Goal: Information Seeking & Learning: Learn about a topic

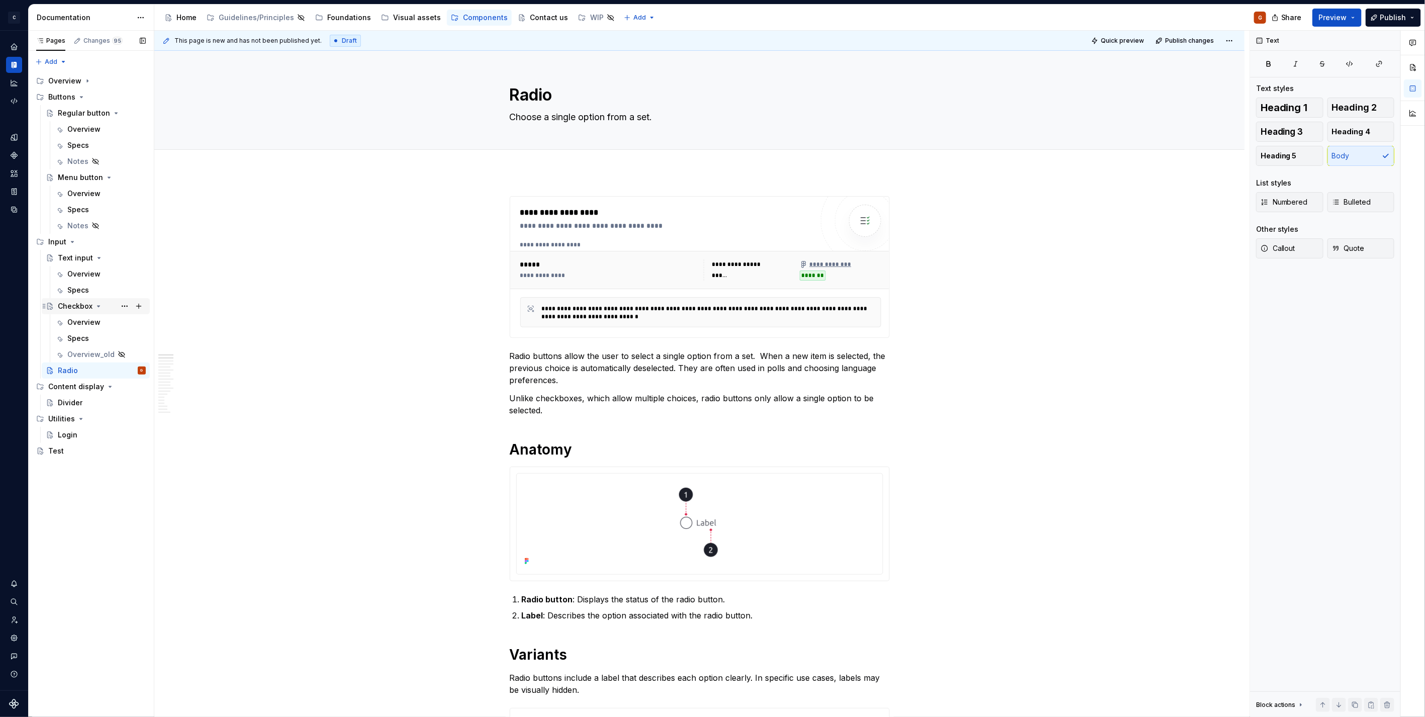
click at [68, 308] on div "Checkbox" at bounding box center [75, 306] width 35 height 10
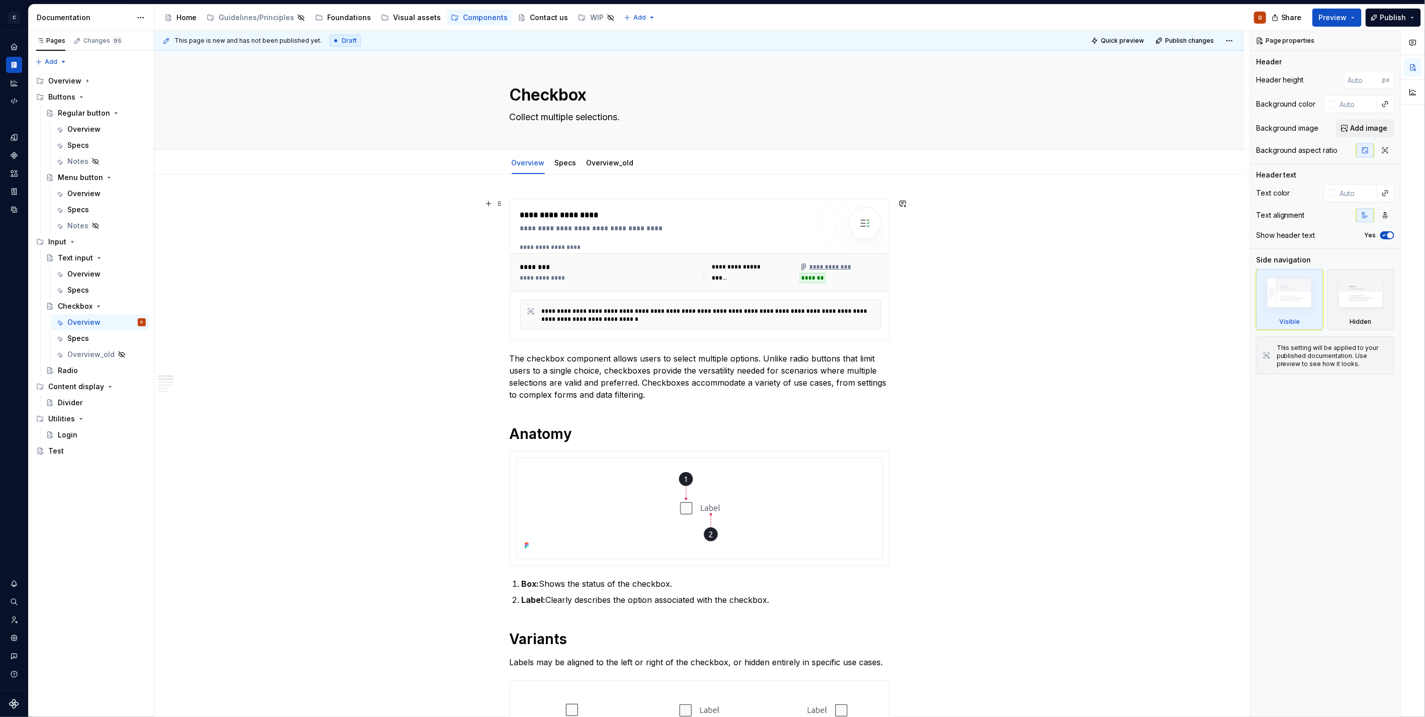
click at [736, 250] on div "**********" at bounding box center [700, 247] width 361 height 8
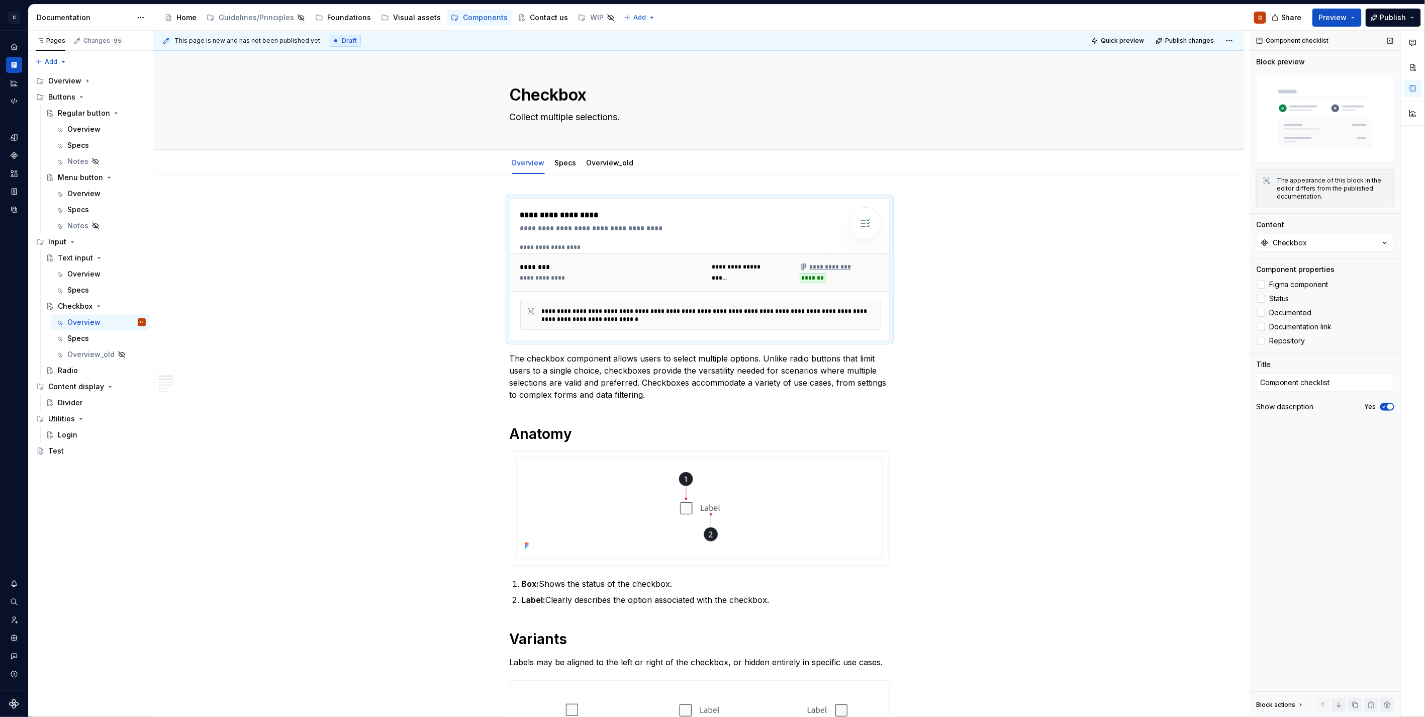
click at [1387, 404] on icon "button" at bounding box center [1385, 407] width 8 height 6
click at [88, 278] on div "Overview" at bounding box center [83, 274] width 33 height 10
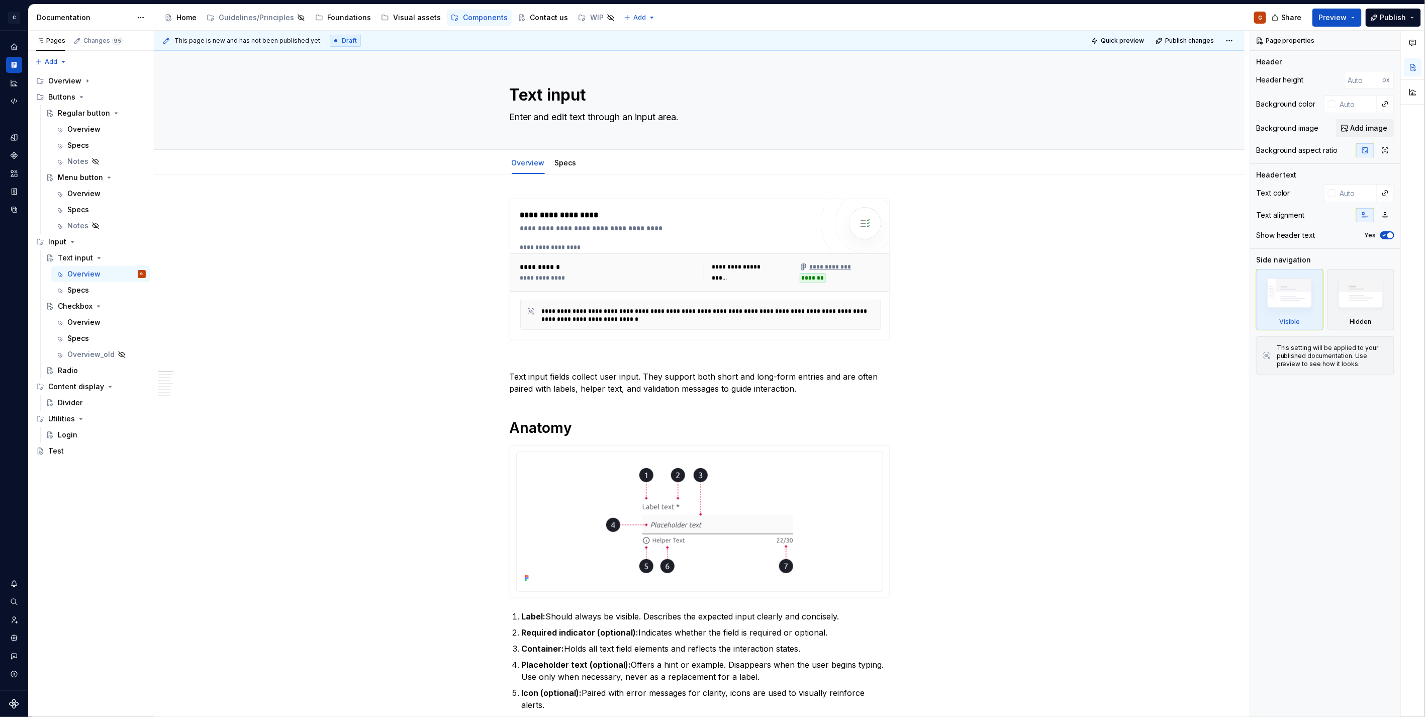
click at [739, 235] on div "**********" at bounding box center [666, 269] width 293 height 121
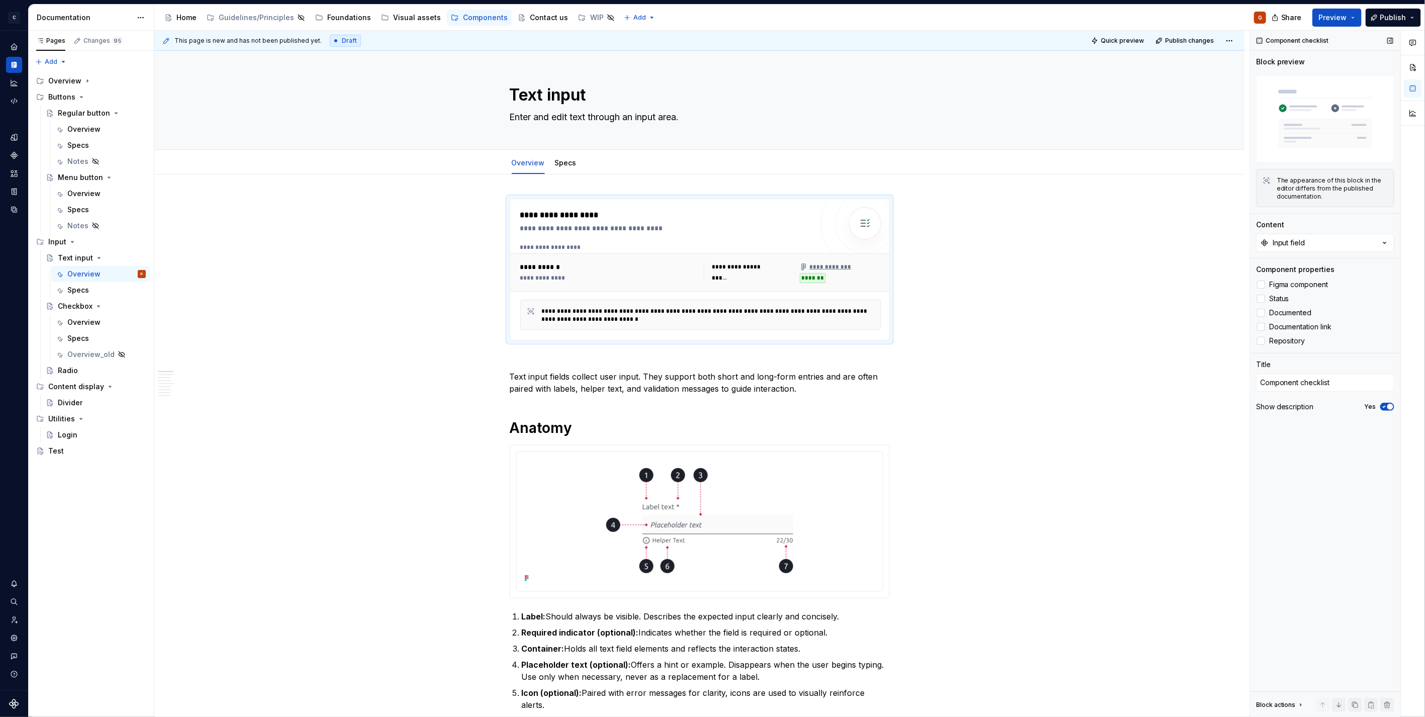
click at [1389, 410] on icon "button" at bounding box center [1385, 407] width 8 height 6
click at [92, 195] on div "Overview" at bounding box center [83, 194] width 33 height 10
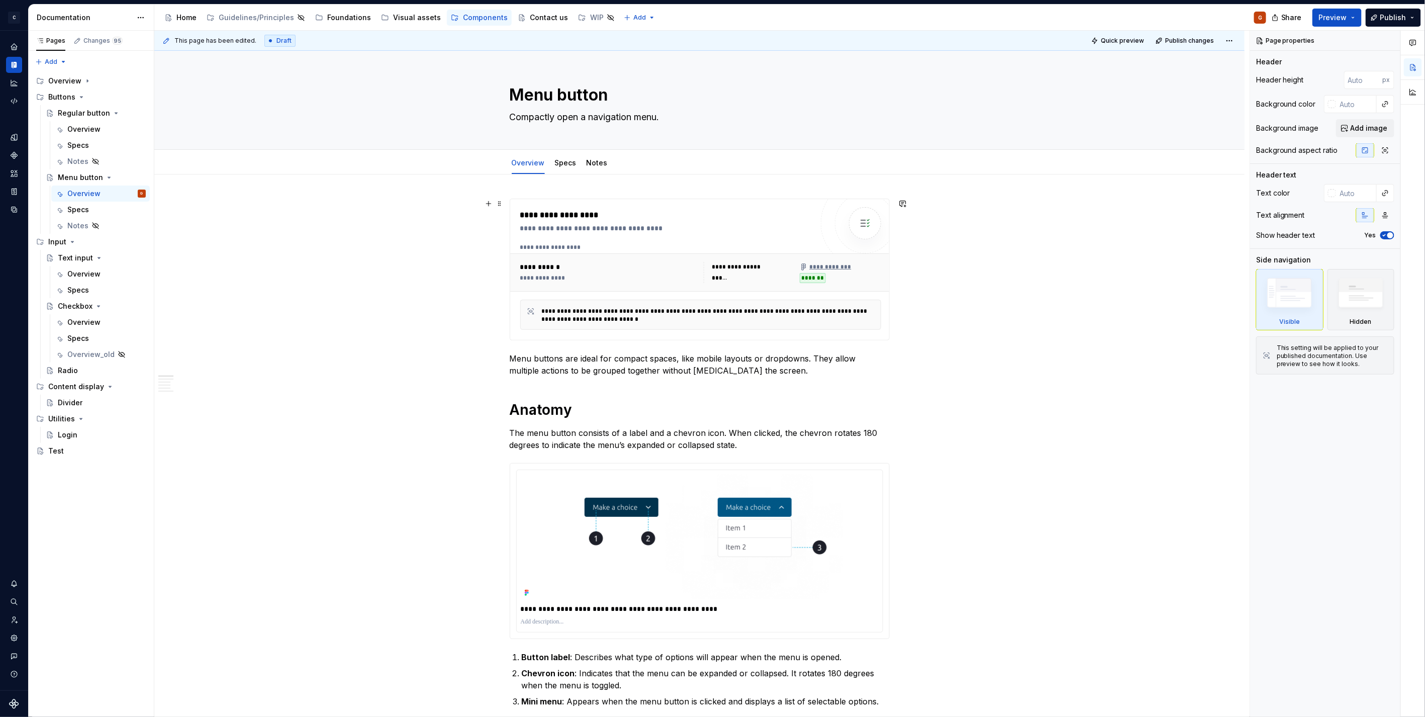
click at [746, 239] on div "**********" at bounding box center [666, 269] width 293 height 121
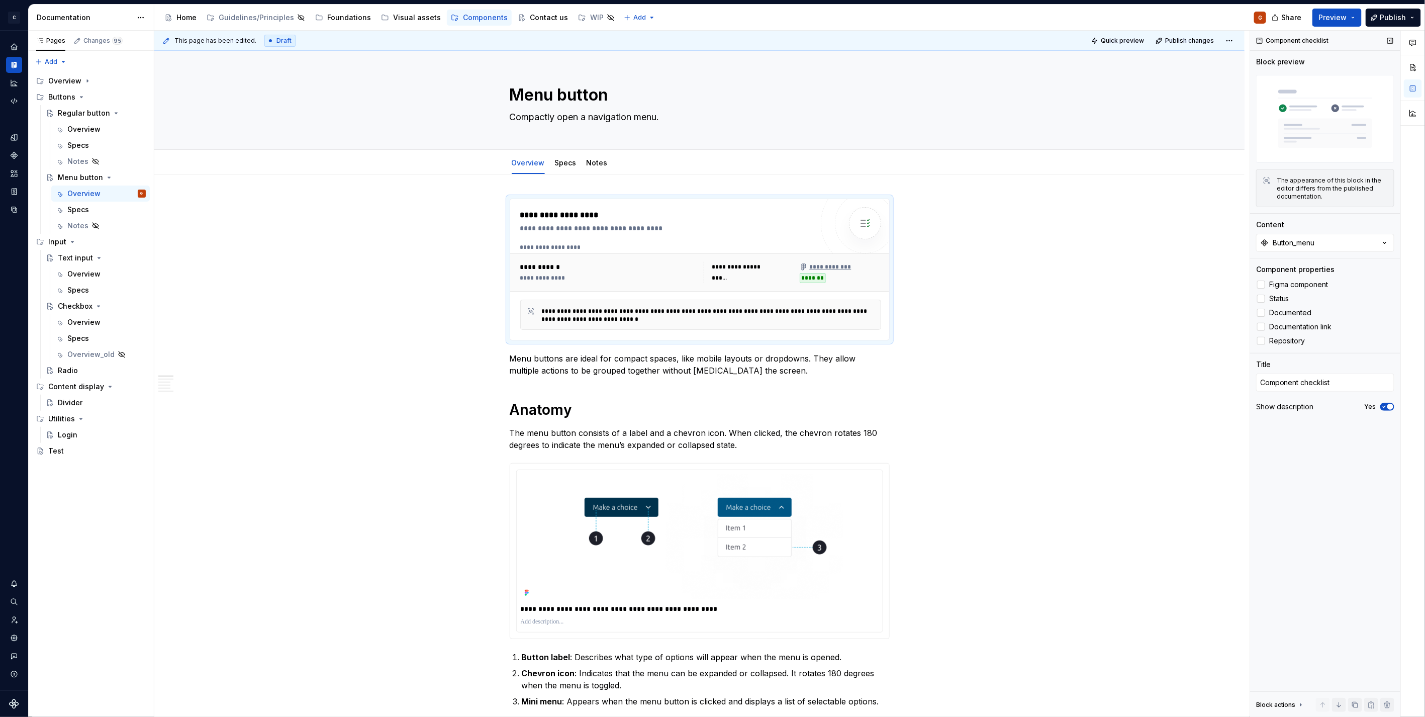
click at [1388, 409] on span "button" at bounding box center [1391, 407] width 6 height 6
click at [78, 131] on div "Overview" at bounding box center [83, 129] width 33 height 10
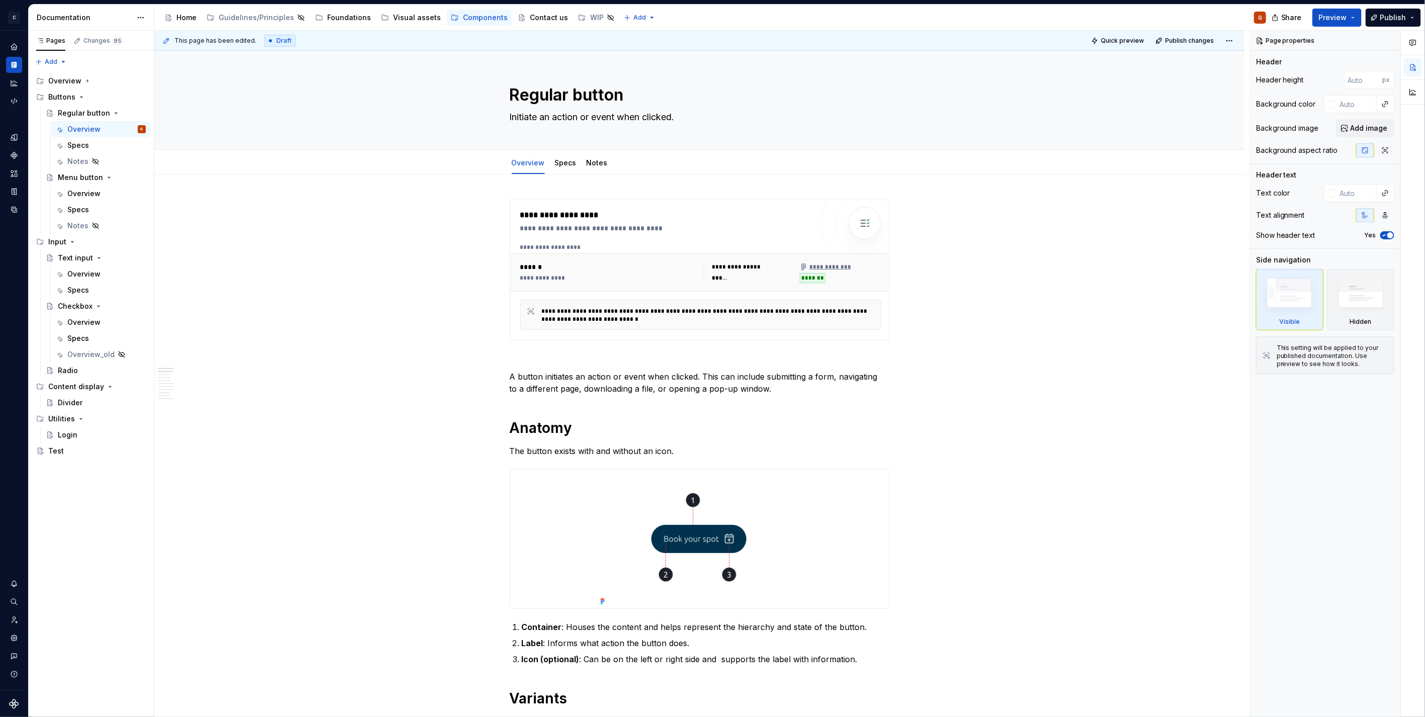
click at [751, 231] on div "**********" at bounding box center [666, 228] width 293 height 10
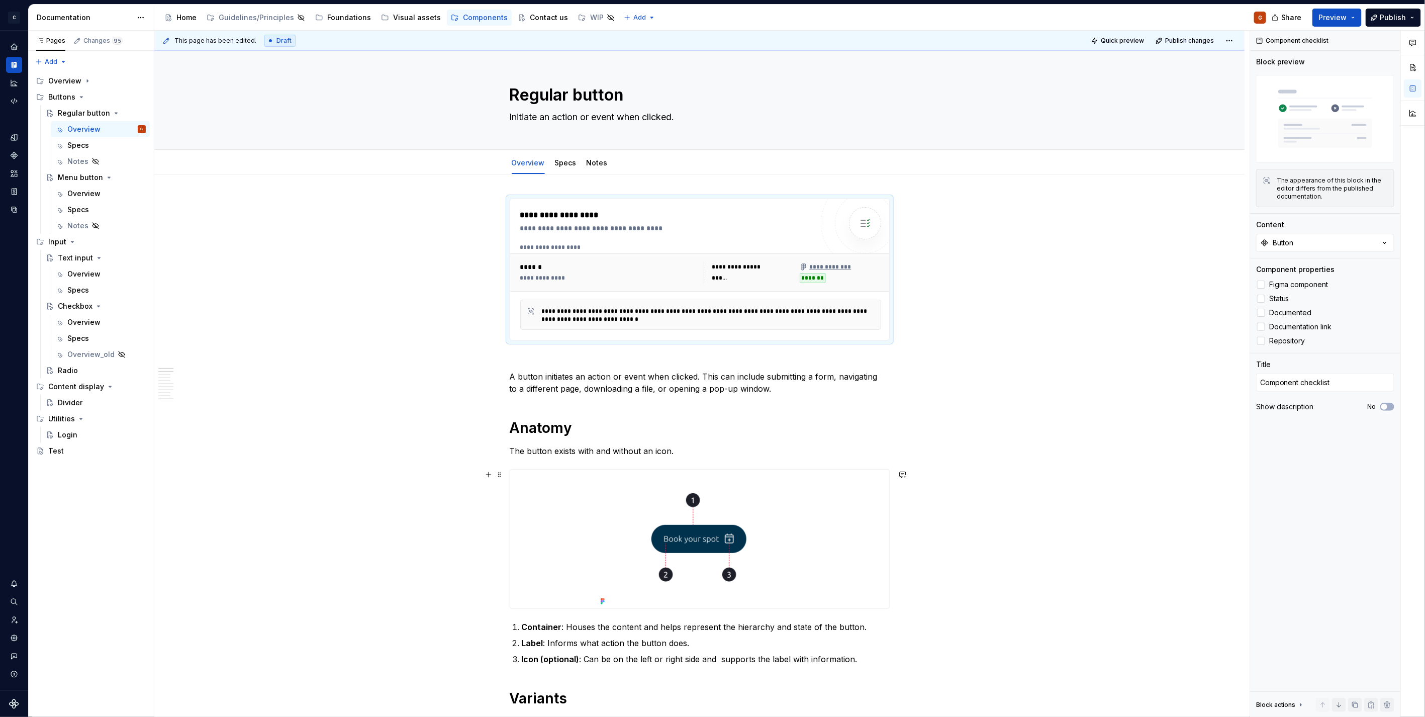
click at [587, 499] on div at bounding box center [699, 539] width 379 height 139
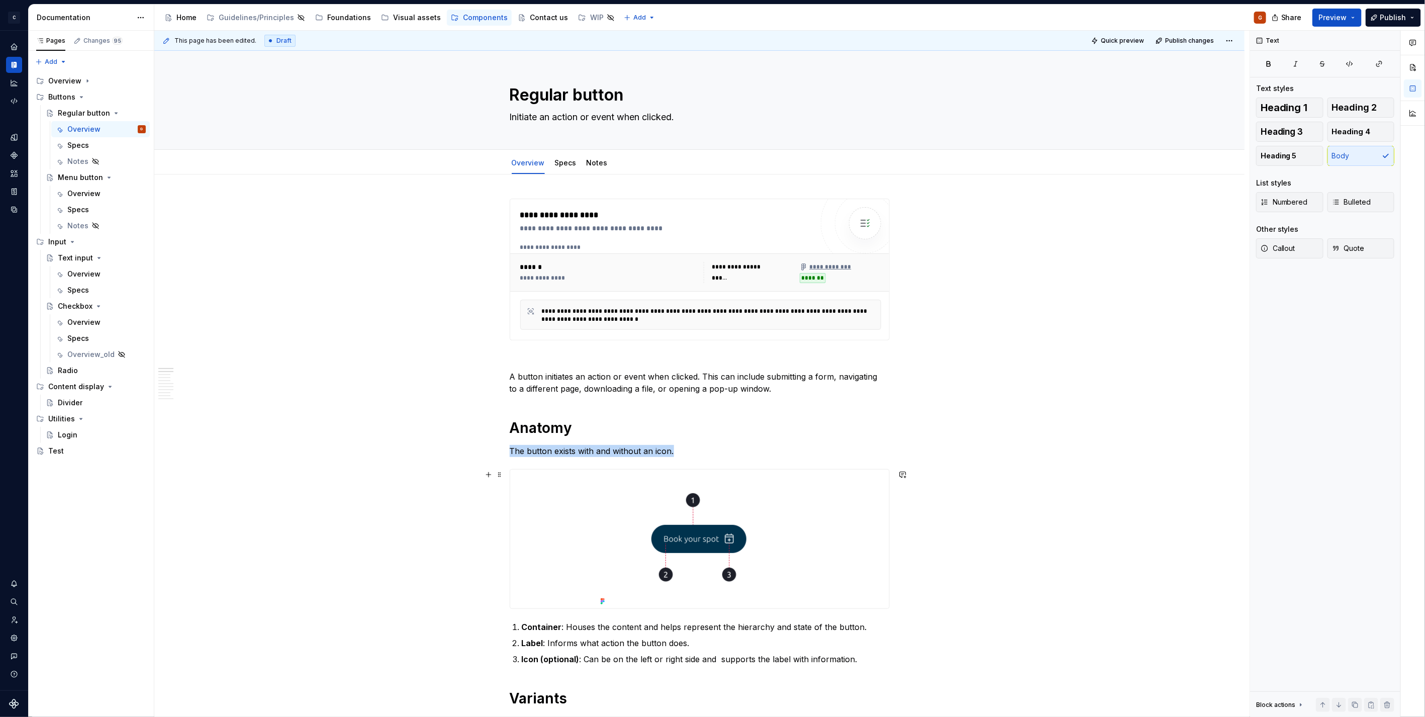
click at [878, 606] on div at bounding box center [699, 539] width 379 height 139
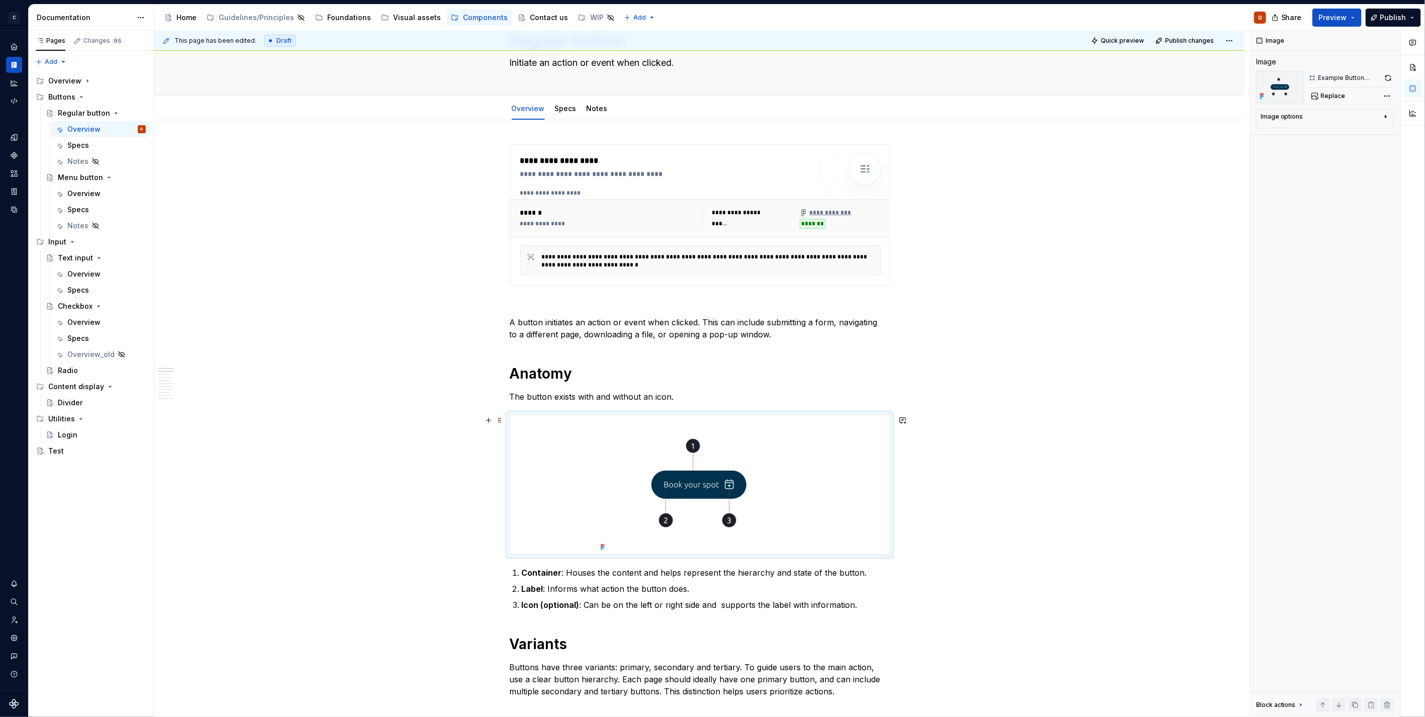
scroll to position [167, 0]
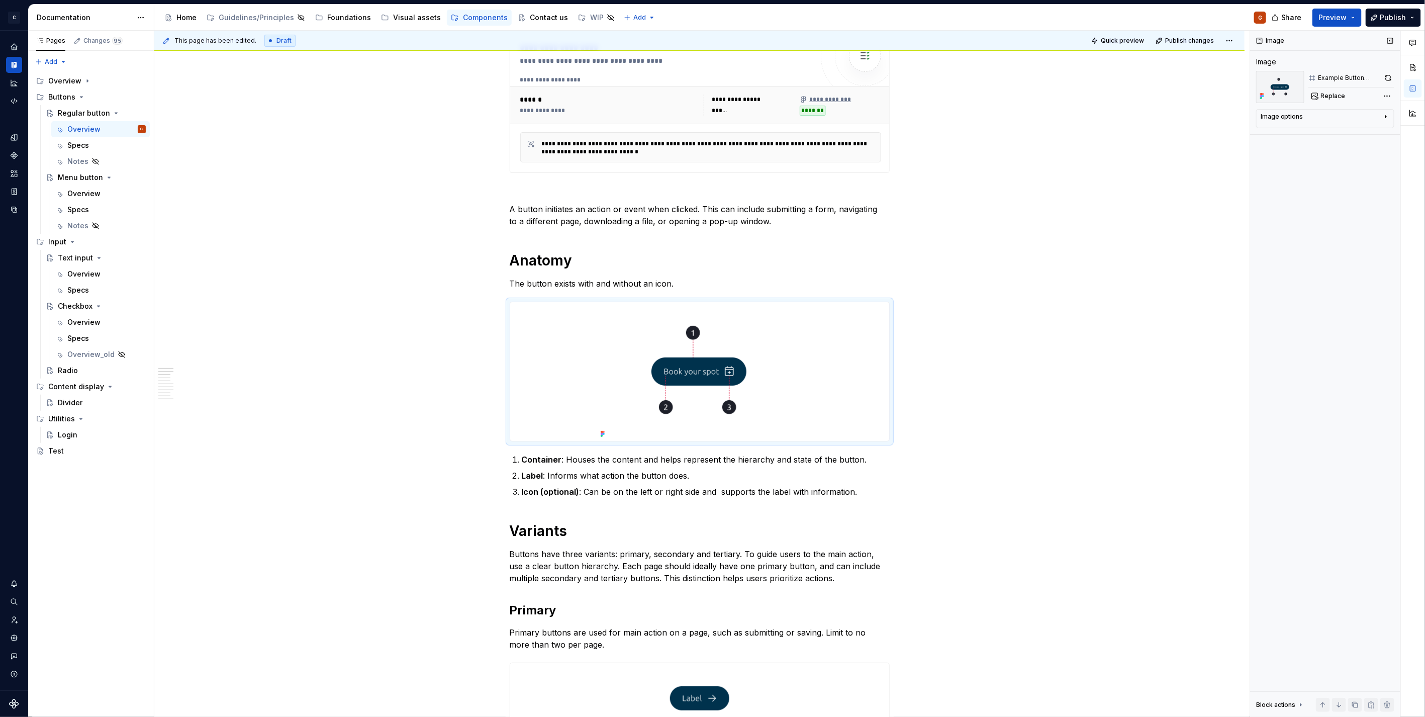
click at [1298, 124] on div "Image options" at bounding box center [1321, 119] width 121 height 12
click at [513, 285] on p "The button exists with and without an icon." at bounding box center [700, 284] width 380 height 12
click at [510, 302] on div at bounding box center [700, 372] width 380 height 140
click at [701, 285] on p "The button exists with and without an icon." at bounding box center [700, 284] width 380 height 12
click at [81, 195] on div "Overview" at bounding box center [83, 194] width 33 height 10
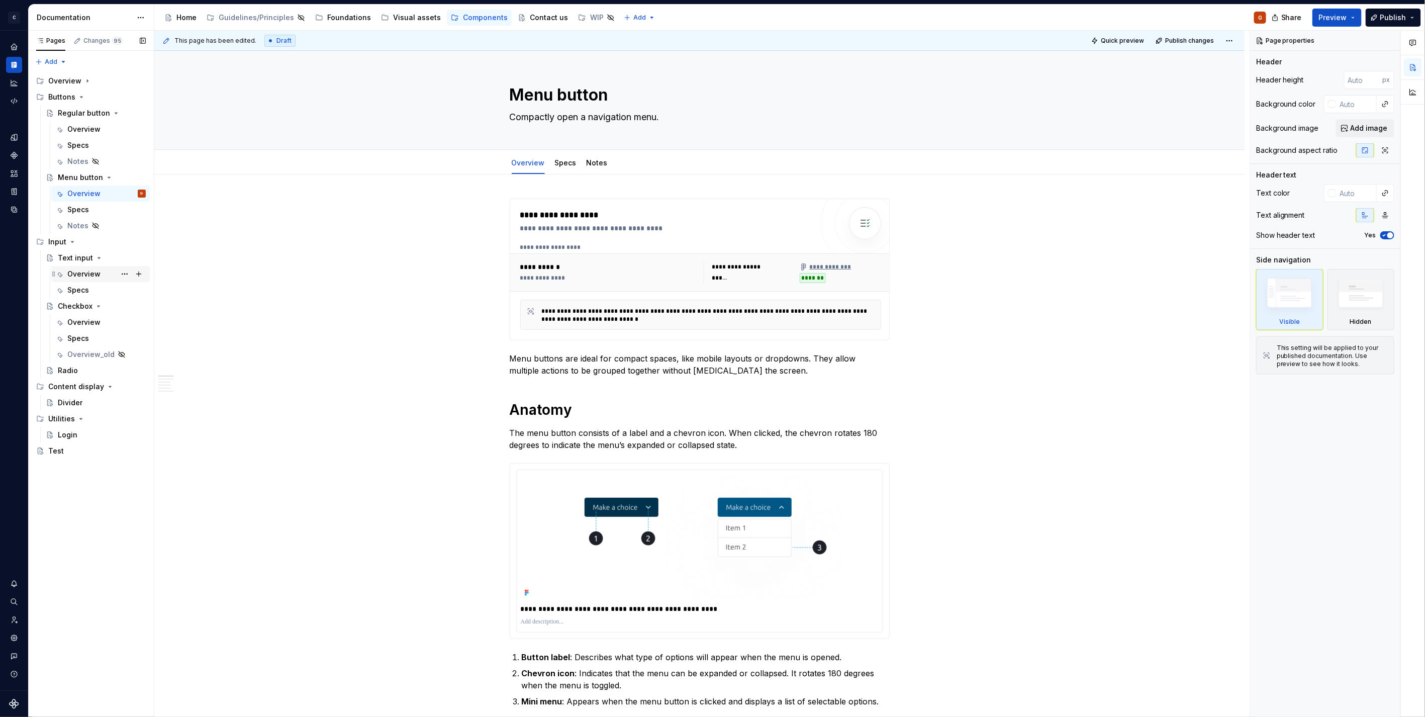
click at [77, 278] on div "Overview" at bounding box center [83, 274] width 33 height 10
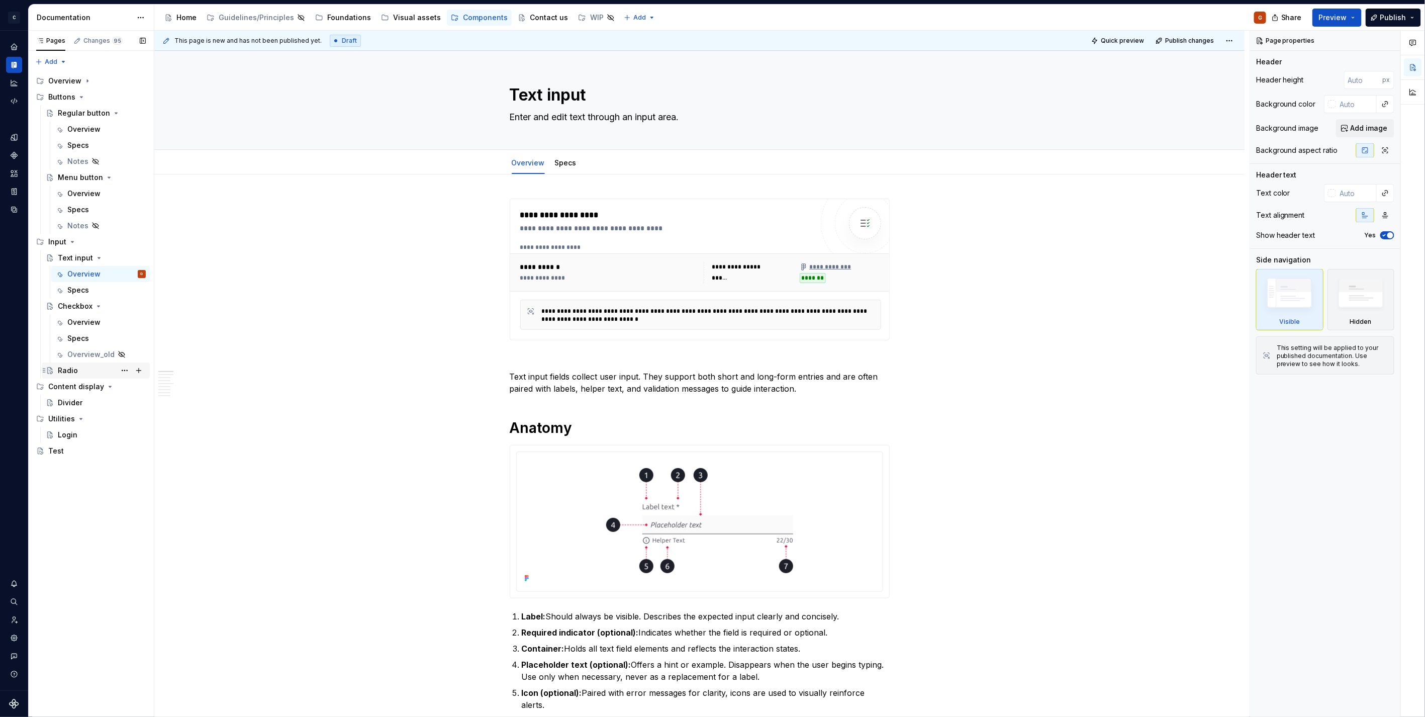
click at [70, 373] on div "Radio" at bounding box center [68, 371] width 20 height 10
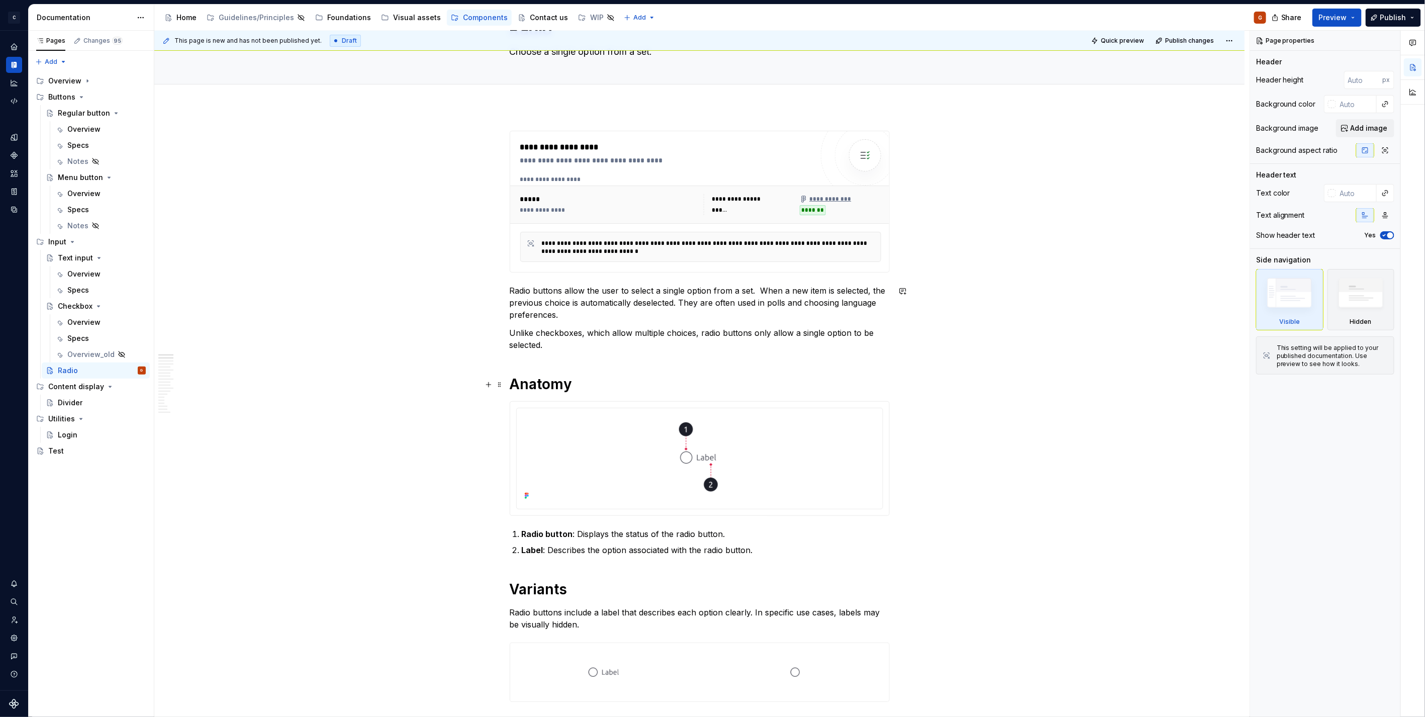
scroll to position [167, 0]
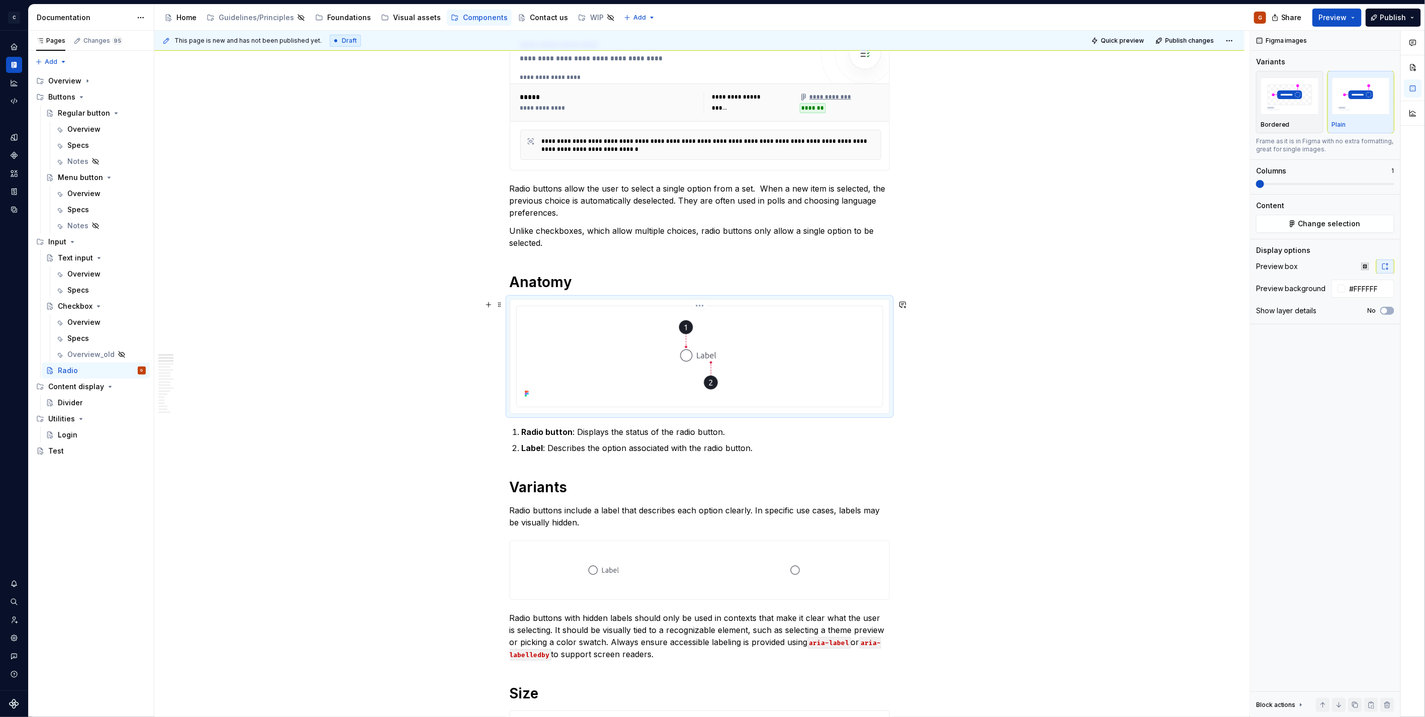
click at [846, 306] on div at bounding box center [699, 357] width 367 height 102
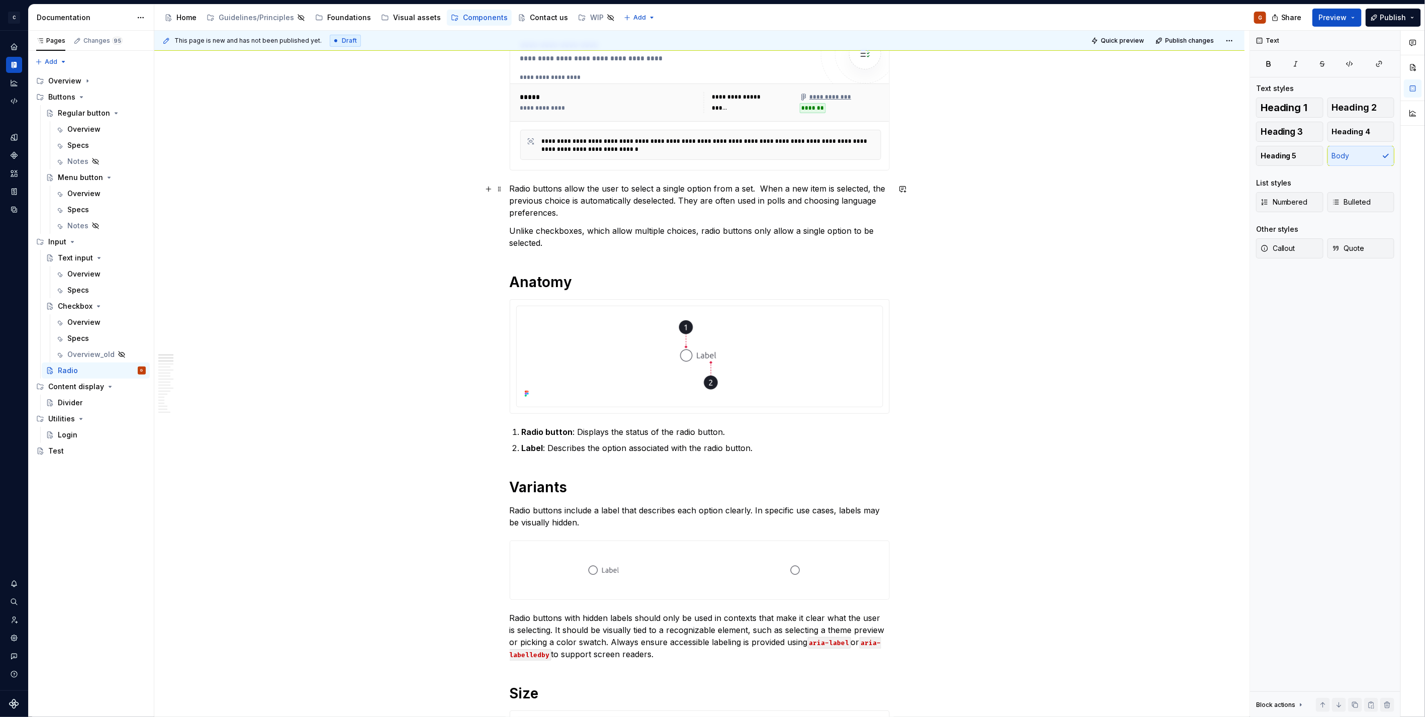
click at [646, 214] on p "Radio buttons allow the user to select a single option from a set. When a new i…" at bounding box center [700, 201] width 380 height 36
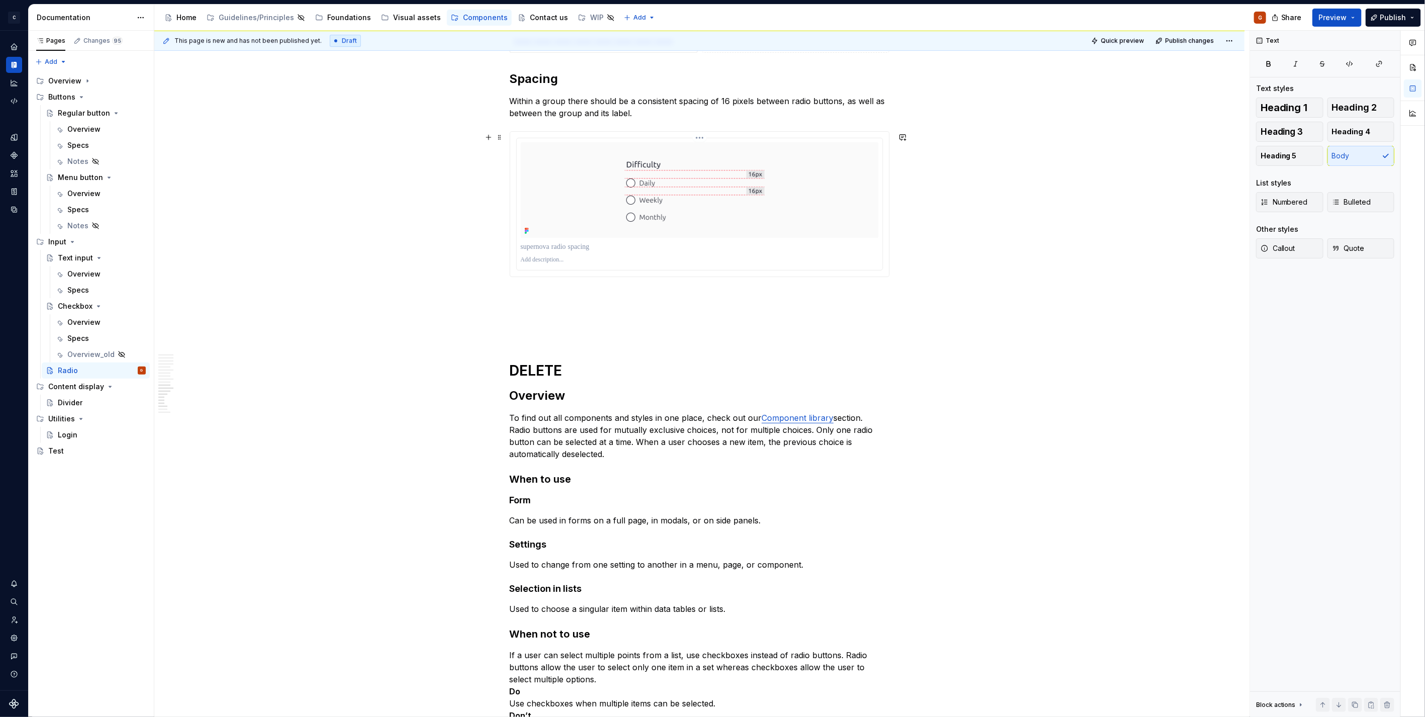
scroll to position [2234, 0]
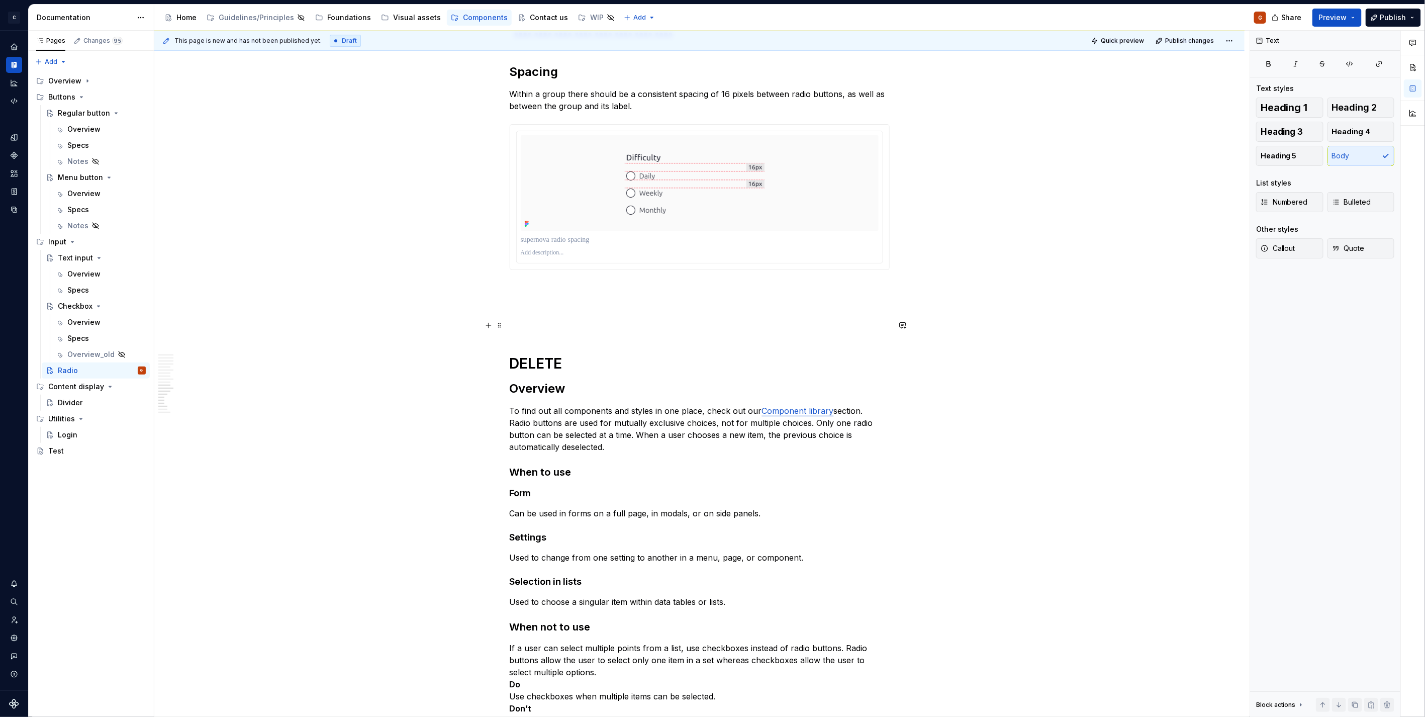
click at [606, 320] on p at bounding box center [700, 324] width 380 height 12
click at [612, 238] on p at bounding box center [700, 240] width 358 height 10
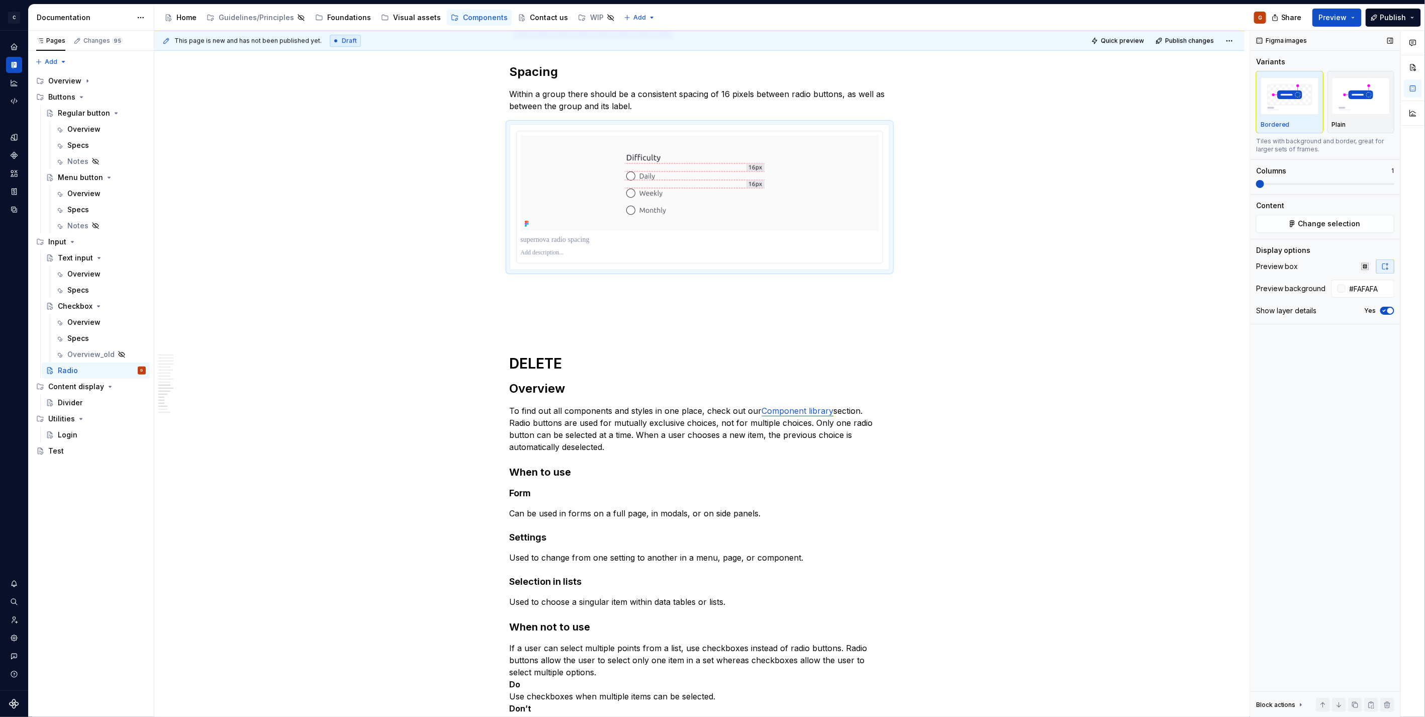
click at [1384, 310] on icon "button" at bounding box center [1385, 311] width 8 height 6
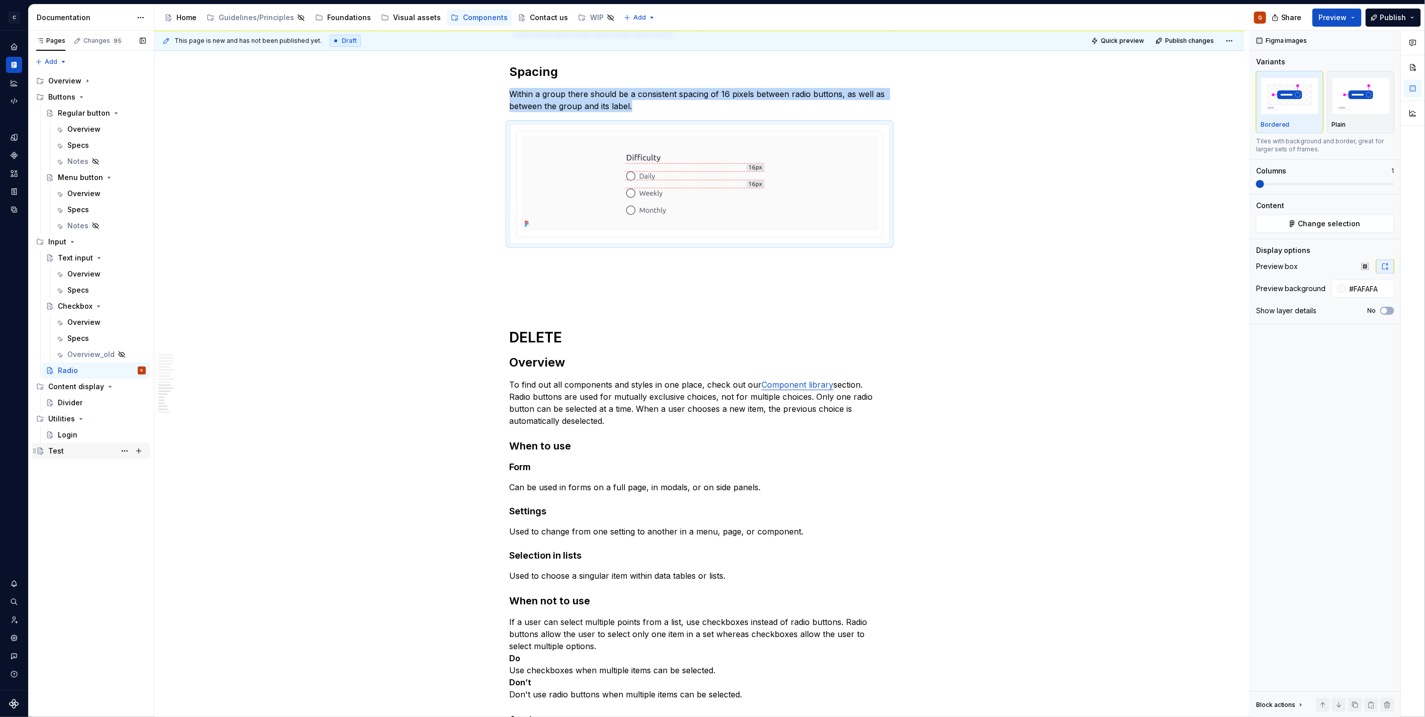
click at [93, 443] on div "Test" at bounding box center [91, 451] width 118 height 16
click at [88, 440] on div "Login" at bounding box center [102, 435] width 88 height 14
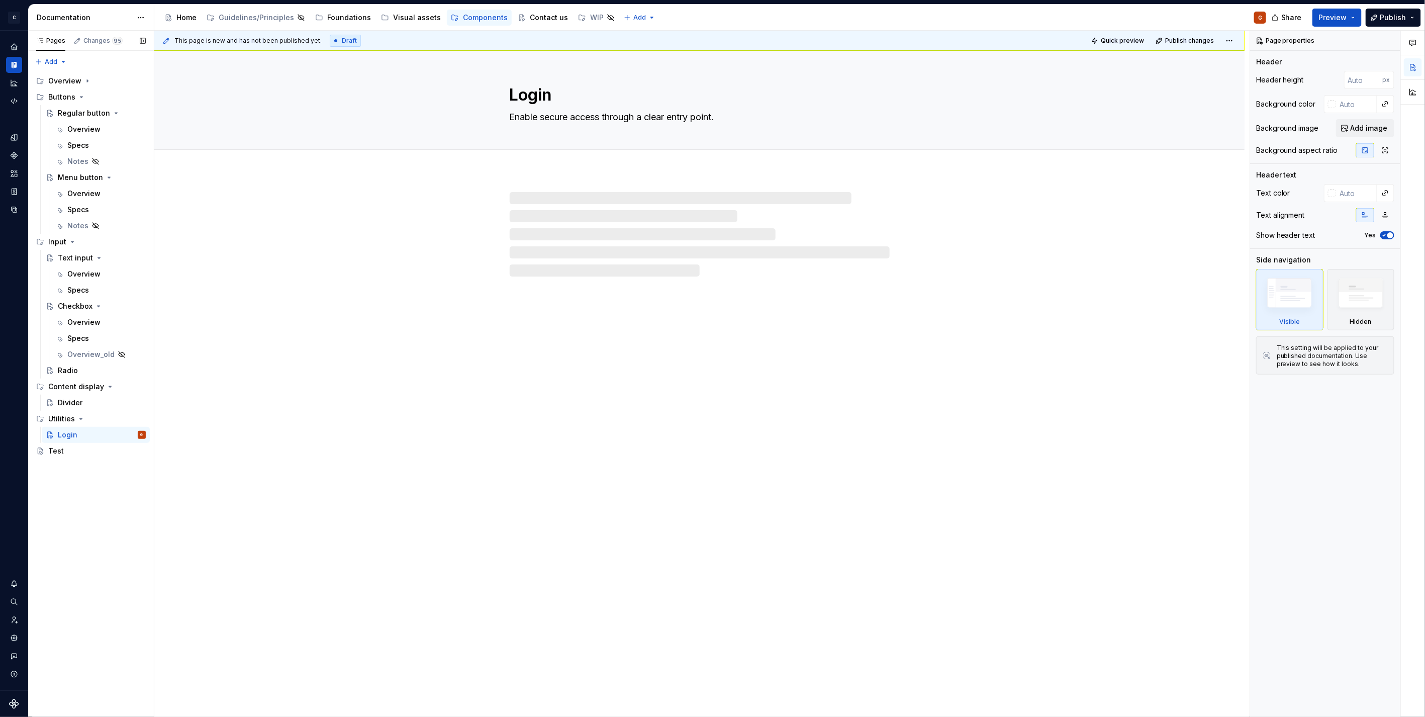
click at [0, 0] on button "Page tree" at bounding box center [0, 0] width 0 height 0
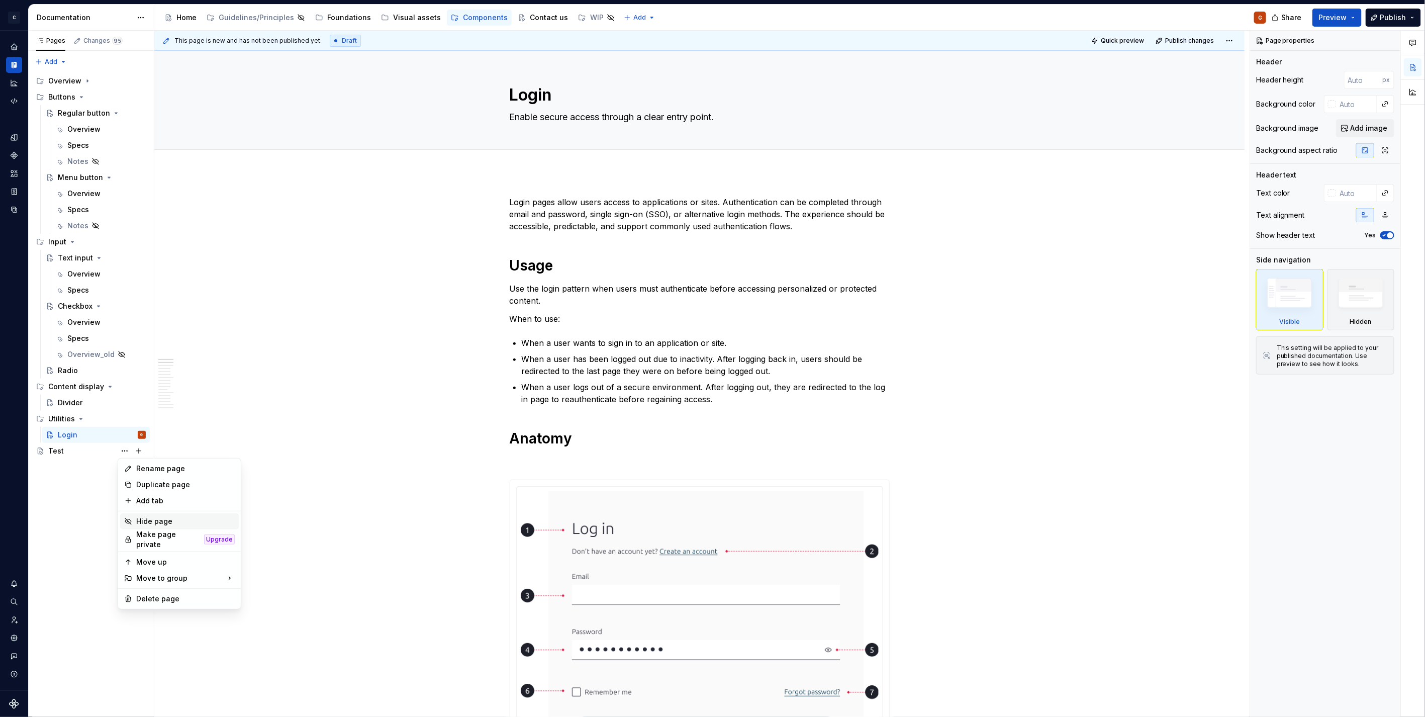
click at [148, 520] on div "Hide page" at bounding box center [185, 521] width 99 height 10
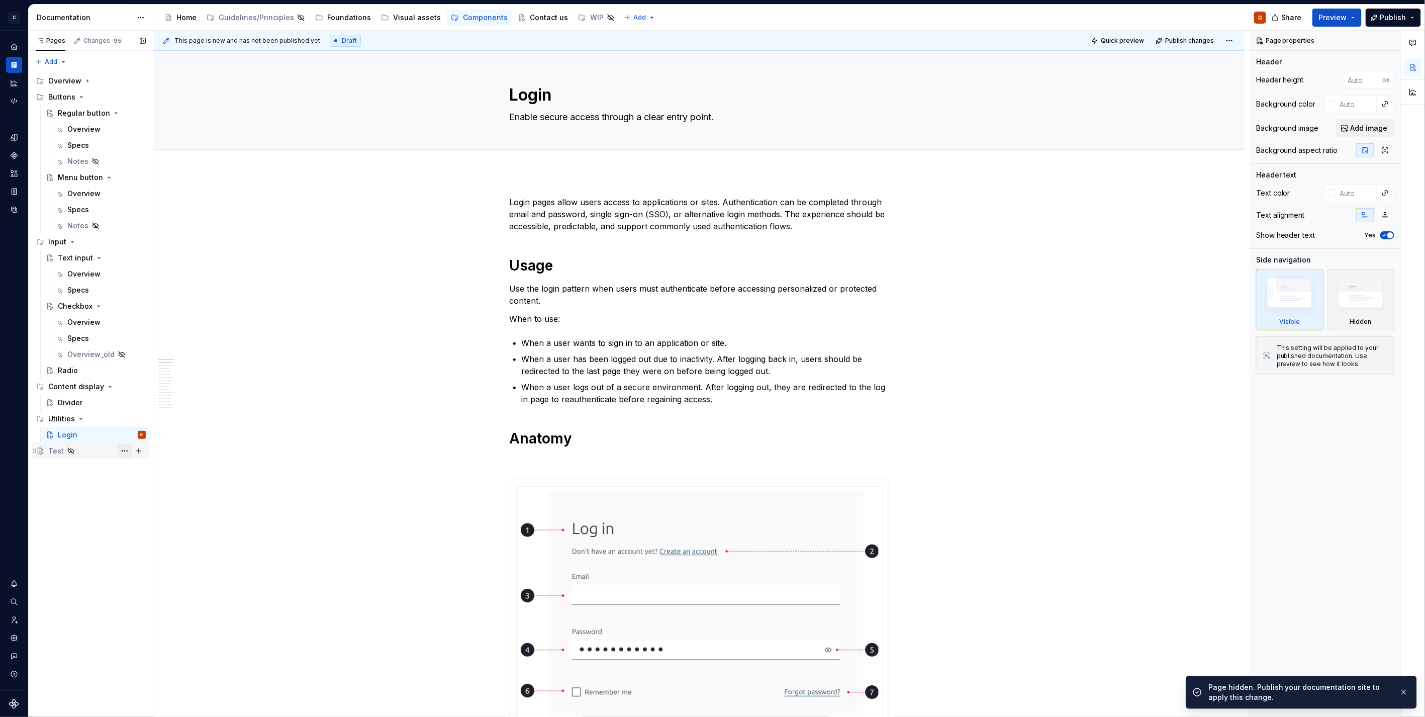
click at [122, 453] on button "Page tree" at bounding box center [125, 451] width 14 height 14
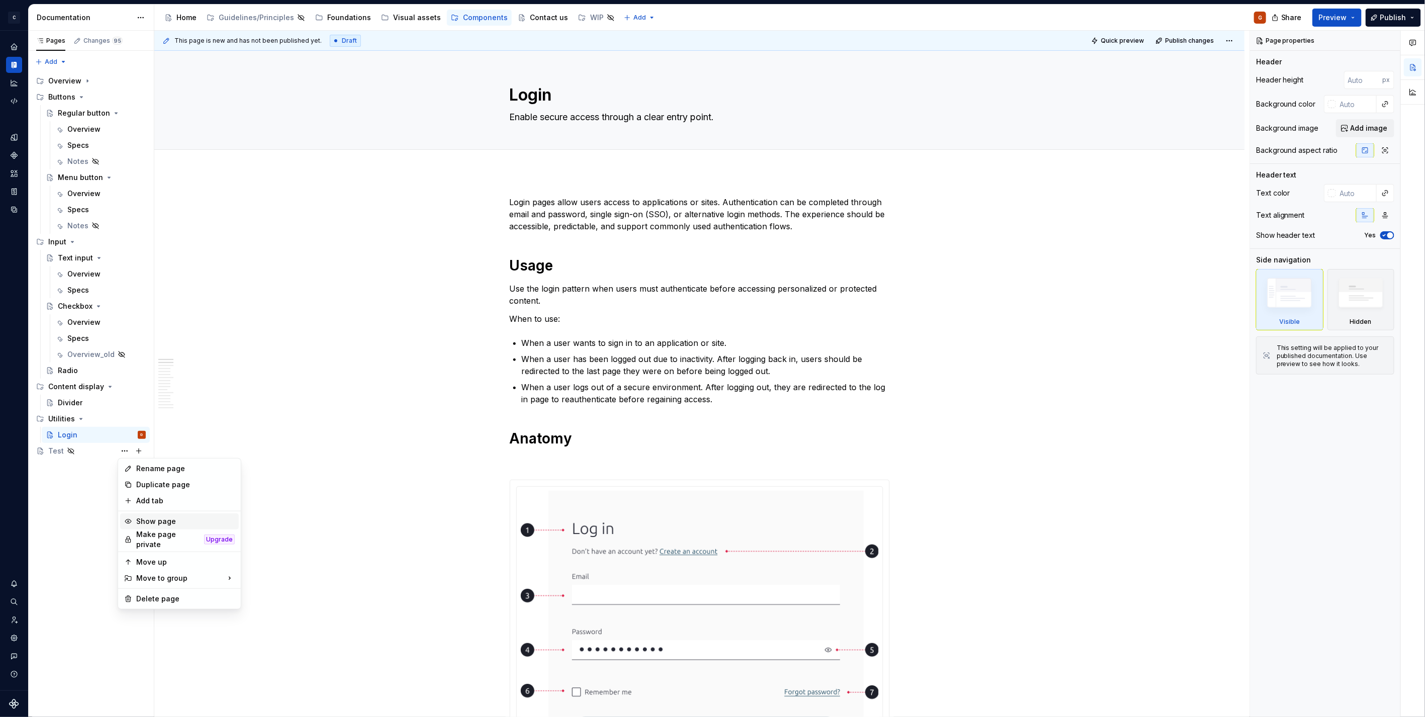
click at [145, 520] on div "Show page" at bounding box center [185, 521] width 99 height 10
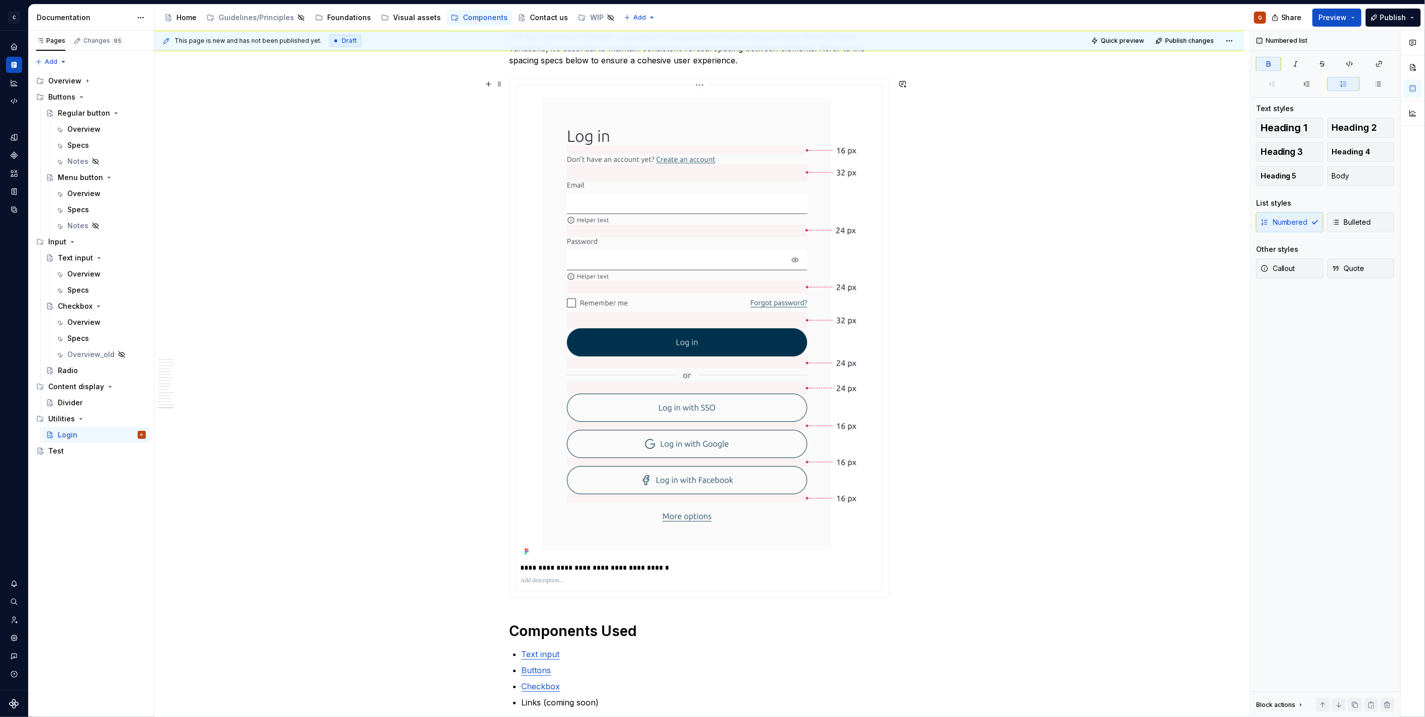
scroll to position [4698, 0]
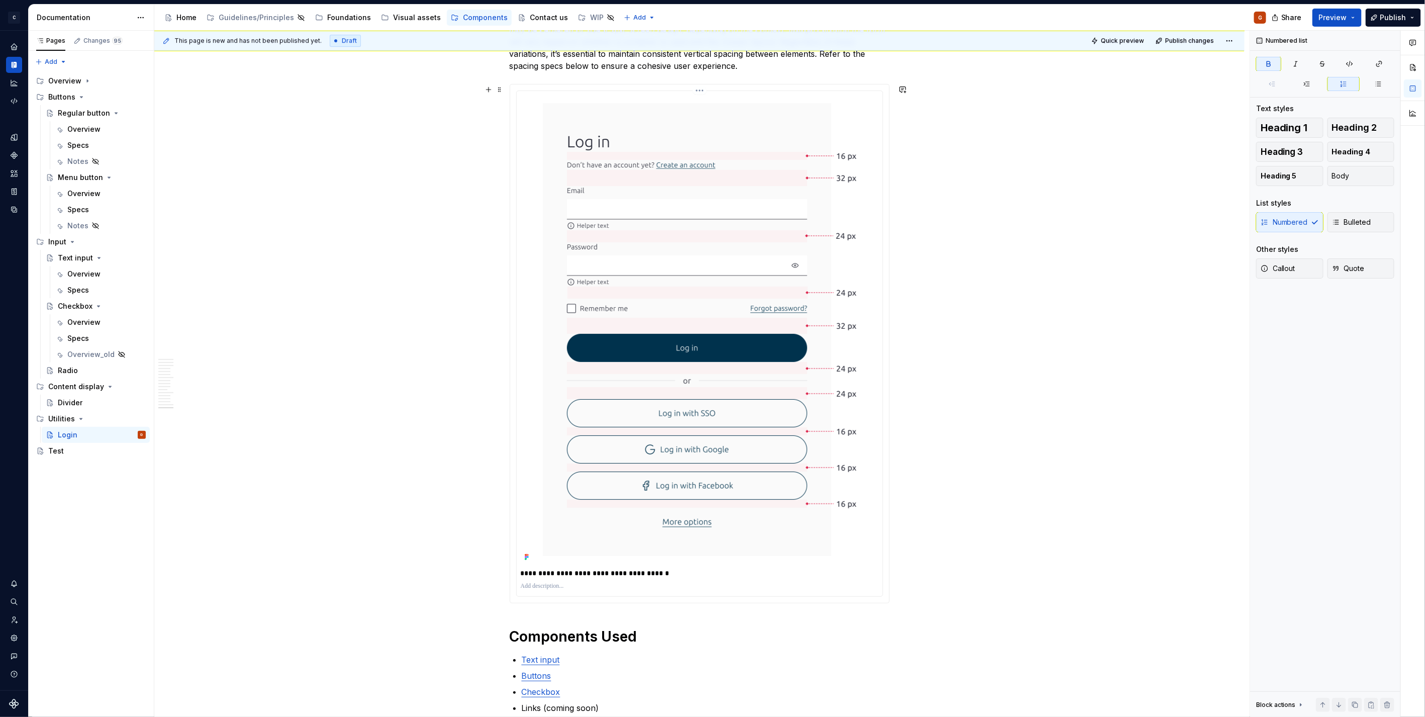
drag, startPoint x: 704, startPoint y: 304, endPoint x: 706, endPoint y: 292, distance: 11.7
click at [704, 303] on img at bounding box center [700, 329] width 338 height 469
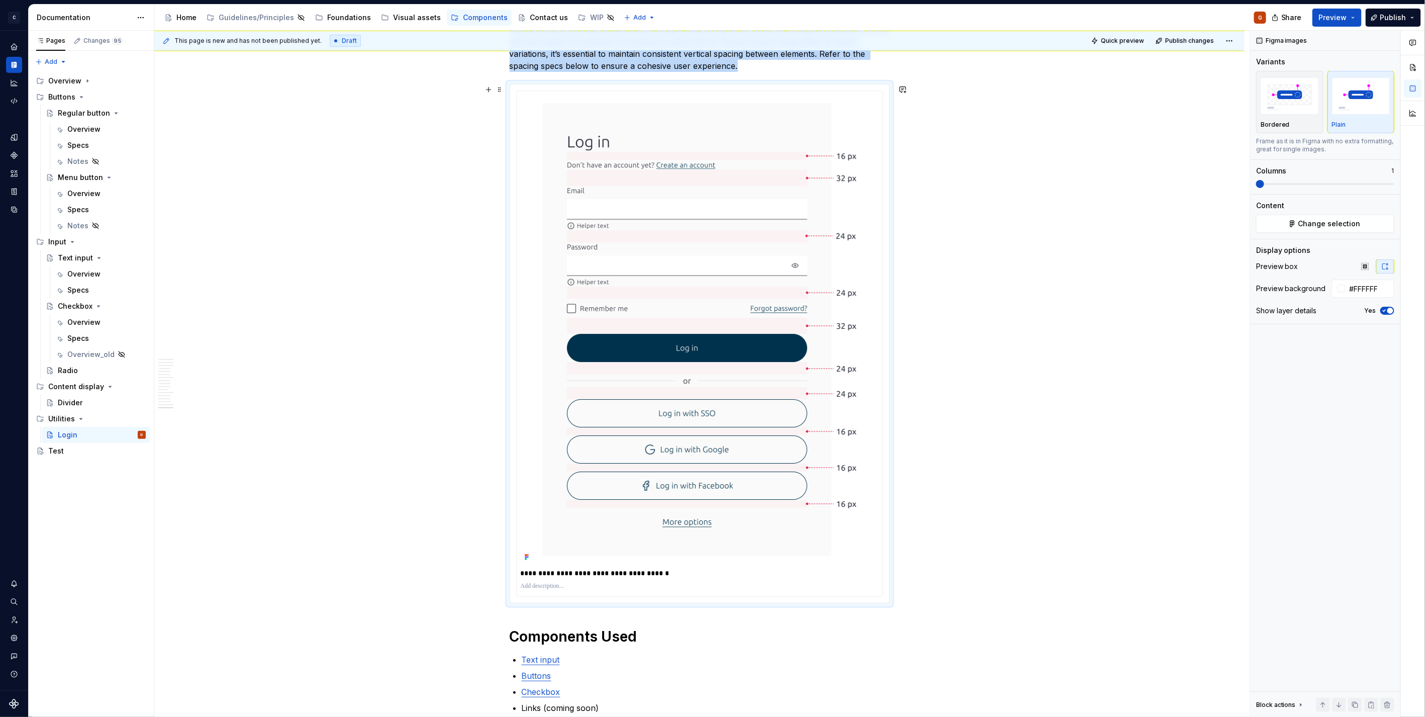
click at [699, 91] on html "C Capgemini G Dataset Zodiac Documentation Accessibility guide for tree Page tr…" at bounding box center [712, 358] width 1425 height 717
click at [722, 140] on div "Update Figma image" at bounding box center [753, 144] width 84 height 10
click at [1344, 18] on span "Preview" at bounding box center [1333, 18] width 28 height 10
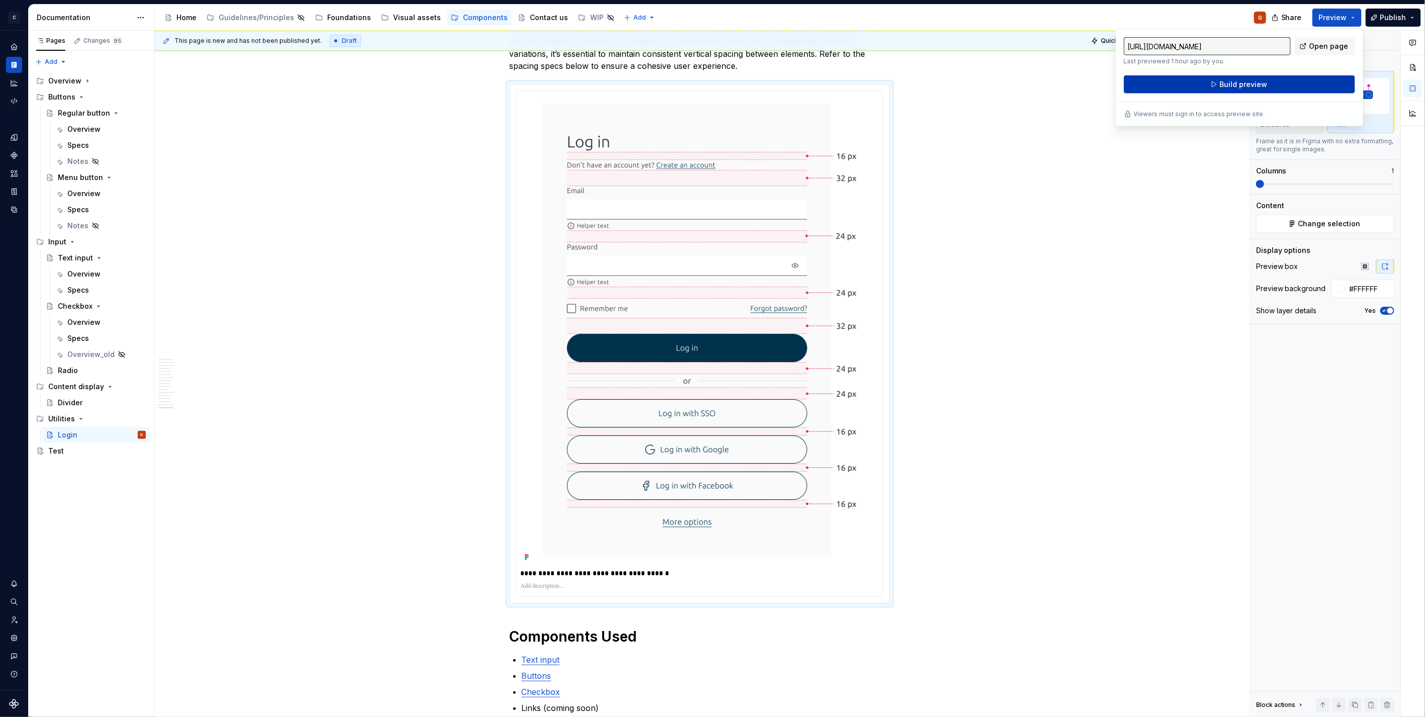
drag, startPoint x: 1344, startPoint y: 18, endPoint x: 1271, endPoint y: 91, distance: 103.1
click at [1271, 91] on button "Build preview" at bounding box center [1239, 84] width 231 height 18
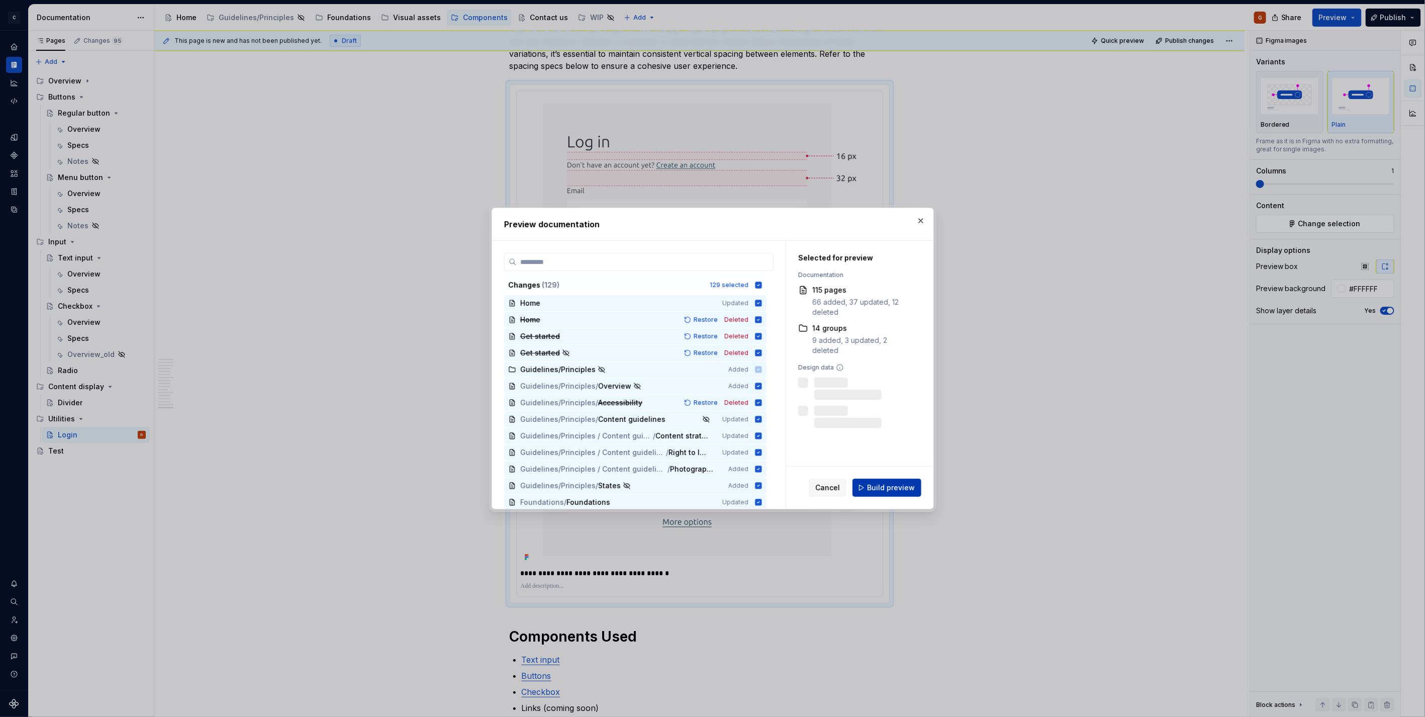
click at [888, 495] on button "Build preview" at bounding box center [887, 488] width 69 height 18
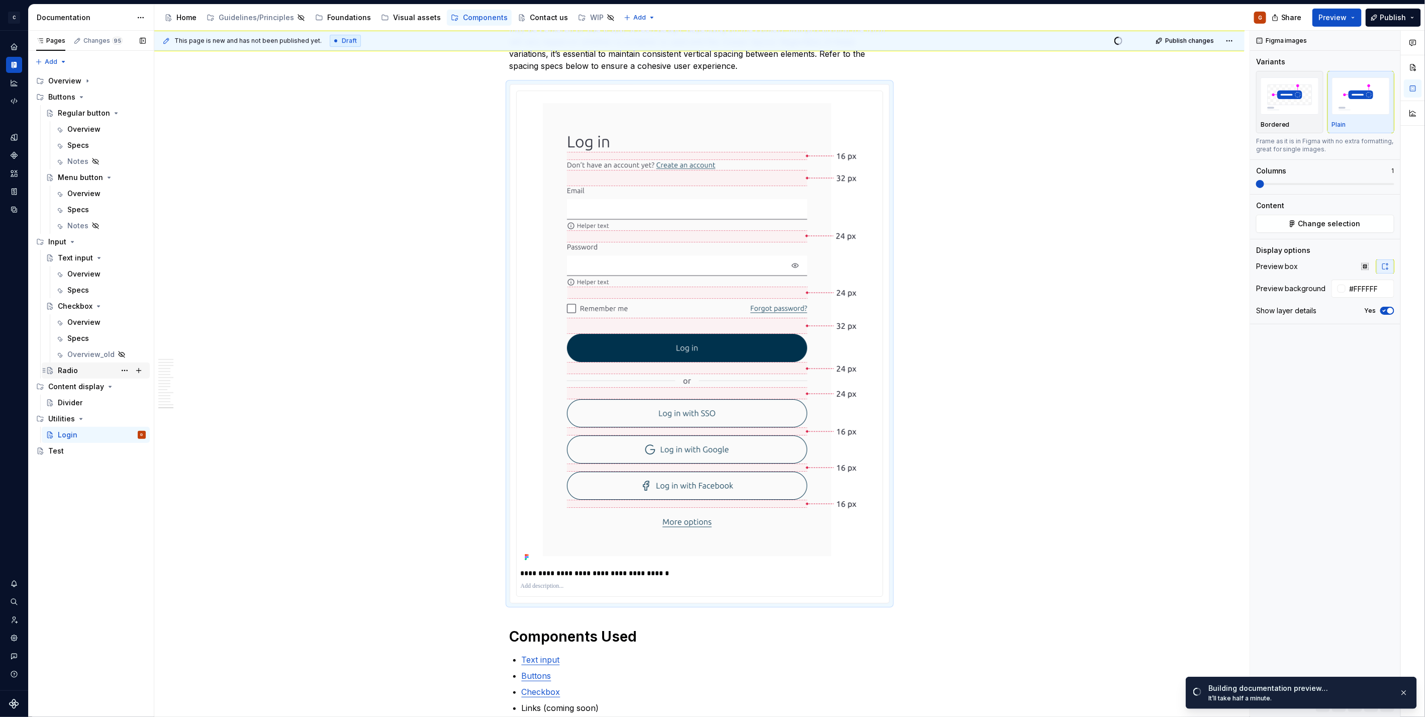
click at [104, 370] on div "Radio" at bounding box center [102, 371] width 88 height 14
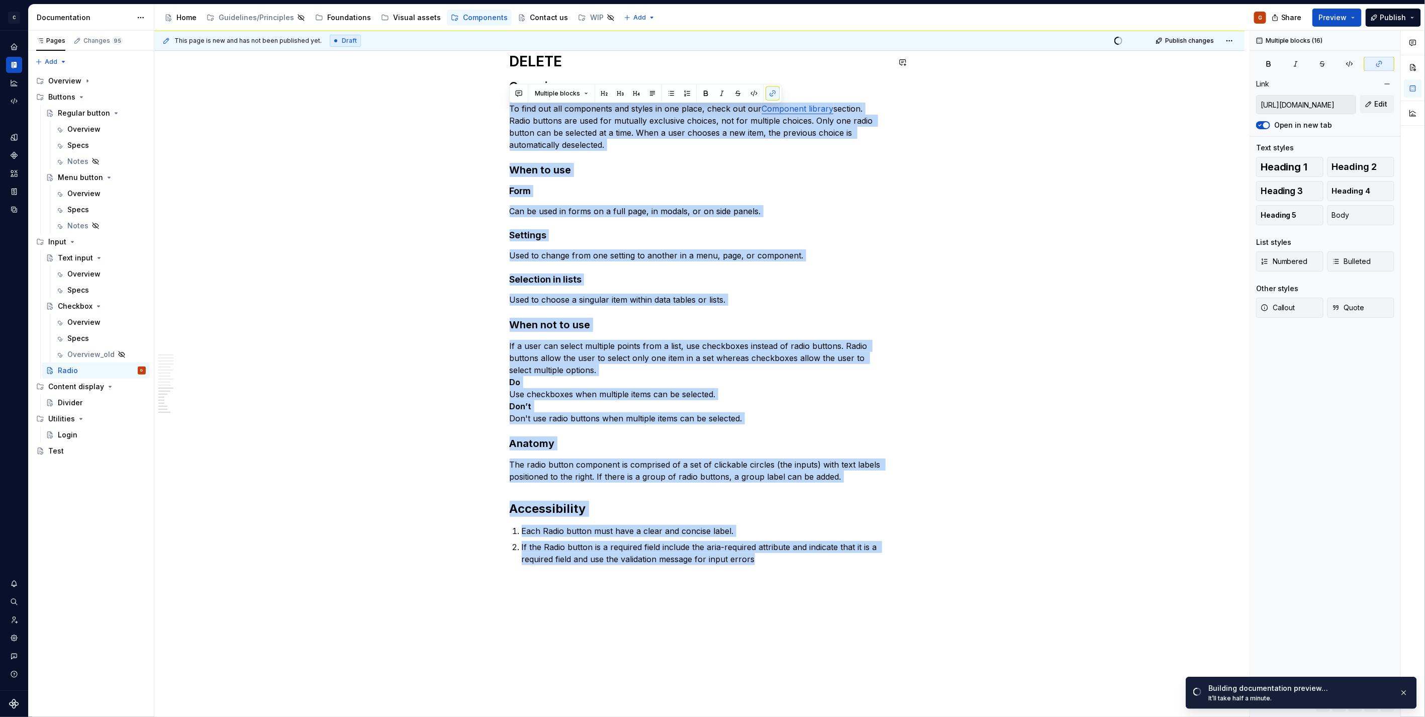
scroll to position [2455, 0]
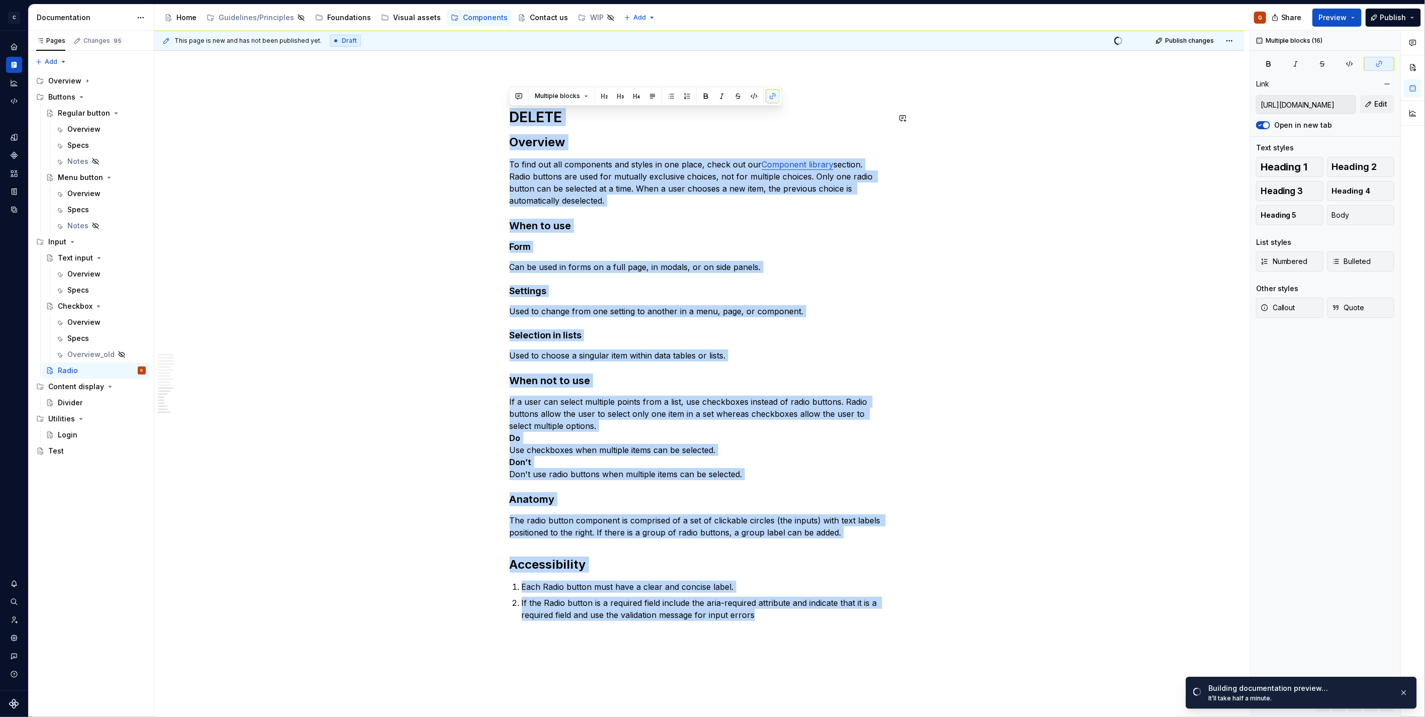
drag, startPoint x: 791, startPoint y: 451, endPoint x: 473, endPoint y: 102, distance: 472.3
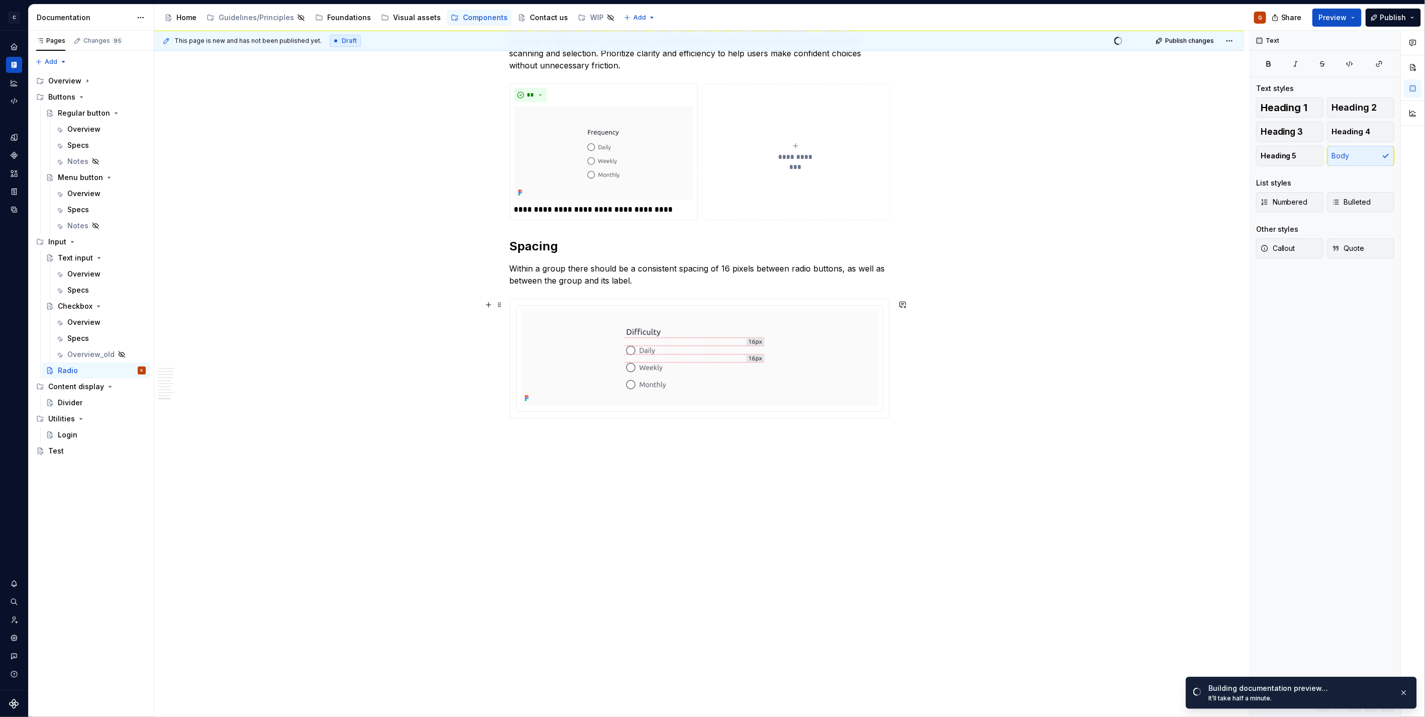
scroll to position [2005, 0]
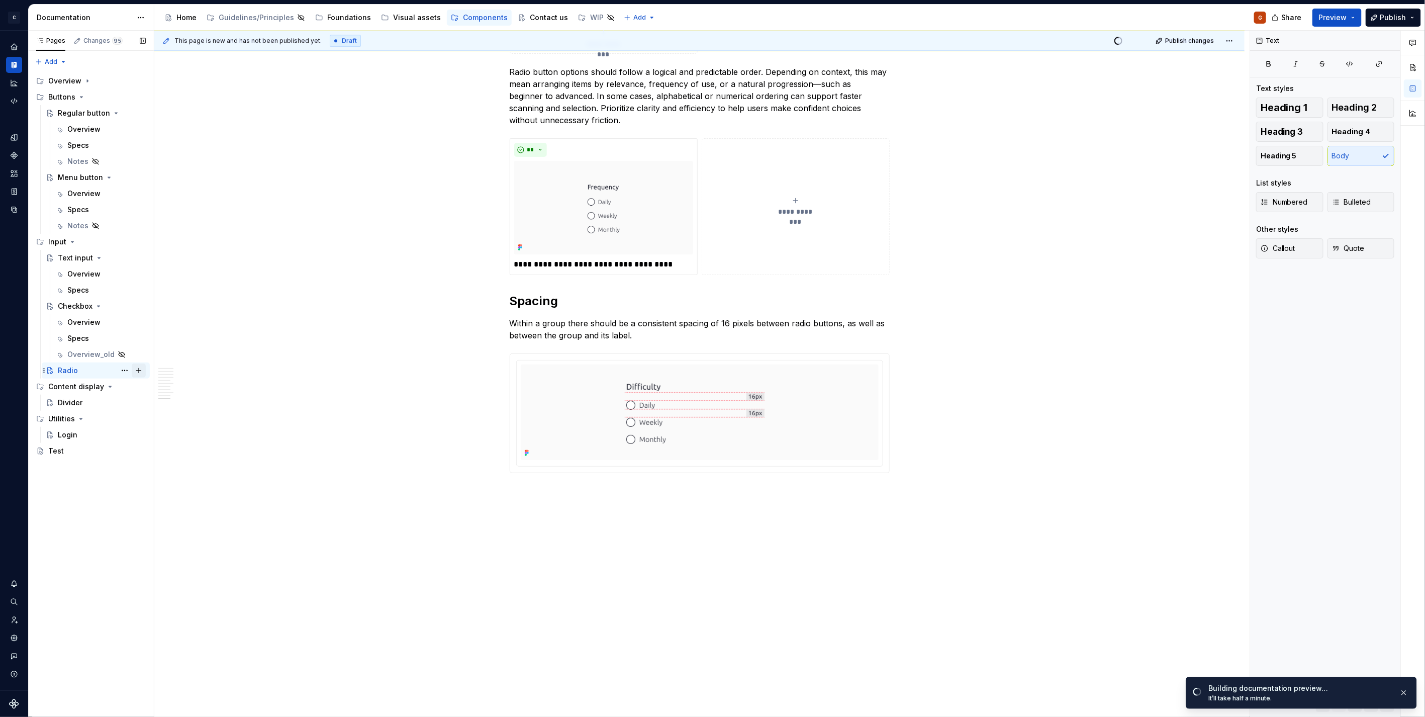
click at [136, 371] on button "Page tree" at bounding box center [139, 371] width 14 height 14
type textarea "*"
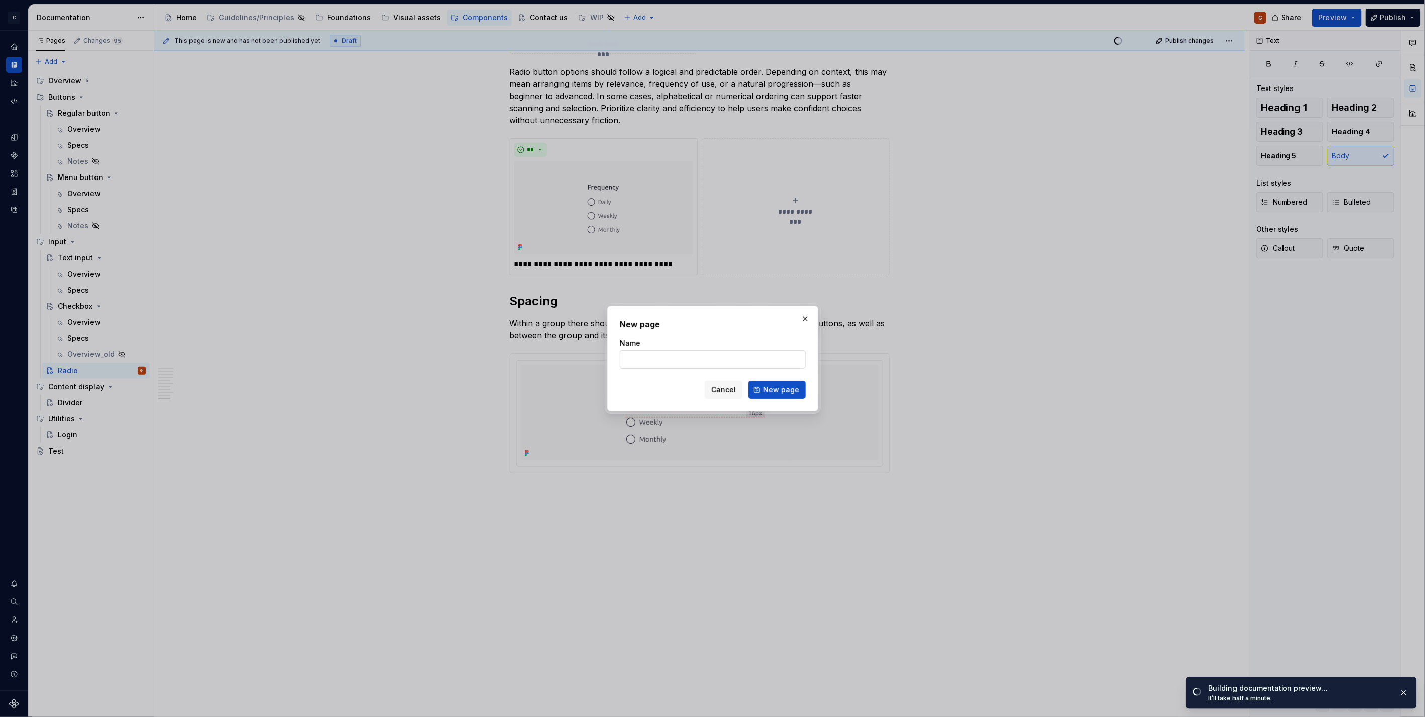
click at [697, 361] on input "Name" at bounding box center [713, 359] width 186 height 18
type input "Radio"
type textarea "*"
type input "Radio"
click at [725, 389] on span "Cancel" at bounding box center [723, 390] width 25 height 10
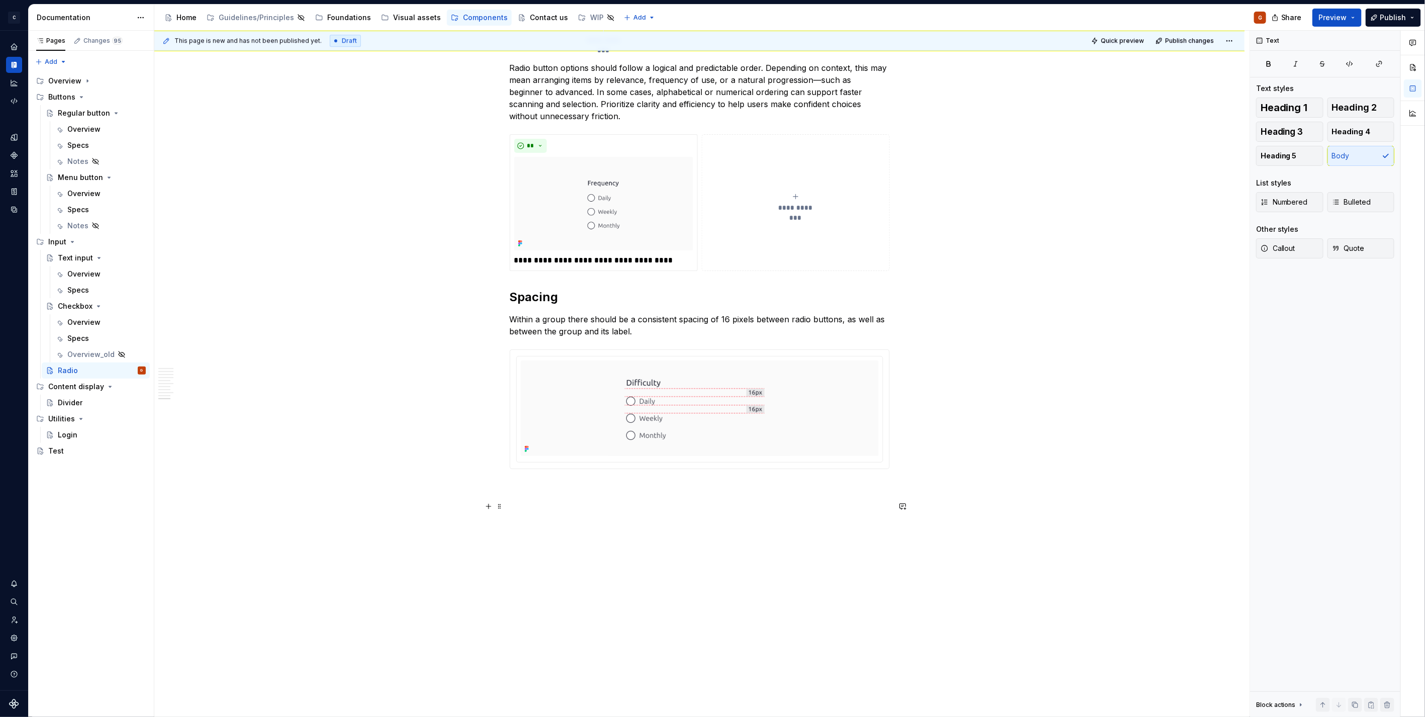
scroll to position [2061, 0]
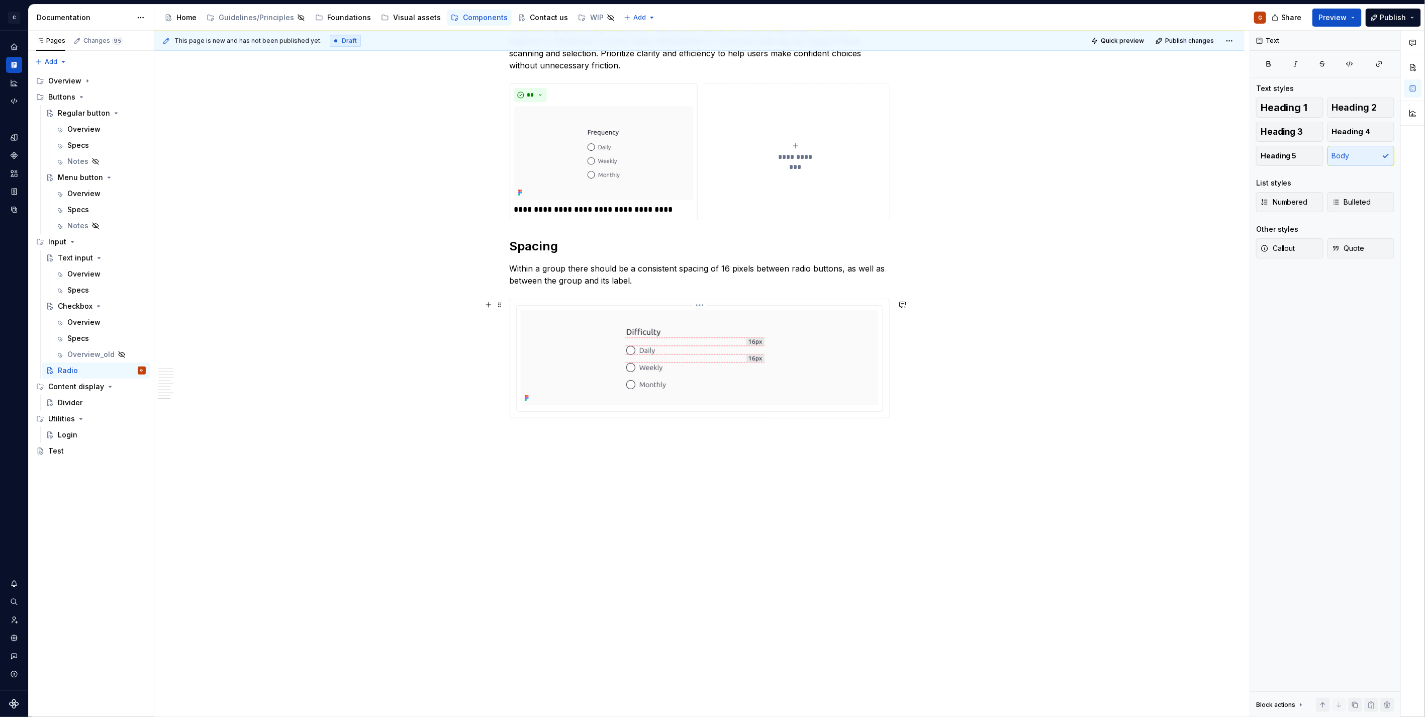
click at [599, 404] on div at bounding box center [700, 358] width 358 height 96
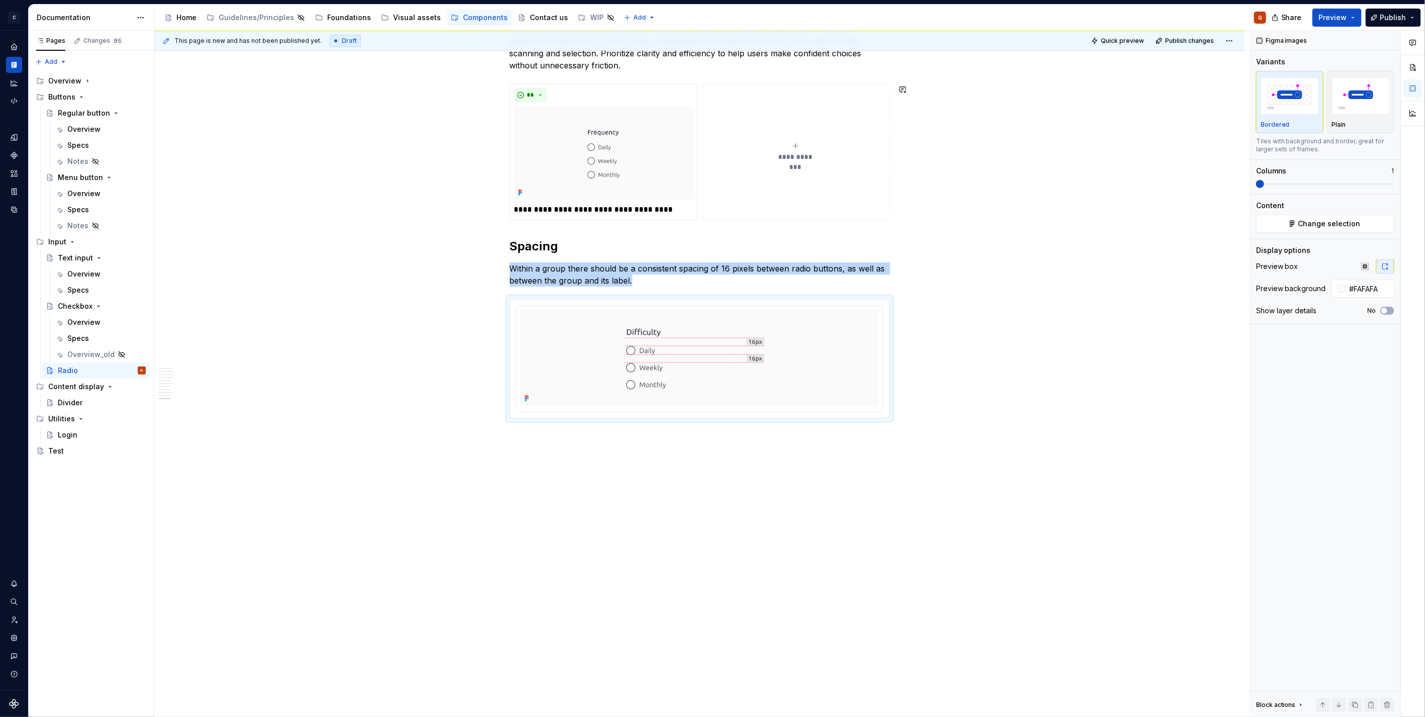
type textarea "*"
click at [1363, 285] on input "#FAFAFA" at bounding box center [1370, 289] width 49 height 18
type input "#FFFFFF"
type button "on"
click at [698, 306] on html "C Capgemini G Dataset Zodiac Documentation Accessibility guide for tree Page tr…" at bounding box center [712, 358] width 1425 height 717
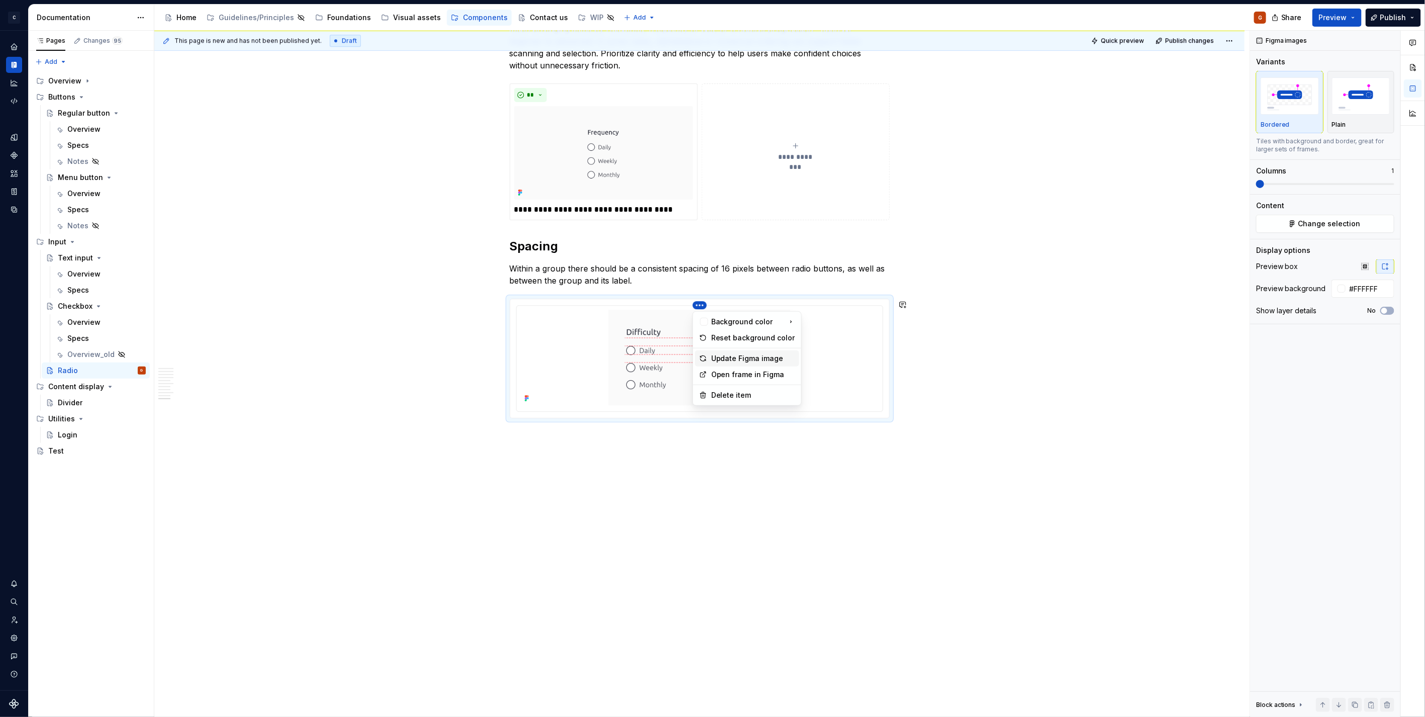
click at [710, 355] on div "Update Figma image" at bounding box center [747, 358] width 104 height 16
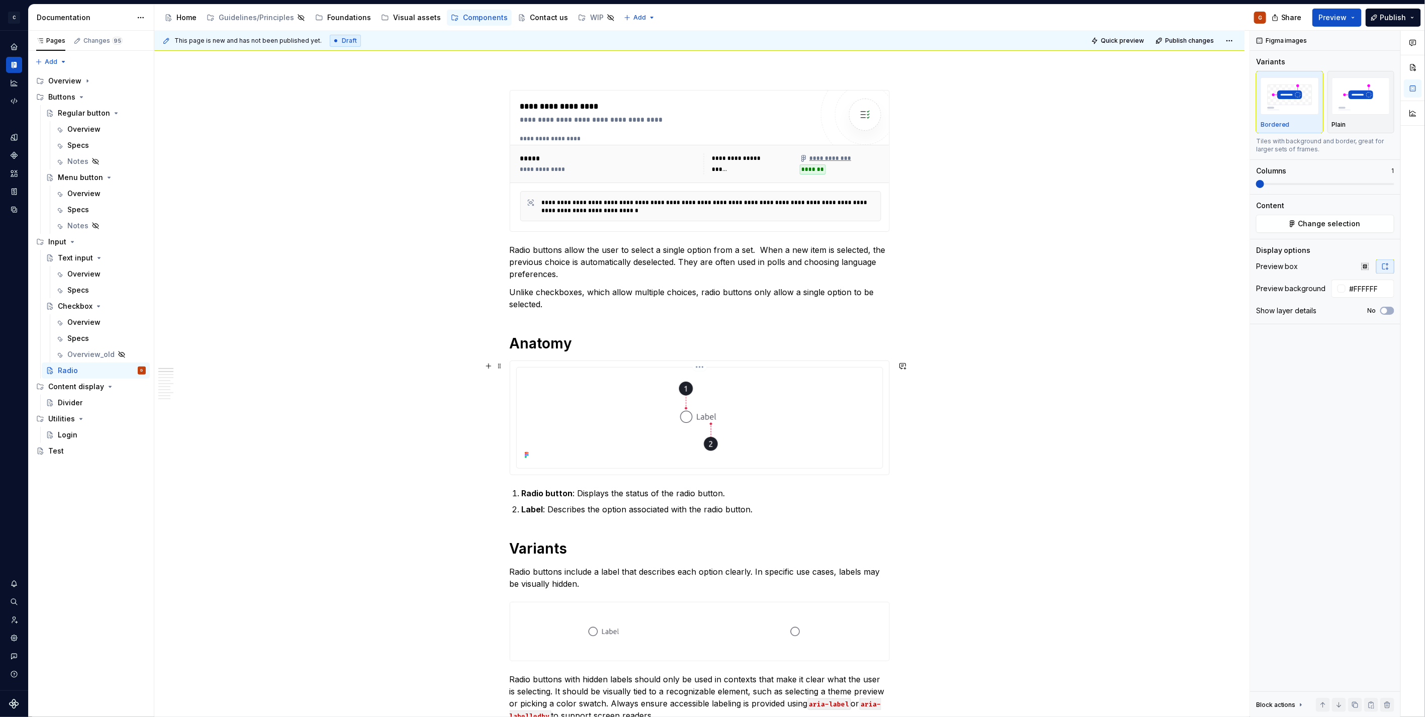
scroll to position [0, 0]
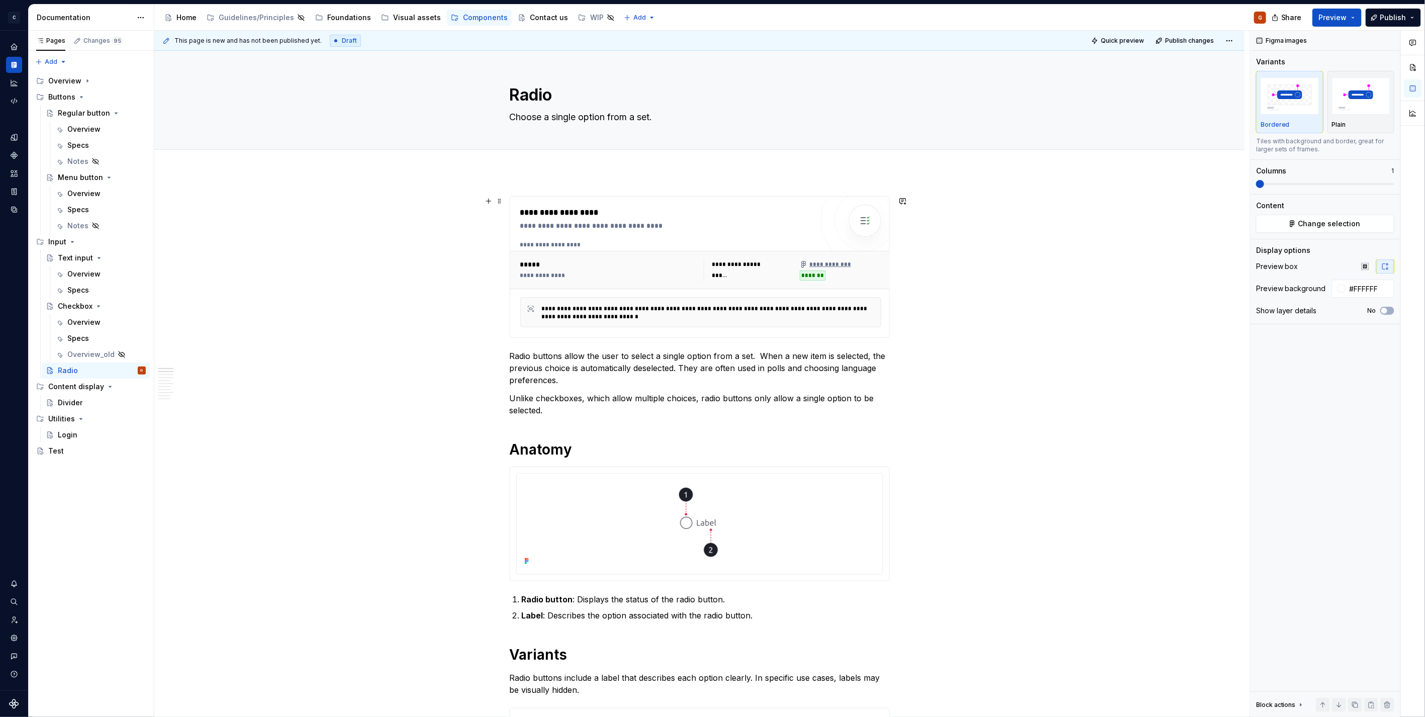
click at [648, 298] on div "**********" at bounding box center [700, 312] width 361 height 30
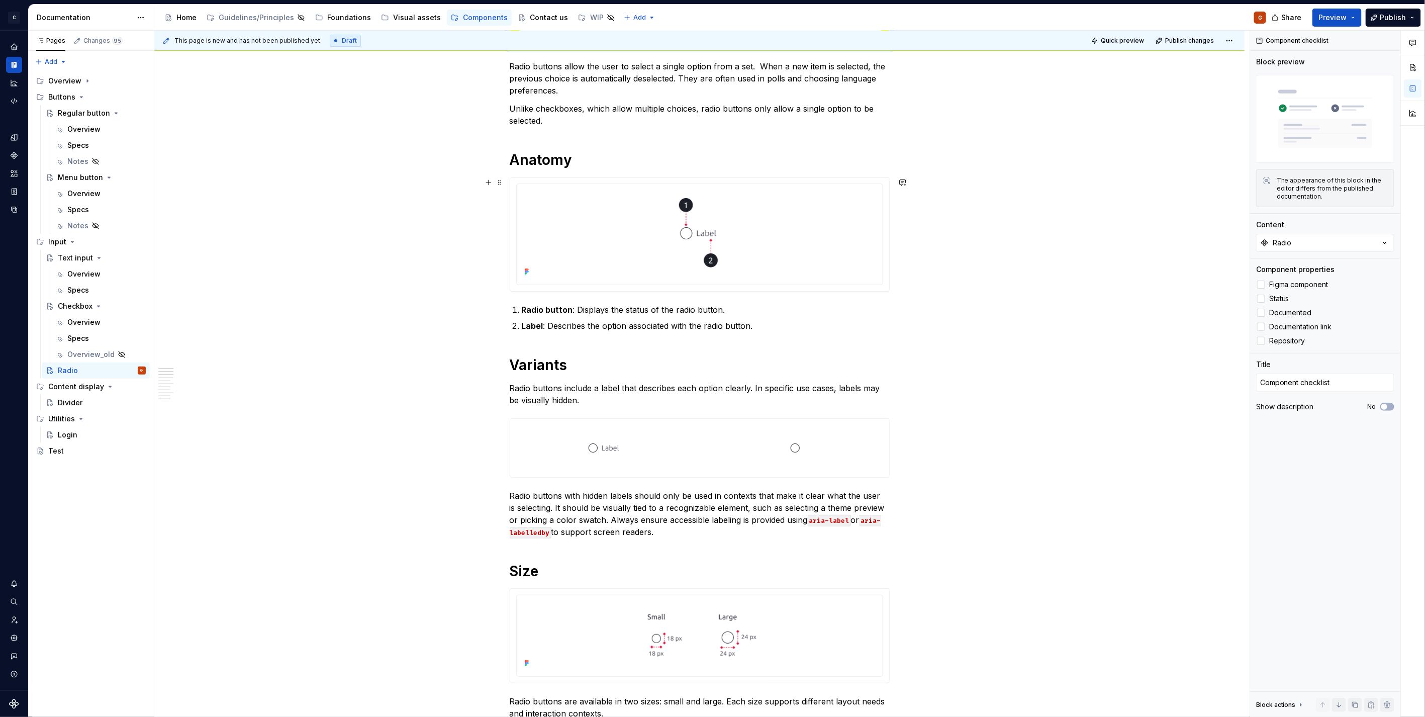
scroll to position [391, 0]
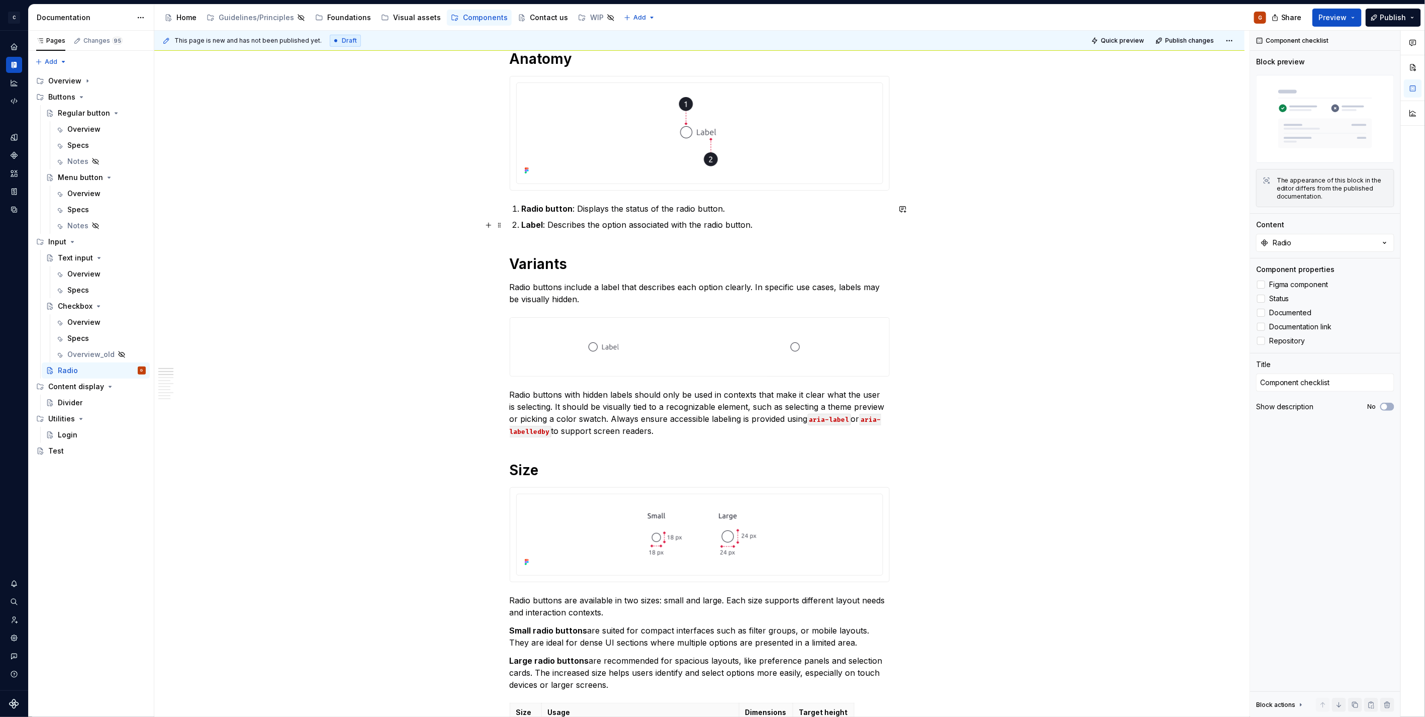
drag, startPoint x: 400, startPoint y: 228, endPoint x: 400, endPoint y: 239, distance: 10.6
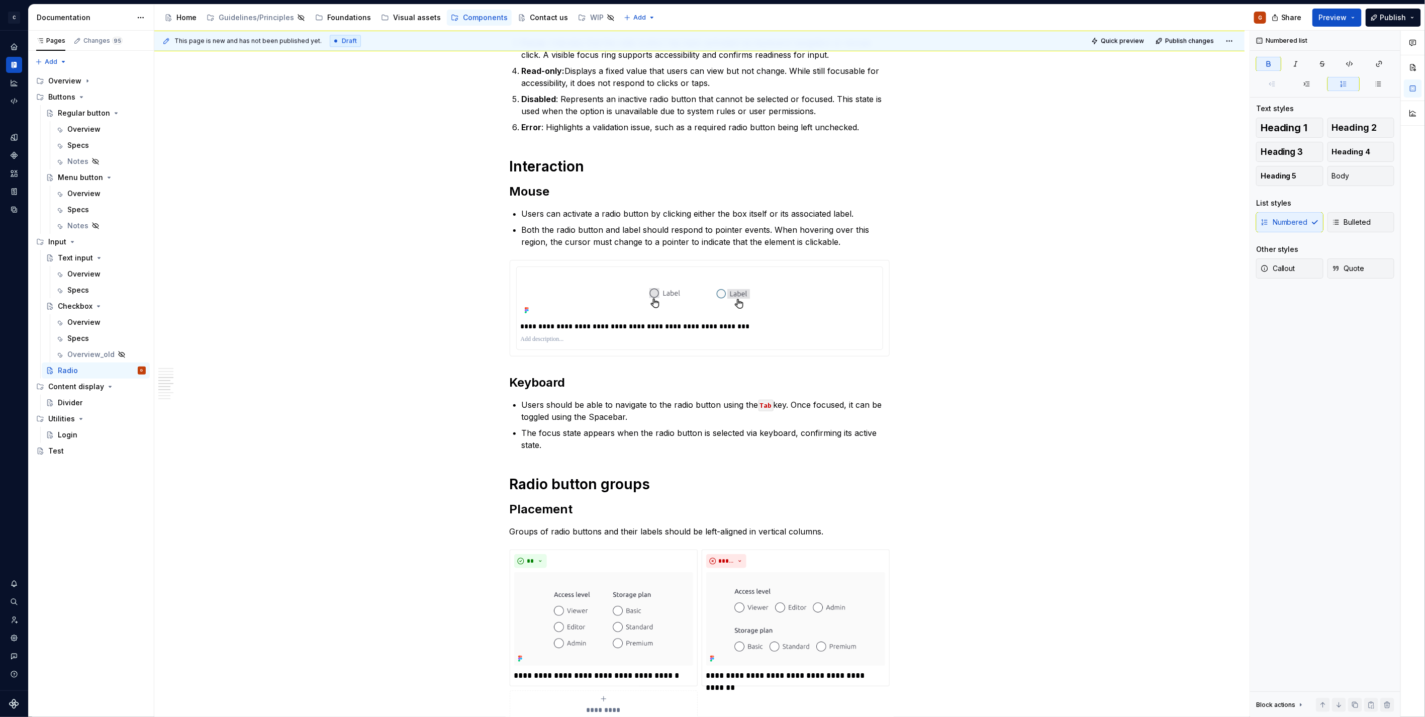
scroll to position [2061, 0]
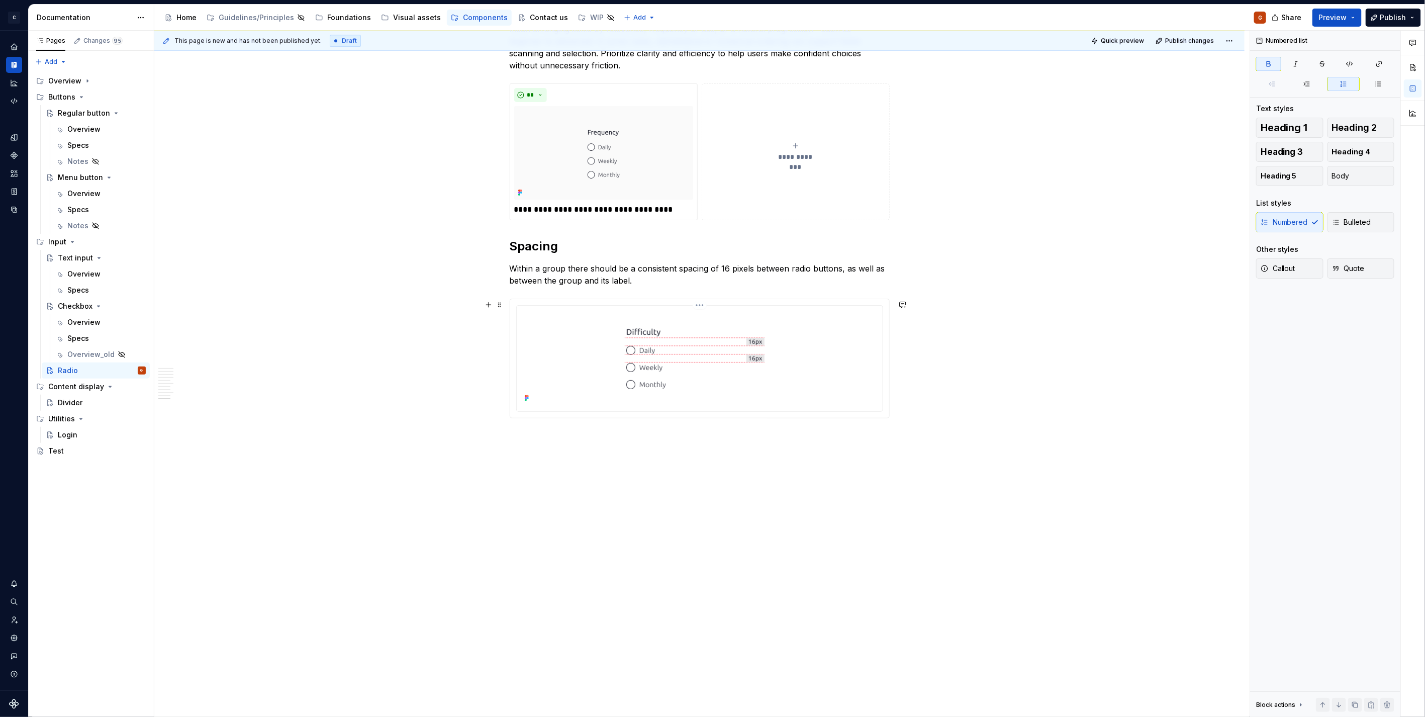
click at [715, 384] on img at bounding box center [700, 358] width 182 height 96
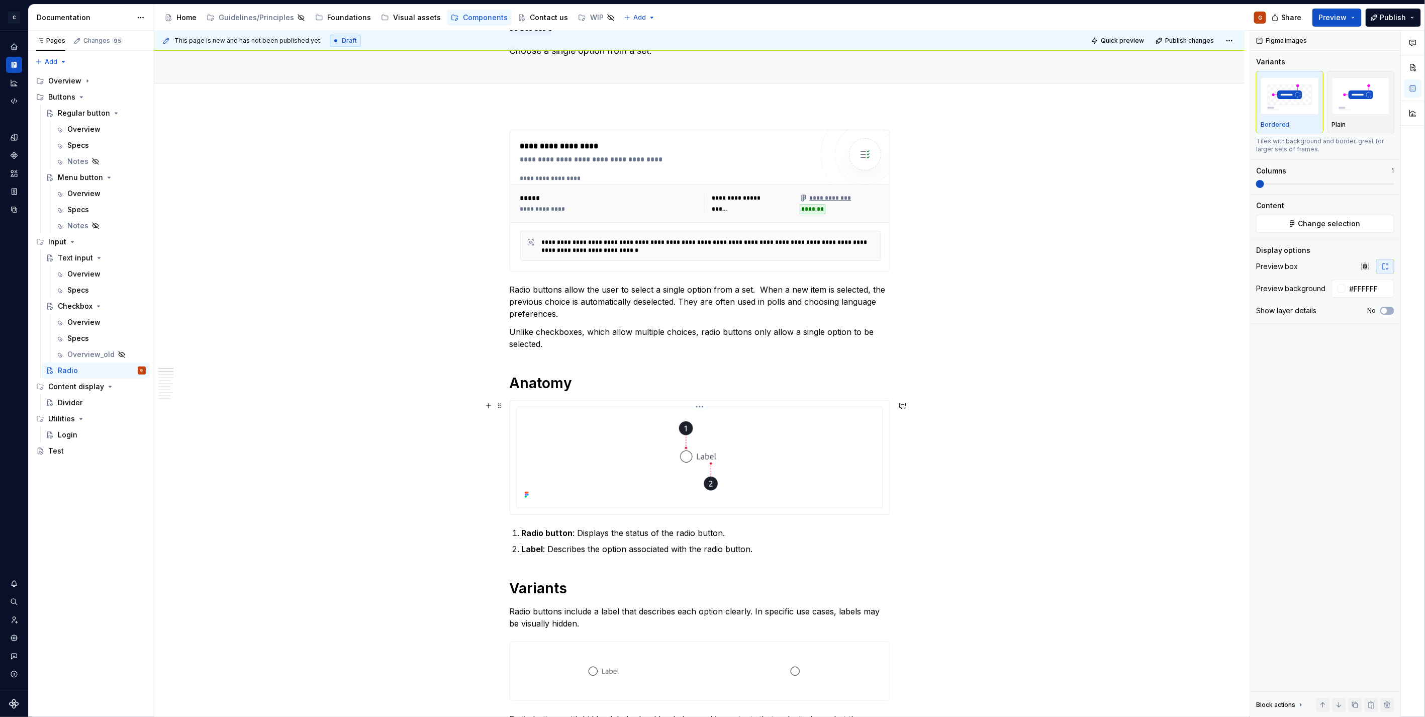
scroll to position [112, 0]
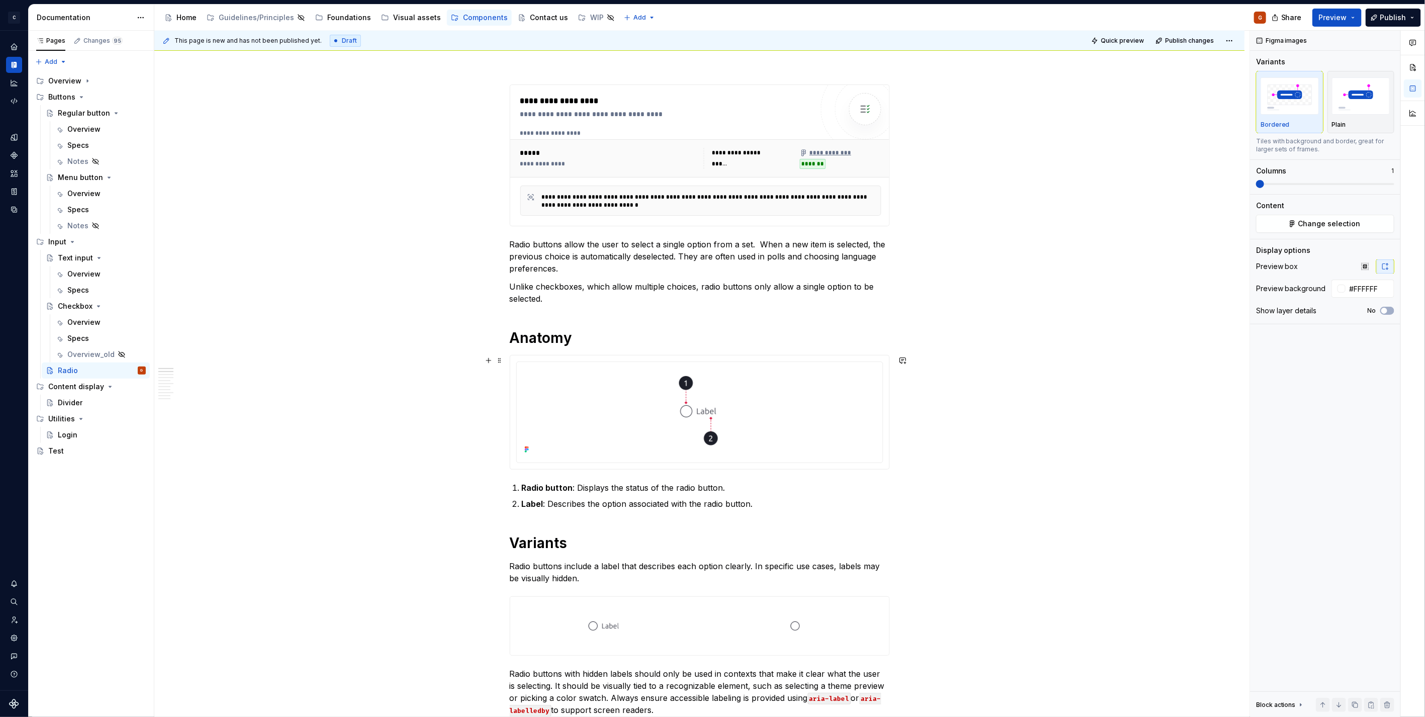
click at [832, 465] on div at bounding box center [699, 412] width 379 height 114
click at [1296, 109] on img "button" at bounding box center [1290, 95] width 58 height 37
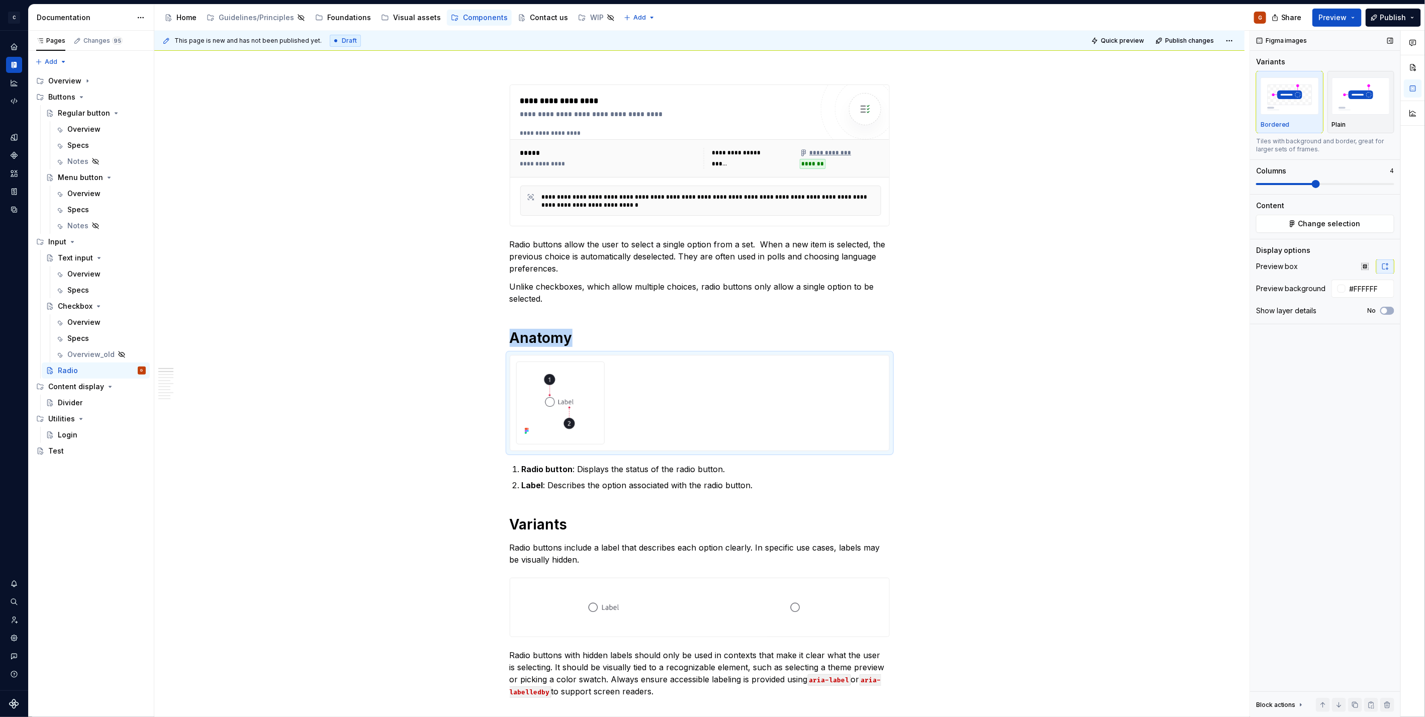
click at [1317, 182] on span at bounding box center [1325, 184] width 138 height 8
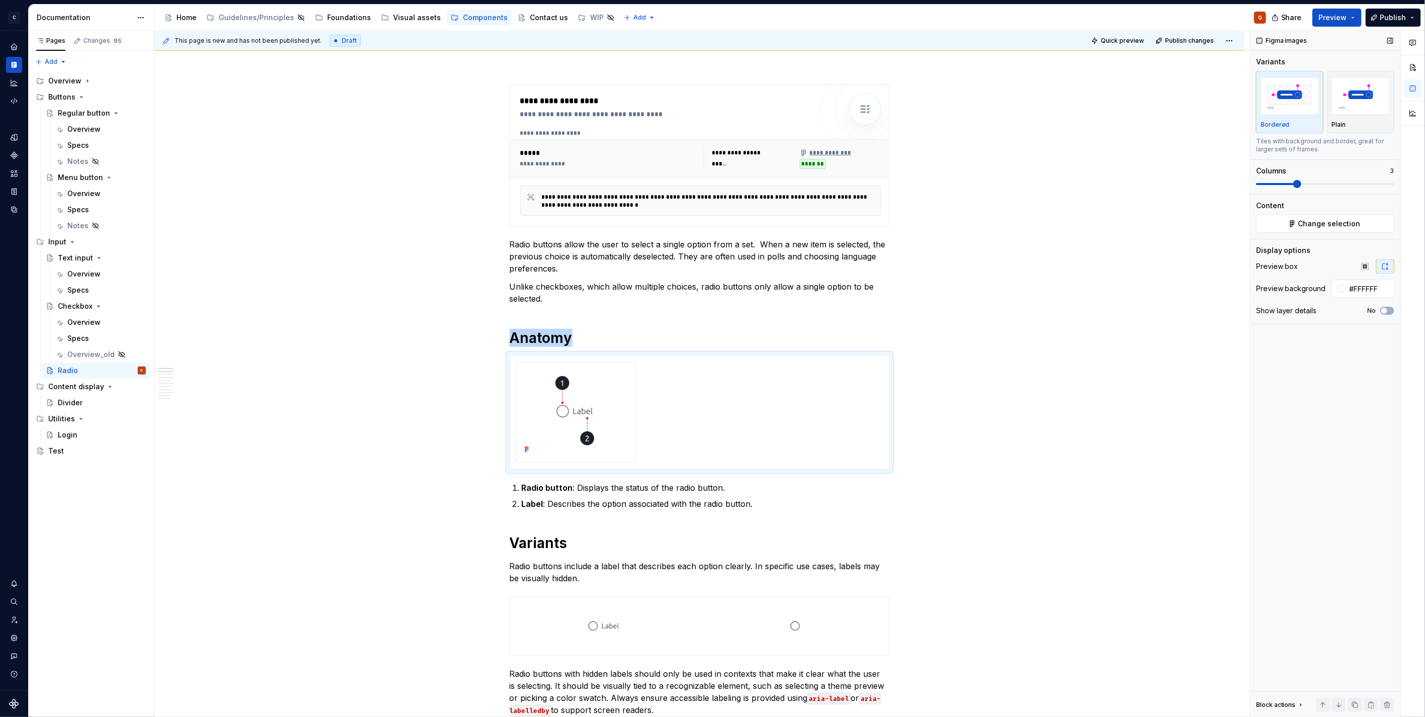
click at [1296, 184] on span at bounding box center [1276, 184] width 40 height 2
click at [1289, 185] on span at bounding box center [1325, 184] width 138 height 8
click at [1269, 184] on span at bounding box center [1276, 184] width 40 height 2
click at [1256, 188] on span at bounding box center [1325, 184] width 138 height 8
click at [1365, 16] on div "Share Preview Publish" at bounding box center [1350, 18] width 151 height 26
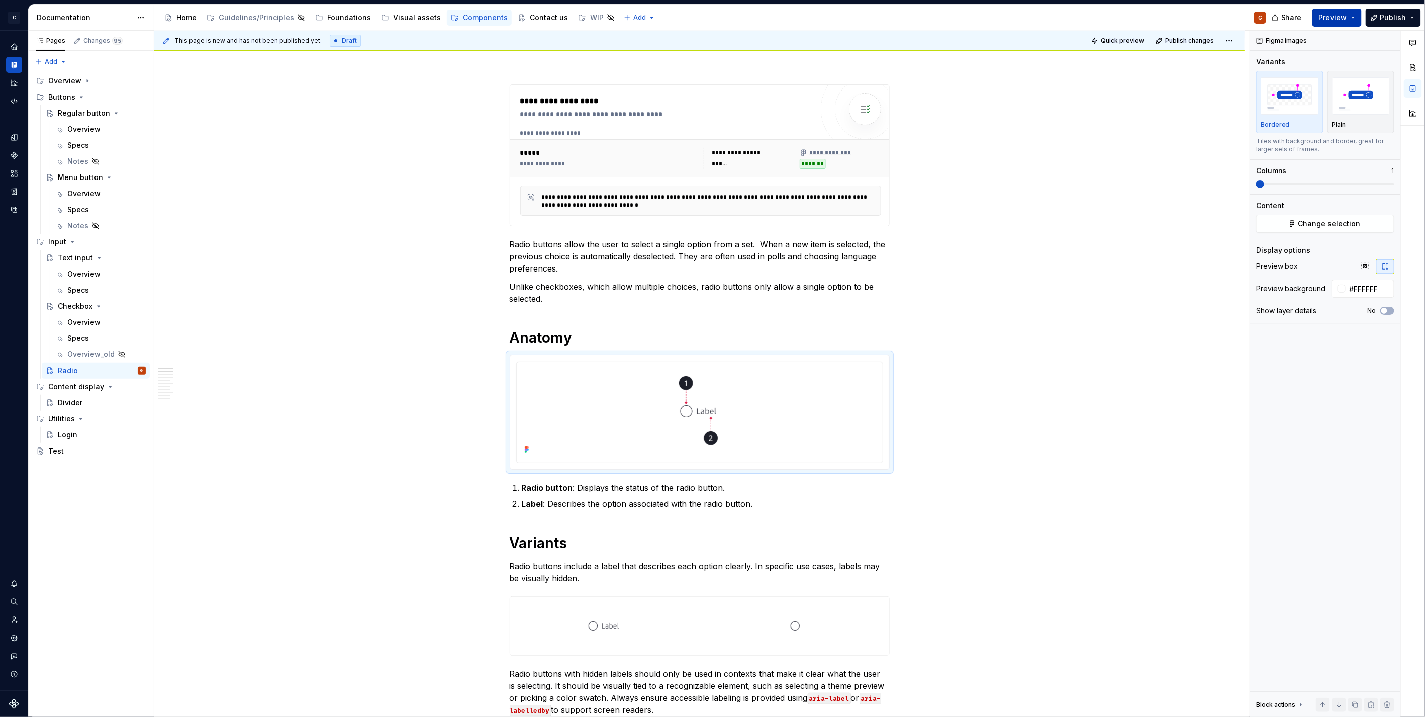
click at [1358, 19] on button "Preview" at bounding box center [1337, 18] width 49 height 18
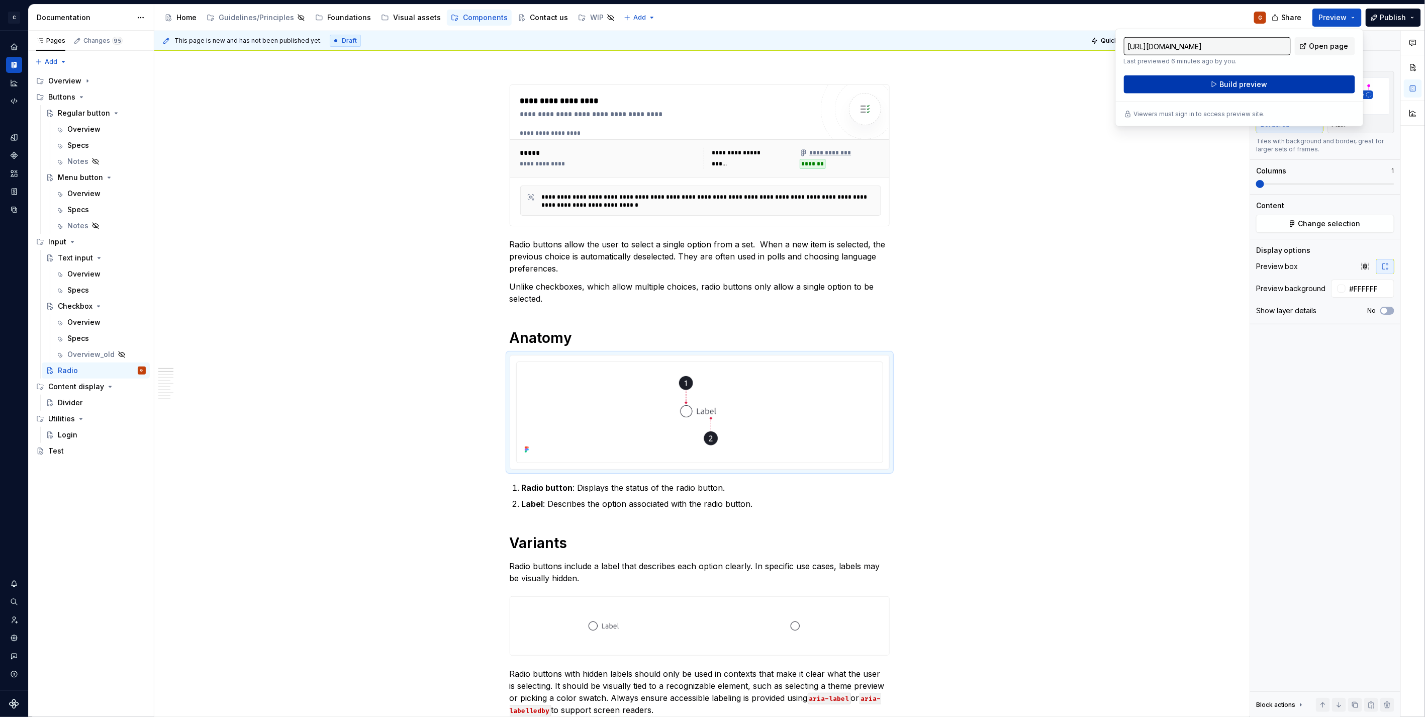
drag, startPoint x: 1355, startPoint y: 21, endPoint x: 1270, endPoint y: 89, distance: 109.1
click at [1270, 89] on button "Build preview" at bounding box center [1239, 84] width 231 height 18
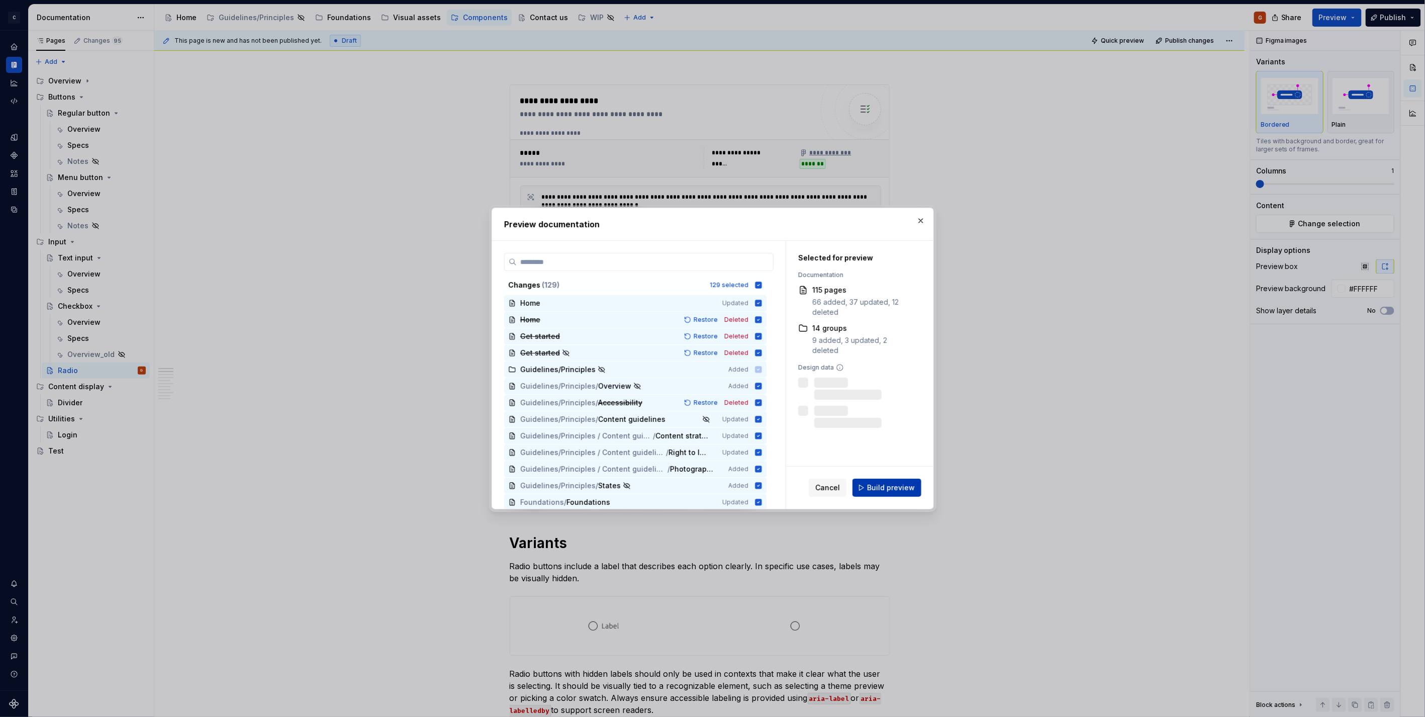
click at [889, 488] on span "Build preview" at bounding box center [891, 488] width 48 height 10
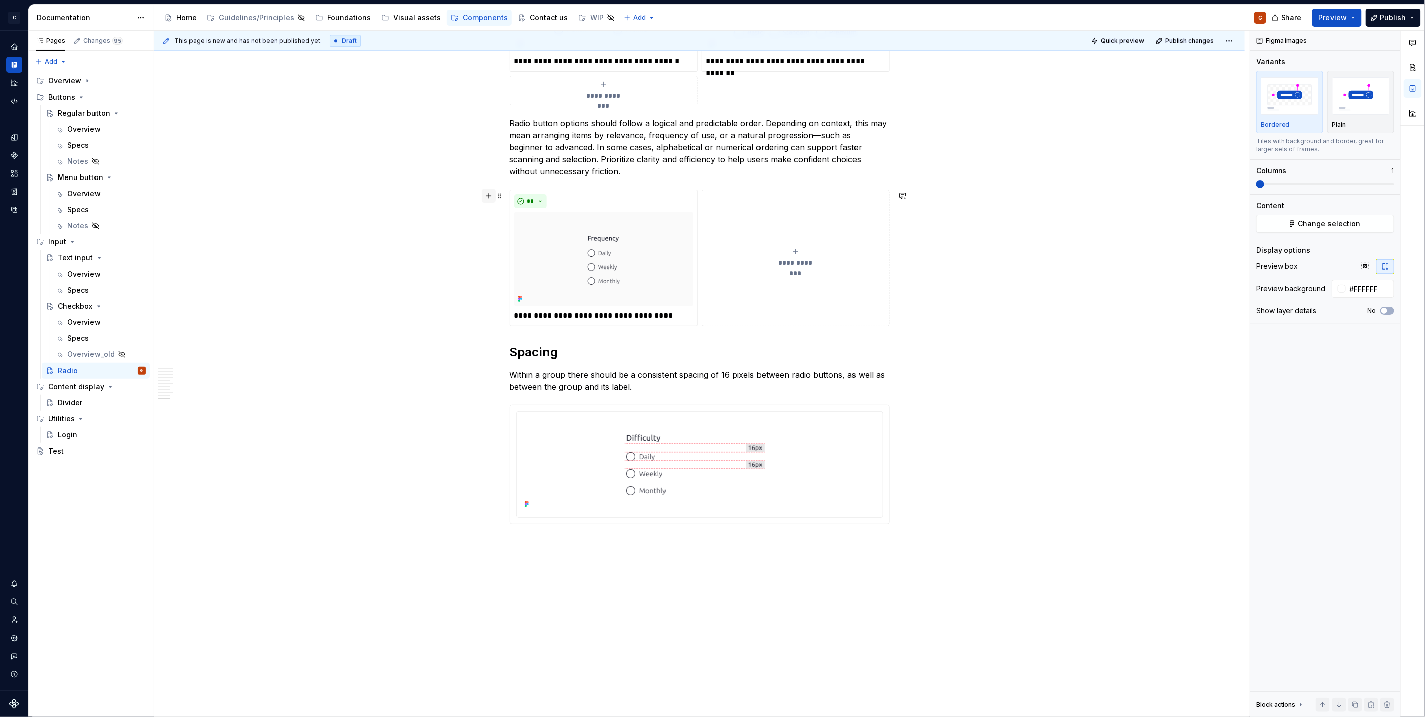
scroll to position [2061, 0]
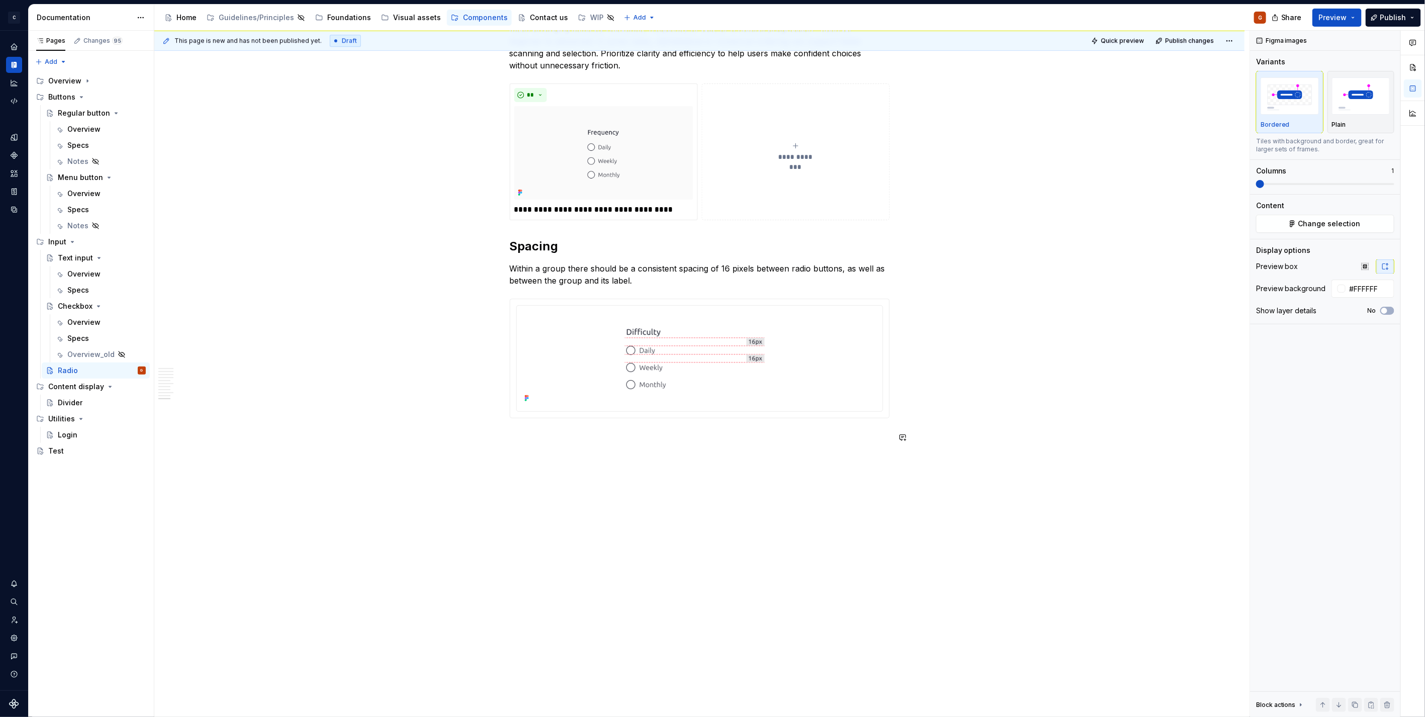
drag, startPoint x: 382, startPoint y: 444, endPoint x: 382, endPoint y: 438, distance: 6.5
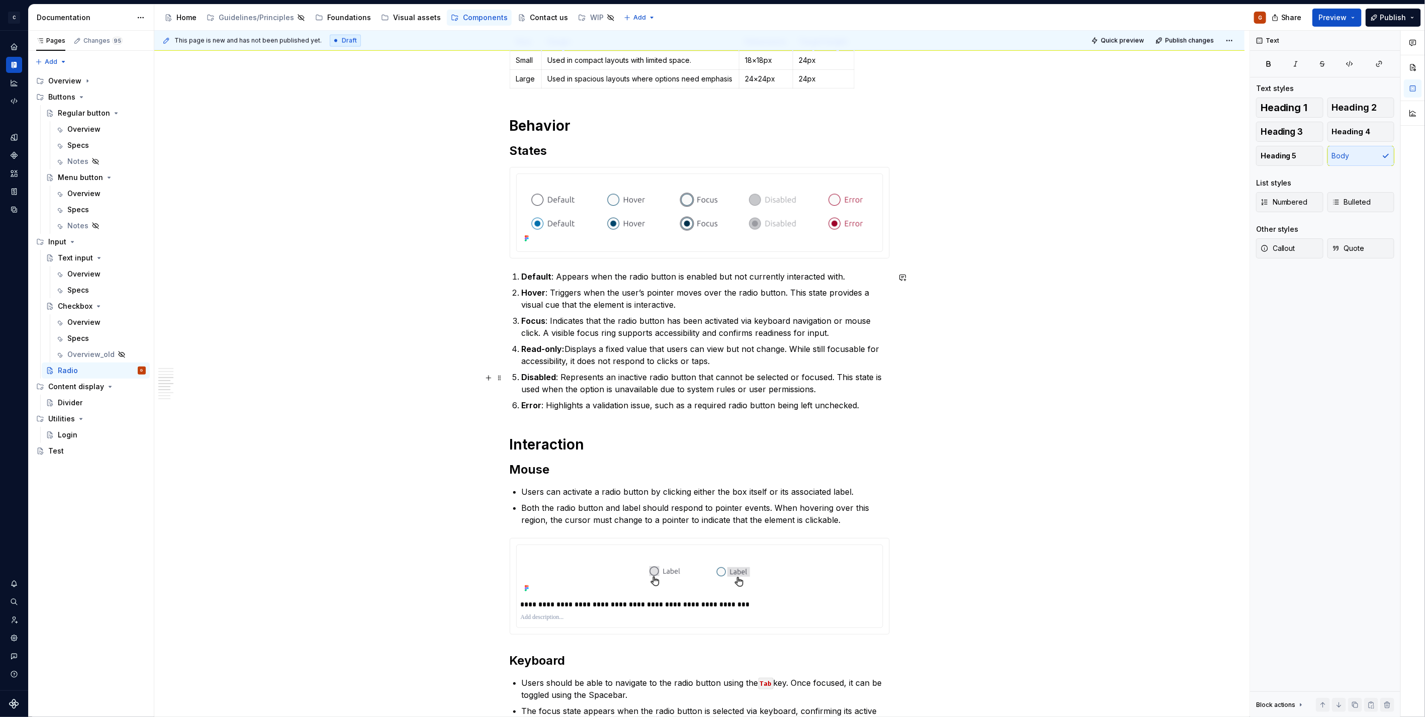
scroll to position [949, 0]
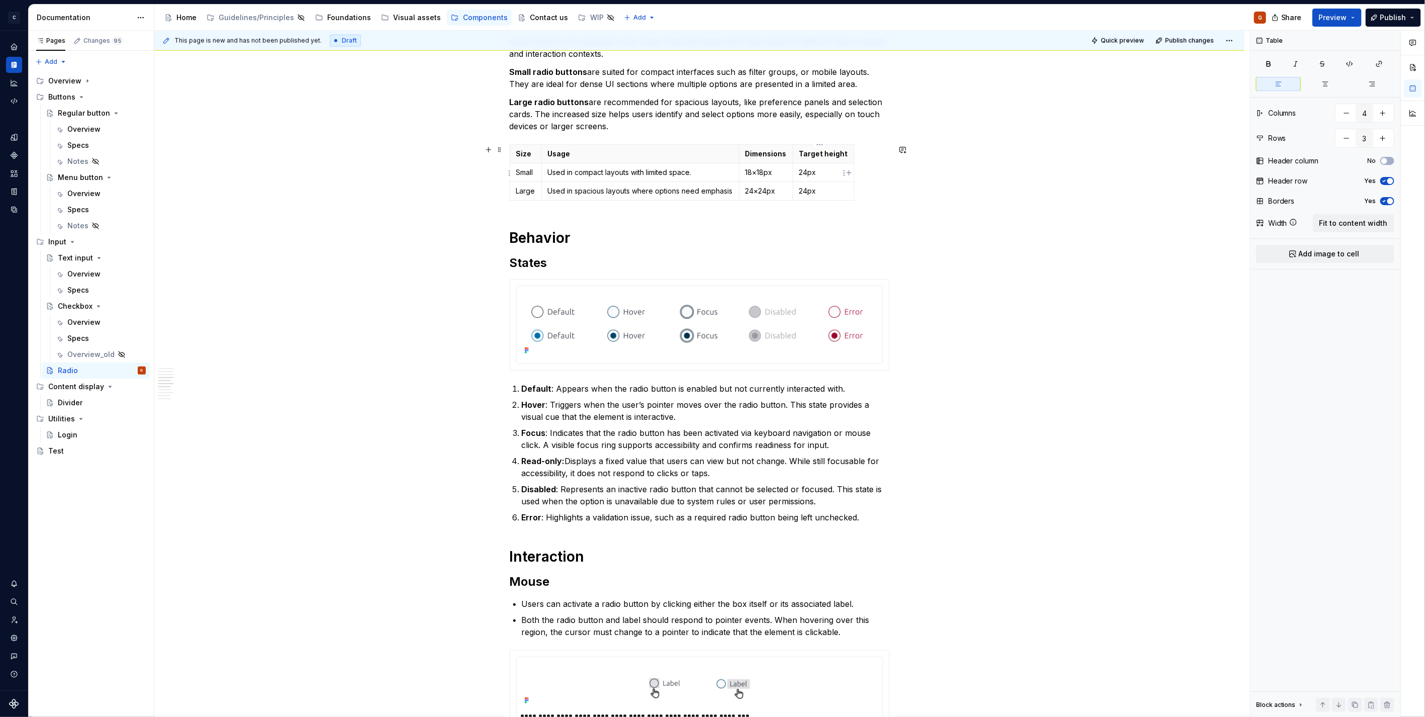
click at [818, 176] on p "24px" at bounding box center [823, 172] width 49 height 10
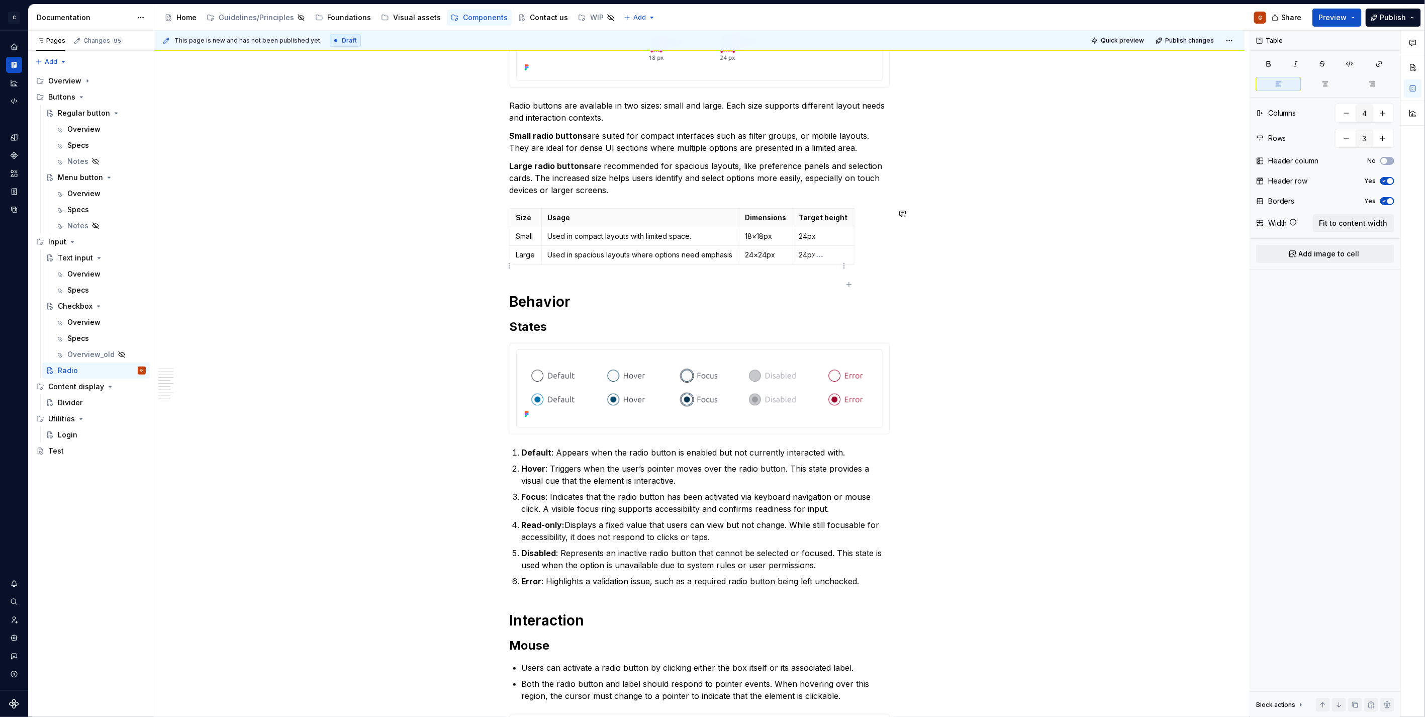
scroll to position [838, 0]
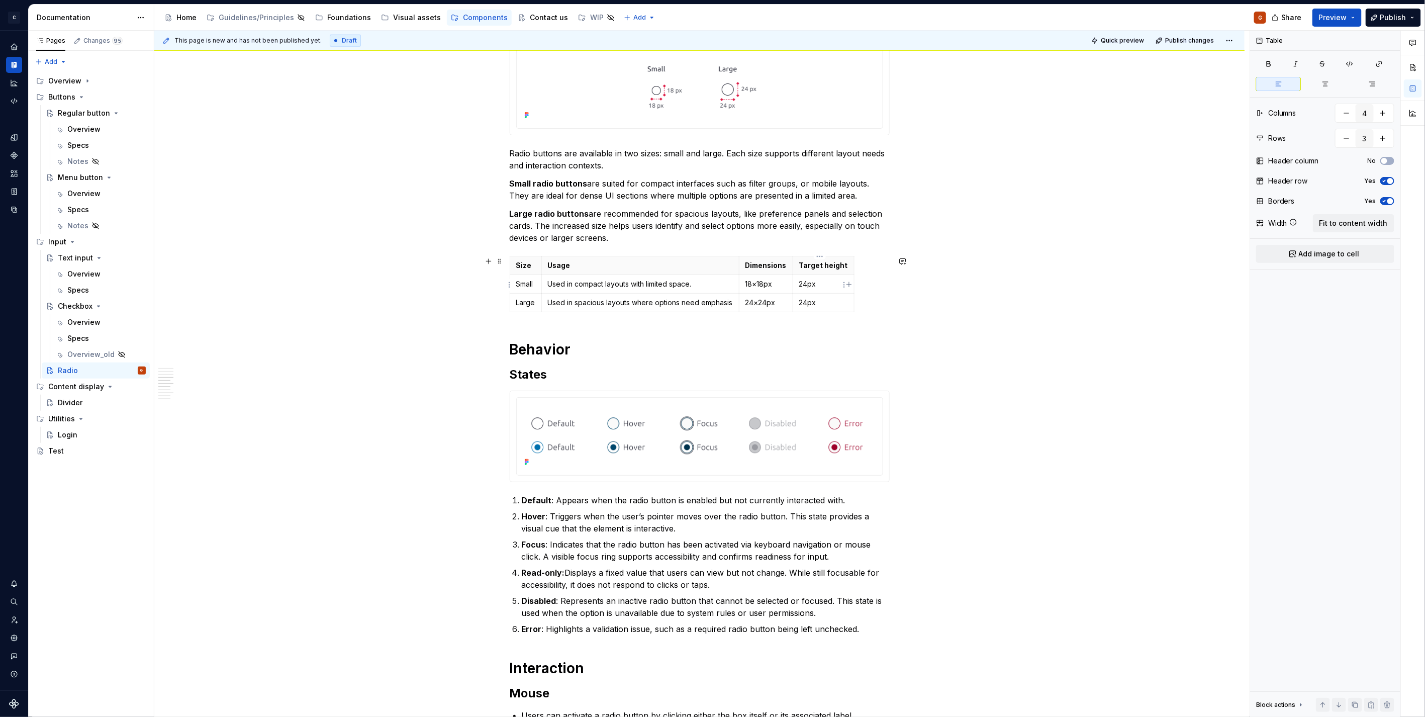
click at [822, 294] on td "24px" at bounding box center [823, 302] width 61 height 19
click at [817, 278] on td "24px" at bounding box center [823, 284] width 61 height 19
click at [1345, 220] on span "Fit to content width" at bounding box center [1354, 223] width 68 height 10
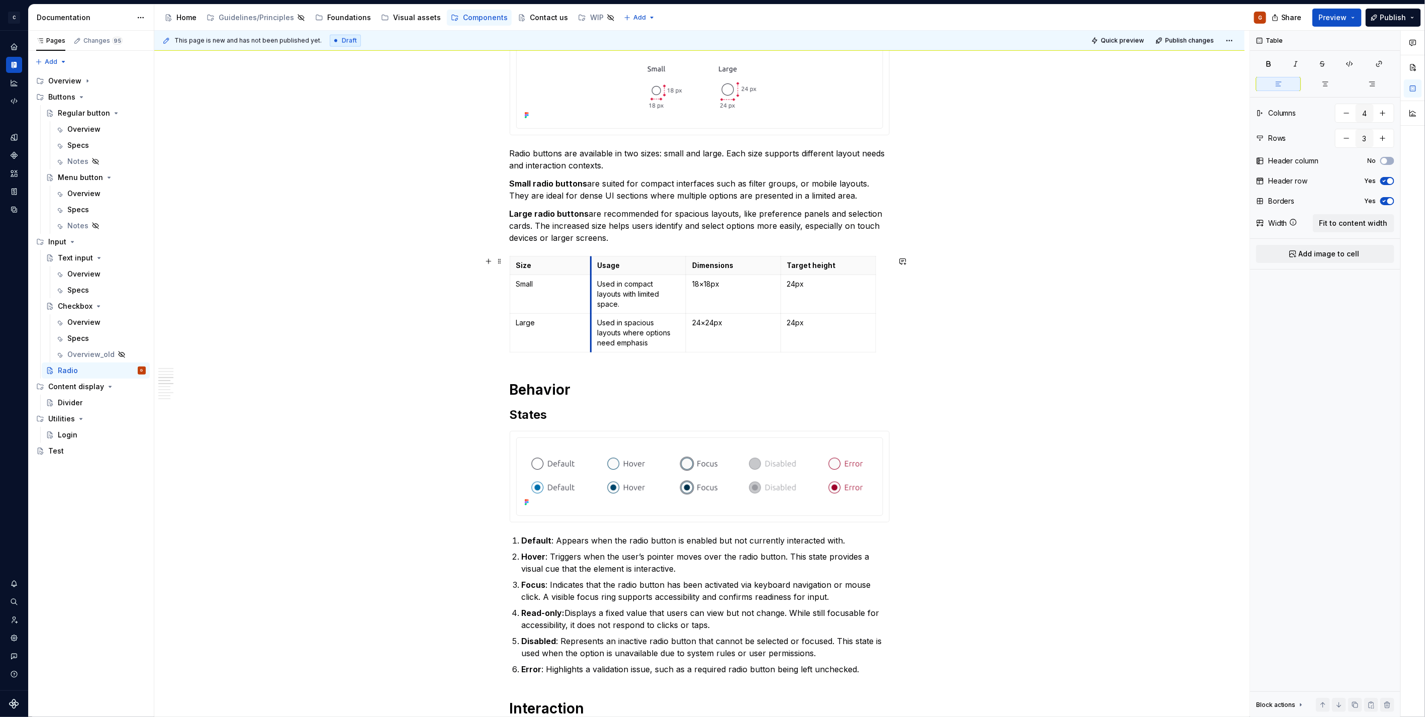
type textarea "*"
drag, startPoint x: 603, startPoint y: 265, endPoint x: 586, endPoint y: 278, distance: 21.5
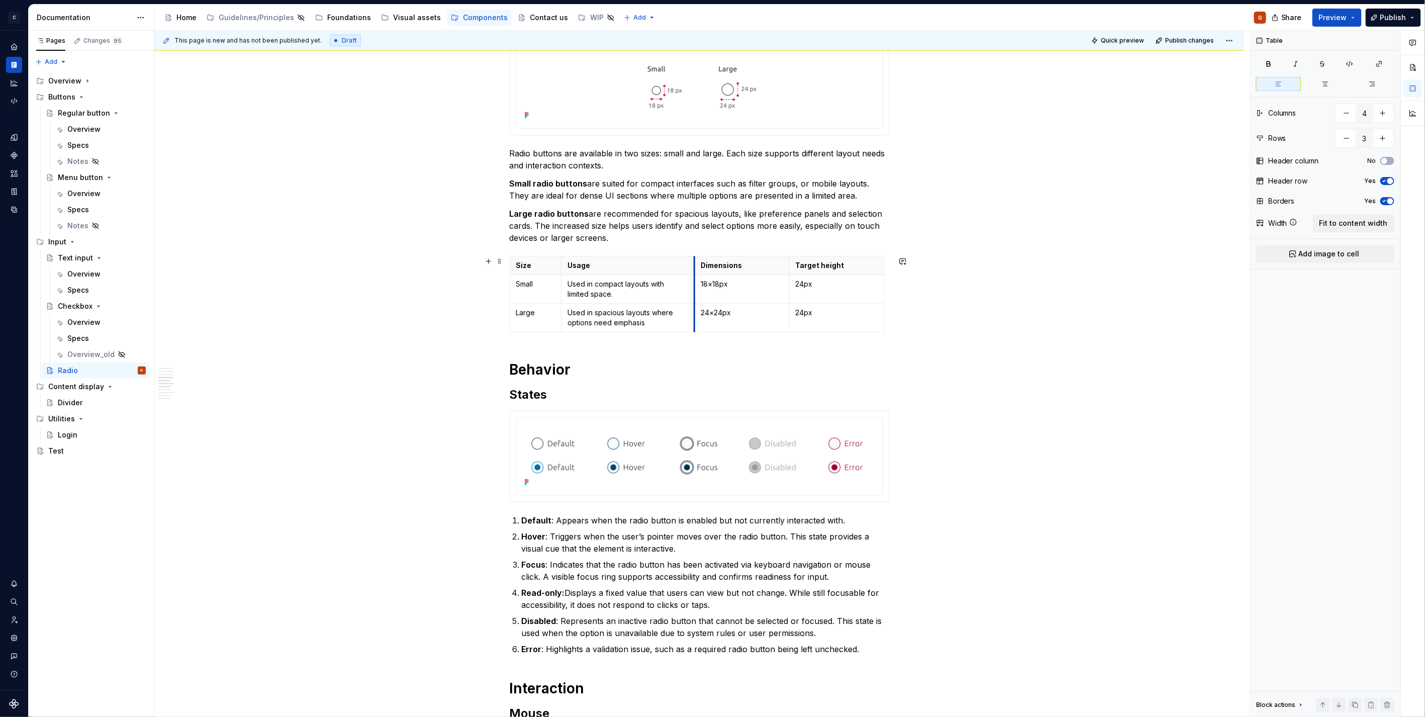
drag, startPoint x: 656, startPoint y: 268, endPoint x: 694, endPoint y: 268, distance: 38.2
click at [694, 268] on th "Dimensions" at bounding box center [741, 265] width 95 height 19
drag, startPoint x: 791, startPoint y: 265, endPoint x: 757, endPoint y: 267, distance: 34.8
click at [757, 267] on th "Target height" at bounding box center [804, 265] width 95 height 19
drag, startPoint x: 851, startPoint y: 270, endPoint x: 821, endPoint y: 274, distance: 30.4
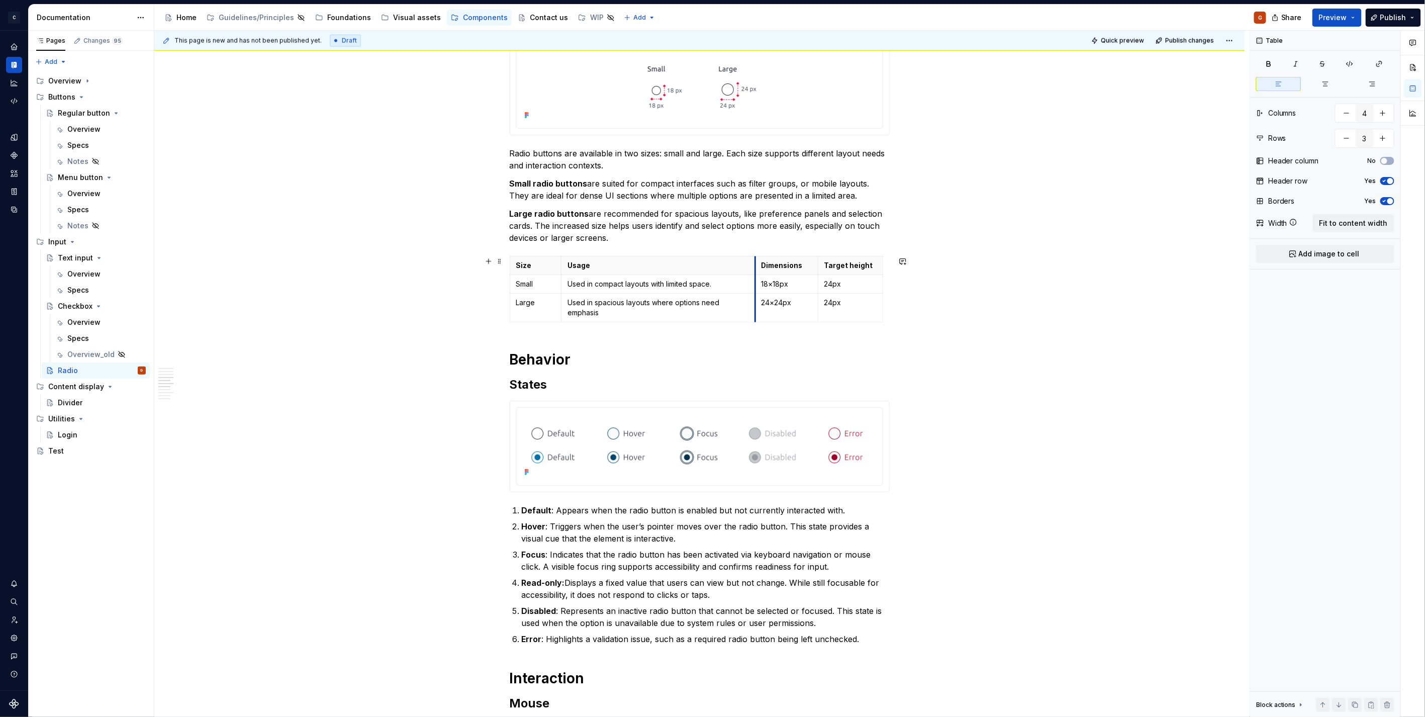
drag, startPoint x: 694, startPoint y: 274, endPoint x: 755, endPoint y: 277, distance: 60.9
click at [755, 277] on tbody "Size Usage Dimensions Target height Small Used in compact layouts with limited …" at bounding box center [696, 289] width 373 height 66
click at [689, 308] on p "Used in spacious layouts where options need emphasis" at bounding box center [658, 308] width 181 height 20
click at [686, 313] on p "Used in spacious layouts where options need emphasis" at bounding box center [658, 308] width 181 height 20
click at [1336, 21] on span "Preview" at bounding box center [1333, 18] width 28 height 10
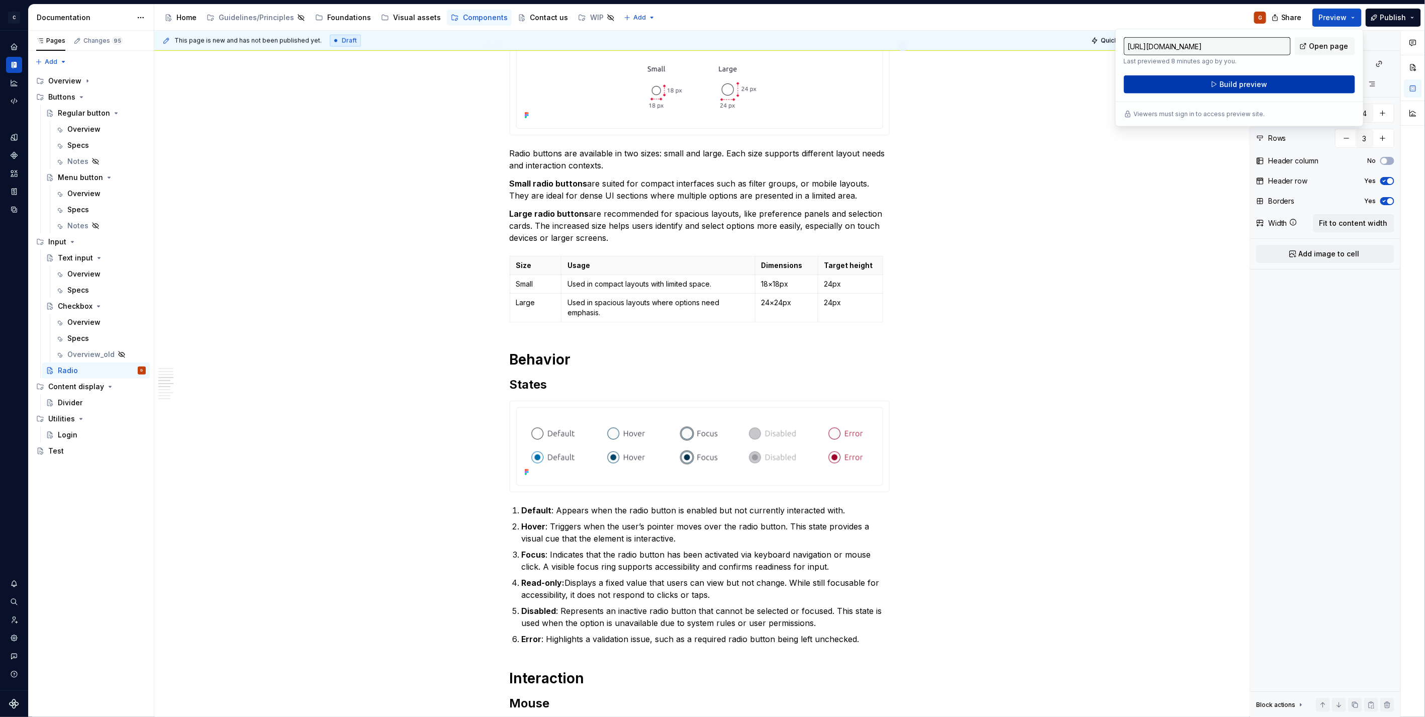
click at [1243, 88] on span "Build preview" at bounding box center [1244, 84] width 48 height 10
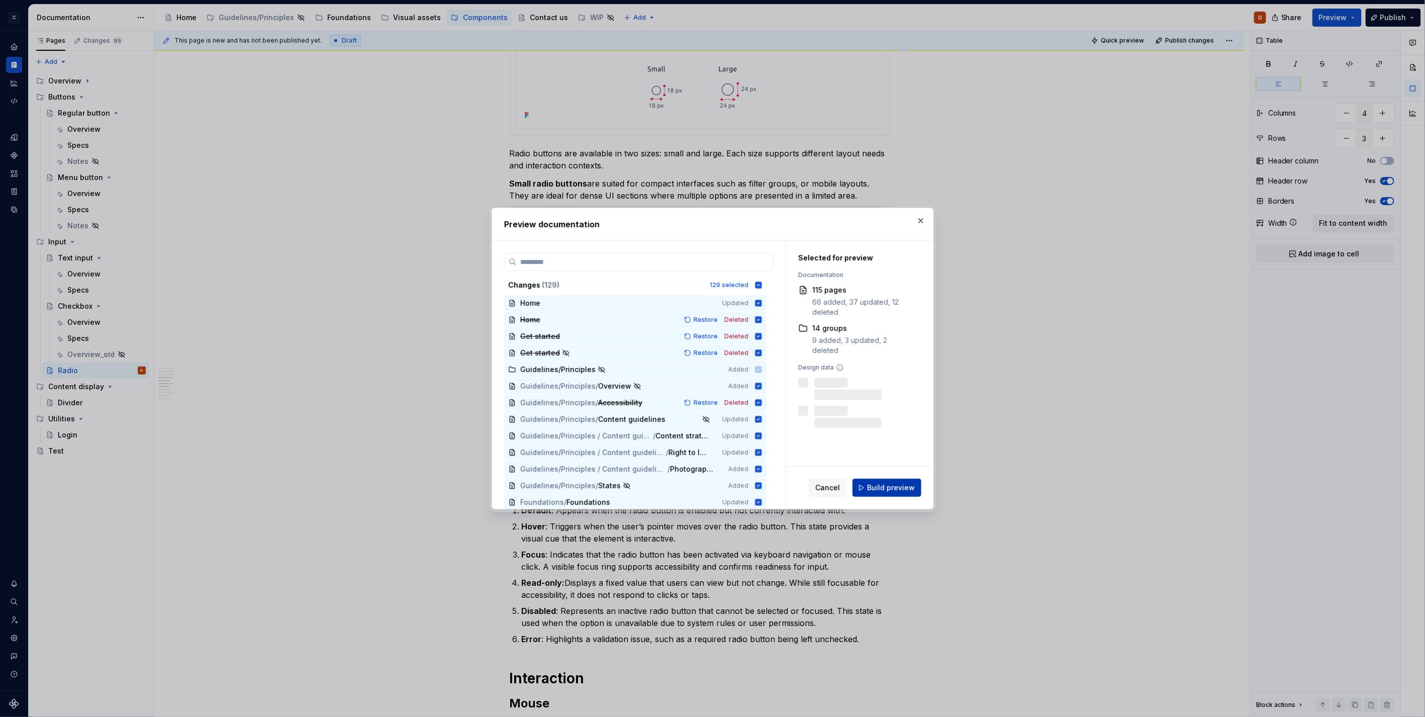
click at [897, 484] on span "Build preview" at bounding box center [891, 488] width 48 height 10
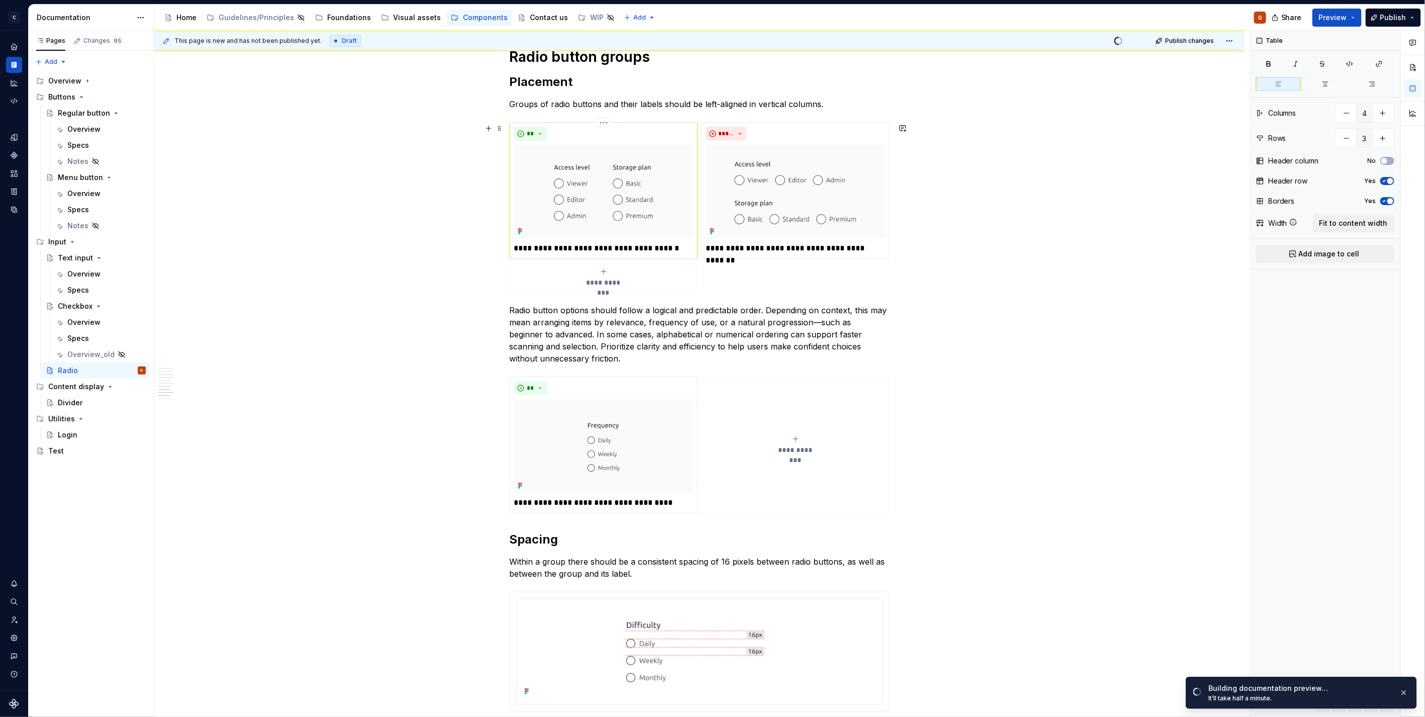
scroll to position [1787, 0]
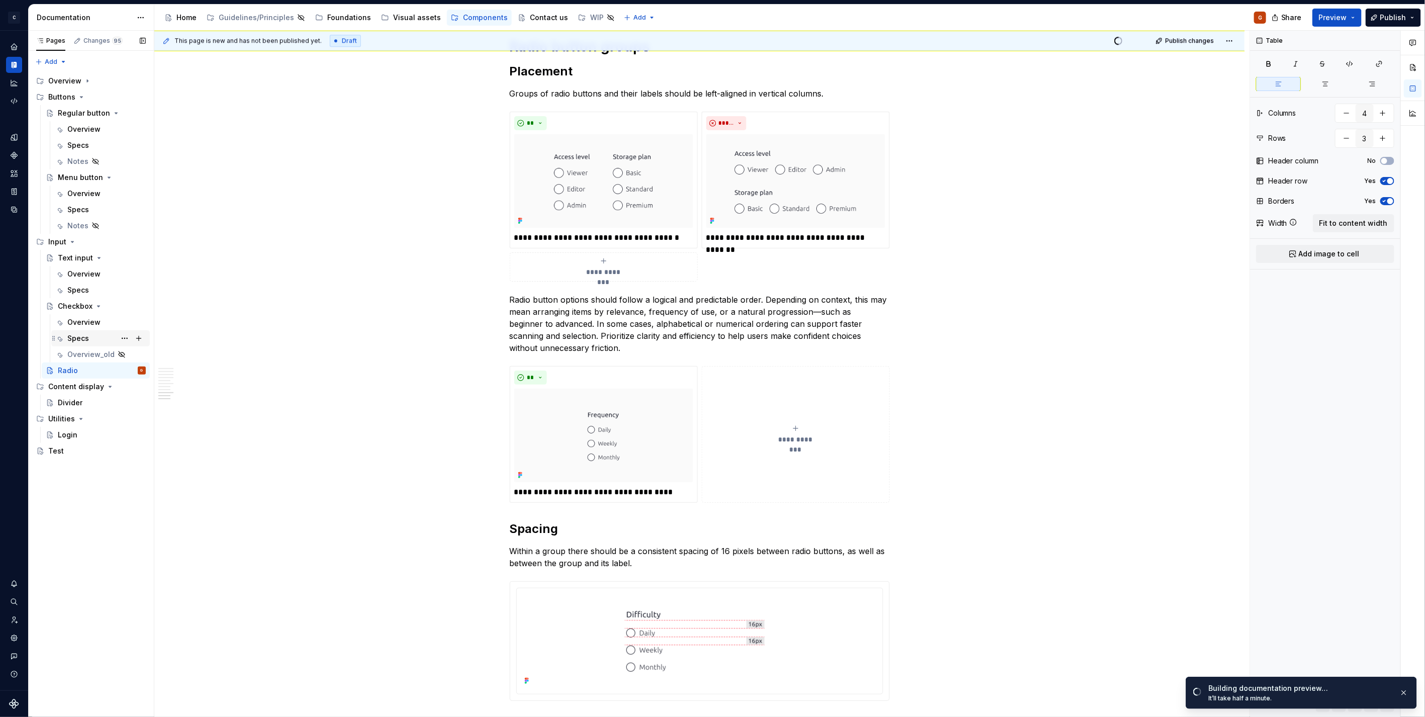
click at [86, 335] on div "Specs" at bounding box center [78, 338] width 22 height 10
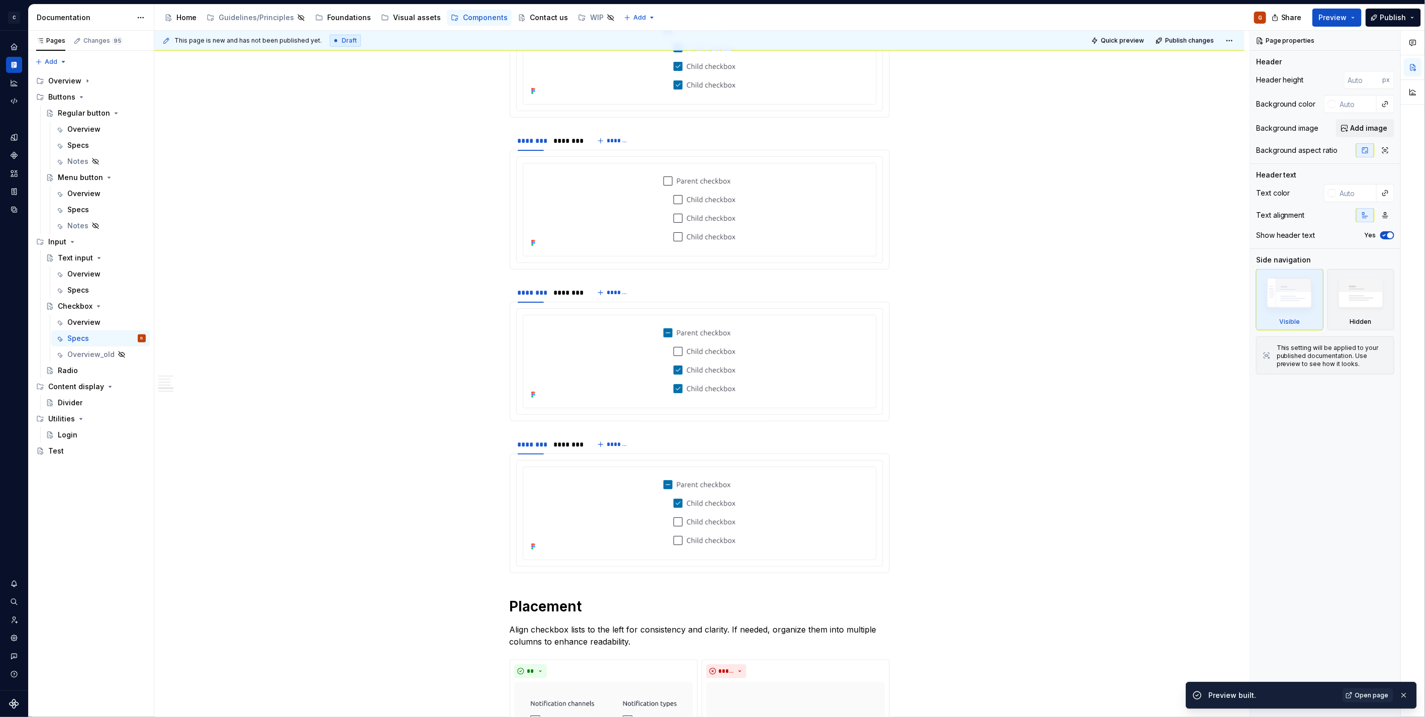
scroll to position [1486, 0]
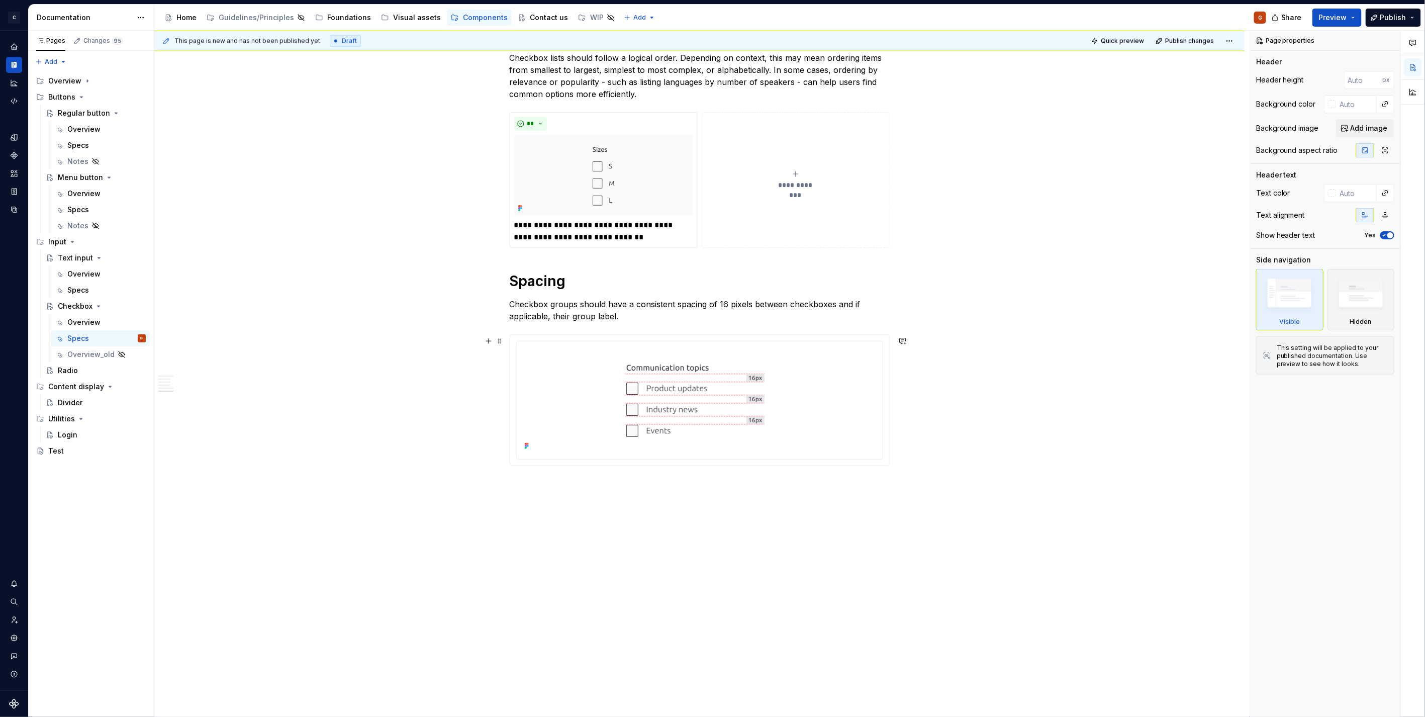
click at [556, 405] on div at bounding box center [700, 399] width 358 height 108
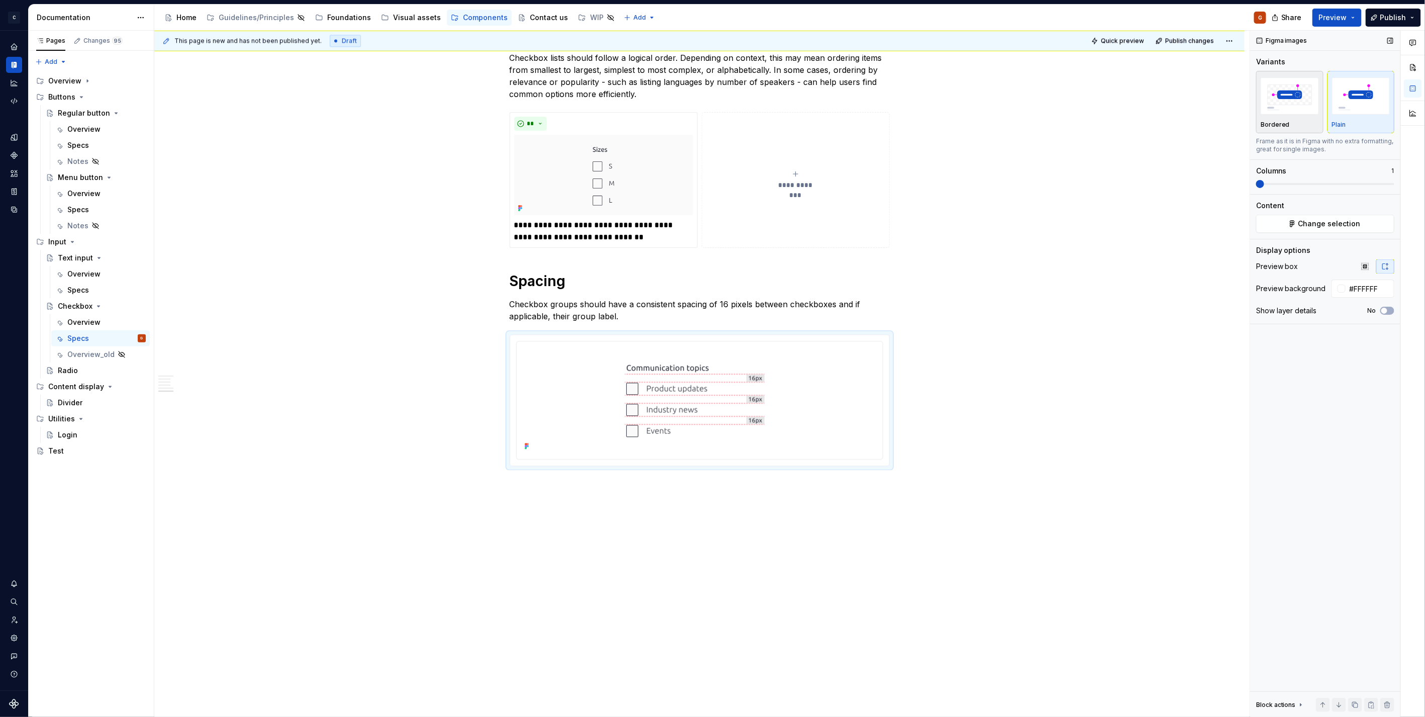
click at [1297, 121] on div "Bordered" at bounding box center [1290, 125] width 58 height 8
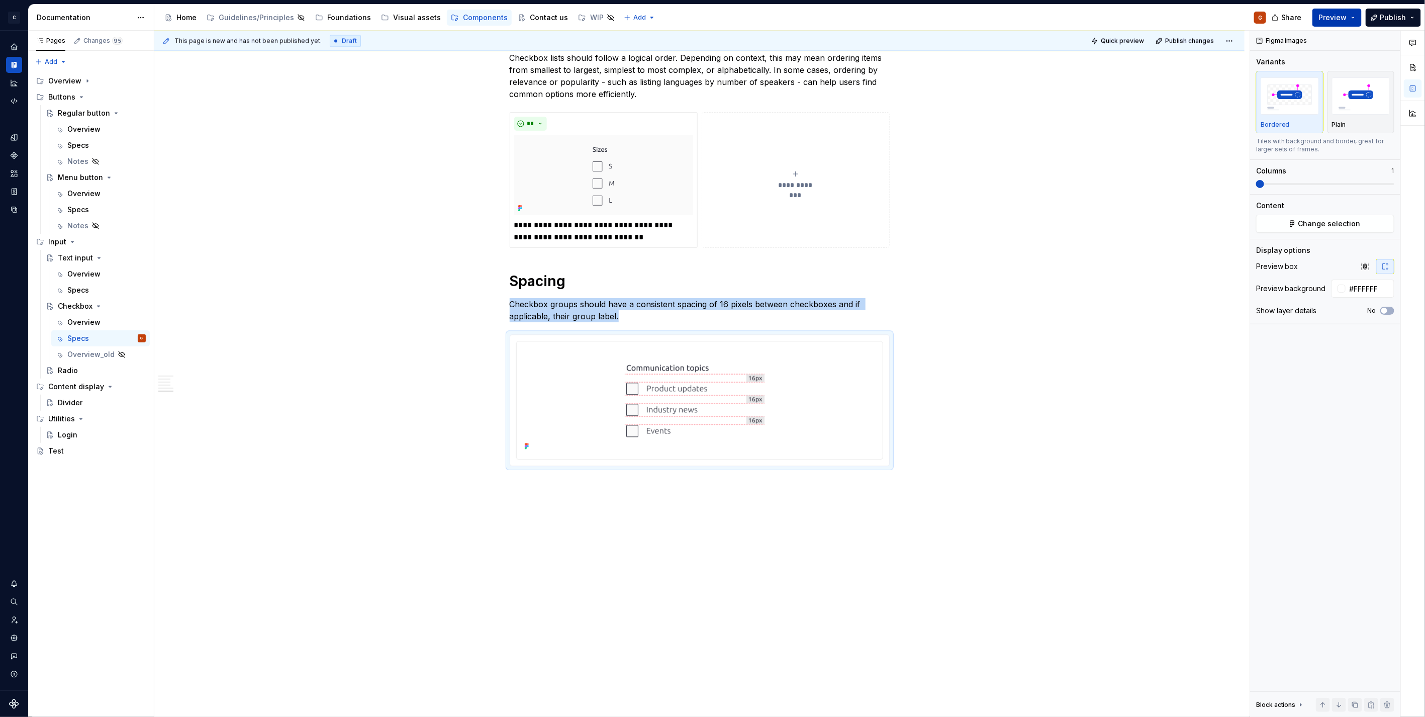
click at [1342, 18] on span "Preview" at bounding box center [1333, 18] width 28 height 10
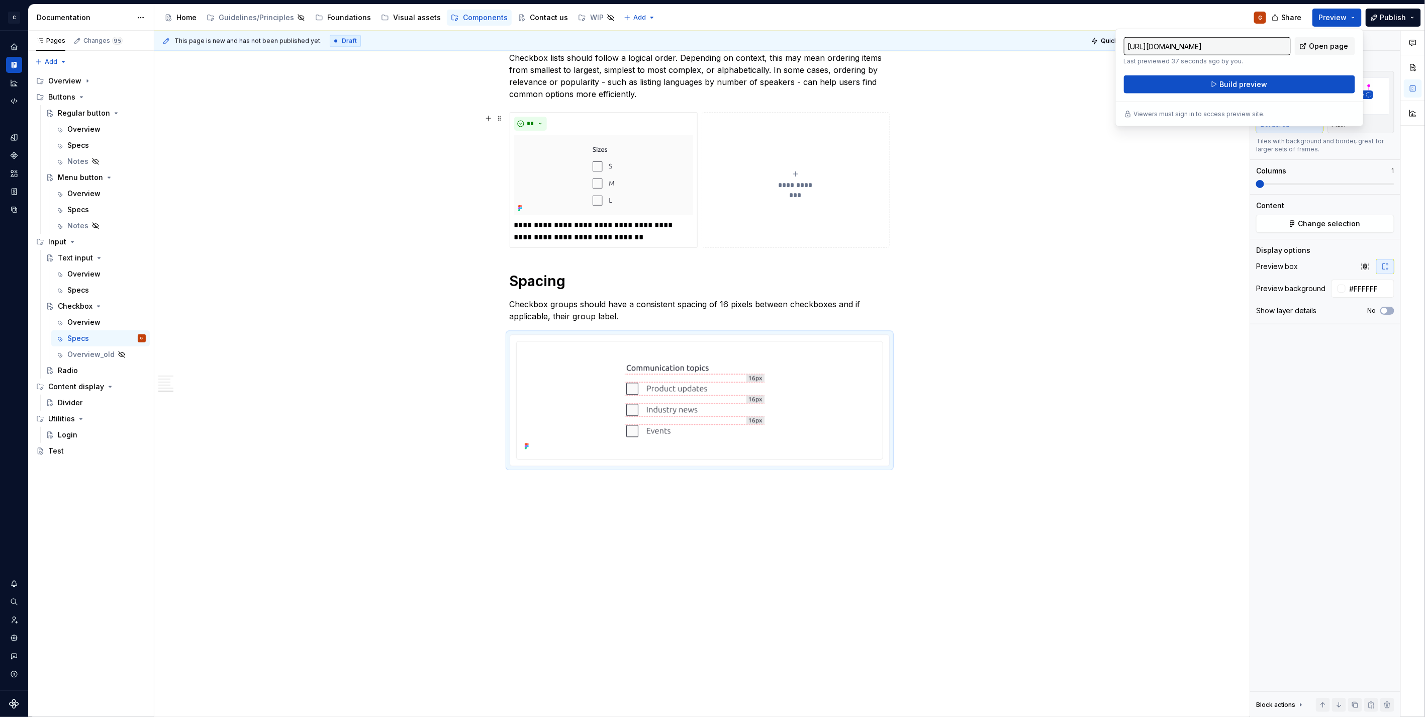
click at [307, 59] on div "**********" at bounding box center [702, 374] width 1096 height 687
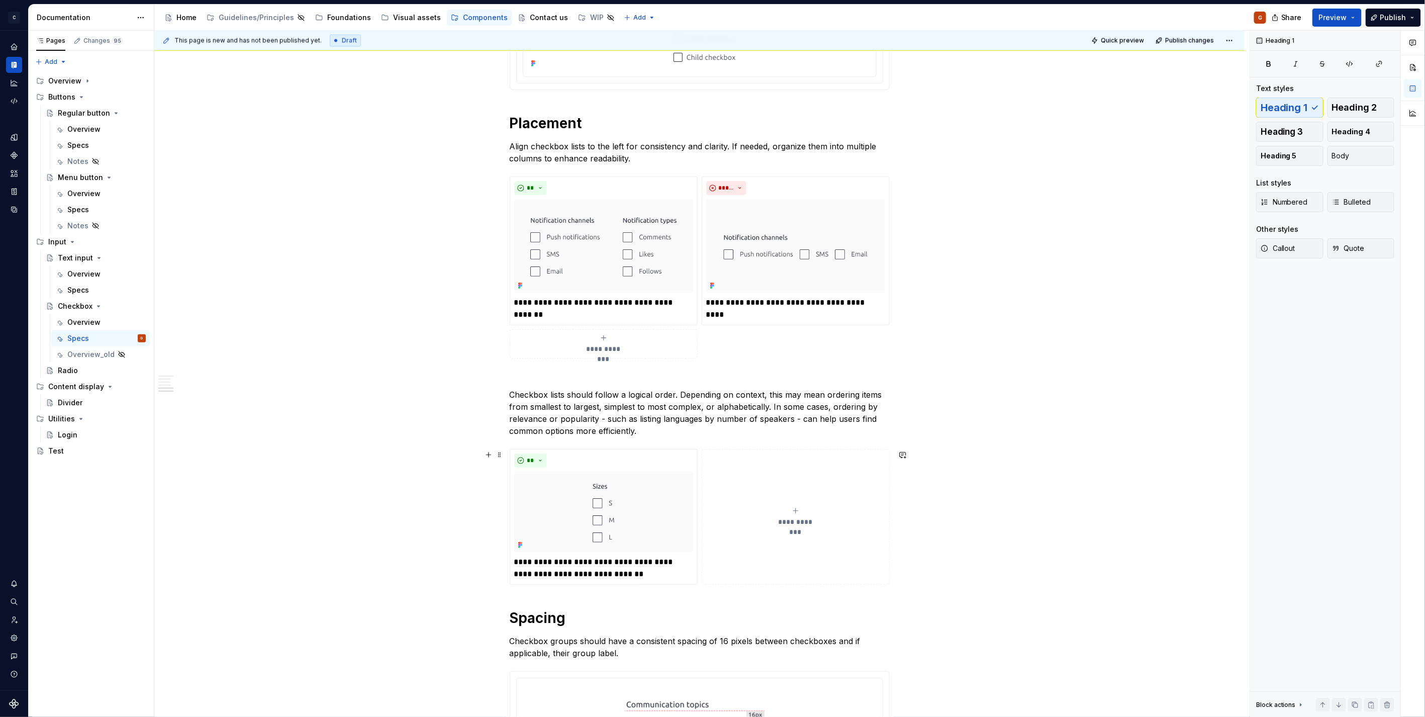
scroll to position [1095, 0]
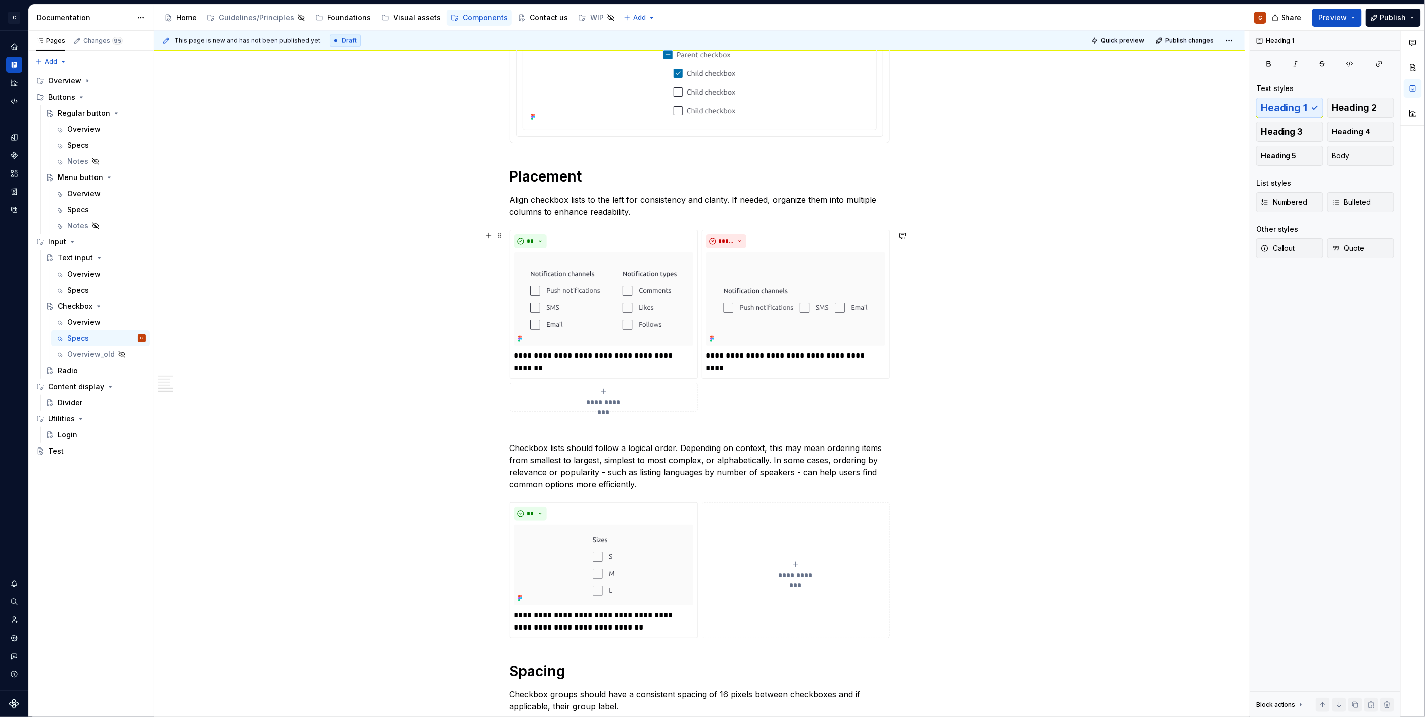
click at [403, 298] on div "**********" at bounding box center [699, 94] width 1091 height 2028
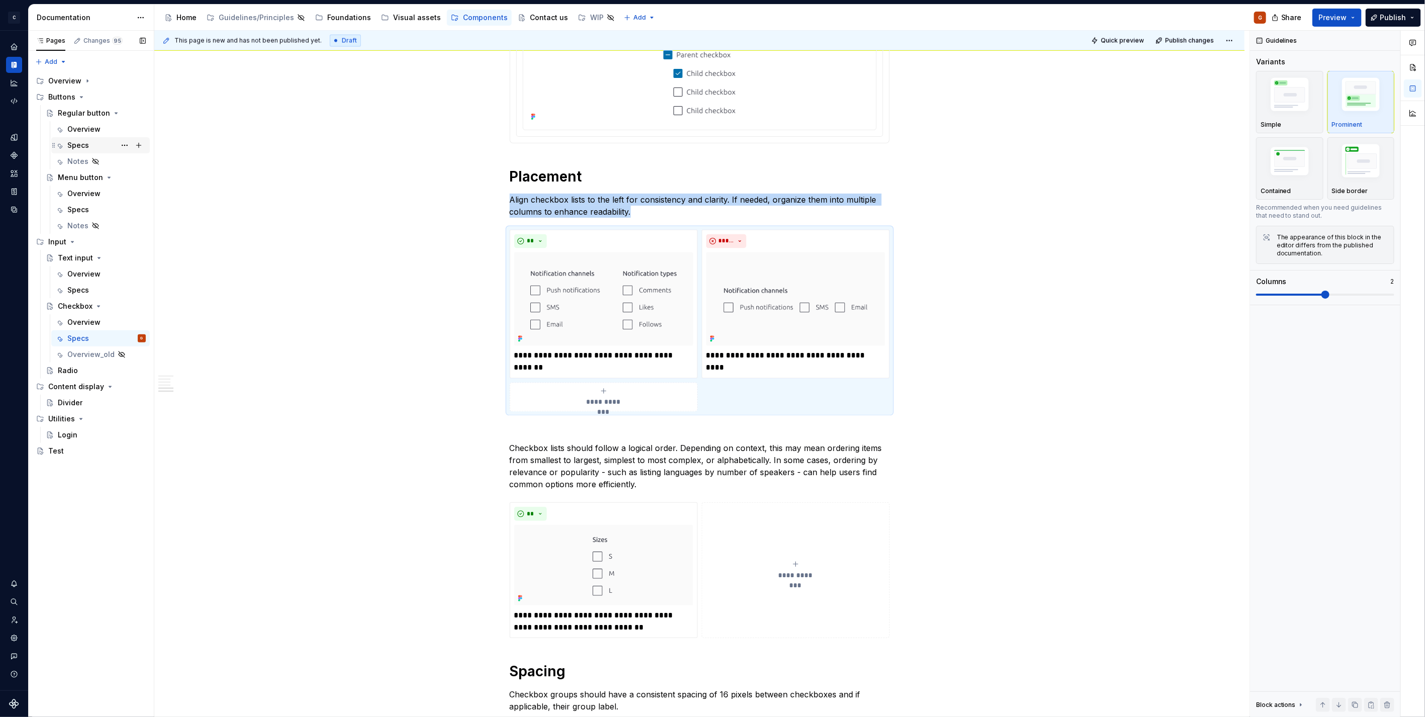
click at [73, 148] on div "Specs" at bounding box center [78, 145] width 22 height 10
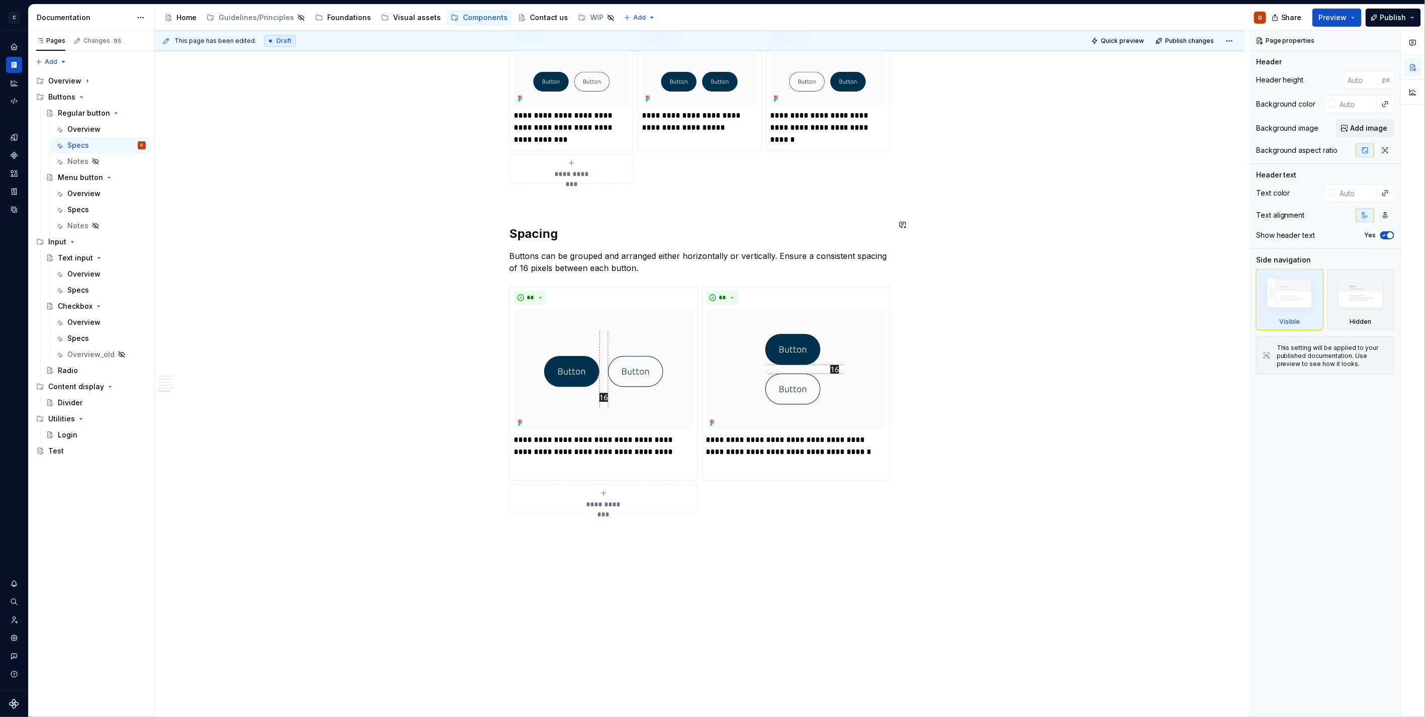
scroll to position [1695, 0]
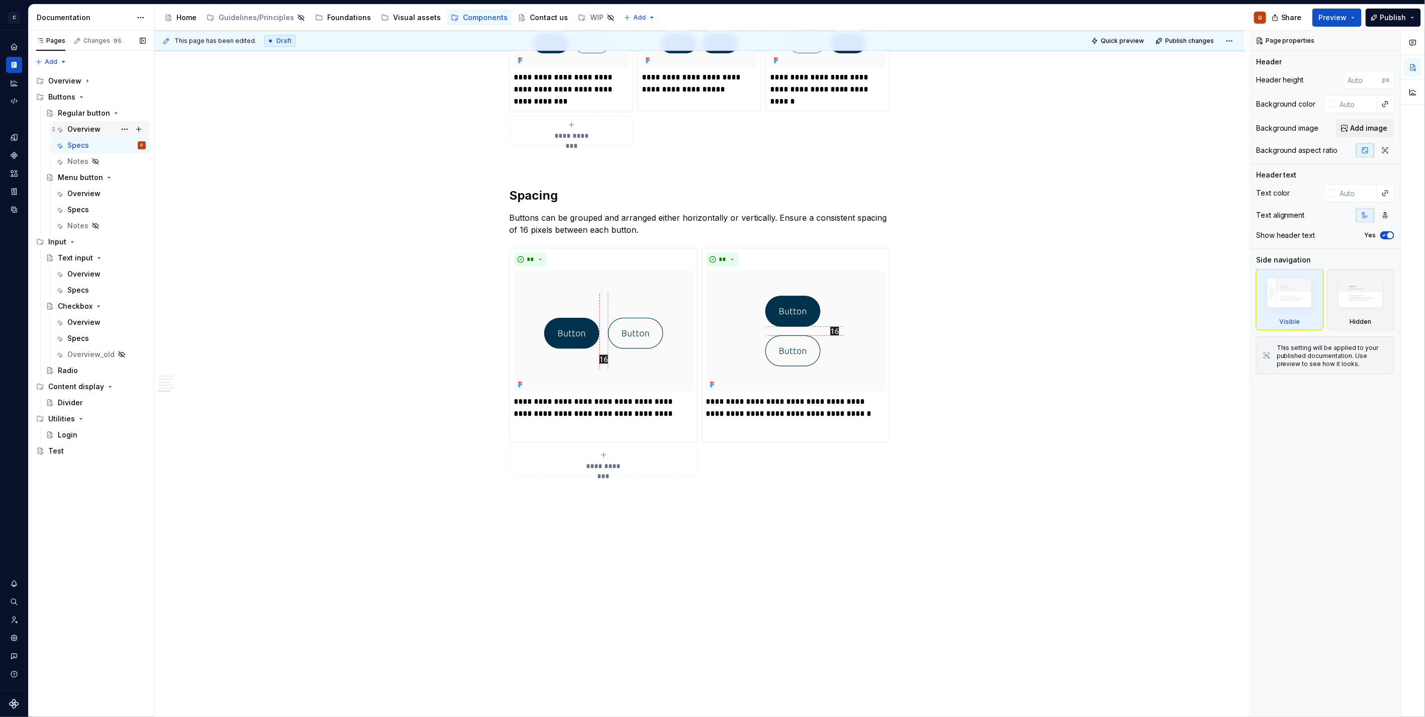
click at [93, 128] on div "Overview" at bounding box center [83, 129] width 33 height 10
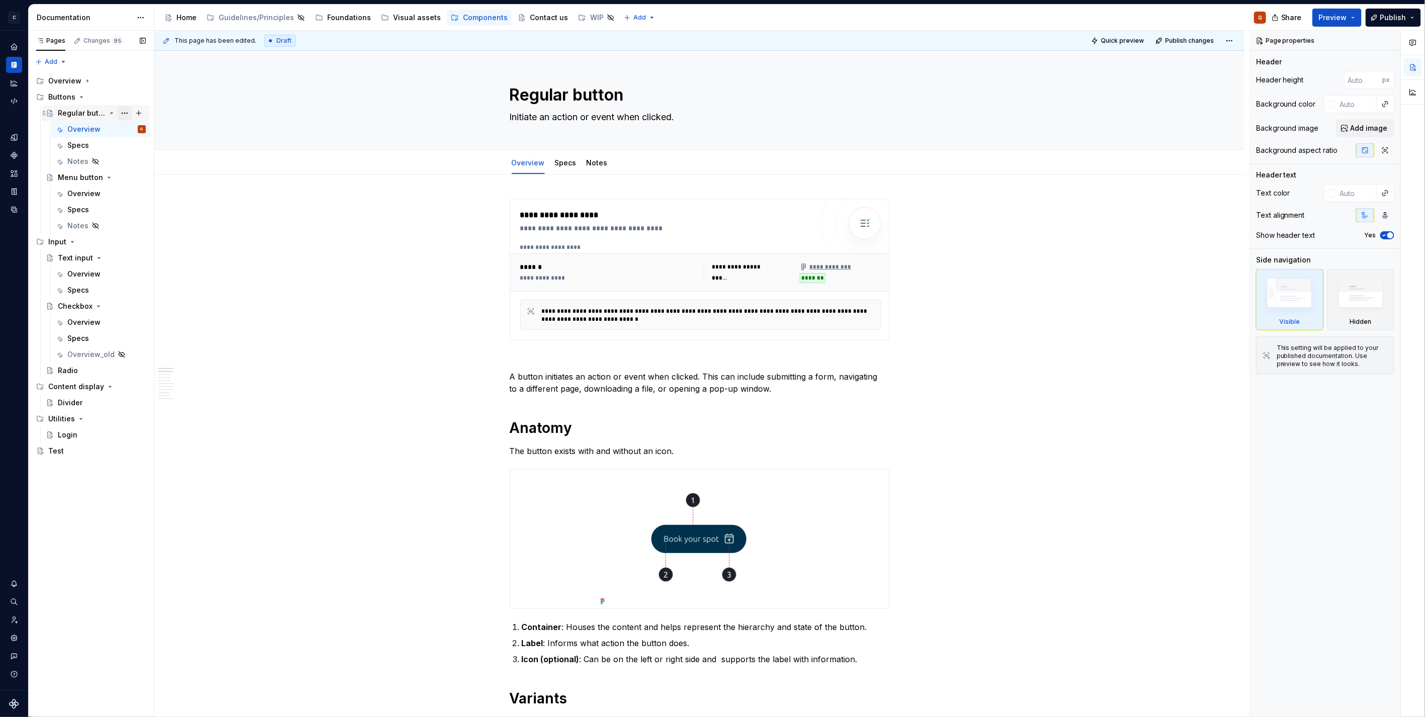
click at [123, 115] on button "Page tree" at bounding box center [125, 113] width 14 height 14
click at [101, 98] on div "Pages Changes 95 Add Accessibility guide for tree Page tree. Navigate the tree …" at bounding box center [91, 374] width 126 height 687
click at [137, 101] on button "Page tree" at bounding box center [139, 97] width 14 height 14
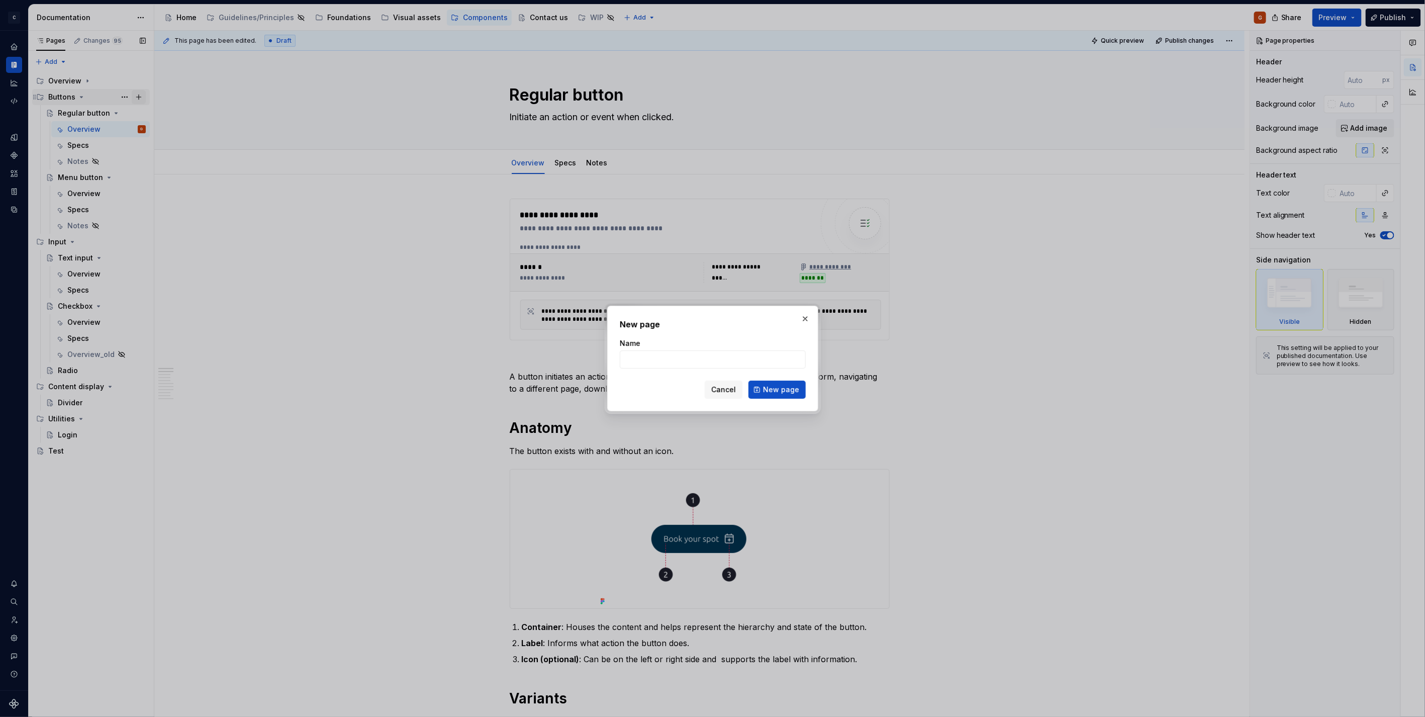
type textarea "*"
type input "Icon button"
click button "New page" at bounding box center [777, 390] width 57 height 18
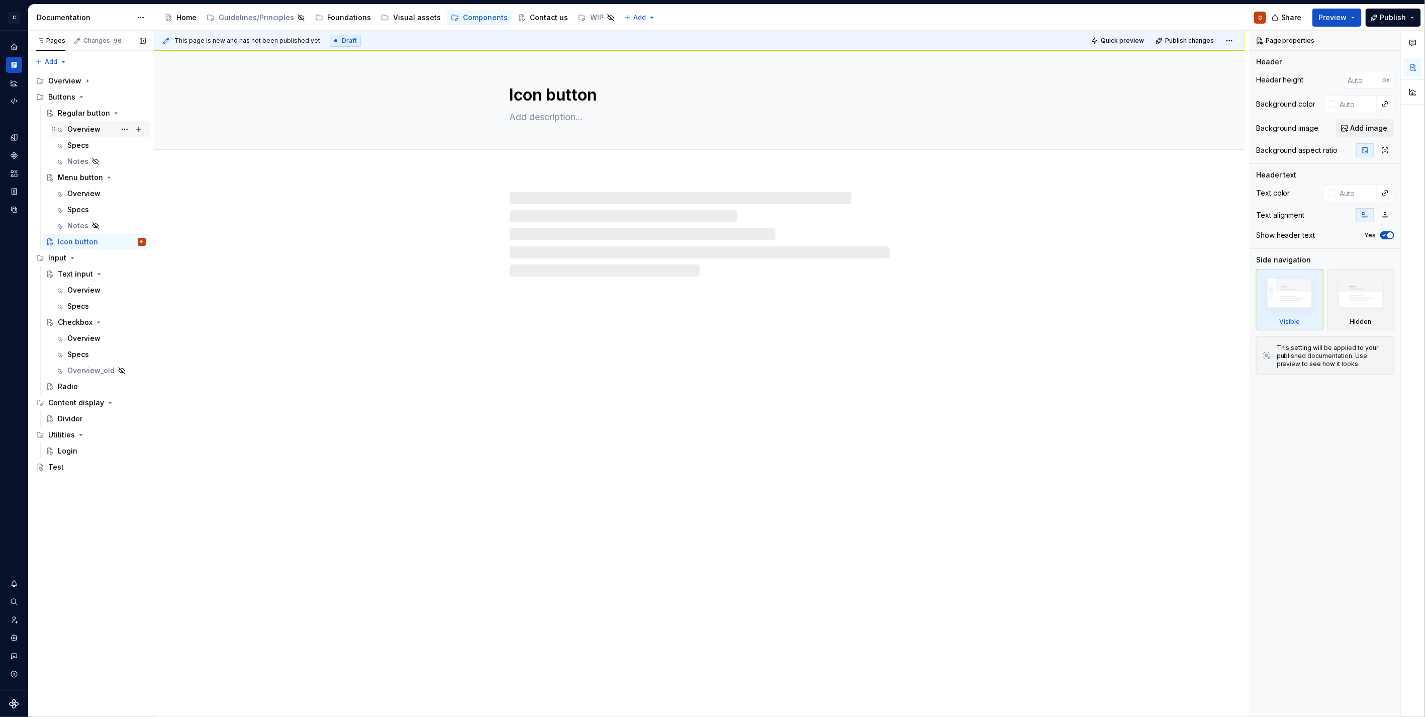
click at [88, 129] on div "Overview" at bounding box center [83, 129] width 33 height 10
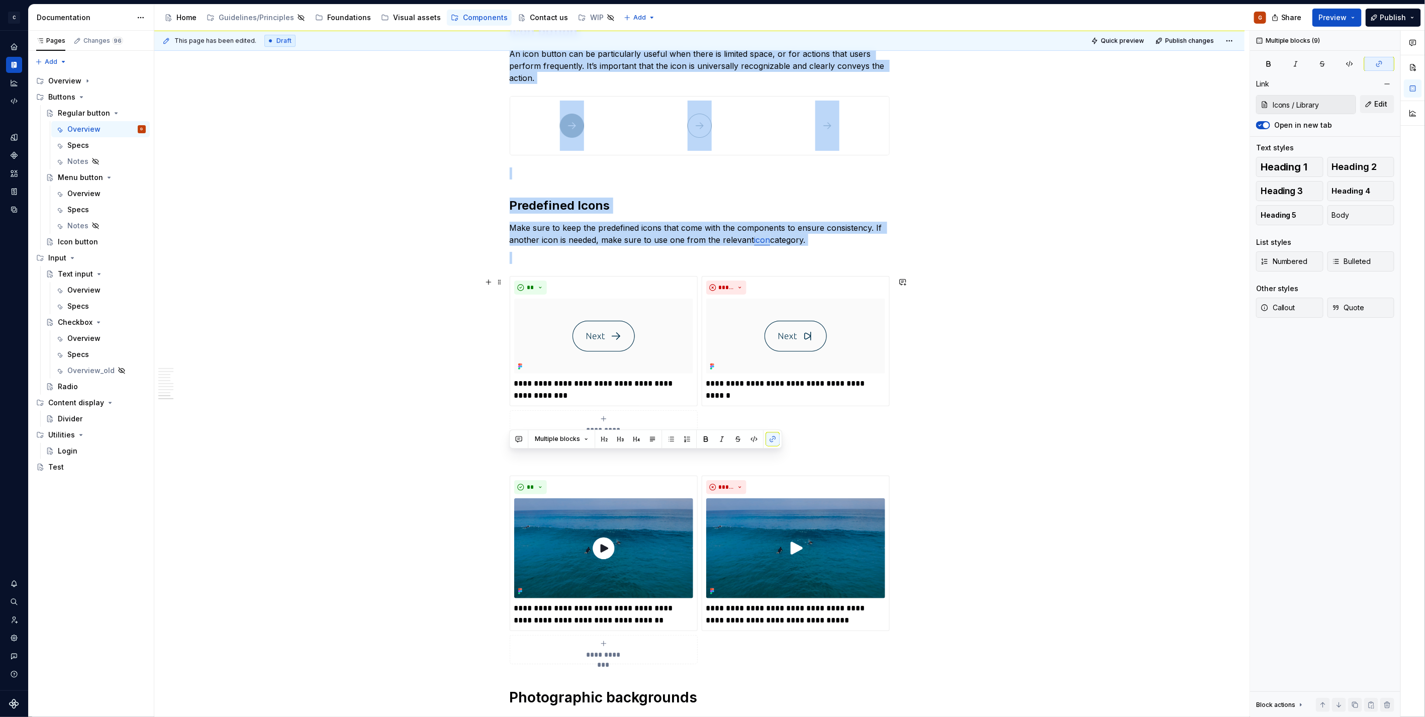
scroll to position [2290, 0]
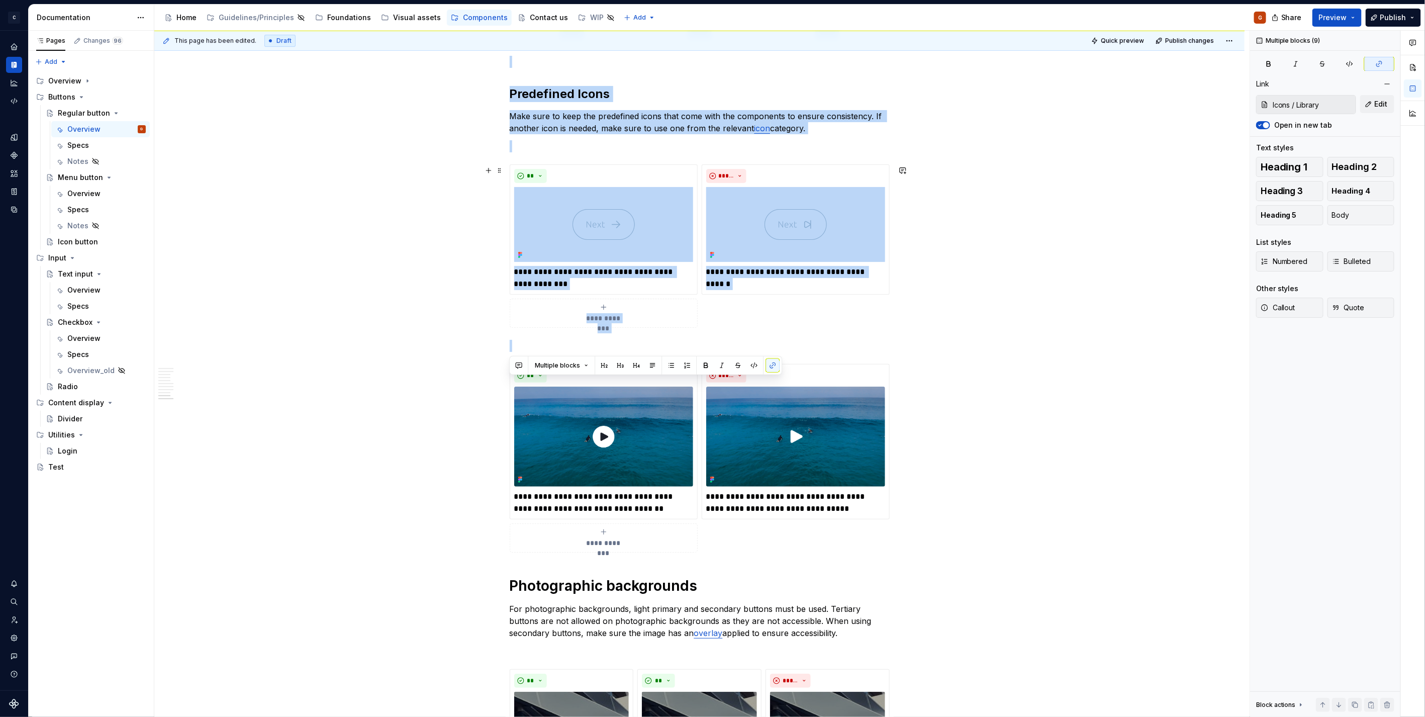
type textarea "*"
drag, startPoint x: 510, startPoint y: 425, endPoint x: 645, endPoint y: 424, distance: 134.8
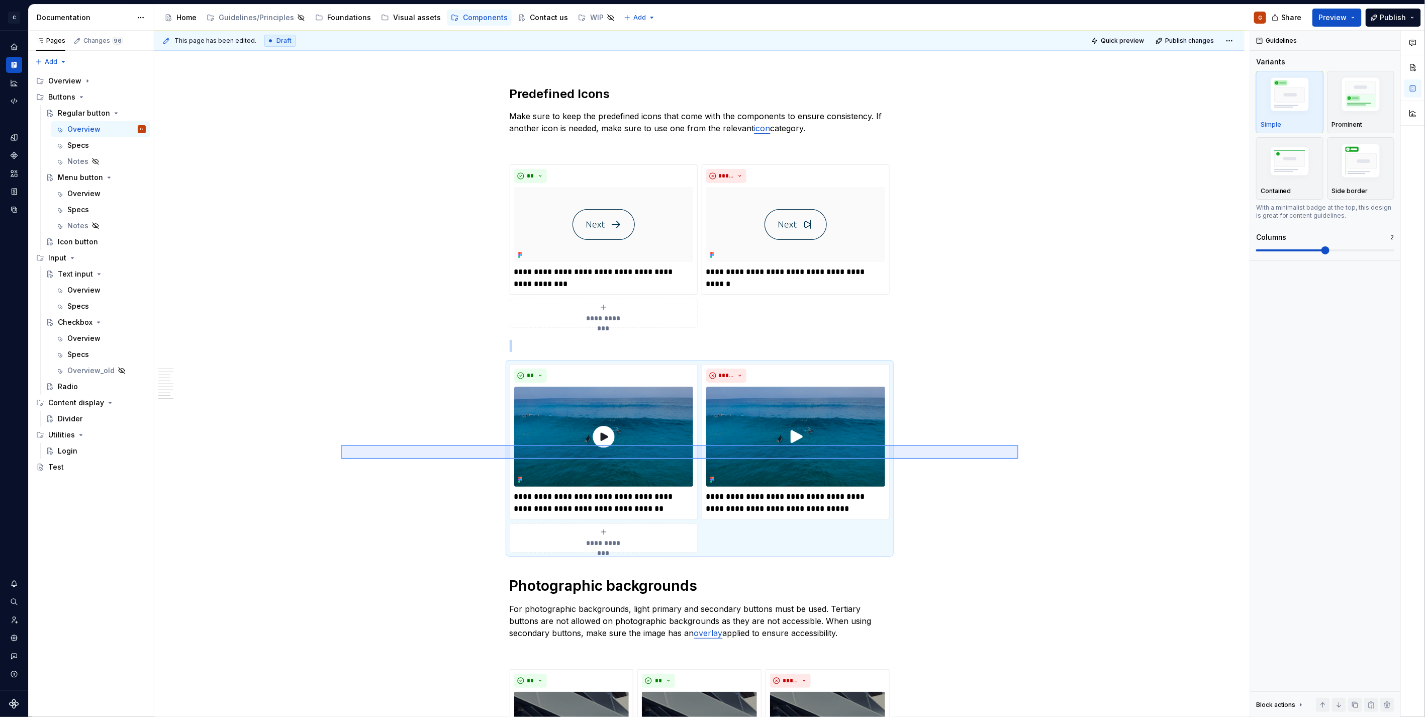
click at [1019, 459] on div "**********" at bounding box center [702, 374] width 1096 height 687
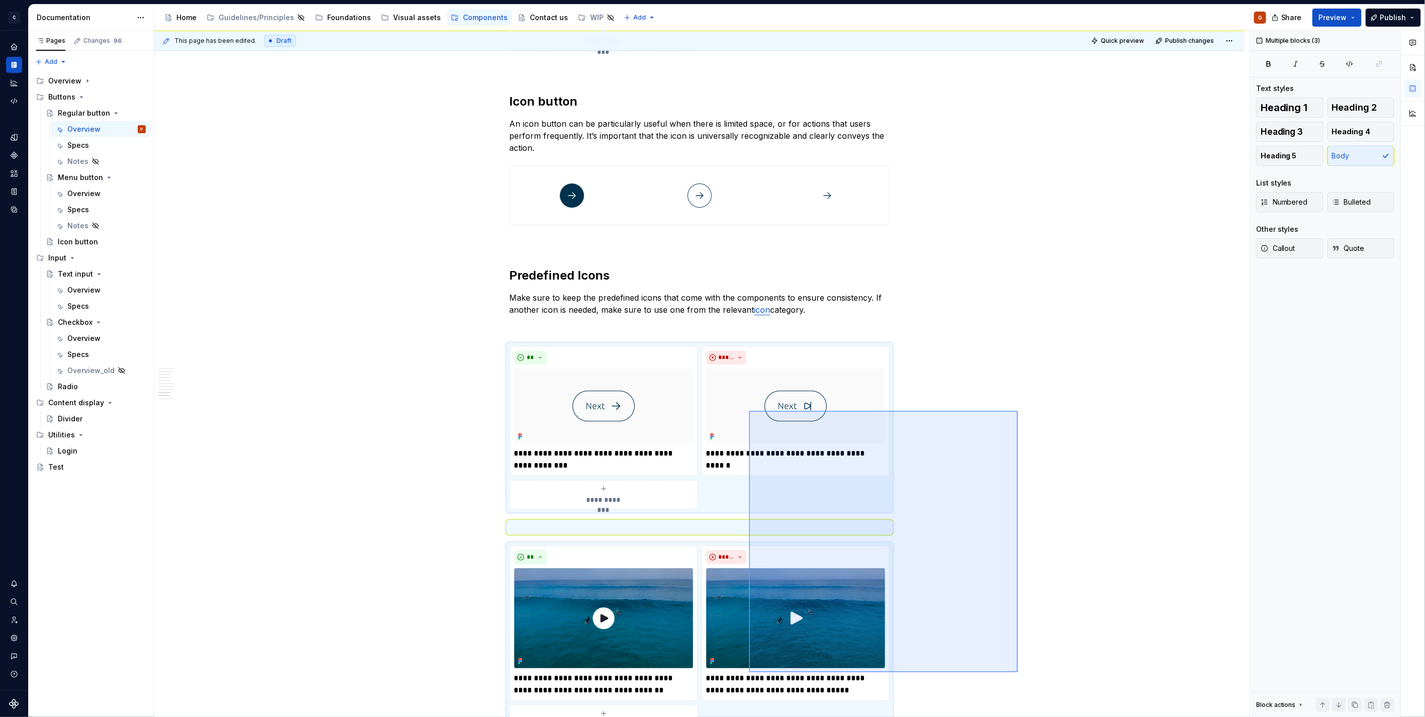
scroll to position [2070, 0]
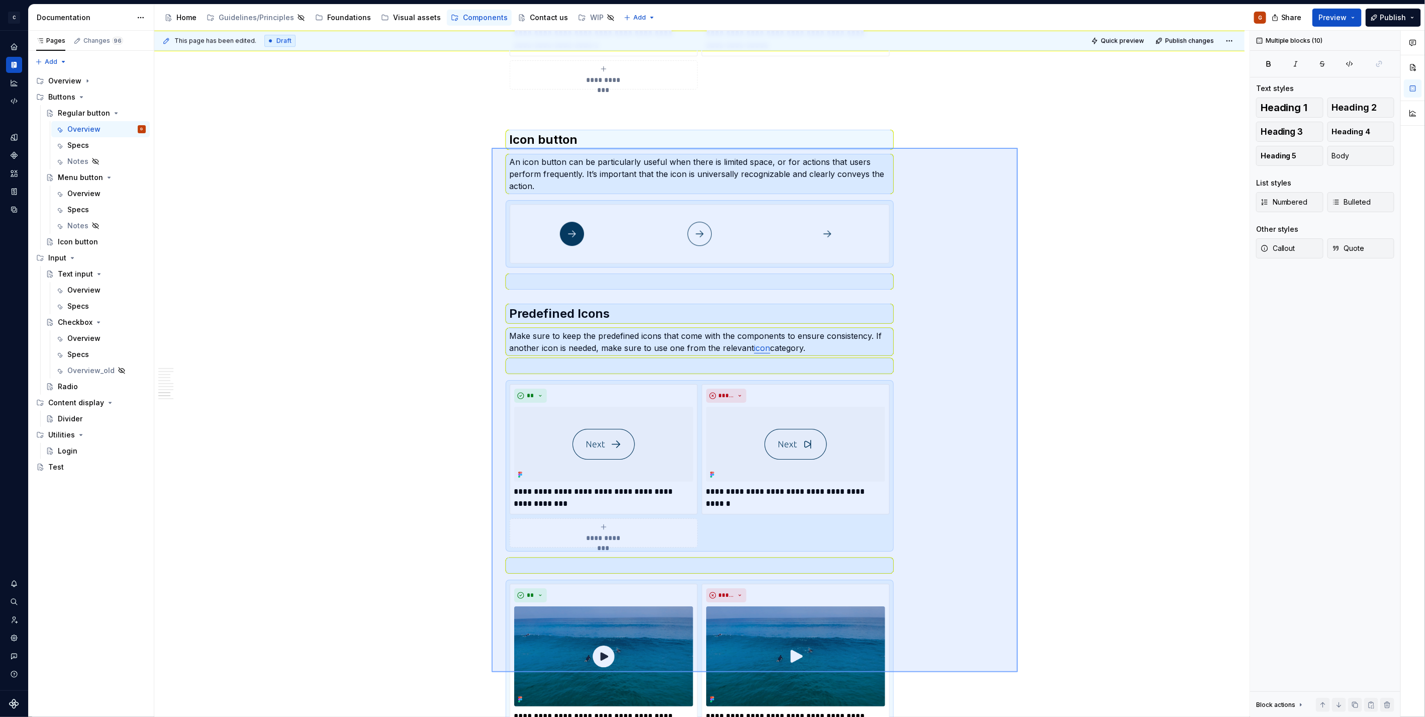
drag, startPoint x: 1018, startPoint y: 560, endPoint x: 492, endPoint y: 148, distance: 668.3
click at [492, 148] on div "**********" at bounding box center [702, 374] width 1096 height 687
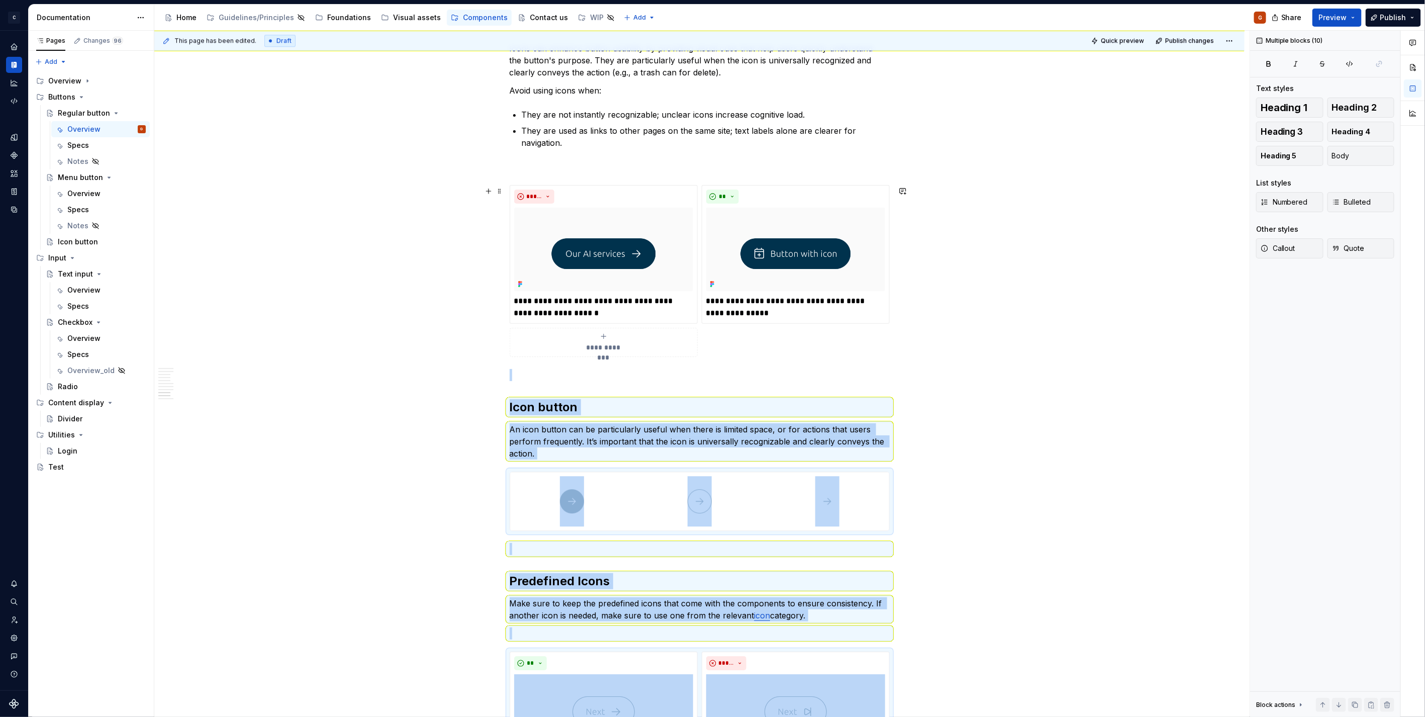
scroll to position [1735, 0]
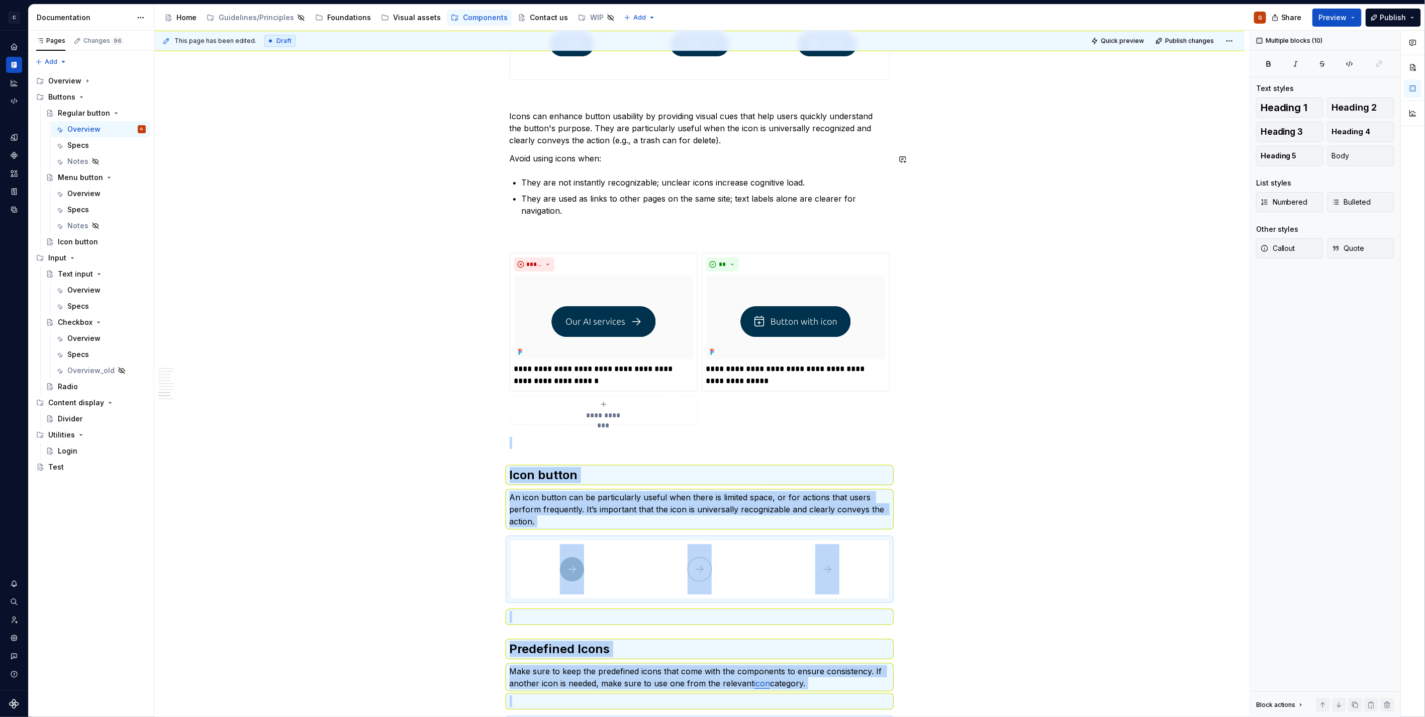
copy div "**********"
click at [91, 242] on div "Icon button" at bounding box center [78, 242] width 40 height 10
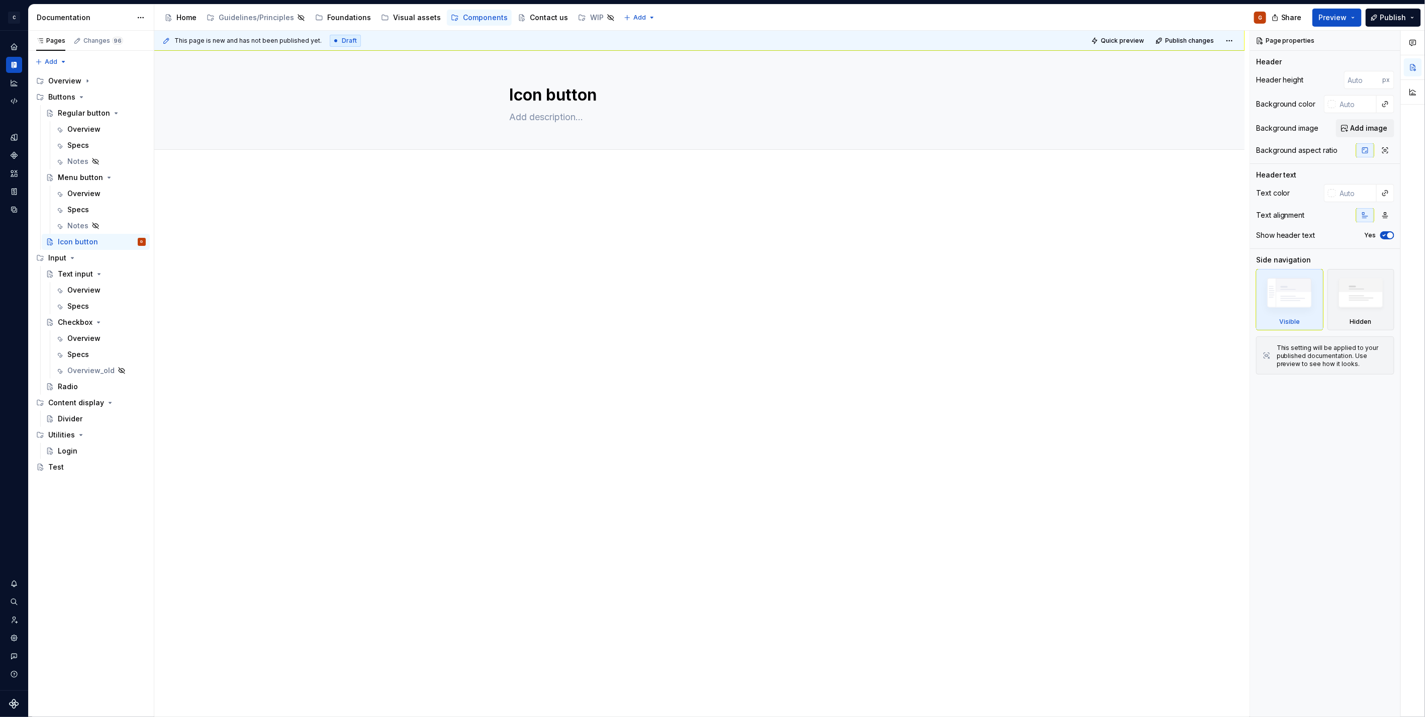
click at [599, 248] on div at bounding box center [699, 317] width 1091 height 290
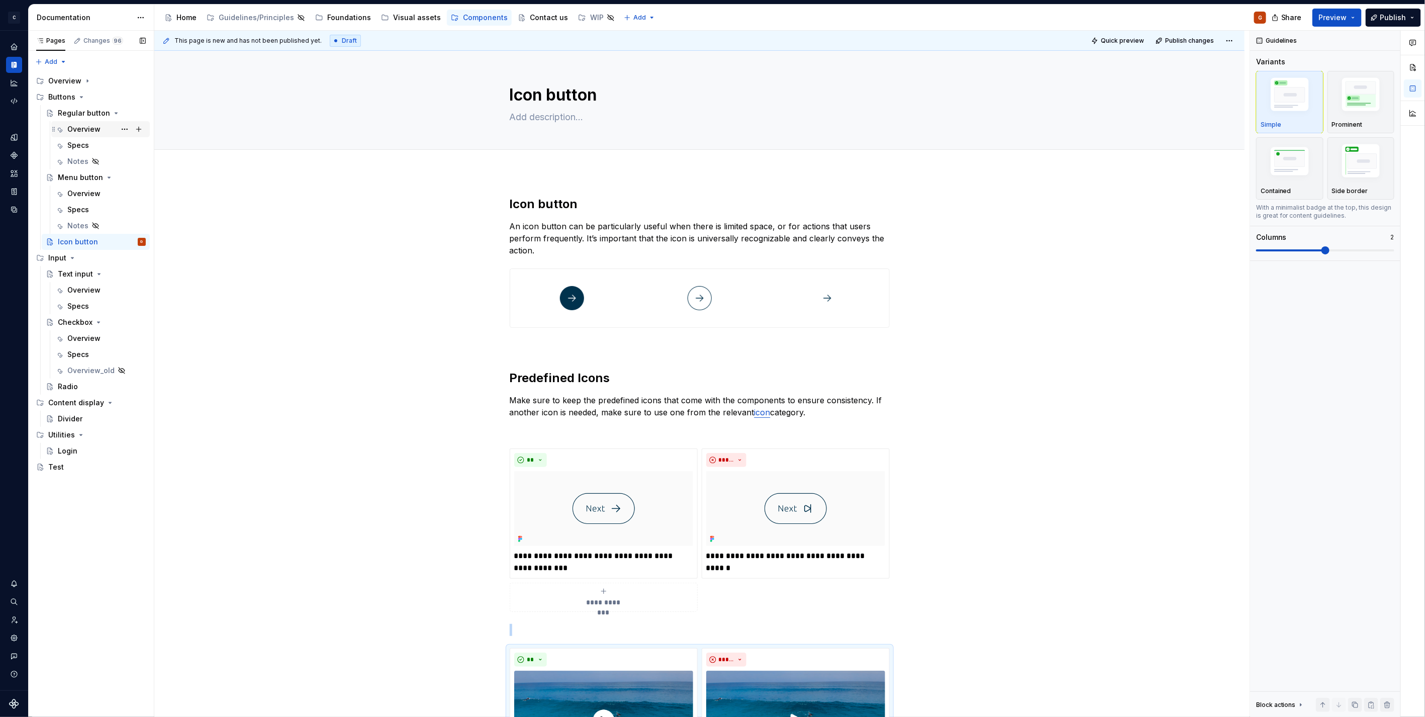
click at [80, 132] on div "Overview" at bounding box center [83, 129] width 33 height 10
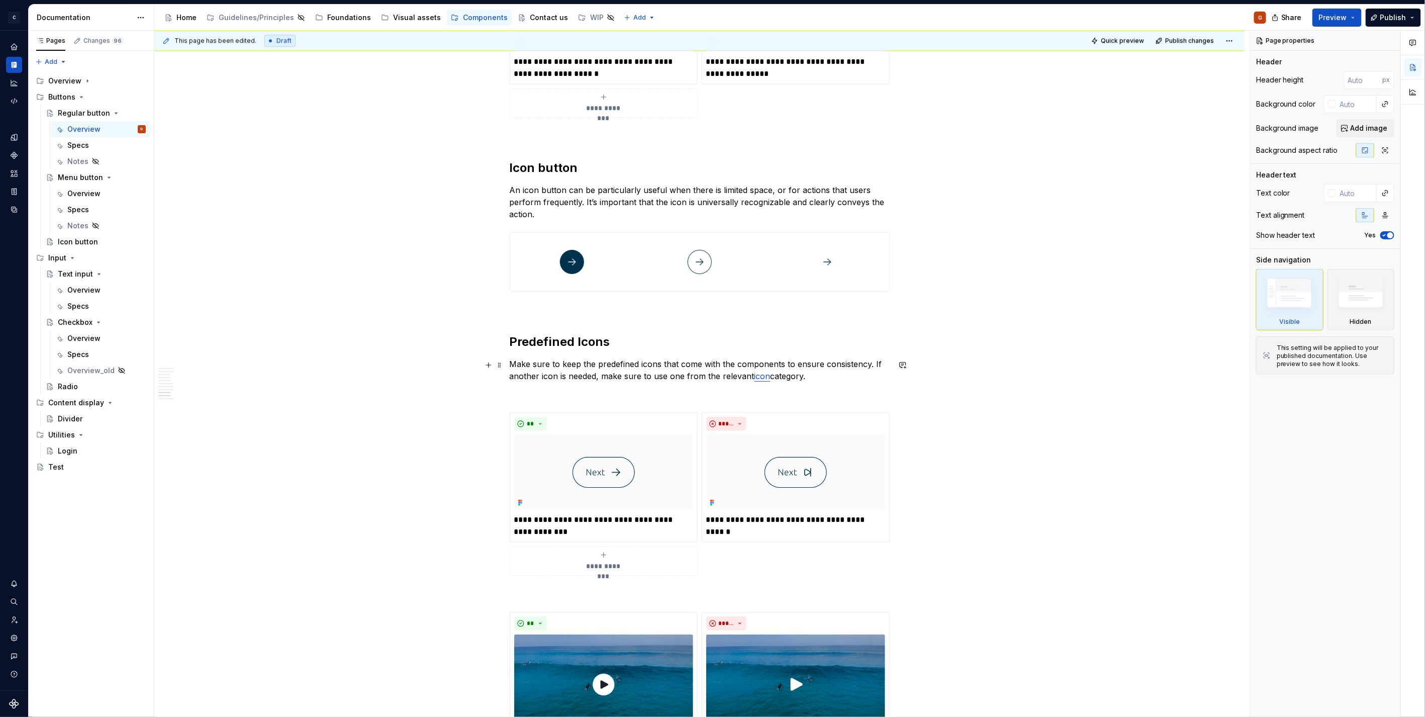
scroll to position [2041, 0]
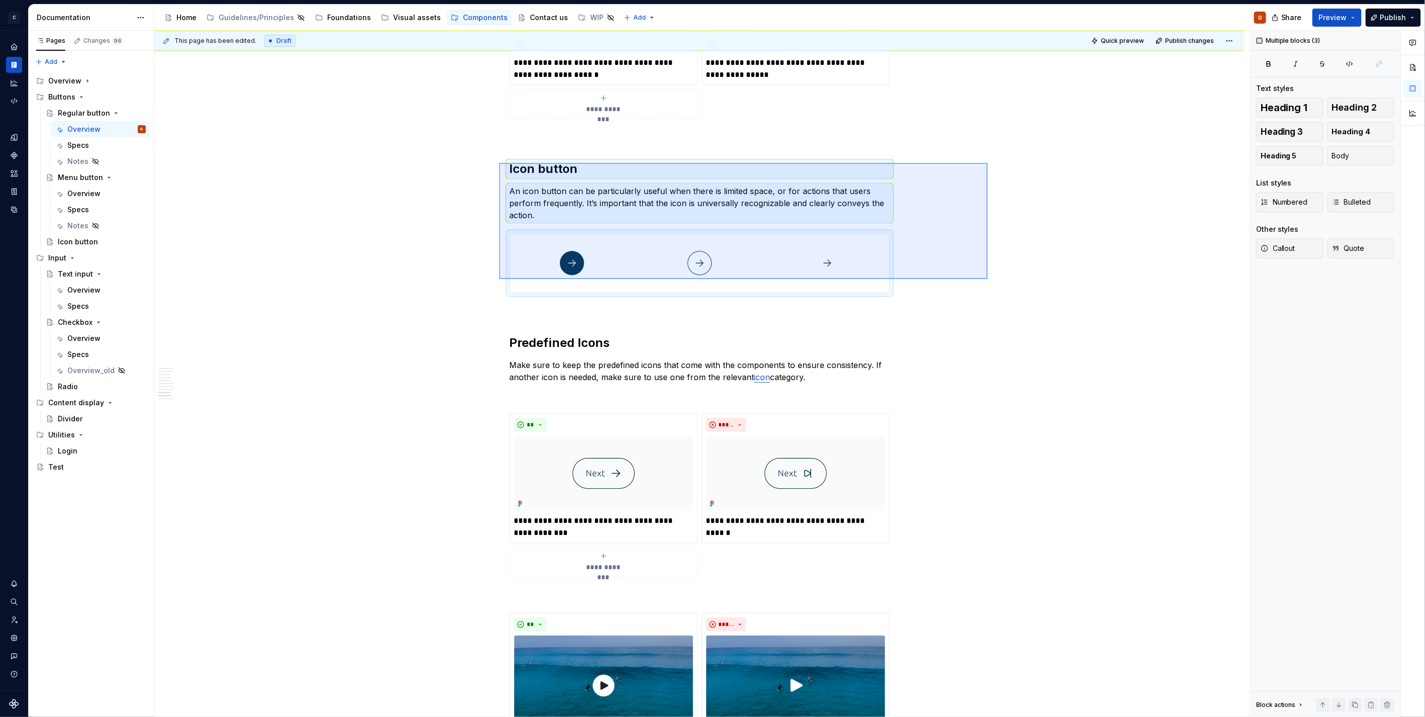
drag, startPoint x: 988, startPoint y: 279, endPoint x: 499, endPoint y: 163, distance: 502.3
click at [499, 163] on div "**********" at bounding box center [702, 374] width 1096 height 687
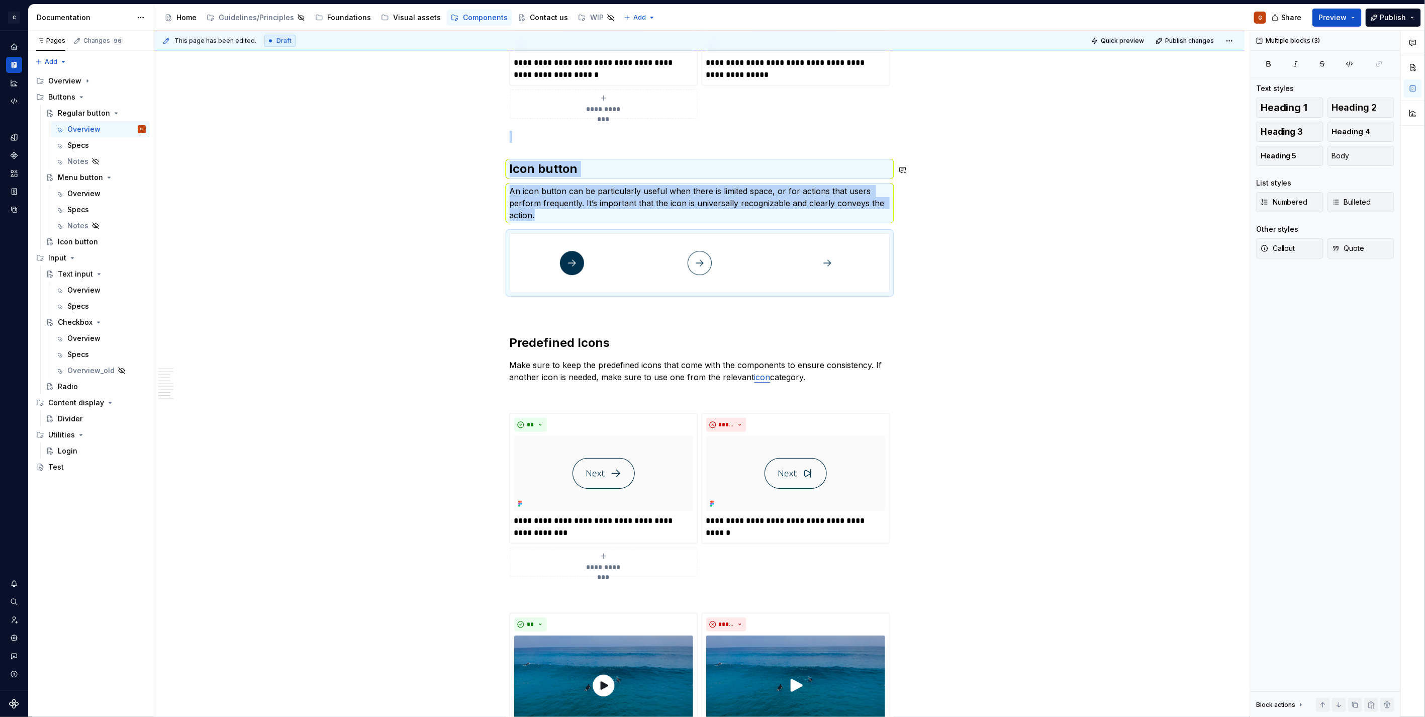
copy div "Icon button An icon button can be particularly useful when there is limited spa…"
click at [83, 241] on div "Icon button" at bounding box center [78, 242] width 40 height 10
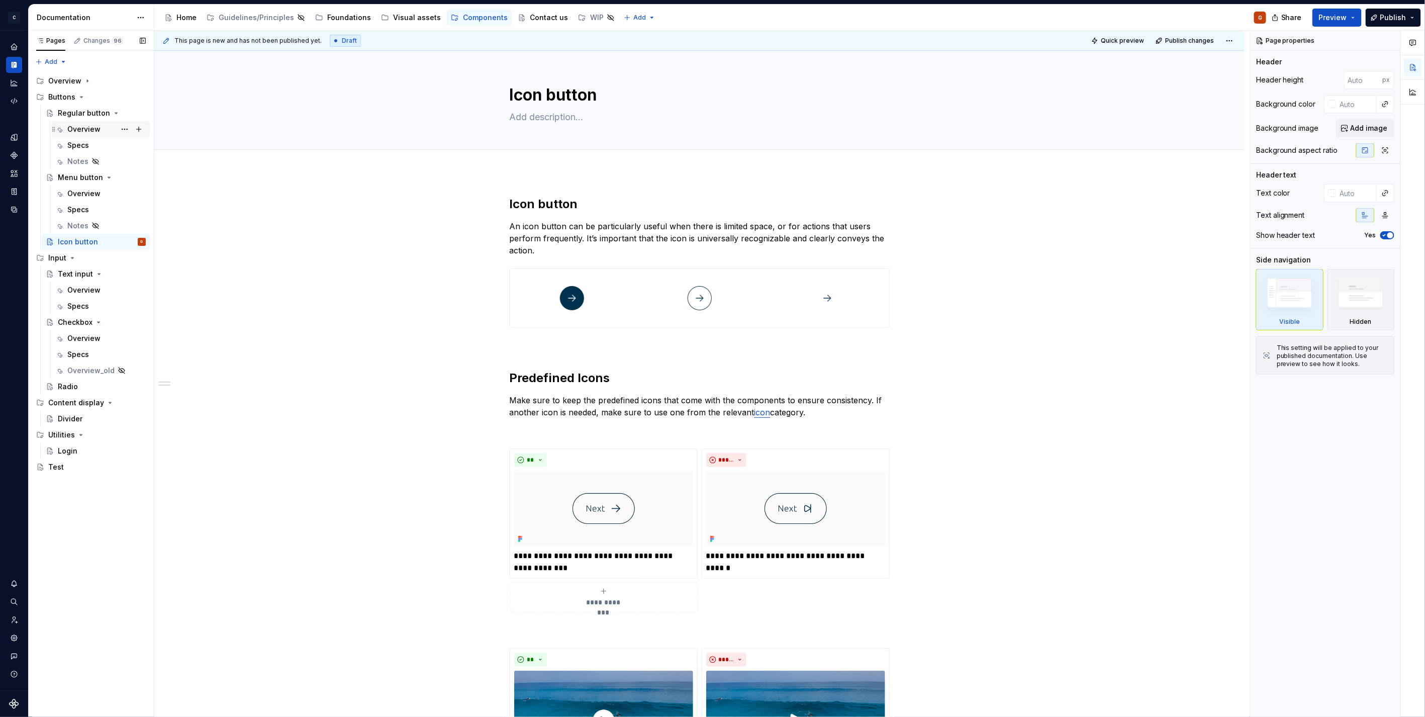
click at [83, 128] on div "Overview" at bounding box center [83, 129] width 33 height 10
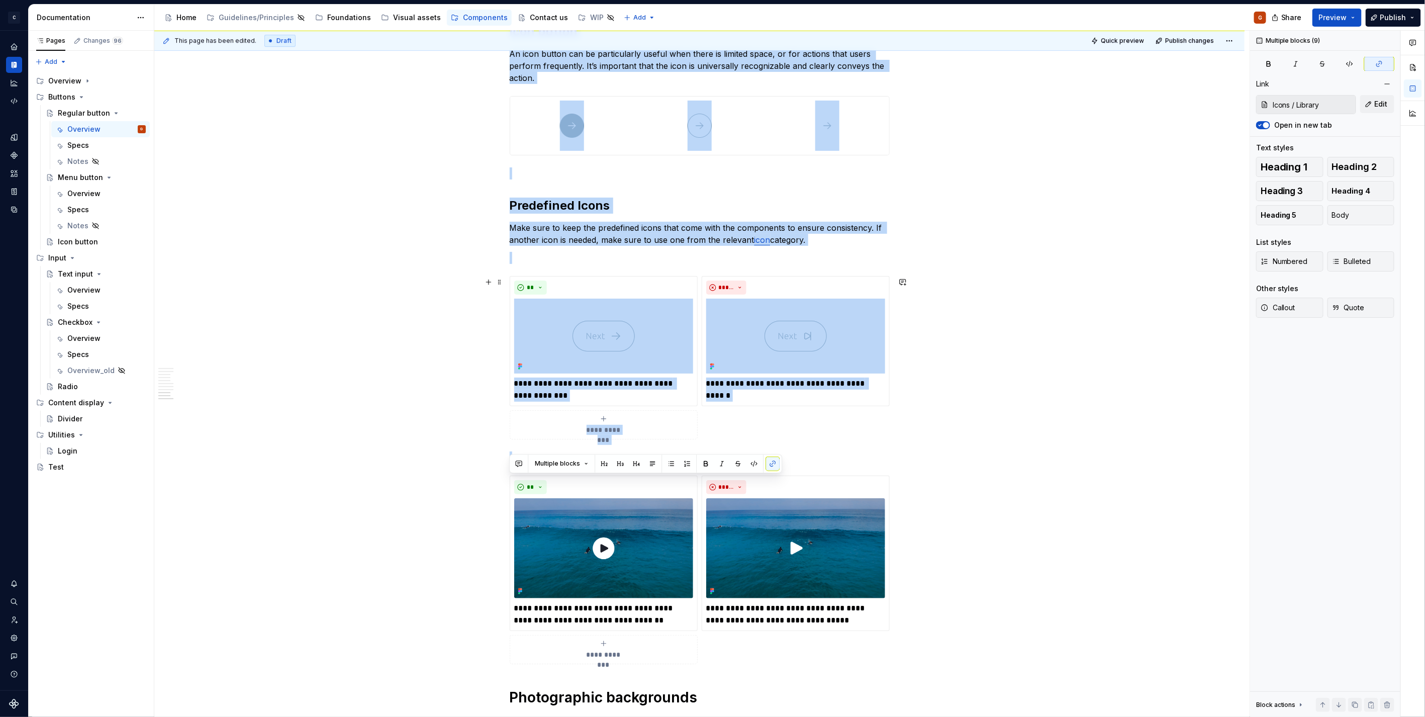
scroll to position [2290, 0]
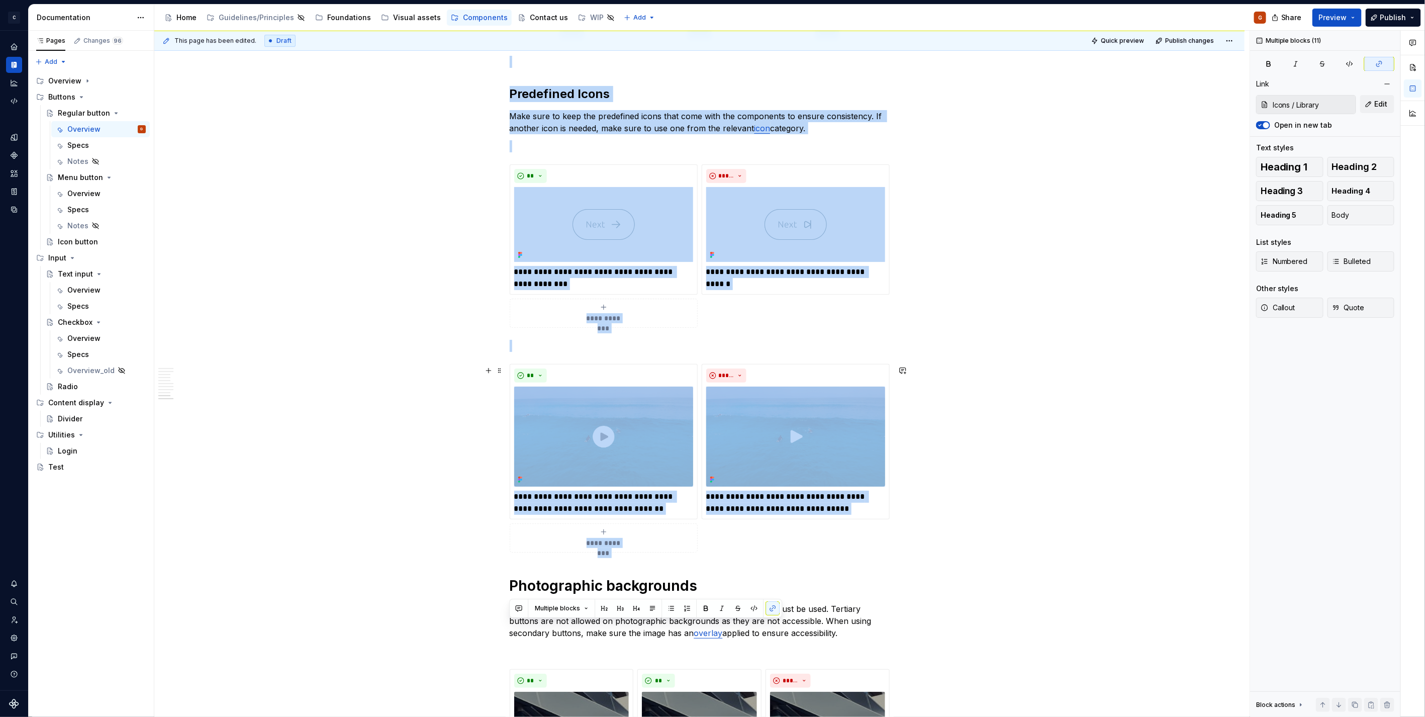
drag, startPoint x: 509, startPoint y: 253, endPoint x: 939, endPoint y: 485, distance: 487.9
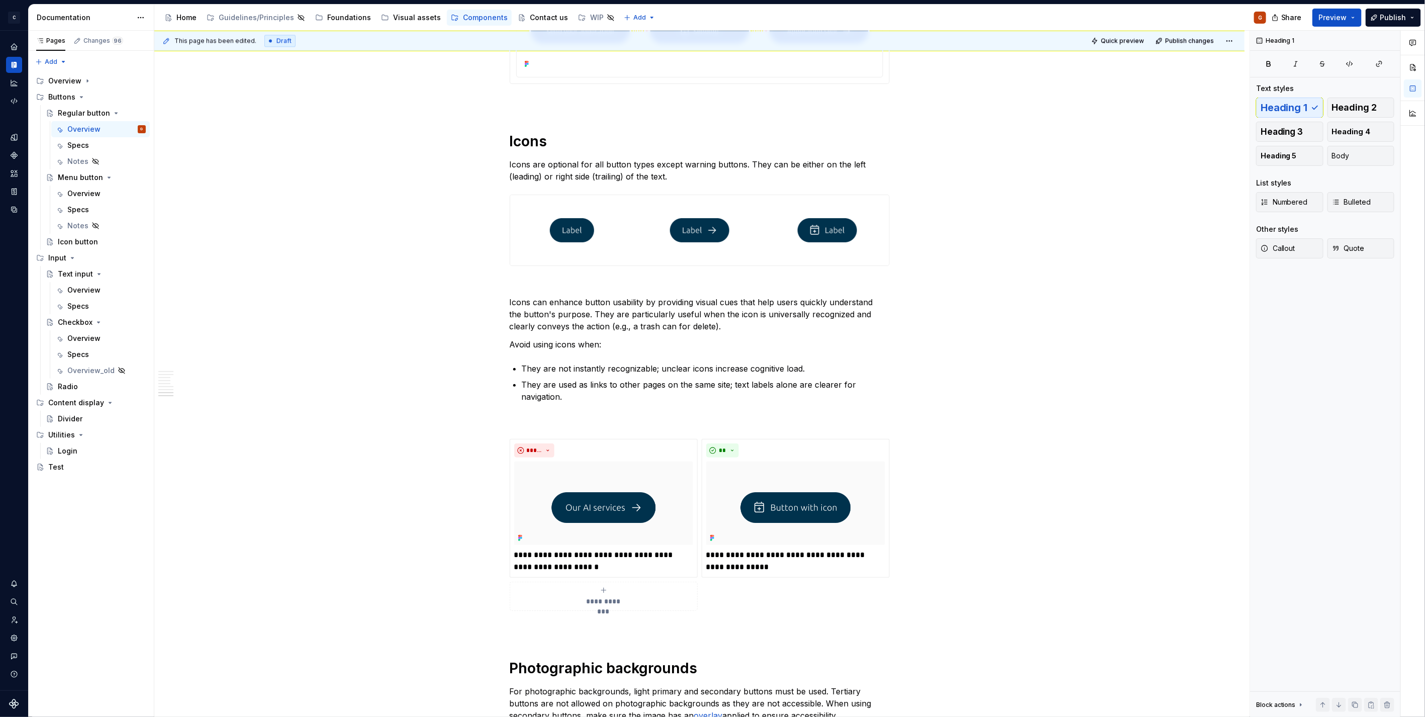
scroll to position [1408, 0]
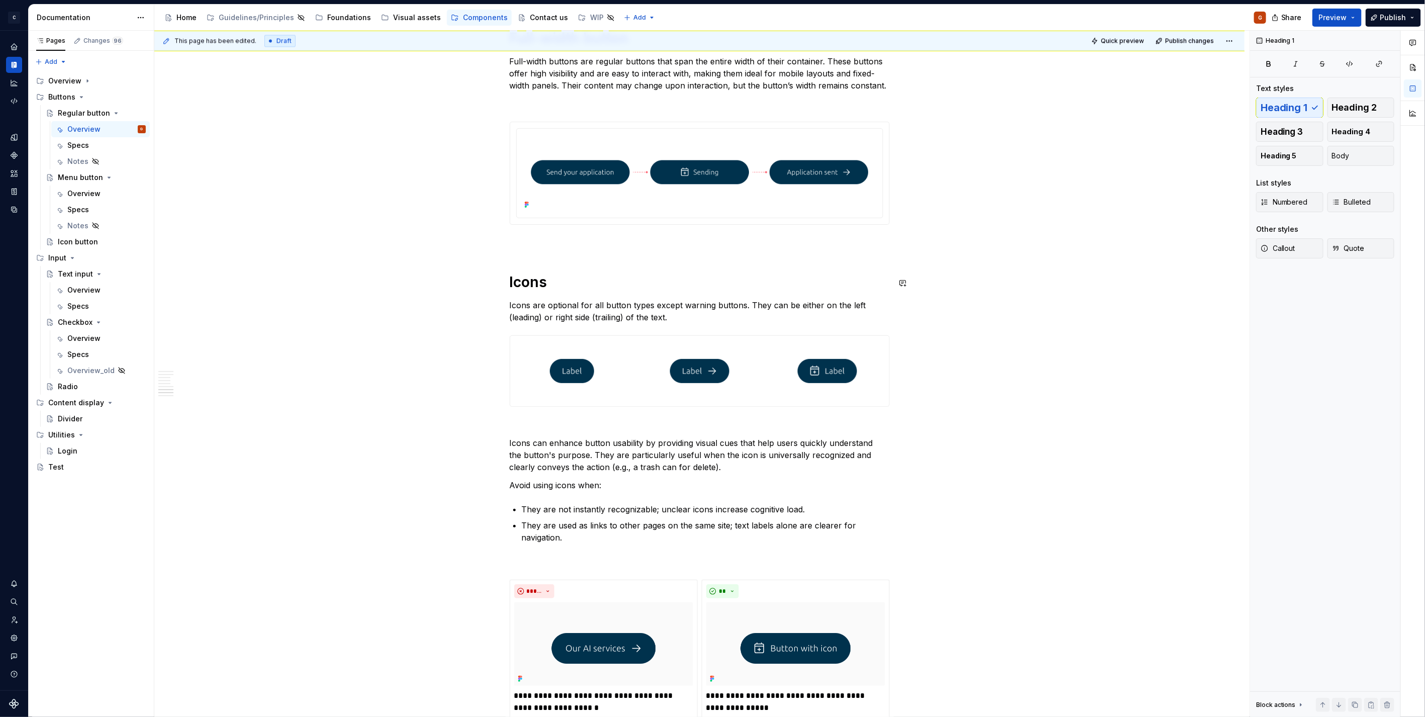
click at [596, 237] on p at bounding box center [700, 243] width 380 height 12
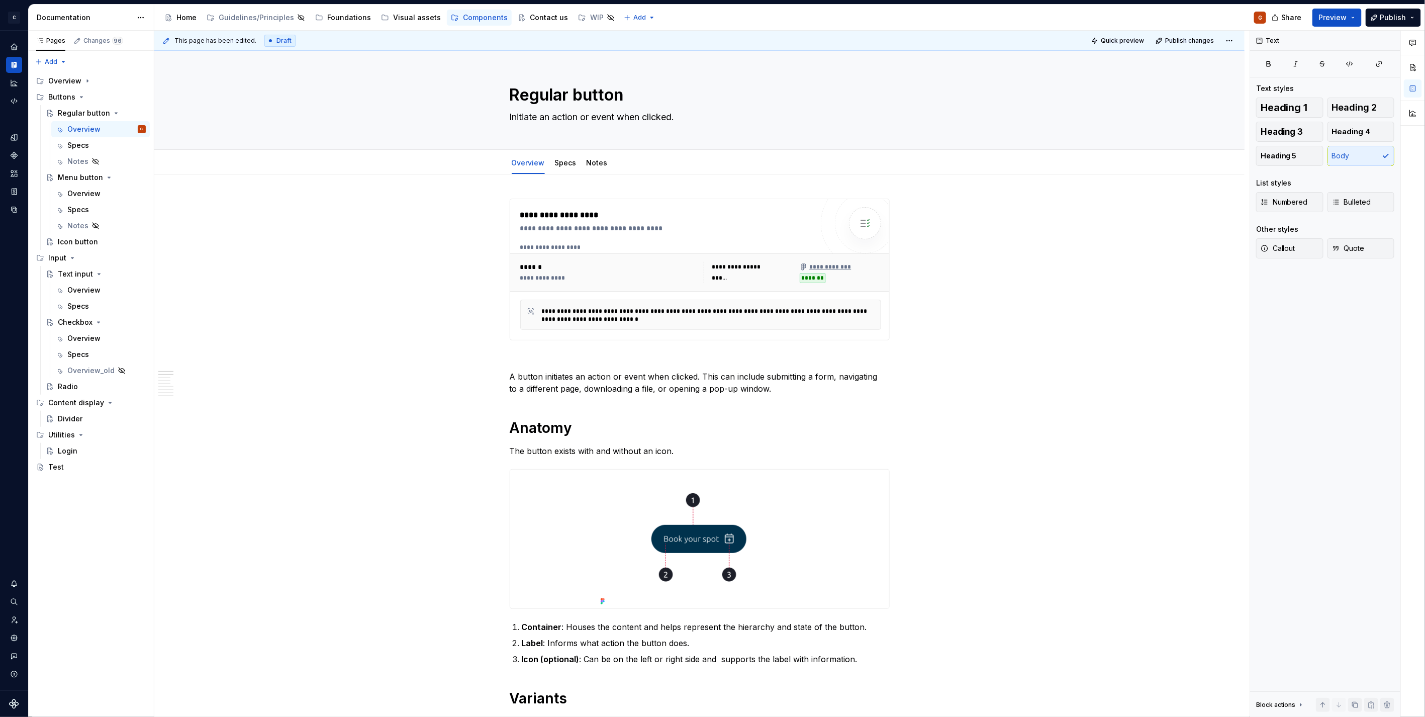
scroll to position [0, 0]
click at [124, 240] on button "Page tree" at bounding box center [125, 242] width 14 height 14
click at [170, 312] on div "Hide page" at bounding box center [185, 312] width 99 height 10
click at [93, 235] on div "Icon button" at bounding box center [102, 242] width 88 height 14
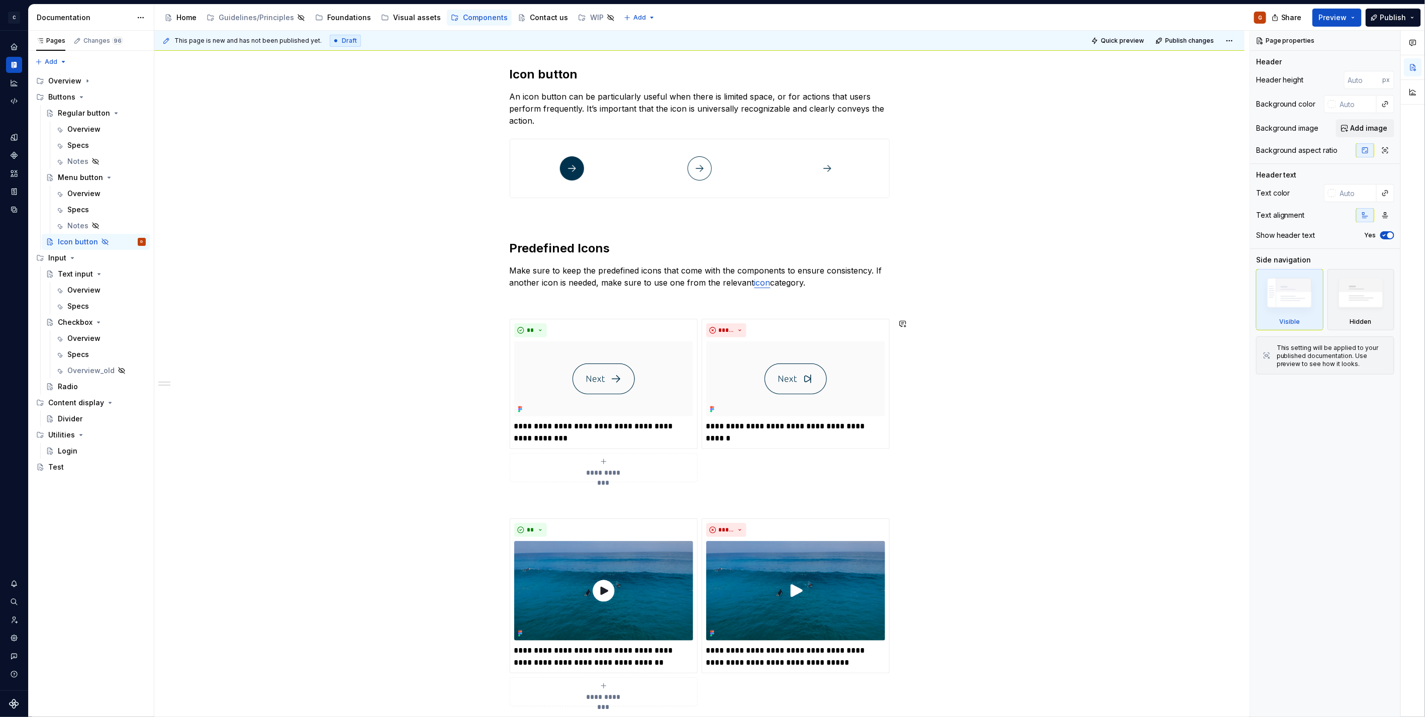
scroll to position [122, 0]
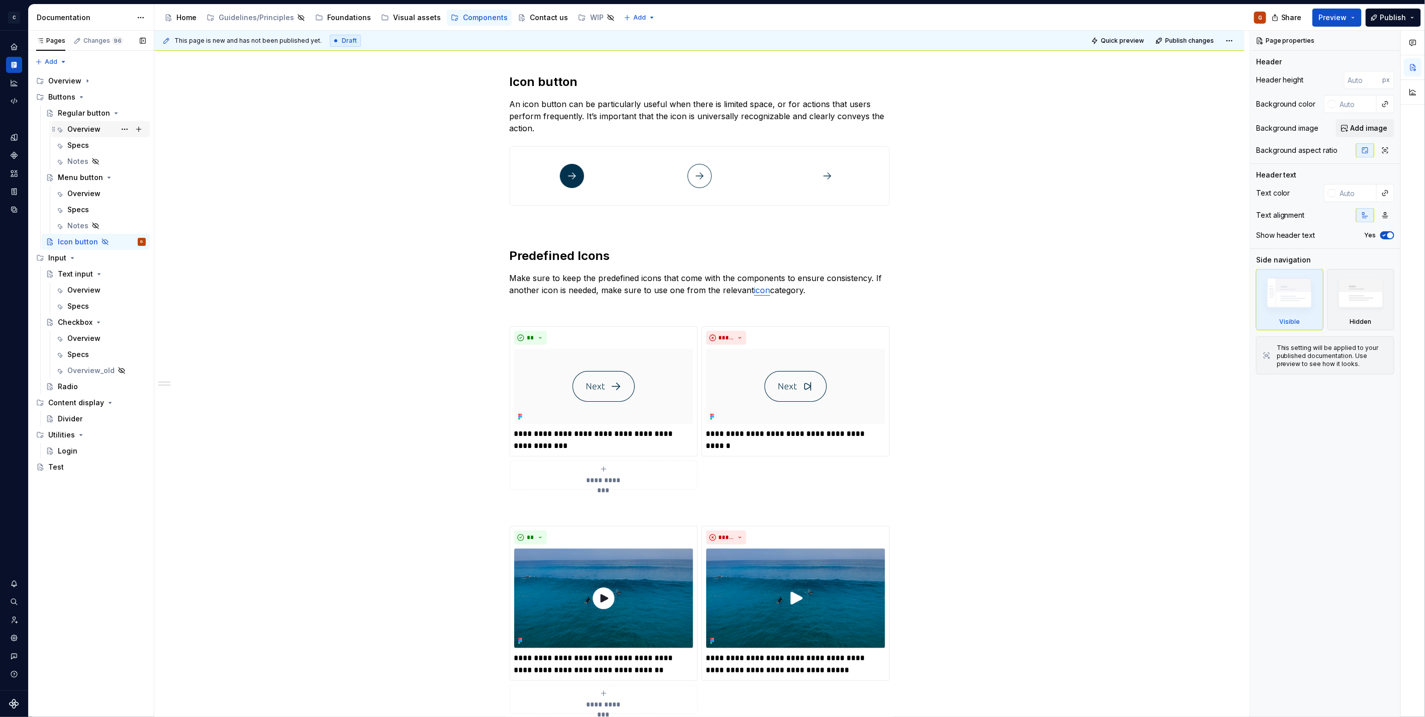
click at [74, 121] on div "Overview" at bounding box center [100, 129] width 99 height 16
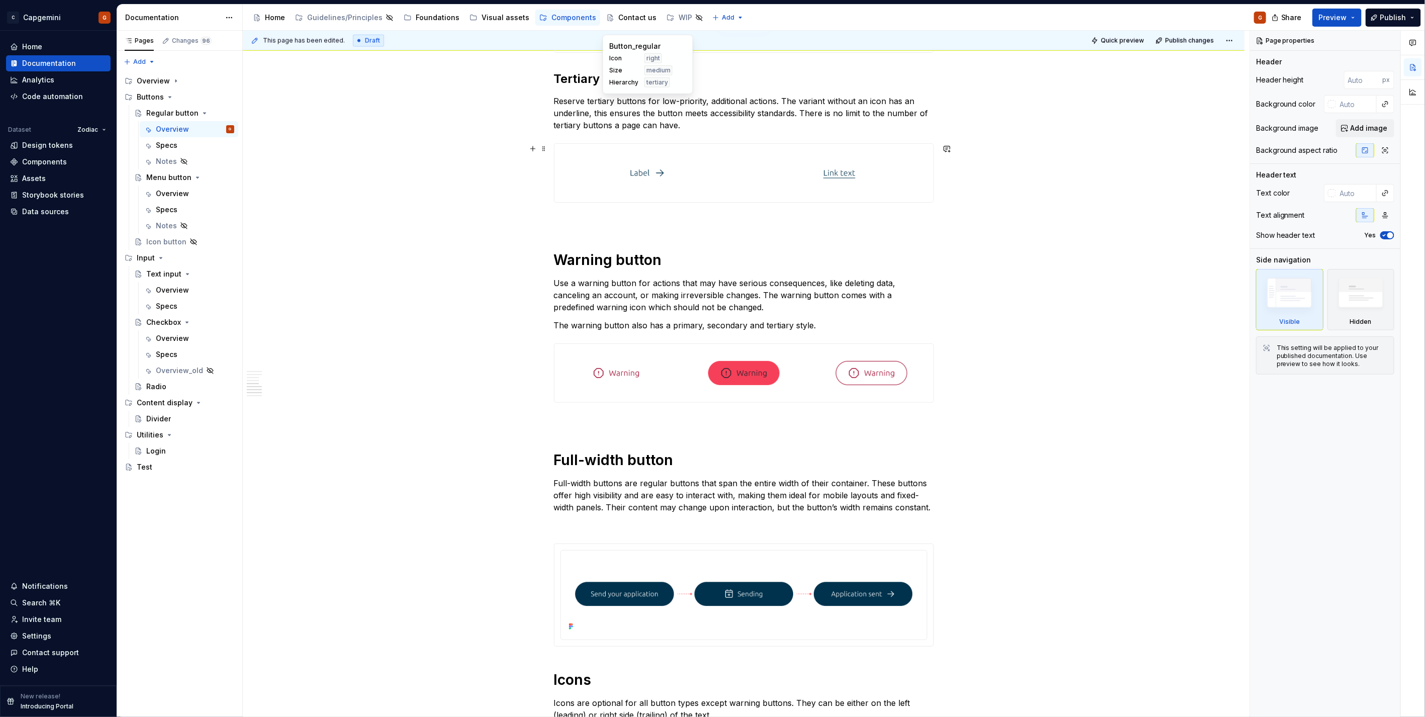
scroll to position [1222, 0]
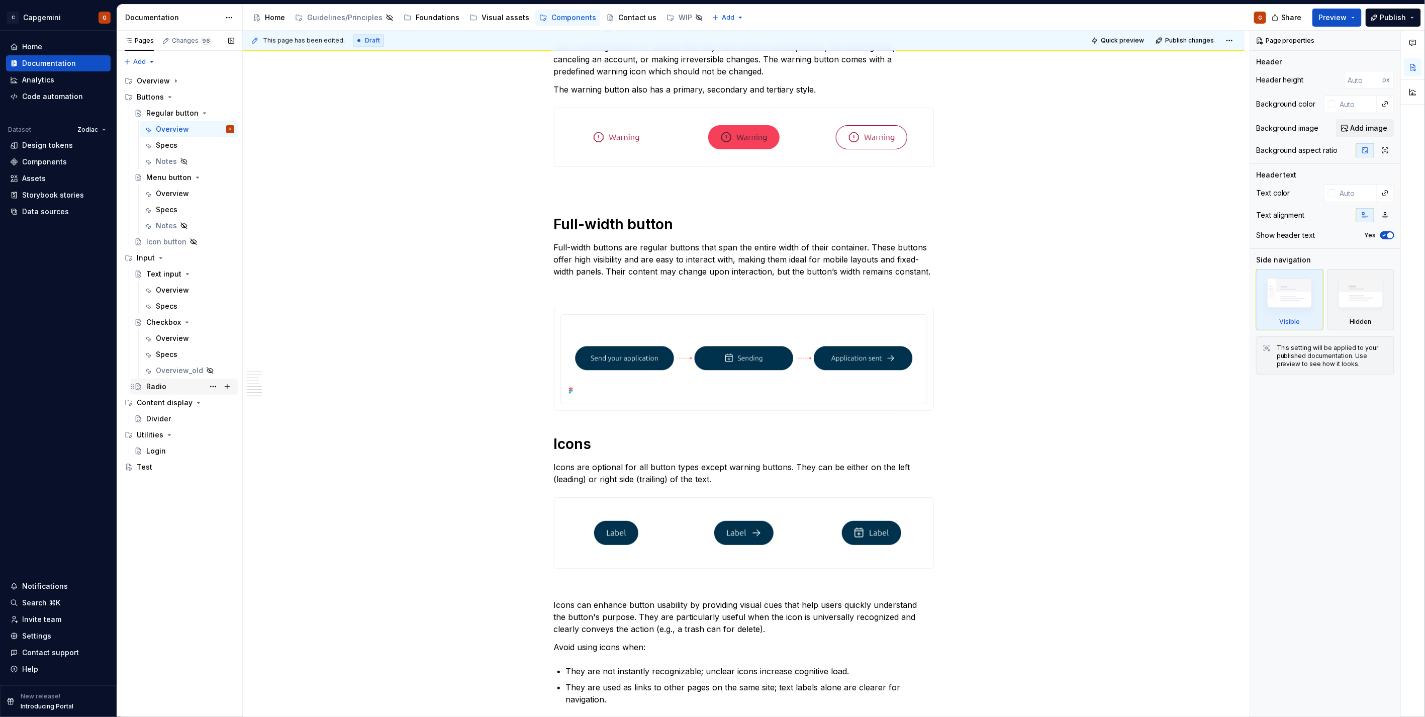
click at [163, 384] on div "Radio" at bounding box center [156, 387] width 20 height 10
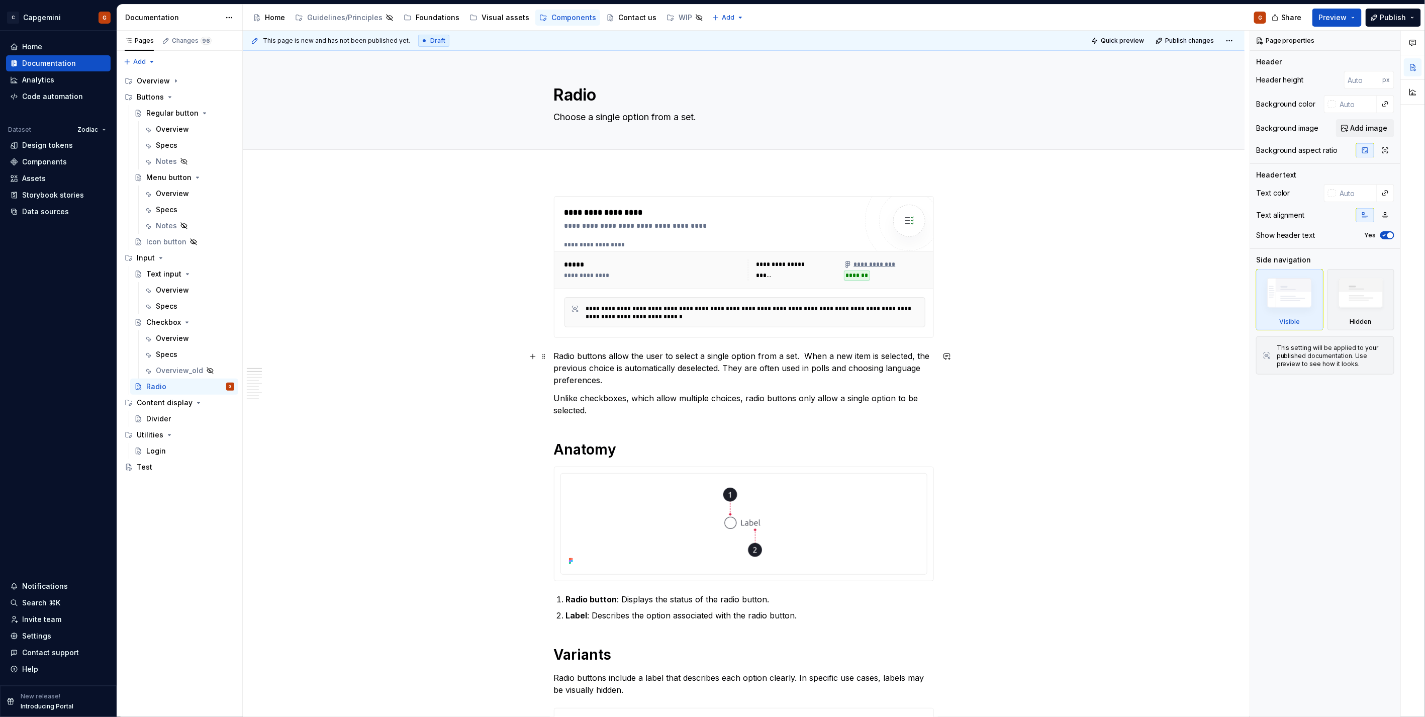
drag, startPoint x: 465, startPoint y: 338, endPoint x: 462, endPoint y: 354, distance: 16.5
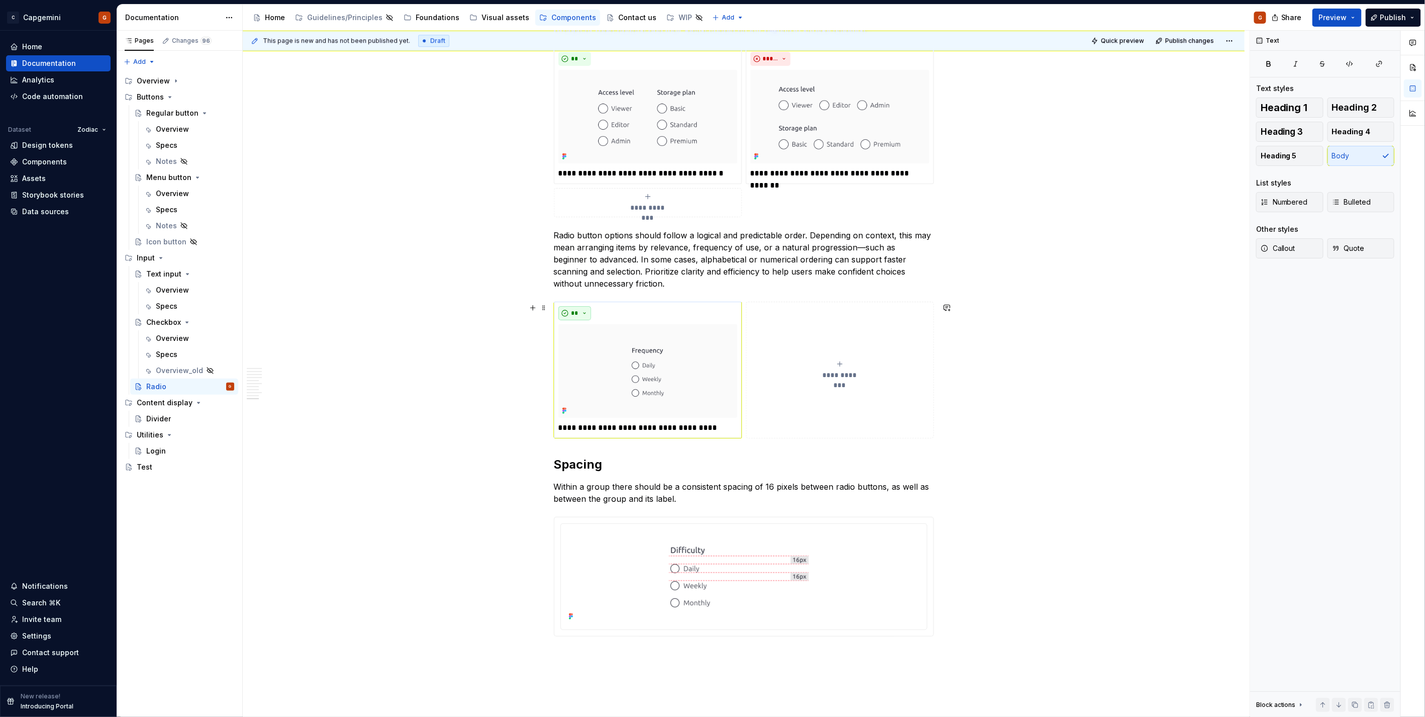
scroll to position [1848, 0]
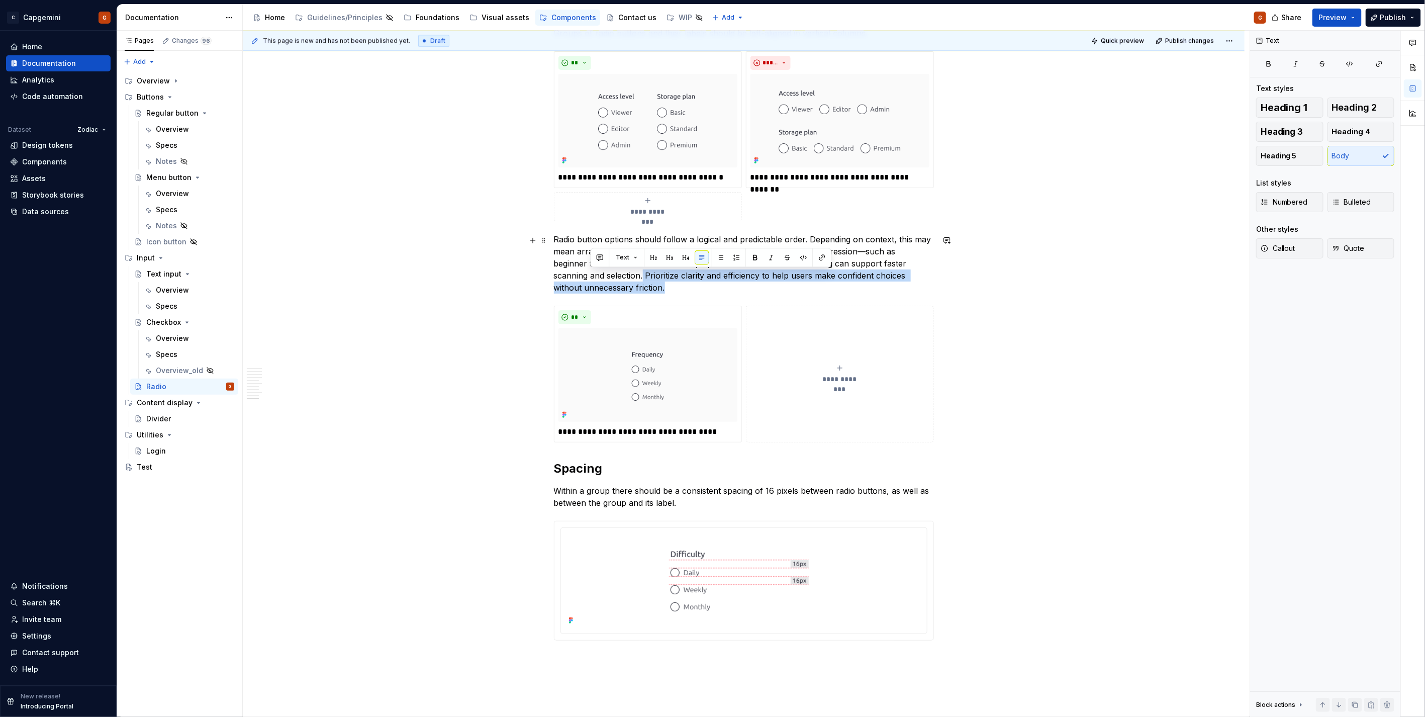
drag, startPoint x: 654, startPoint y: 284, endPoint x: 591, endPoint y: 278, distance: 63.6
click at [591, 278] on p "Radio button options should follow a logical and predictable order. Depending o…" at bounding box center [744, 263] width 380 height 60
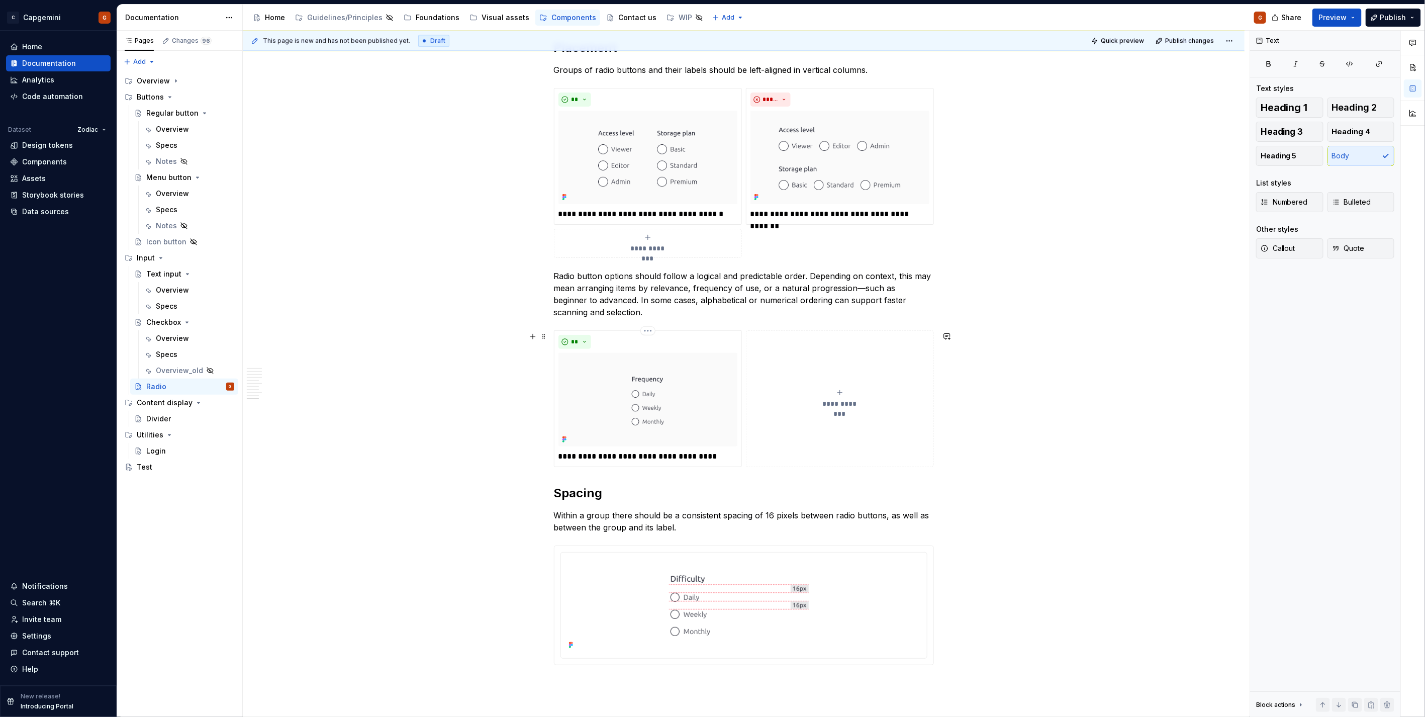
scroll to position [1792, 0]
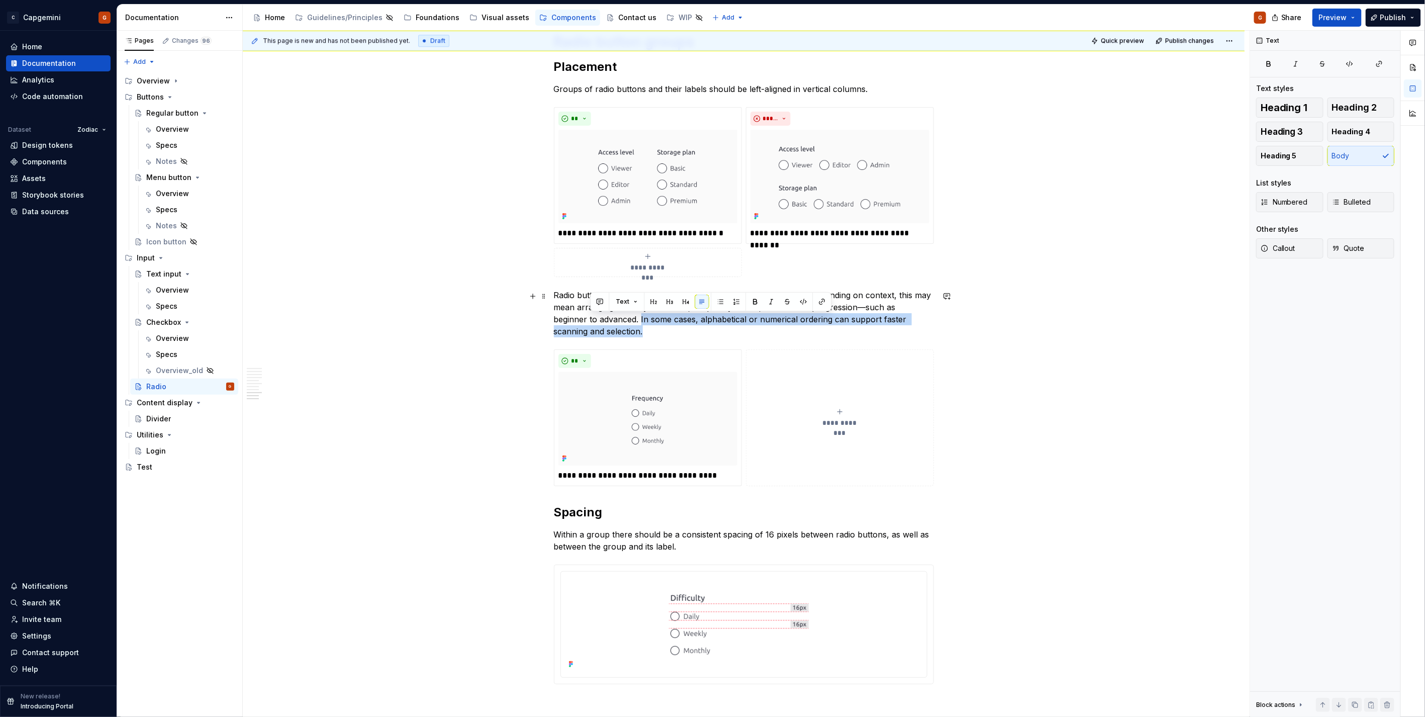
drag, startPoint x: 687, startPoint y: 332, endPoint x: 606, endPoint y: 321, distance: 81.7
click at [606, 321] on p "Radio button options should follow a logical and predictable order. Depending o…" at bounding box center [744, 313] width 380 height 48
click at [617, 337] on p "Radio button options should follow a logical and predictable order. Depending o…" at bounding box center [744, 313] width 380 height 48
click at [647, 310] on p "Radio button options should follow a logical and predictable order. Depending o…" at bounding box center [744, 313] width 380 height 48
click at [635, 310] on p "Radio button options should follow a logical and predictable order. Depending o…" at bounding box center [744, 313] width 380 height 48
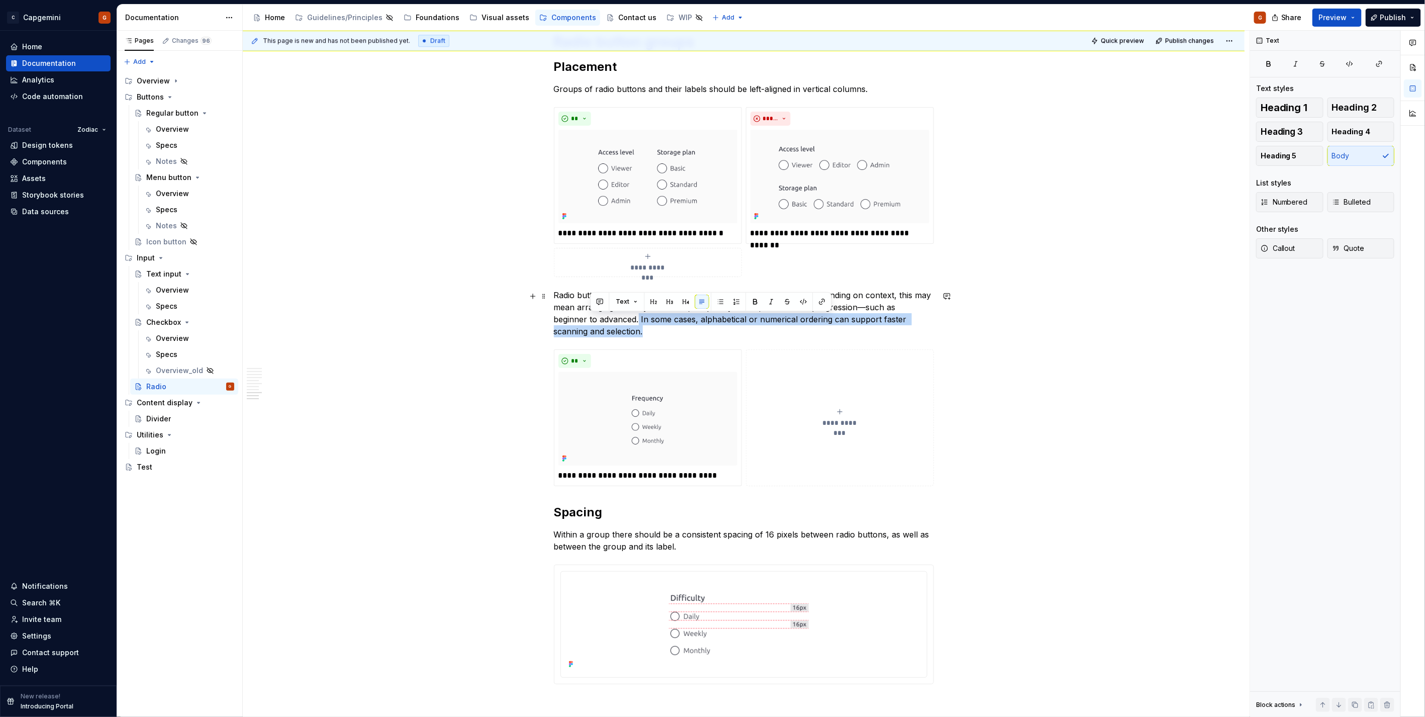
drag, startPoint x: 613, startPoint y: 333, endPoint x: 603, endPoint y: 320, distance: 16.9
click at [603, 320] on p "Radio button options should follow a logical and predictable order. Depending o…" at bounding box center [744, 313] width 380 height 48
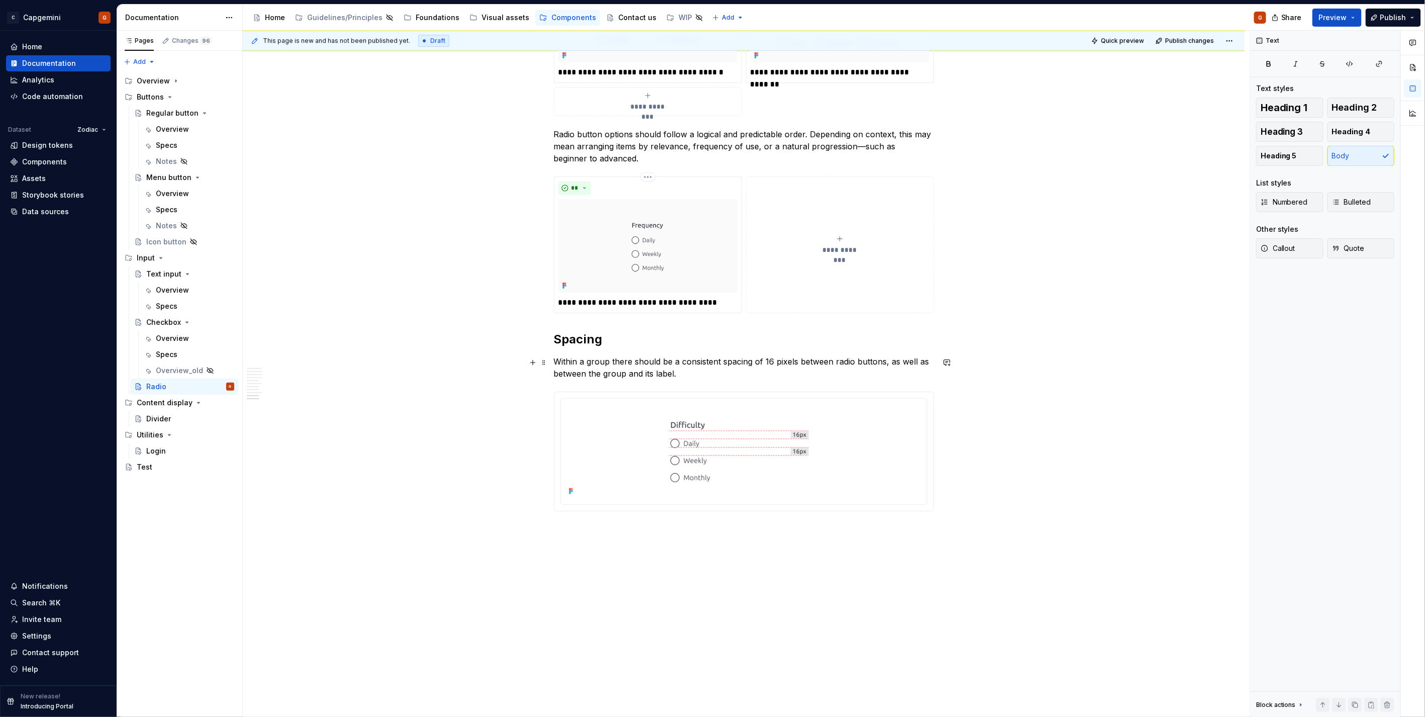
scroll to position [1824, 0]
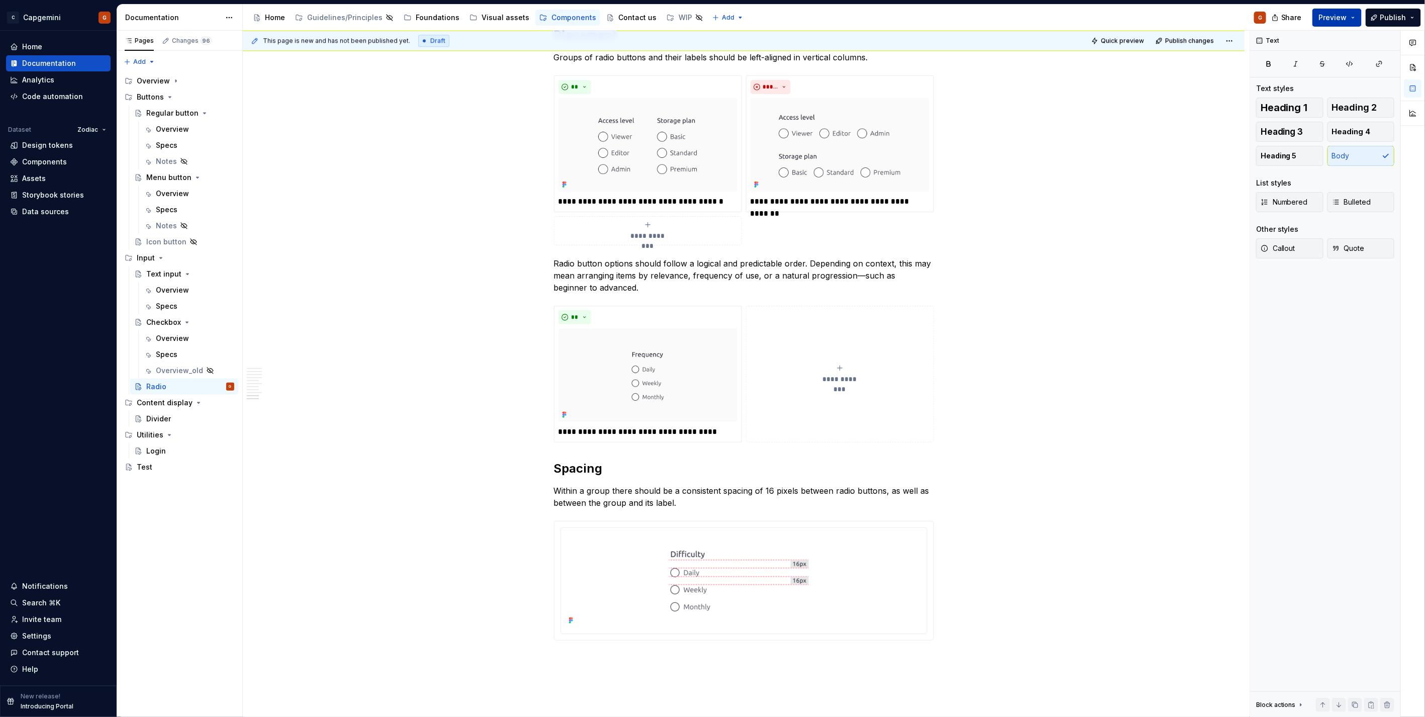
click at [1339, 21] on span "Preview" at bounding box center [1333, 18] width 28 height 10
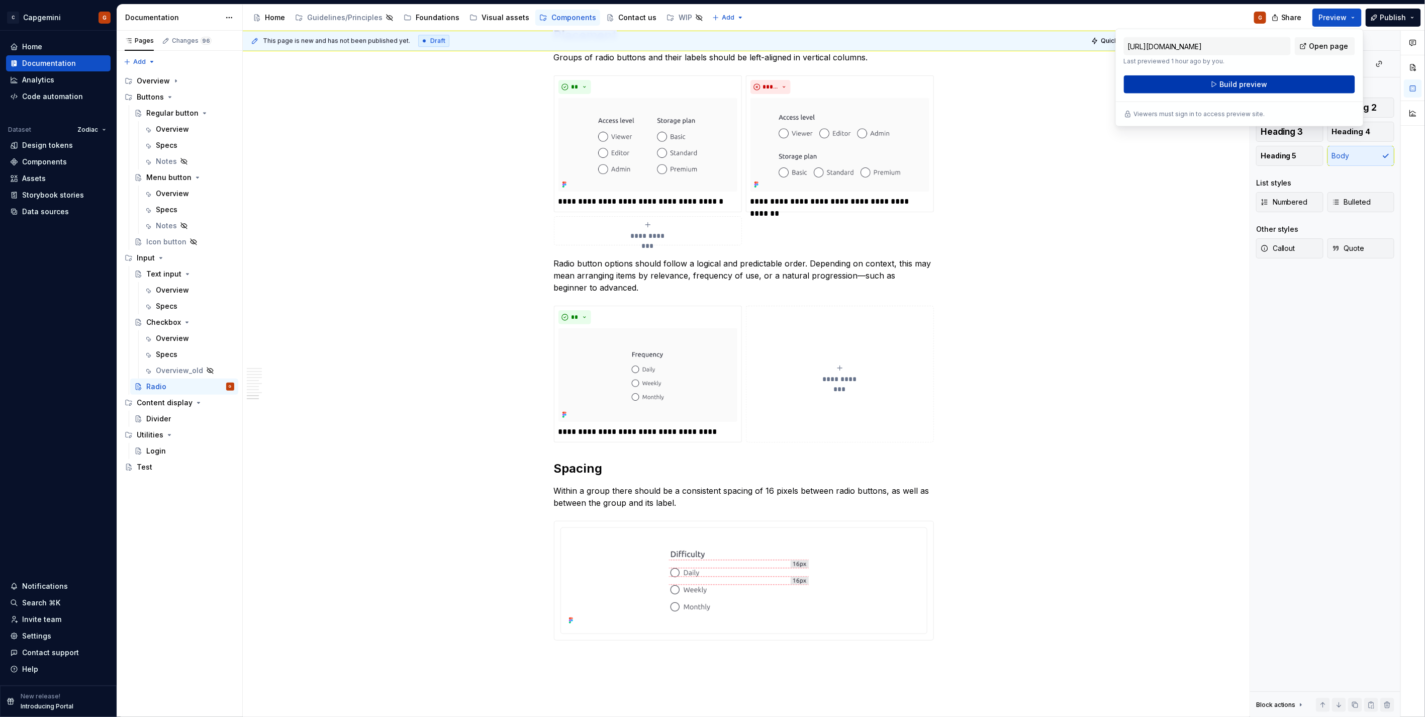
drag, startPoint x: 1339, startPoint y: 21, endPoint x: 1254, endPoint y: 89, distance: 109.4
click at [1254, 89] on button "Build preview" at bounding box center [1239, 84] width 231 height 18
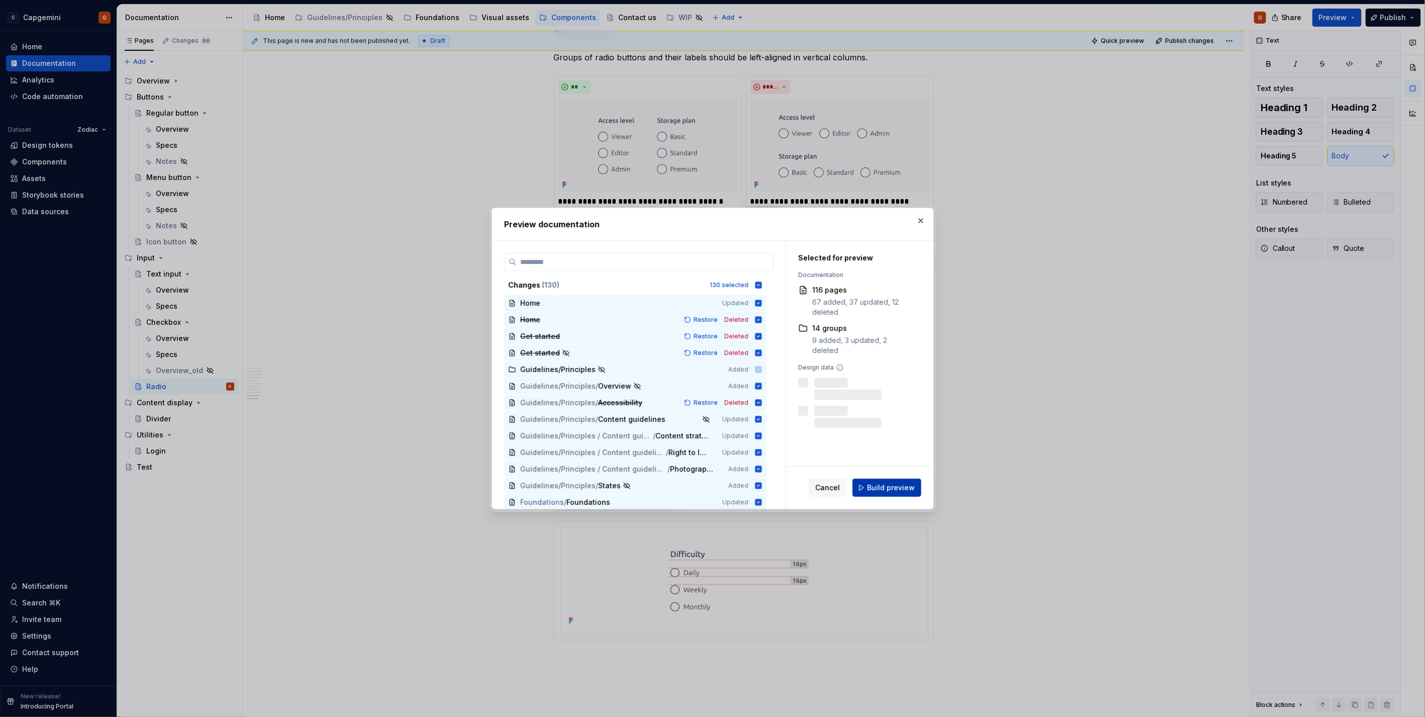
click at [886, 483] on span "Build preview" at bounding box center [891, 488] width 48 height 10
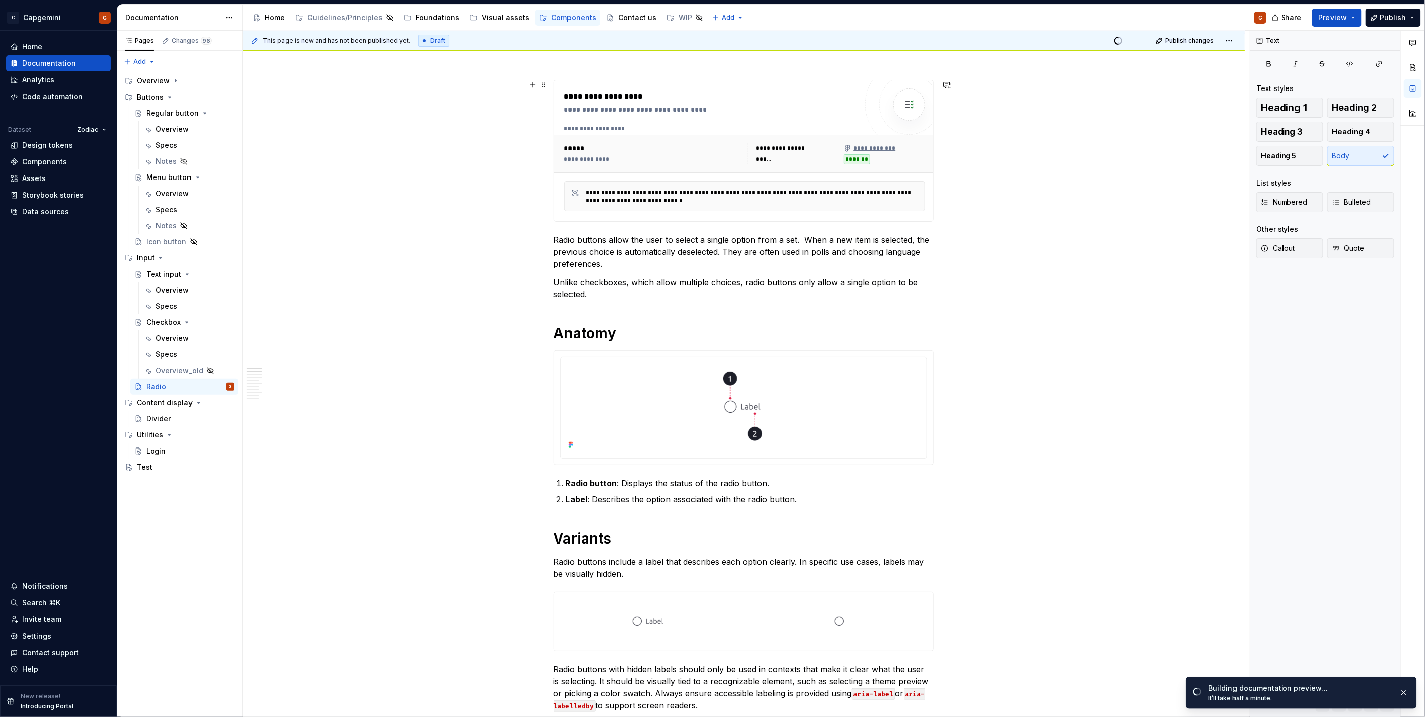
scroll to position [0, 0]
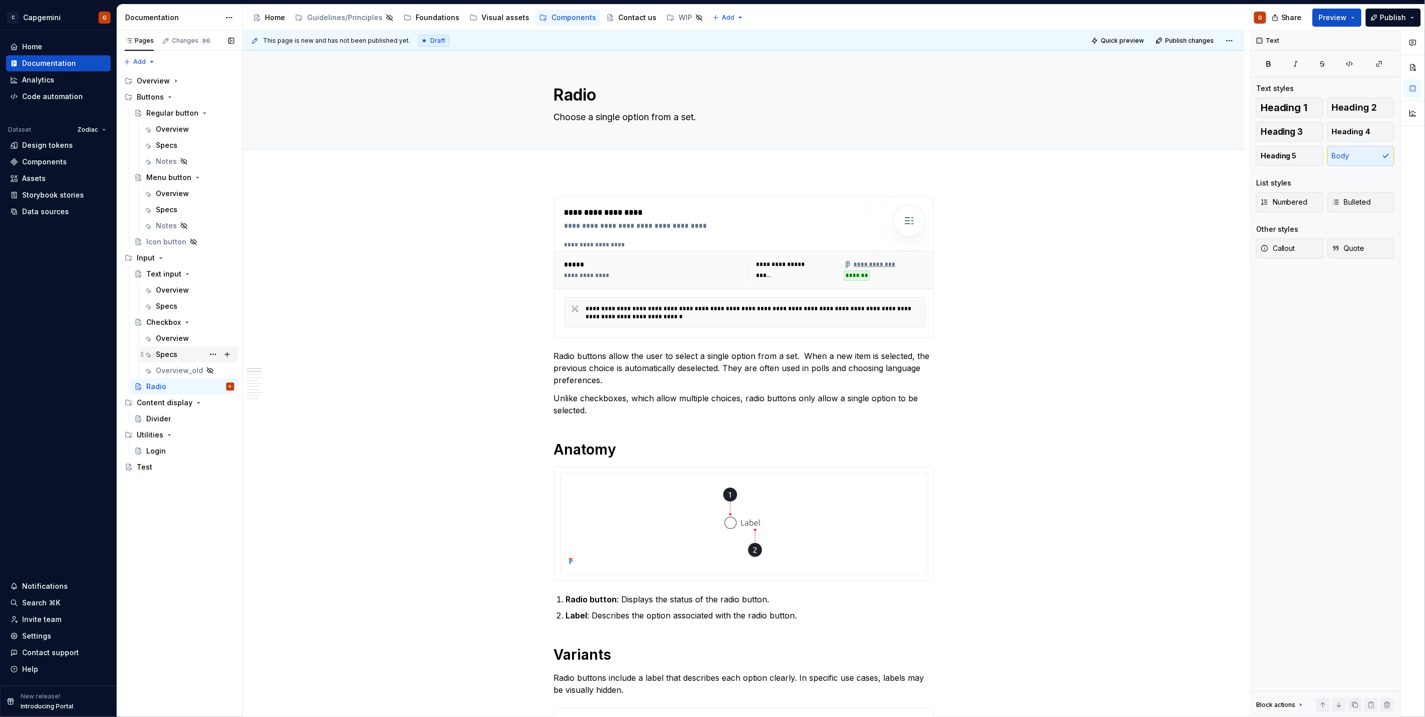
click at [177, 349] on div "Specs" at bounding box center [195, 354] width 78 height 14
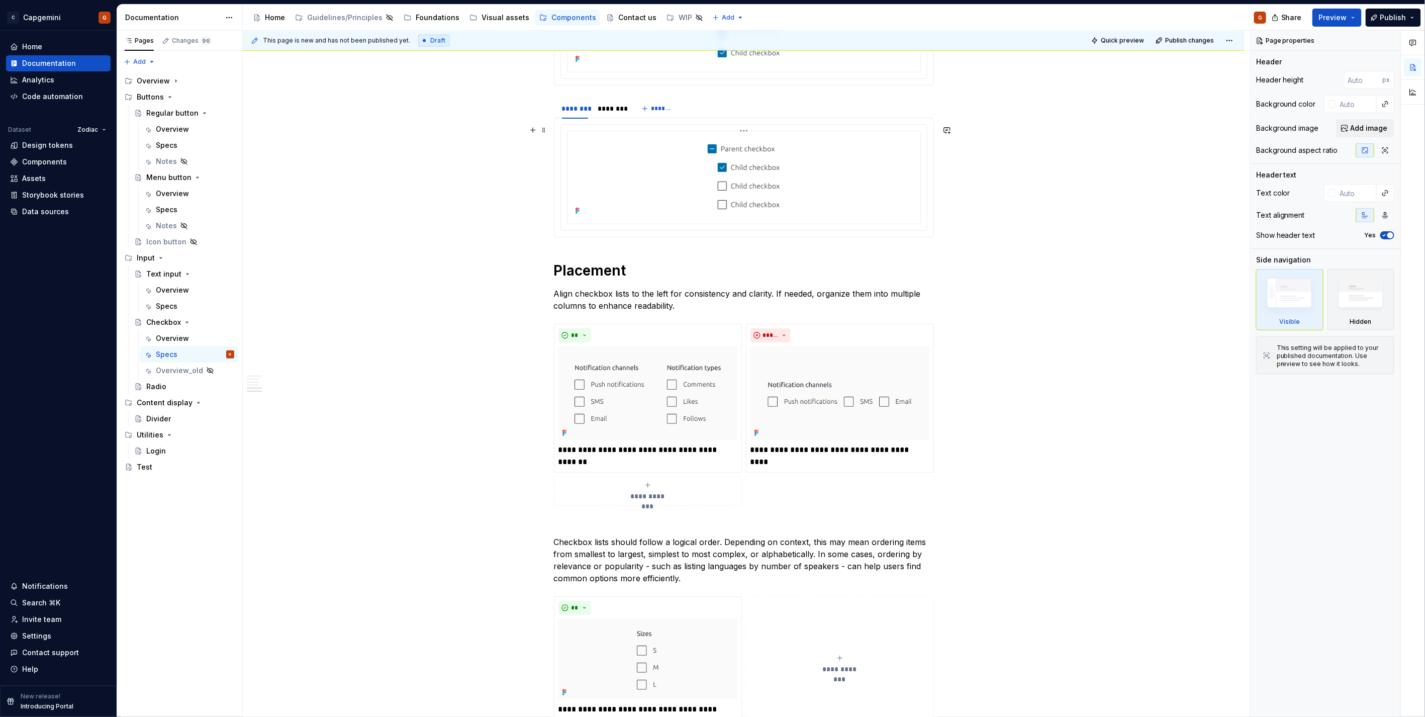
scroll to position [1061, 0]
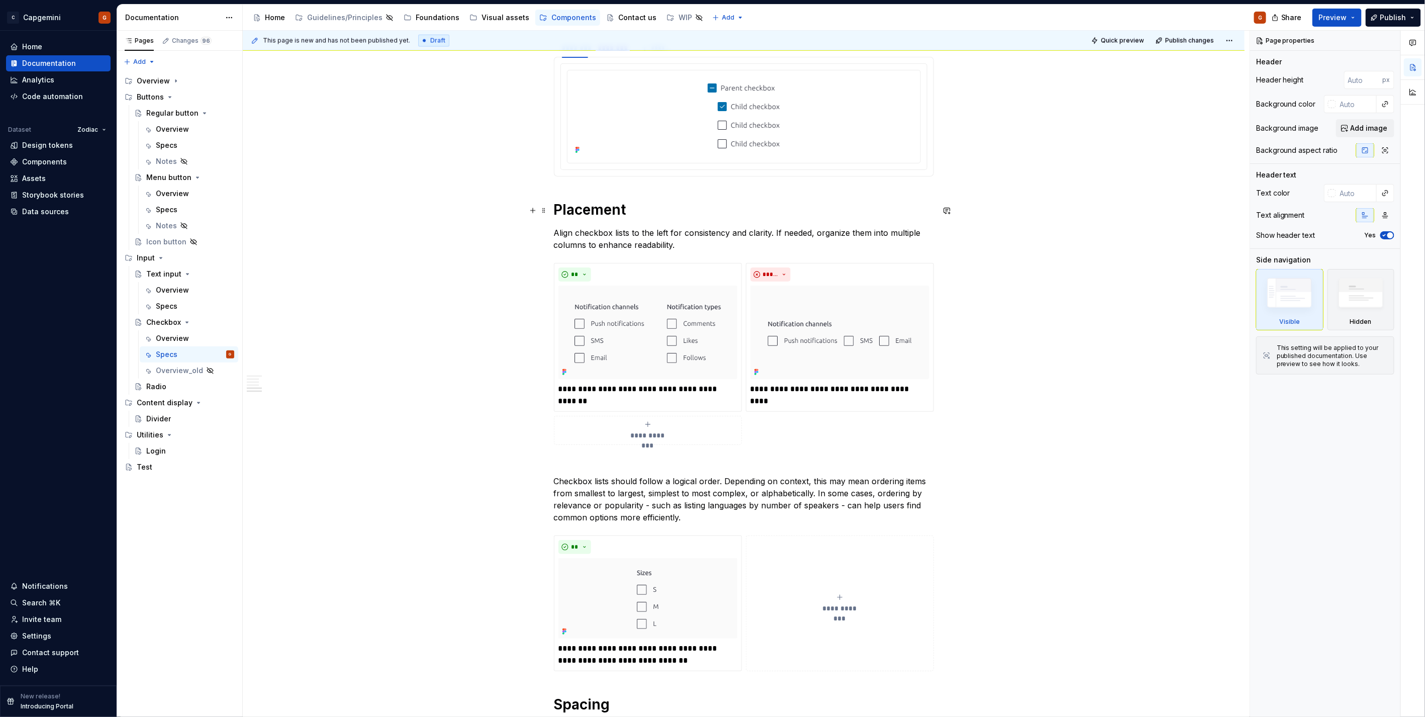
type textarea "*"
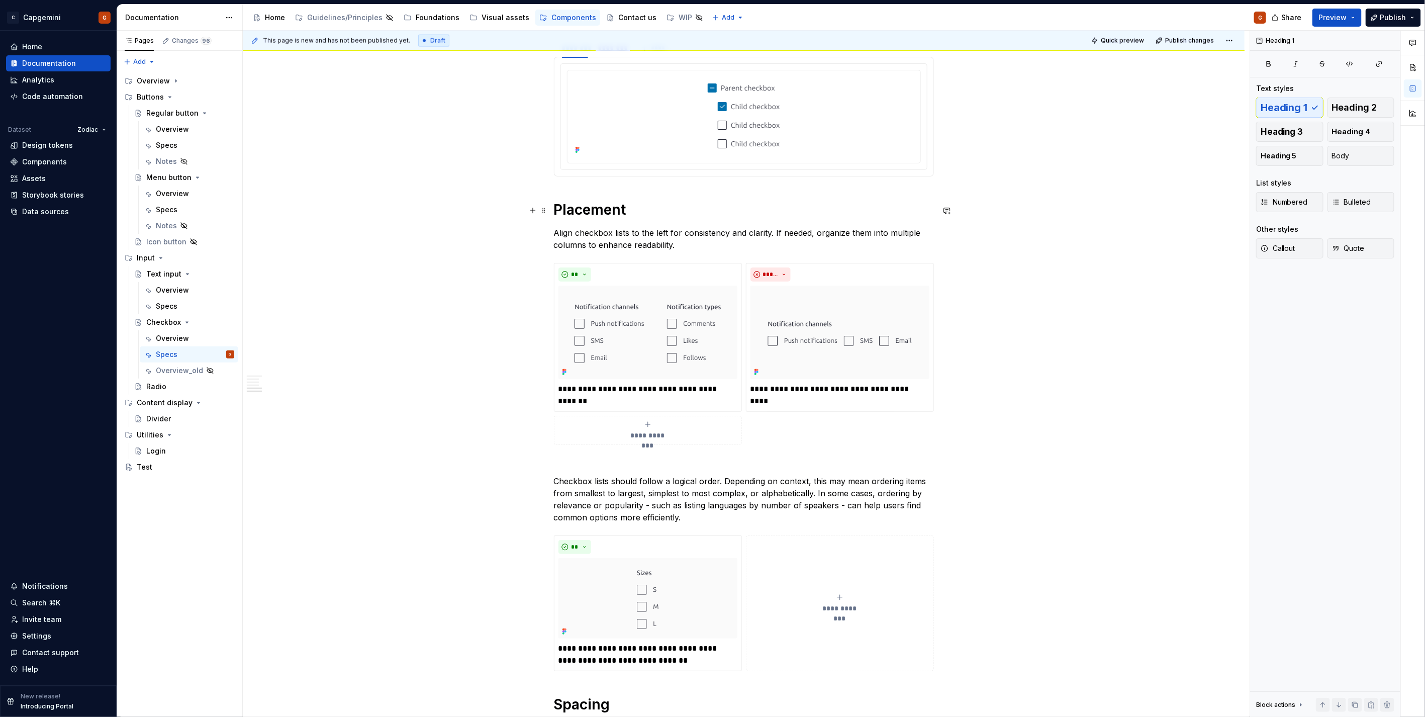
click at [554, 209] on h1 "Placement" at bounding box center [744, 210] width 380 height 18
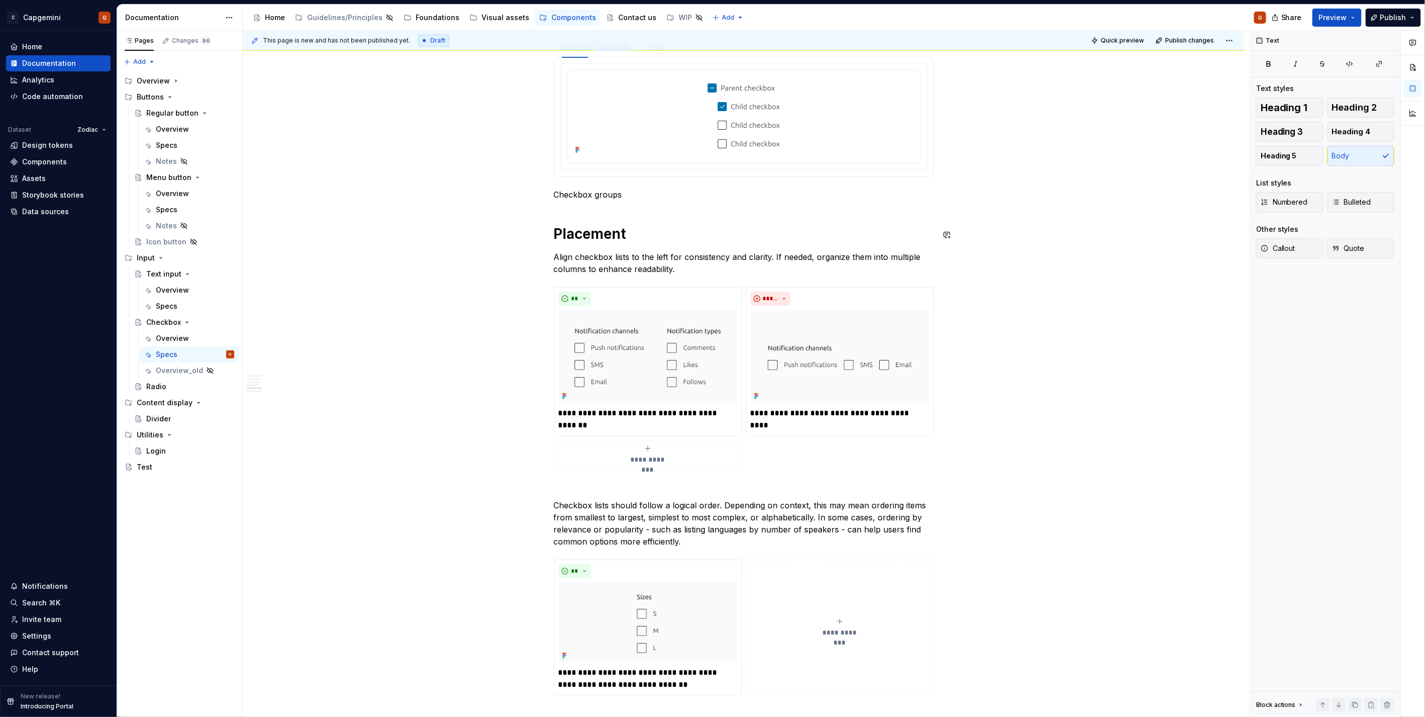
click at [584, 197] on p "Checkbox groups" at bounding box center [744, 195] width 380 height 12
click at [583, 197] on p "Checkbox groups" at bounding box center [744, 195] width 380 height 12
click at [1291, 107] on span "Heading 1" at bounding box center [1284, 108] width 47 height 10
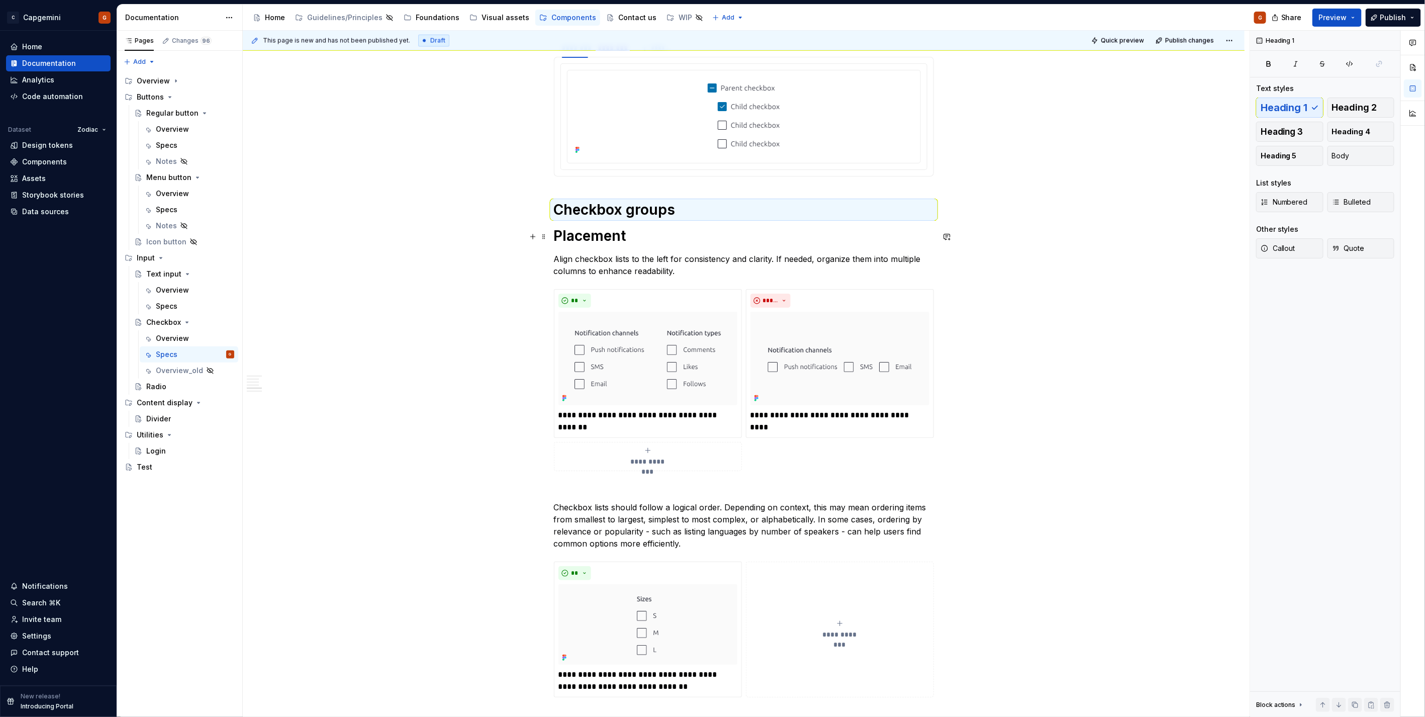
click at [597, 206] on h1 "Checkbox groups" at bounding box center [744, 210] width 380 height 18
click at [605, 233] on h1 "Placement" at bounding box center [744, 236] width 380 height 18
click at [1355, 108] on span "Heading 2" at bounding box center [1354, 108] width 45 height 10
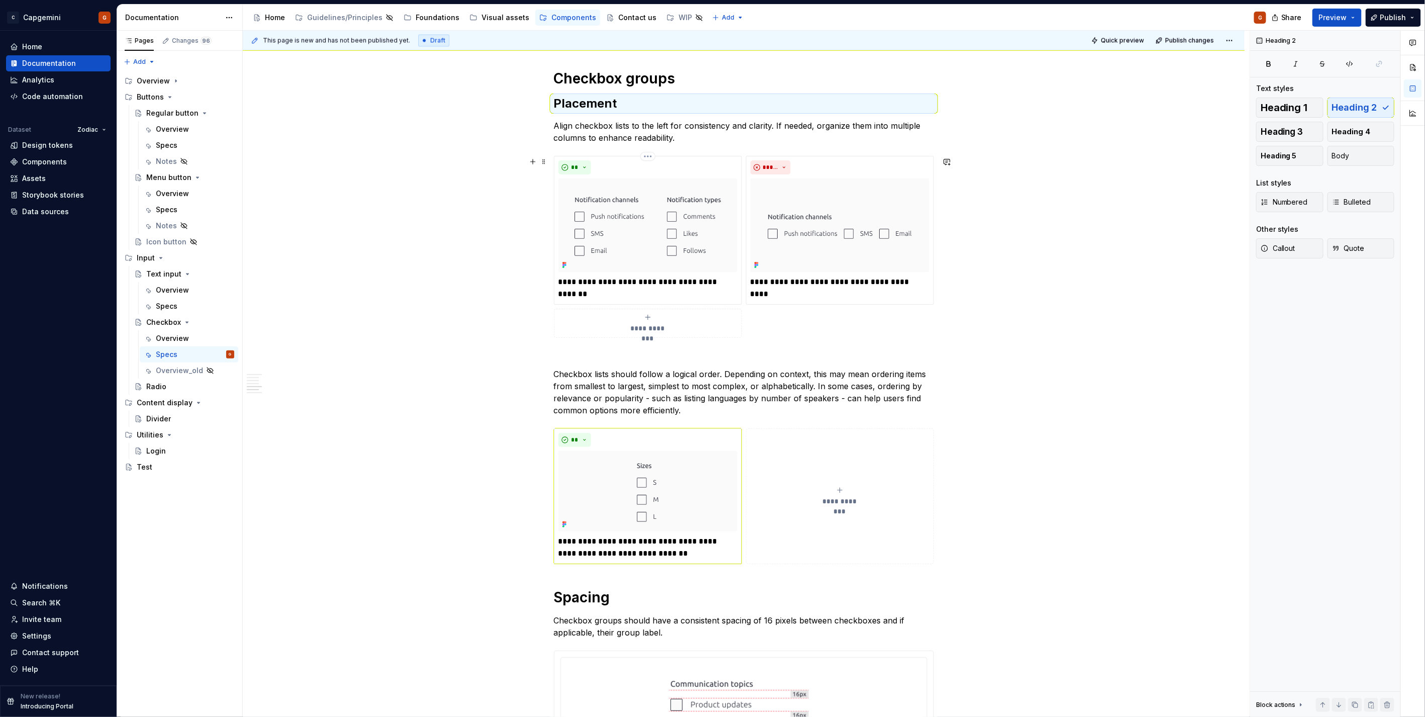
scroll to position [1229, 0]
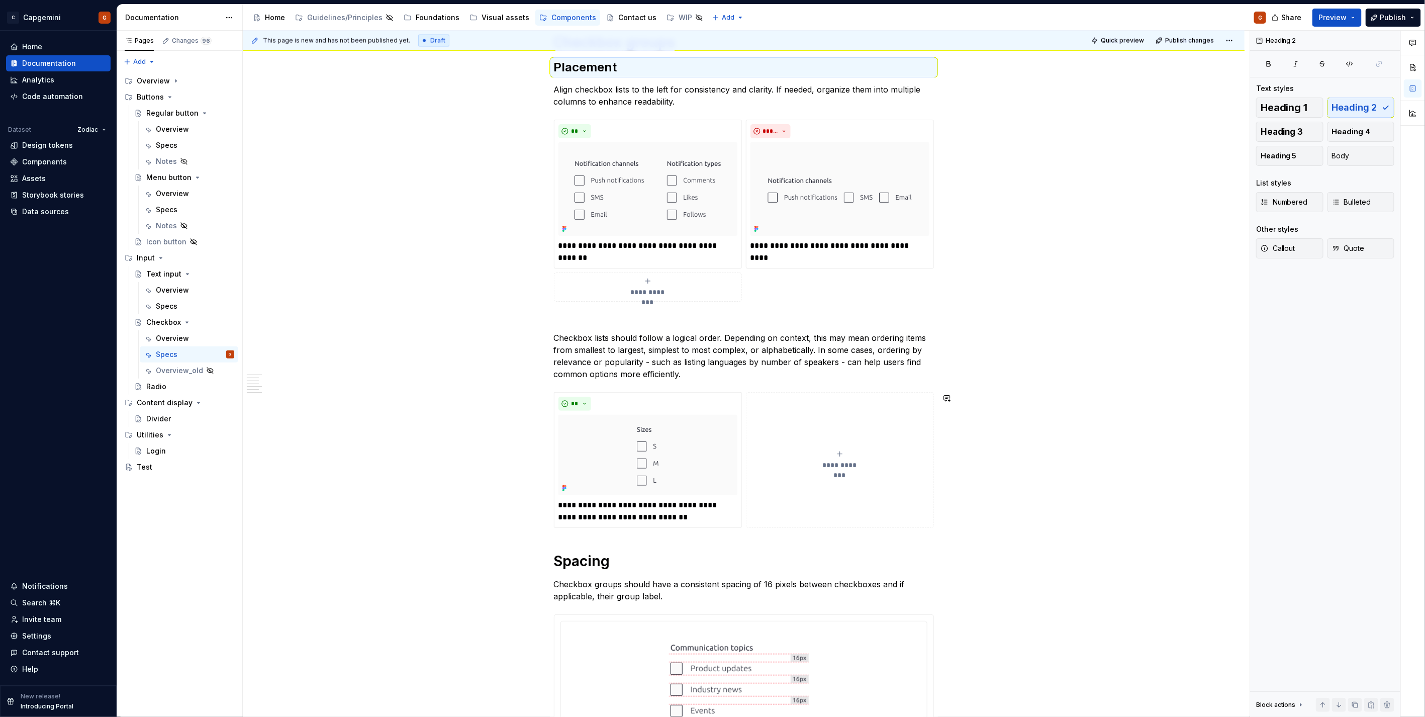
click at [590, 561] on h1 "Spacing" at bounding box center [744, 561] width 380 height 18
click at [1348, 113] on span "Heading 2" at bounding box center [1354, 108] width 45 height 10
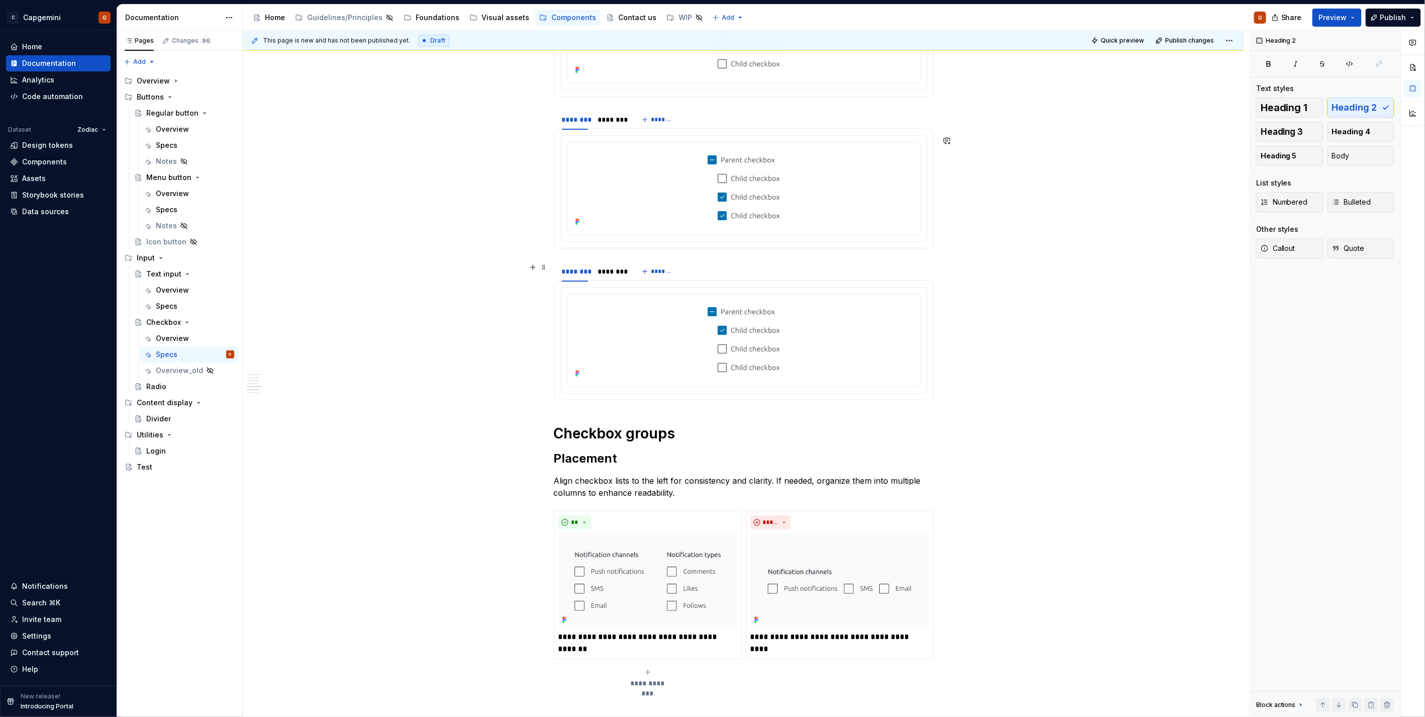
scroll to position [1117, 0]
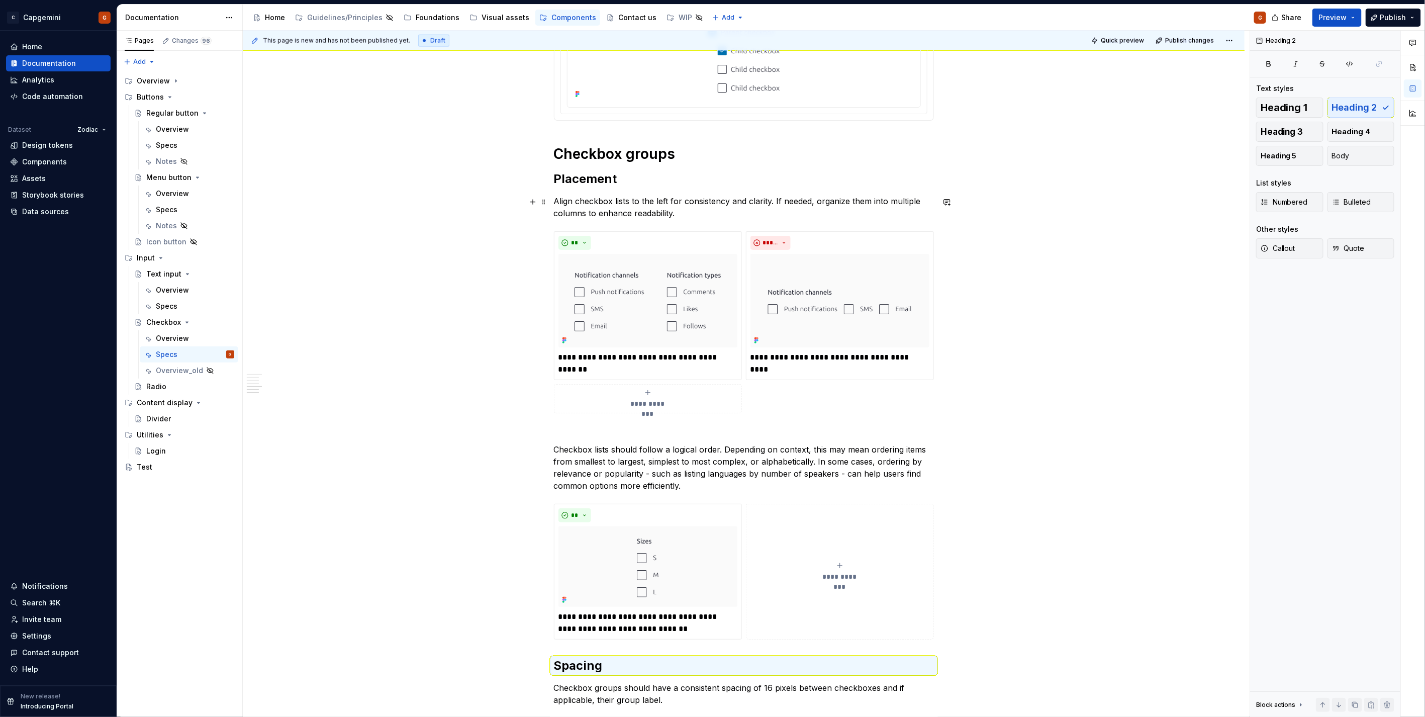
click at [644, 212] on p "Align checkbox lists to the left for consistency and clarity. If needed, organi…" at bounding box center [744, 207] width 380 height 24
drag, startPoint x: 671, startPoint y: 214, endPoint x: 588, endPoint y: 212, distance: 83.0
click at [588, 212] on p "Align checkbox lists to the left for consistency and clarity. If needed, organi…" at bounding box center [744, 207] width 380 height 24
click at [810, 201] on p "Align checkbox lists to the left for consistency and clarity. If needed, organi…" at bounding box center [744, 207] width 380 height 24
click at [783, 200] on p "Align checkbox lists to the left for consistency and clarity. If needed, organi…" at bounding box center [744, 207] width 380 height 24
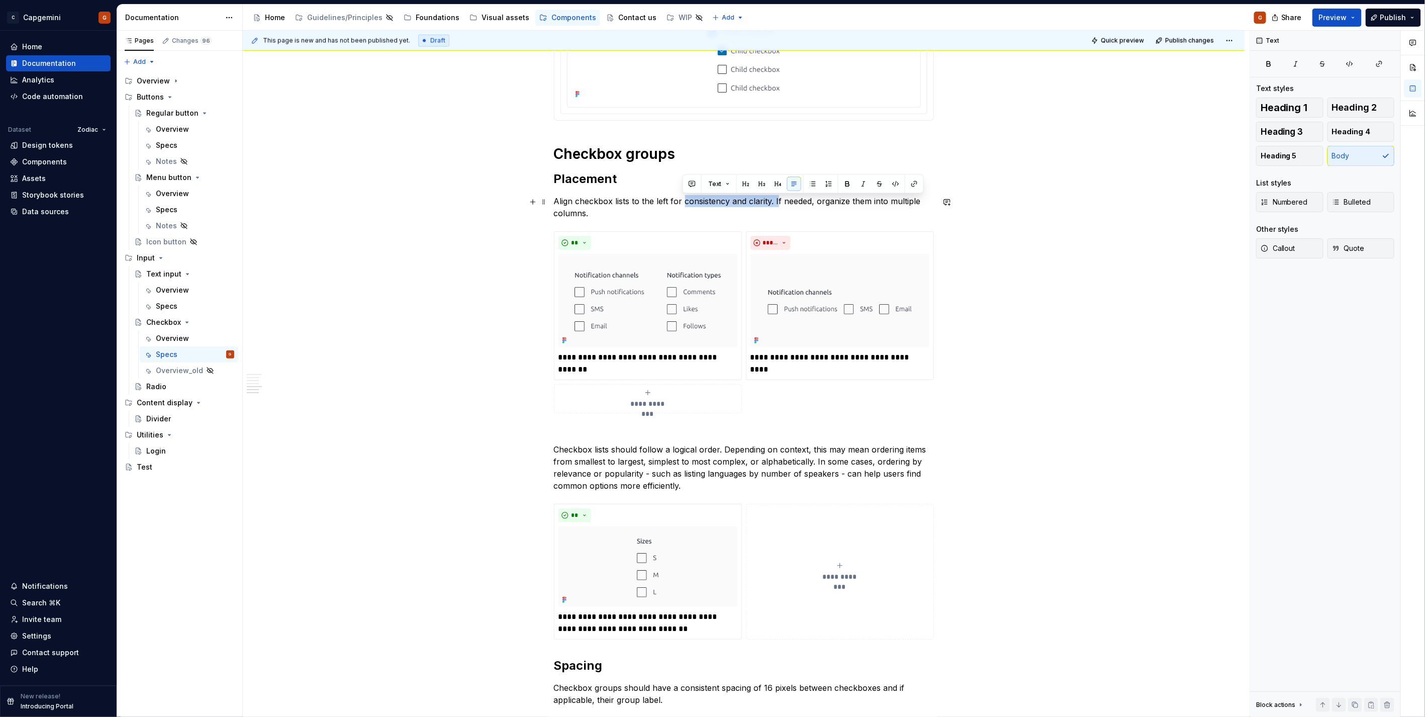
drag, startPoint x: 682, startPoint y: 200, endPoint x: 776, endPoint y: 203, distance: 94.6
click at [776, 203] on p "Align checkbox lists to the left for consistency and clarity. If needed, organi…" at bounding box center [744, 207] width 380 height 24
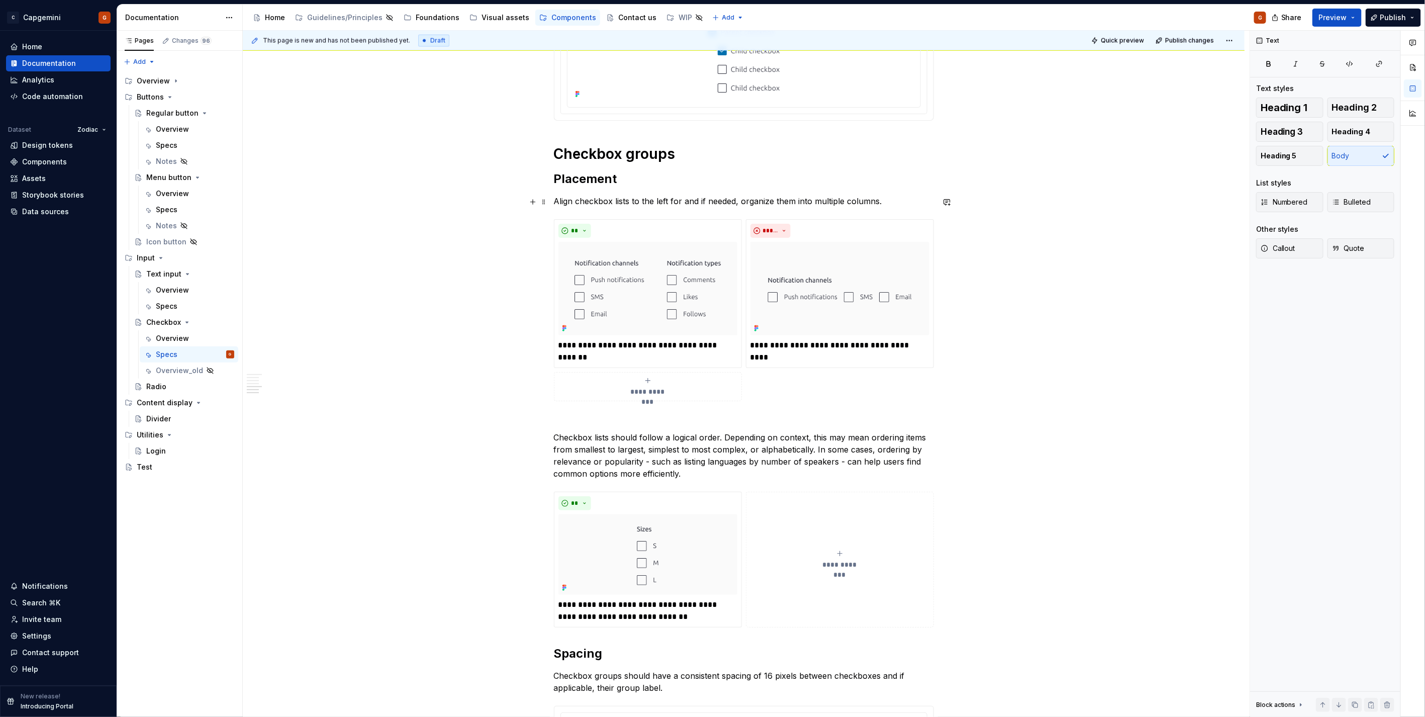
click at [890, 204] on p "Align checkbox lists to the left for and if needed, organize them into multiple…" at bounding box center [744, 201] width 380 height 12
click at [699, 202] on p "Align checkbox lists to the left for and if needed, organize them into multiple…" at bounding box center [744, 201] width 380 height 12
click at [885, 199] on p "Align checkbox lists to the left for and if needed, organize them into multiple…" at bounding box center [744, 201] width 380 height 12
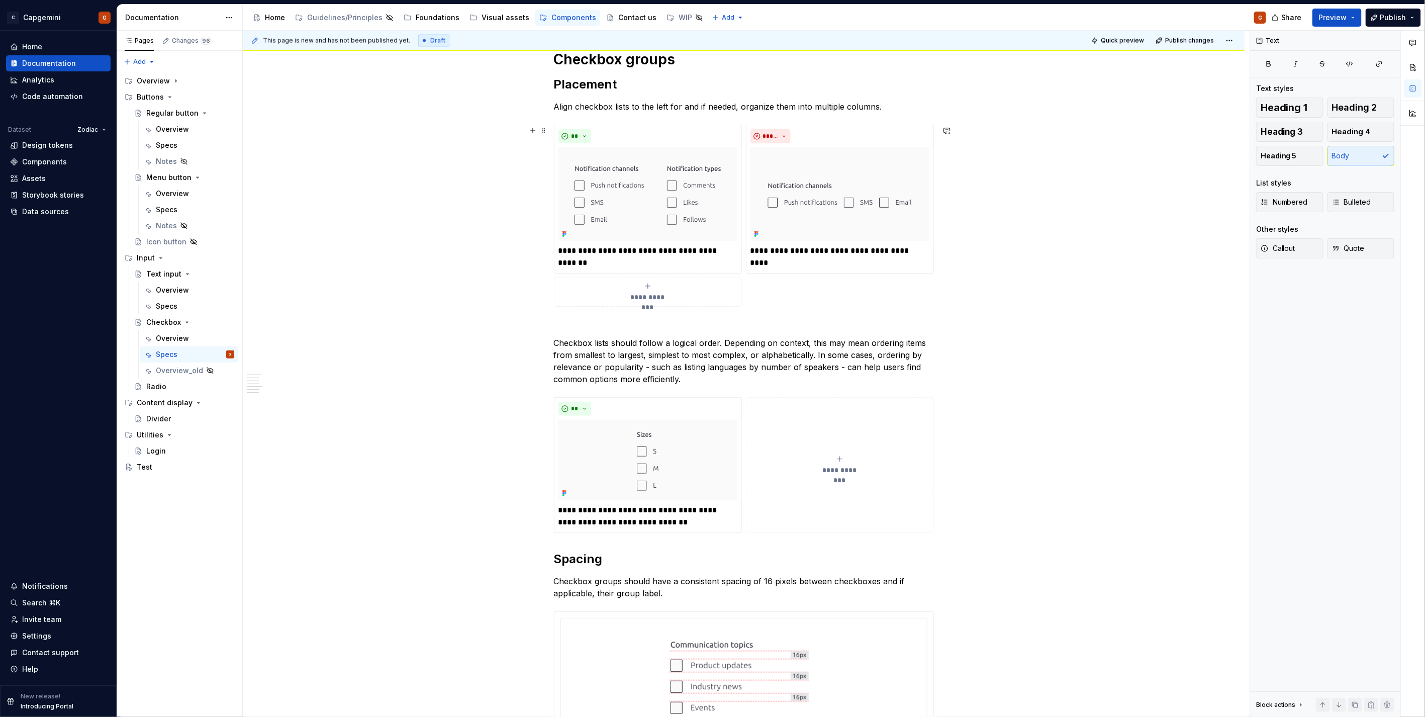
scroll to position [1285, 0]
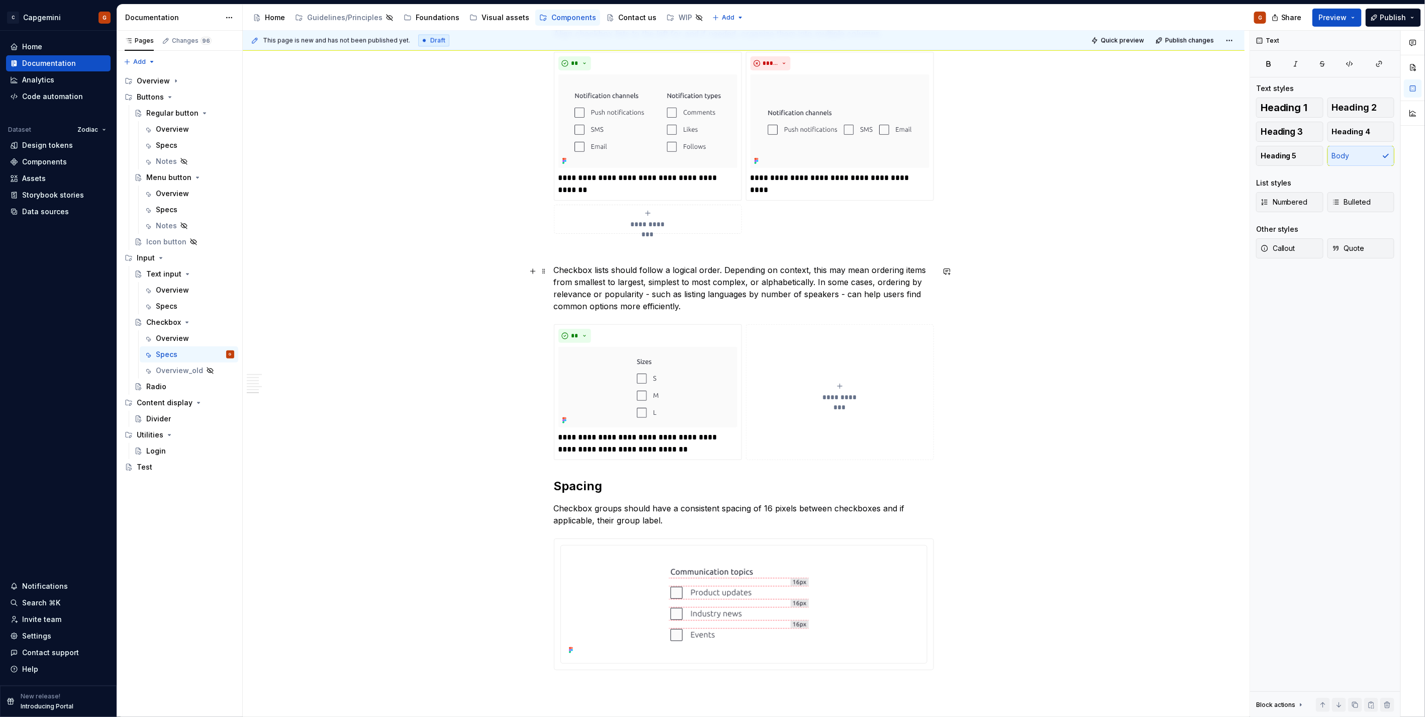
click at [651, 293] on p "Checkbox lists should follow a logical order. Depending on context, this may me…" at bounding box center [744, 288] width 380 height 48
click at [844, 297] on p "Checkbox lists should follow a logical order. Depending on context, this may me…" at bounding box center [744, 288] width 380 height 48
click at [640, 296] on p "Checkbox lists should follow a logical order. Depending on context, this may me…" at bounding box center [744, 288] width 380 height 48
click at [706, 287] on p "Checkbox lists should follow a logical order. Depending on context, this may me…" at bounding box center [744, 288] width 380 height 48
click at [647, 296] on p "Checkbox lists should follow a logical order. Depending on context, this may me…" at bounding box center [744, 288] width 380 height 48
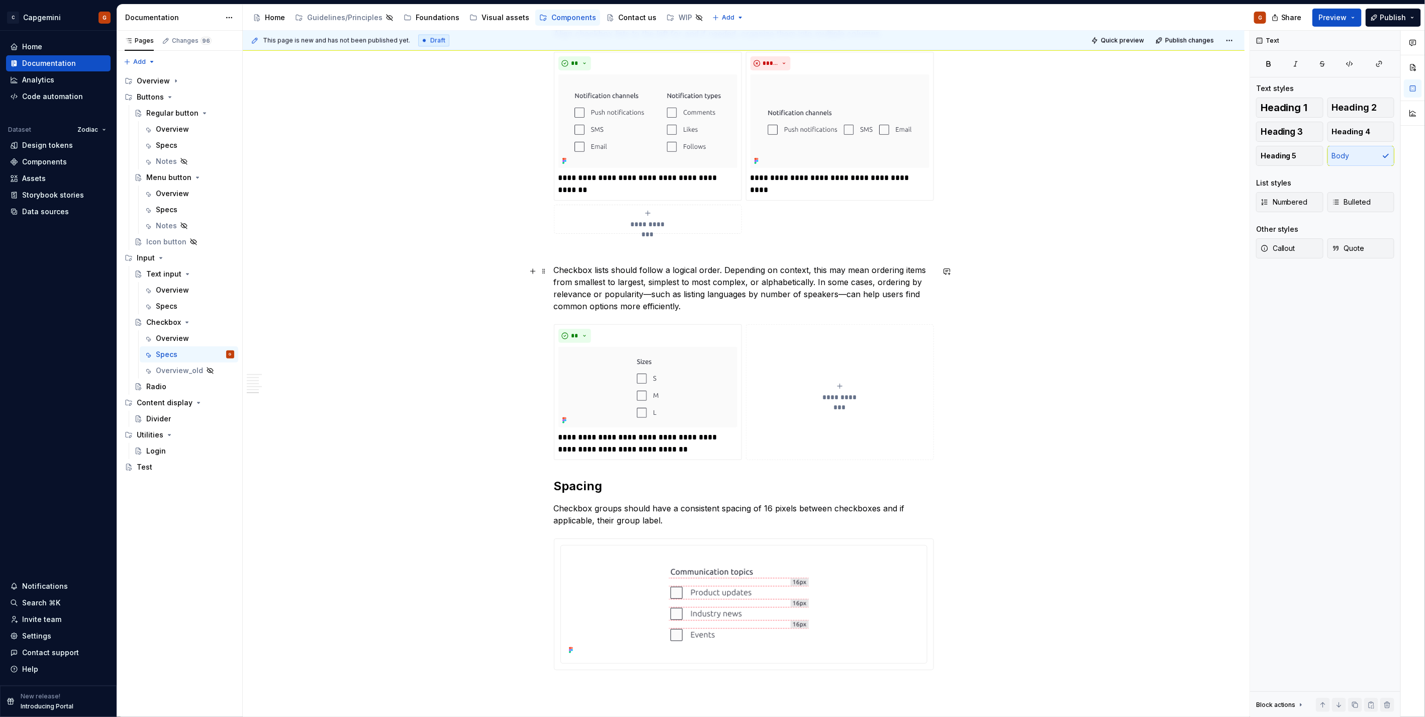
click at [785, 295] on p "Checkbox lists should follow a logical order. Depending on context, this may me…" at bounding box center [744, 288] width 380 height 48
click at [777, 309] on p "Checkbox lists should follow a logical order. Depending on context, this may me…" at bounding box center [744, 288] width 380 height 48
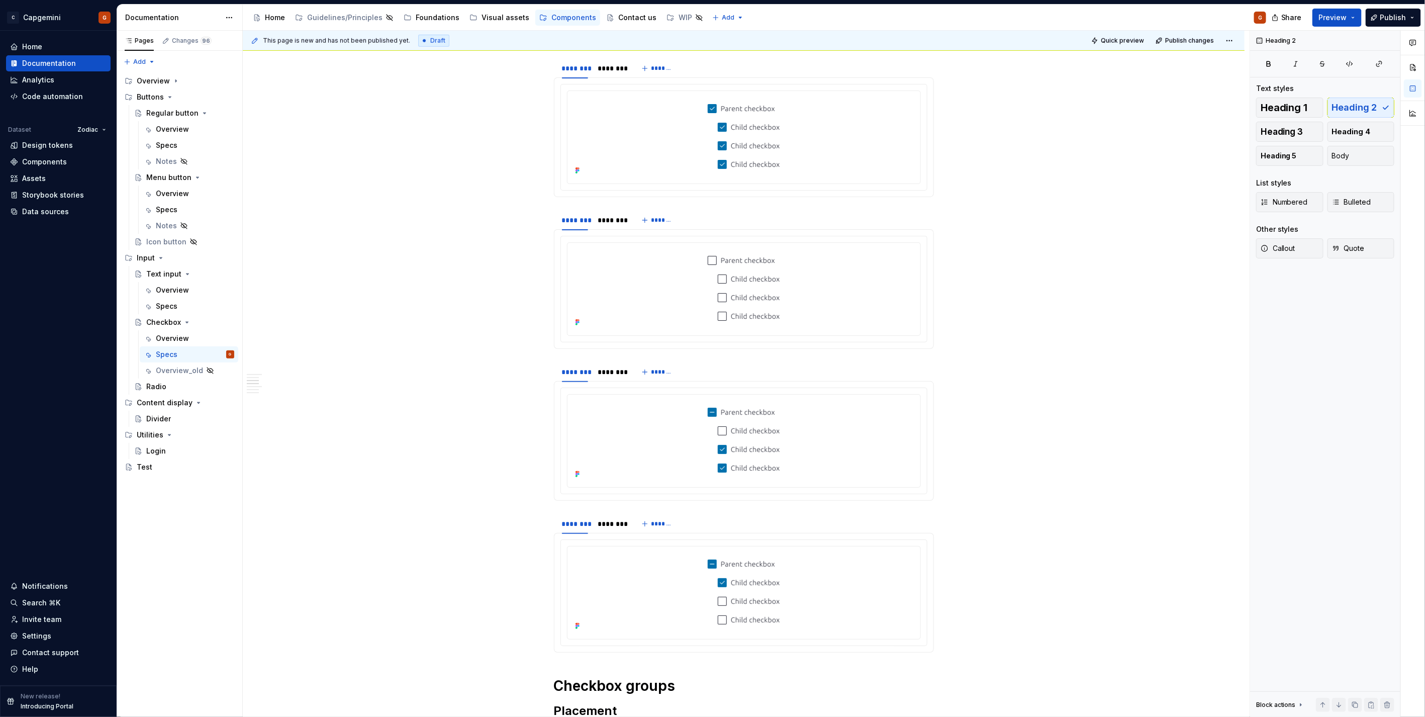
scroll to position [0, 0]
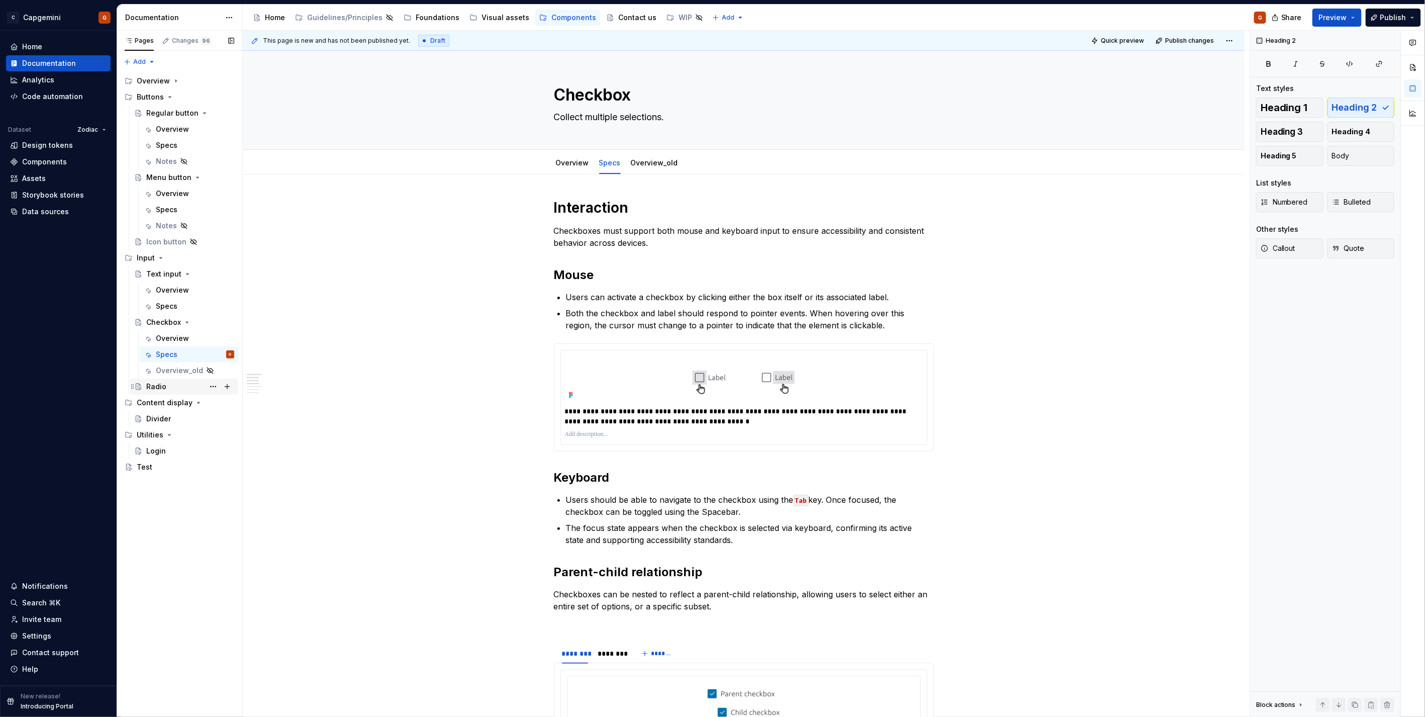
click at [167, 388] on div "Radio" at bounding box center [190, 387] width 88 height 14
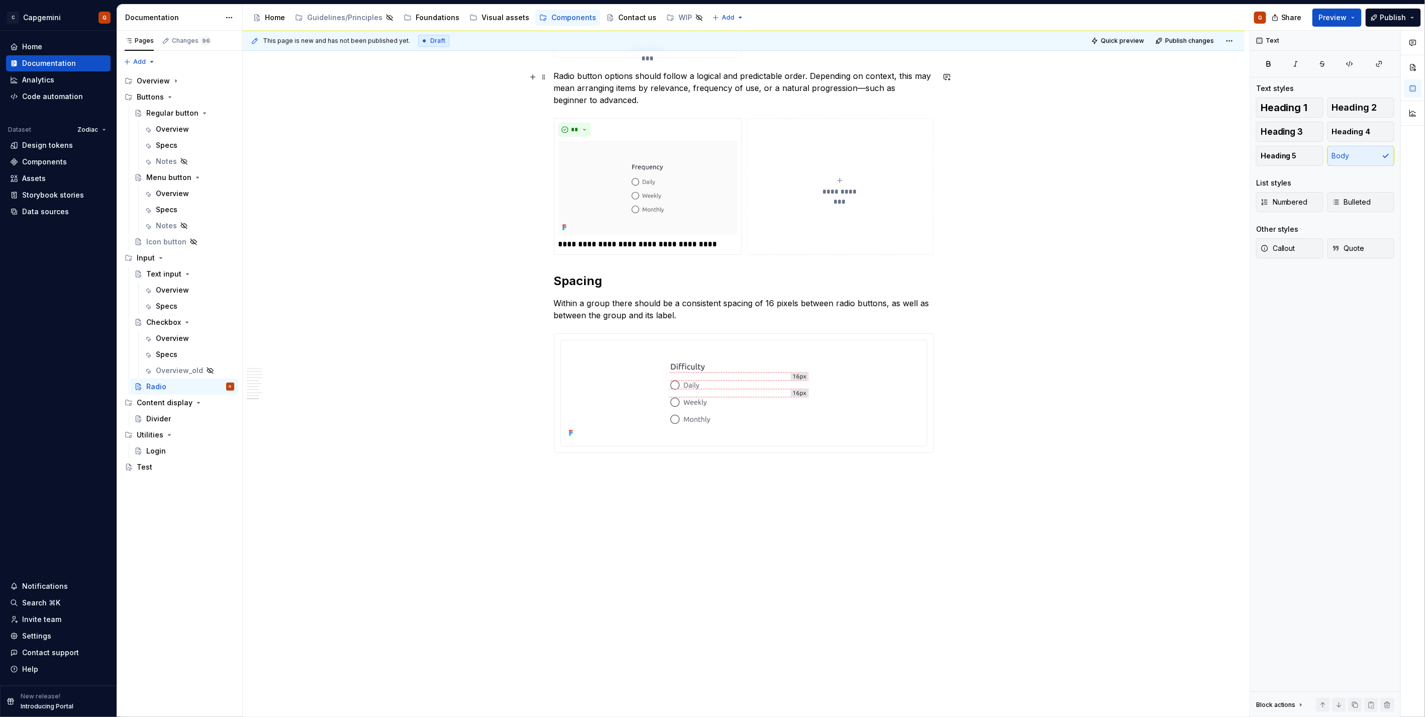
scroll to position [2047, 0]
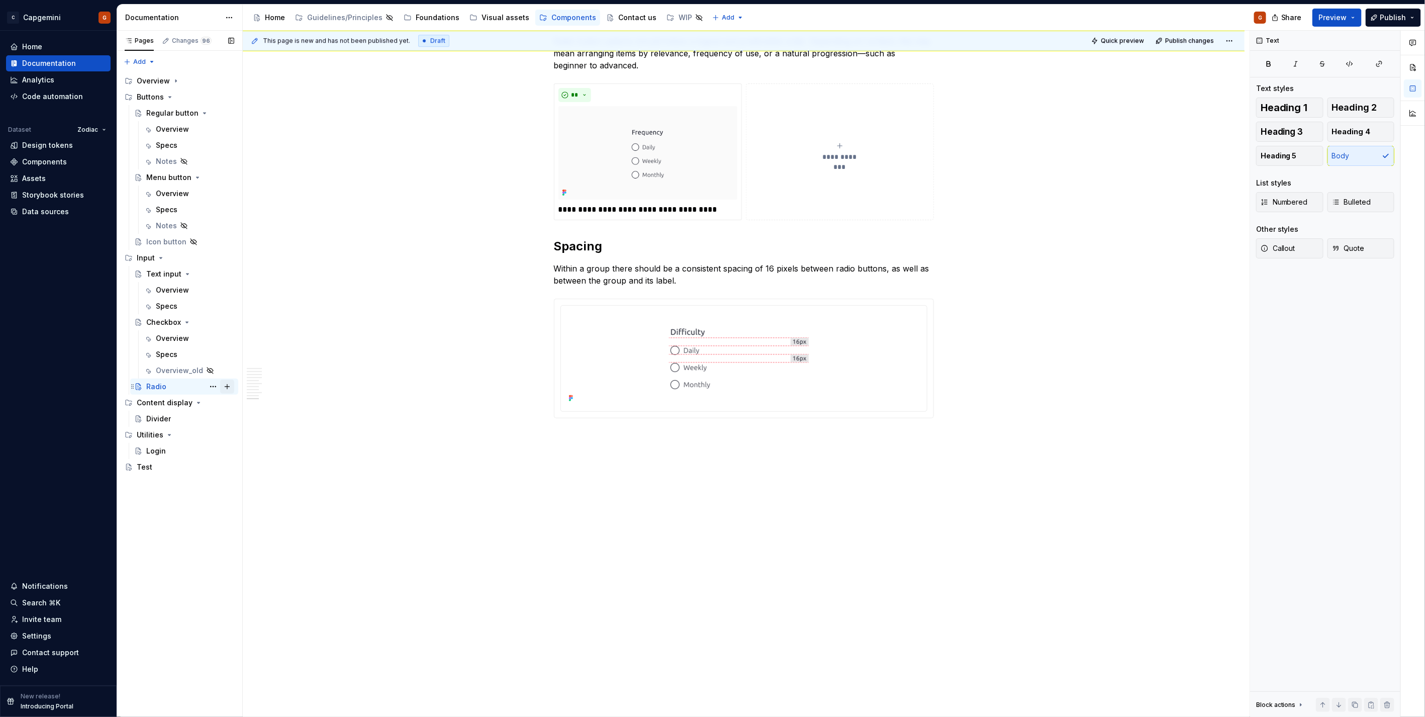
click at [224, 389] on button "Page tree" at bounding box center [227, 387] width 14 height 14
type textarea "*"
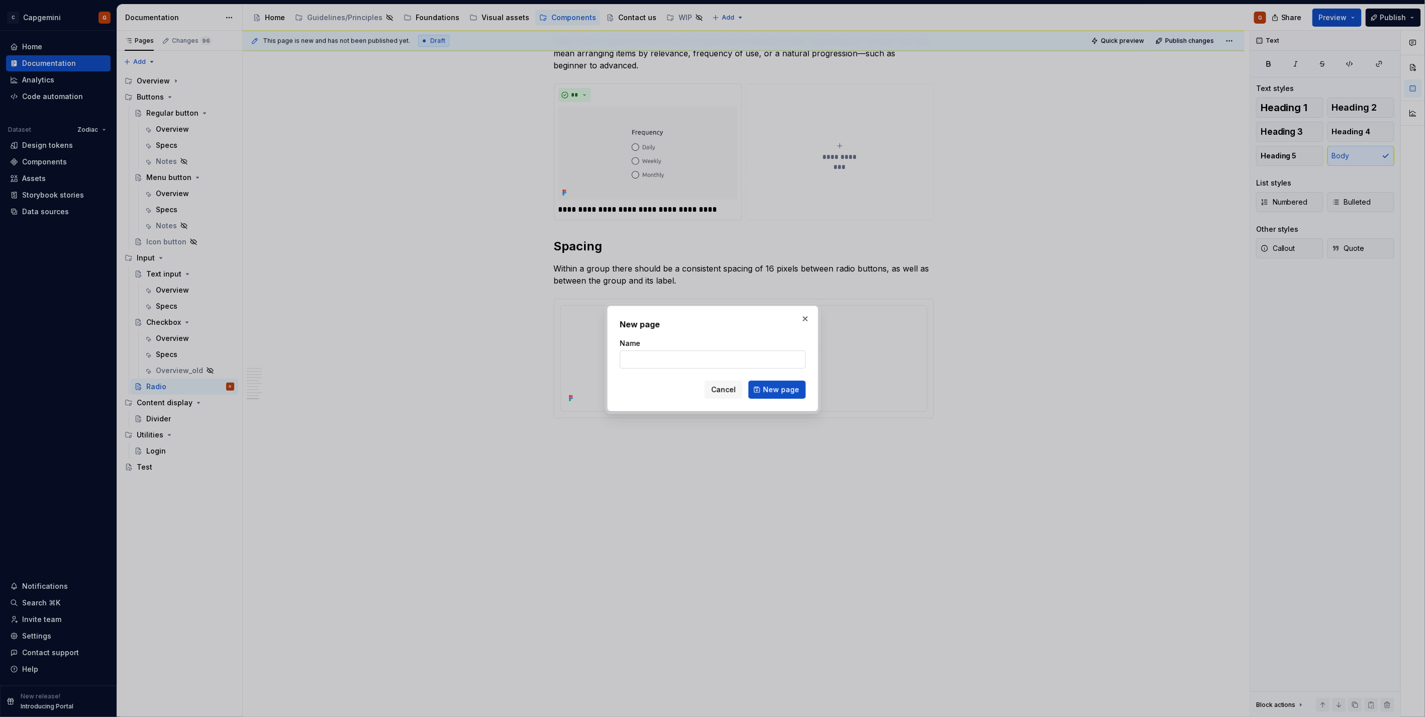
click at [654, 360] on input "Name" at bounding box center [713, 359] width 186 height 18
type input "Overview"
click button "New page" at bounding box center [777, 390] width 57 height 18
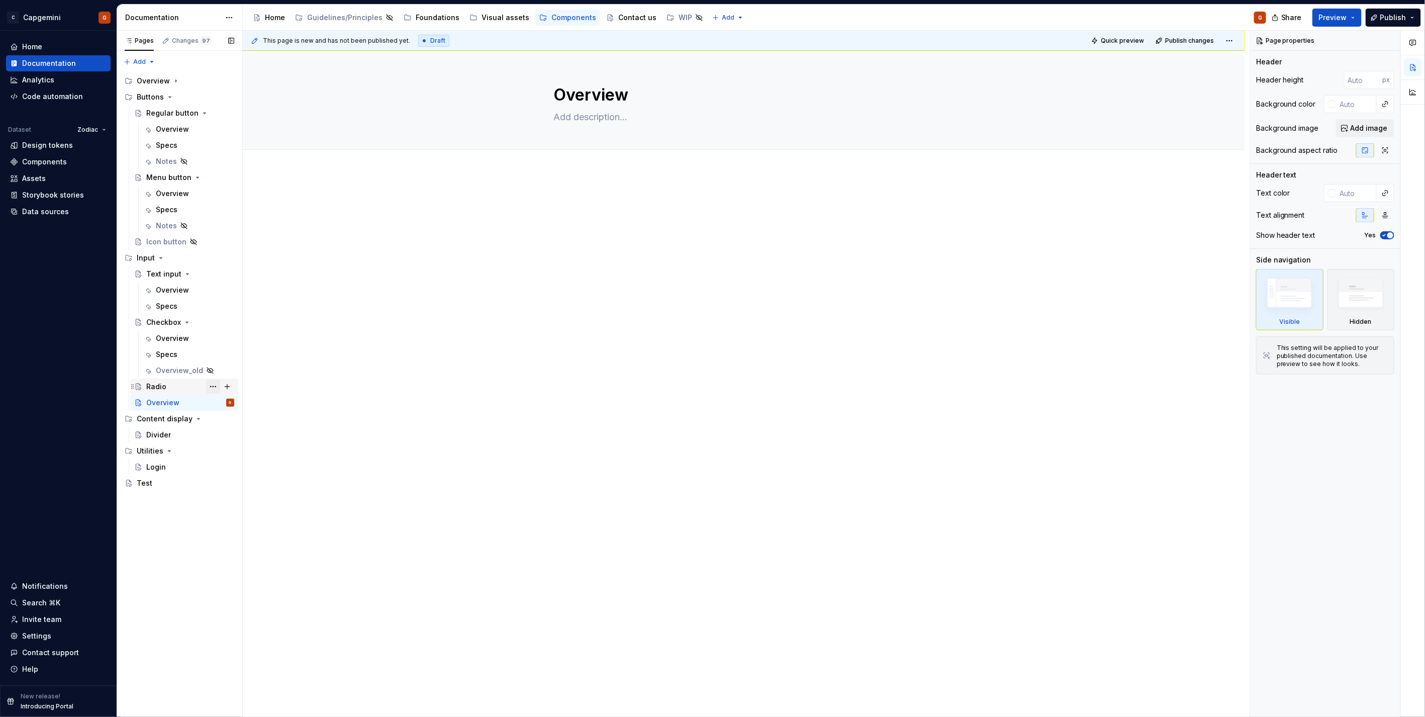
click at [218, 388] on button "Page tree" at bounding box center [213, 387] width 14 height 14
type textarea "*"
click at [243, 436] on div "Add tab" at bounding box center [274, 436] width 99 height 10
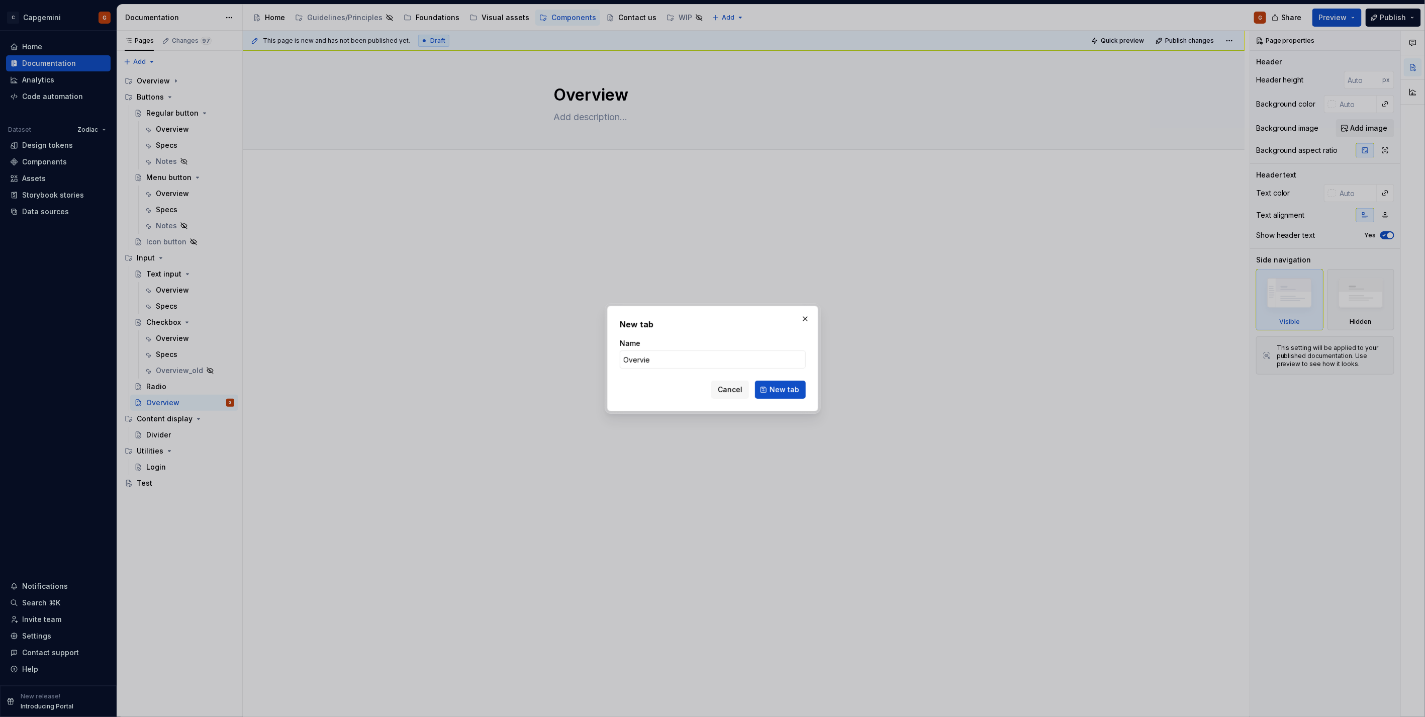
type input "Overview"
click button "New tab" at bounding box center [780, 390] width 51 height 18
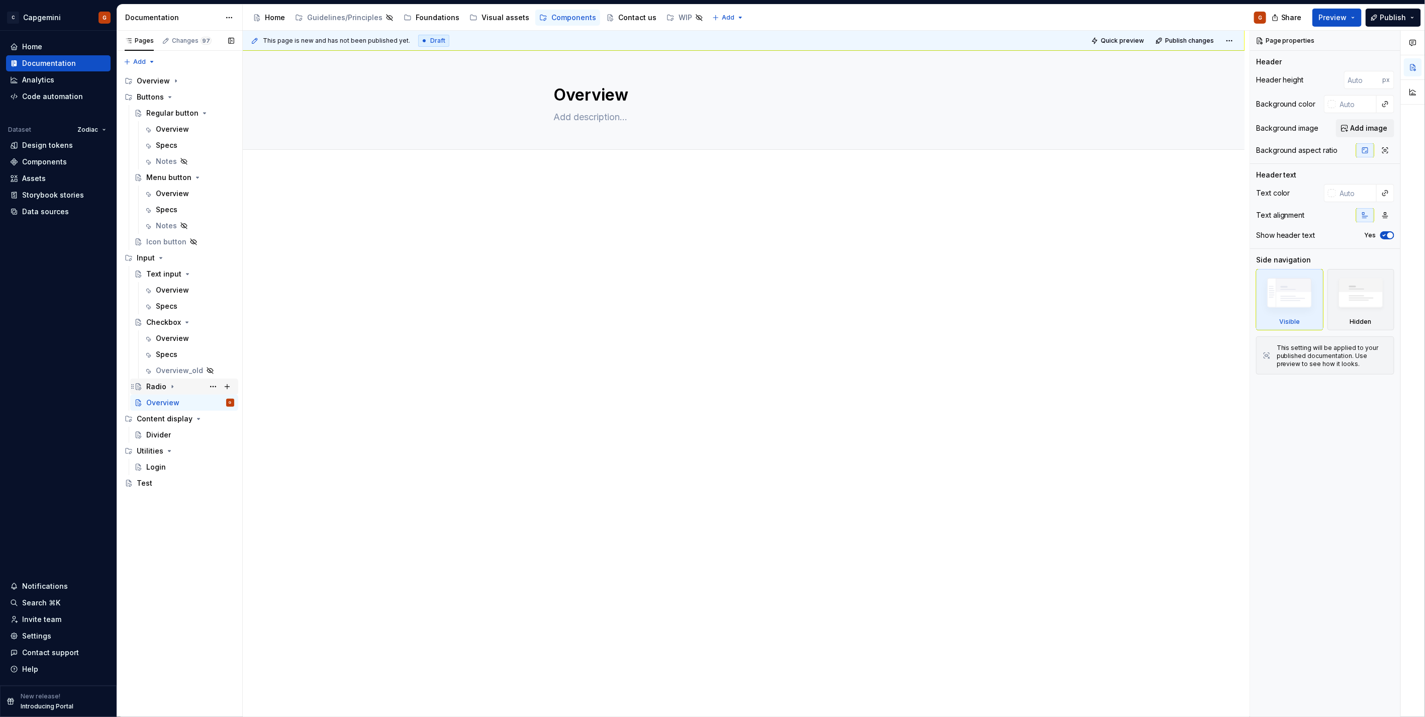
click at [159, 387] on div "Radio" at bounding box center [156, 387] width 20 height 10
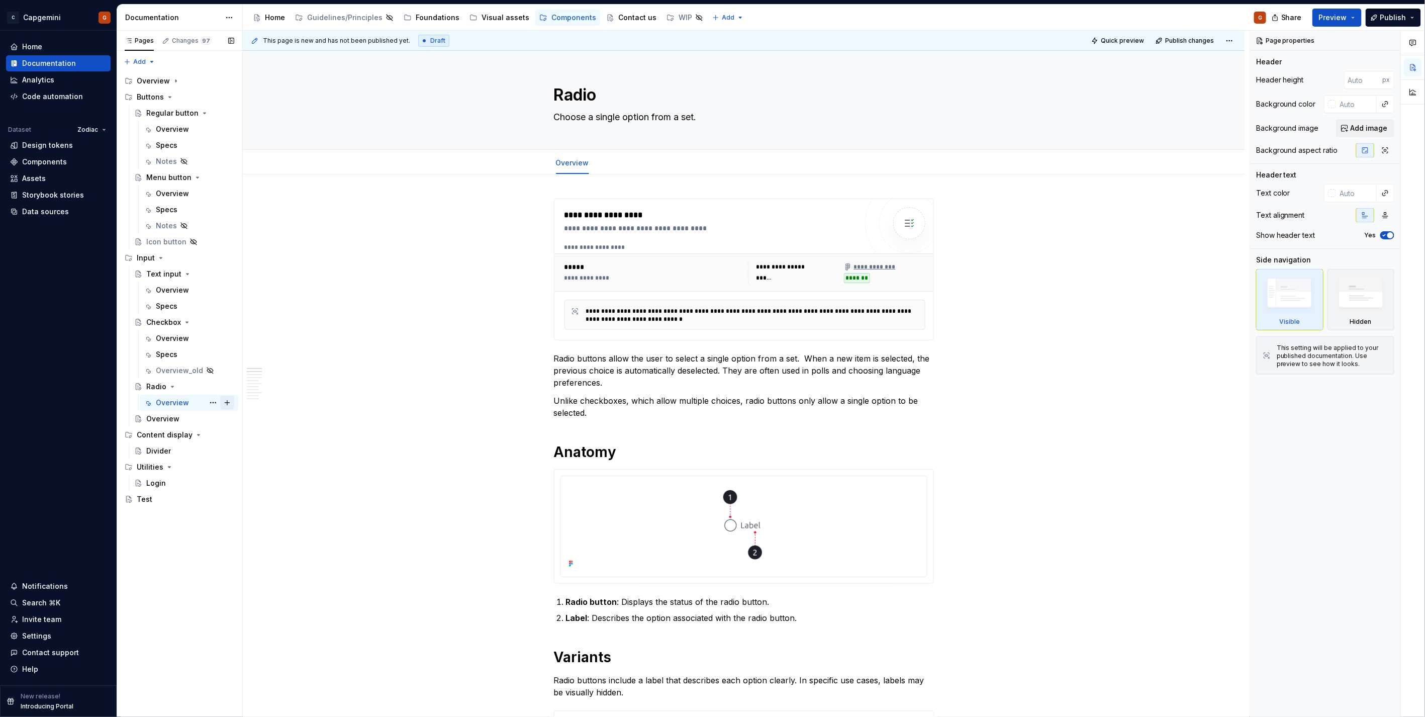
click at [227, 403] on button "Page tree" at bounding box center [227, 403] width 14 height 14
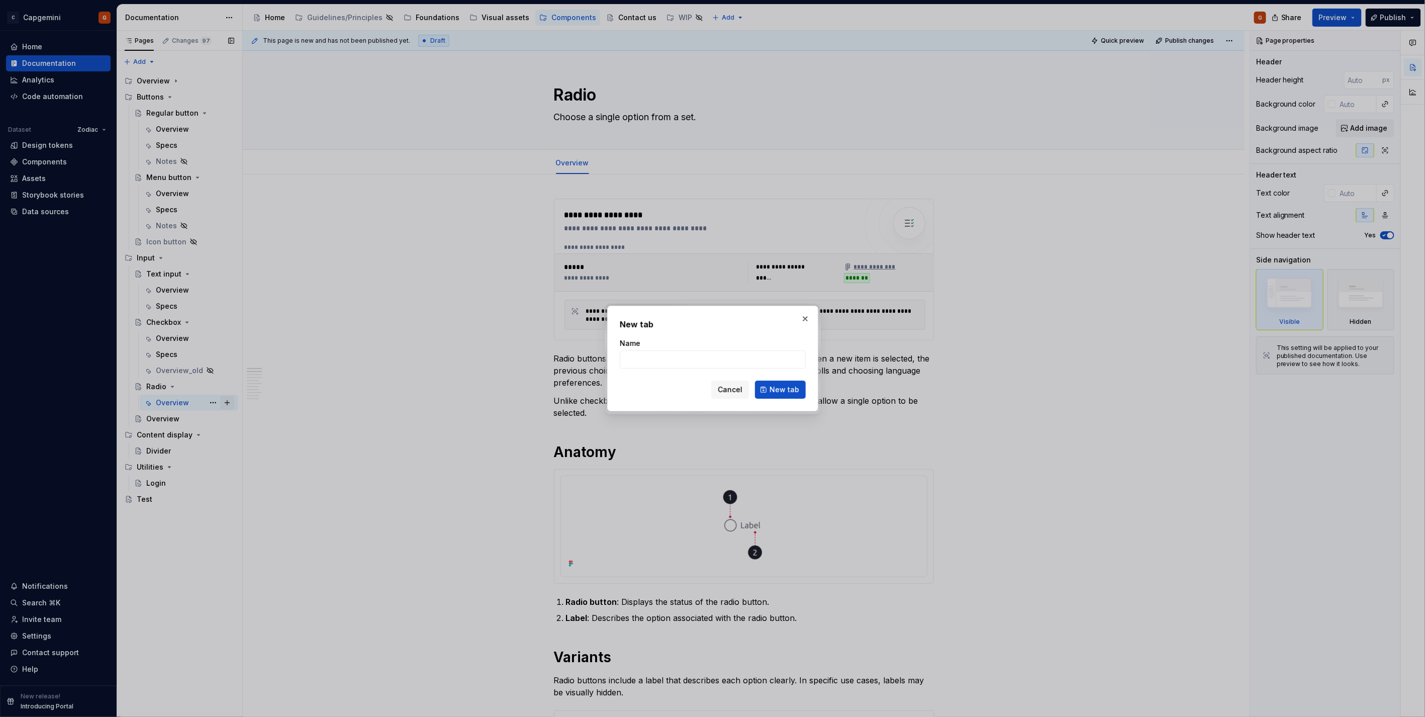
type textarea "*"
type input "Specs"
click button "New tab" at bounding box center [780, 390] width 51 height 18
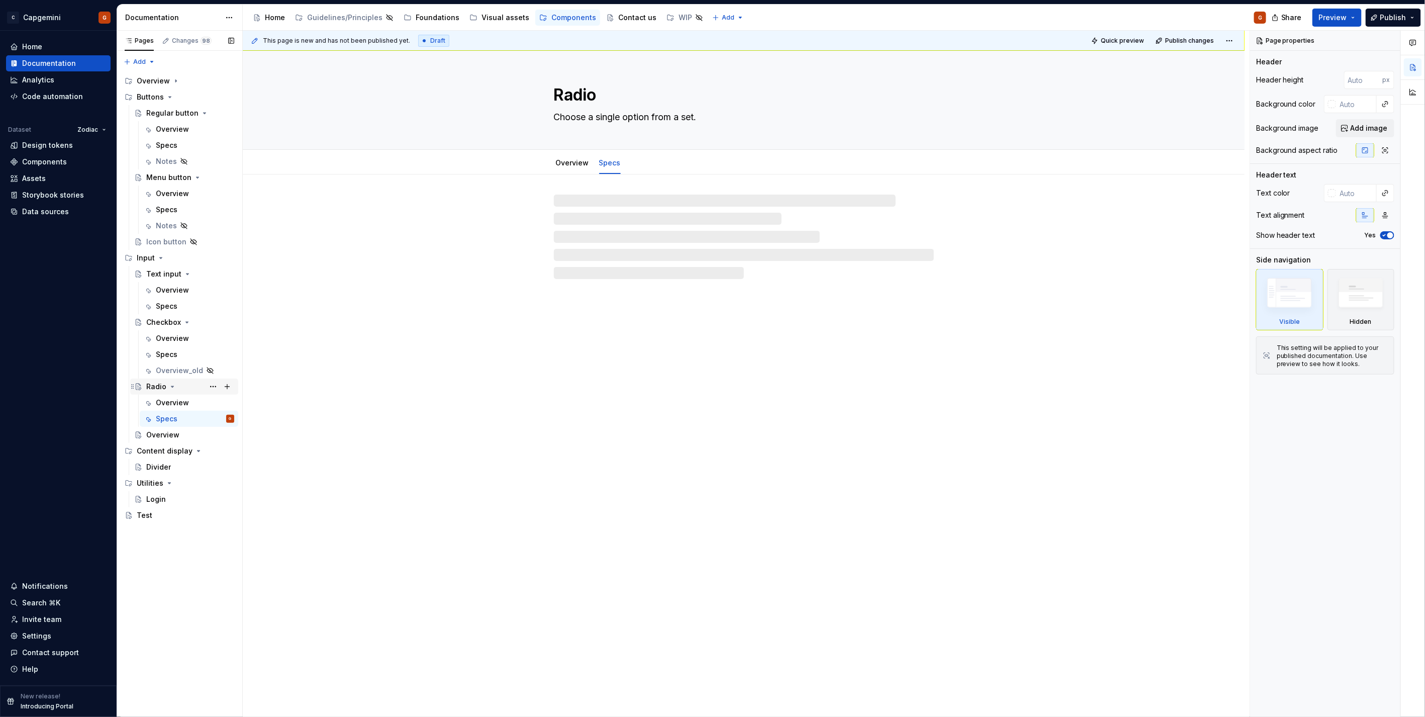
click at [162, 389] on div "Radio" at bounding box center [156, 387] width 20 height 10
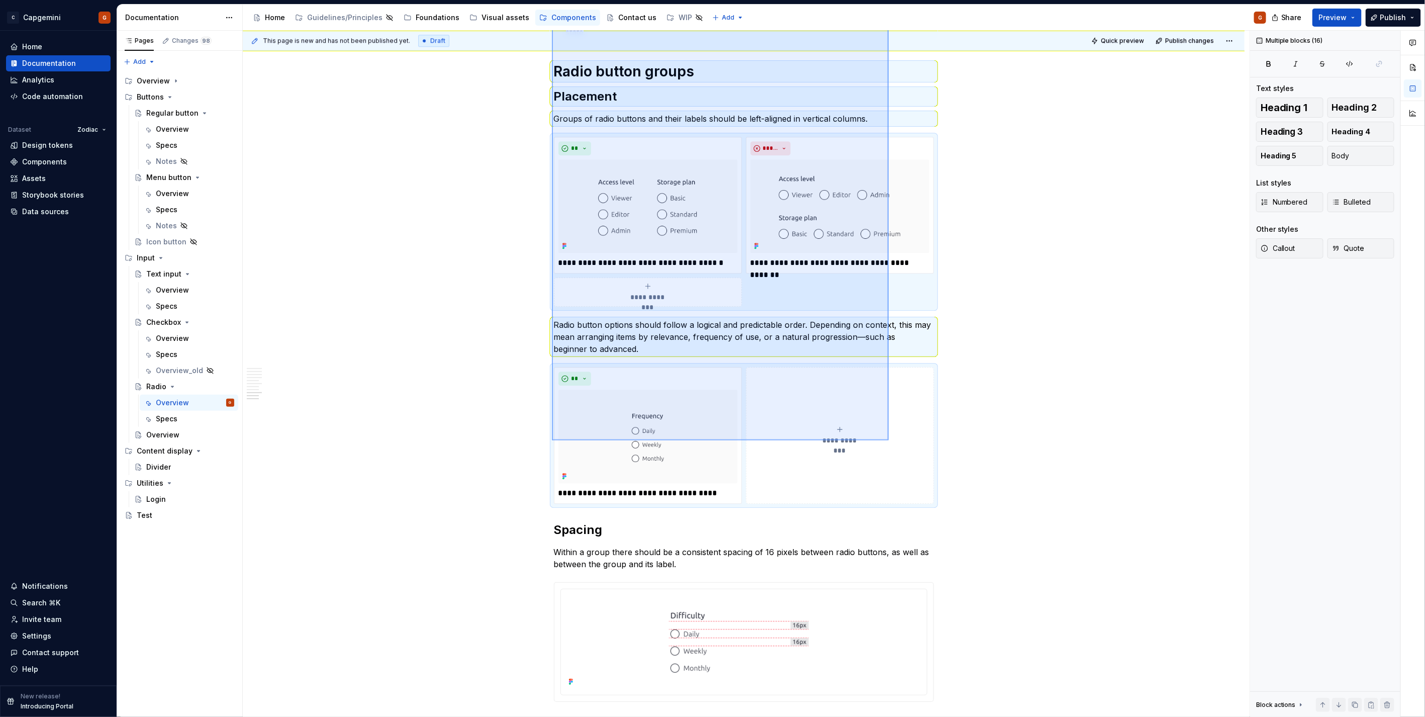
scroll to position [1878, 0]
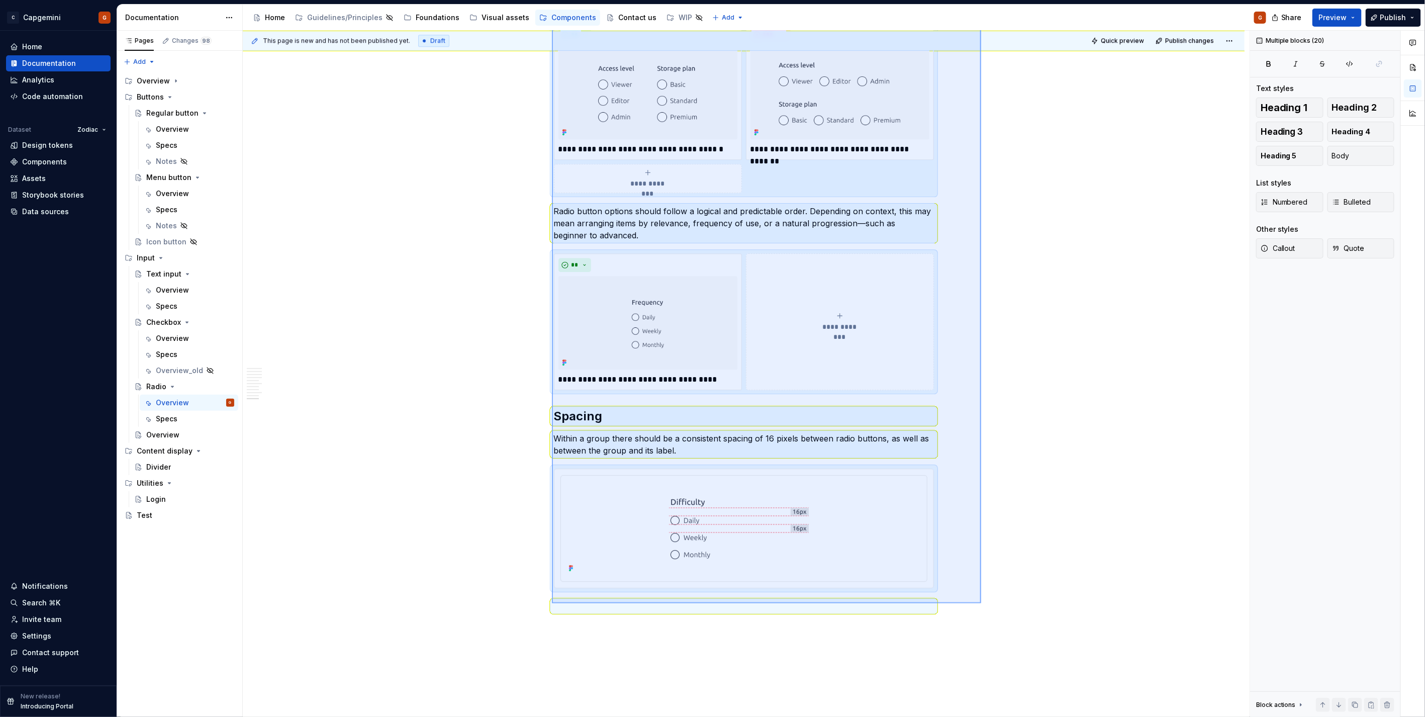
drag, startPoint x: 552, startPoint y: 193, endPoint x: 981, endPoint y: 603, distance: 593.9
click at [981, 603] on div "**********" at bounding box center [746, 374] width 1007 height 687
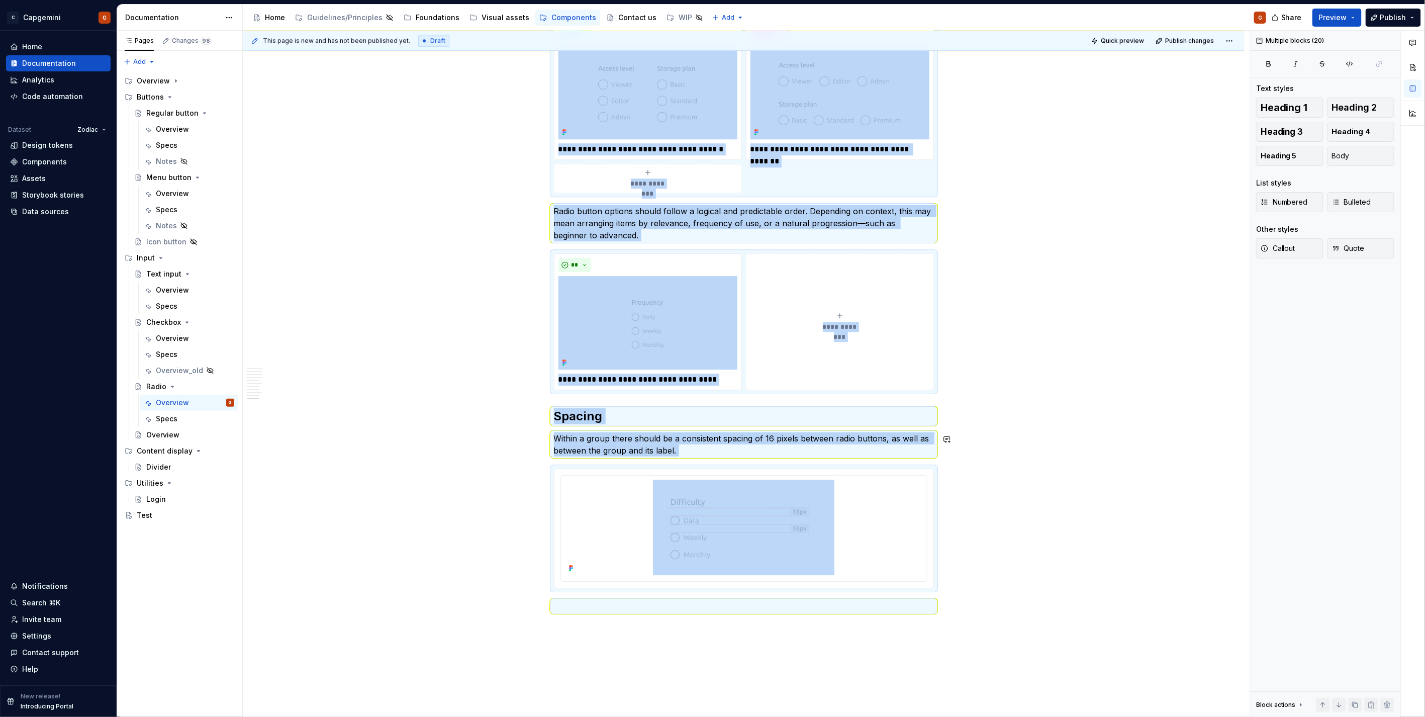
copy div "Lore Ipsum Dolorsitam Consec adipis Elits Doei te incidid utlabor etdo magnaal …"
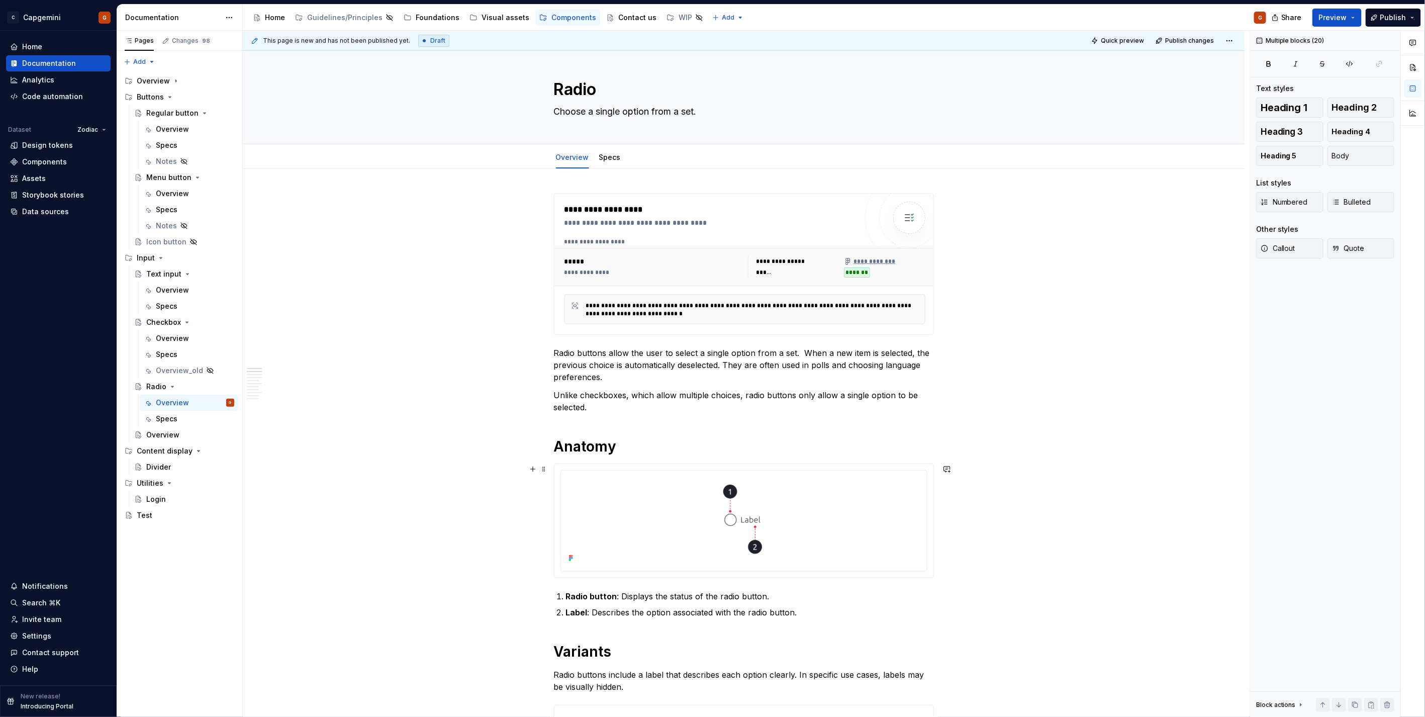
scroll to position [0, 0]
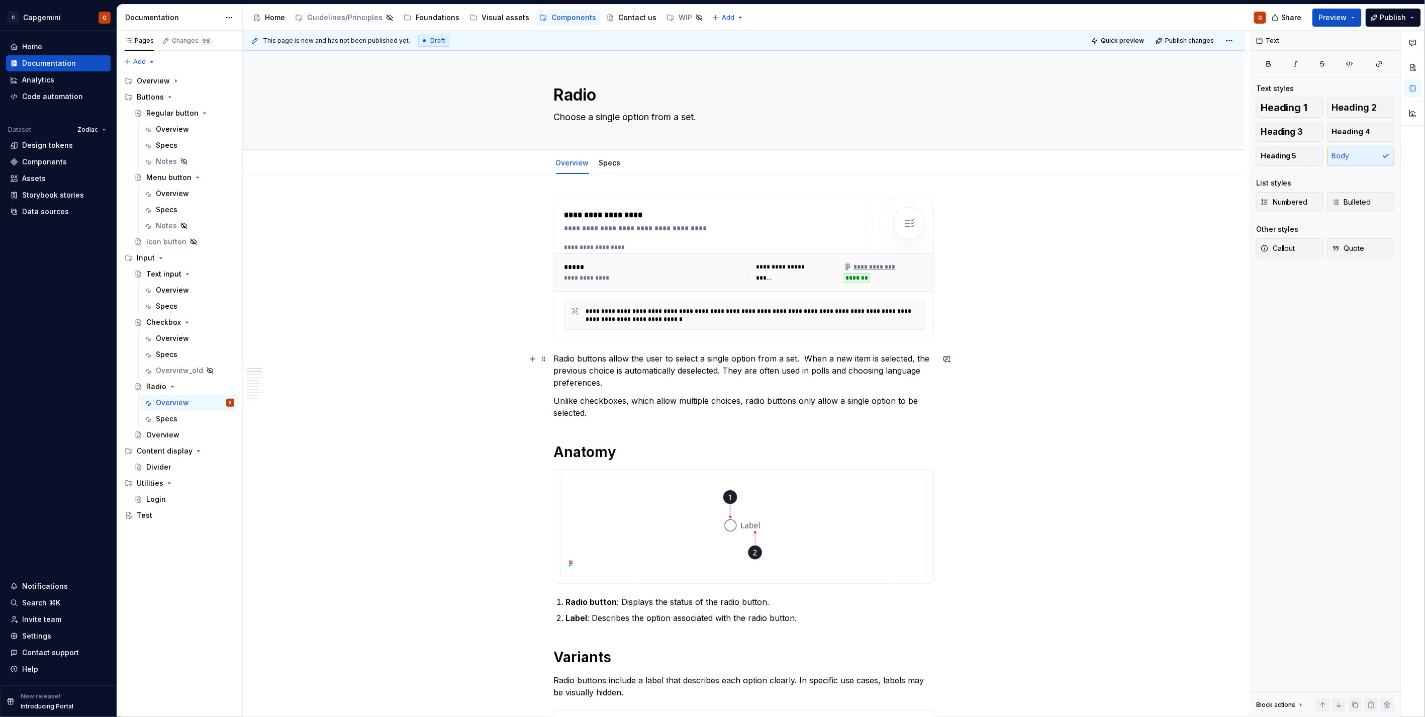
click at [611, 363] on p "Radio buttons allow the user to select a single option from a set. When a new i…" at bounding box center [744, 370] width 380 height 36
click at [168, 330] on div "Overview" at bounding box center [189, 338] width 99 height 16
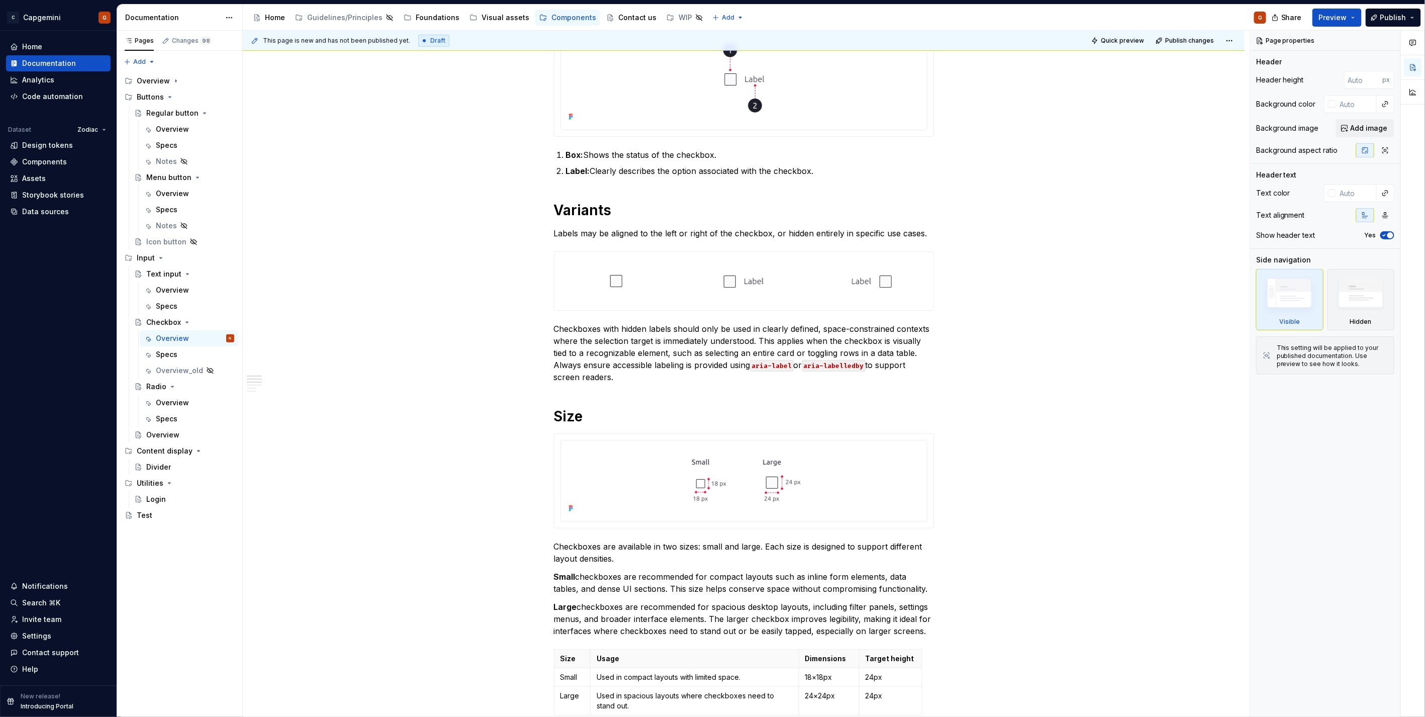
scroll to position [503, 0]
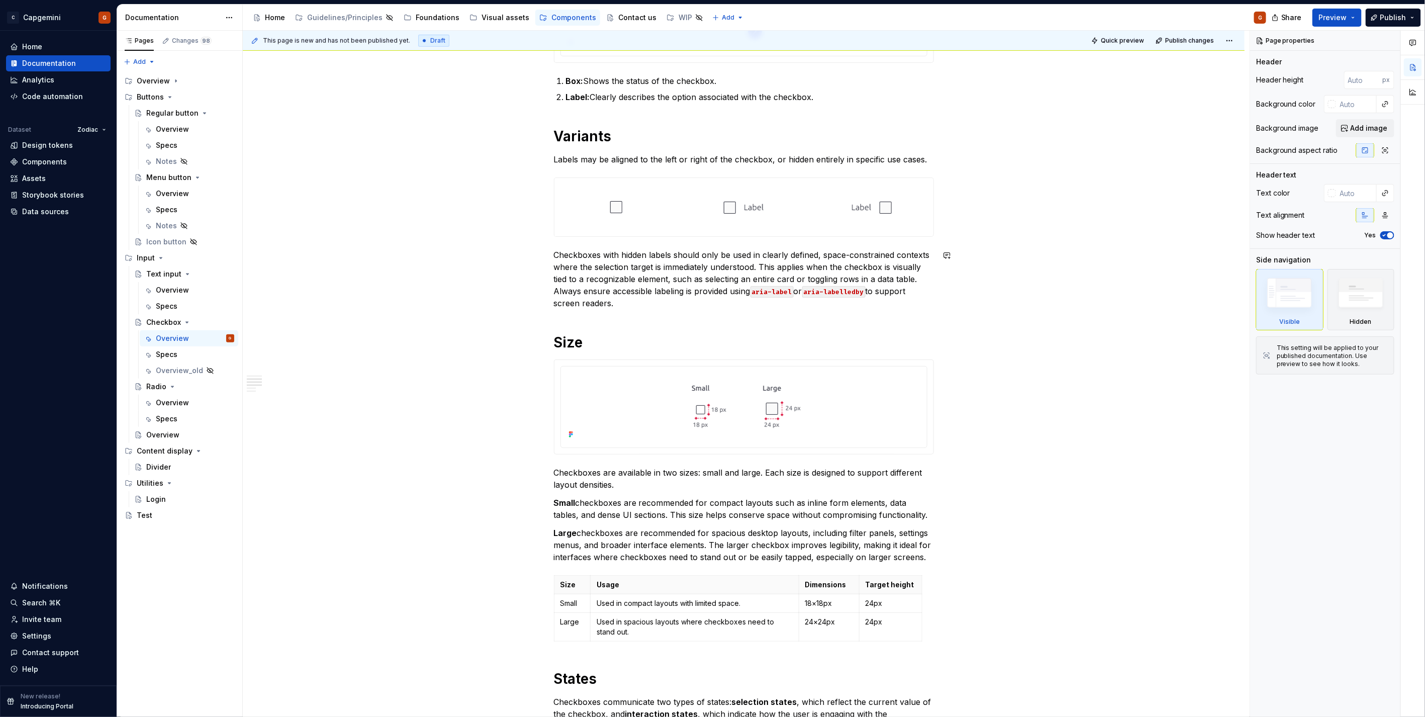
click at [570, 339] on h1 "Size" at bounding box center [744, 342] width 380 height 18
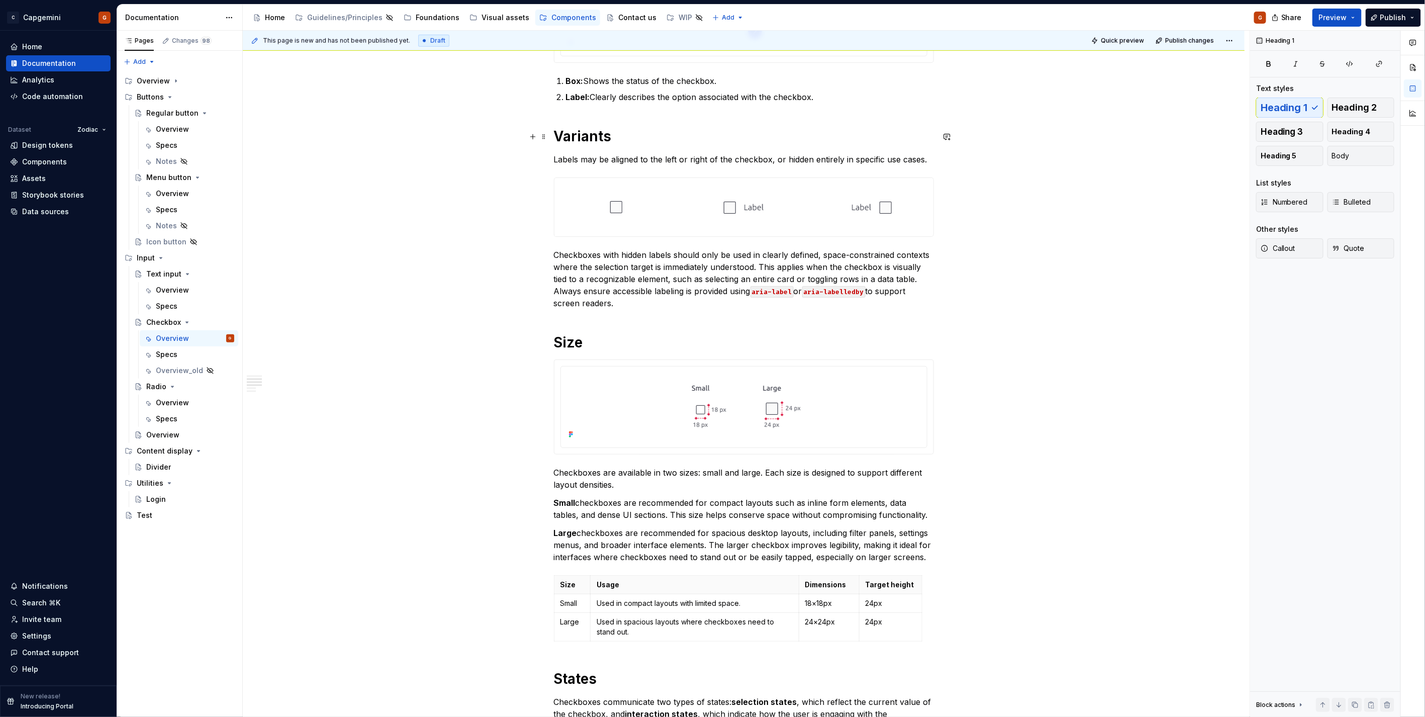
click at [584, 134] on h1 "Variants" at bounding box center [744, 136] width 380 height 18
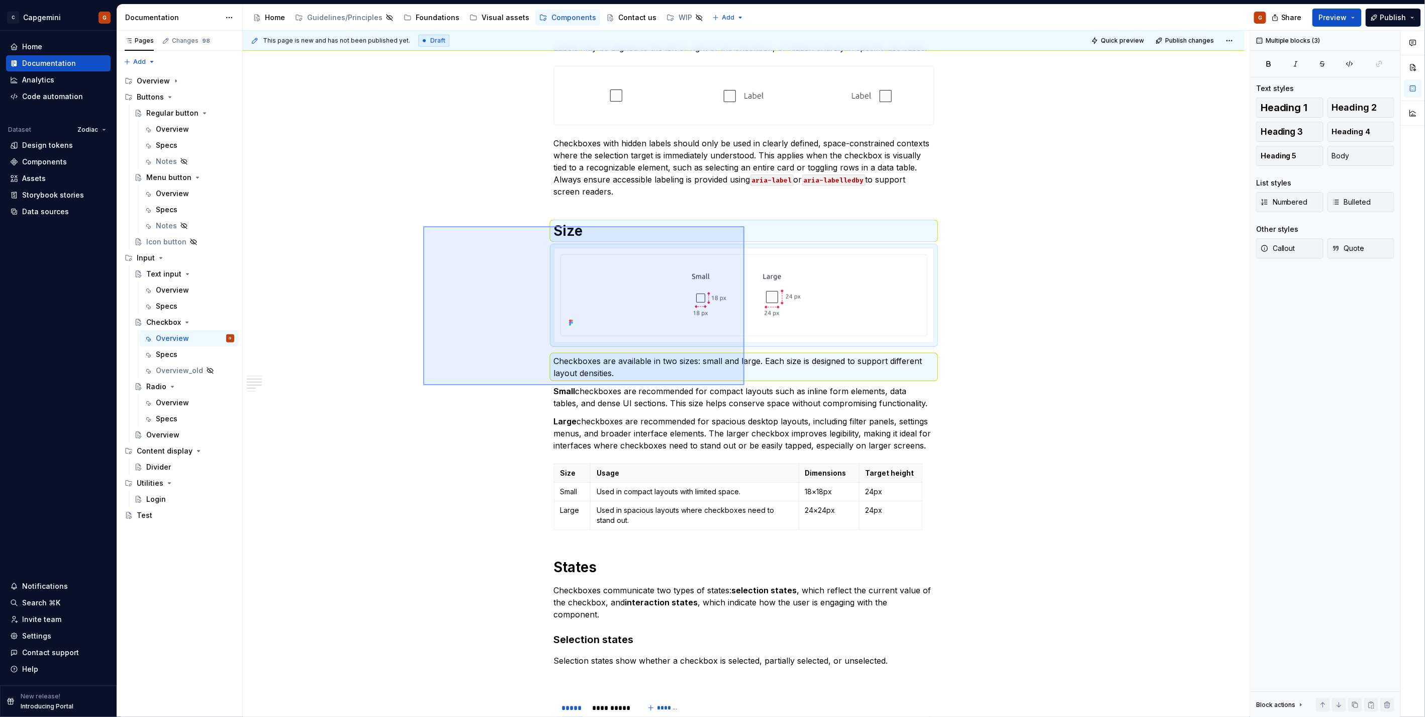
scroll to position [690, 0]
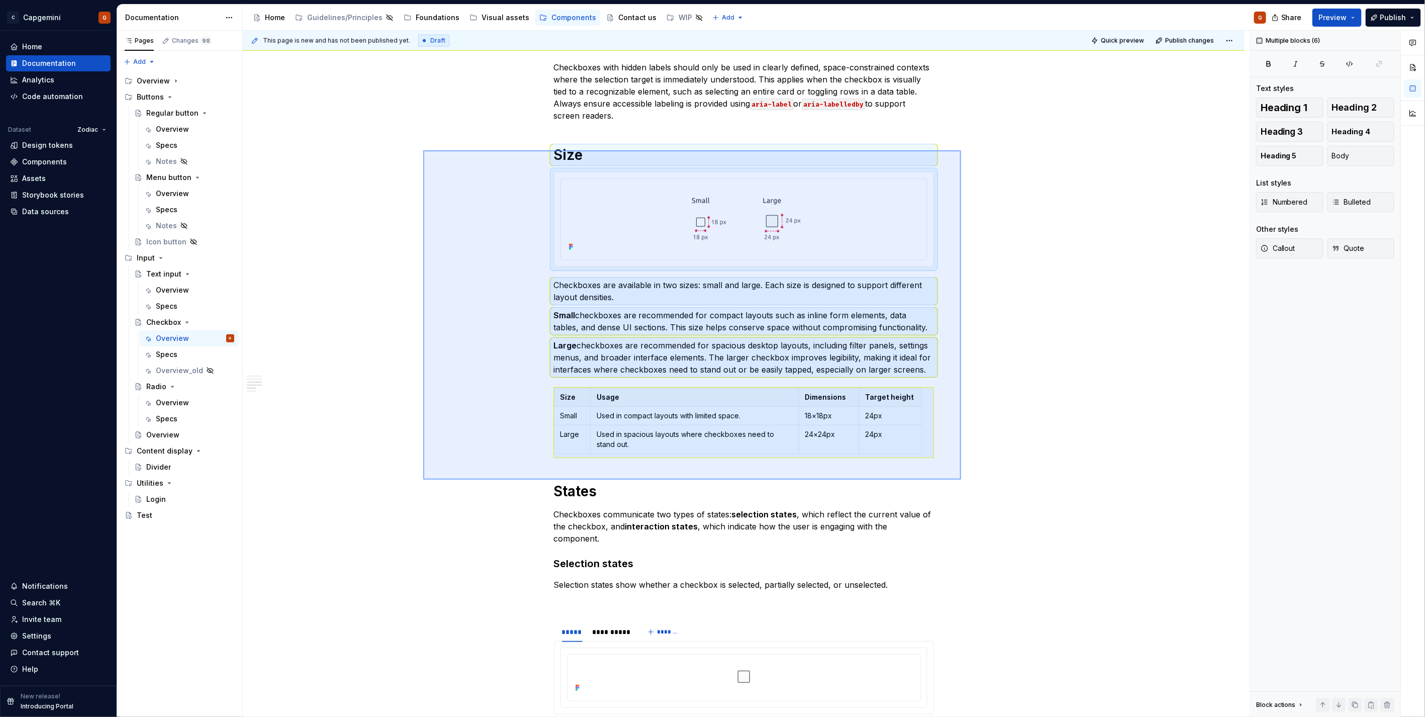
drag, startPoint x: 436, startPoint y: 237, endPoint x: 961, endPoint y: 480, distance: 578.4
click at [961, 480] on div "**********" at bounding box center [746, 374] width 1007 height 687
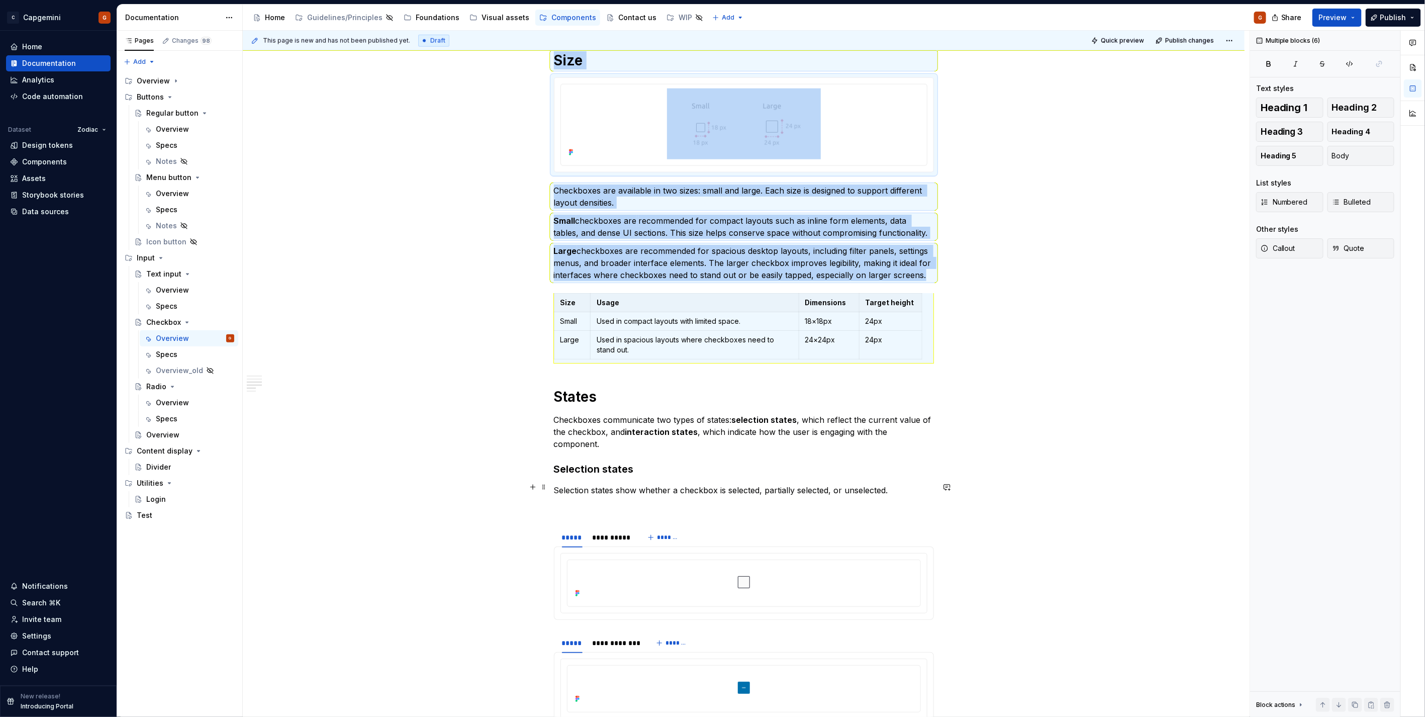
scroll to position [780, 0]
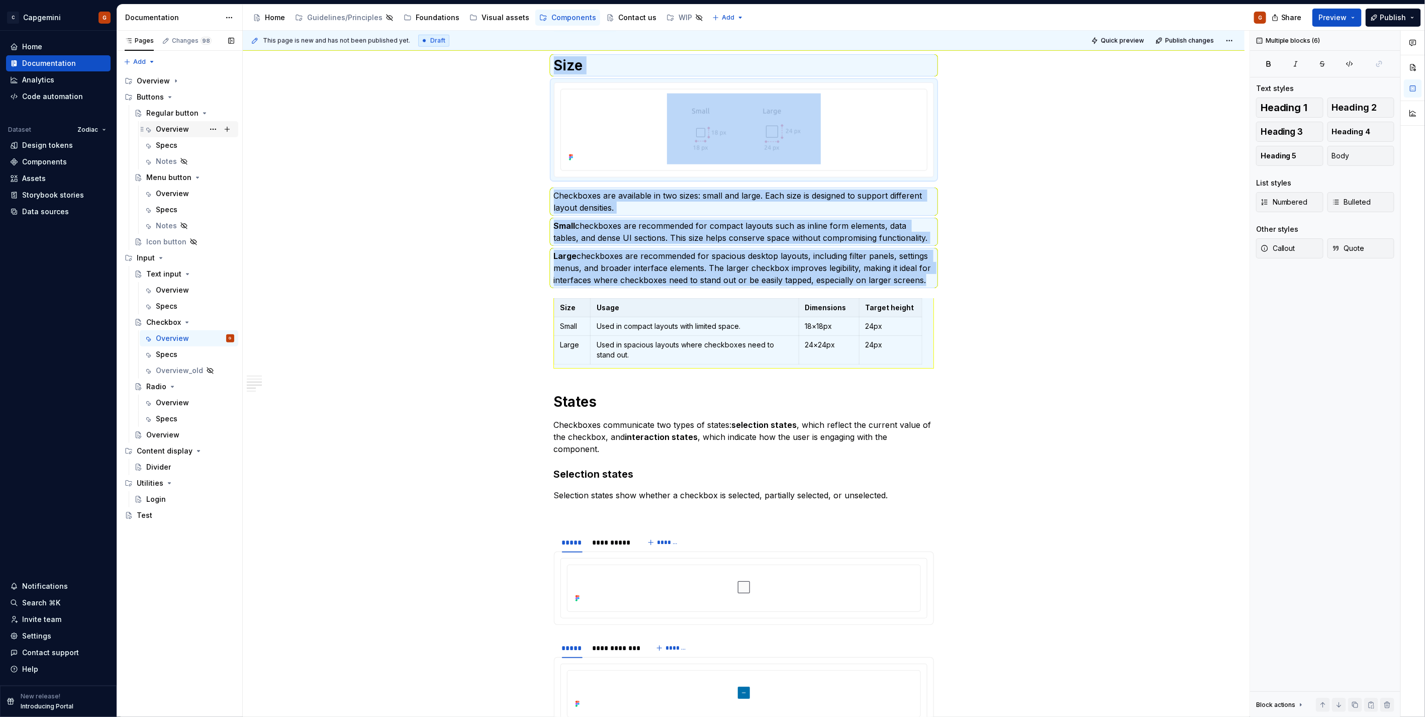
click at [169, 133] on div "Overview" at bounding box center [172, 129] width 33 height 10
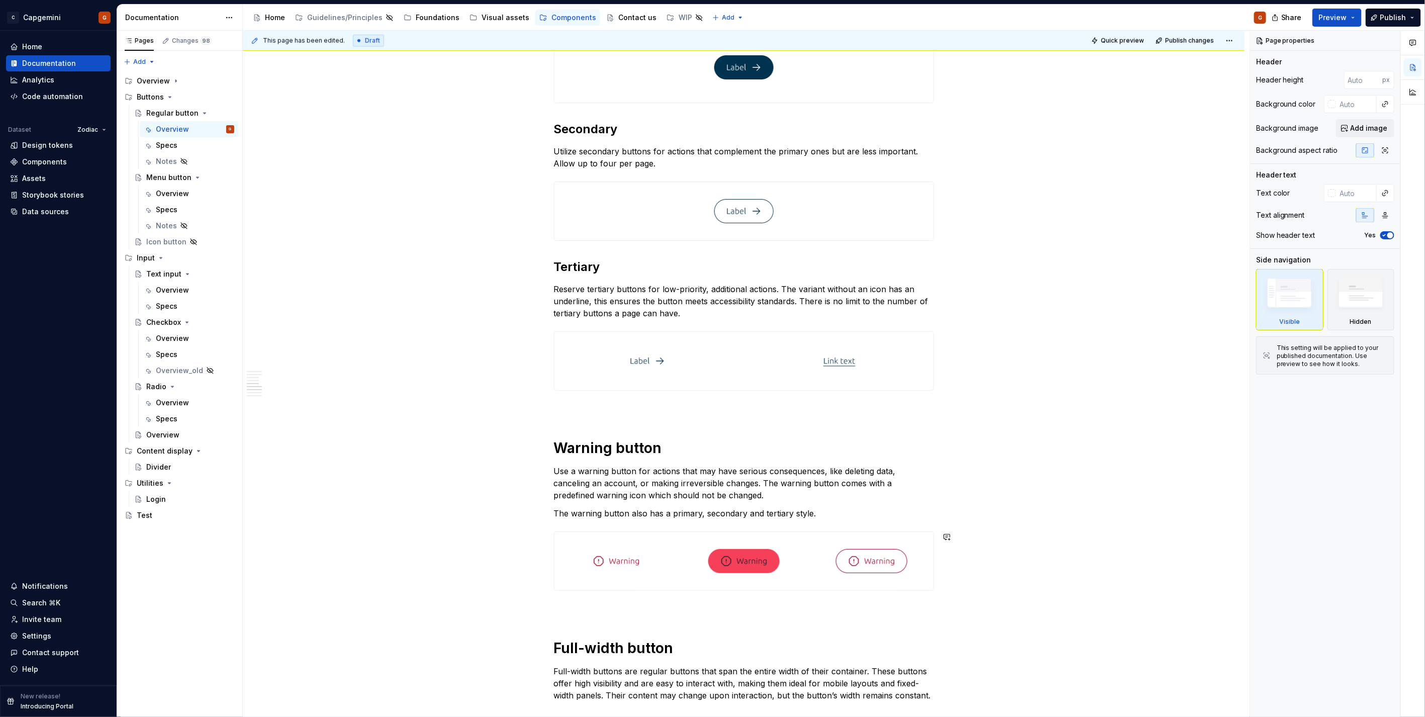
scroll to position [2004, 0]
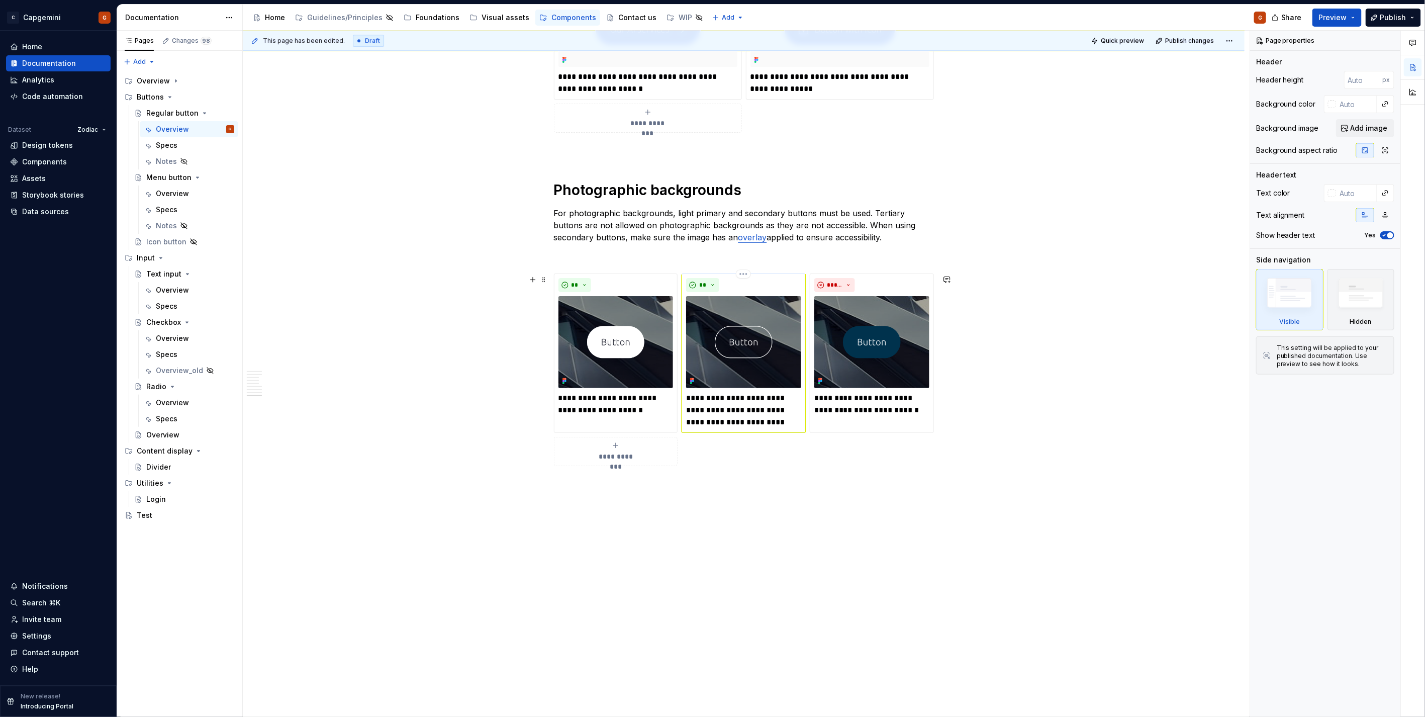
click at [706, 423] on p "**********" at bounding box center [743, 410] width 115 height 36
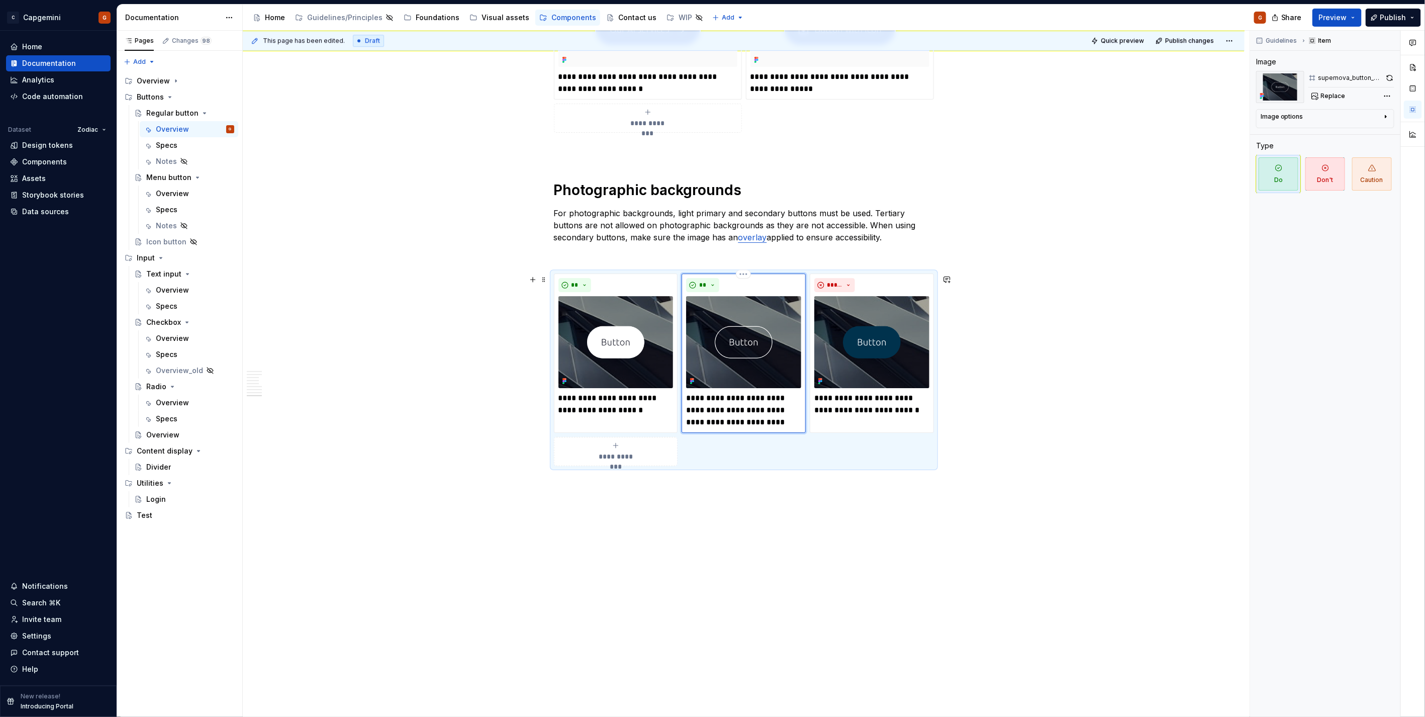
type textarea "*"
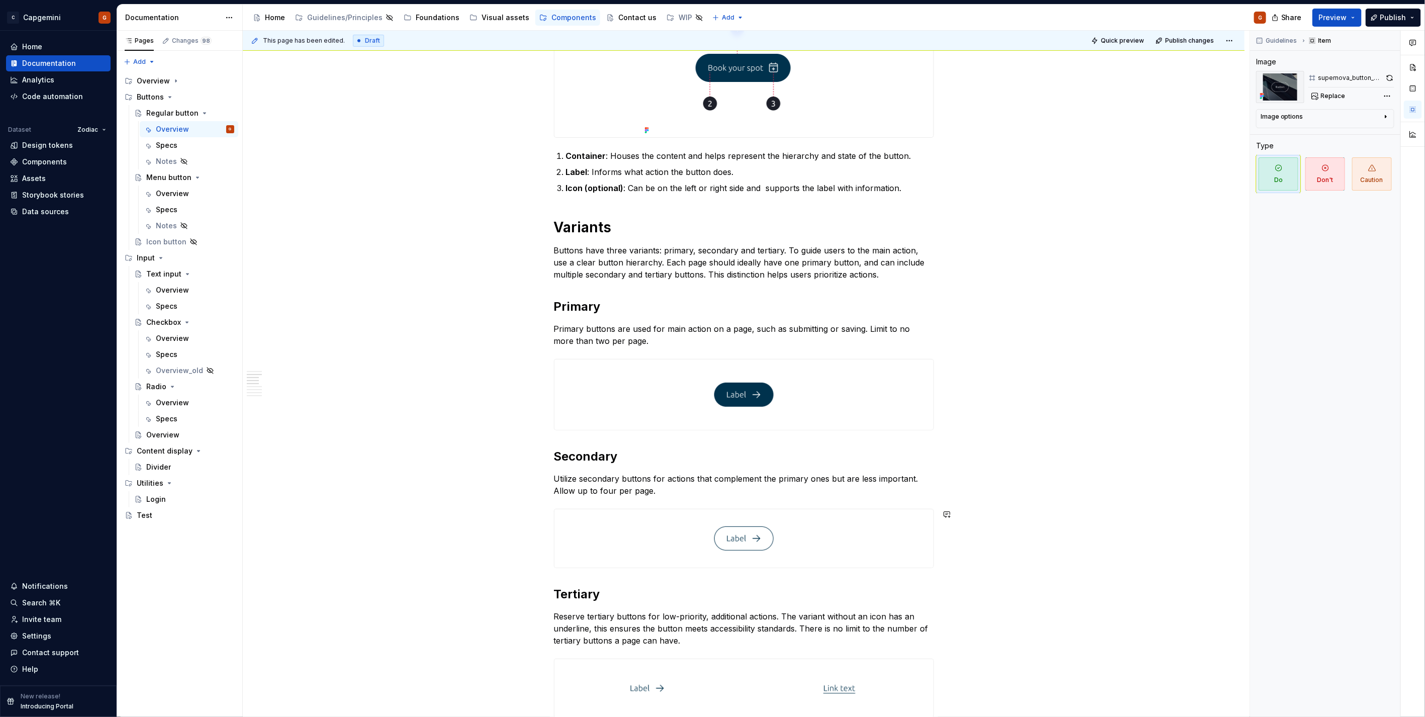
scroll to position [439, 0]
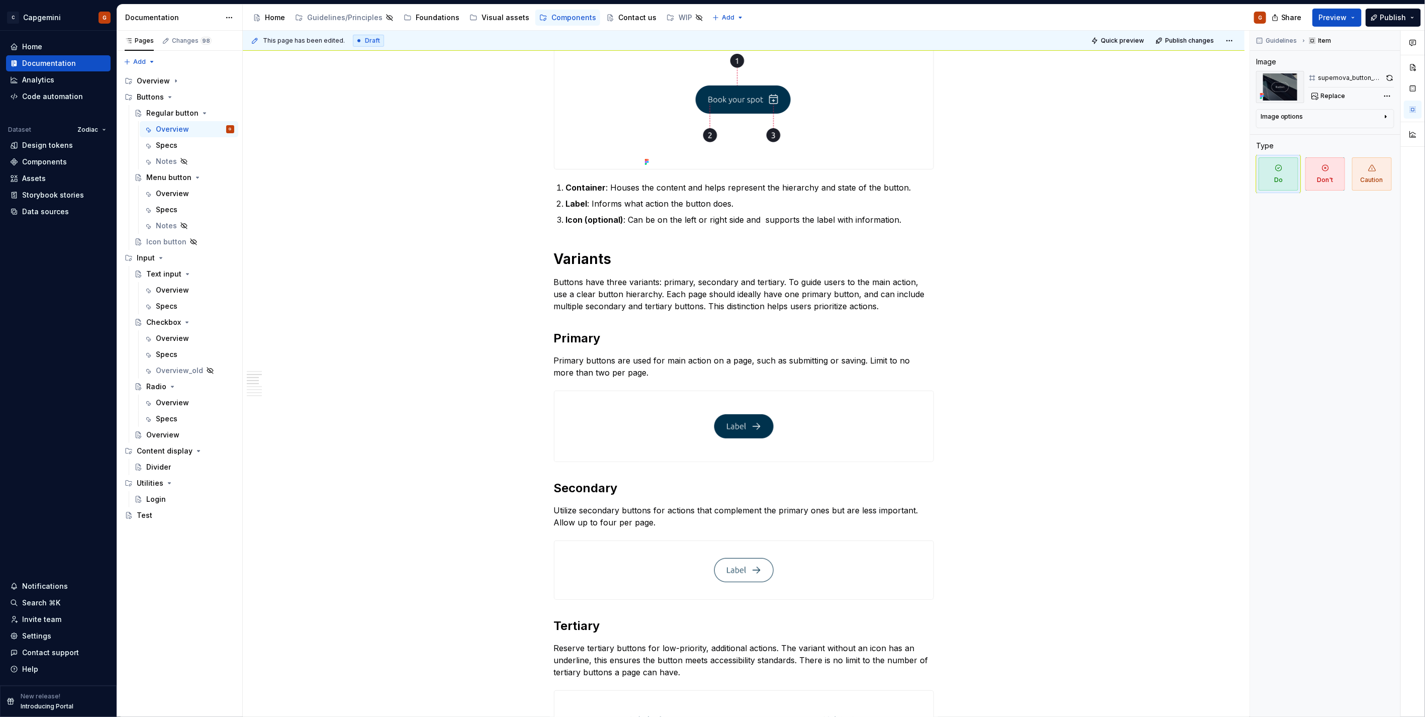
type textarea "*"
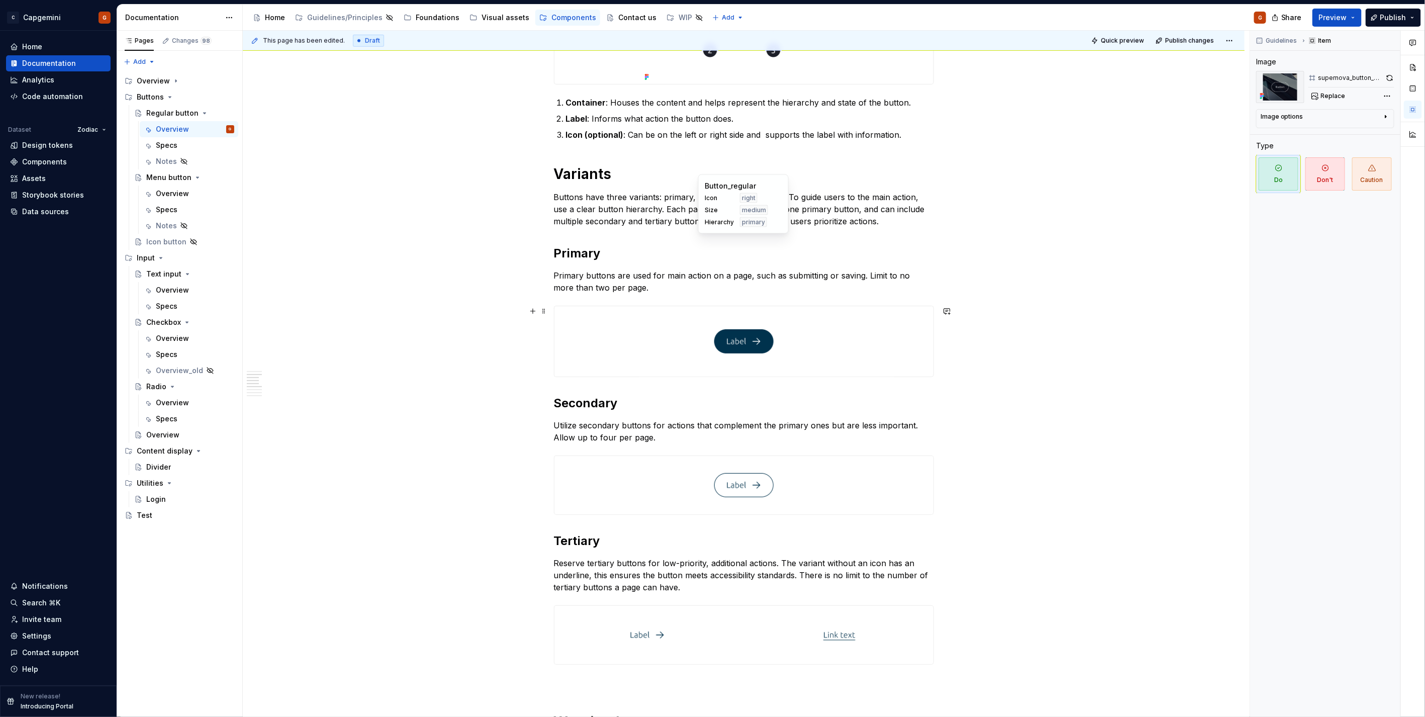
scroll to position [607, 0]
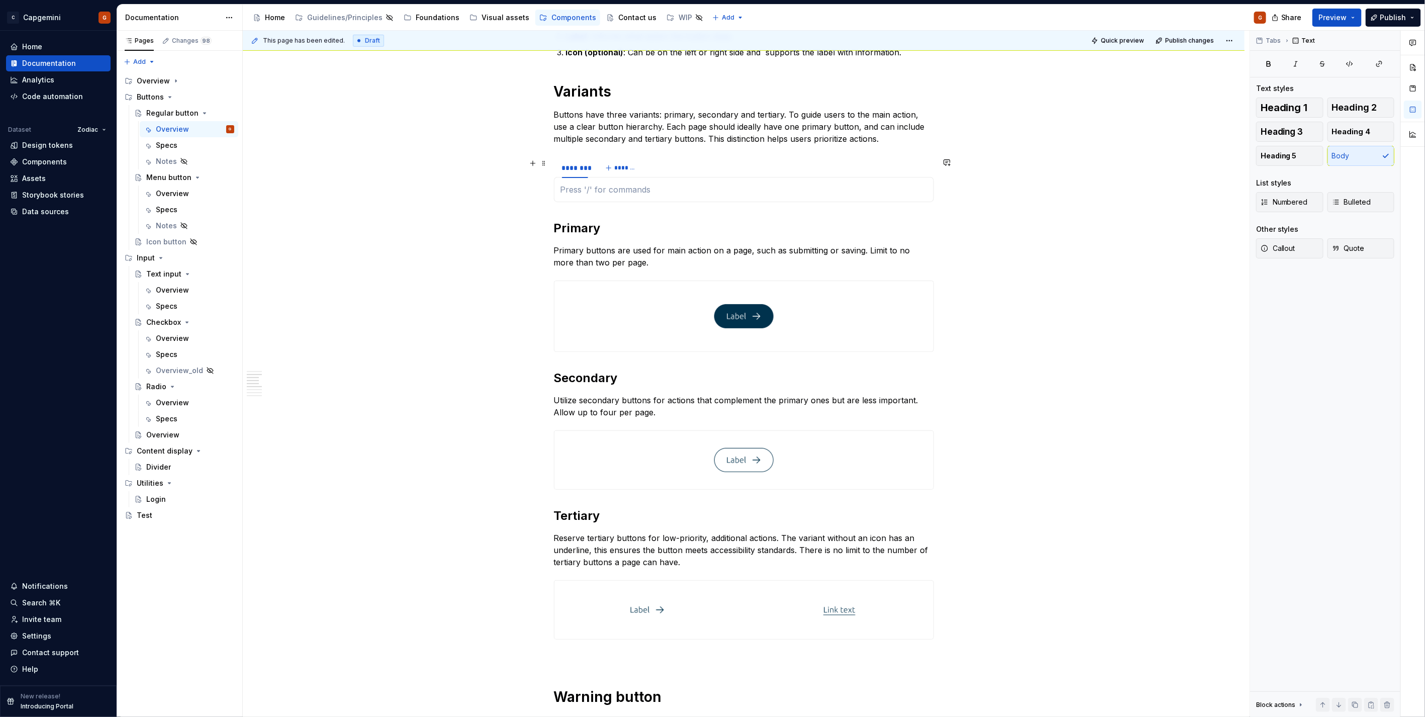
click at [679, 168] on div "******** *******" at bounding box center [744, 168] width 380 height 20
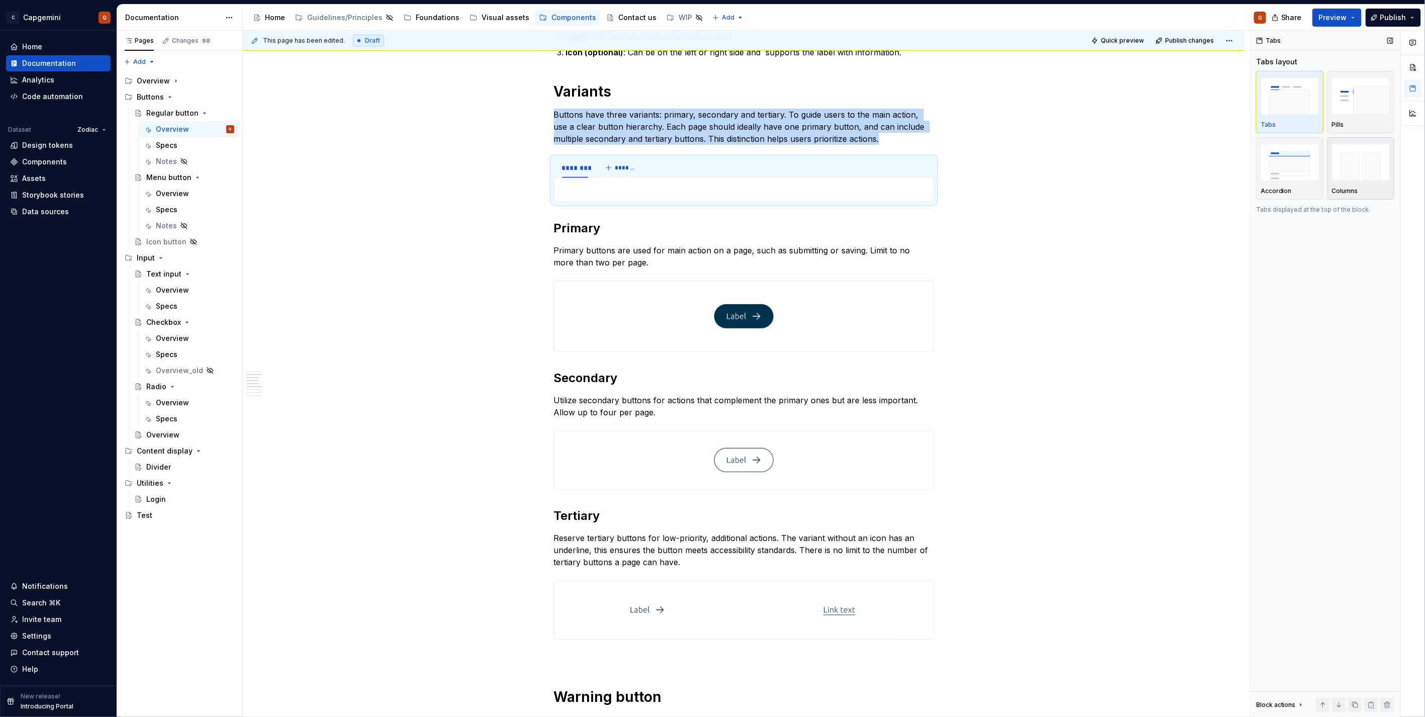
click at [1356, 177] on img "button" at bounding box center [1361, 162] width 58 height 37
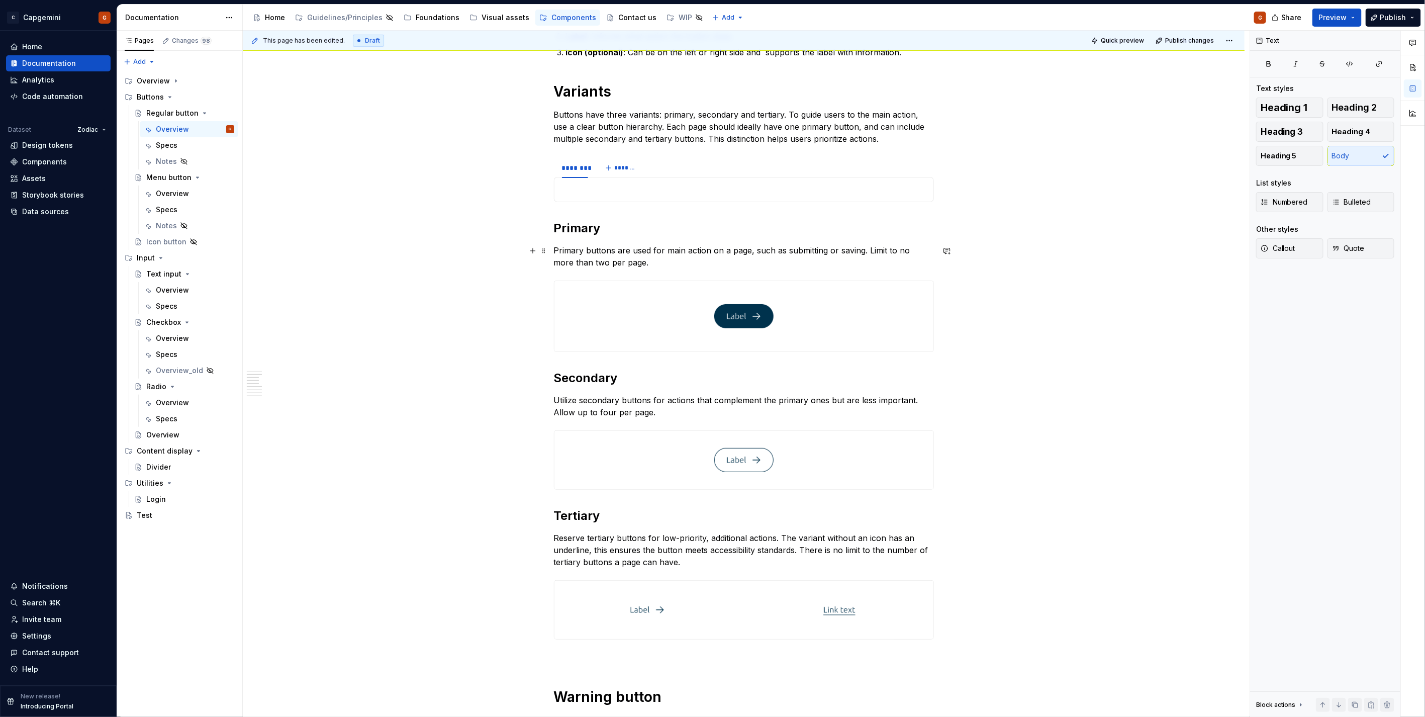
click at [631, 258] on p "Primary buttons are used for main action on a page, such as submitting or savin…" at bounding box center [744, 256] width 380 height 24
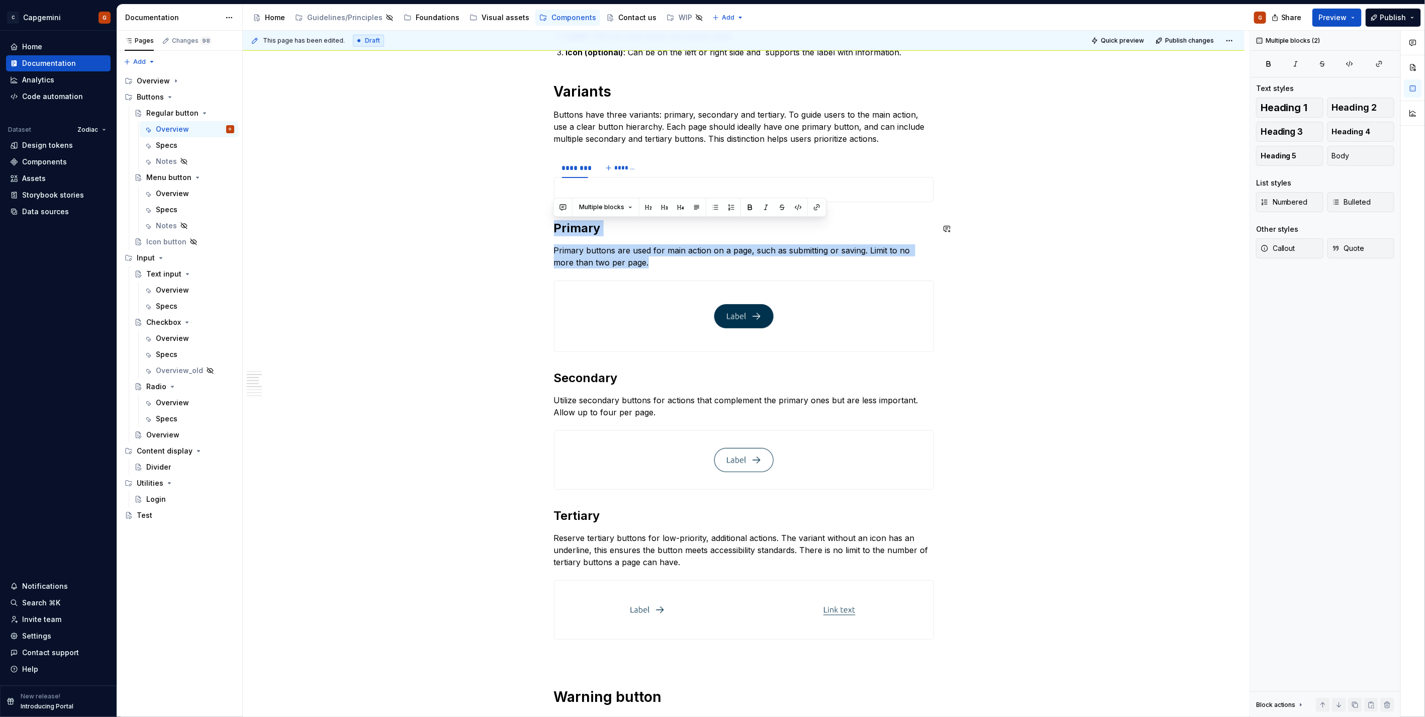
drag, startPoint x: 630, startPoint y: 261, endPoint x: 554, endPoint y: 219, distance: 87.3
copy div "Primary Primary buttons are used for main action on a page, such as submitting …"
click at [598, 182] on div at bounding box center [744, 189] width 380 height 25
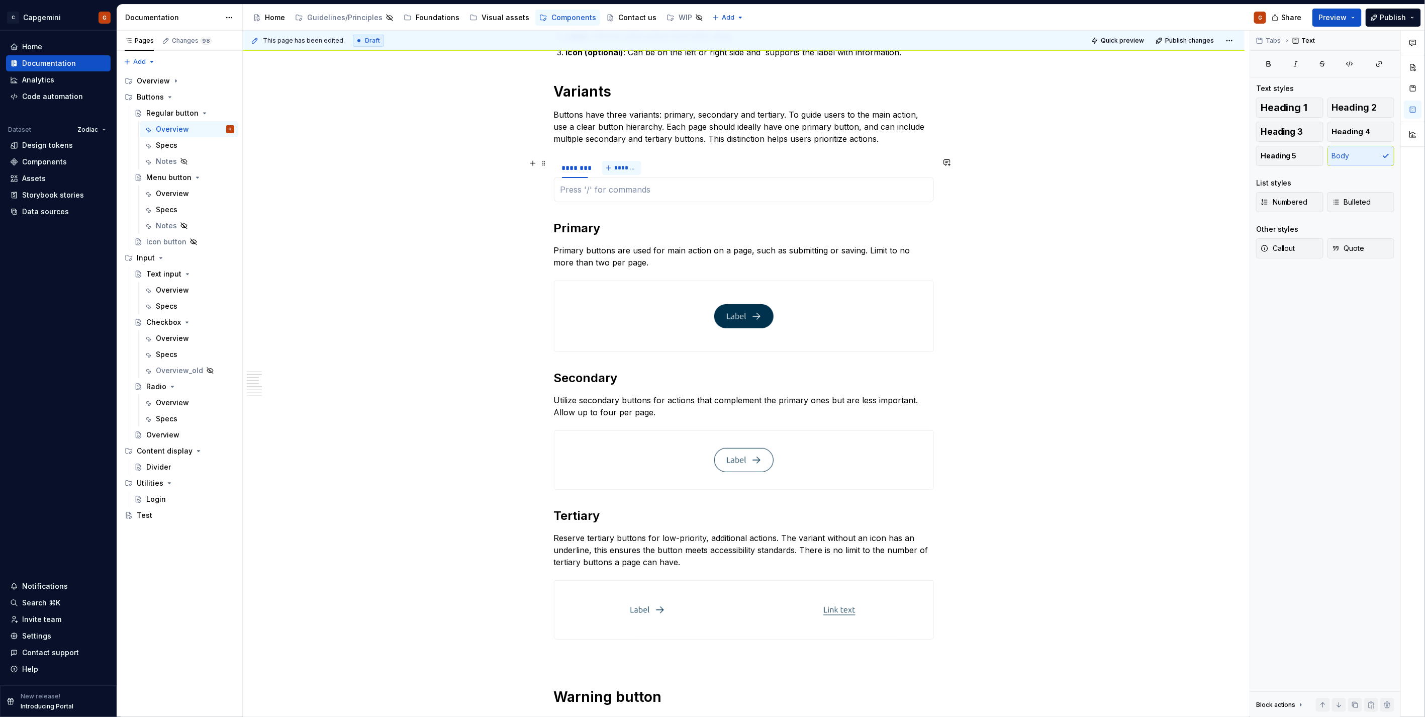
click at [611, 166] on button "*******" at bounding box center [622, 168] width 40 height 14
click at [600, 190] on p at bounding box center [744, 190] width 367 height 12
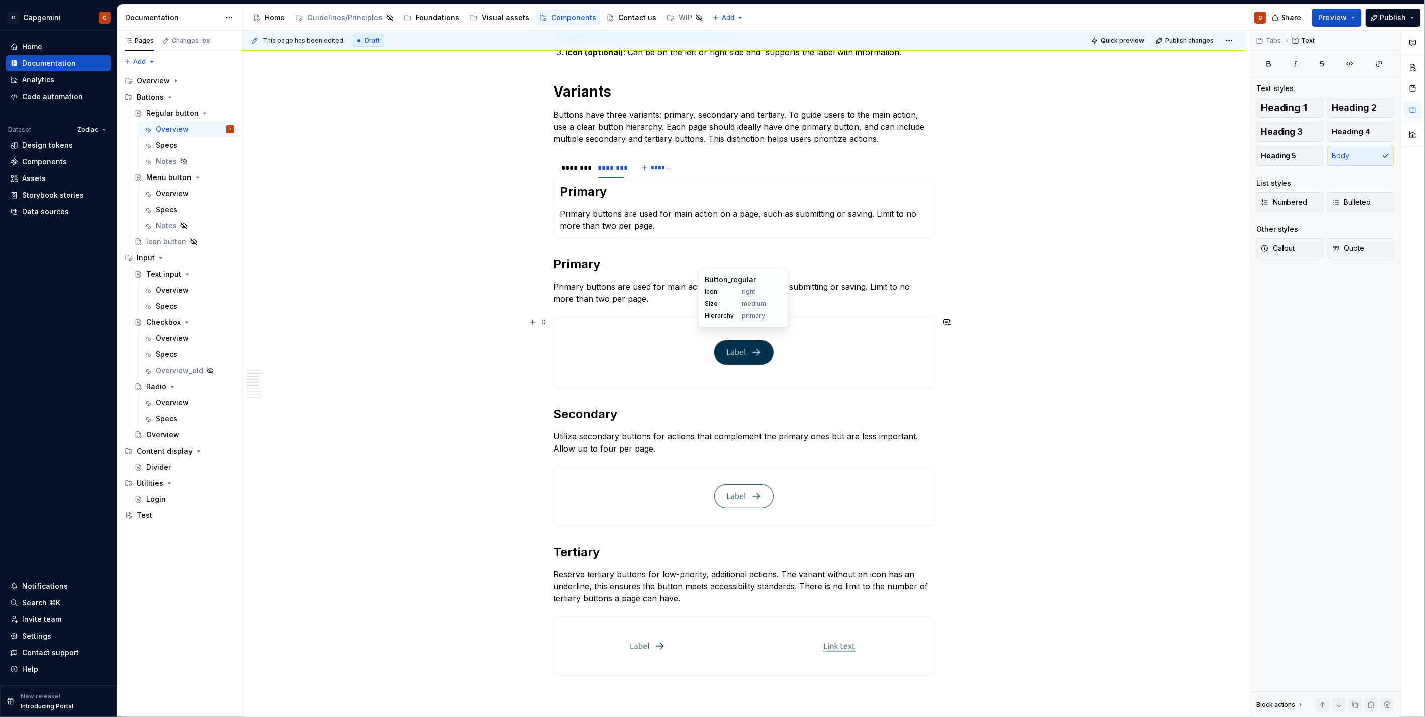
click at [703, 344] on div at bounding box center [744, 352] width 379 height 70
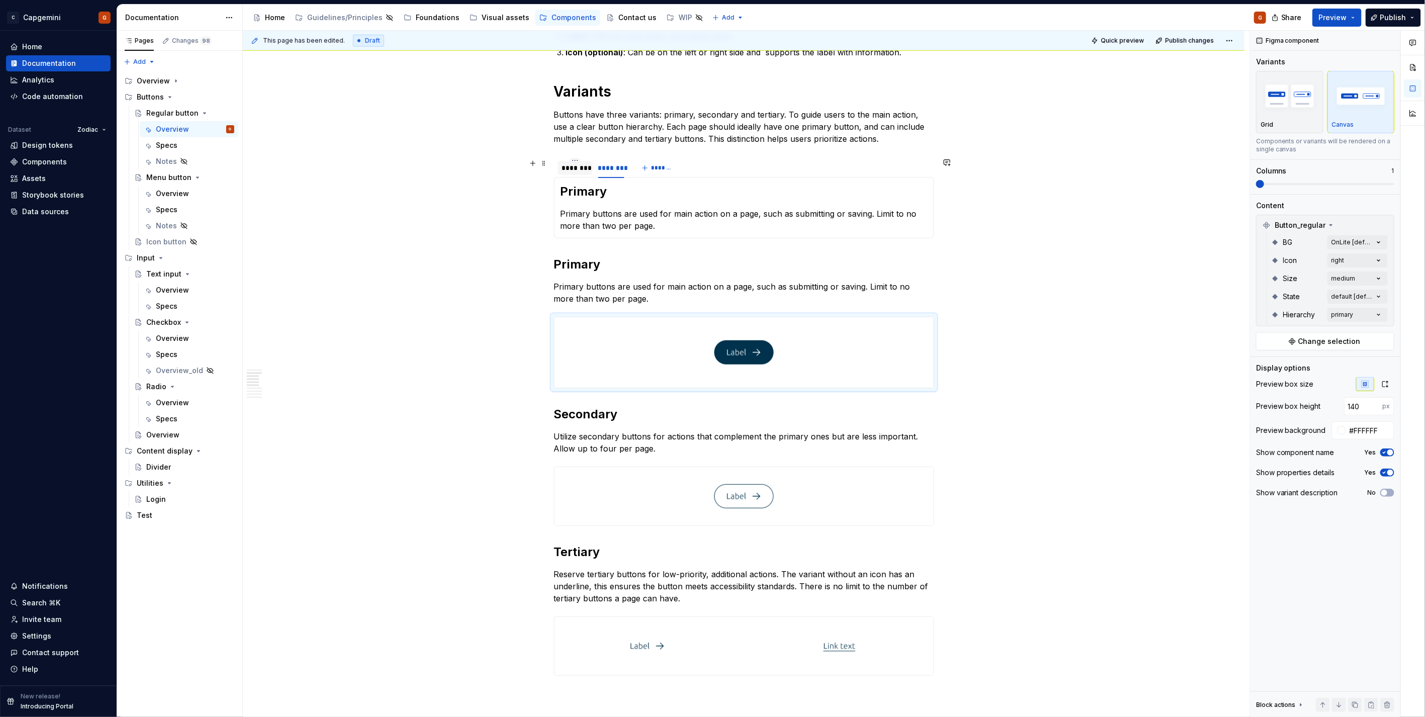
click at [574, 168] on div "********" at bounding box center [575, 168] width 26 height 10
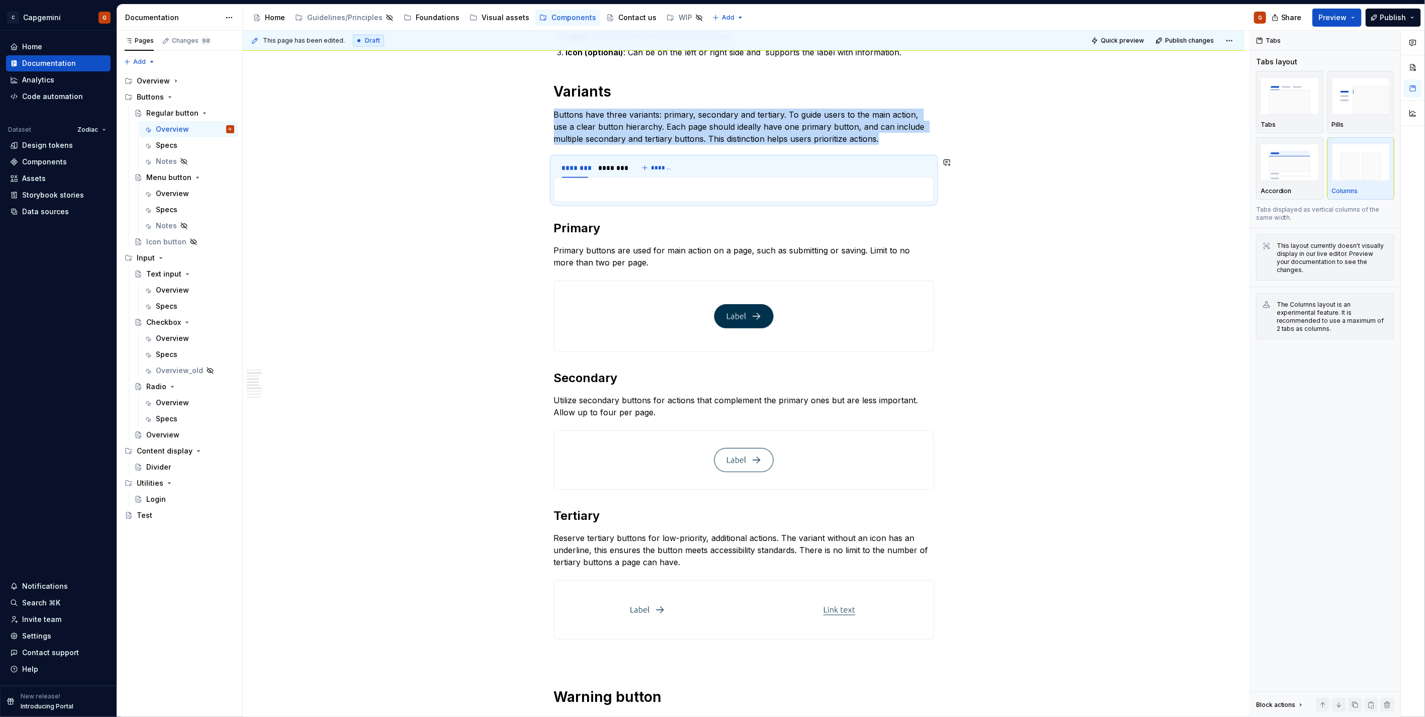
click at [613, 188] on p at bounding box center [744, 190] width 367 height 12
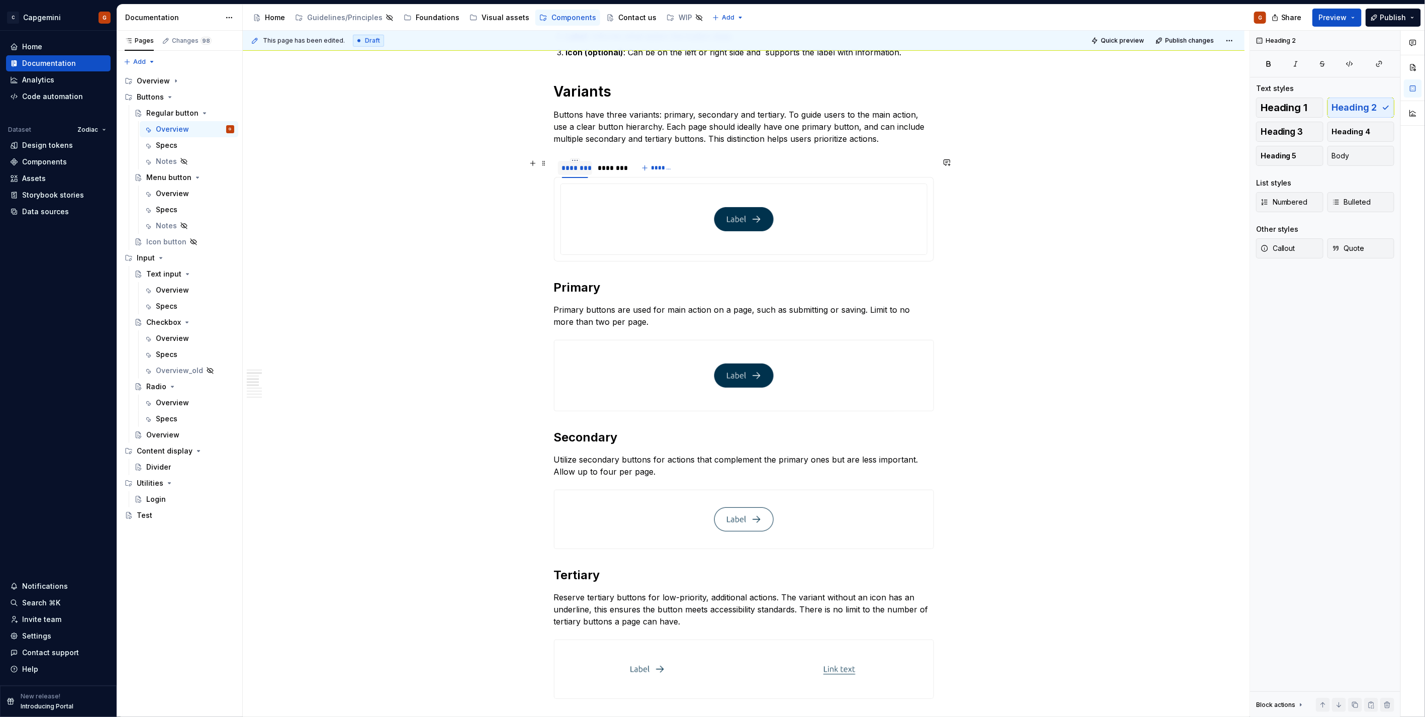
type textarea "*"
click at [574, 160] on html "C Capgemini G Home Documentation Analytics Code automation Dataset Zodiac Desig…" at bounding box center [712, 358] width 1425 height 717
click at [585, 178] on div "Edit name" at bounding box center [614, 175] width 85 height 16
type input "*"
type input "******"
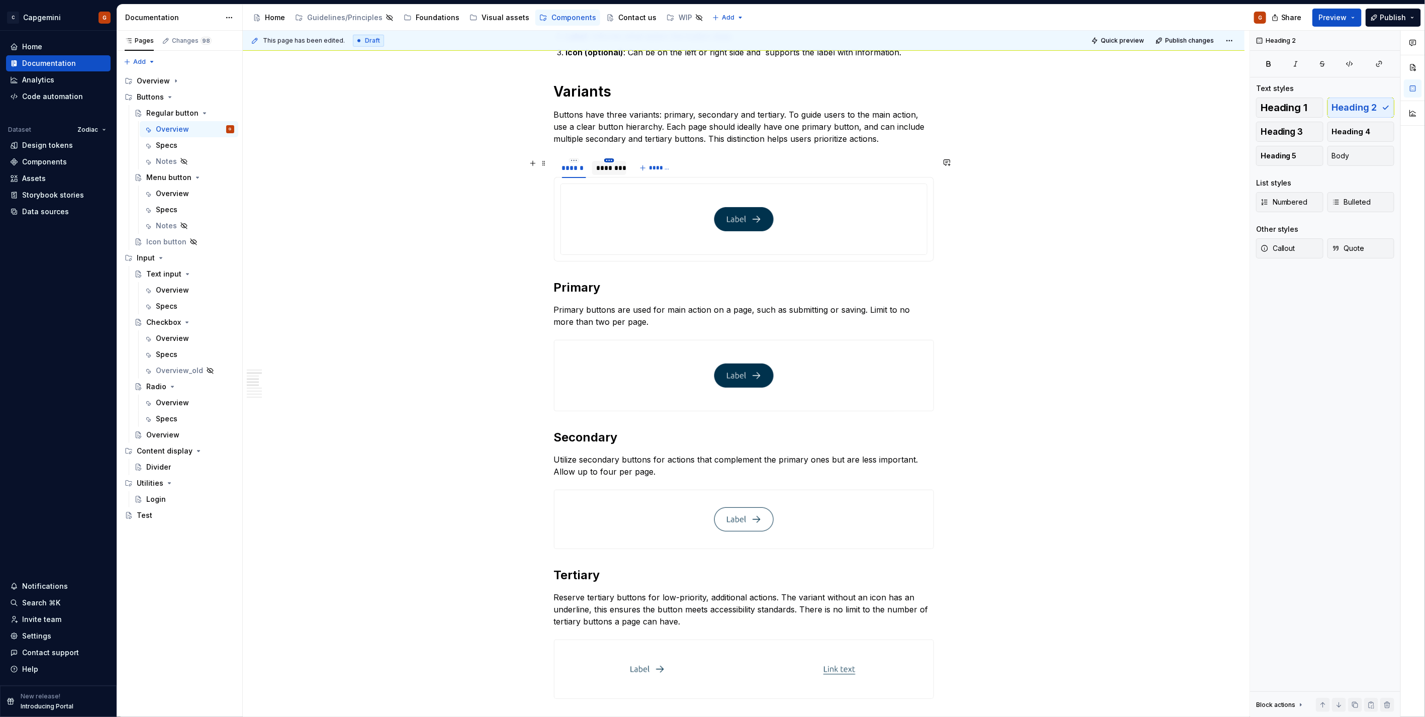
click at [607, 159] on html "C Capgemini G Home Documentation Analytics Code automation Dataset Zodiac Desig…" at bounding box center [712, 358] width 1425 height 717
click at [619, 174] on icon at bounding box center [615, 175] width 8 height 8
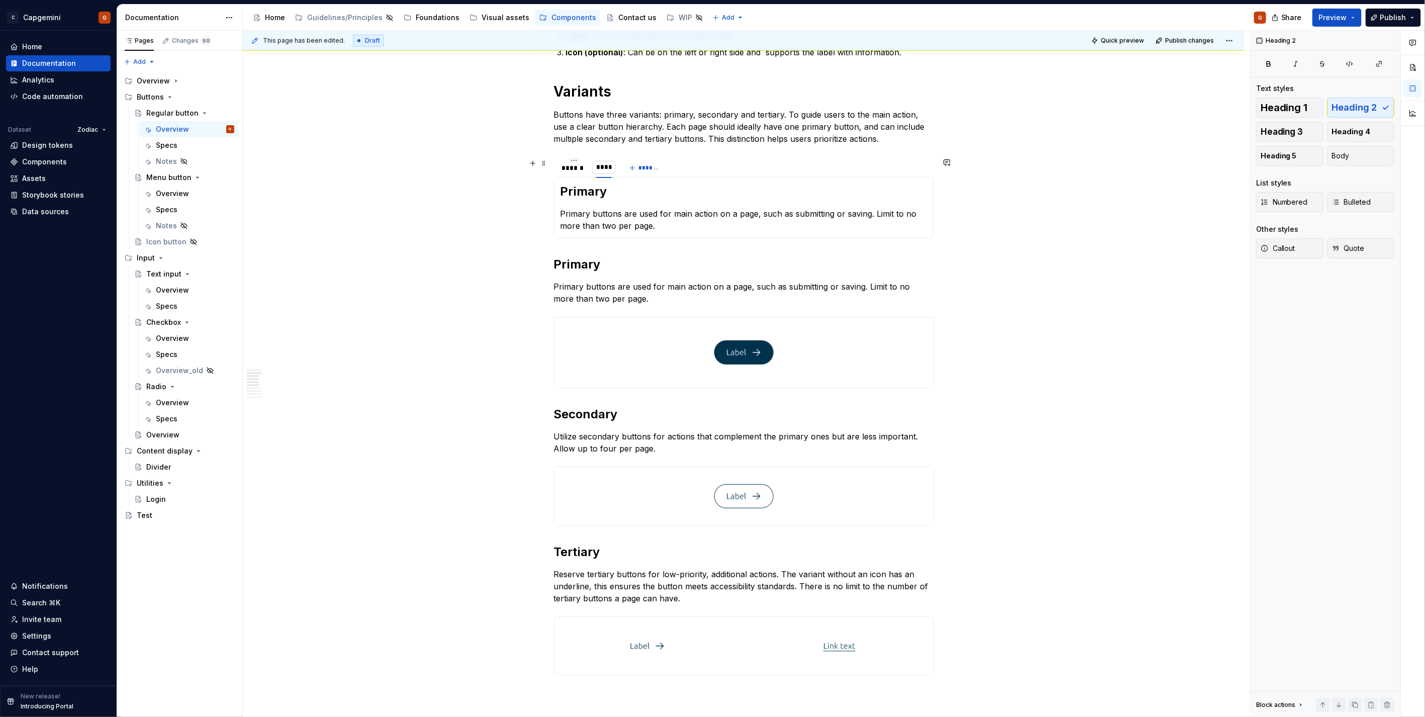
type input "*******"
click at [574, 172] on div "******" at bounding box center [574, 168] width 25 height 10
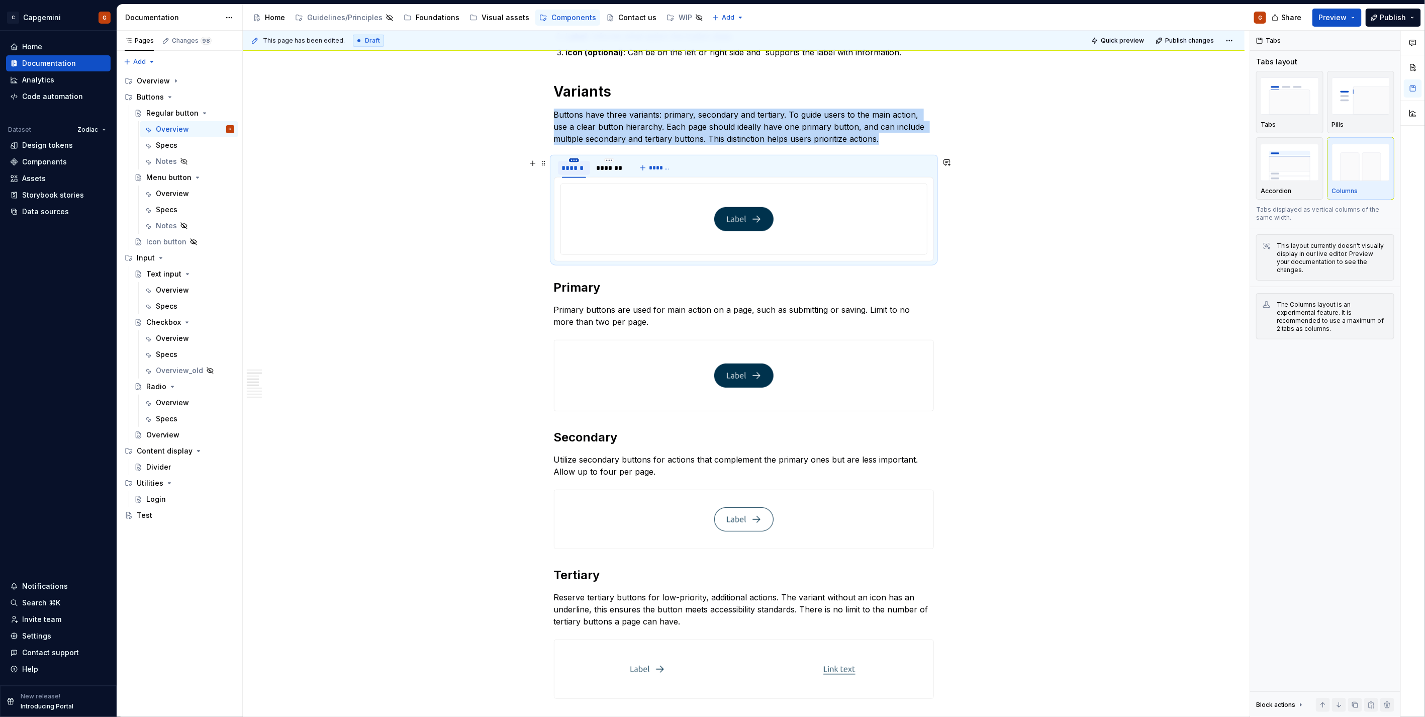
click at [574, 161] on html "C Capgemini G Home Documentation Analytics Code automation Dataset Zodiac Desig…" at bounding box center [712, 358] width 1425 height 717
click at [595, 173] on div "Edit name" at bounding box center [619, 175] width 65 height 10
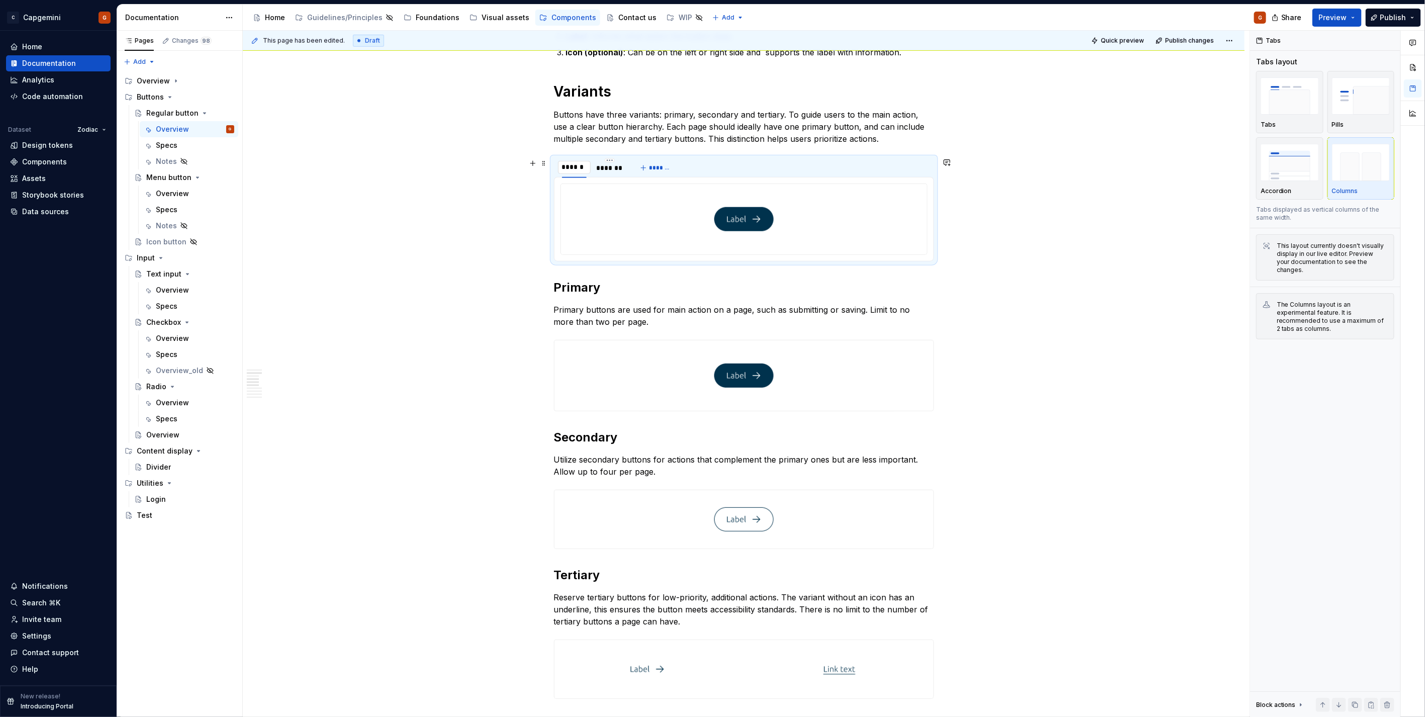
click at [577, 165] on input "******" at bounding box center [574, 167] width 33 height 18
click at [585, 168] on input "******" at bounding box center [574, 167] width 33 height 18
type input "*****"
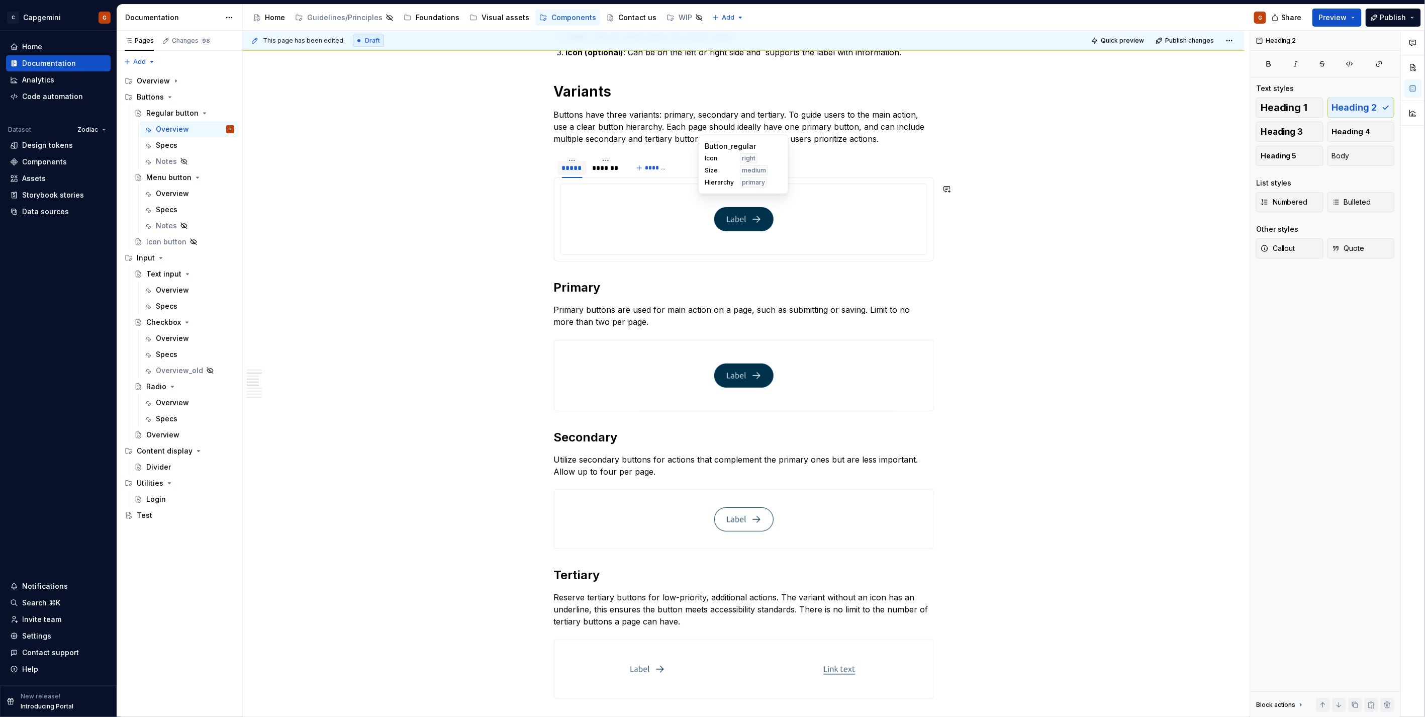
click at [873, 174] on div "***** ******* *******" at bounding box center [744, 168] width 380 height 20
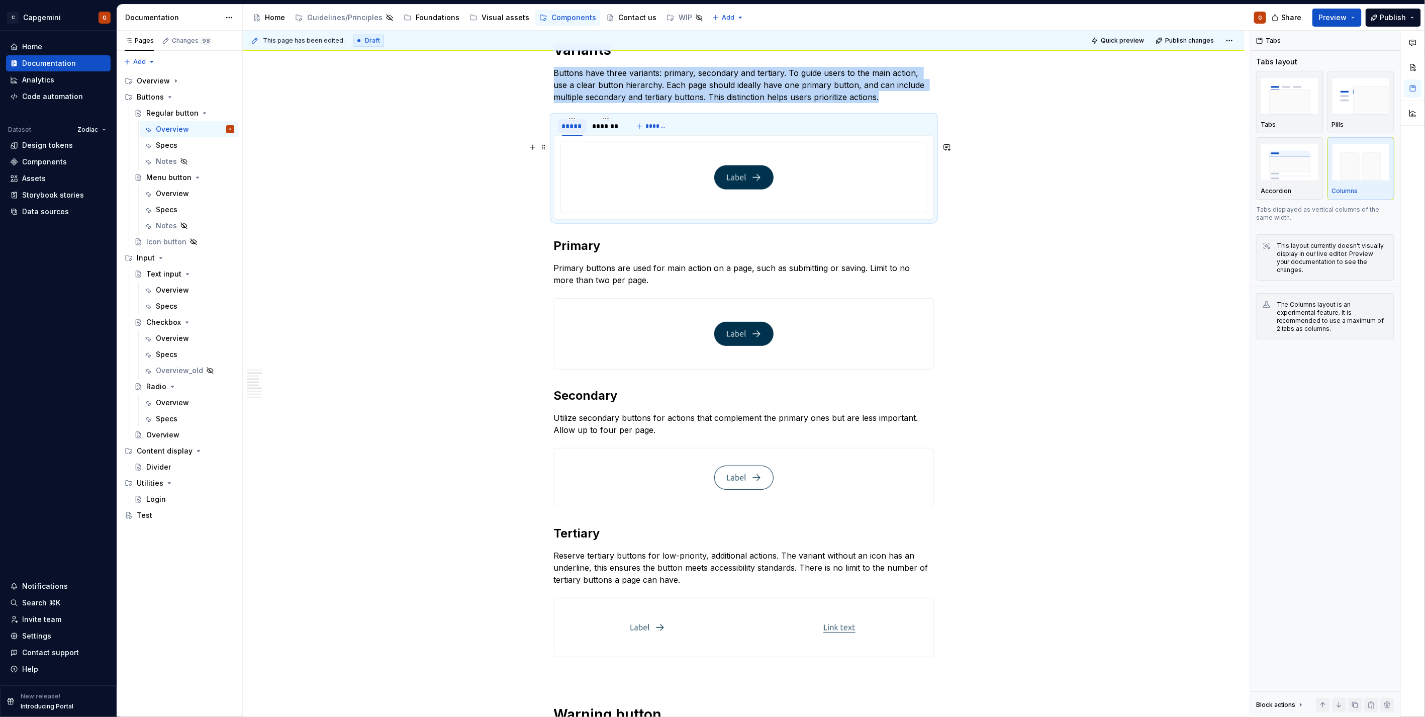
scroll to position [663, 0]
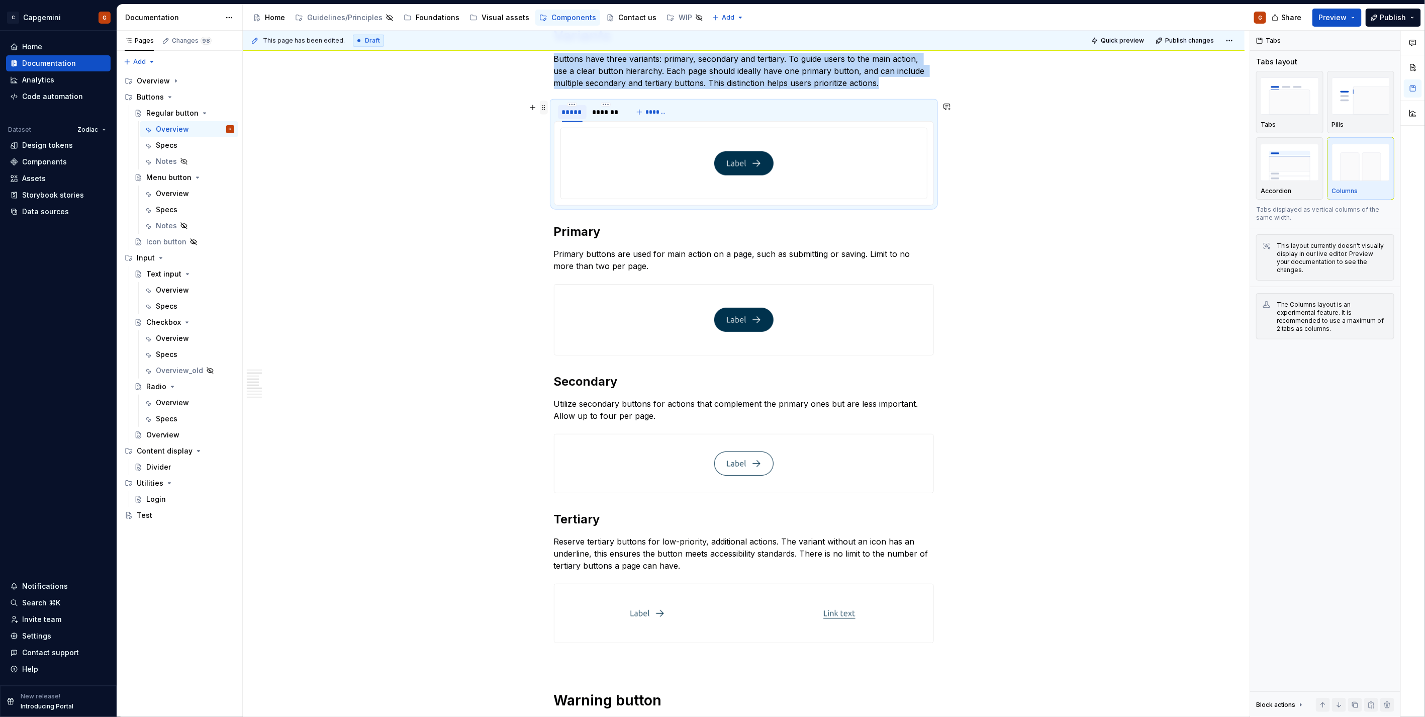
click at [546, 109] on span at bounding box center [544, 108] width 8 height 14
click at [577, 122] on div "Duplicate" at bounding box center [590, 123] width 65 height 10
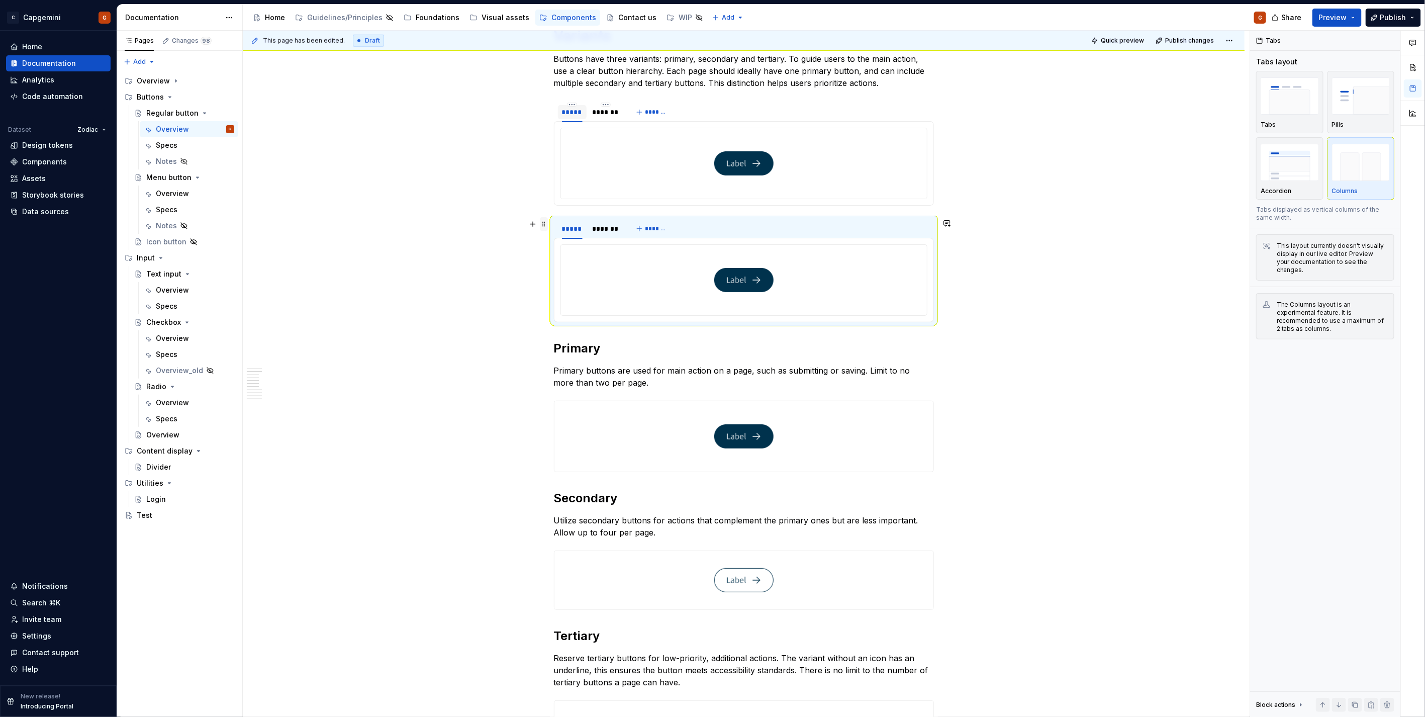
click at [544, 224] on span at bounding box center [544, 224] width 8 height 14
click at [575, 244] on div "Duplicate" at bounding box center [590, 240] width 65 height 10
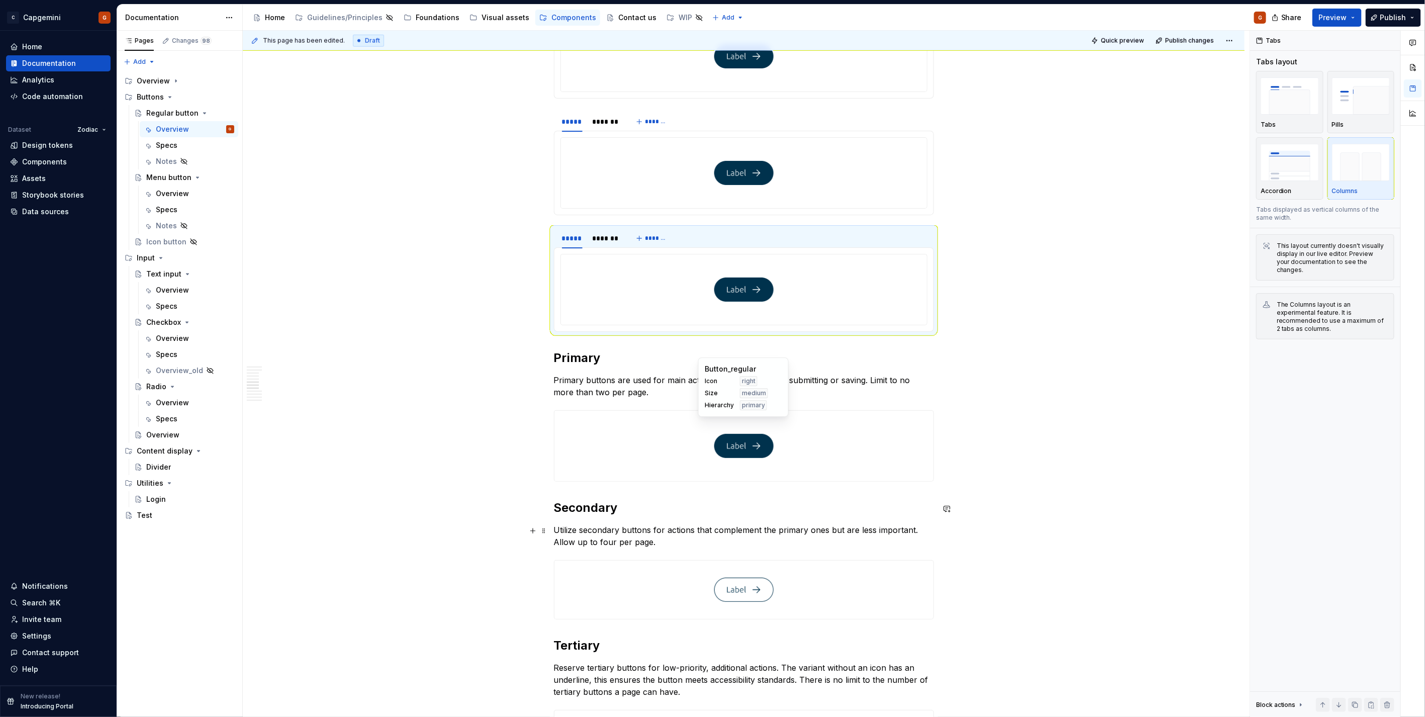
scroll to position [775, 0]
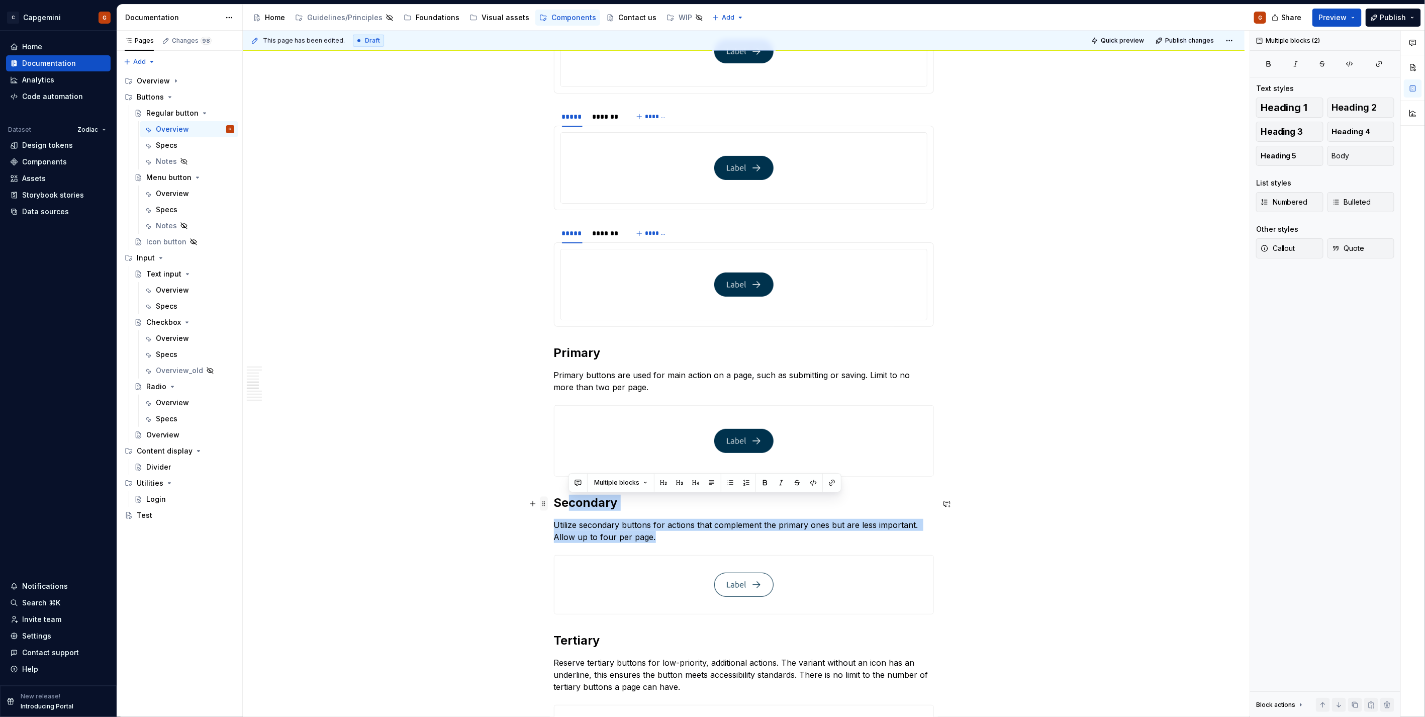
drag, startPoint x: 652, startPoint y: 541, endPoint x: 547, endPoint y: 502, distance: 112.2
click at [598, 531] on p "Utilize secondary buttons for actions that complement the primary ones but are …" at bounding box center [744, 531] width 380 height 24
drag, startPoint x: 658, startPoint y: 540, endPoint x: 555, endPoint y: 505, distance: 108.9
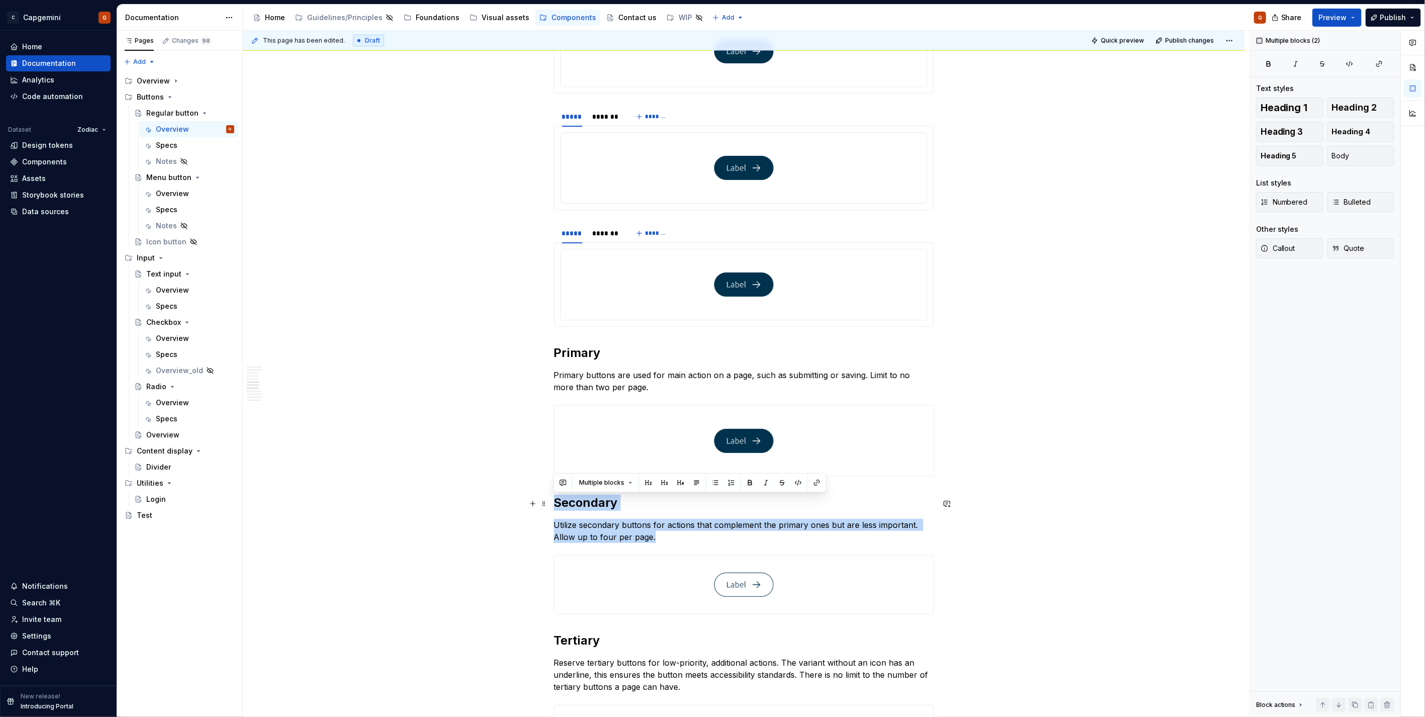
copy div "Secondary Utilize secondary buttons for actions that complement the primary one…"
click at [608, 116] on div "*******" at bounding box center [606, 117] width 26 height 10
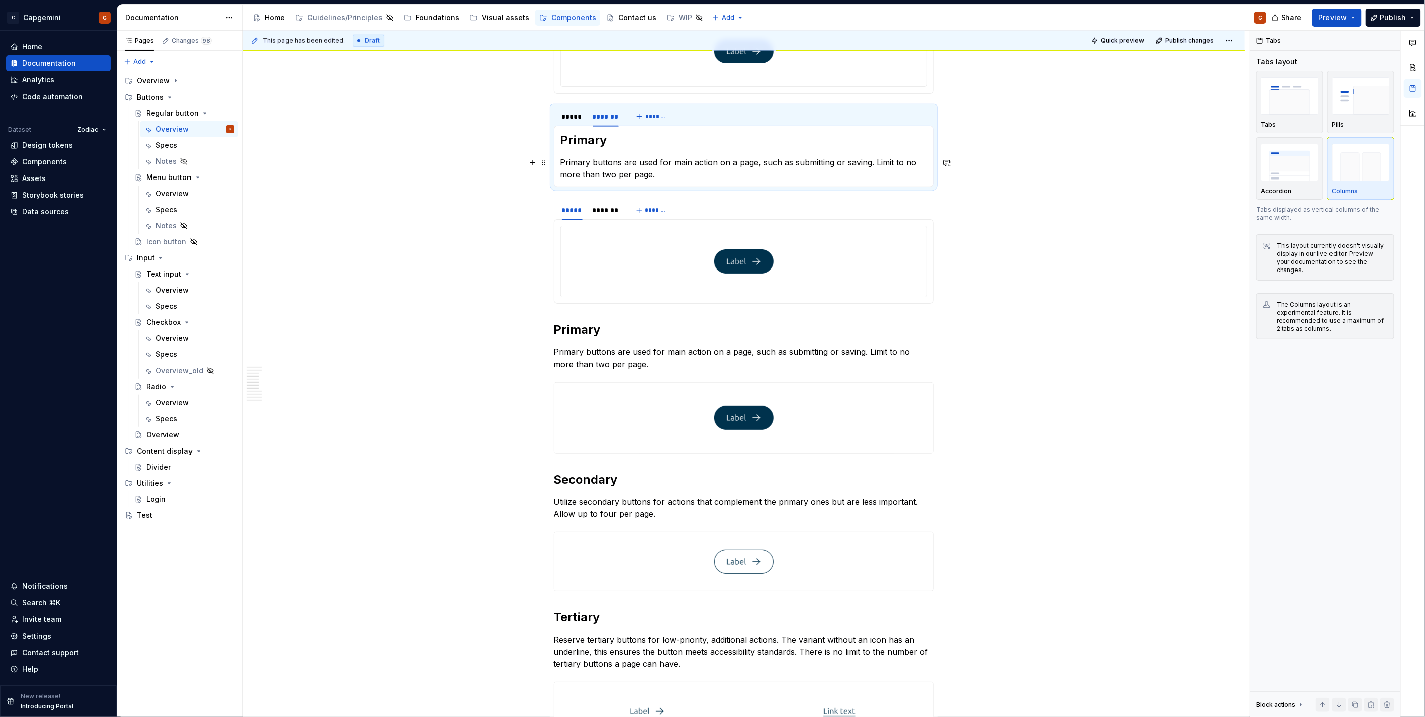
click at [637, 163] on p "Primary buttons are used for main action on a page, such as submitting or savin…" at bounding box center [744, 168] width 367 height 24
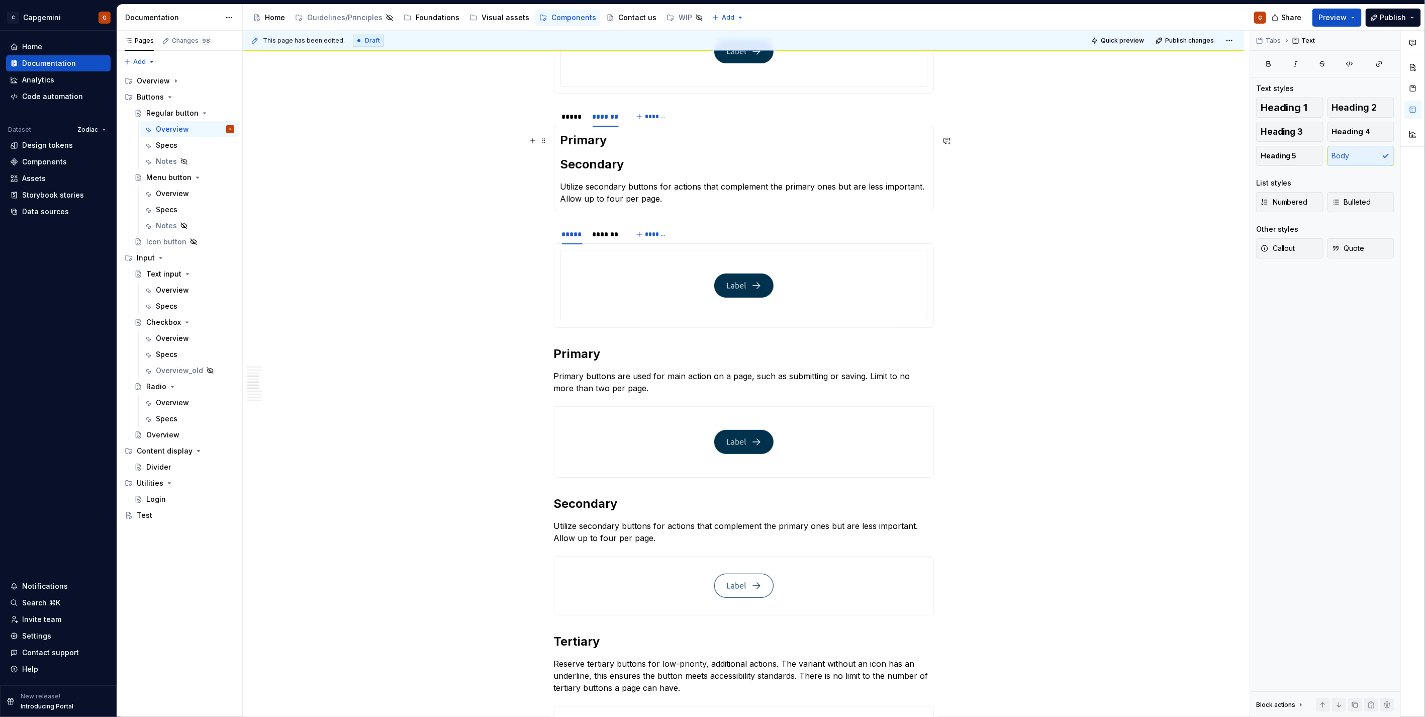
click at [592, 140] on h2 "Primary" at bounding box center [744, 140] width 367 height 16
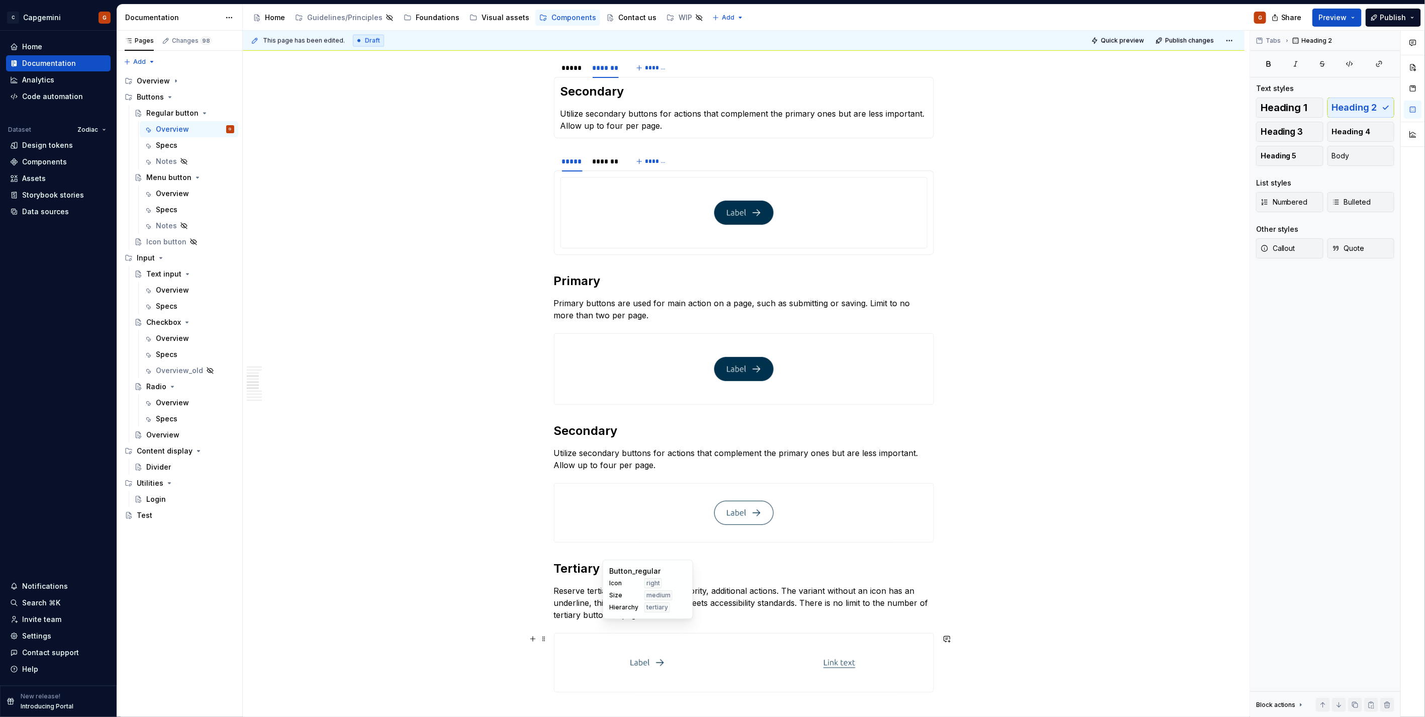
scroll to position [849, 0]
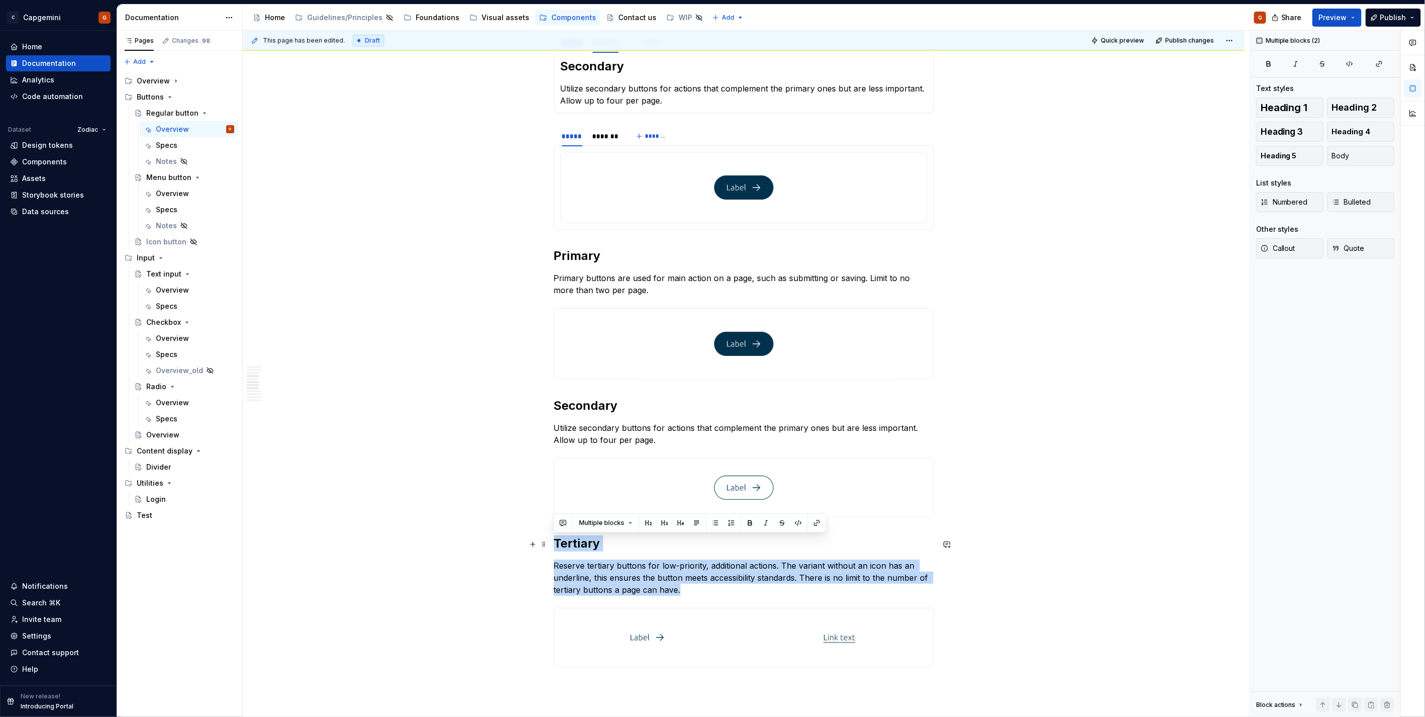
drag, startPoint x: 694, startPoint y: 596, endPoint x: 554, endPoint y: 547, distance: 148.5
click at [554, 547] on div "**********" at bounding box center [744, 661] width 380 height 2622
copy div "Tertiary Reserve tertiary buttons for low-priority, additional actions. The var…"
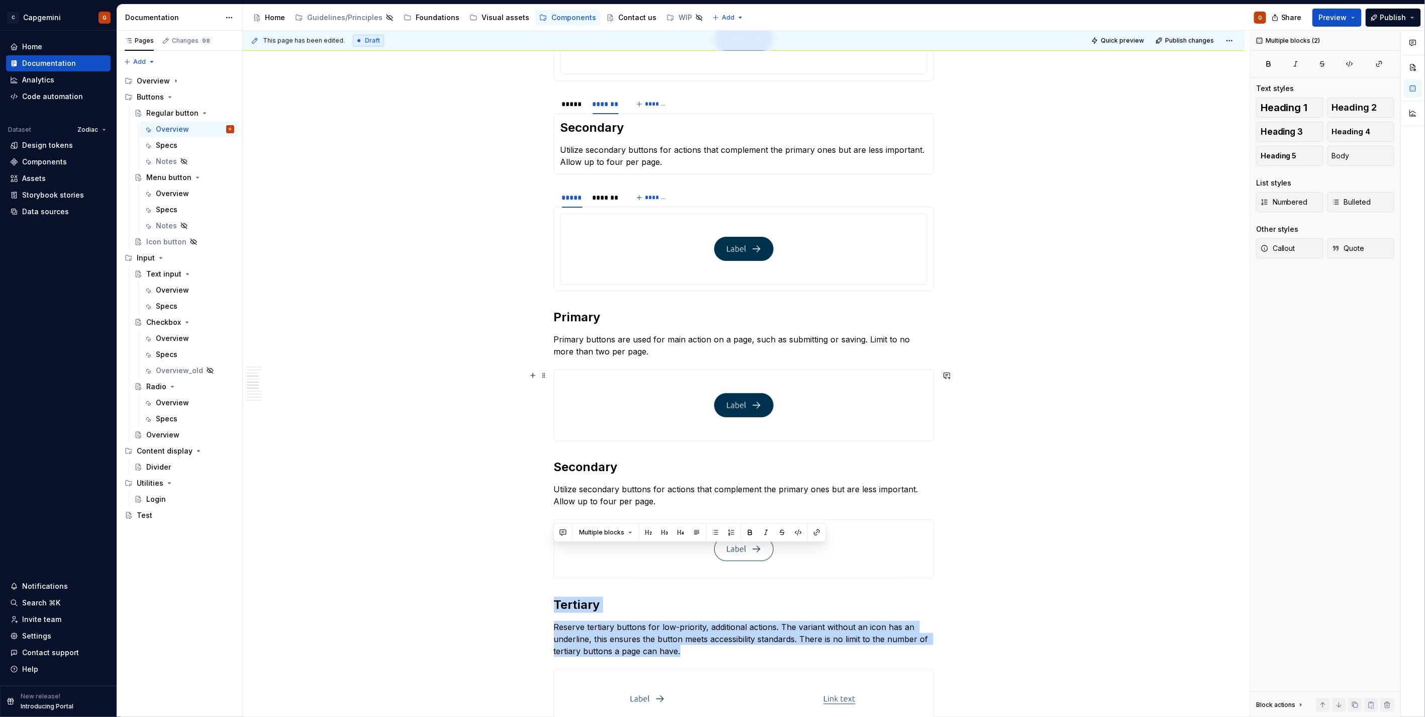
scroll to position [737, 0]
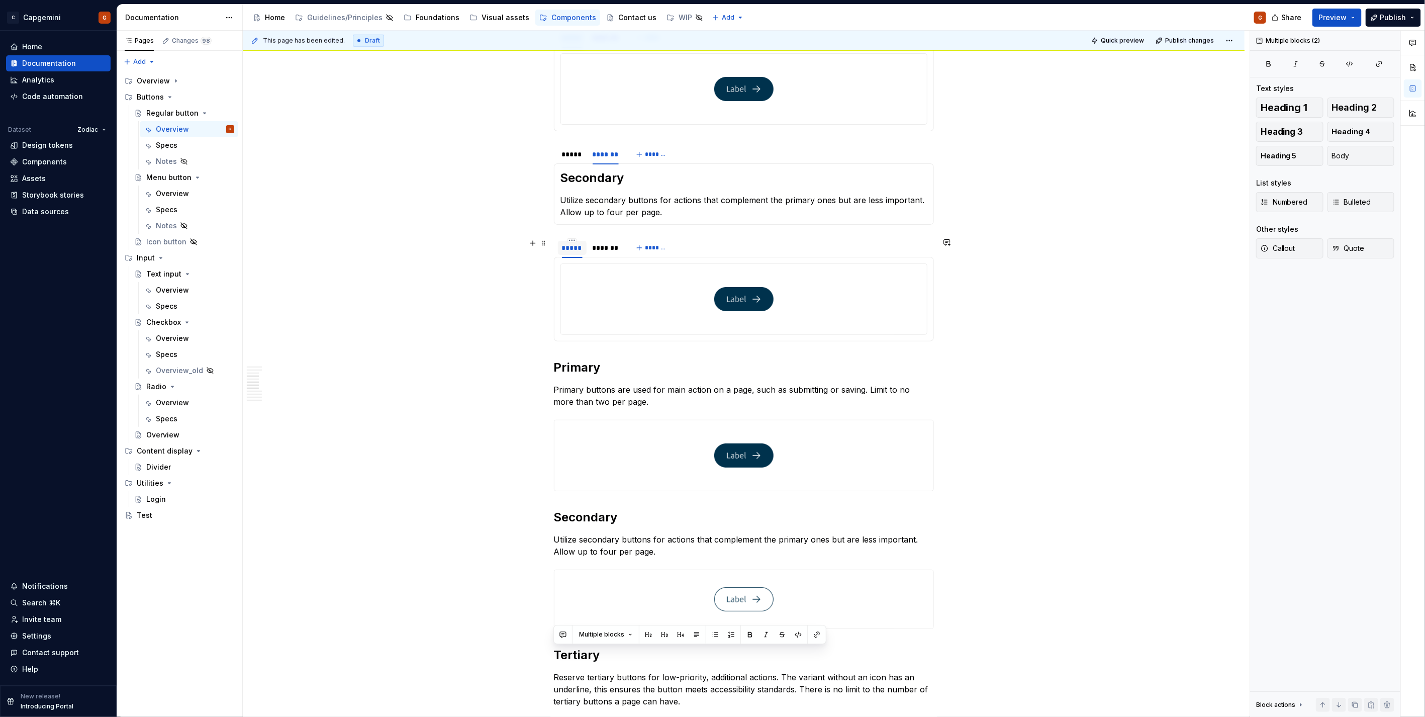
click at [572, 248] on div "*****" at bounding box center [572, 248] width 21 height 10
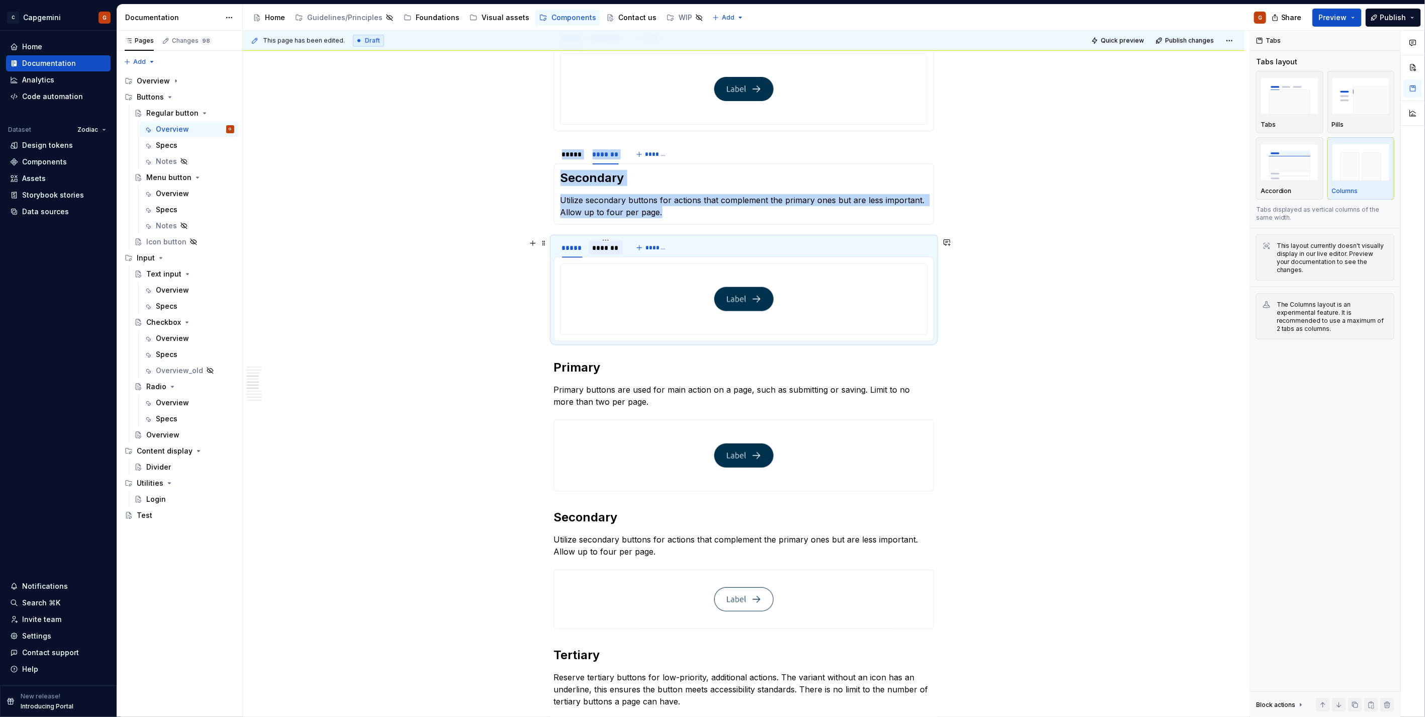
click at [609, 249] on div "*******" at bounding box center [606, 248] width 26 height 10
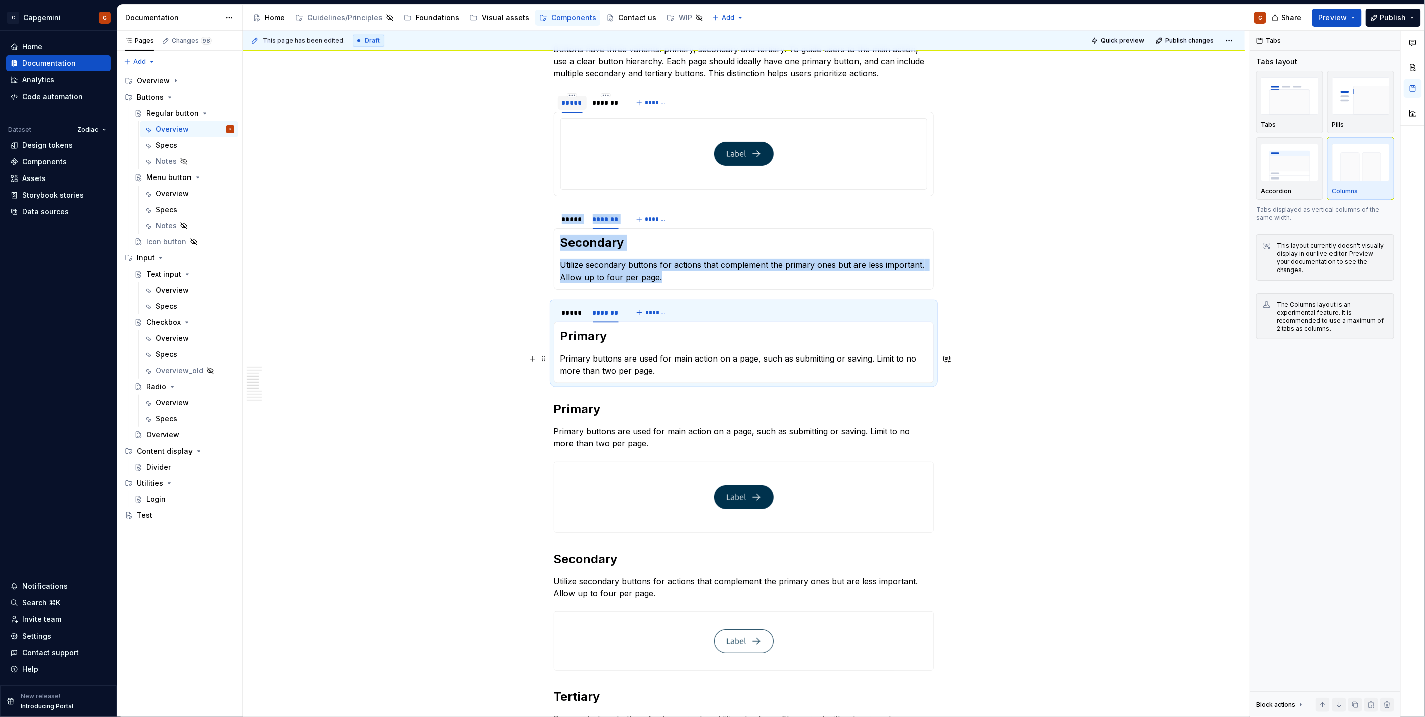
scroll to position [681, 0]
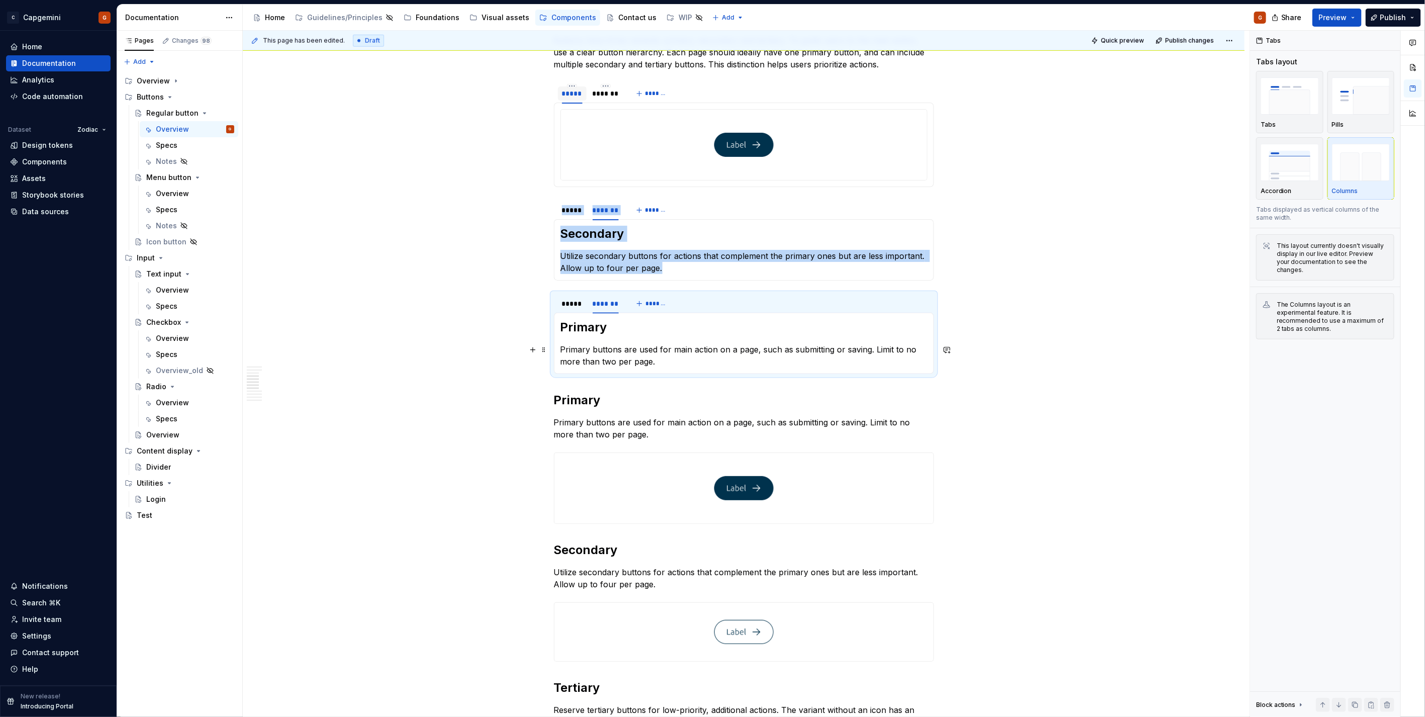
click at [615, 360] on p "Primary buttons are used for main action on a page, such as submitting or savin…" at bounding box center [744, 355] width 367 height 24
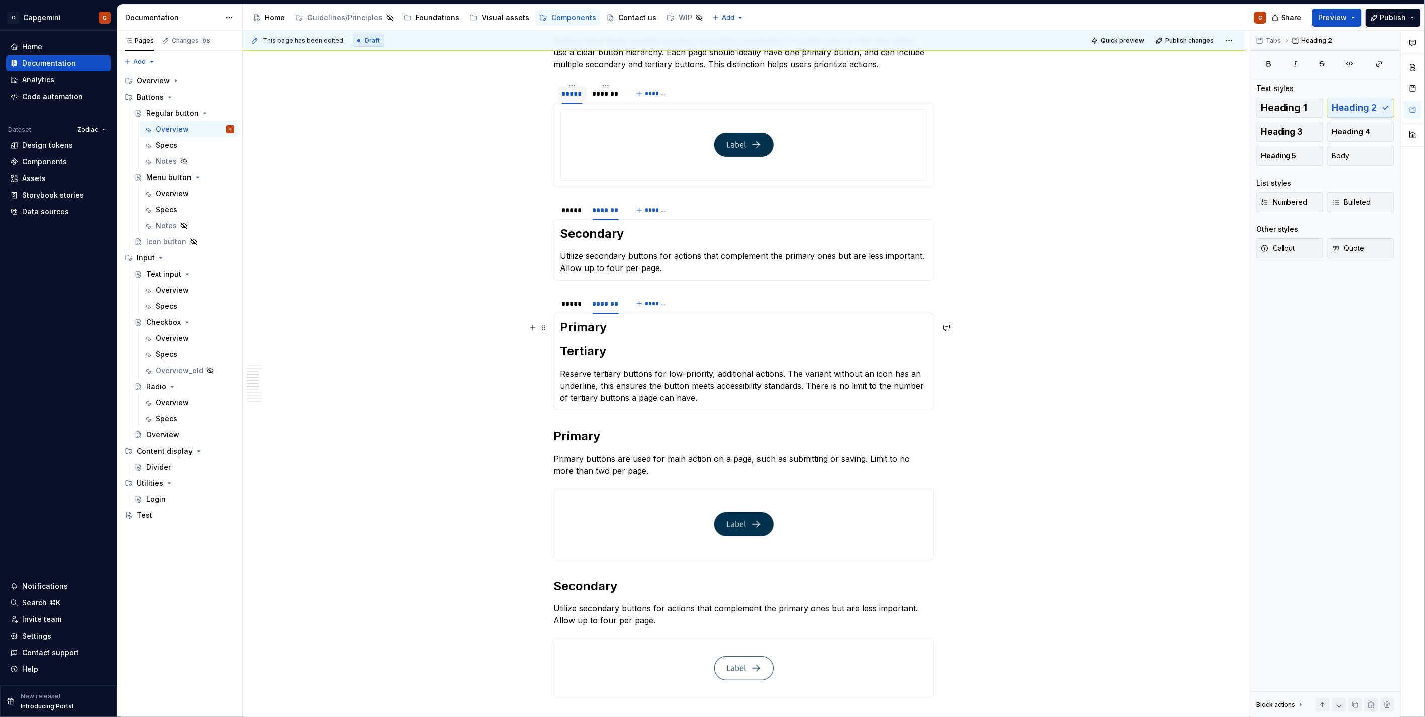
click at [609, 330] on h2 "Primary" at bounding box center [744, 327] width 367 height 16
click at [591, 325] on h2 "Primary" at bounding box center [744, 327] width 367 height 16
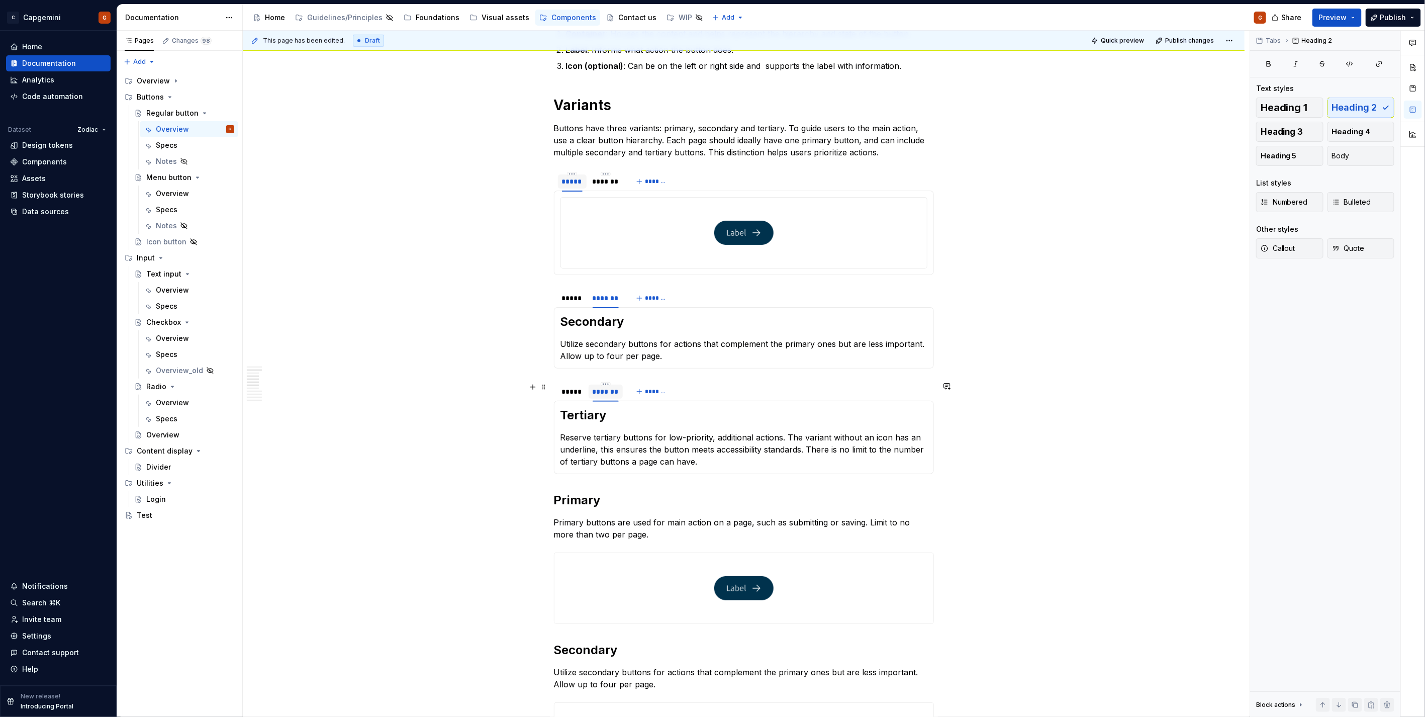
scroll to position [514, 0]
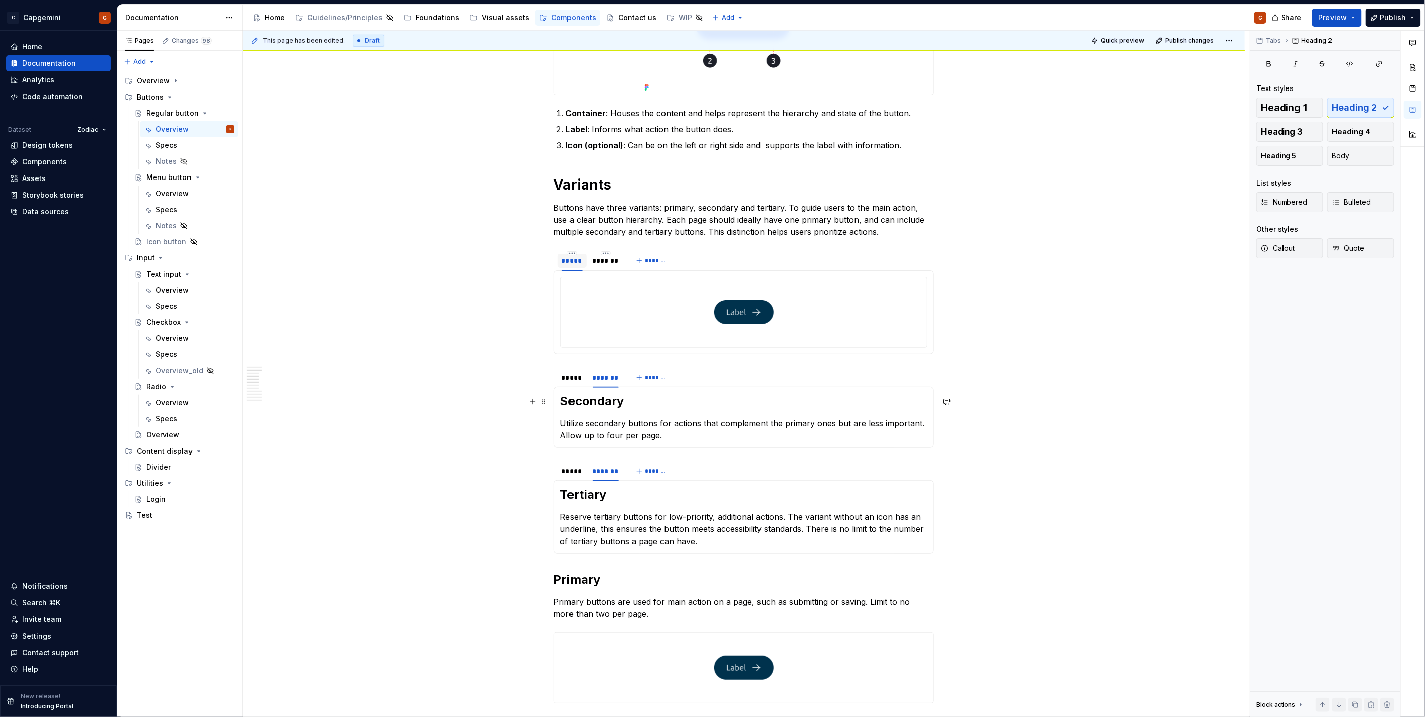
click at [606, 404] on h2 "Secondary" at bounding box center [744, 401] width 367 height 16
click at [597, 400] on h2 "Secondary" at bounding box center [744, 401] width 367 height 16
click at [1343, 162] on button "Body" at bounding box center [1361, 156] width 67 height 20
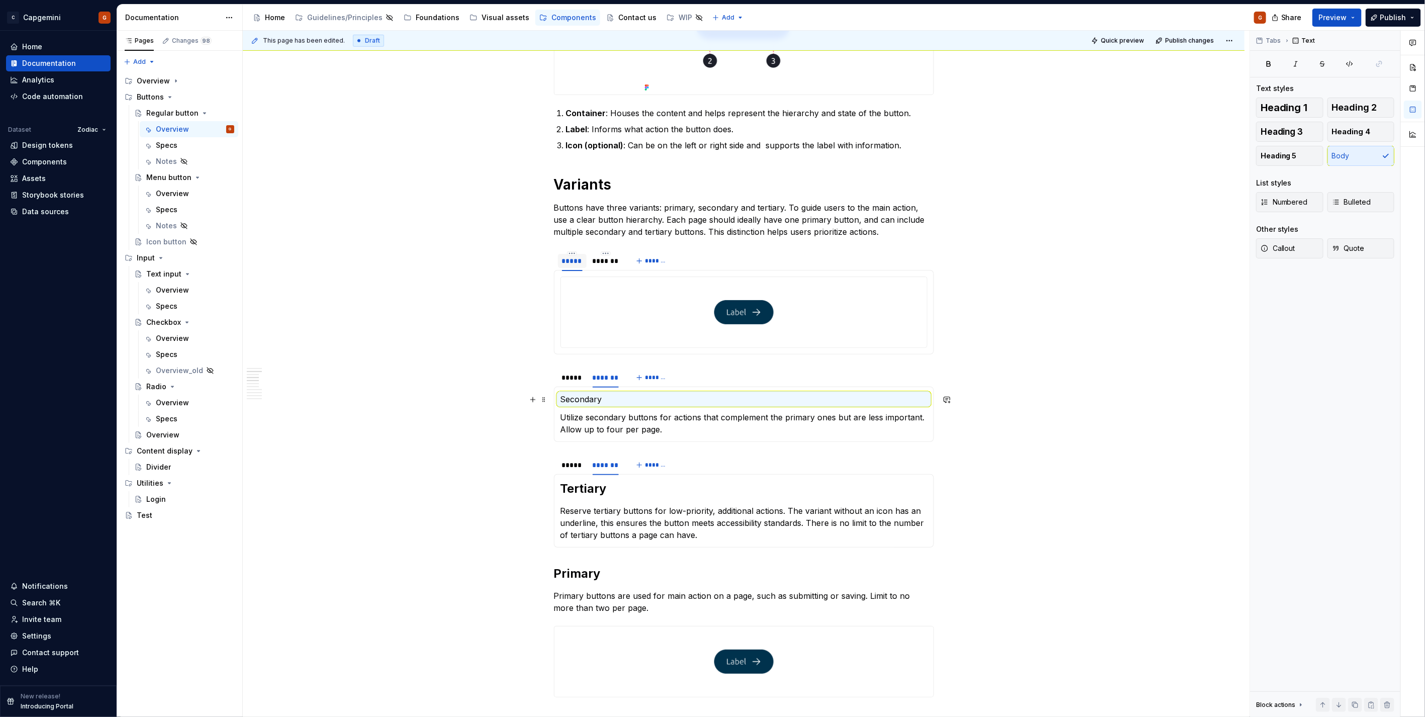
click at [596, 398] on p "Secondary" at bounding box center [744, 399] width 367 height 12
click at [582, 489] on h2 "Tertiary" at bounding box center [744, 489] width 367 height 16
click at [1351, 163] on button "Body" at bounding box center [1361, 156] width 67 height 20
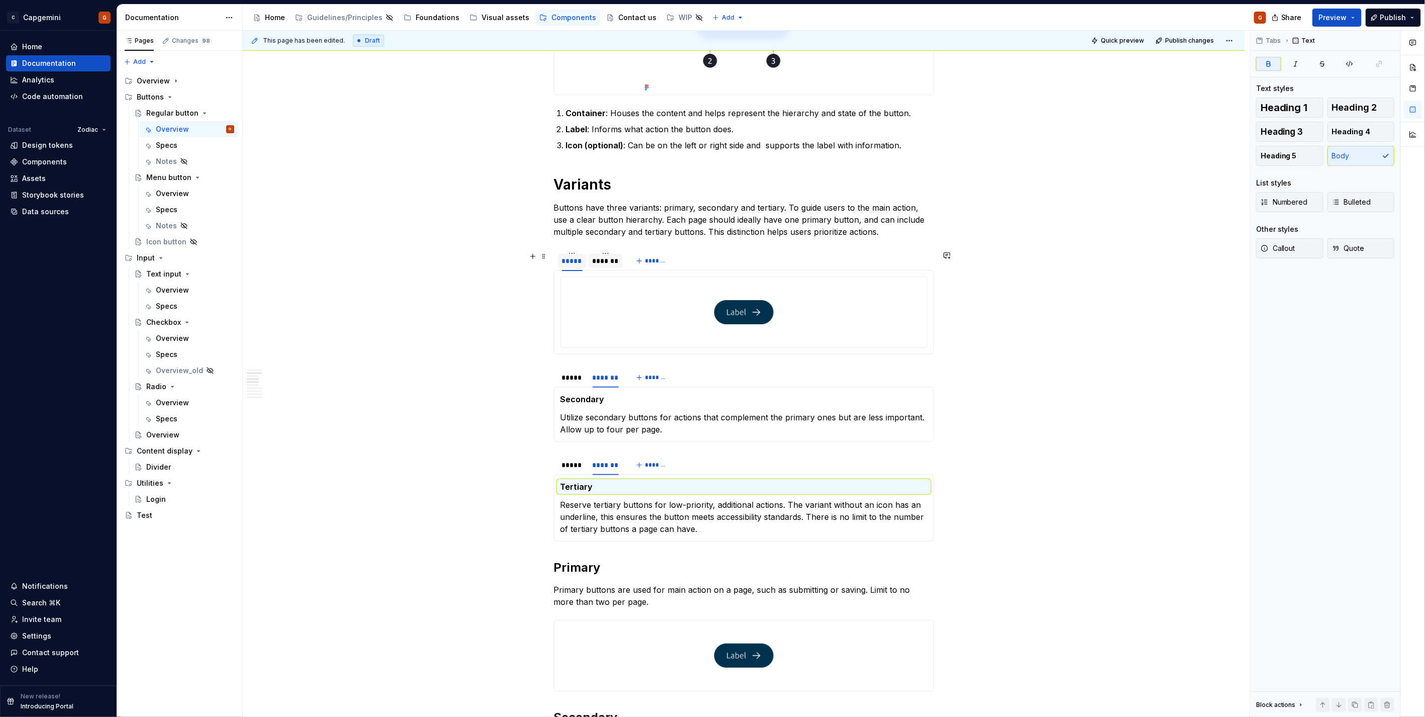
click at [600, 260] on div "*******" at bounding box center [606, 261] width 26 height 10
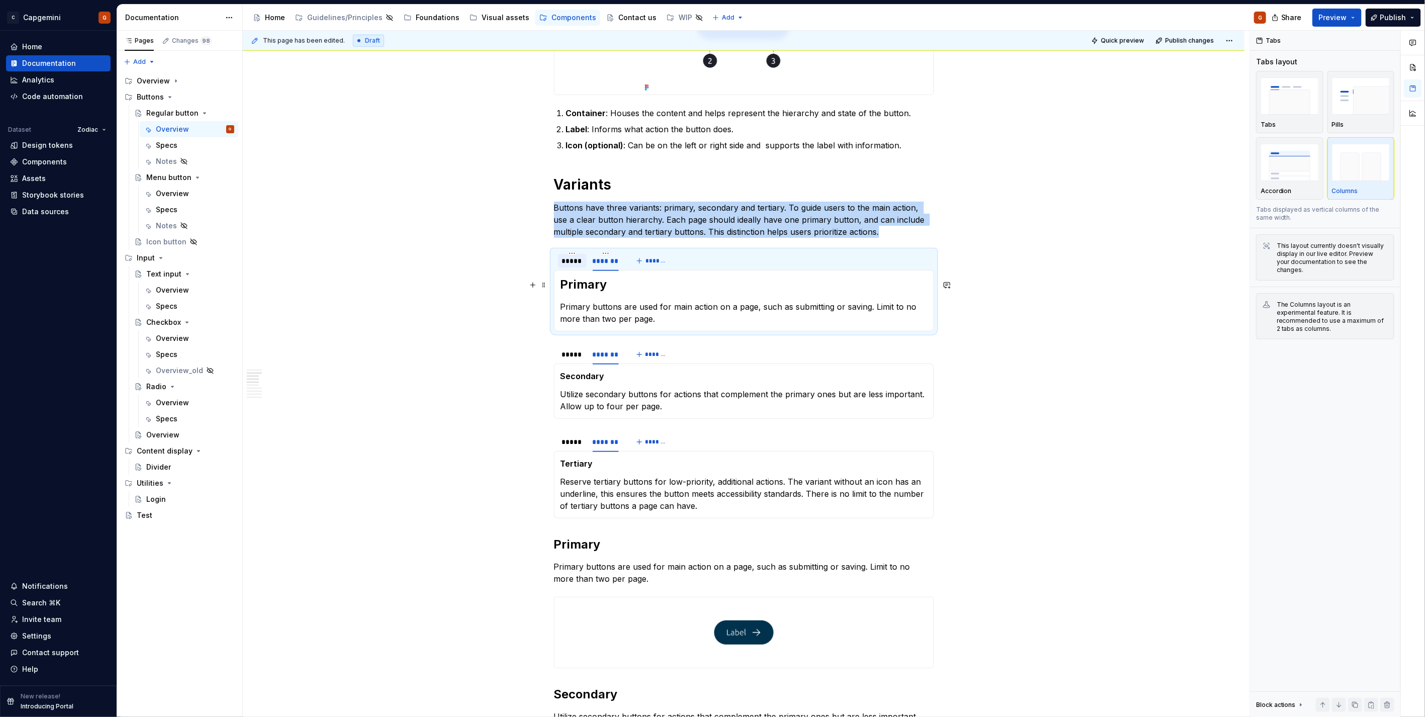
click at [590, 284] on h2 "Primary" at bounding box center [744, 285] width 367 height 16
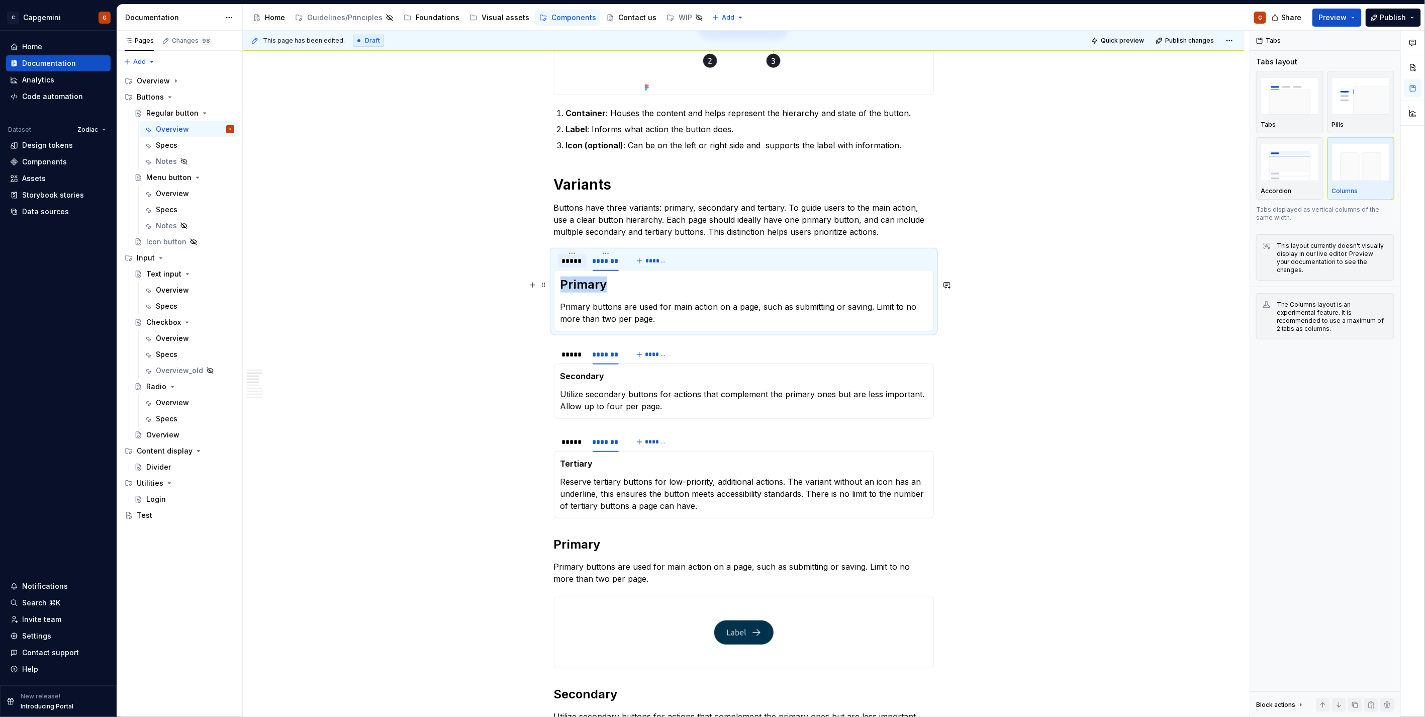
click at [590, 284] on h2 "Primary" at bounding box center [744, 285] width 367 height 16
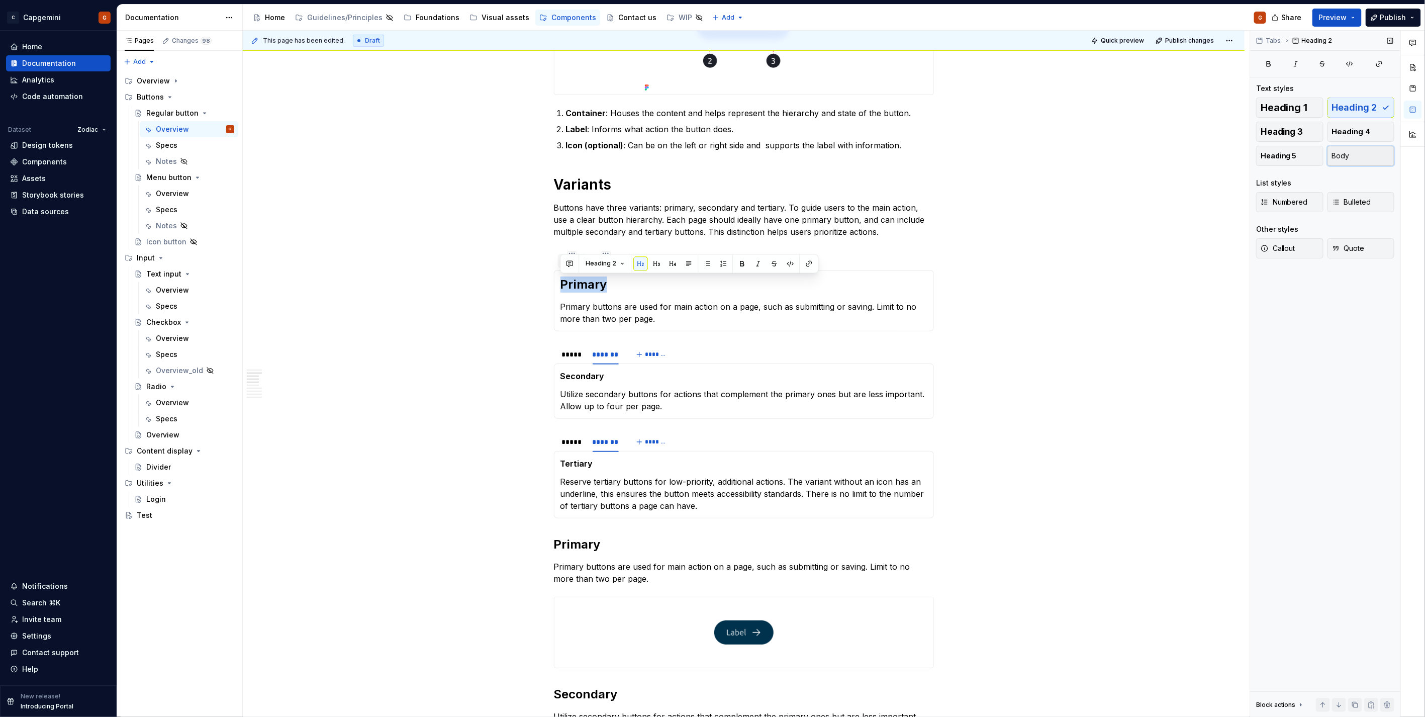
click at [1361, 162] on button "Body" at bounding box center [1361, 156] width 67 height 20
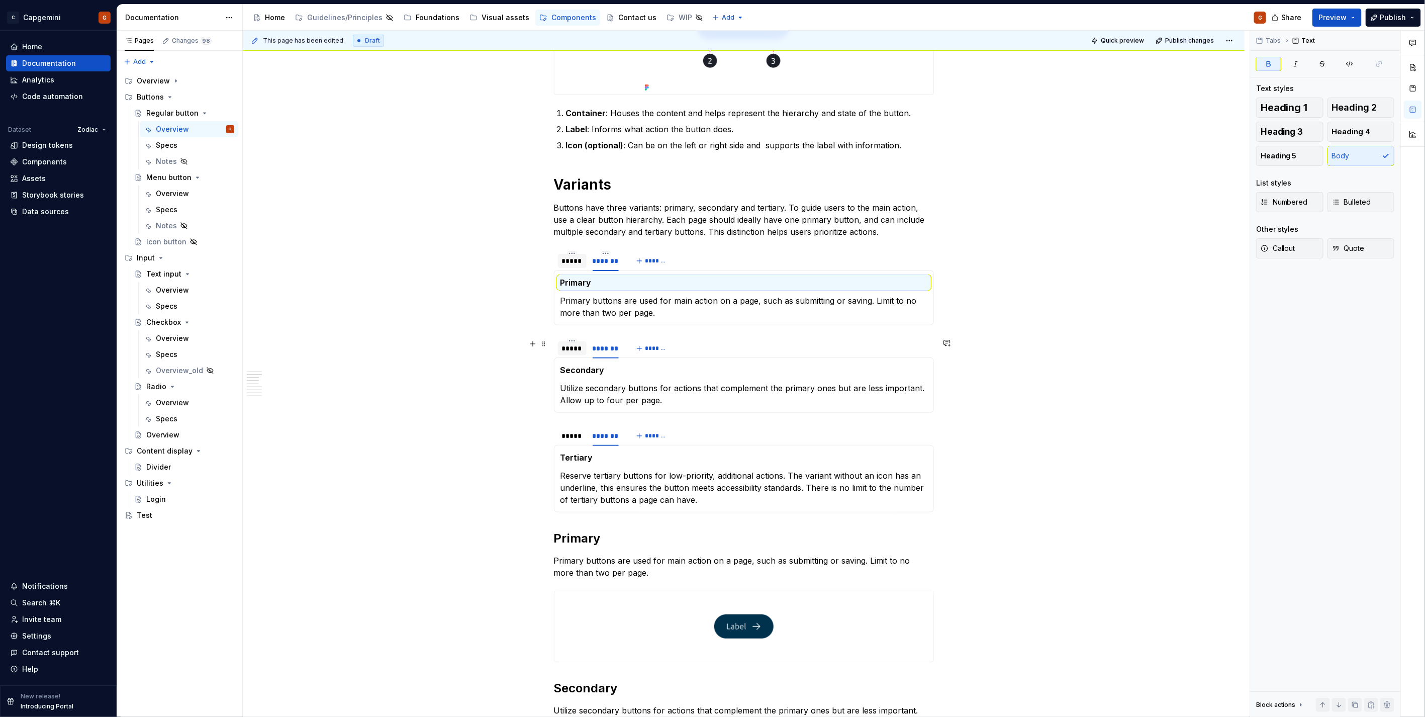
click at [565, 351] on div "*****" at bounding box center [572, 348] width 21 height 10
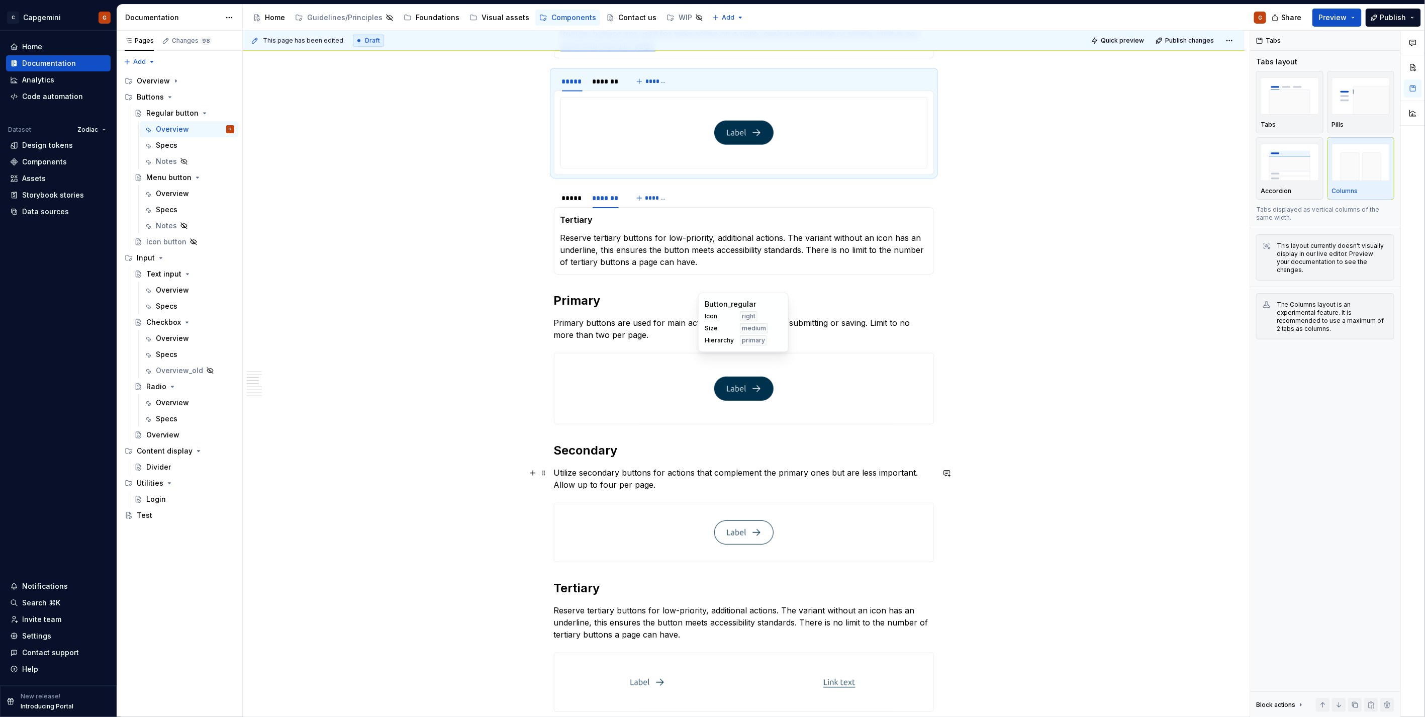
scroll to position [793, 0]
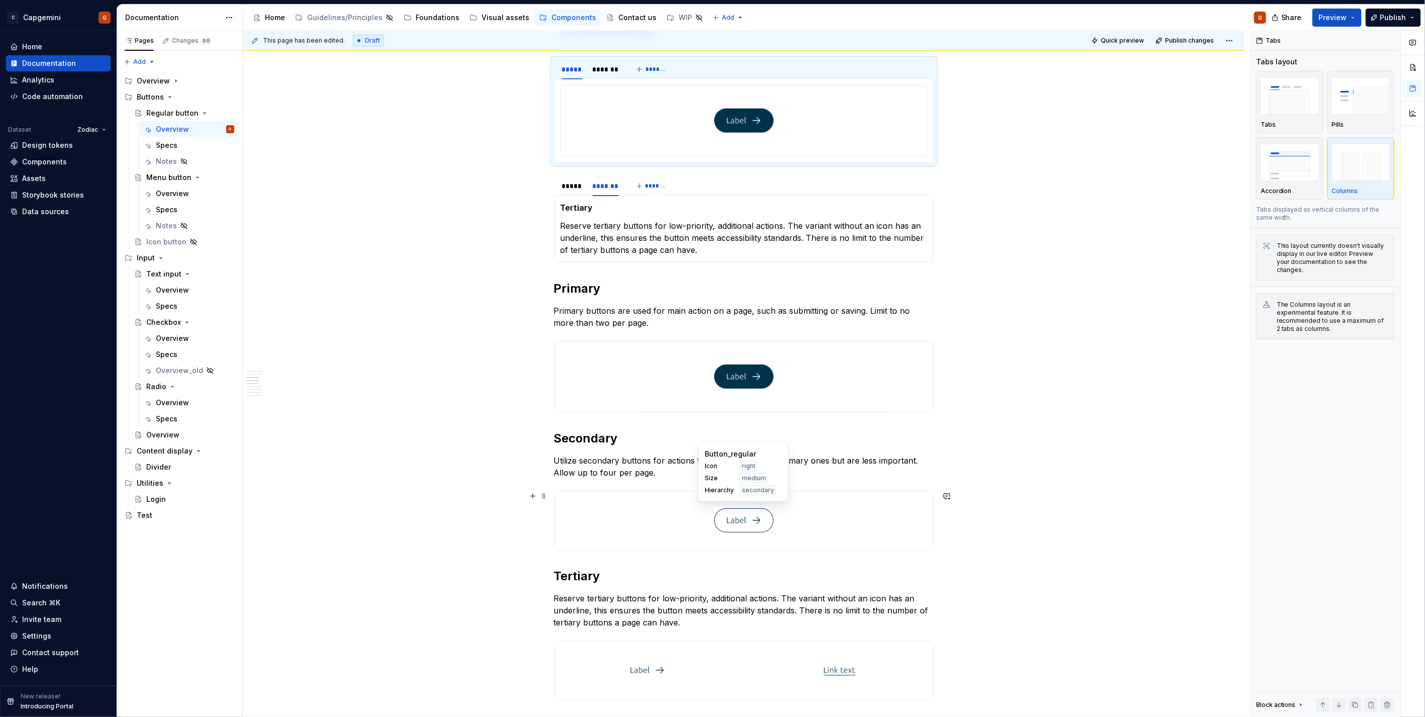
click at [728, 515] on img at bounding box center [743, 520] width 59 height 50
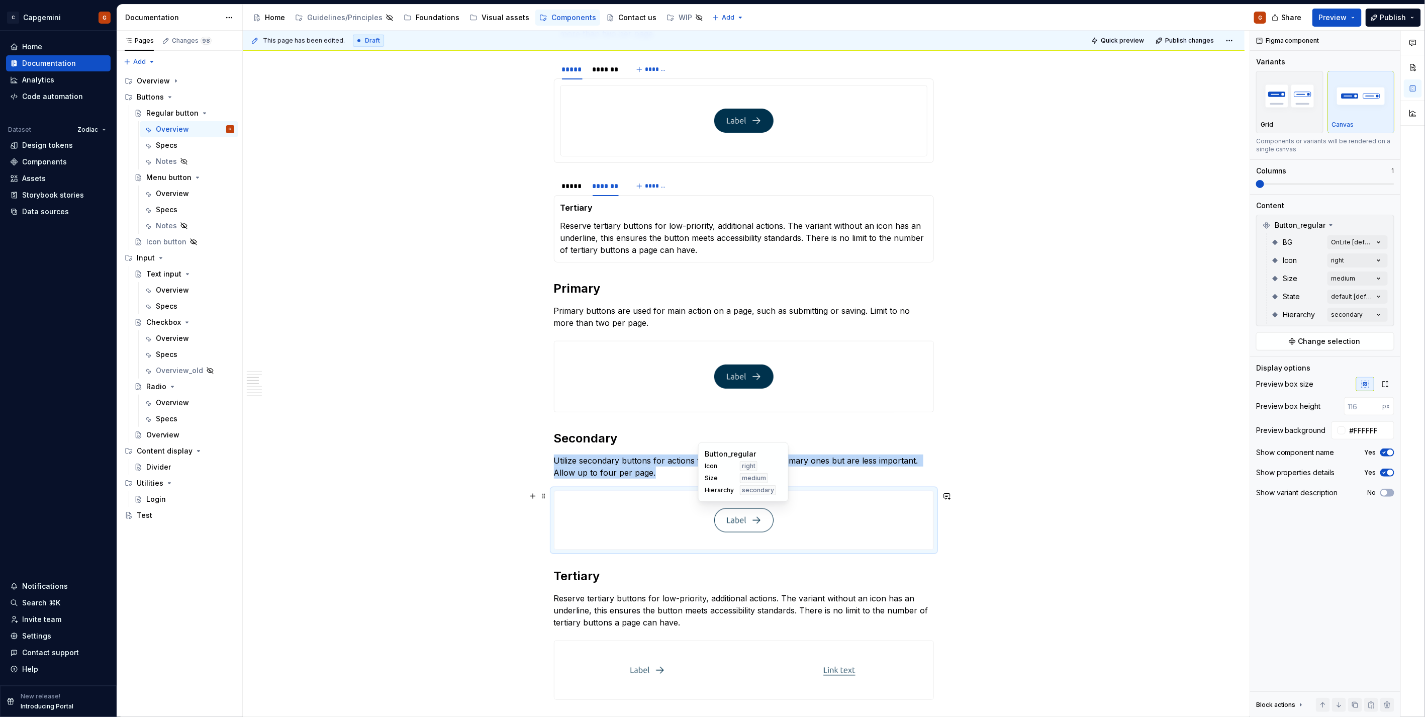
type textarea "*"
copy p "Utilize secondary buttons for actions that complement the primary ones but are …"
type input "140"
click at [709, 141] on div at bounding box center [744, 120] width 366 height 70
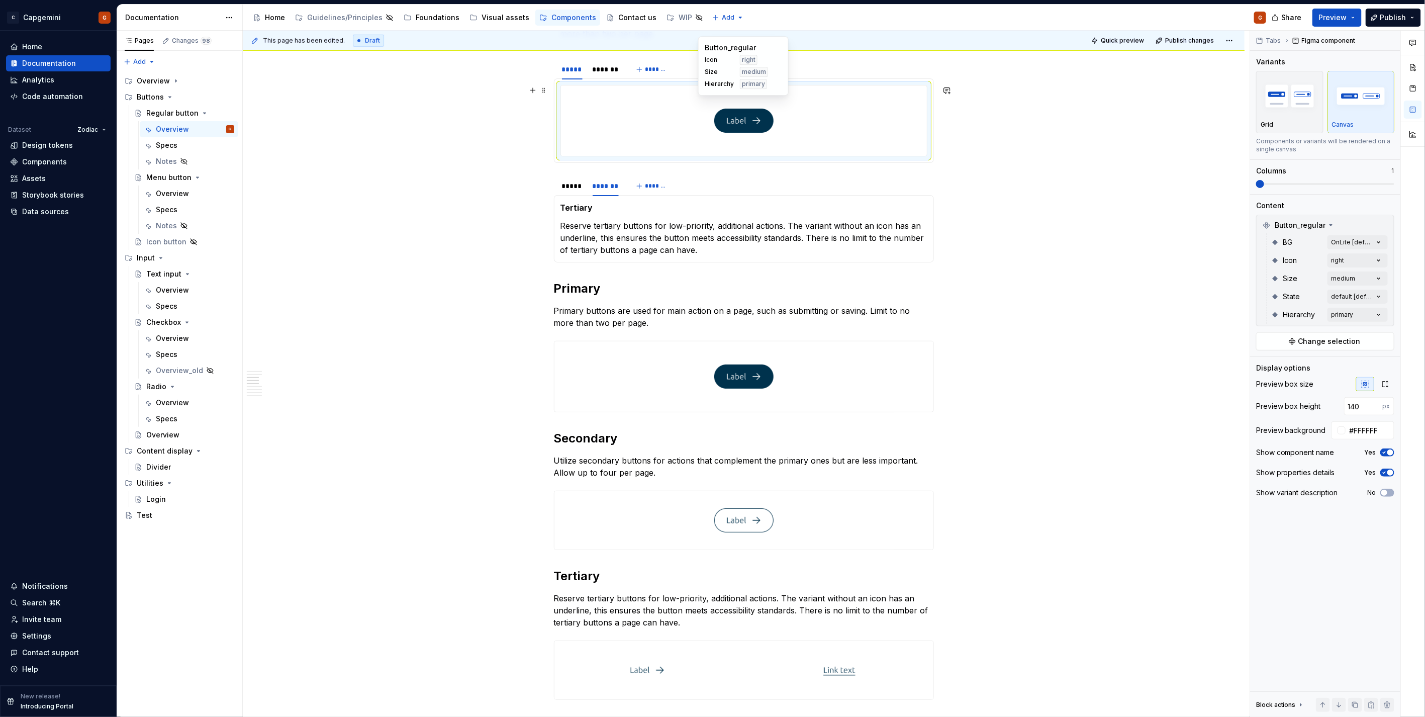
drag, startPoint x: 675, startPoint y: 128, endPoint x: 610, endPoint y: 132, distance: 64.5
click at [610, 132] on div at bounding box center [744, 120] width 366 height 70
click at [575, 109] on div at bounding box center [744, 120] width 366 height 70
click at [537, 91] on button "button" at bounding box center [533, 90] width 14 height 14
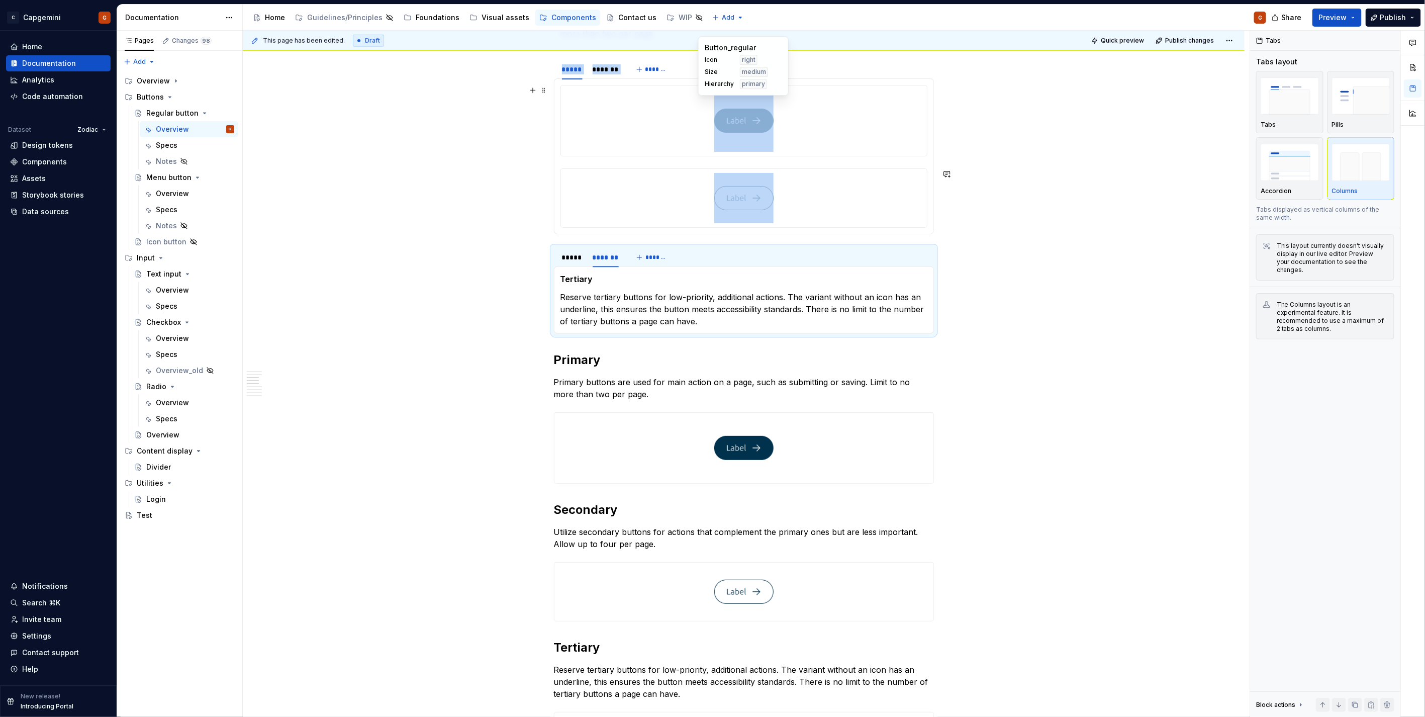
click at [674, 126] on div at bounding box center [744, 120] width 366 height 70
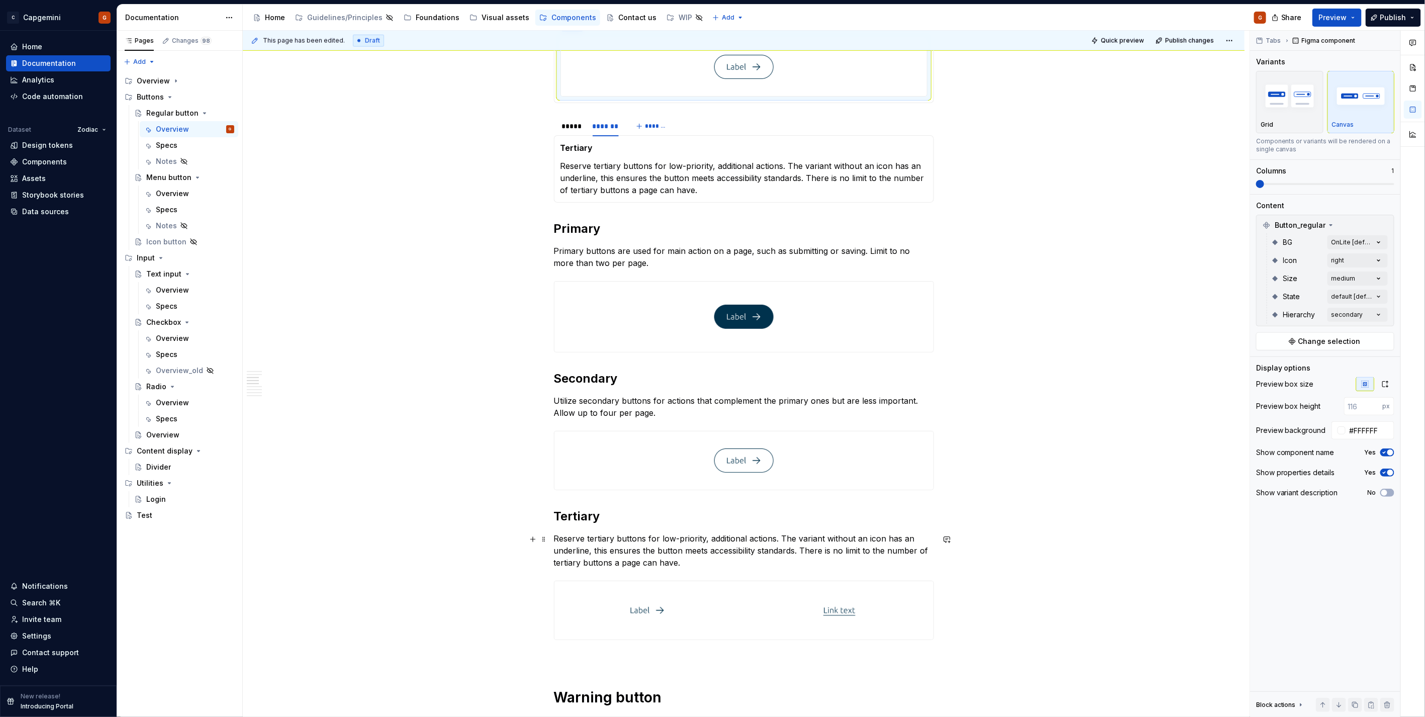
scroll to position [849, 0]
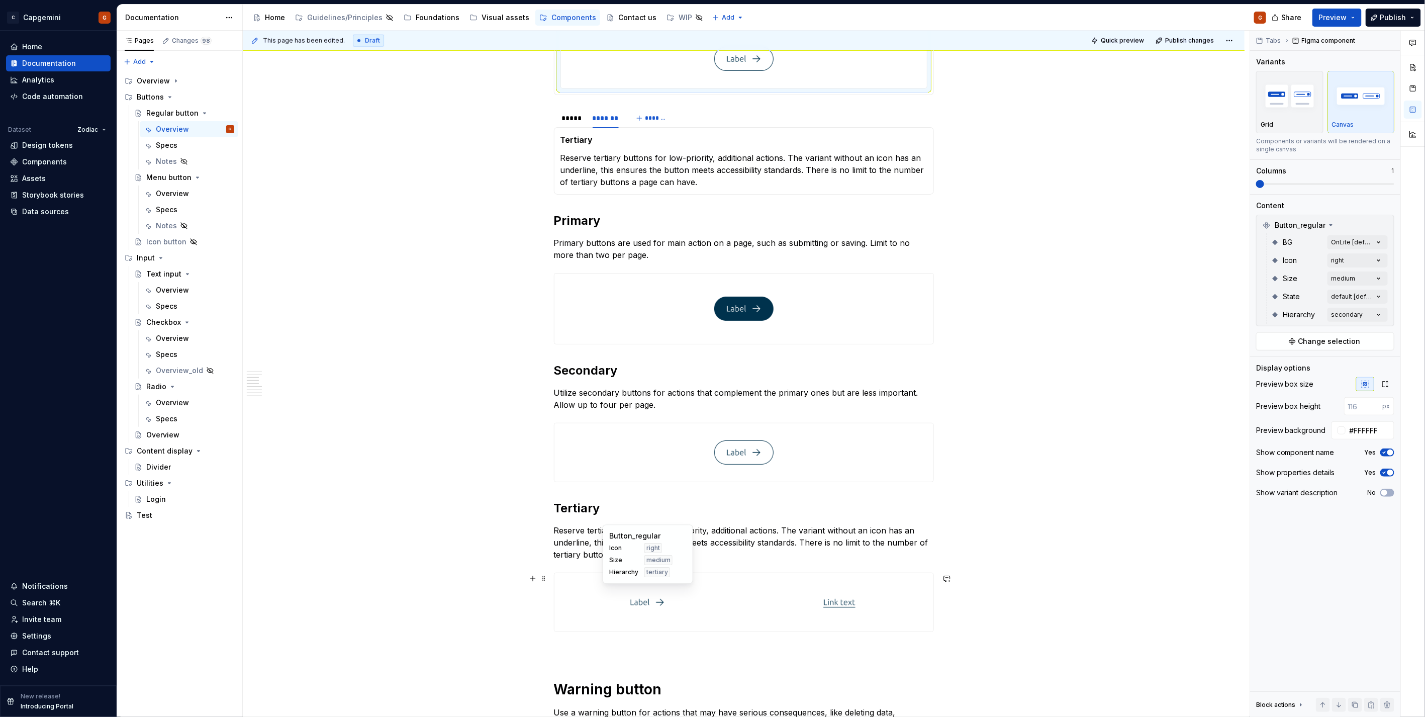
click at [705, 595] on div at bounding box center [649, 602] width 188 height 58
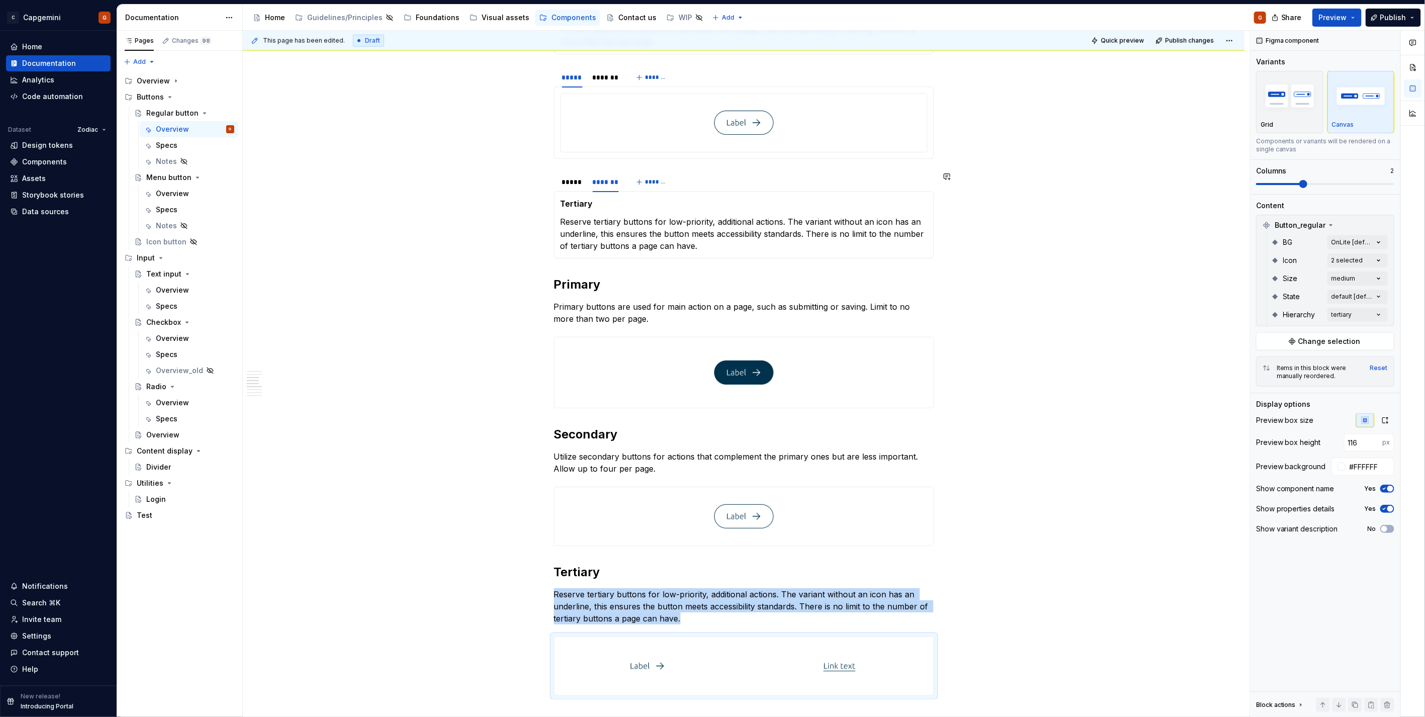
scroll to position [737, 0]
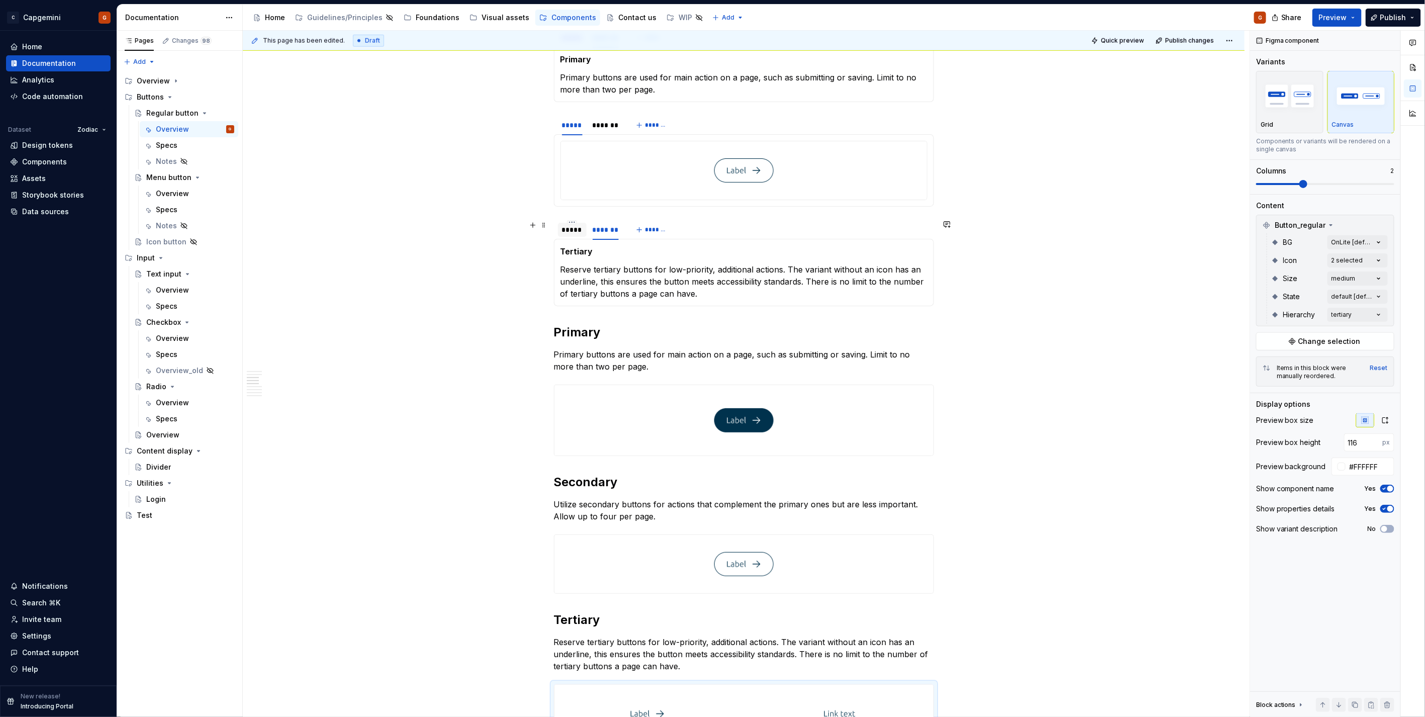
click at [571, 230] on div "*****" at bounding box center [572, 230] width 21 height 10
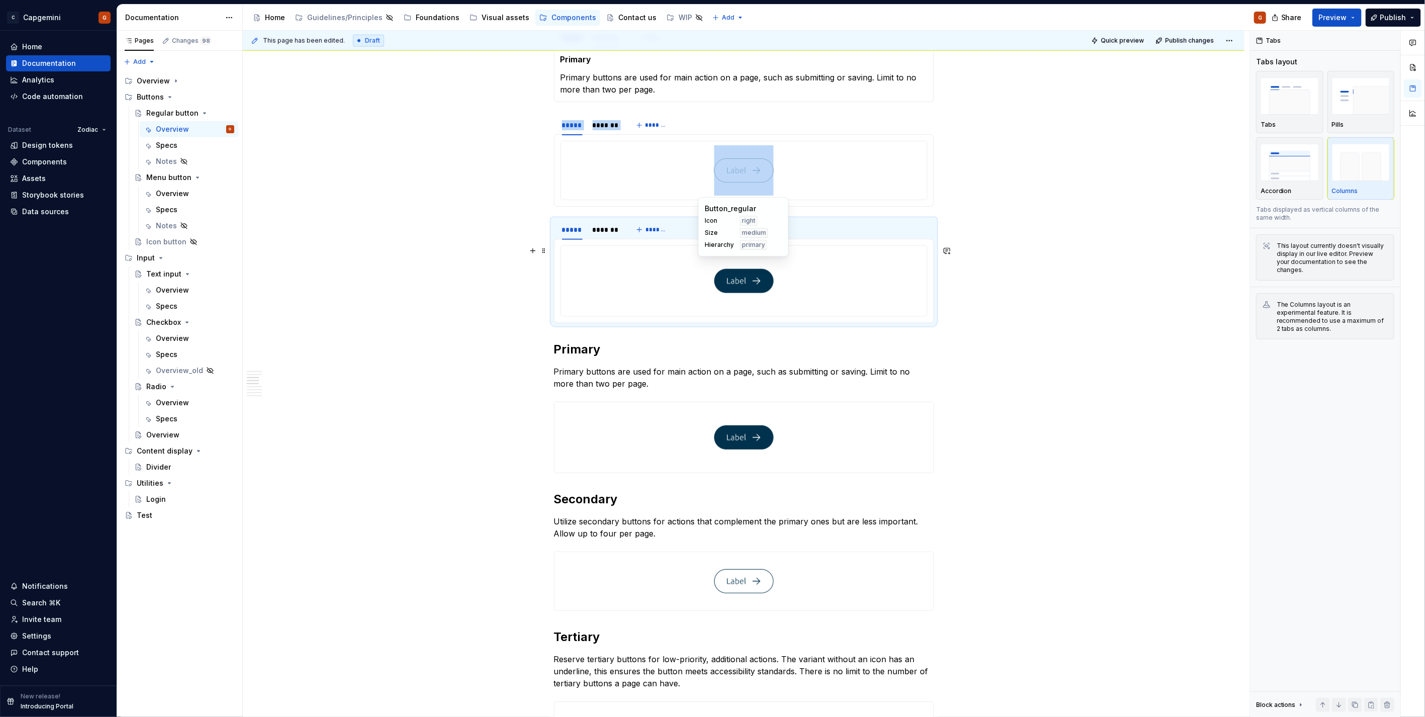
click at [661, 284] on div at bounding box center [744, 281] width 366 height 70
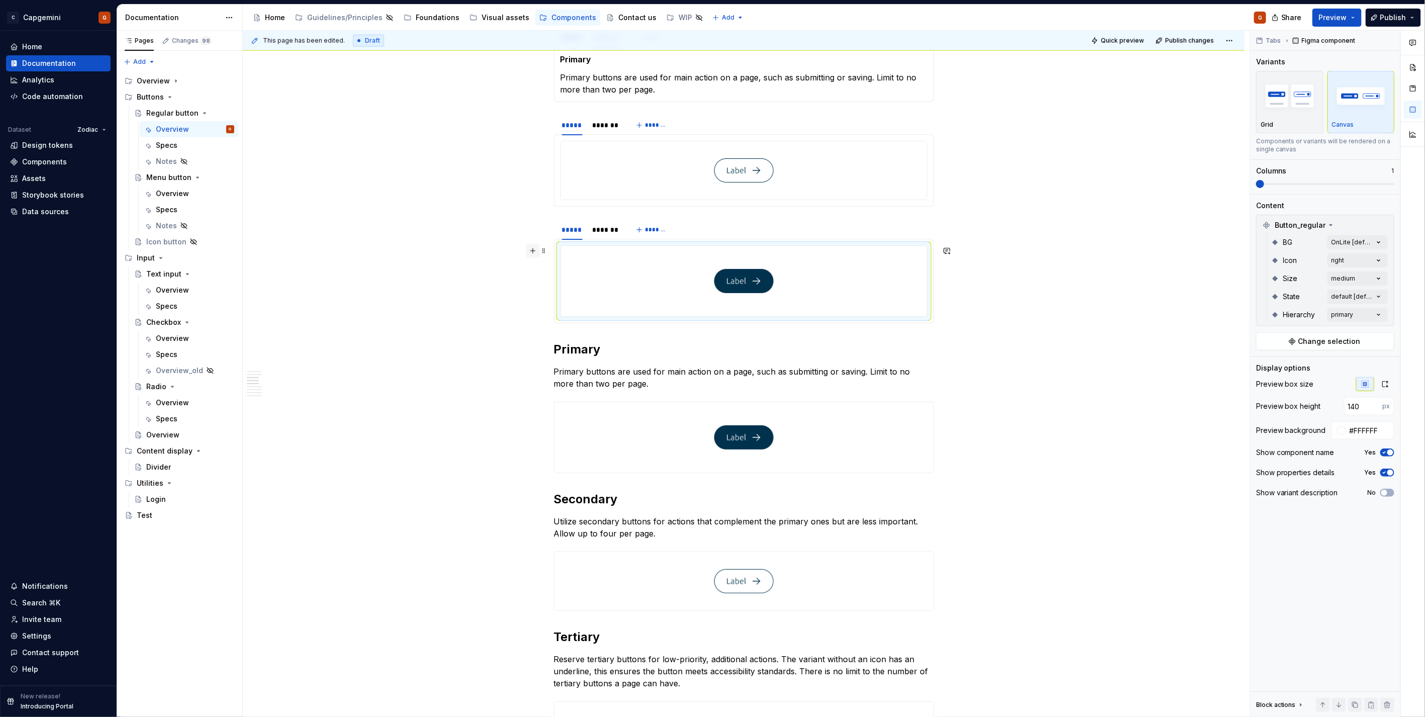
click at [534, 252] on button "button" at bounding box center [533, 251] width 14 height 14
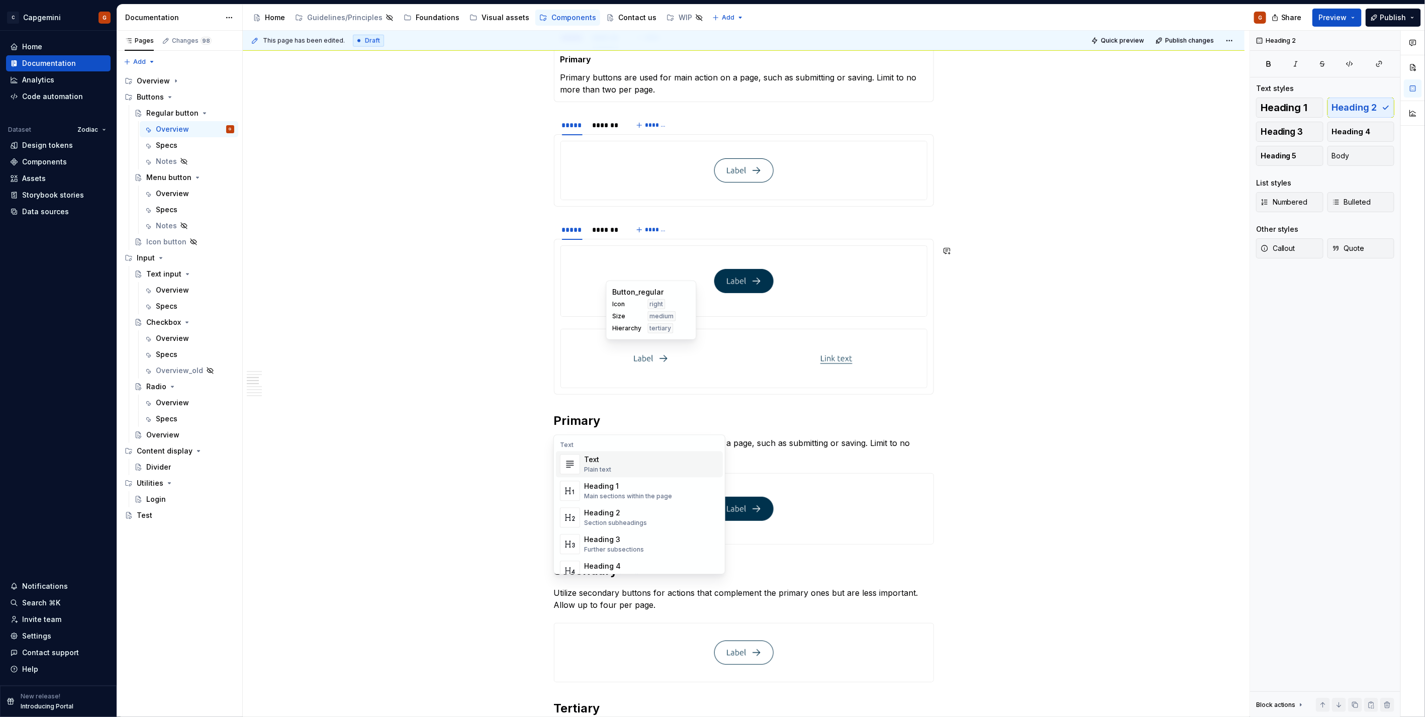
click at [649, 299] on div "Button_regular Icon right Size medium Hierarchy tertiary" at bounding box center [651, 310] width 77 height 46
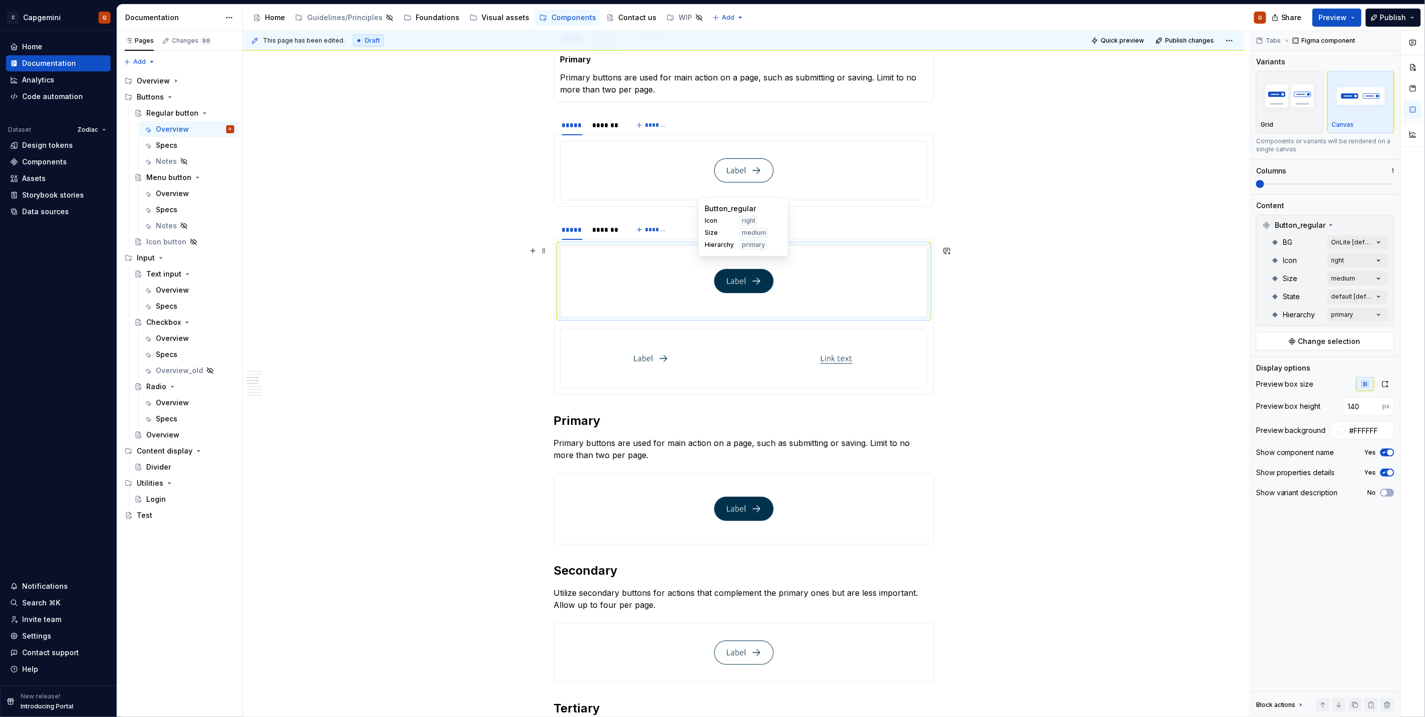
click at [655, 268] on div at bounding box center [744, 281] width 366 height 70
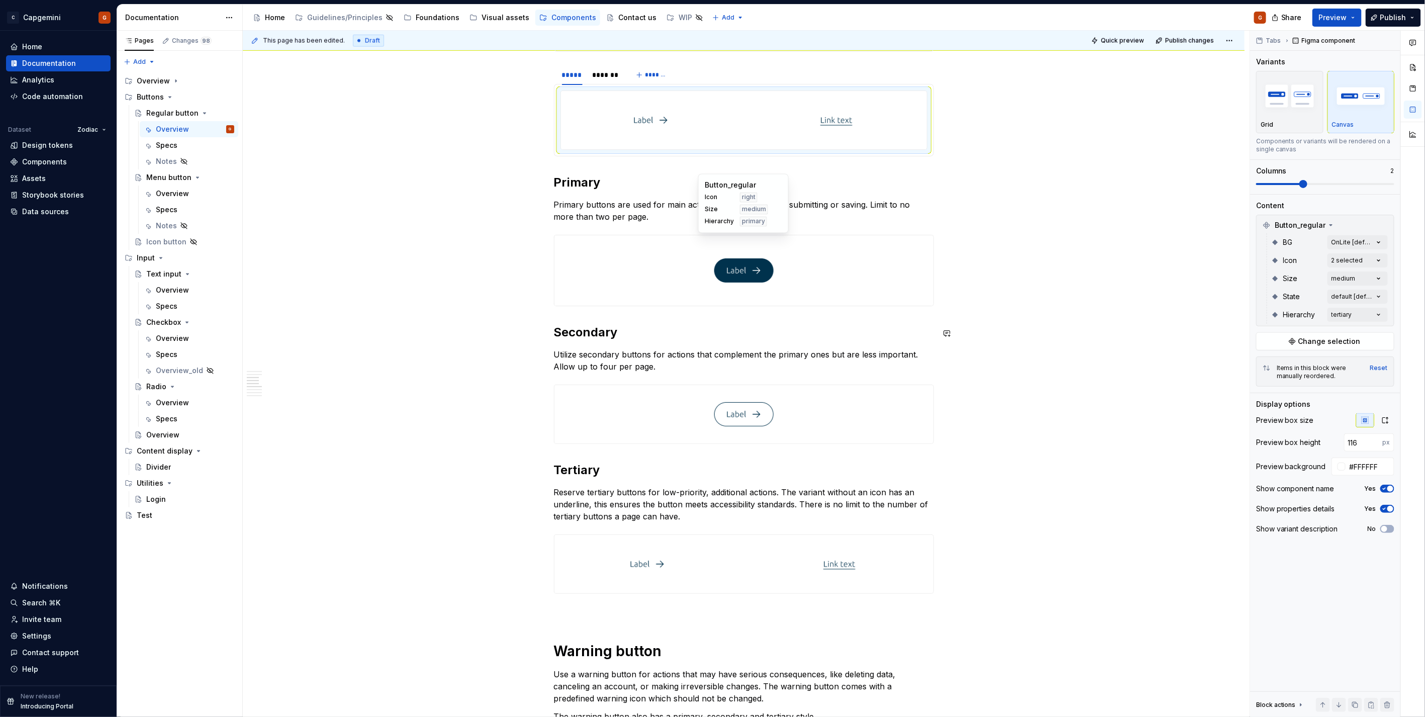
scroll to position [905, 0]
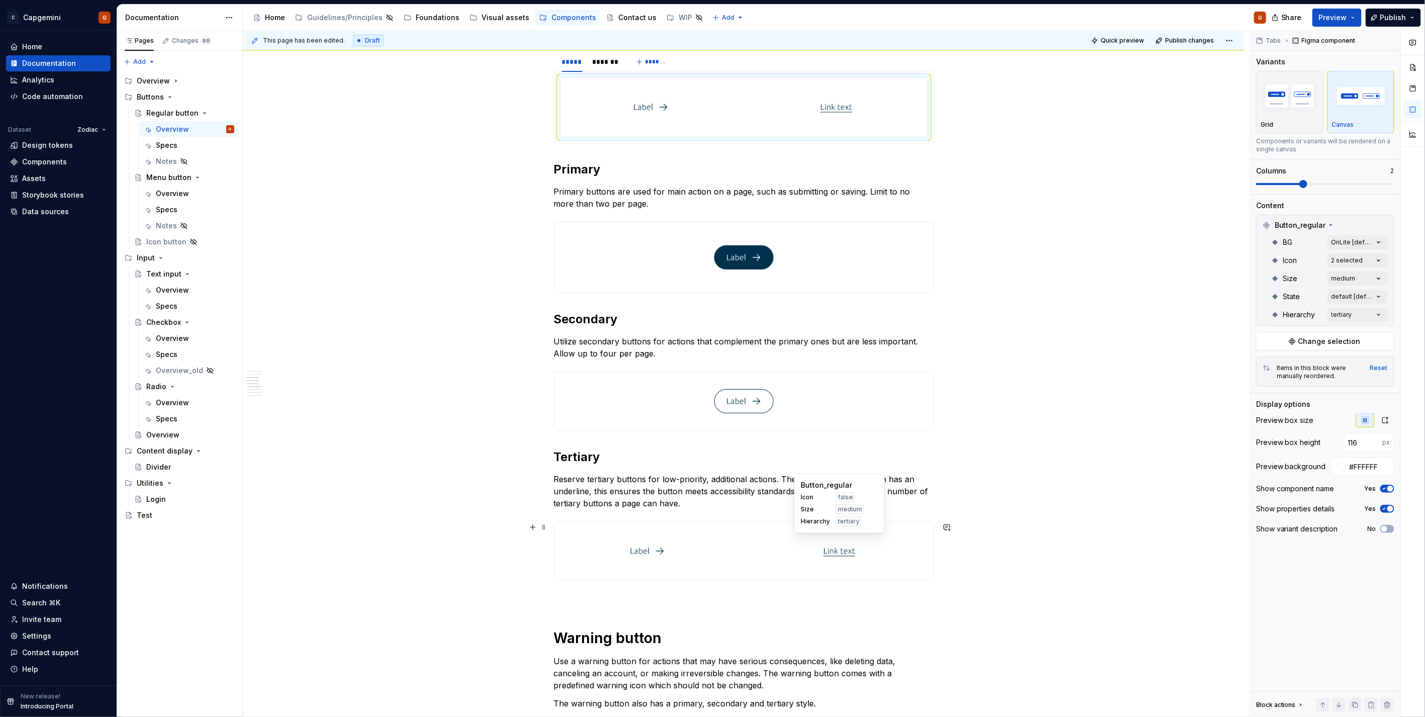
click at [792, 557] on div at bounding box center [840, 551] width 188 height 58
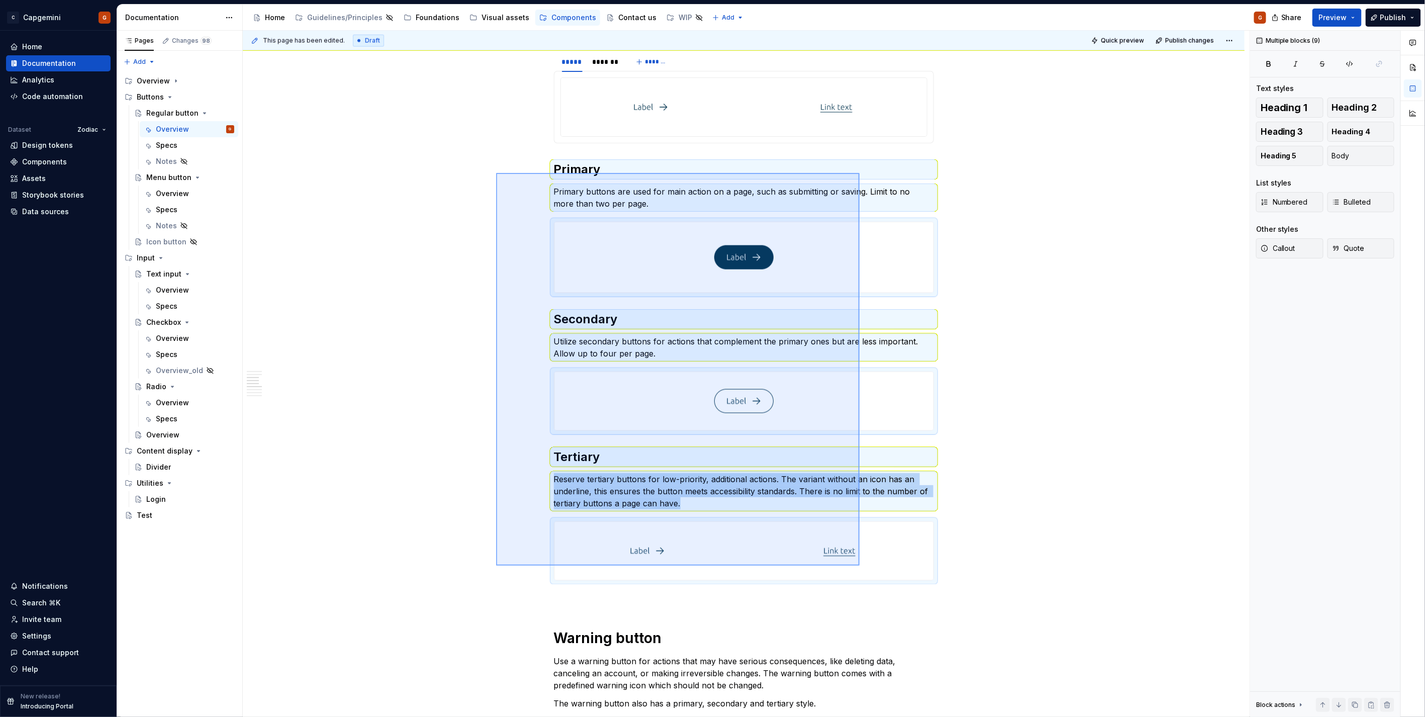
drag, startPoint x: 496, startPoint y: 173, endPoint x: 856, endPoint y: 554, distance: 523.9
click at [860, 565] on div "**********" at bounding box center [746, 374] width 1007 height 687
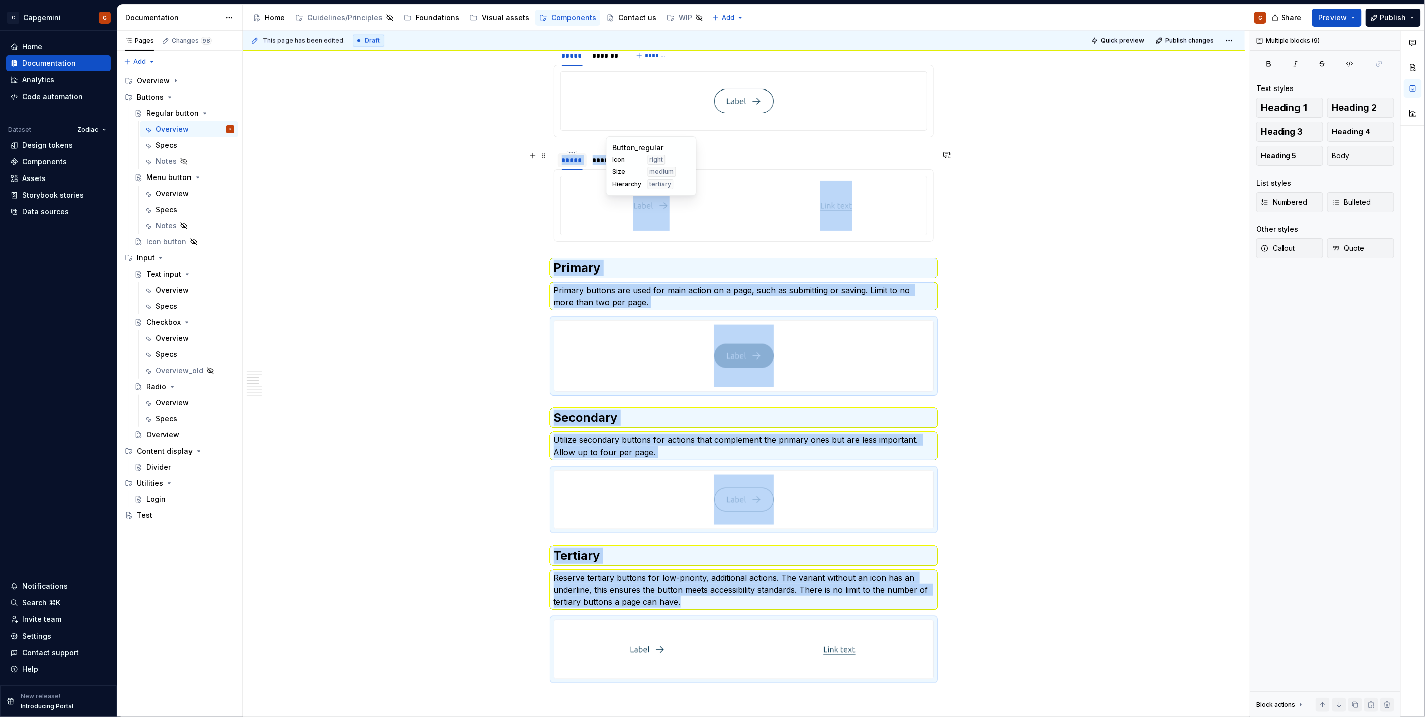
scroll to position [793, 0]
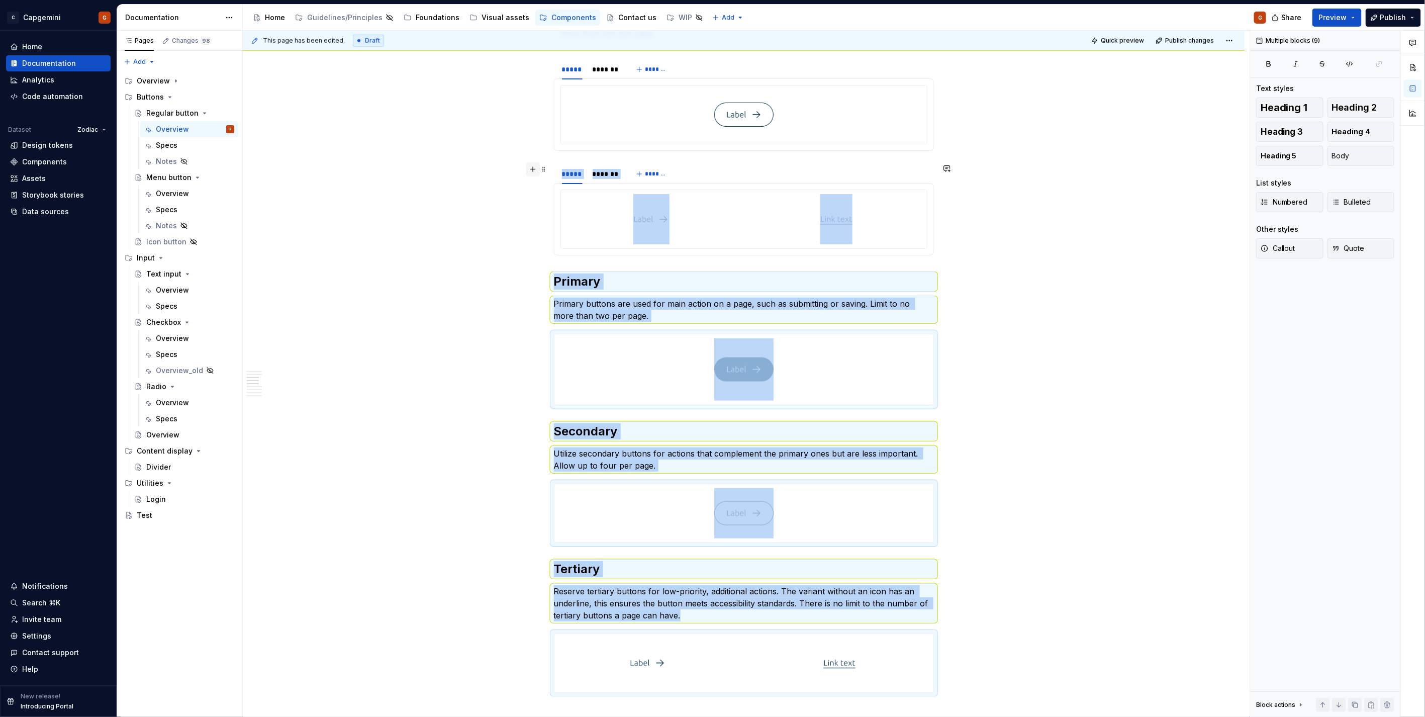
click at [527, 169] on button "button" at bounding box center [533, 169] width 14 height 14
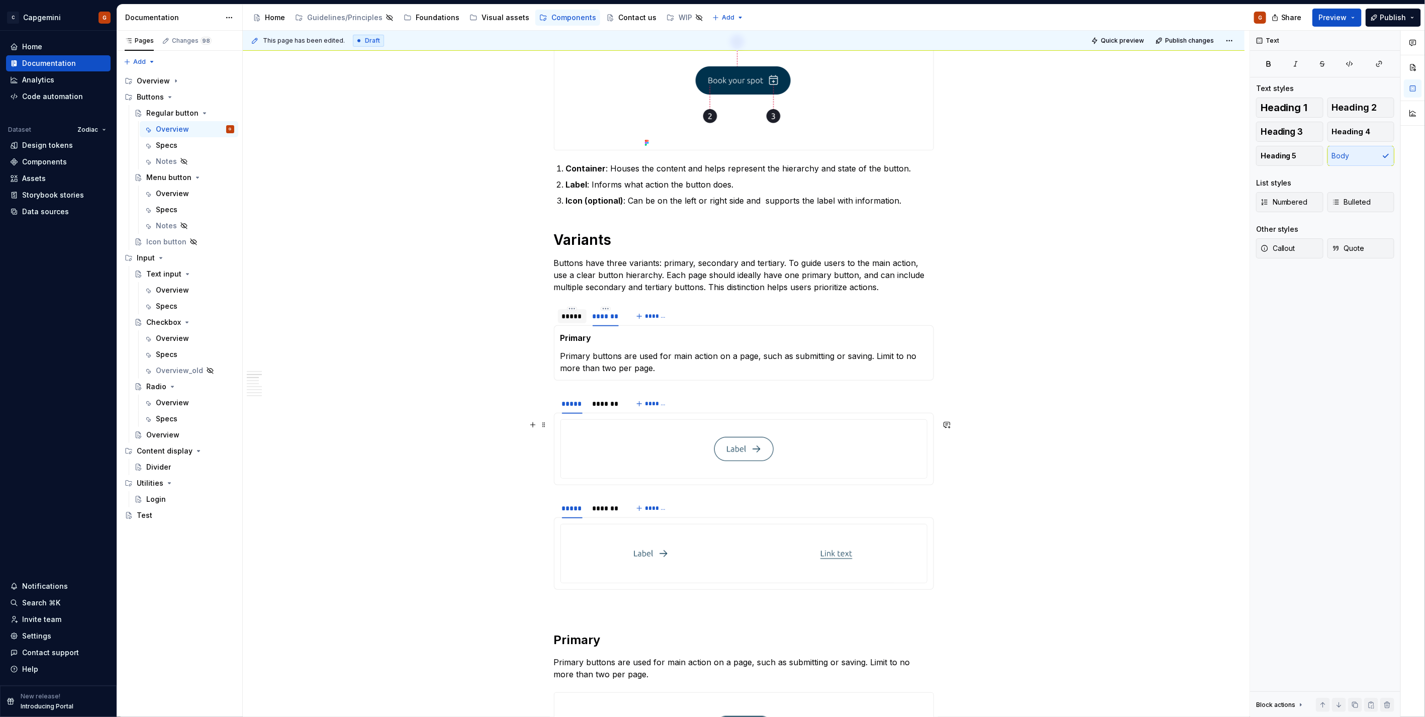
scroll to position [458, 0]
click at [619, 511] on div "*******" at bounding box center [606, 509] width 34 height 14
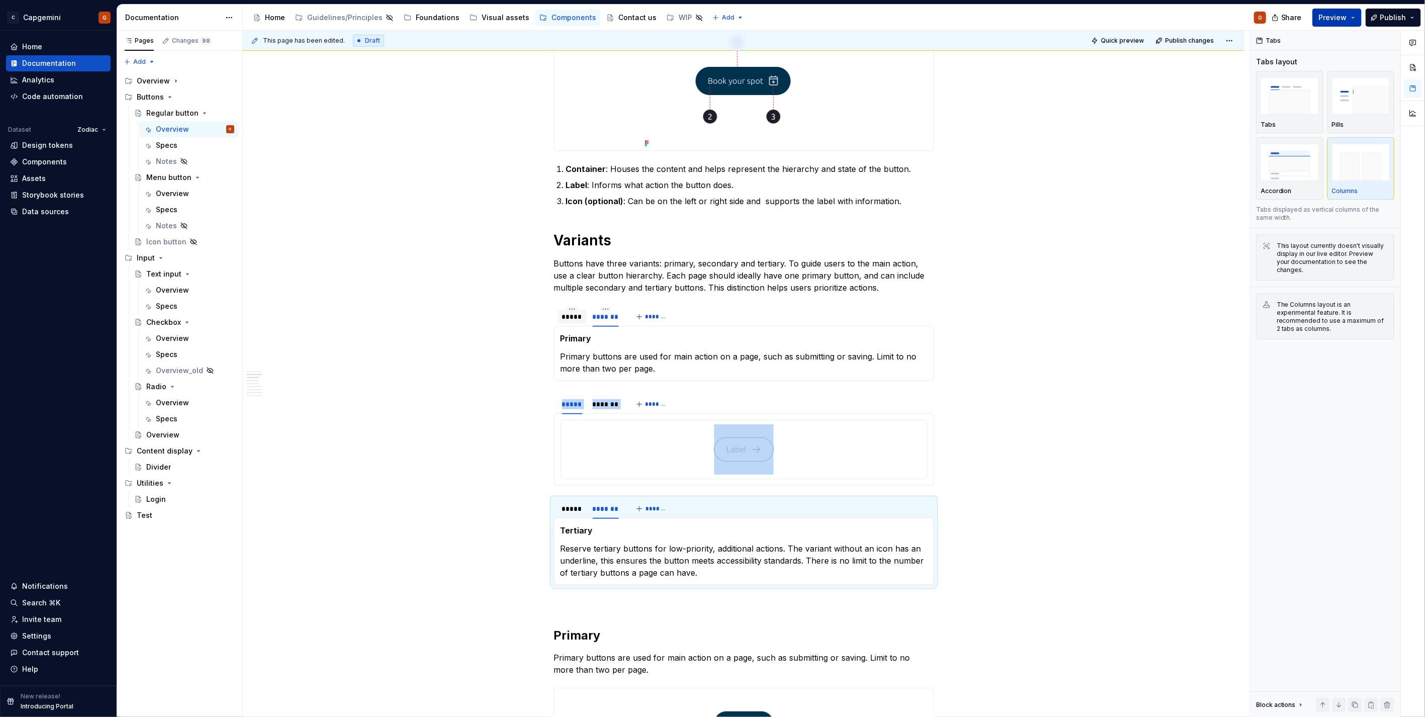
click at [1345, 19] on span "Preview" at bounding box center [1333, 18] width 28 height 10
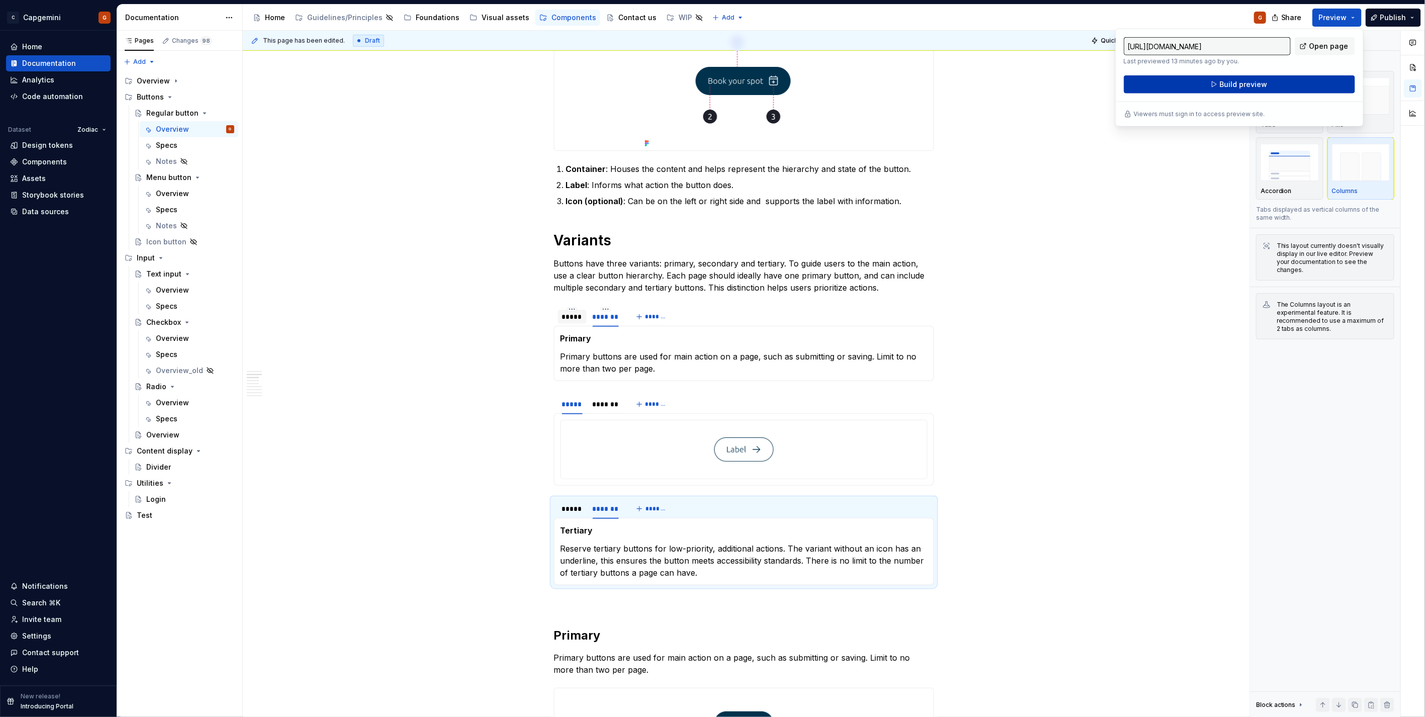
click at [1217, 88] on button "Build preview" at bounding box center [1239, 84] width 231 height 18
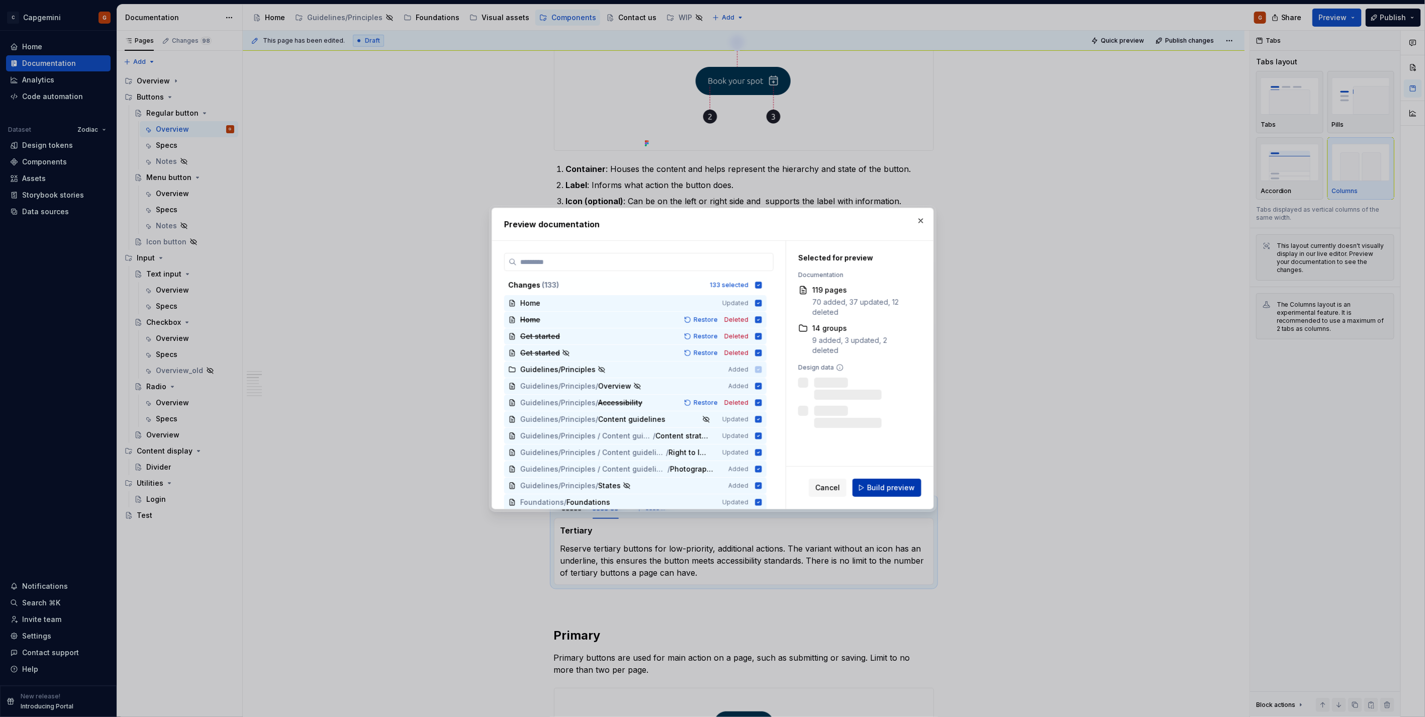
click at [889, 491] on span "Build preview" at bounding box center [891, 488] width 48 height 10
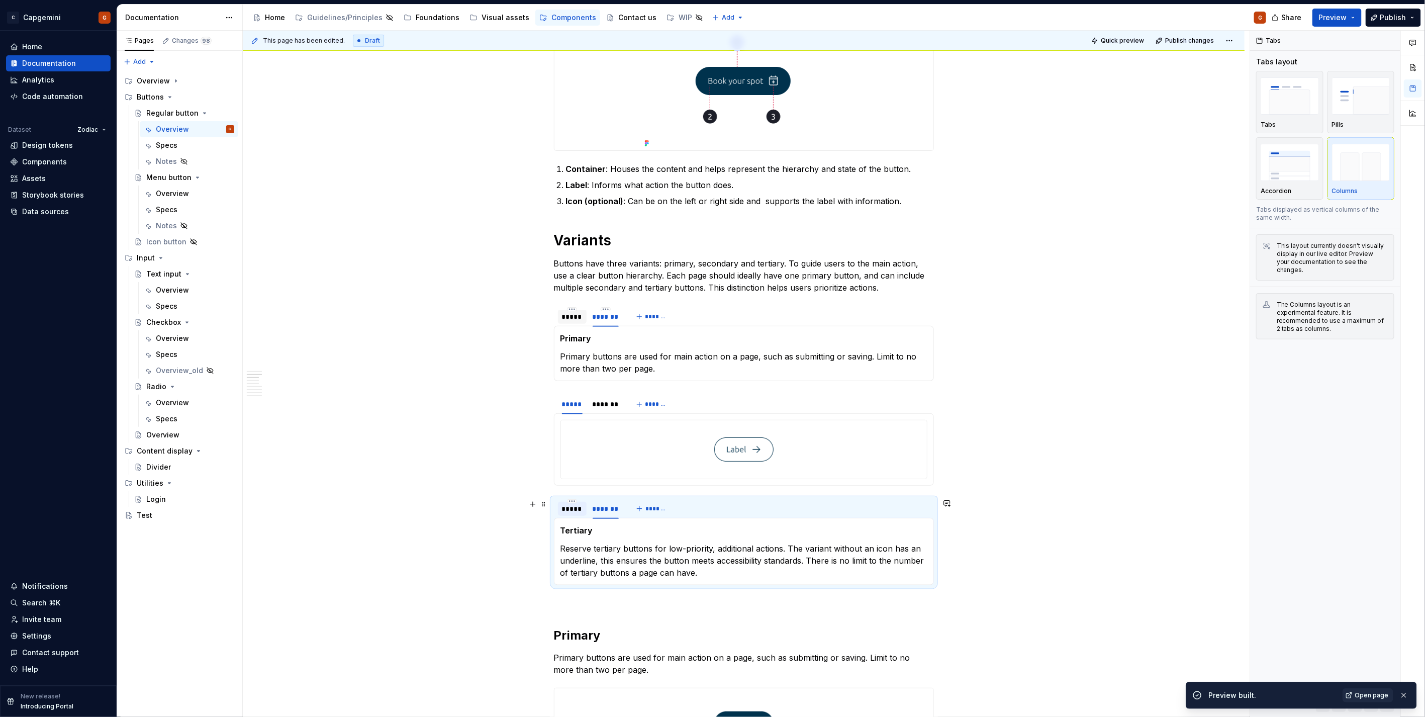
click at [566, 513] on div "*****" at bounding box center [572, 509] width 21 height 10
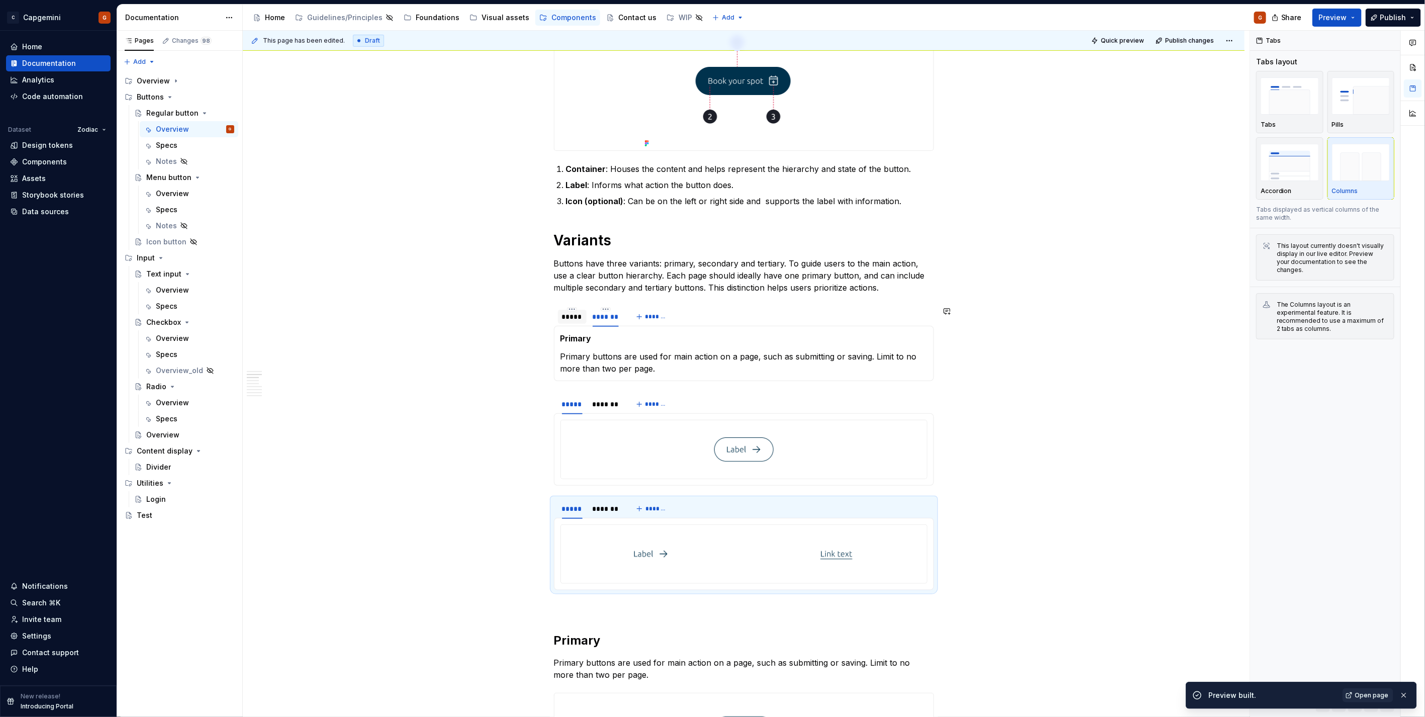
click at [575, 320] on div "*****" at bounding box center [572, 317] width 21 height 10
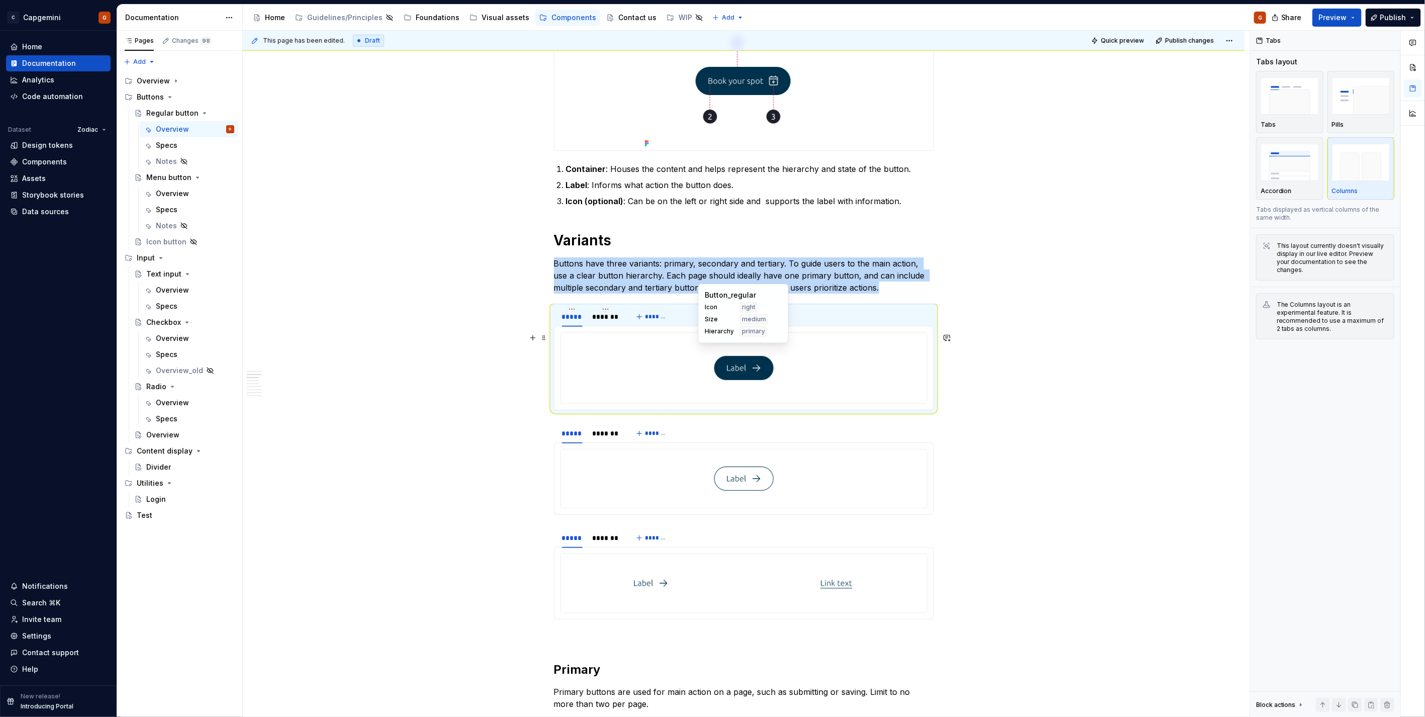
click at [593, 360] on div at bounding box center [744, 368] width 366 height 70
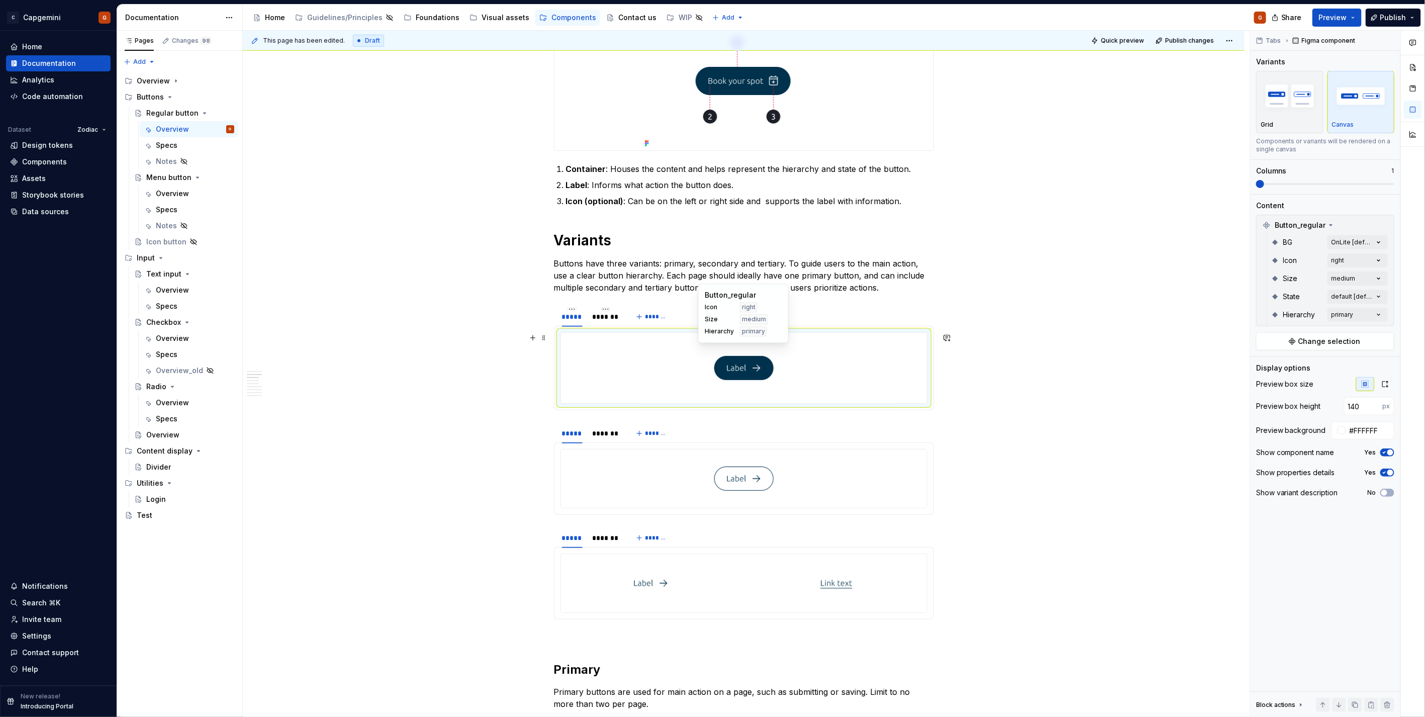
type textarea "*"
click at [1366, 407] on input "140" at bounding box center [1363, 406] width 39 height 18
type input "175"
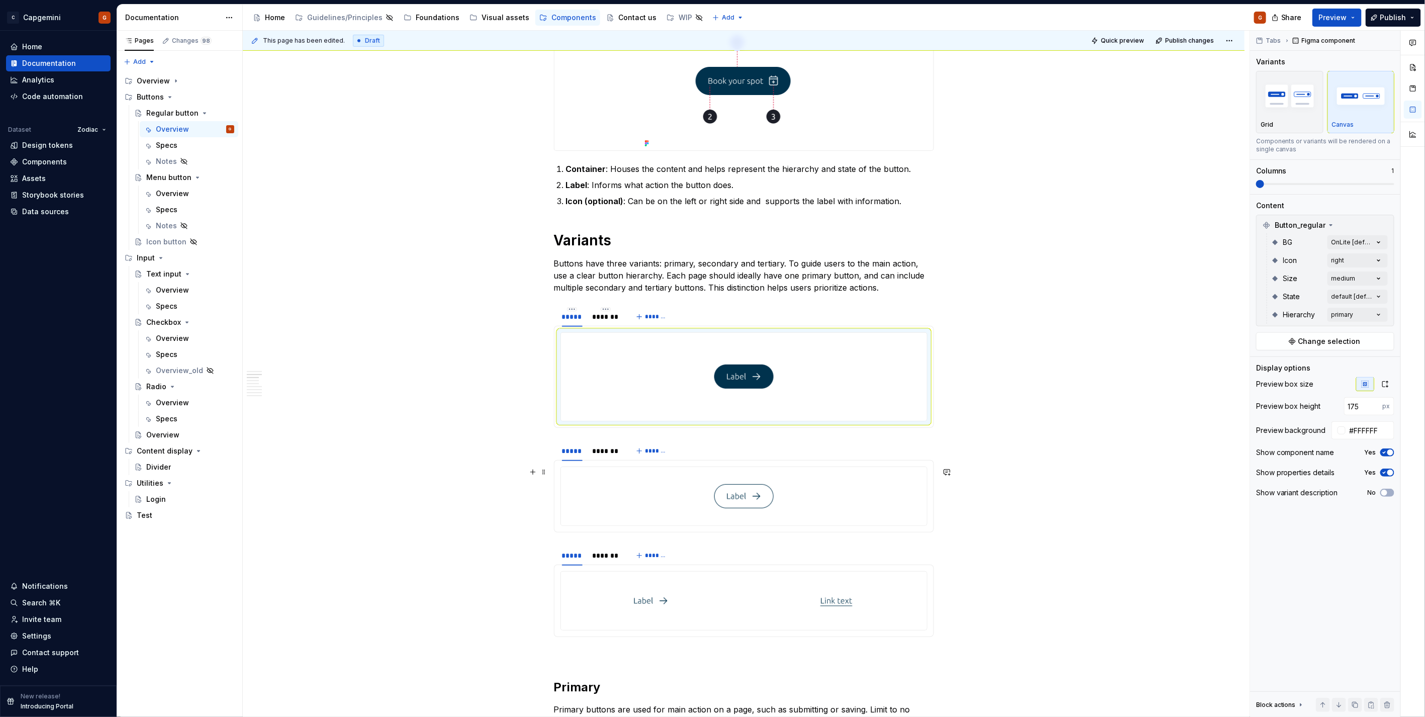
click at [843, 500] on div at bounding box center [744, 496] width 366 height 58
click at [1359, 404] on input "number" at bounding box center [1363, 406] width 39 height 18
type input "175"
click at [807, 637] on div at bounding box center [836, 630] width 181 height 58
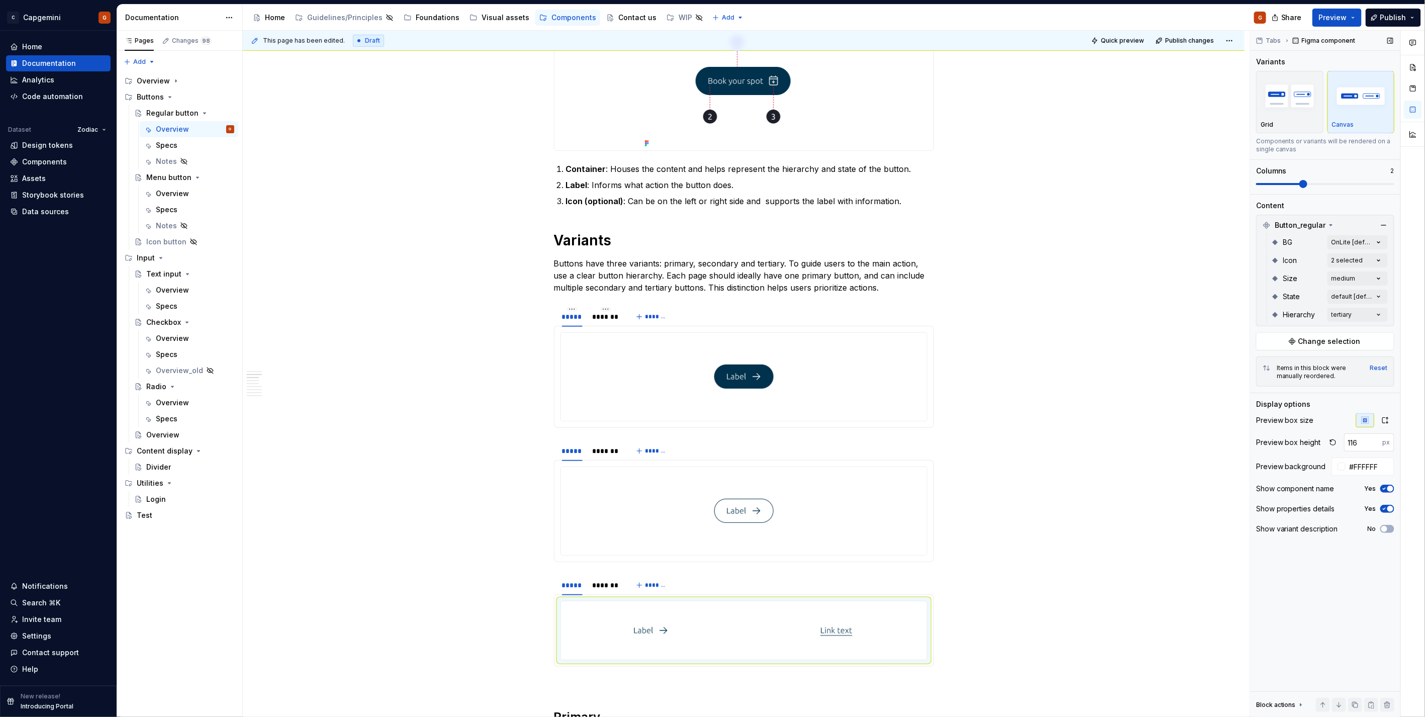
click at [1361, 439] on input "116" at bounding box center [1363, 442] width 39 height 18
type input "1"
type input "175"
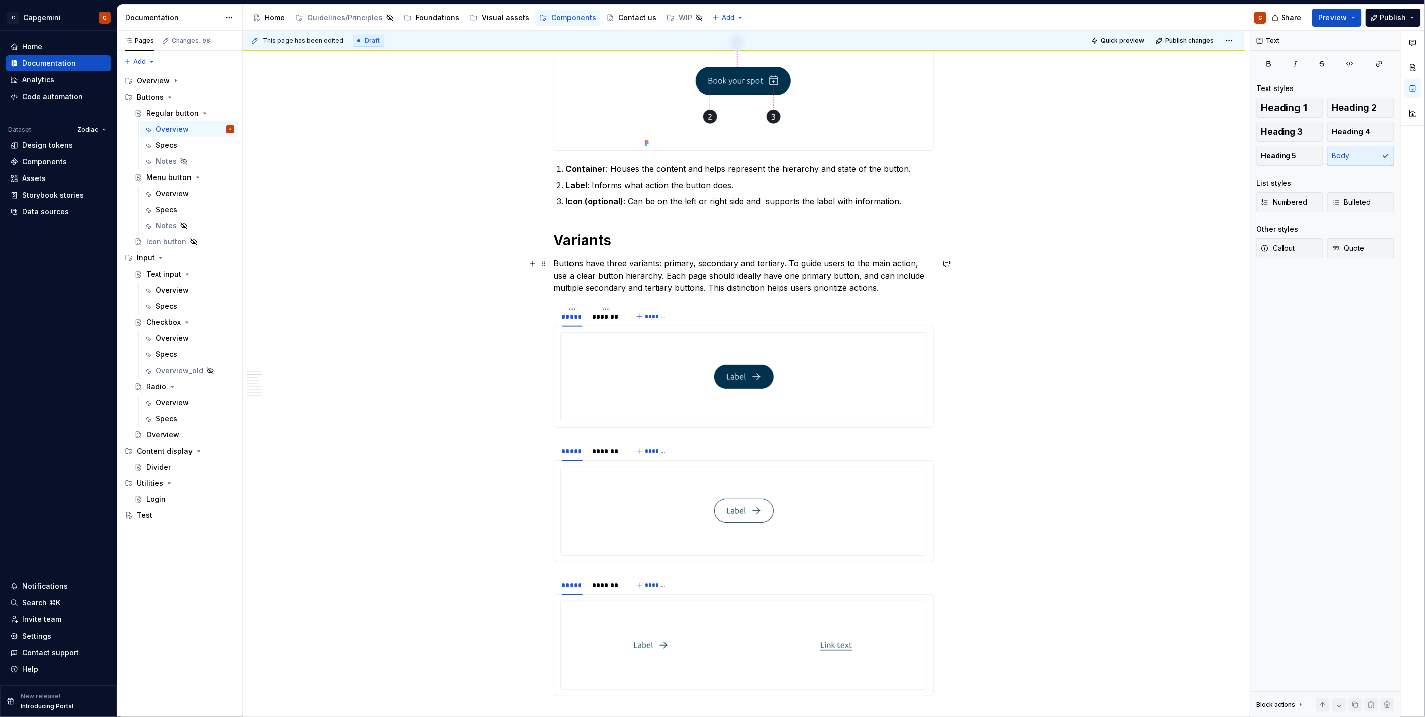
click at [880, 288] on p "Buttons have three variants: primary, secondary and tertiary. To guide users to…" at bounding box center [744, 275] width 380 height 36
click at [1343, 23] on button "Preview" at bounding box center [1337, 18] width 49 height 18
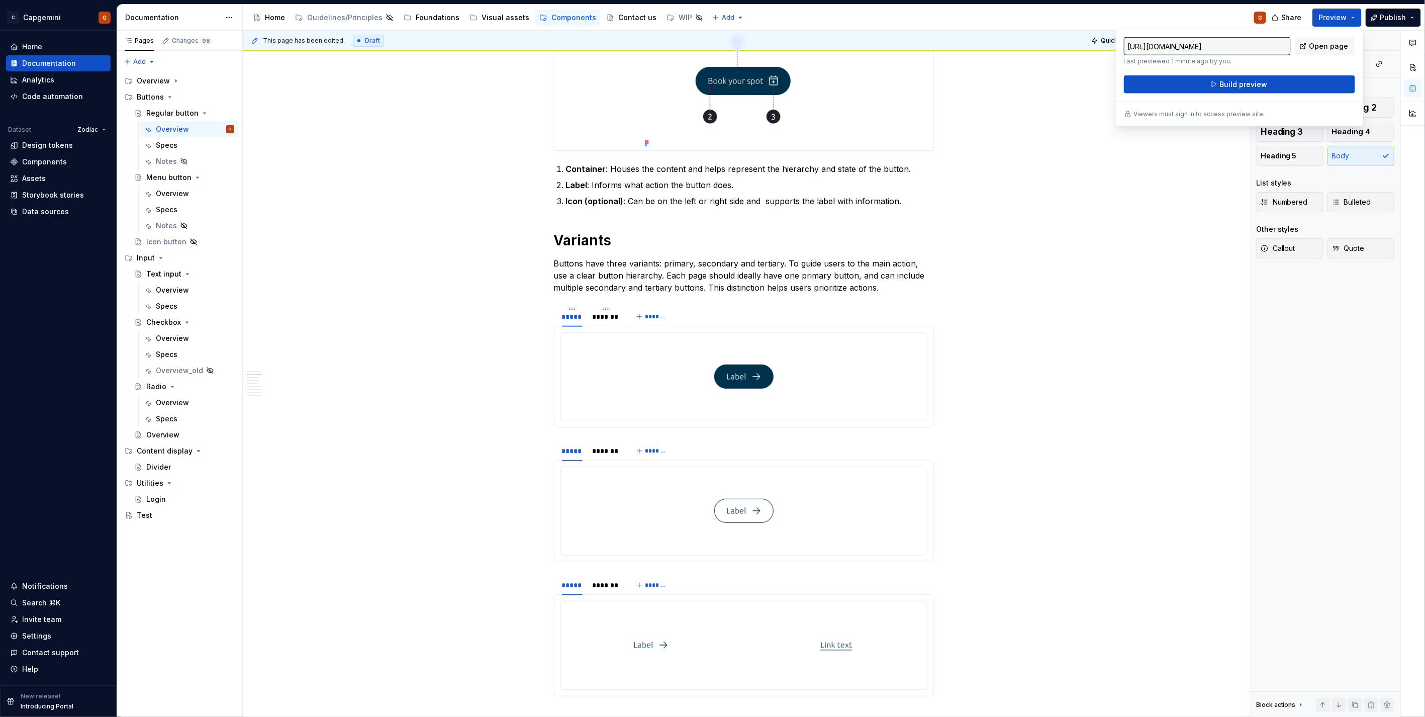
click at [1203, 95] on div "[URL][DOMAIN_NAME] Last previewed 1 minute ago by you. Open page Build preview …" at bounding box center [1240, 78] width 248 height 98
click at [1203, 86] on button "Build preview" at bounding box center [1239, 84] width 231 height 18
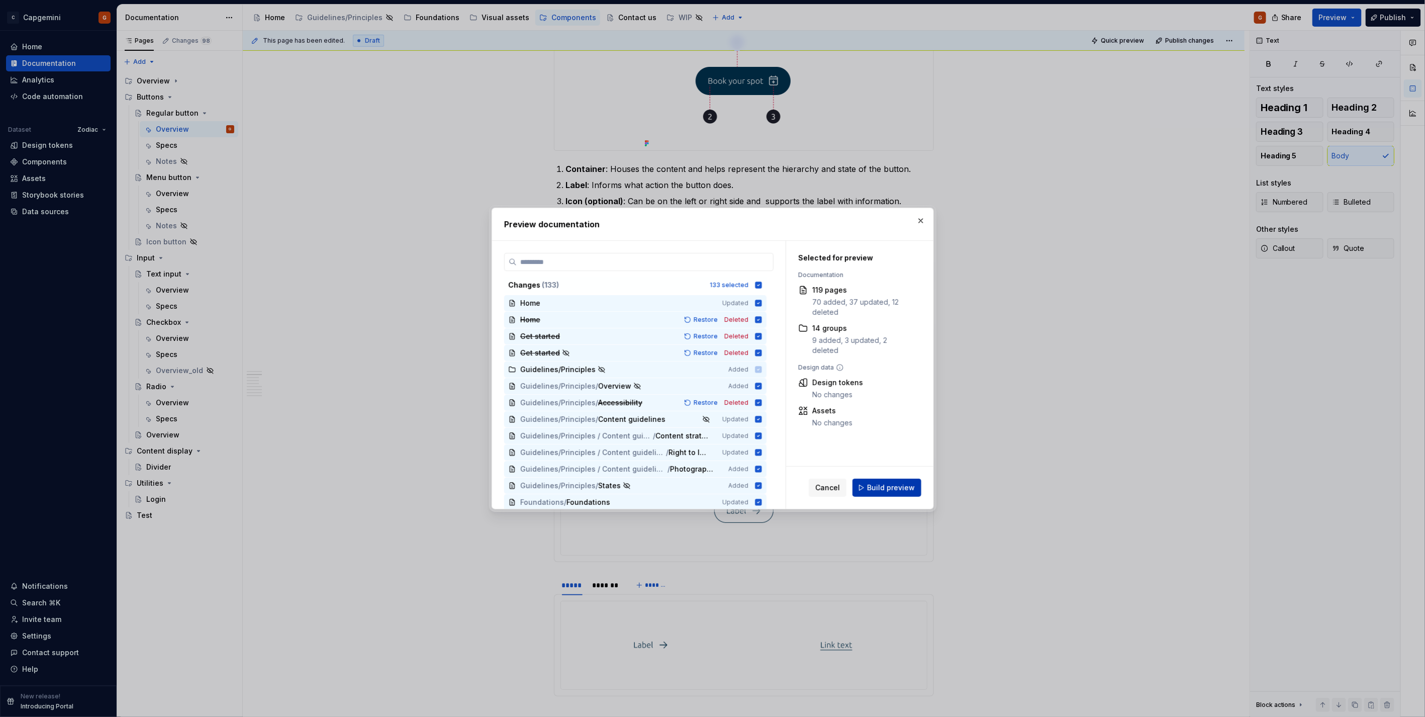
click at [880, 493] on span "Build preview" at bounding box center [891, 488] width 48 height 10
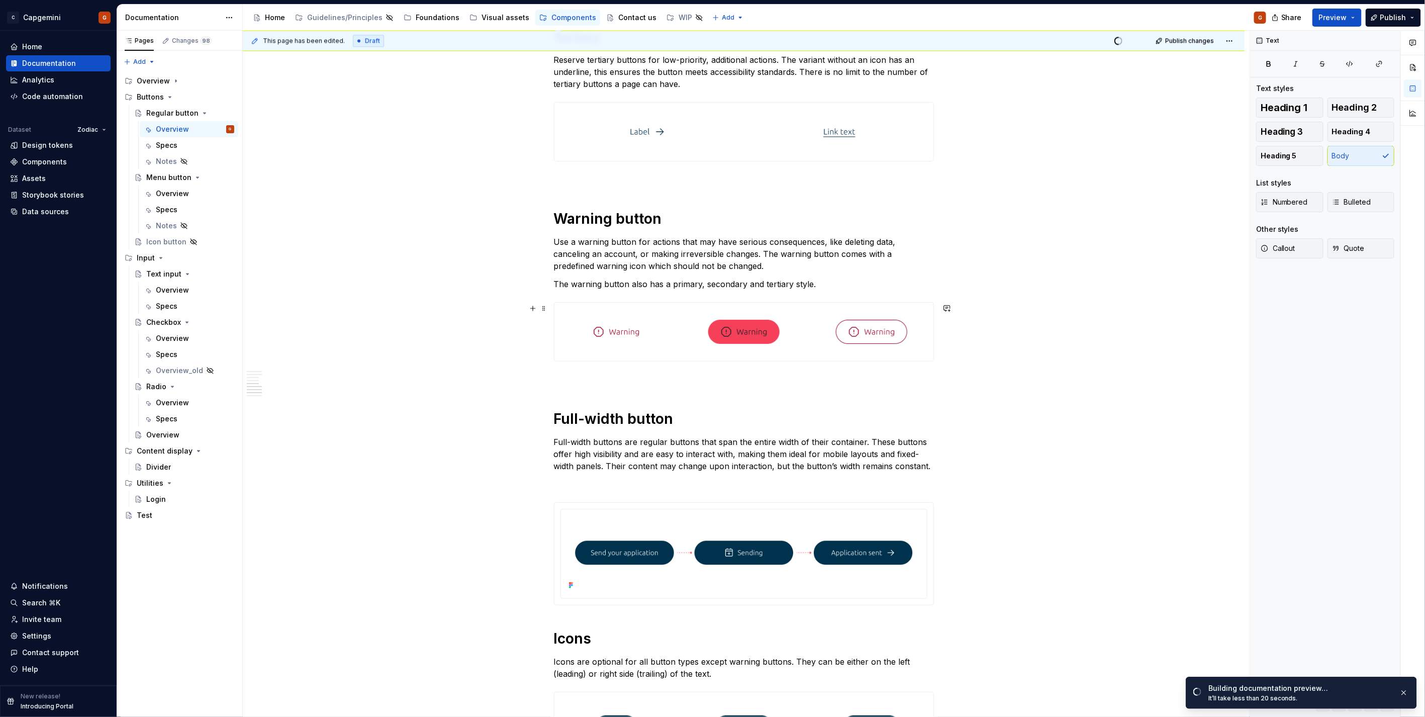
scroll to position [1464, 0]
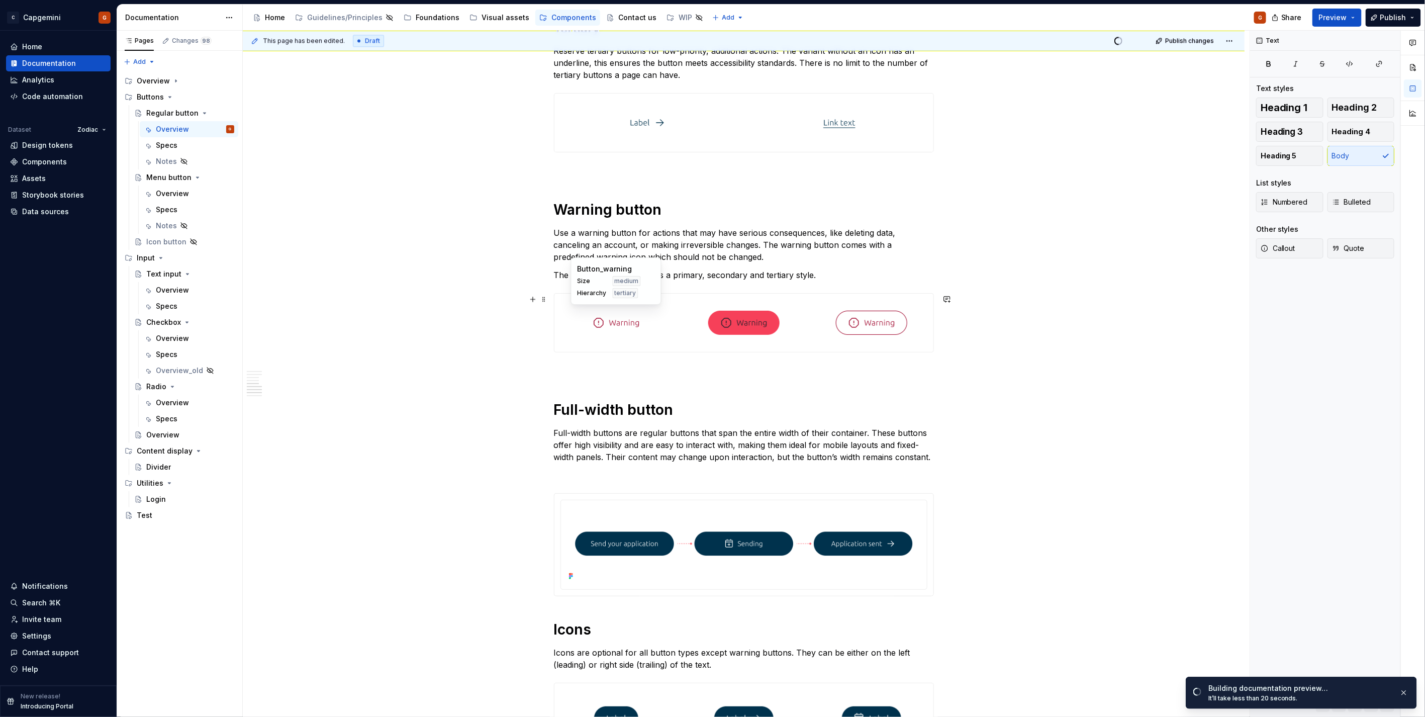
click at [654, 325] on div at bounding box center [617, 323] width 124 height 58
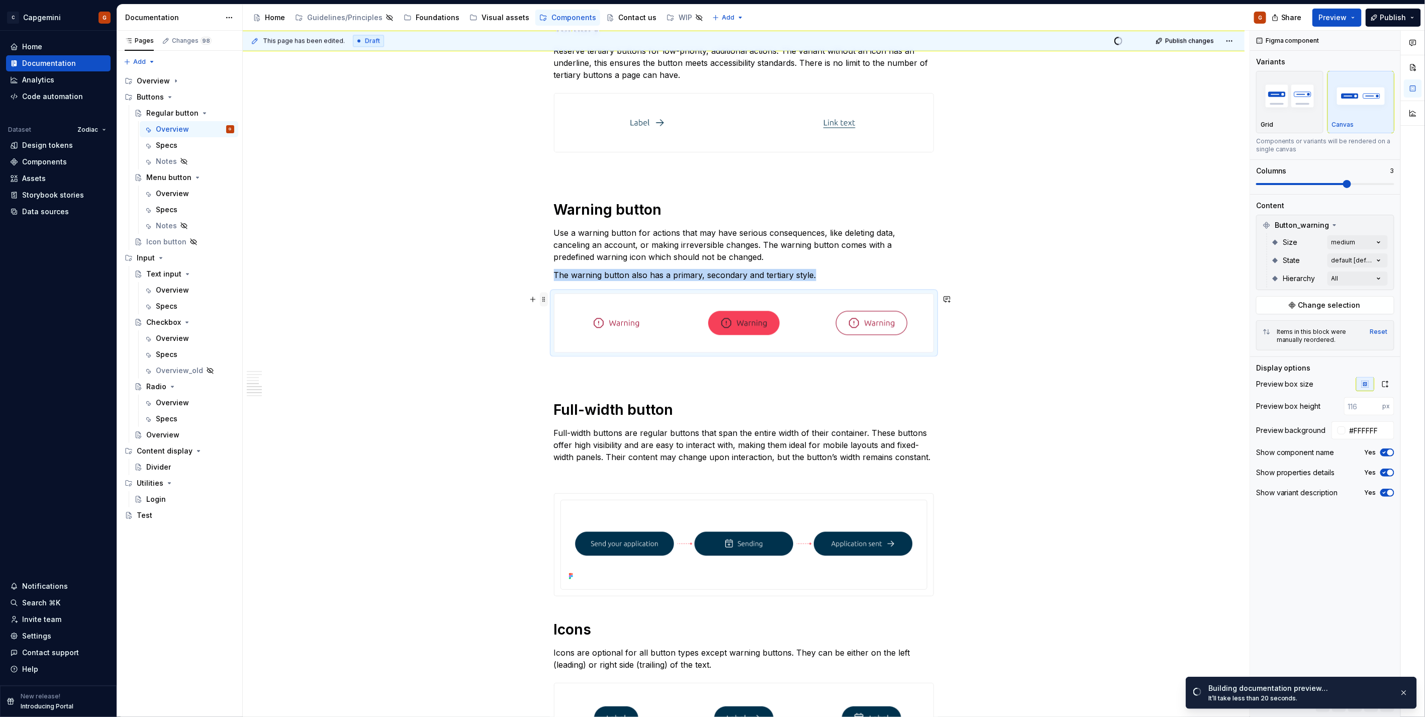
click at [541, 301] on span at bounding box center [544, 299] width 8 height 14
click at [570, 317] on div "Duplicate" at bounding box center [590, 315] width 65 height 10
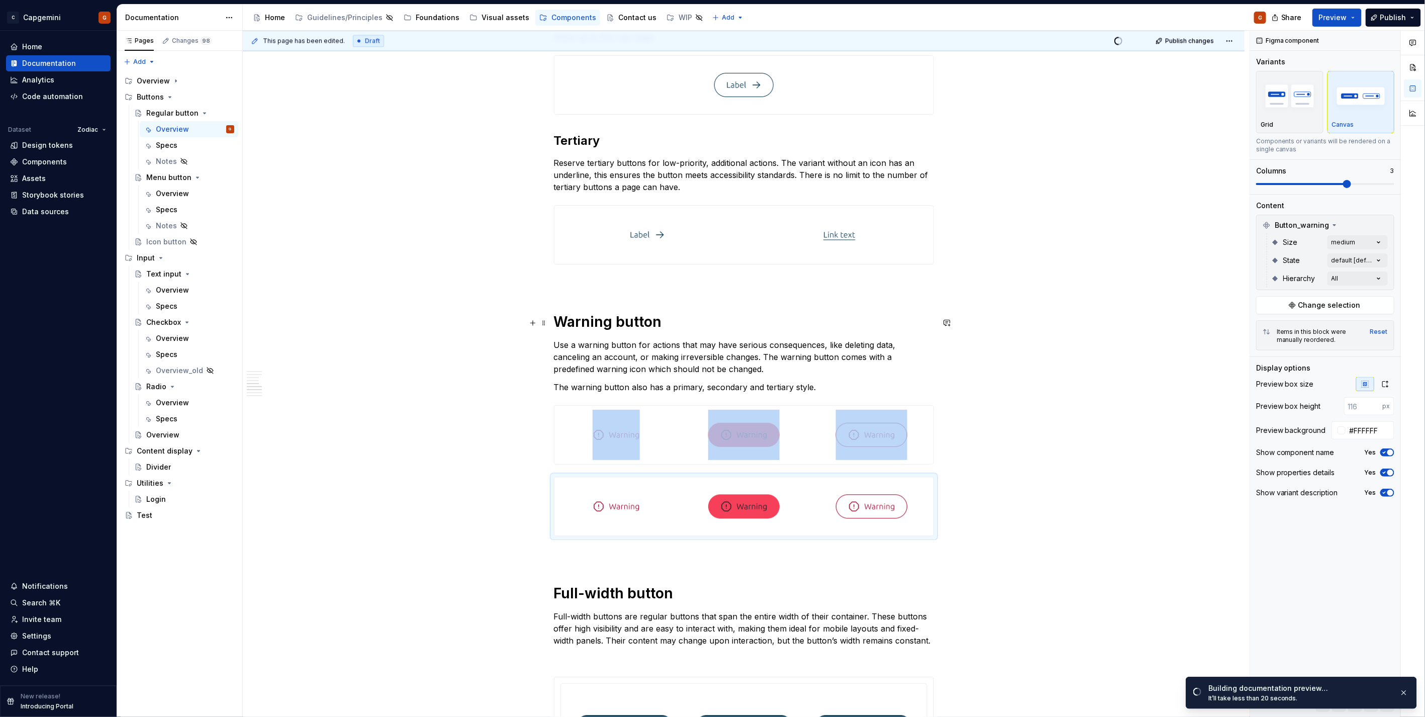
scroll to position [1408, 0]
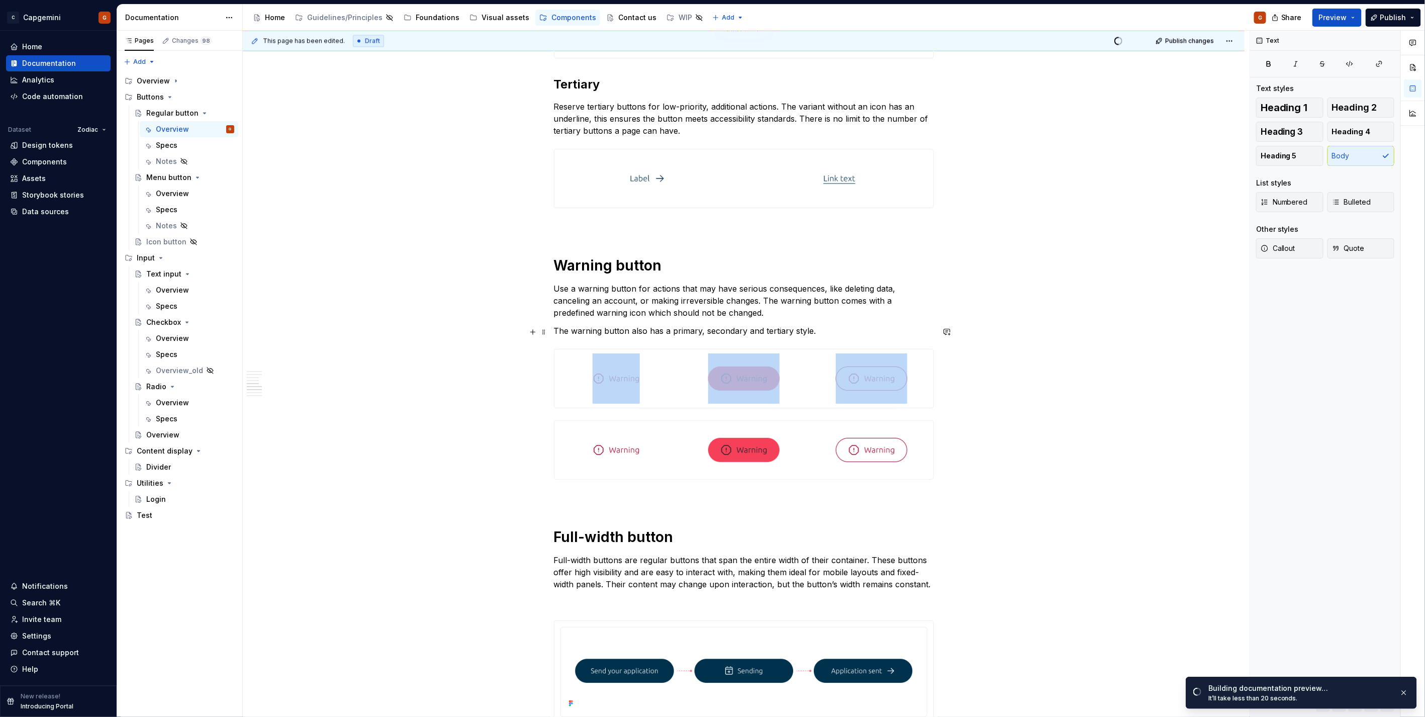
click at [826, 337] on p "The warning button also has a primary, secondary and tertiary style." at bounding box center [744, 331] width 380 height 12
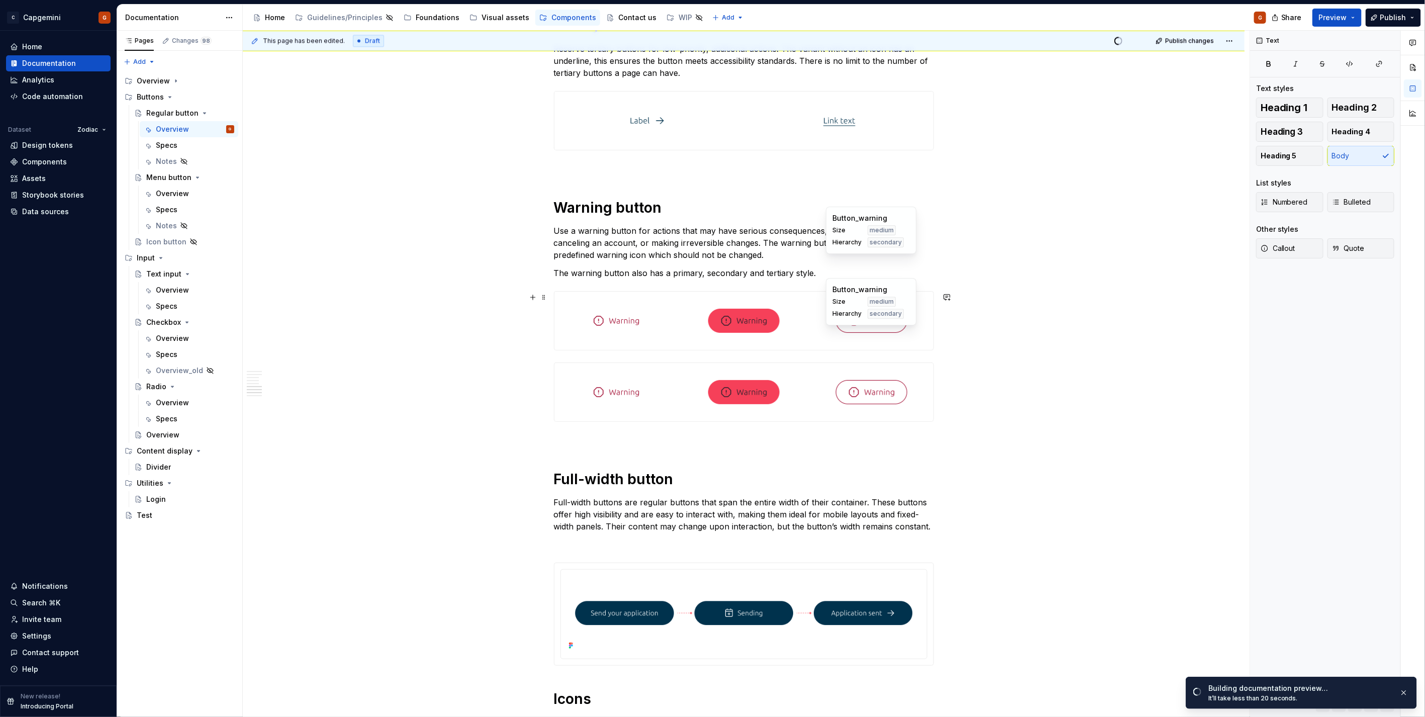
scroll to position [1519, 0]
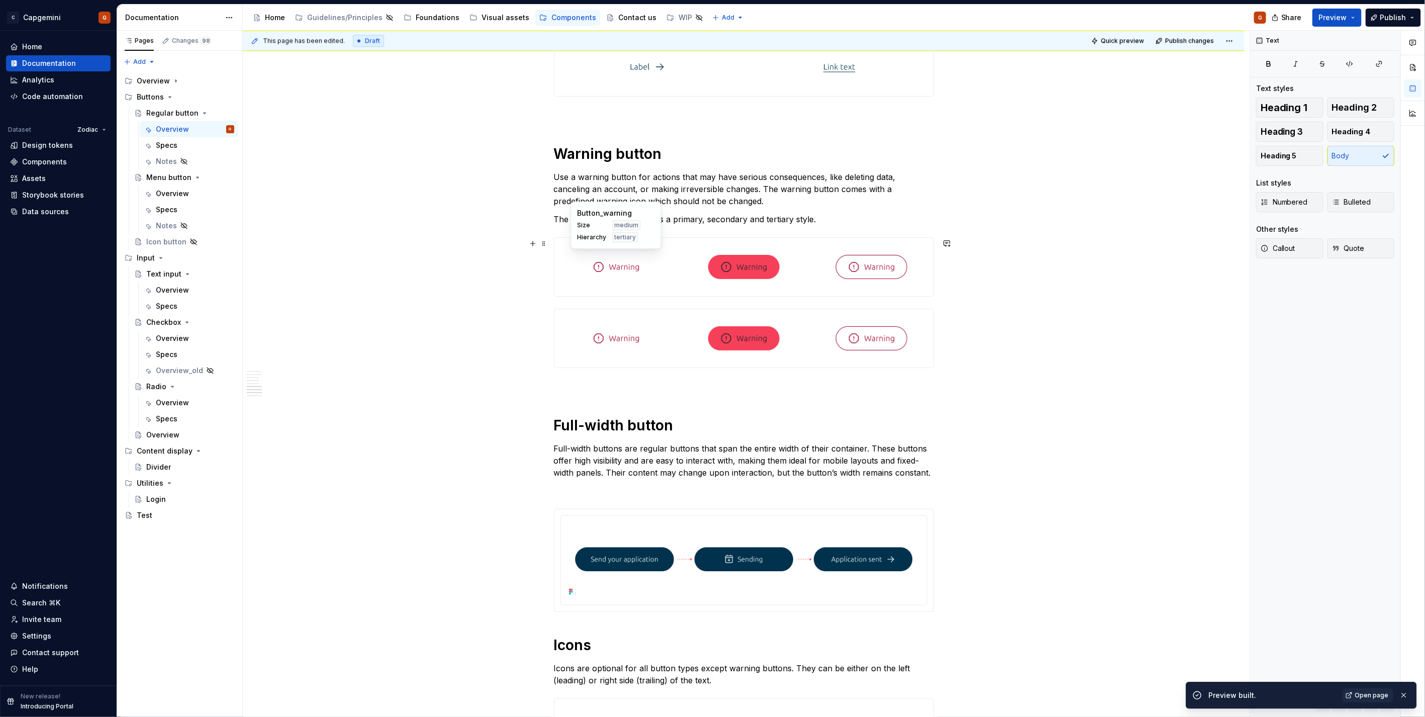
click at [653, 296] on div at bounding box center [617, 267] width 124 height 58
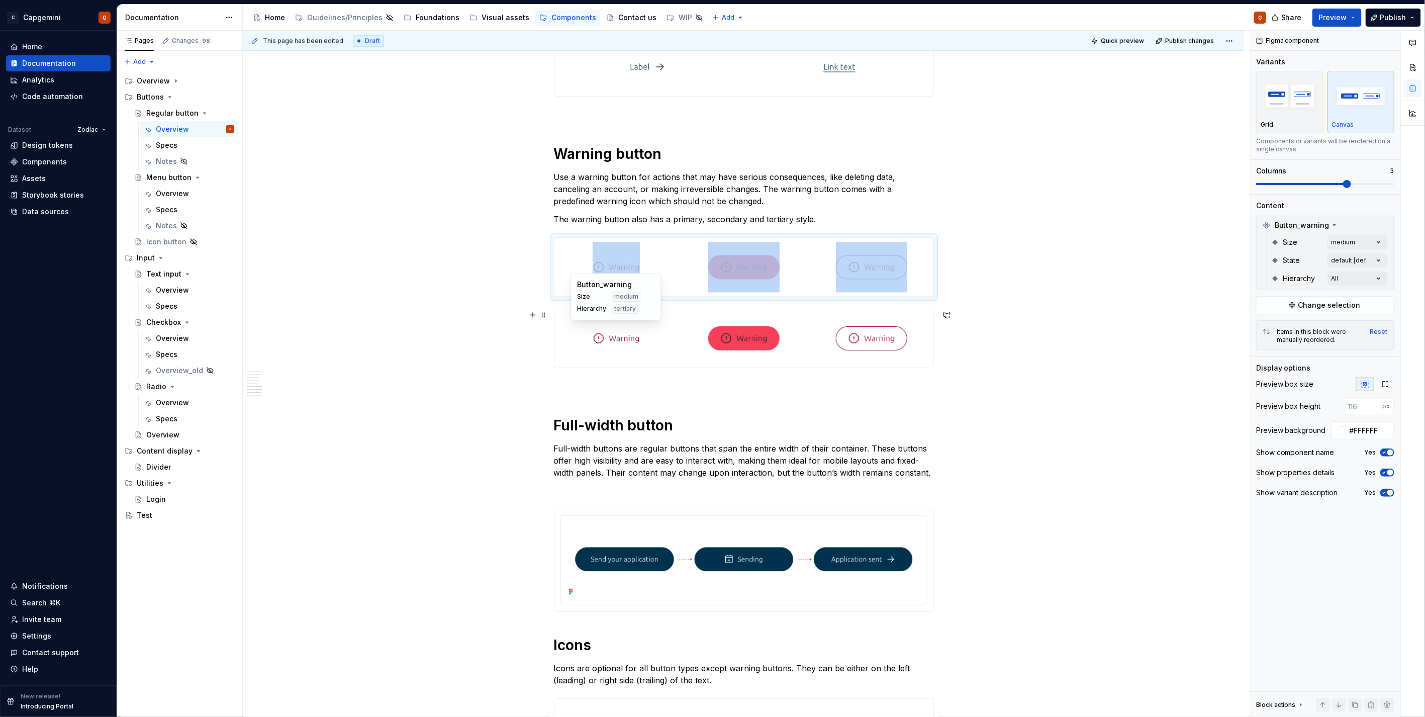
click at [655, 332] on div at bounding box center [617, 338] width 124 height 58
click at [532, 244] on button "button" at bounding box center [533, 243] width 14 height 14
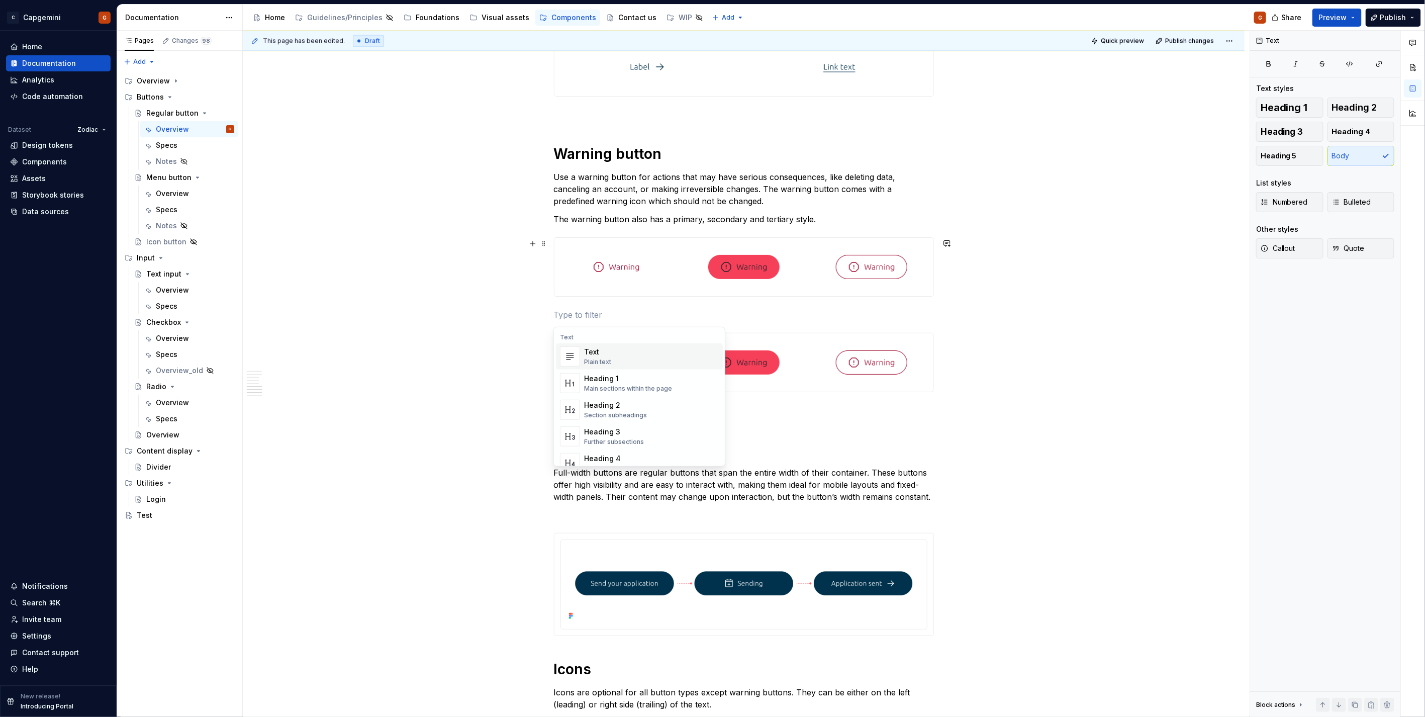
type textarea "*"
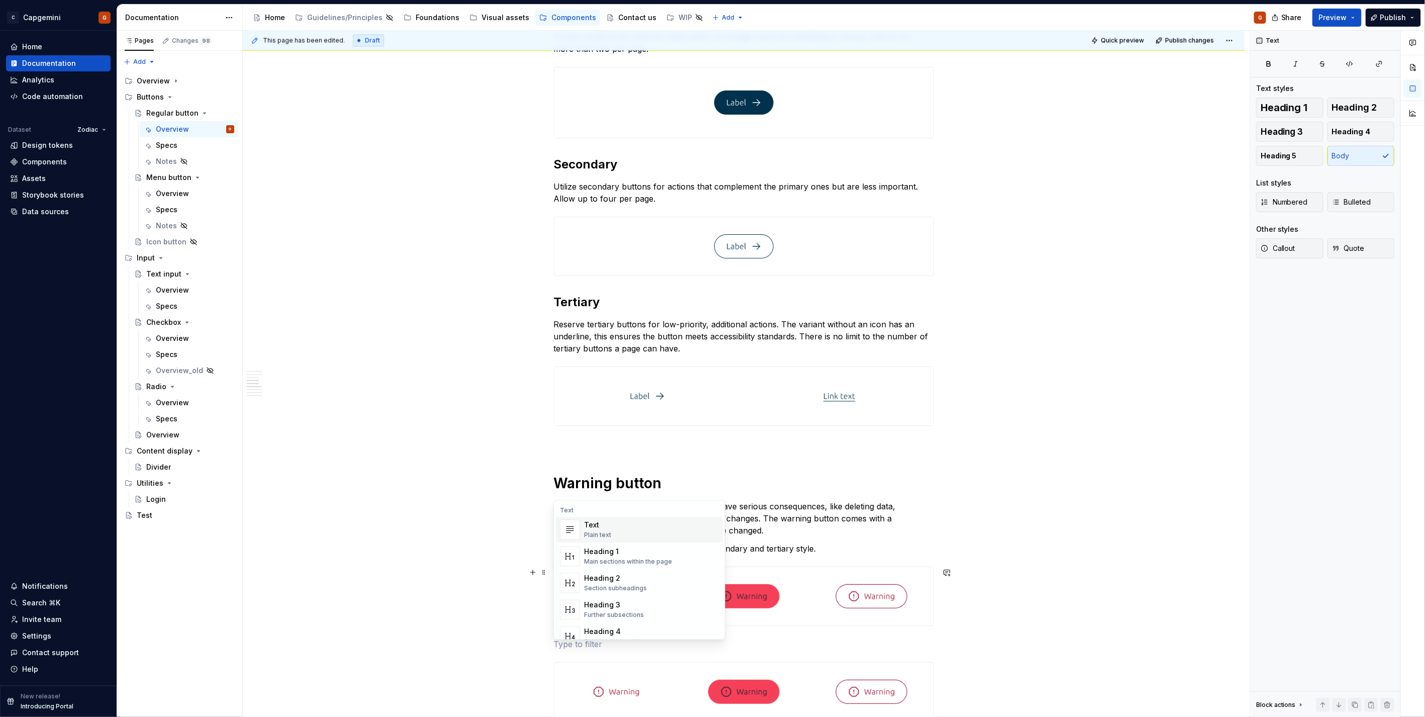
scroll to position [1184, 0]
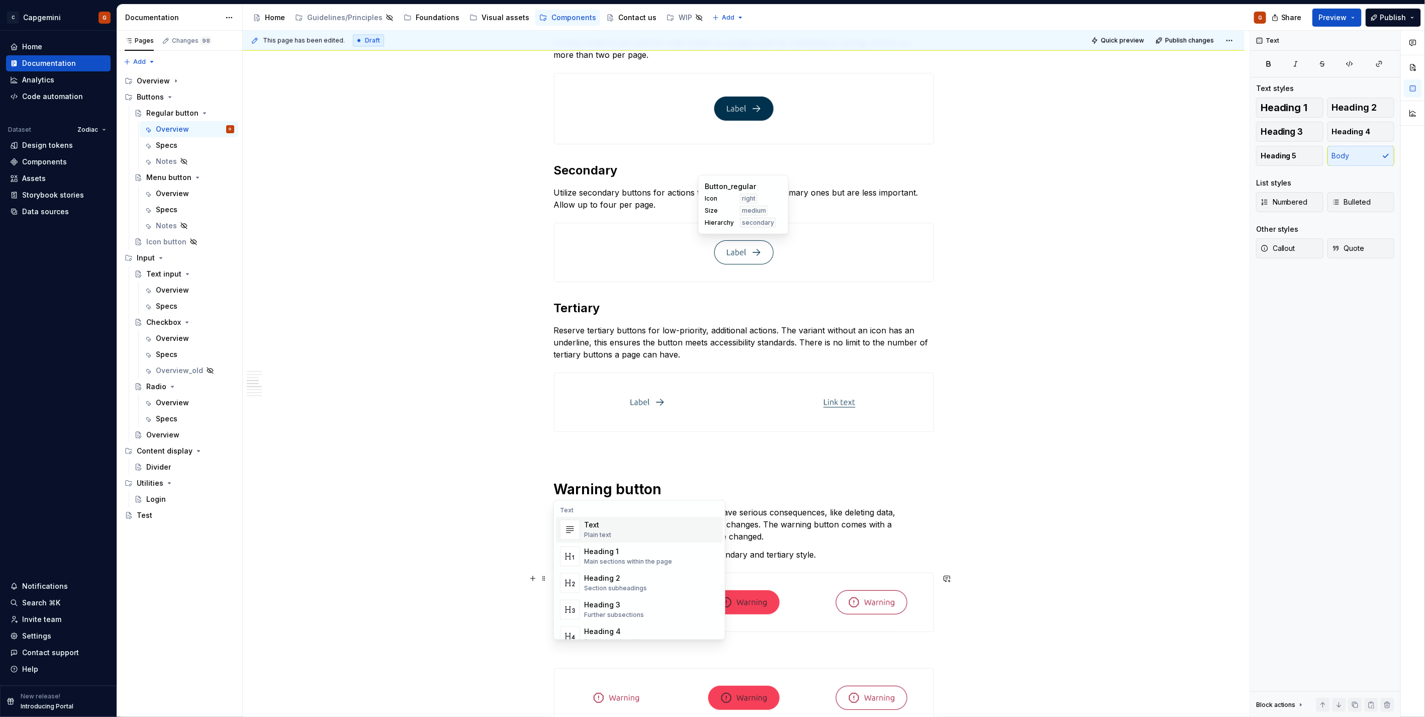
click at [749, 387] on div at bounding box center [840, 402] width 188 height 58
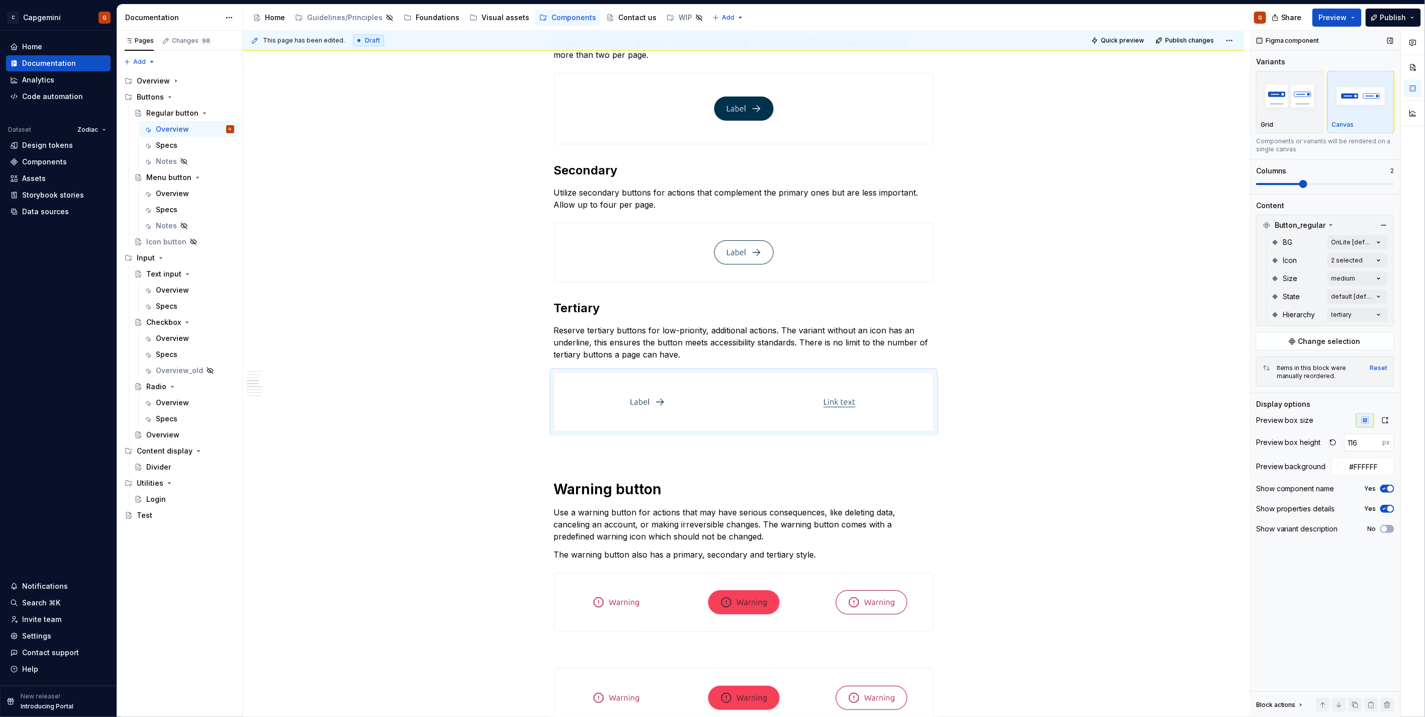
click at [1365, 438] on input "116" at bounding box center [1363, 442] width 39 height 18
type input "175"
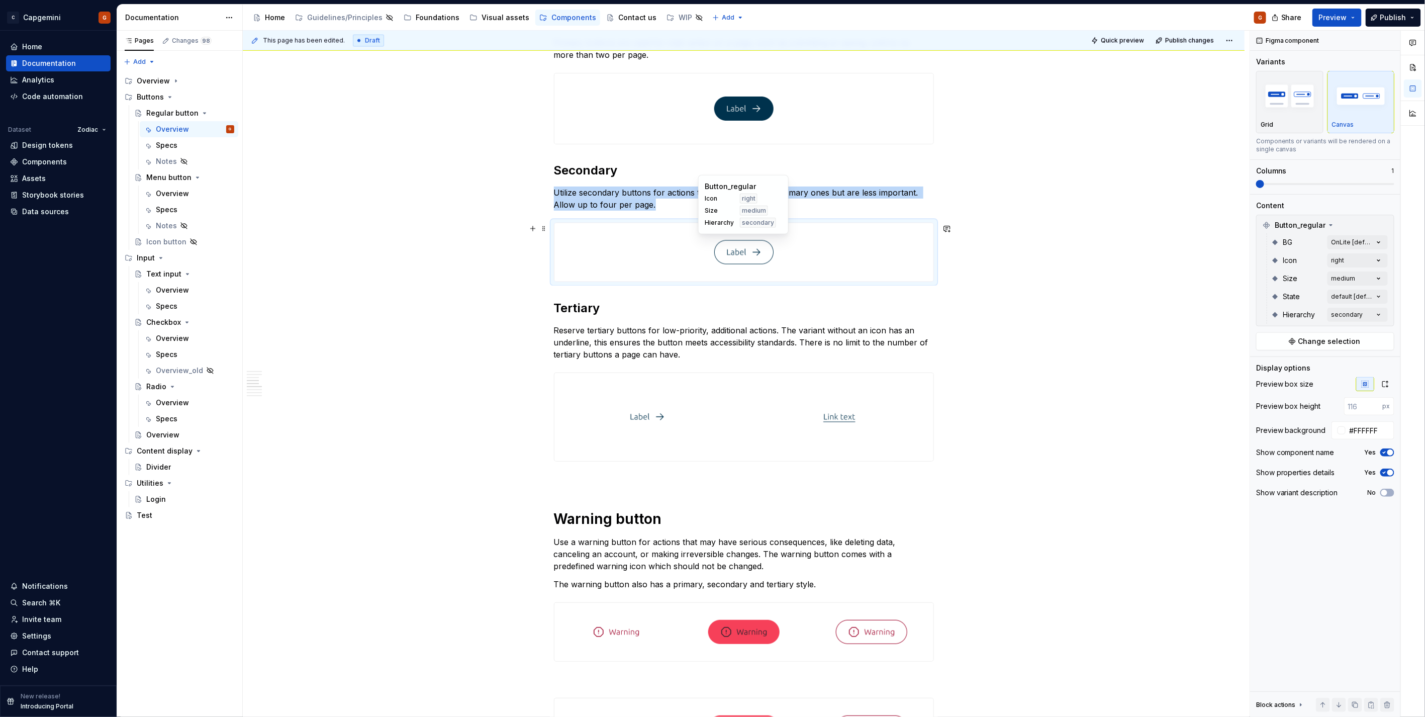
click at [771, 243] on img at bounding box center [743, 252] width 59 height 50
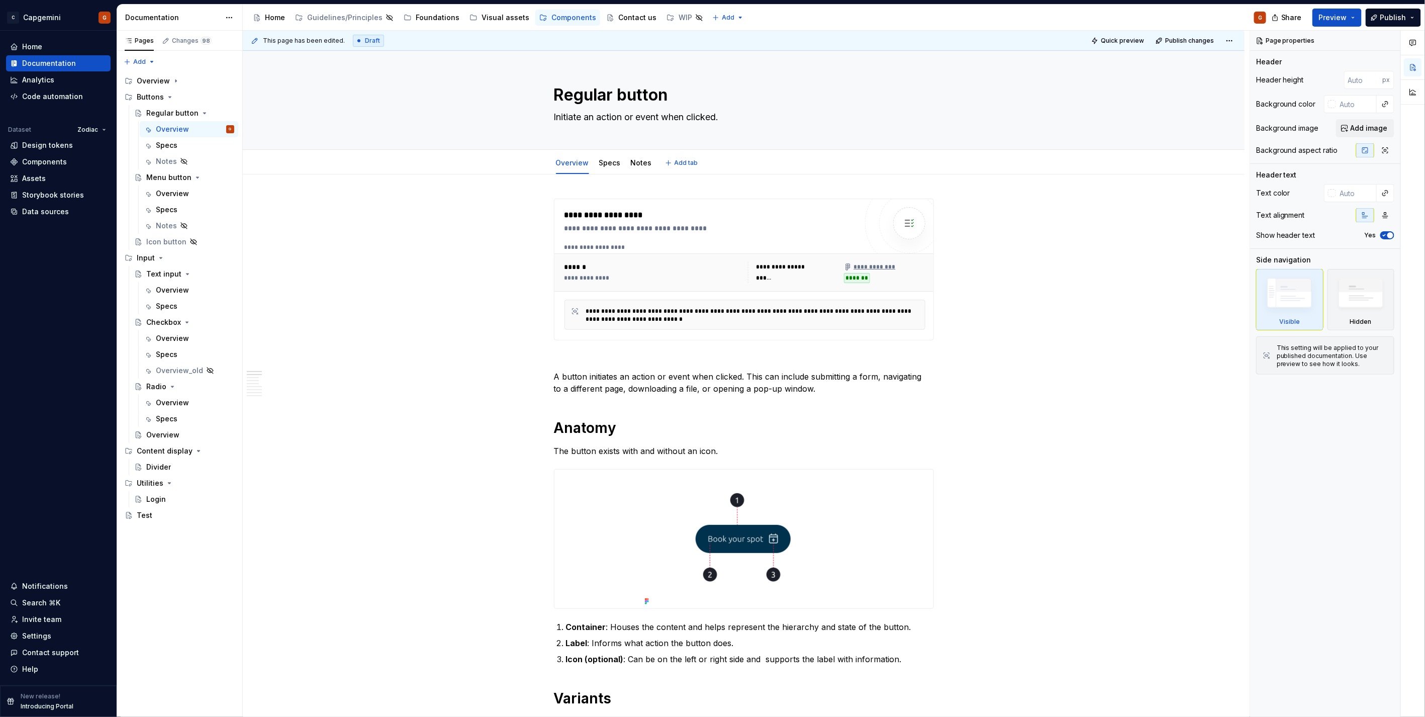
type textarea "*"
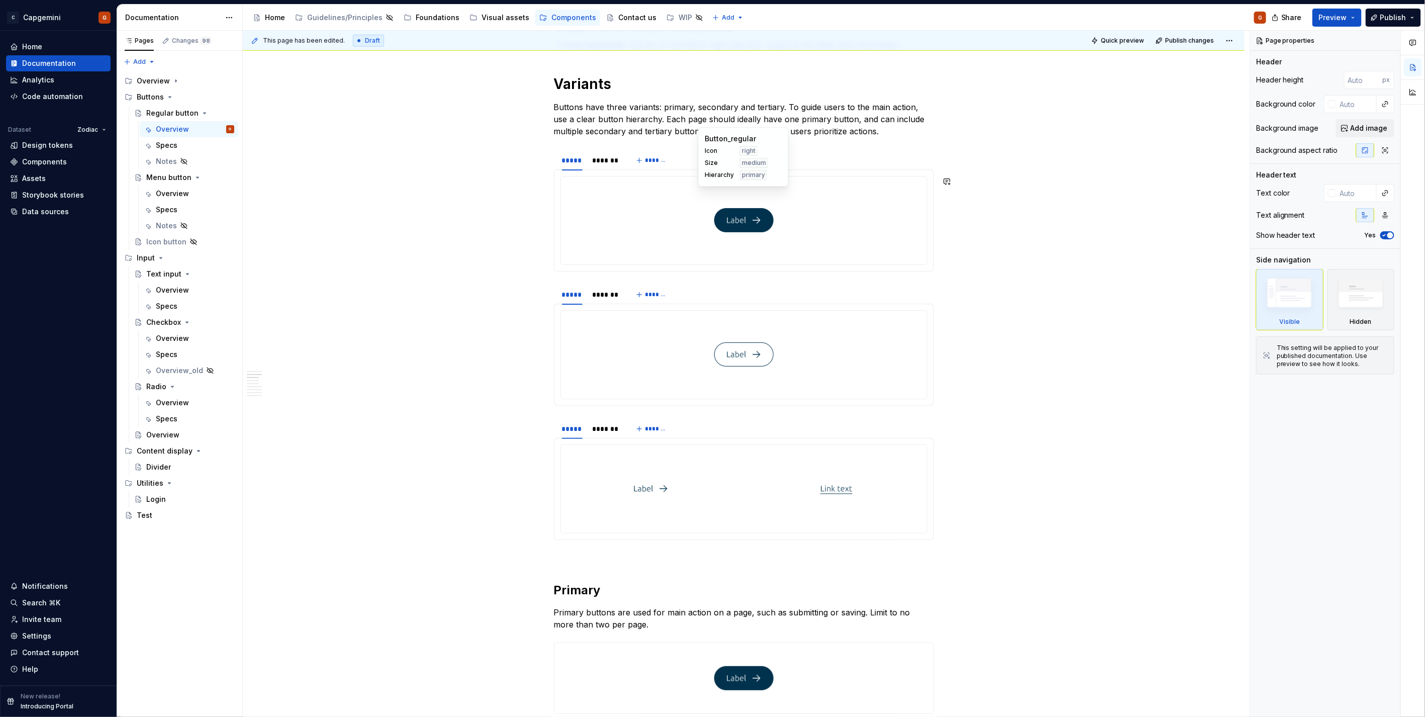
scroll to position [838, 0]
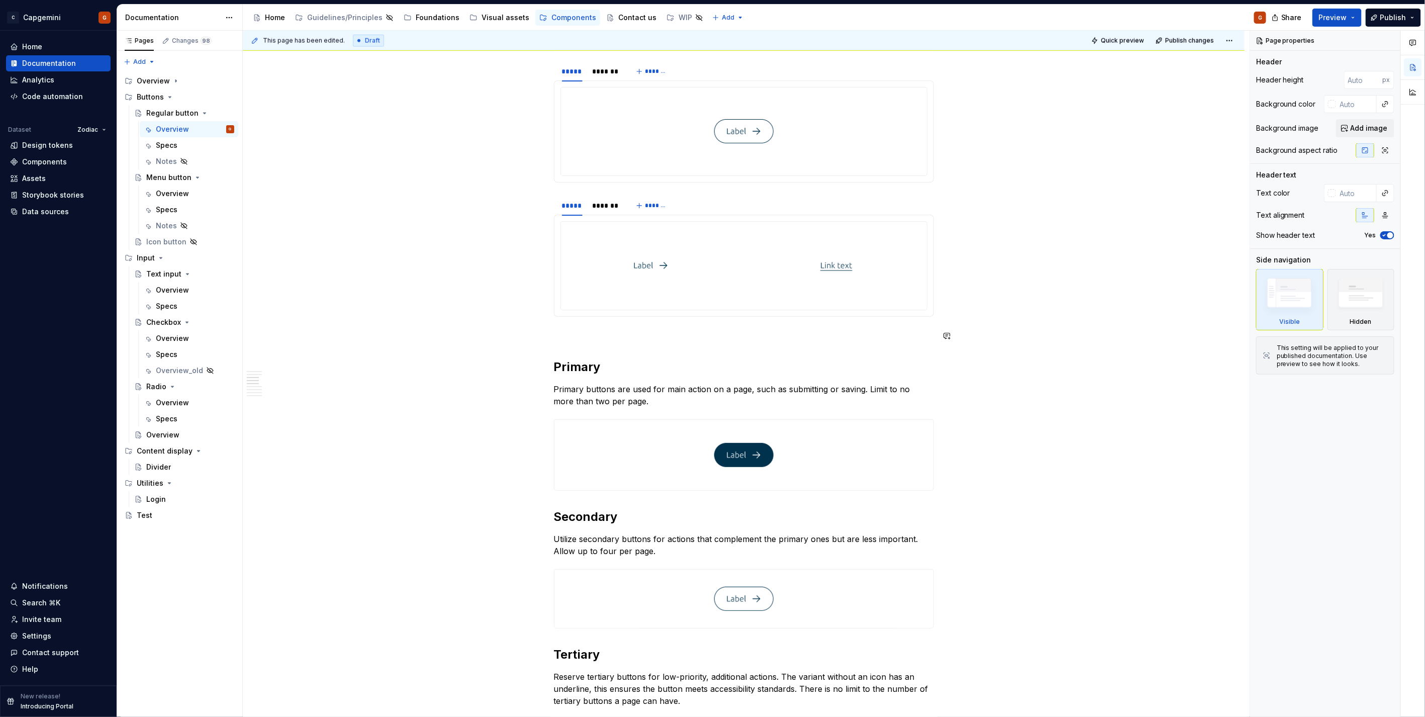
click at [790, 283] on div at bounding box center [836, 266] width 181 height 88
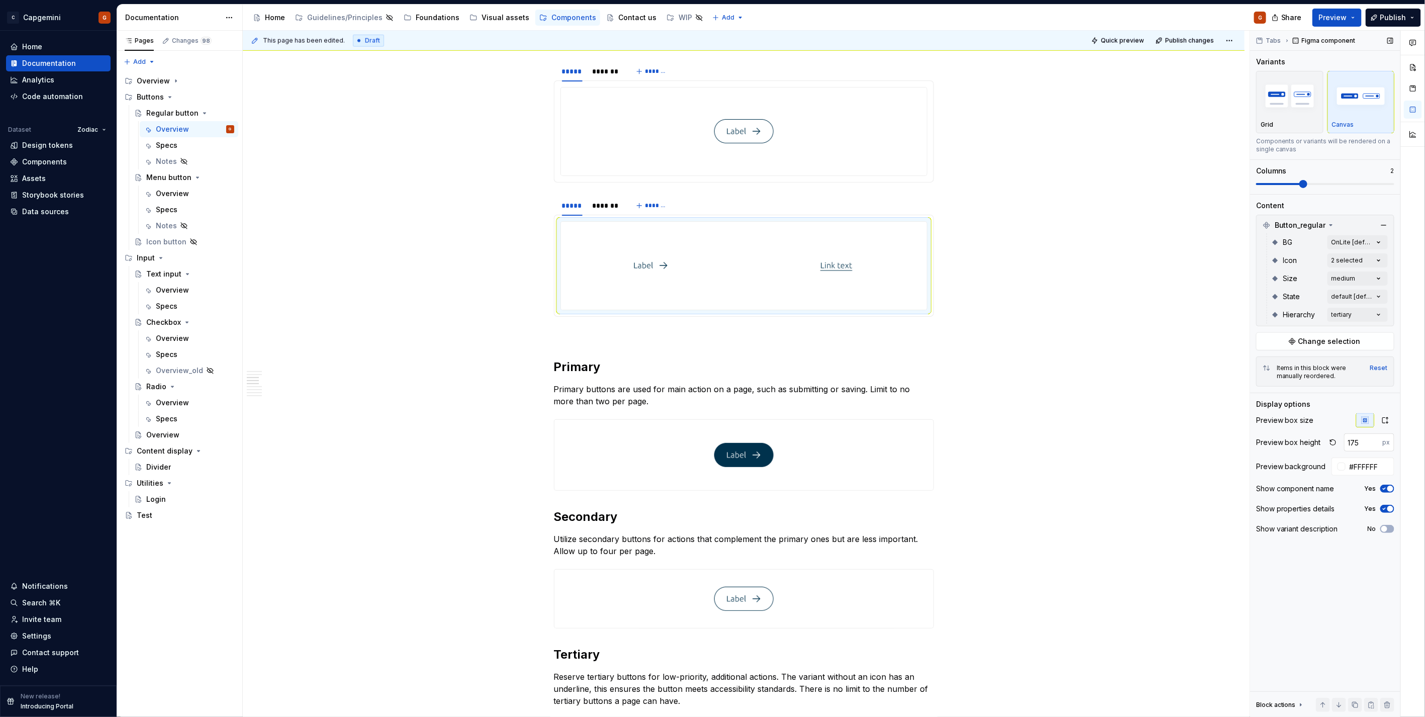
click at [1372, 450] on input "175" at bounding box center [1363, 442] width 39 height 18
type input "1"
type input "200"
click at [1310, 620] on div "Tabs Figma component Variants Grid Canvas Components or variants will be render…" at bounding box center [1325, 374] width 150 height 687
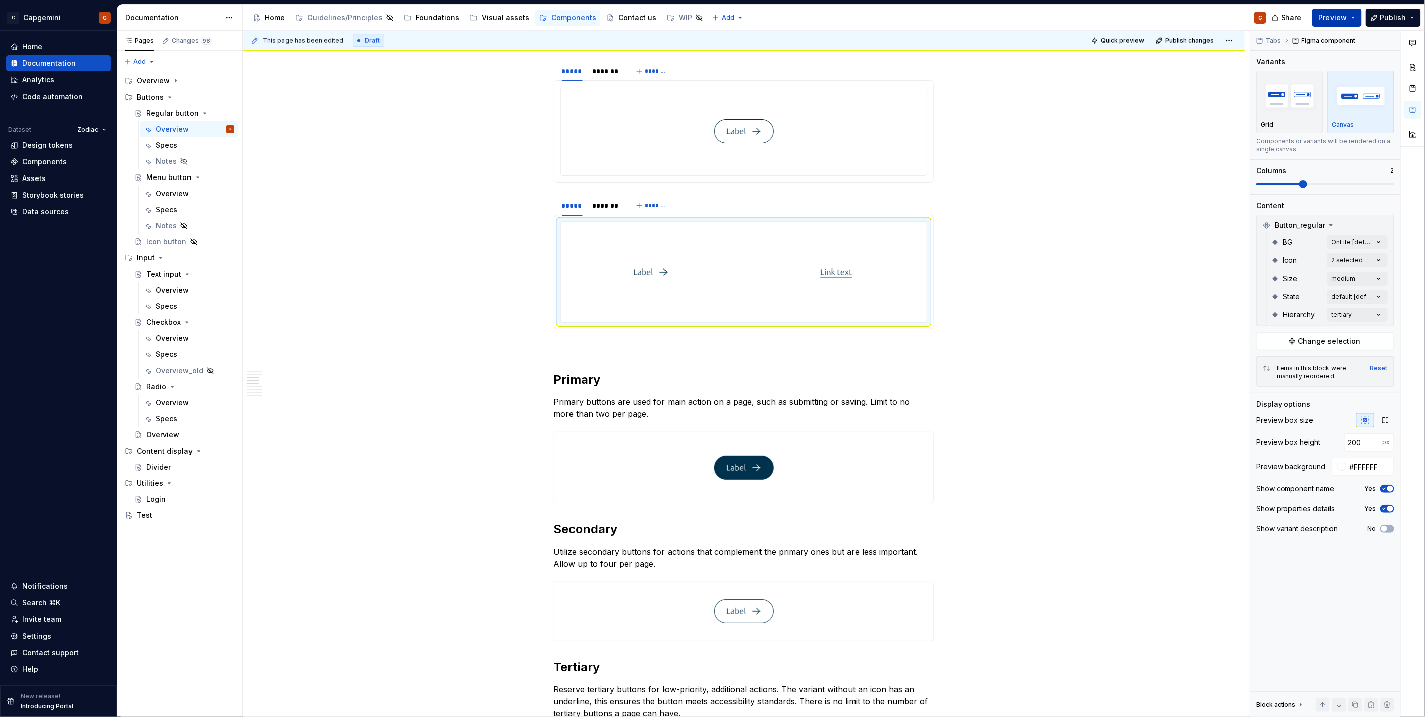
click at [1345, 14] on span "Preview" at bounding box center [1333, 18] width 28 height 10
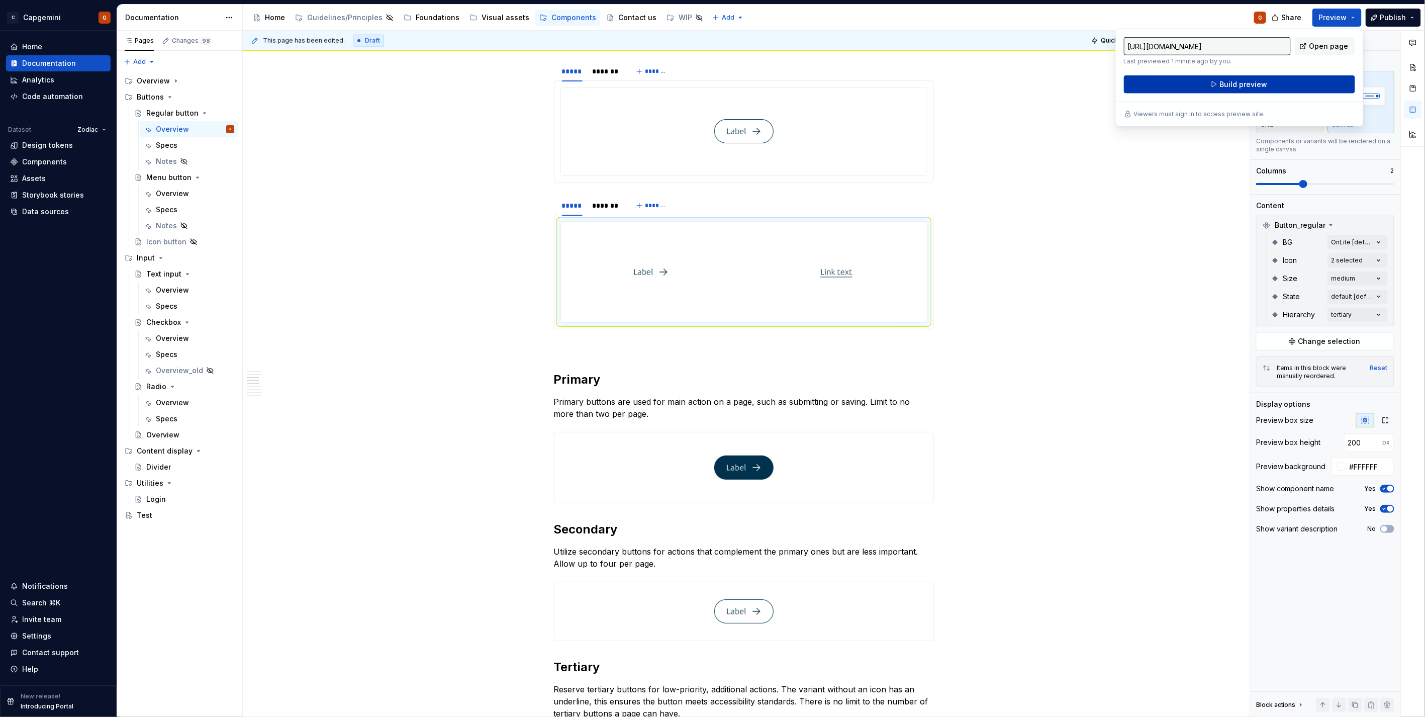
click at [1237, 79] on span "Build preview" at bounding box center [1244, 84] width 48 height 10
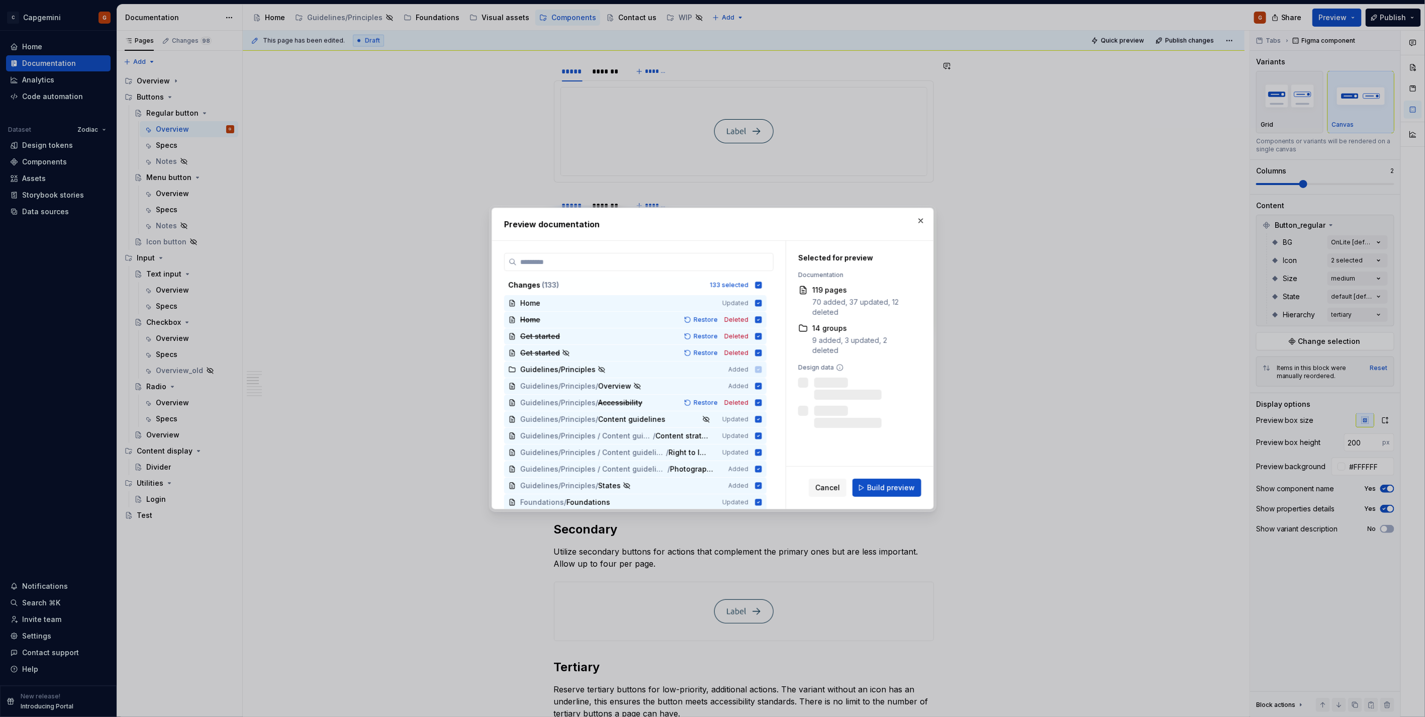
click at [887, 477] on div "Cancel Build preview" at bounding box center [859, 488] width 147 height 42
click at [895, 488] on span "Build preview" at bounding box center [891, 488] width 48 height 10
type textarea "*"
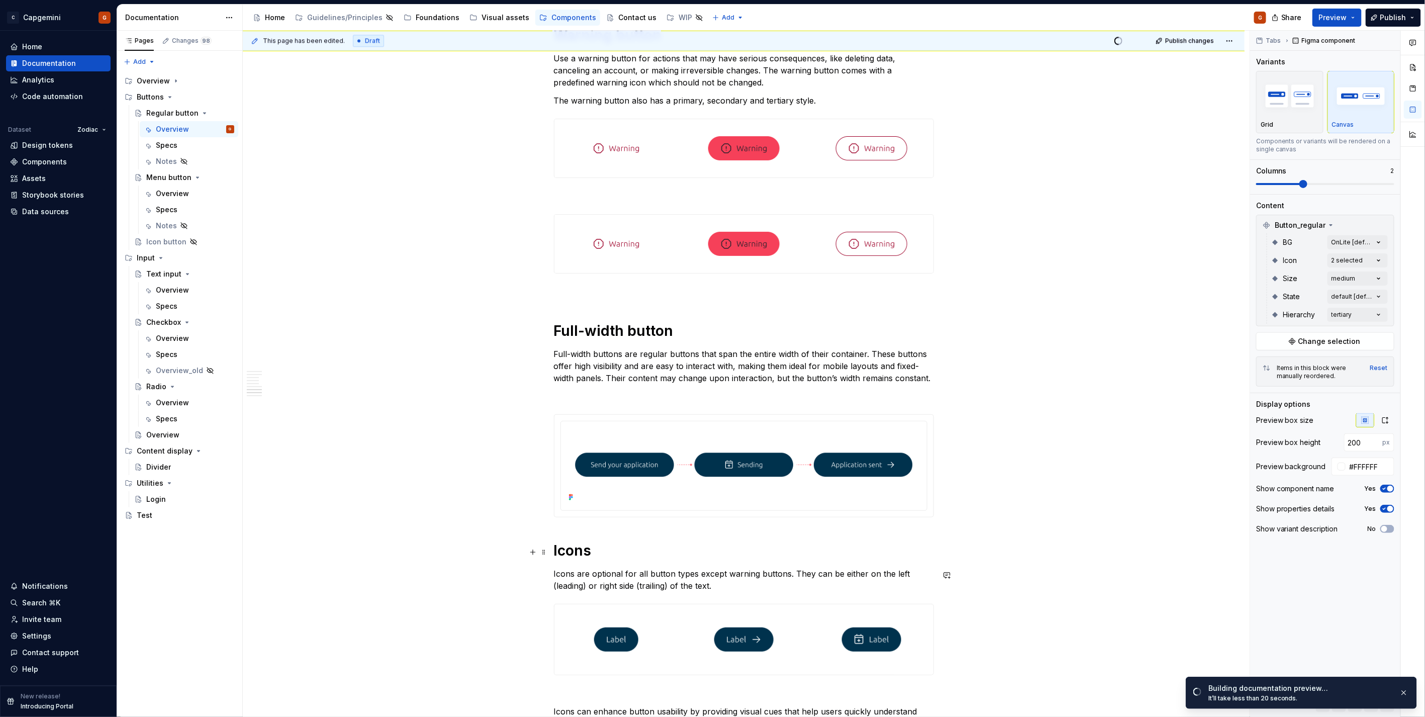
scroll to position [1676, 0]
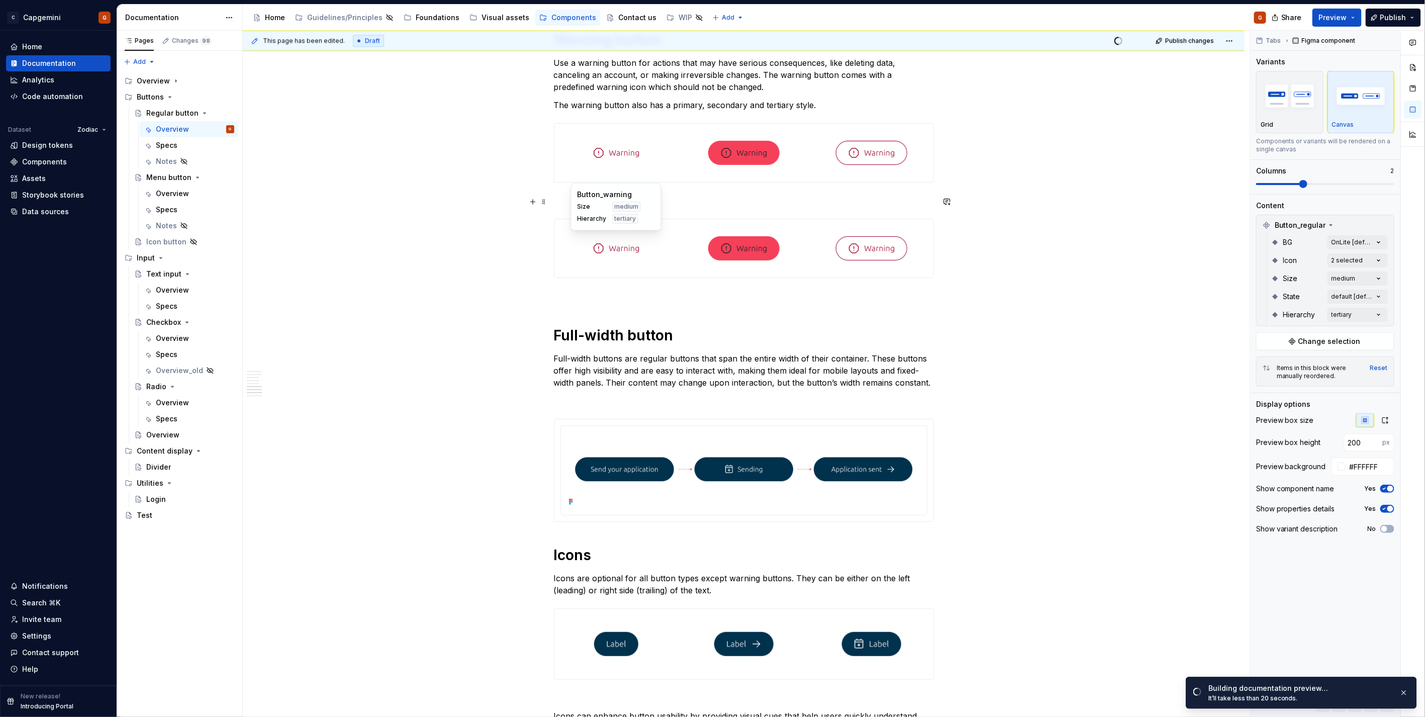
click at [728, 203] on p at bounding box center [744, 201] width 380 height 12
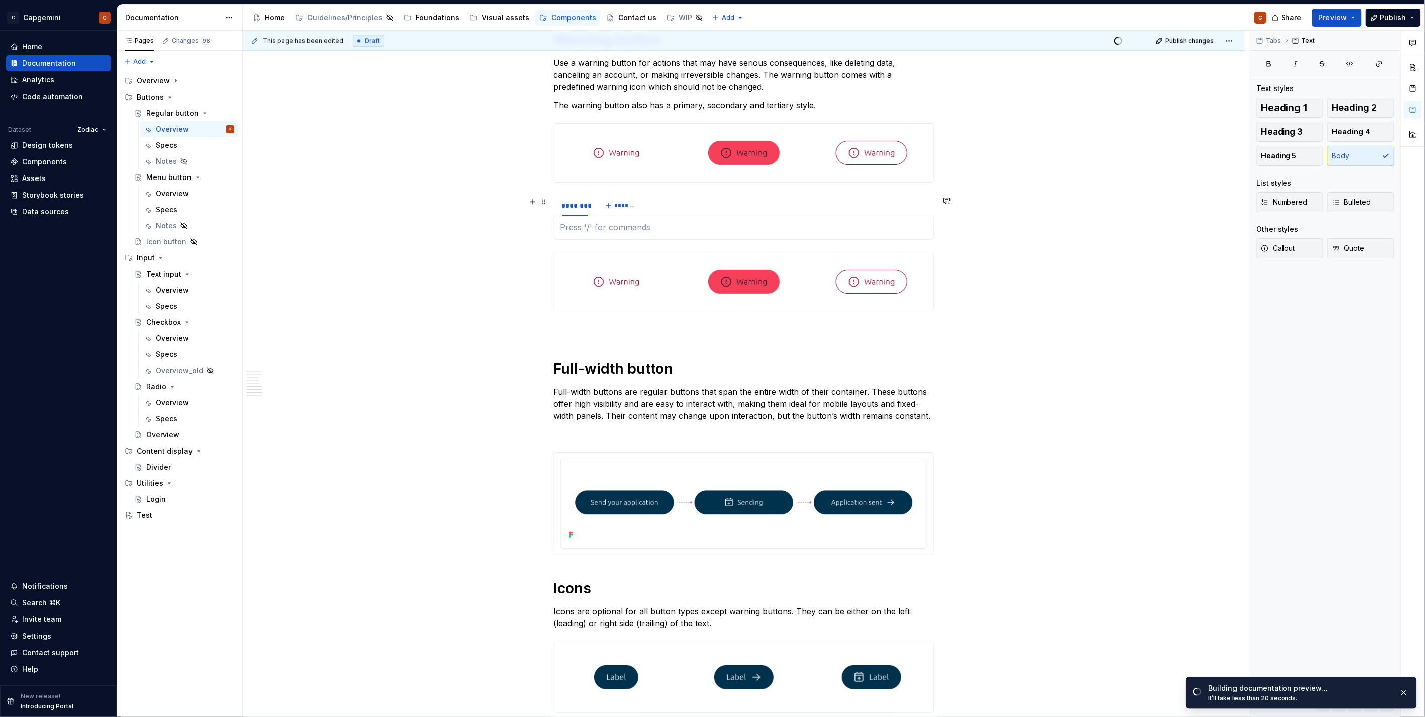
click at [688, 208] on div "******** *******" at bounding box center [744, 206] width 380 height 20
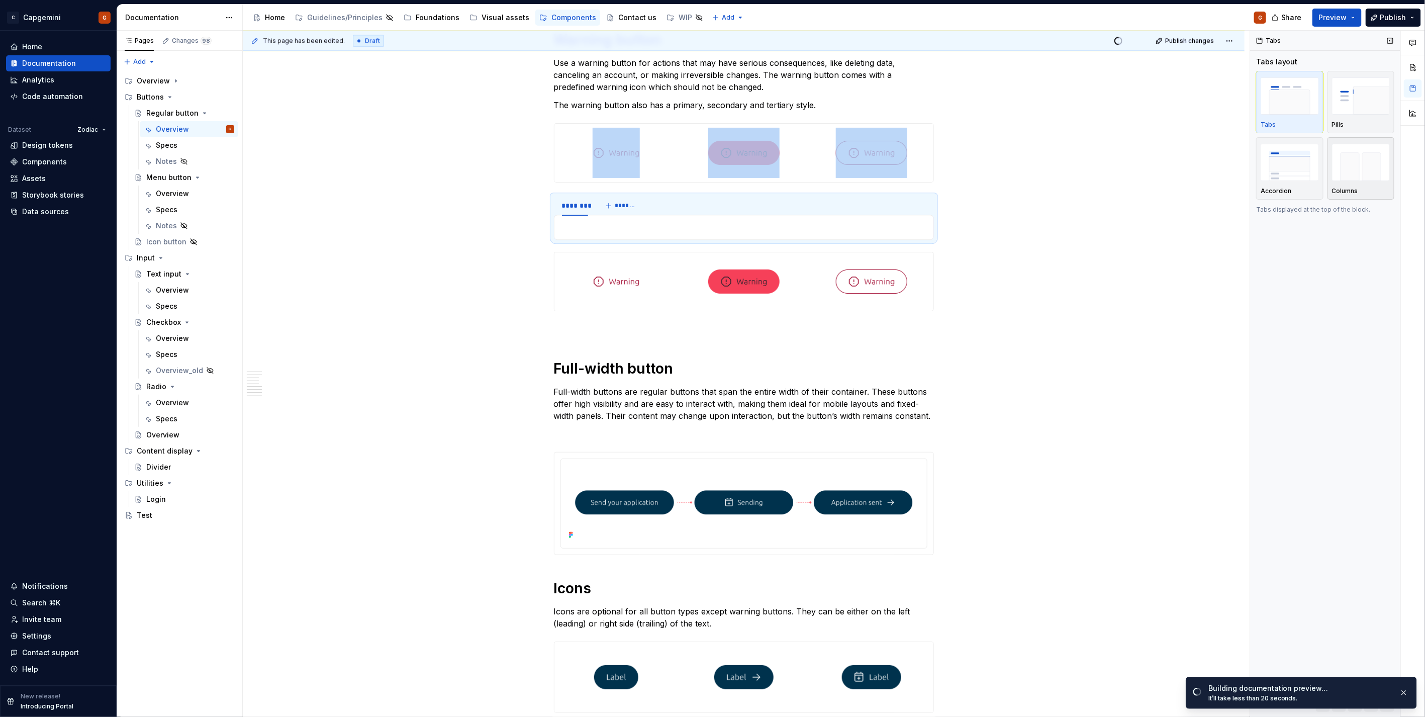
click at [1341, 183] on div "button" at bounding box center [1361, 162] width 58 height 41
click at [650, 232] on p at bounding box center [744, 227] width 367 height 12
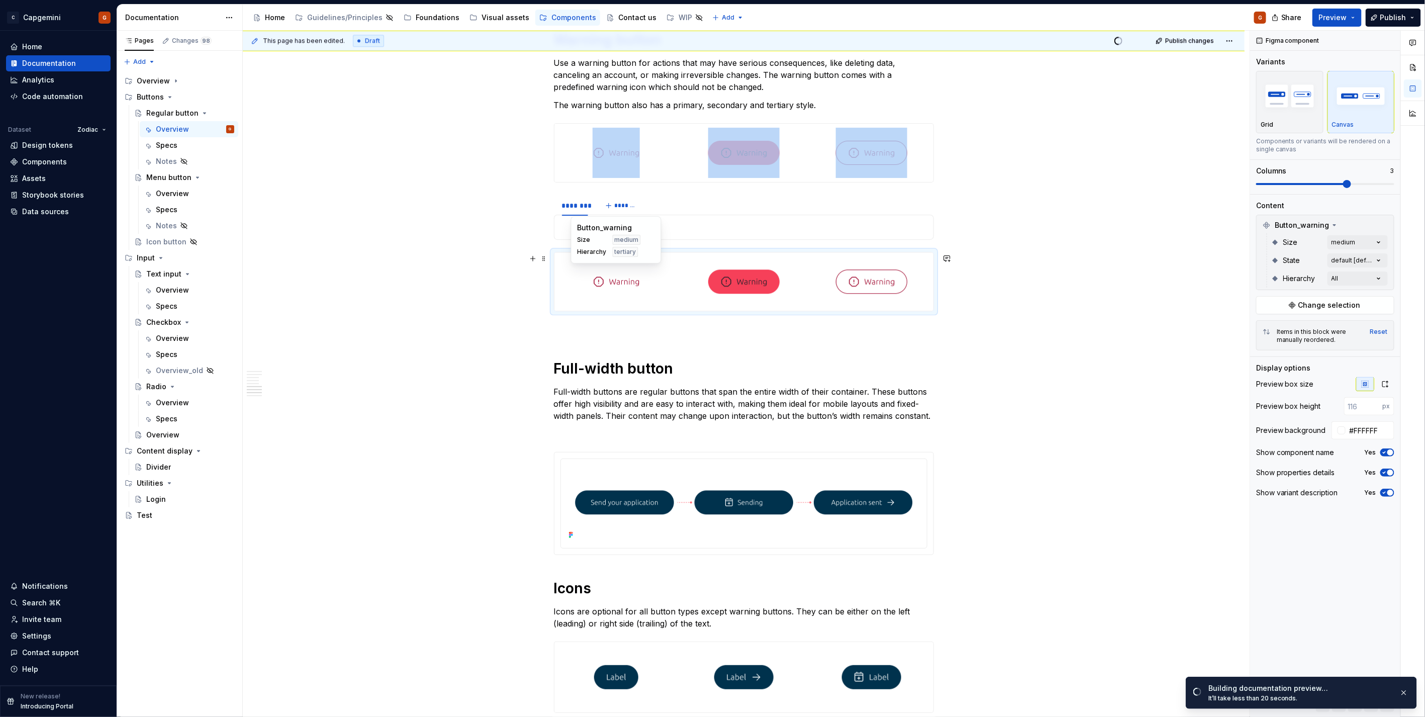
click at [589, 294] on div at bounding box center [617, 281] width 124 height 58
click at [544, 258] on span at bounding box center [544, 258] width 8 height 14
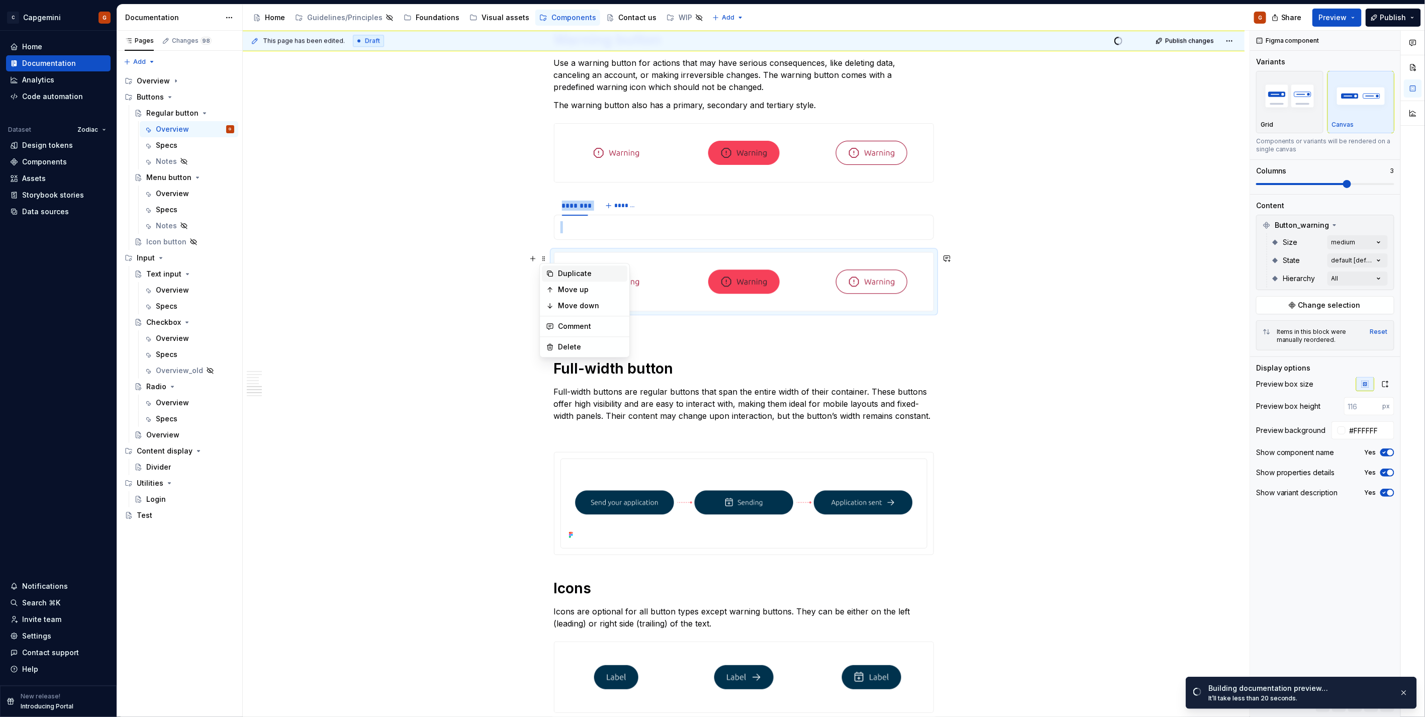
click at [571, 274] on div "Duplicate" at bounding box center [590, 273] width 65 height 10
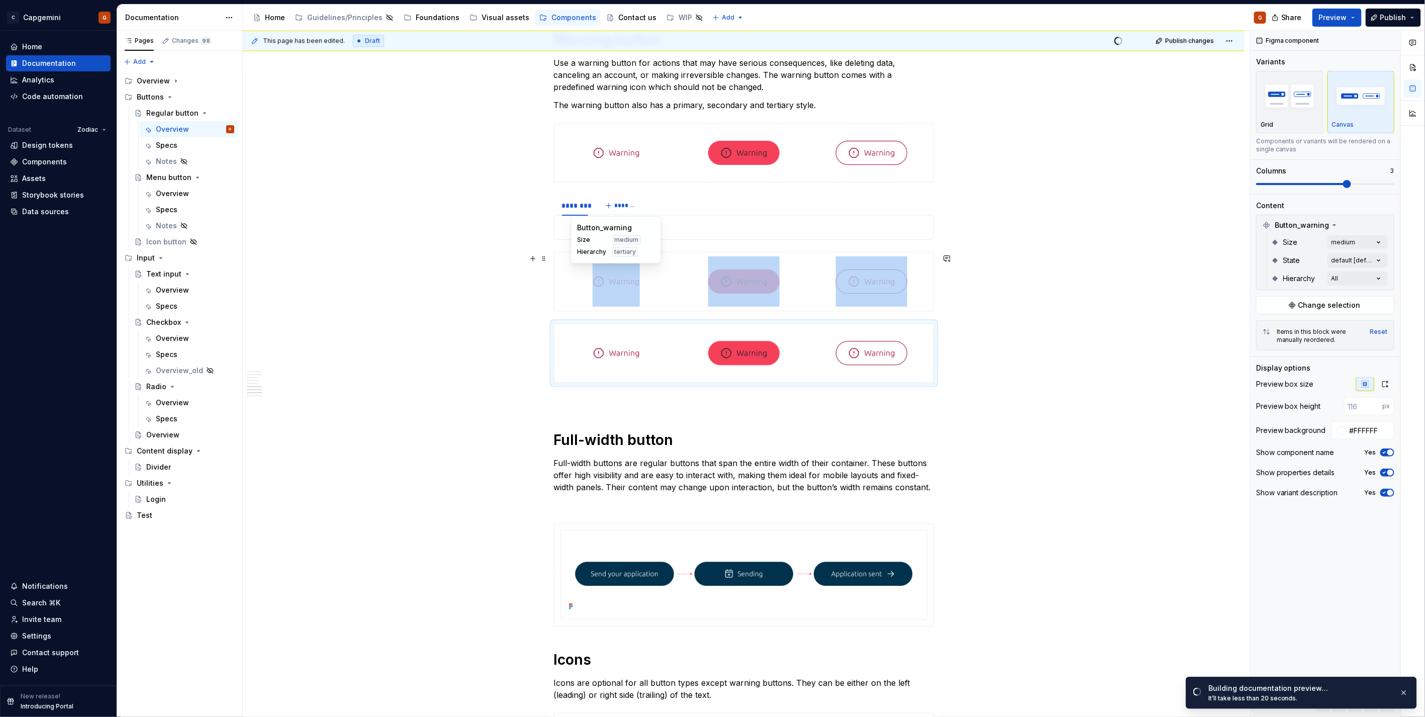
click at [670, 292] on div at bounding box center [617, 281] width 124 height 58
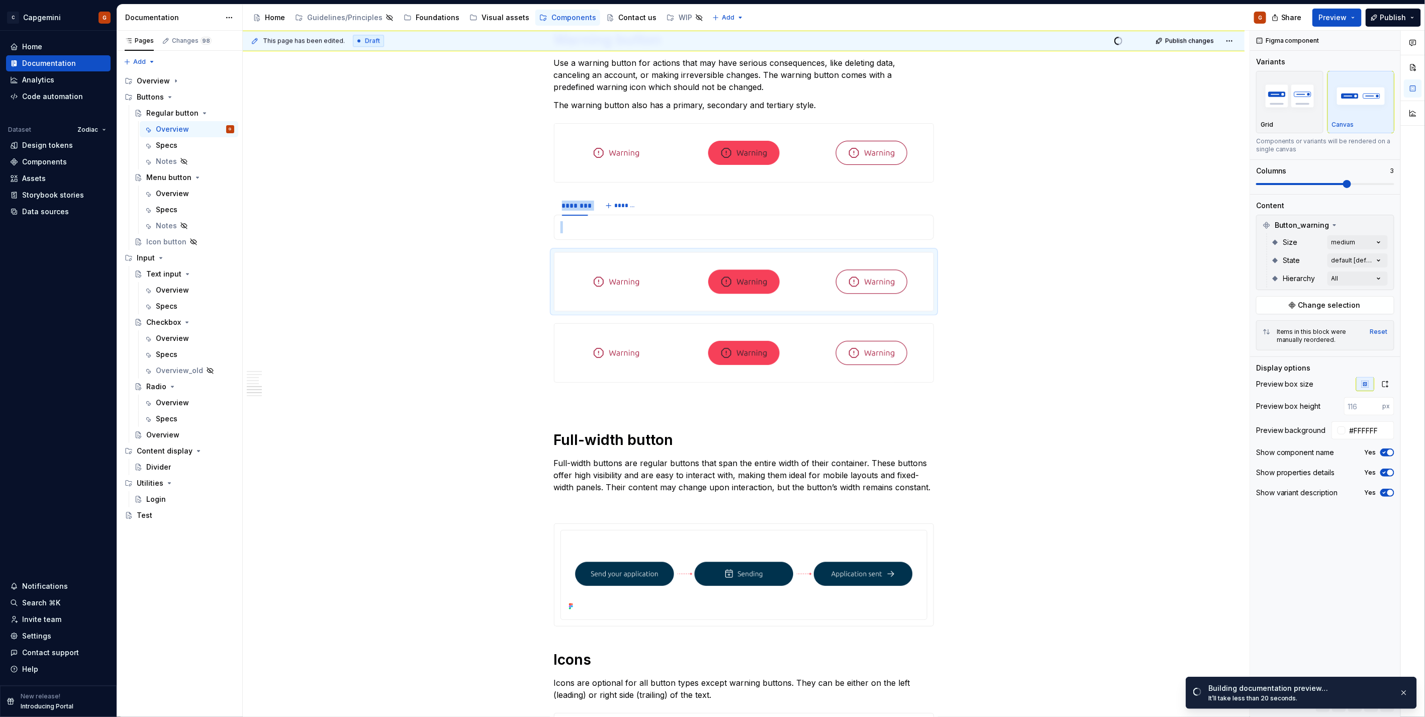
click at [1344, 242] on div "Comments Open comments No comments yet Select ‘Comment’ from the block context …" at bounding box center [1337, 374] width 175 height 687
click at [1278, 303] on span "medium" at bounding box center [1285, 307] width 28 height 10
click at [1276, 318] on span "large" at bounding box center [1280, 323] width 18 height 10
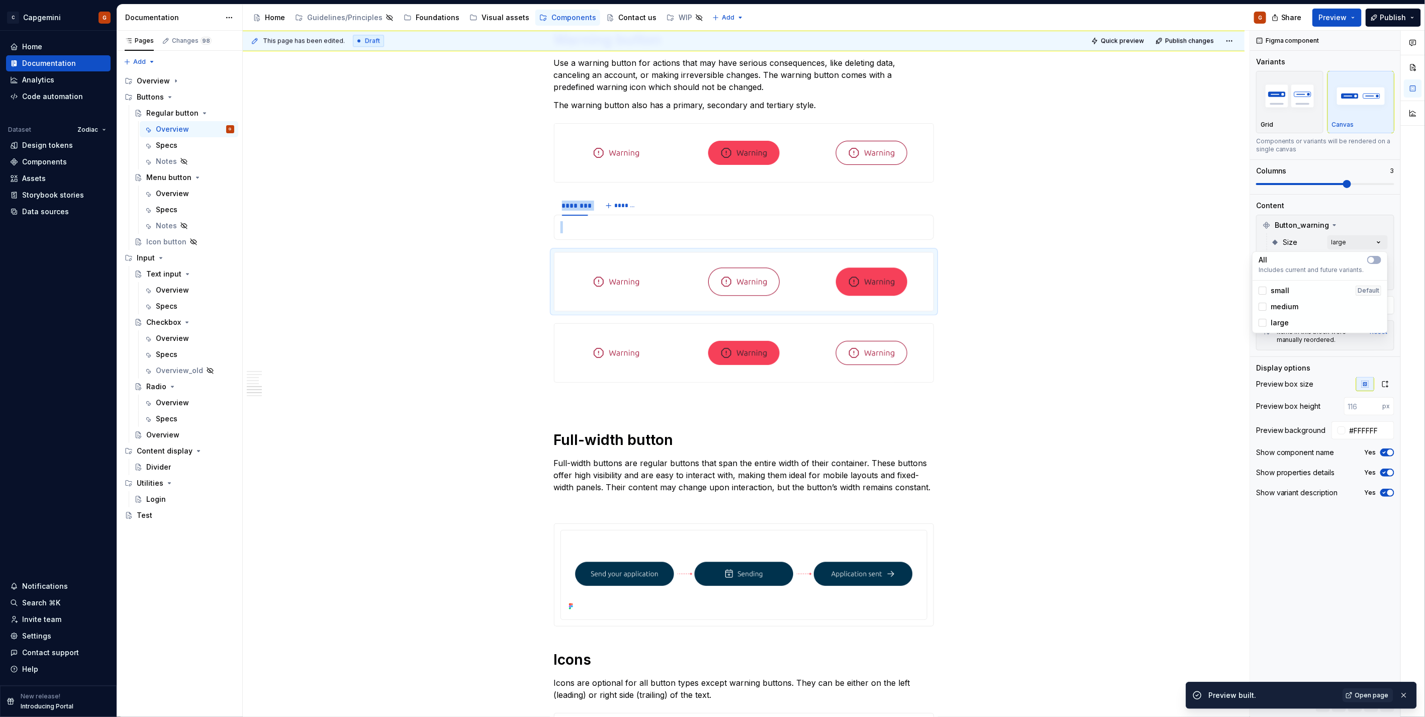
click at [1346, 243] on div "Comments Open comments No comments yet Select ‘Comment’ from the block context …" at bounding box center [1337, 374] width 175 height 687
click at [1356, 261] on div "Comments Open comments No comments yet Select ‘Comment’ from the block context …" at bounding box center [1337, 374] width 175 height 687
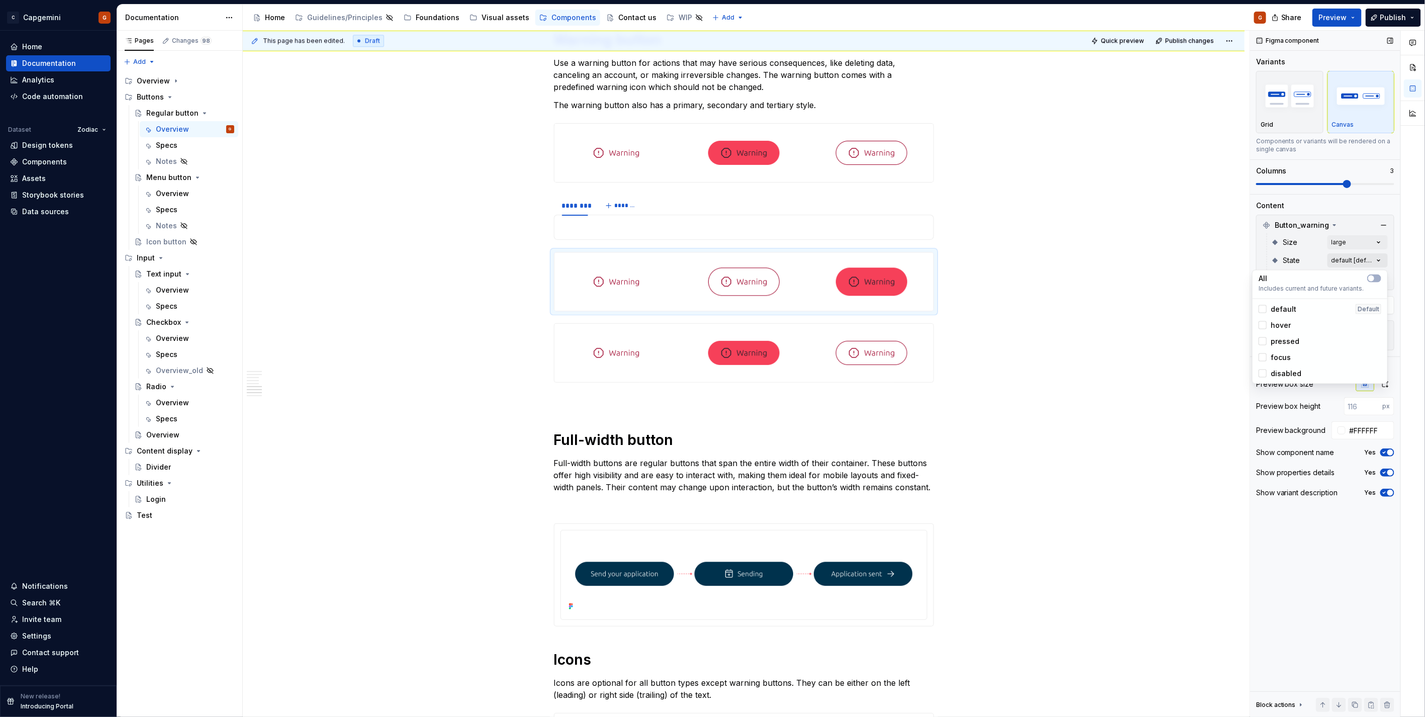
click at [1356, 261] on div "Comments Open comments No comments yet Select ‘Comment’ from the block context …" at bounding box center [1337, 374] width 175 height 687
click at [1351, 275] on div "Comments Open comments No comments yet Select ‘Comment’ from the block context …" at bounding box center [1337, 374] width 175 height 687
click at [1275, 340] on span "secondary" at bounding box center [1320, 343] width 131 height 16
click at [1370, 298] on icon "button" at bounding box center [1372, 296] width 8 height 6
click at [1281, 331] on span "primary" at bounding box center [1284, 327] width 26 height 10
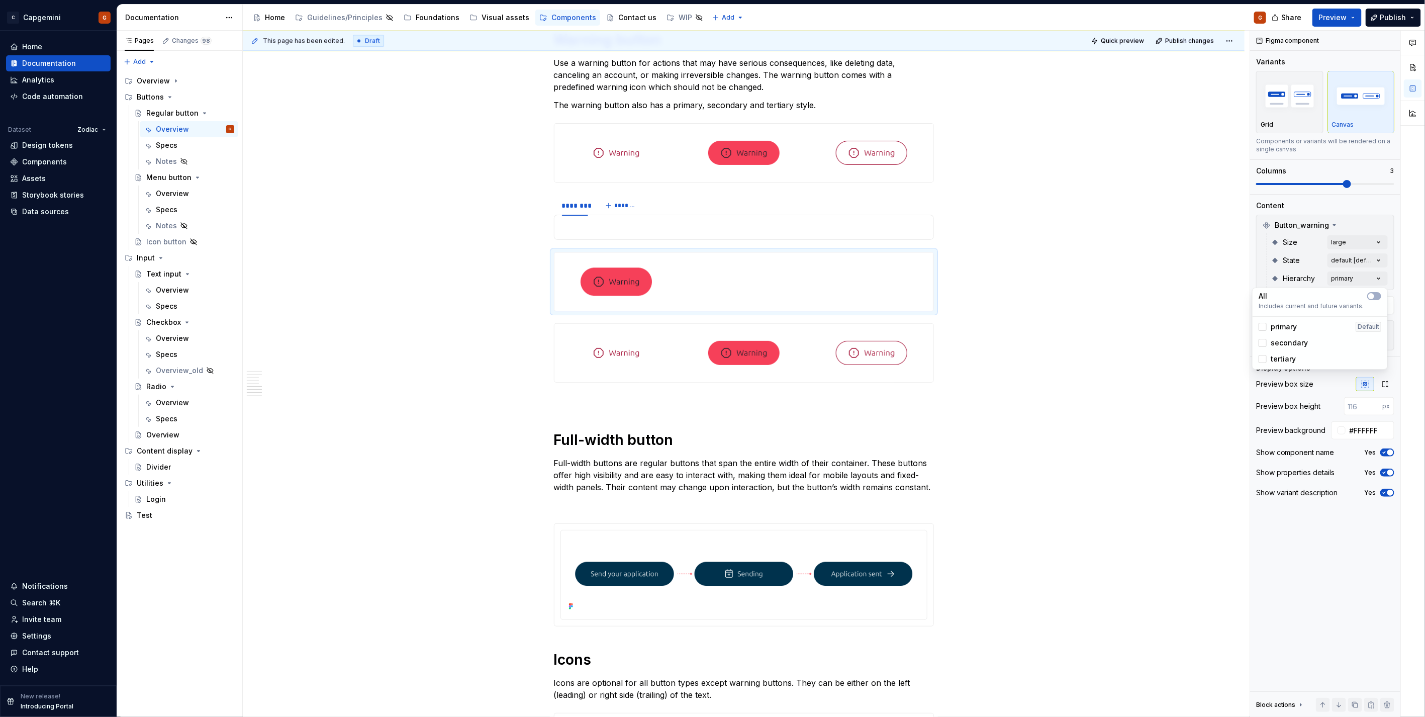
click at [716, 275] on html "C Capgemini G Home Documentation Analytics Code automation Dataset Zodiac Desig…" at bounding box center [712, 358] width 1425 height 717
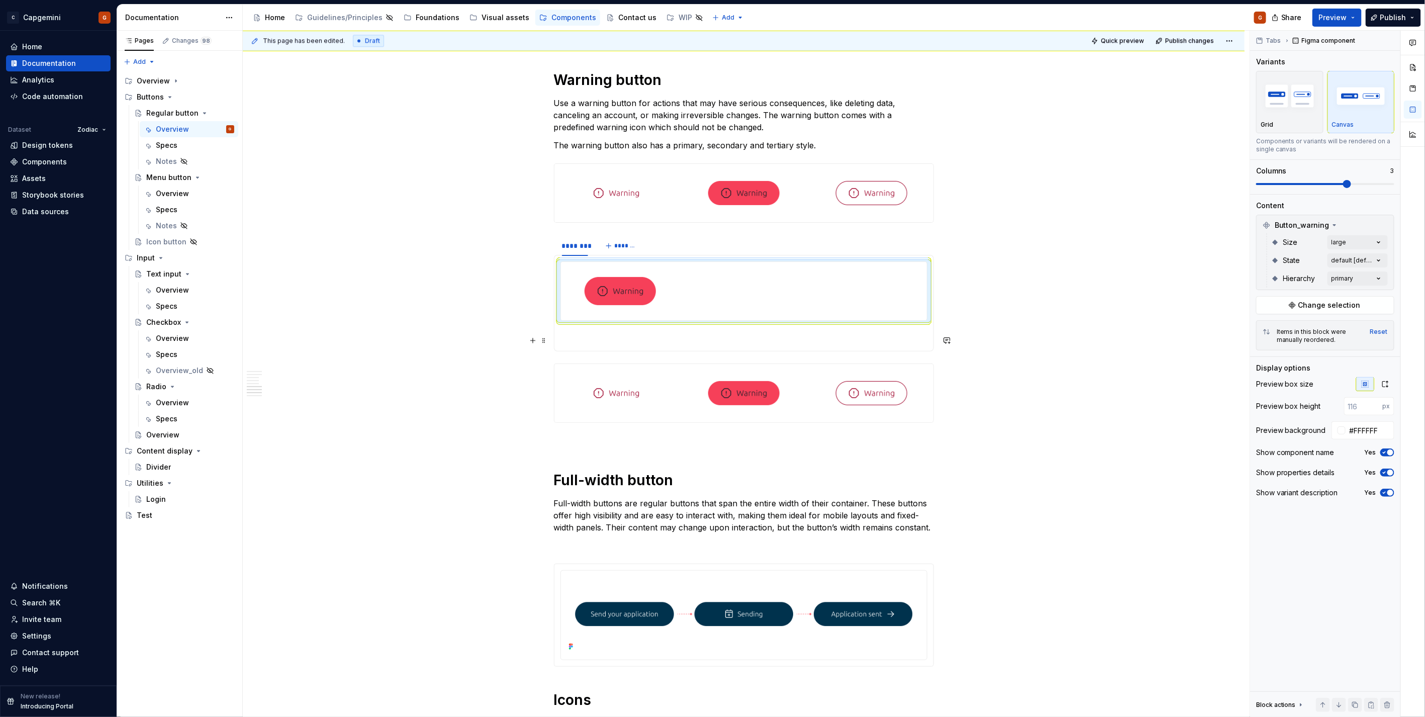
scroll to position [1620, 0]
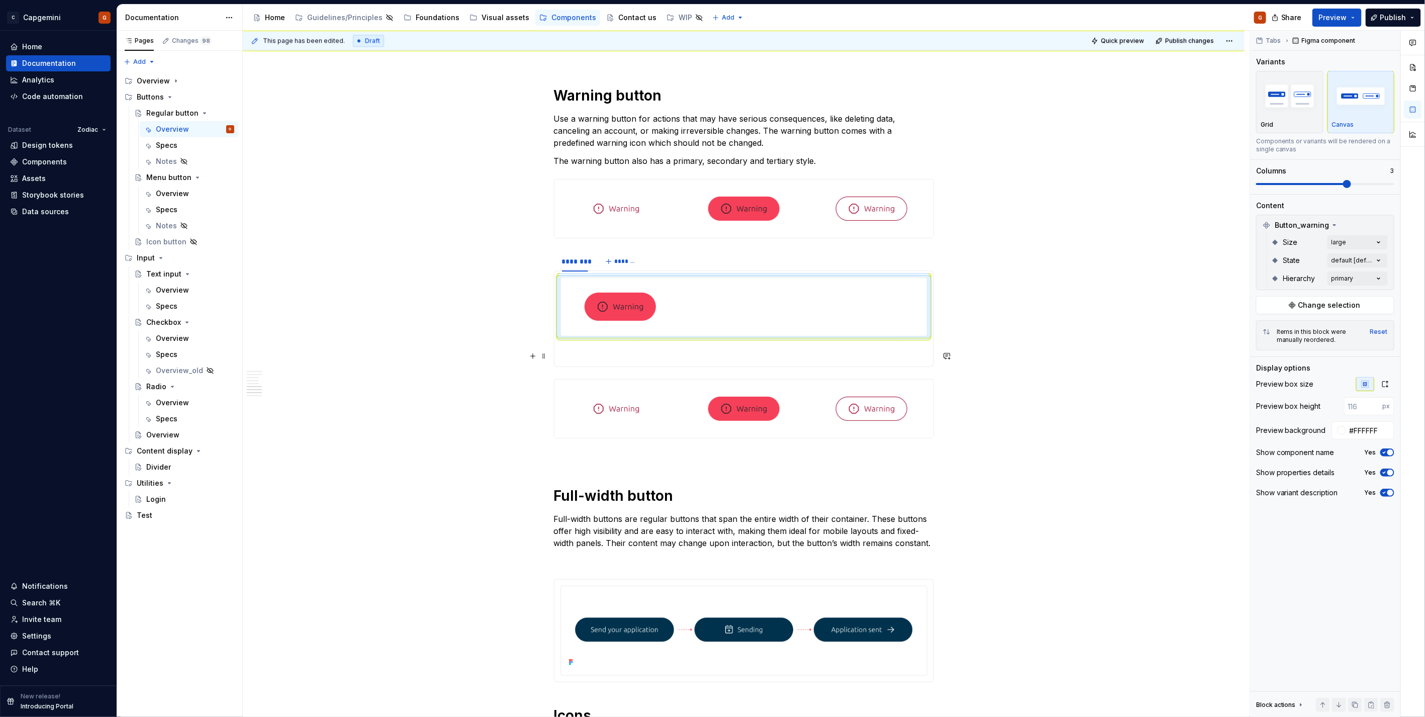
click at [625, 349] on p at bounding box center [744, 354] width 367 height 12
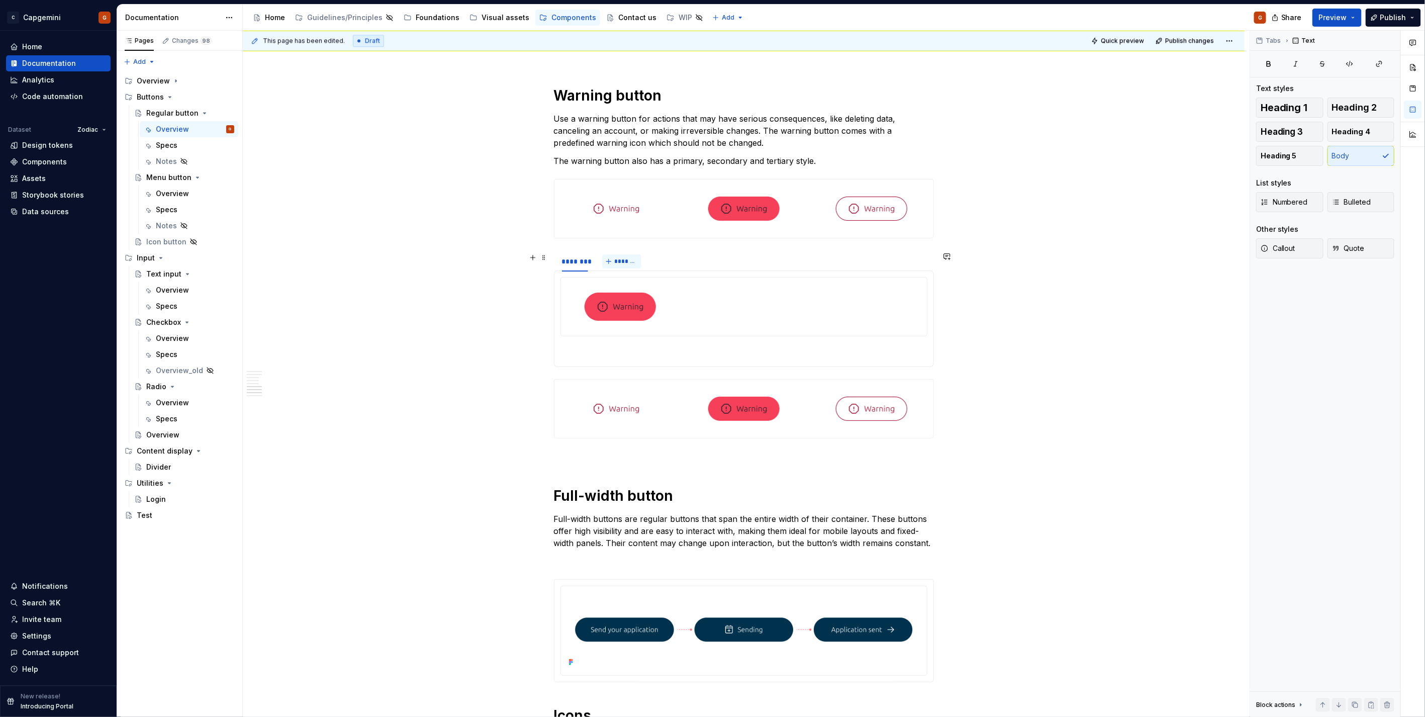
click at [634, 260] on span "*******" at bounding box center [626, 261] width 23 height 8
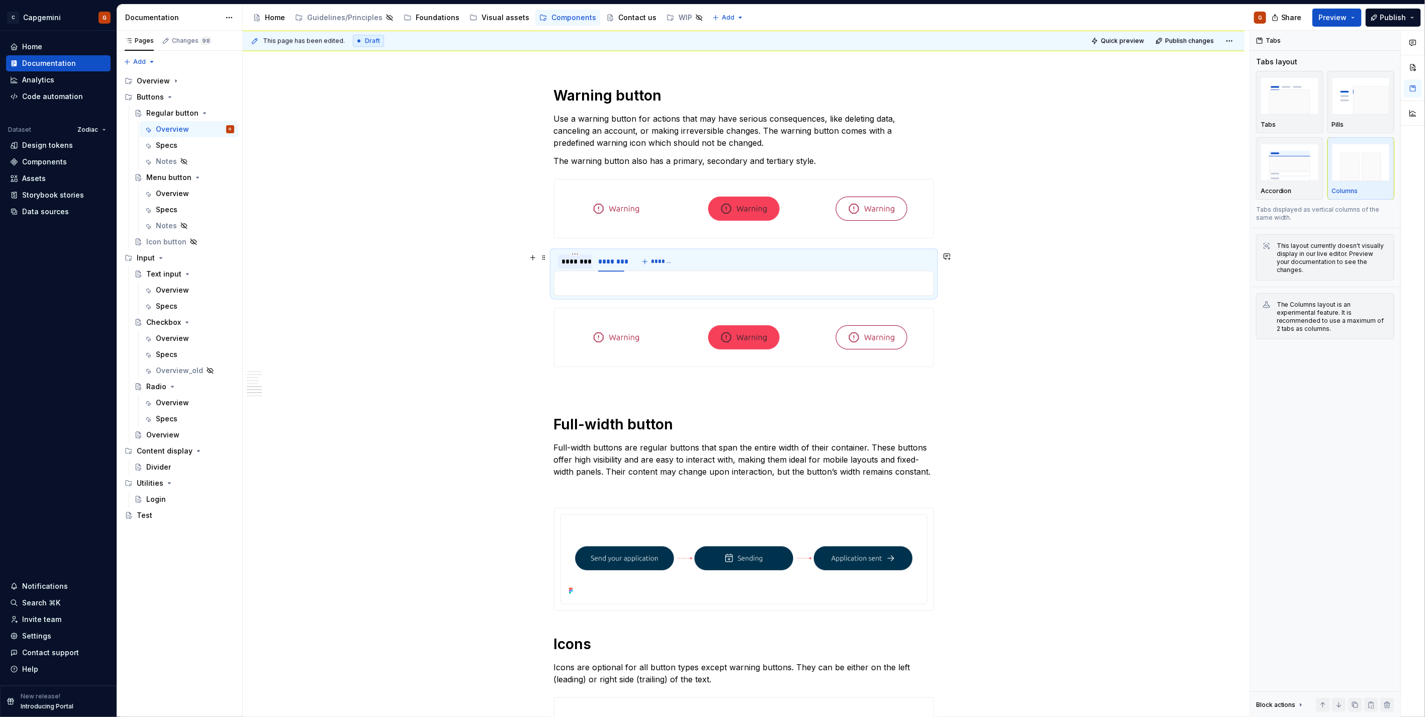
click at [577, 266] on div "********" at bounding box center [575, 261] width 26 height 10
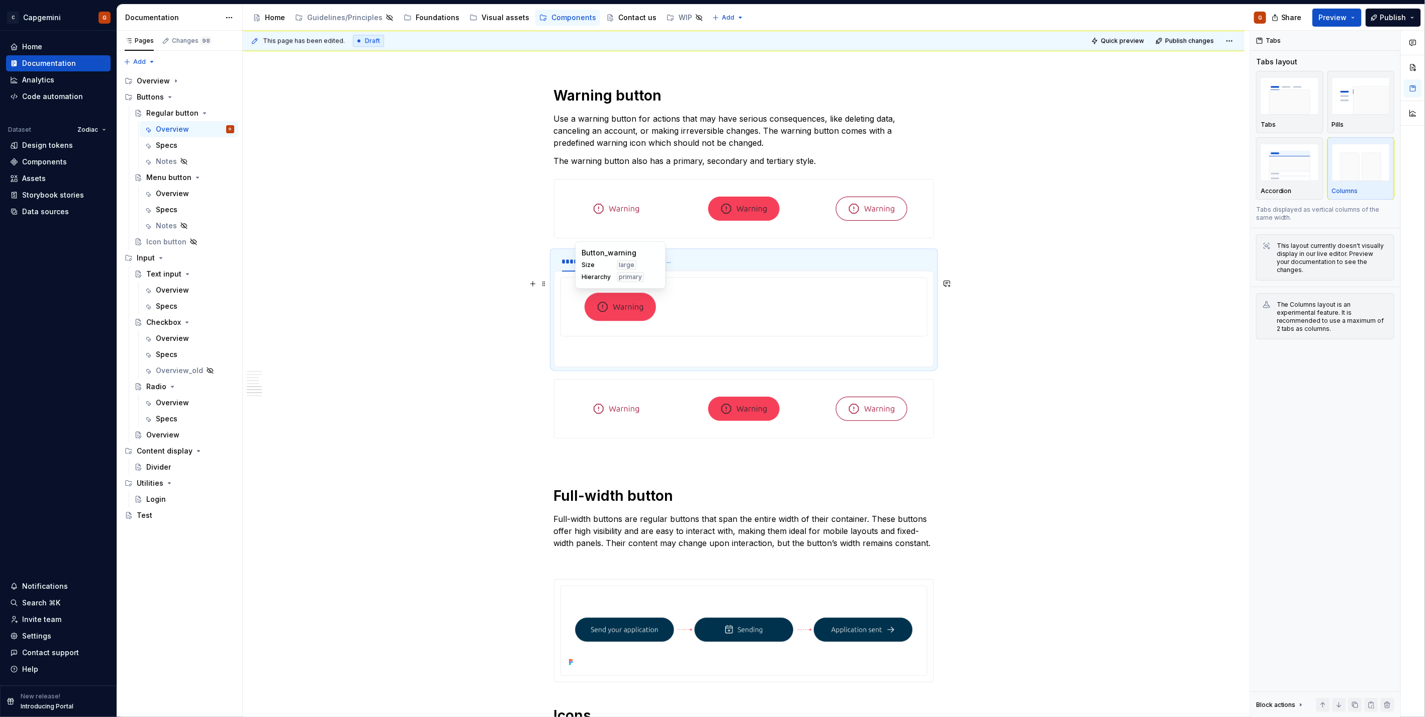
click at [607, 296] on img at bounding box center [620, 307] width 71 height 50
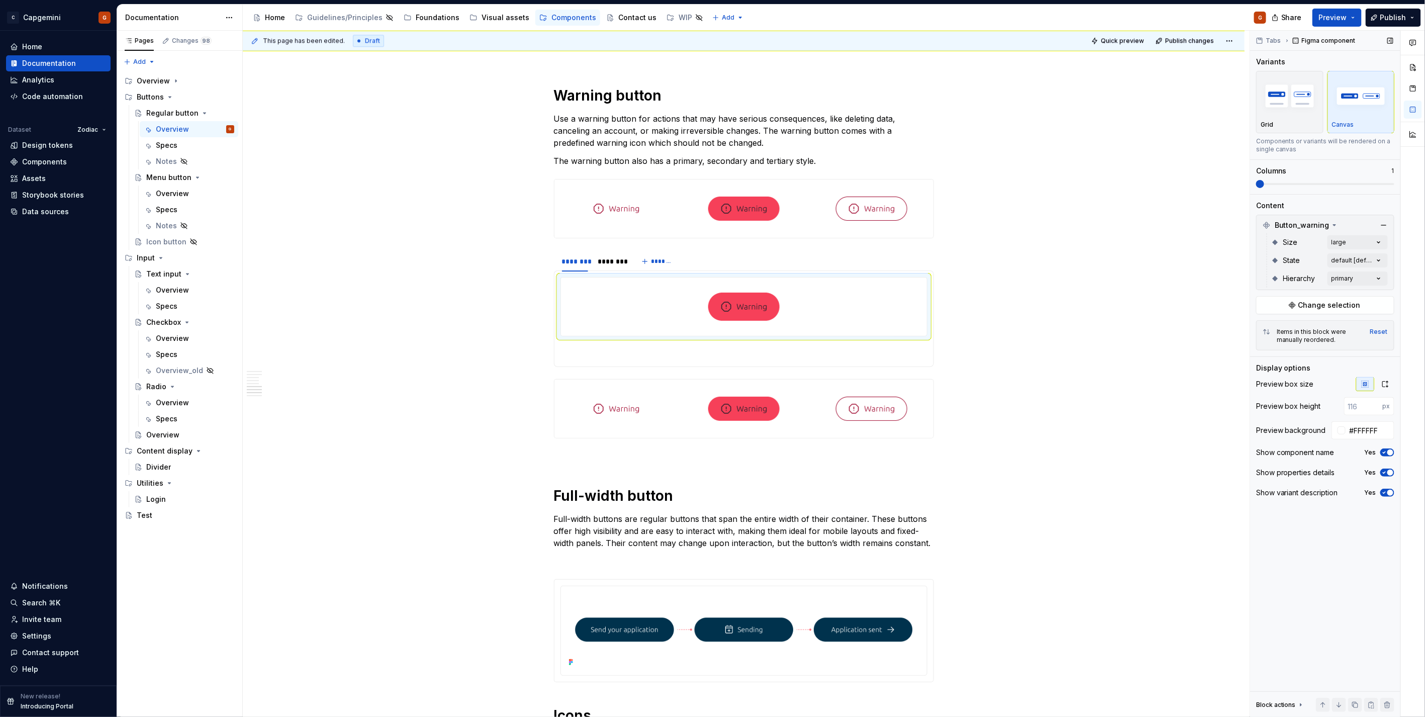
click at [1256, 183] on span at bounding box center [1256, 184] width 0 height 2
click at [743, 303] on img at bounding box center [743, 307] width 71 height 50
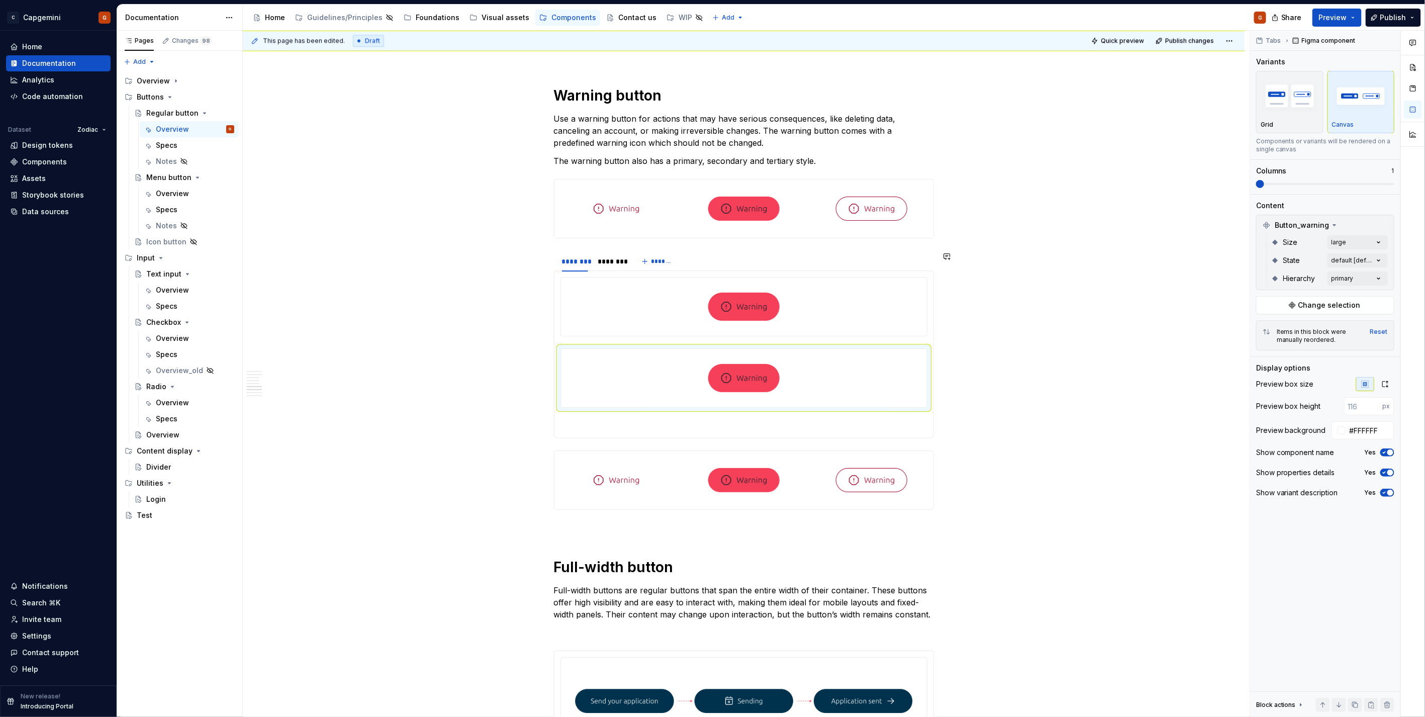
drag, startPoint x: 606, startPoint y: 368, endPoint x: 615, endPoint y: 436, distance: 69.5
click at [615, 436] on div at bounding box center [744, 355] width 380 height 168
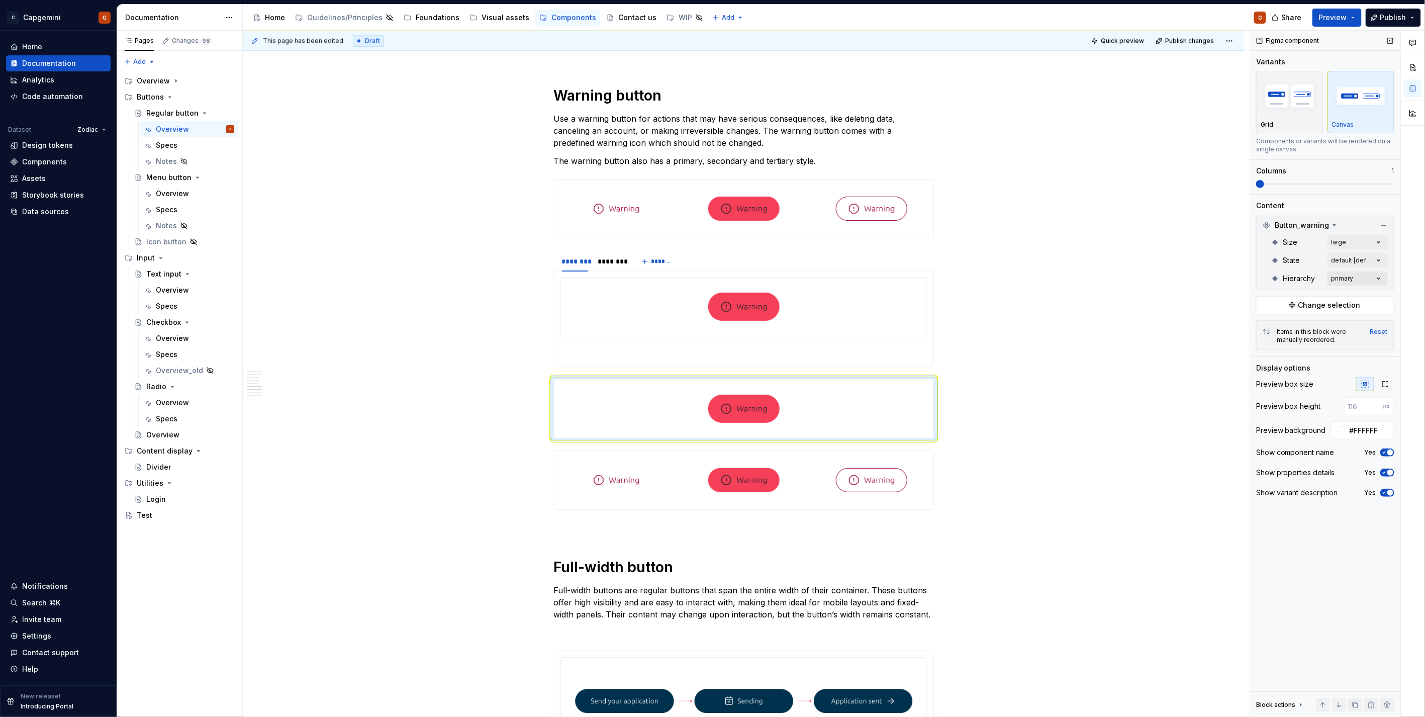
click at [1357, 275] on div "Comments Open comments No comments yet Select ‘Comment’ from the block context …" at bounding box center [1337, 374] width 175 height 687
click at [1278, 327] on span "primary" at bounding box center [1284, 327] width 26 height 10
click at [1275, 343] on span "secondary" at bounding box center [1289, 343] width 37 height 10
drag, startPoint x: 596, startPoint y: 419, endPoint x: 571, endPoint y: 415, distance: 25.5
click at [595, 419] on html "C Capgemini G Home Documentation Analytics Code automation Dataset Zodiac Desig…" at bounding box center [712, 358] width 1425 height 717
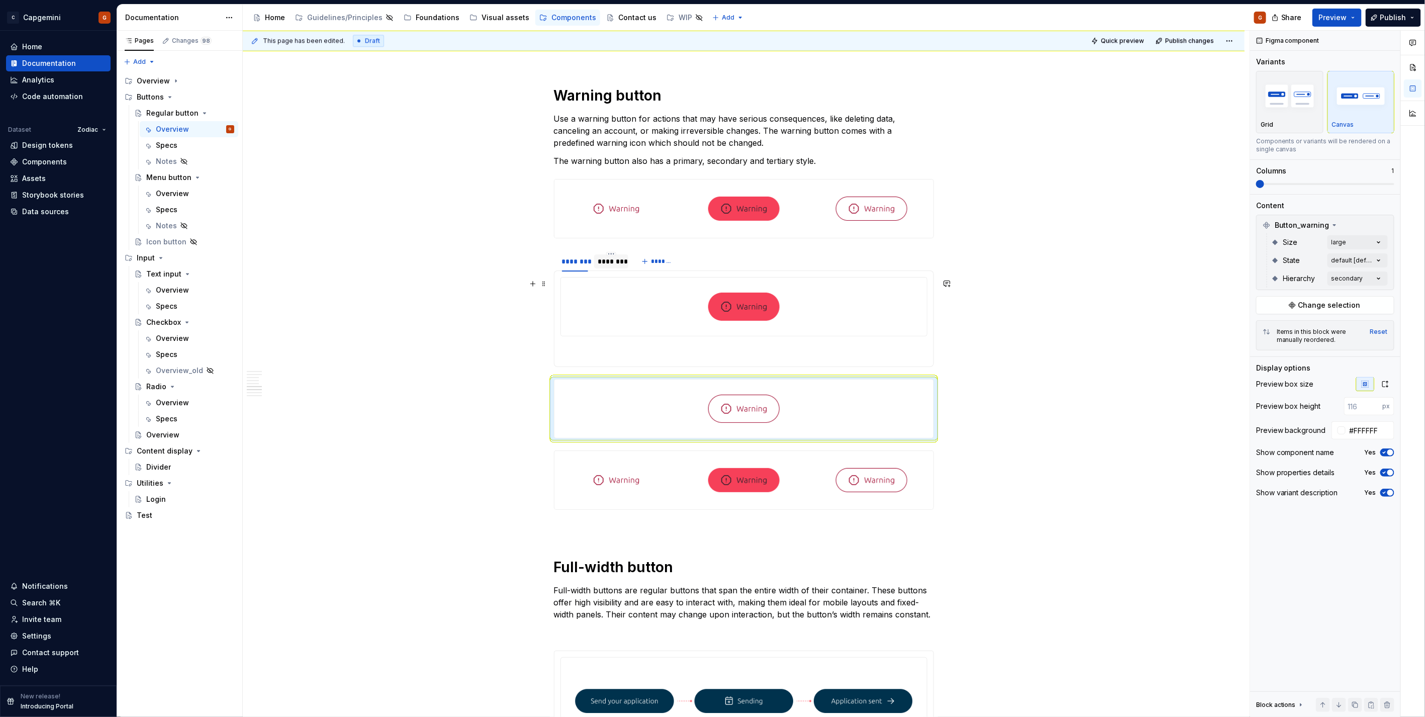
click at [612, 265] on div "********" at bounding box center [611, 261] width 26 height 10
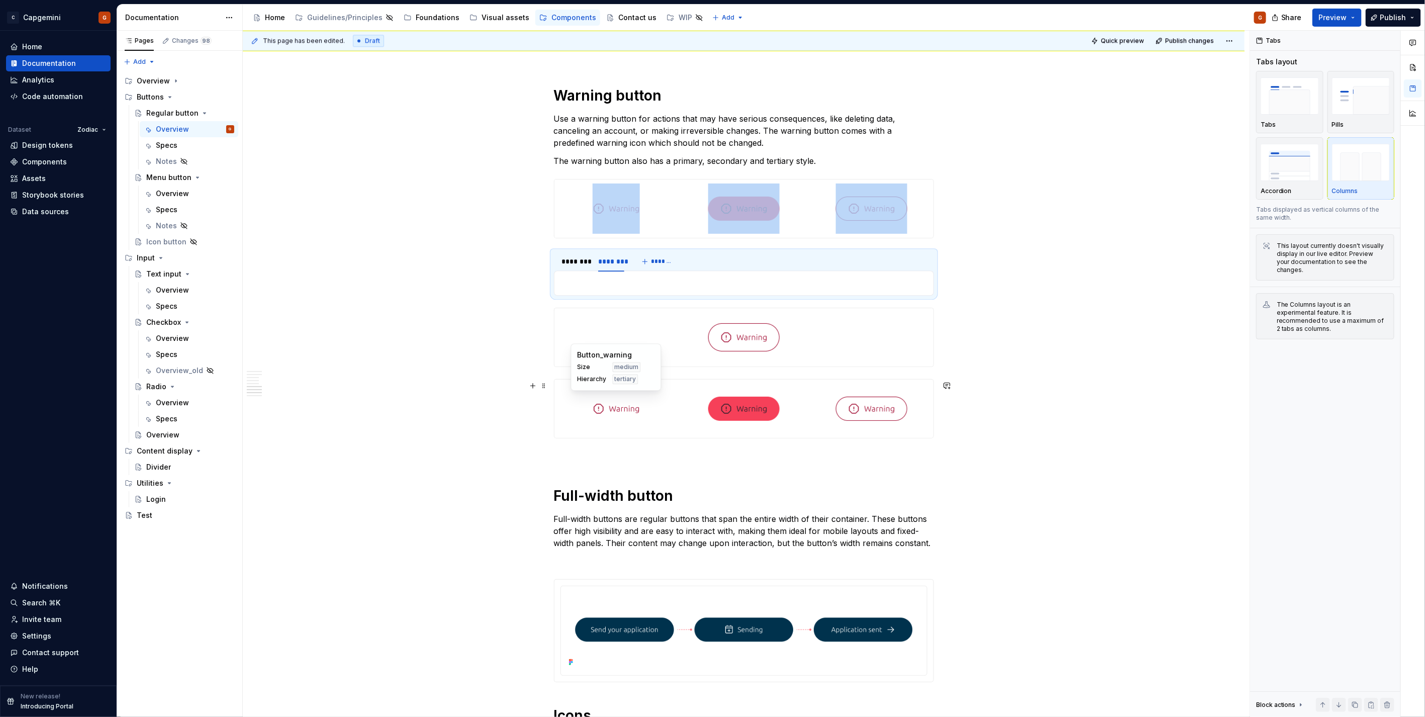
click at [584, 339] on div at bounding box center [744, 337] width 379 height 58
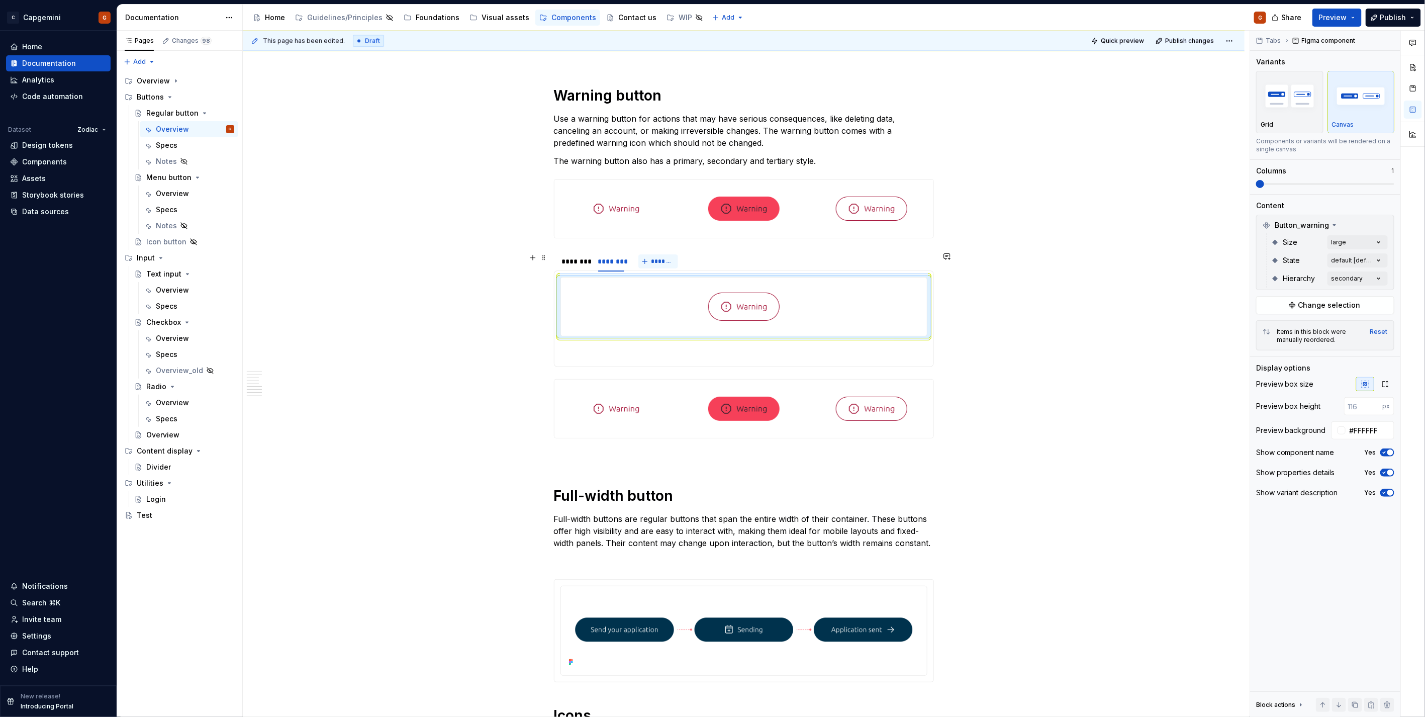
click at [639, 259] on button "*******" at bounding box center [659, 261] width 40 height 14
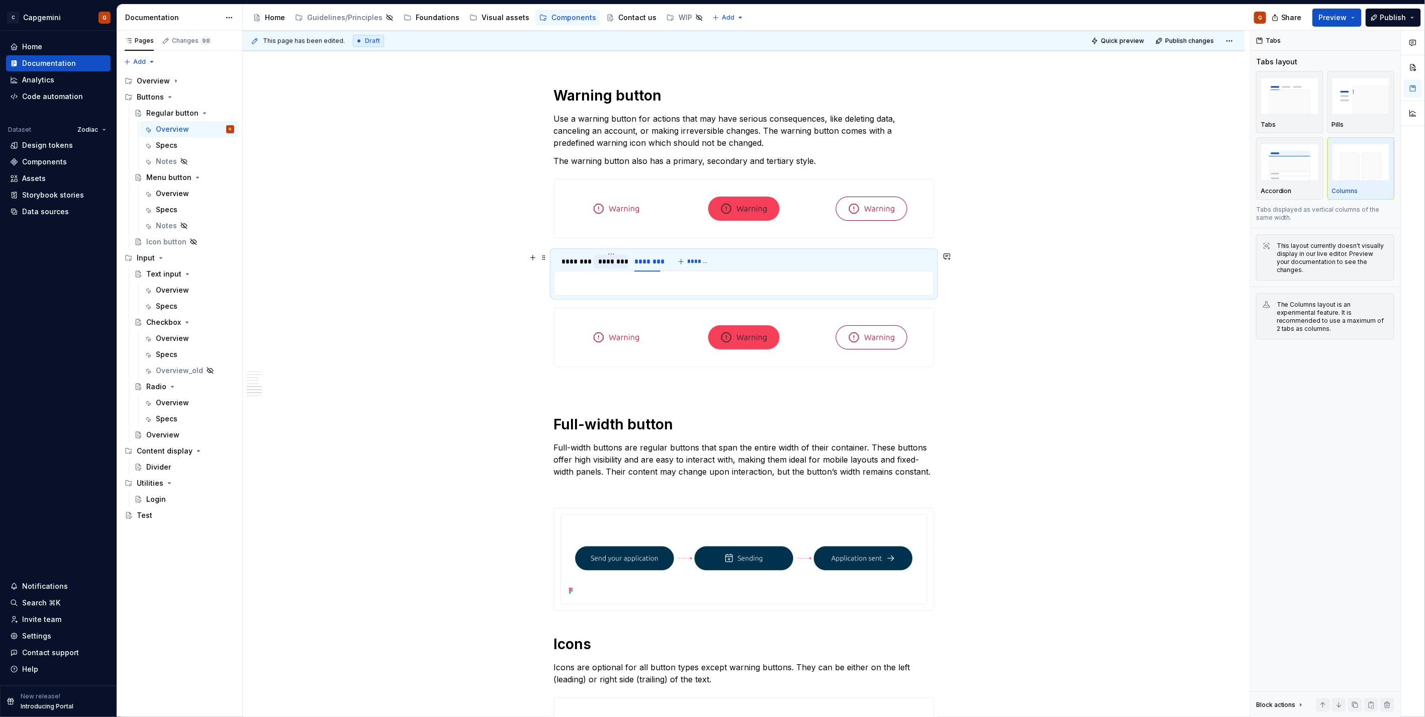
click at [613, 264] on div "********" at bounding box center [611, 261] width 26 height 10
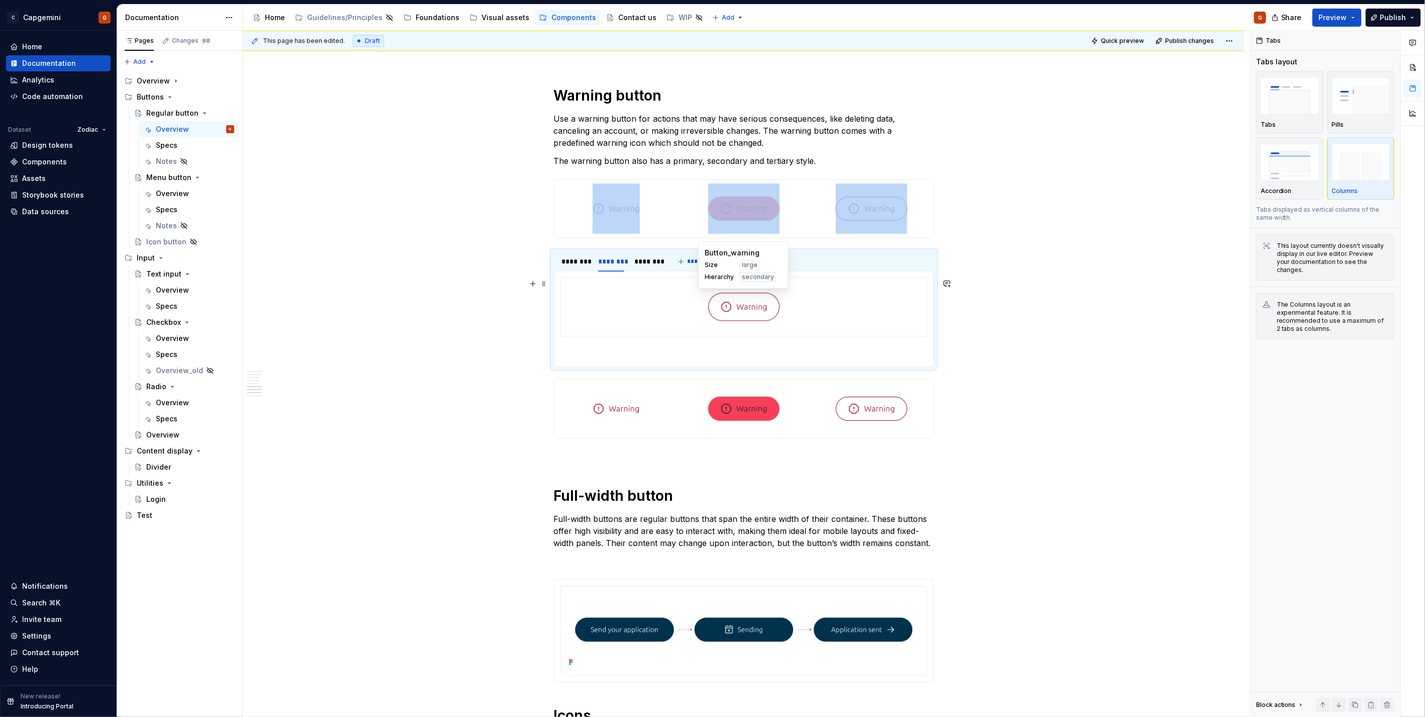
click at [632, 301] on div at bounding box center [744, 307] width 366 height 58
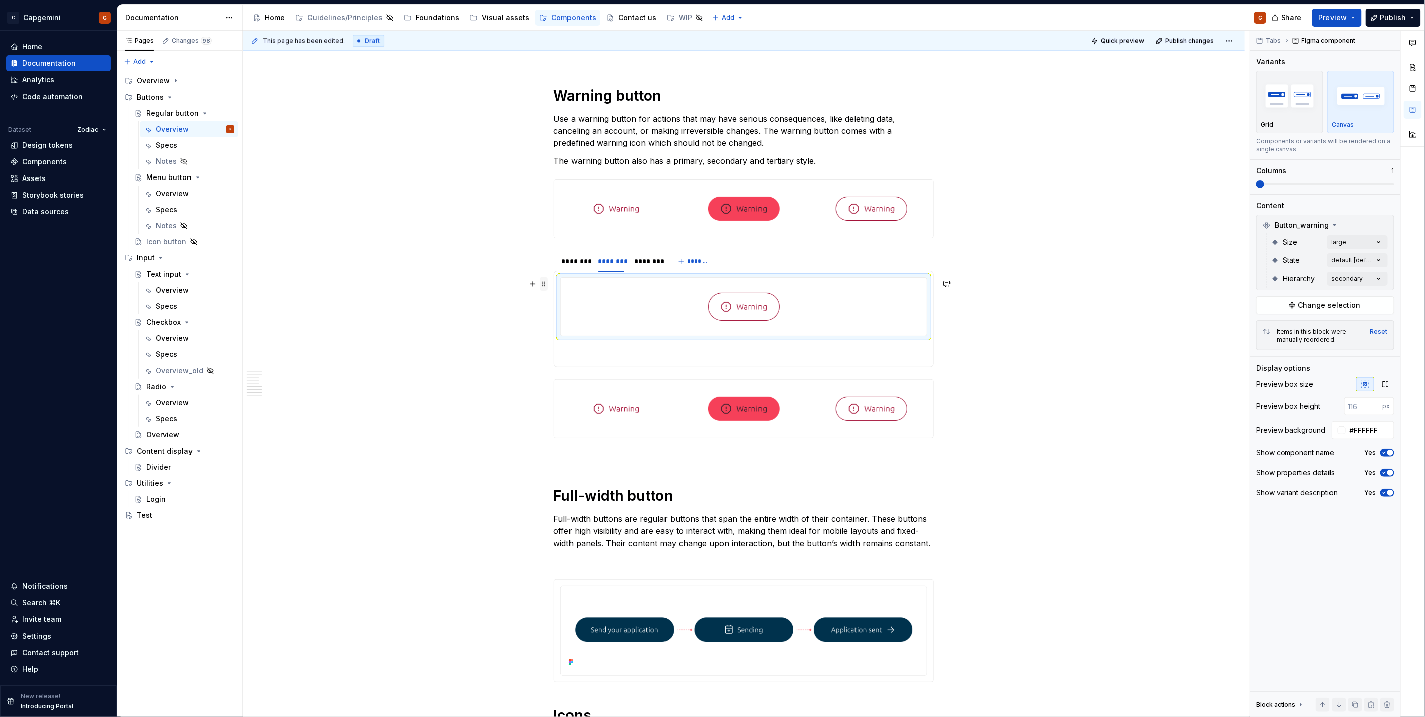
click at [545, 284] on span at bounding box center [544, 284] width 8 height 14
click at [580, 299] on div "Duplicate" at bounding box center [590, 299] width 65 height 10
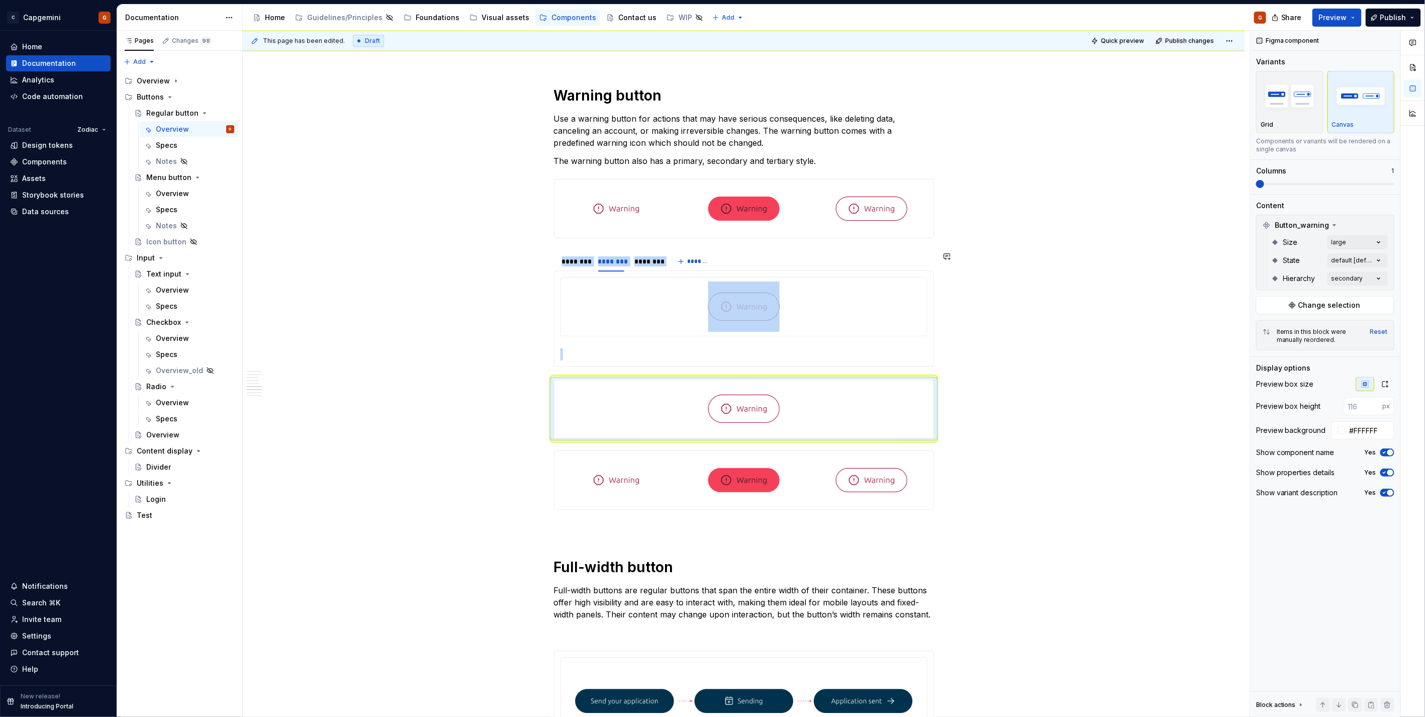
drag, startPoint x: 600, startPoint y: 363, endPoint x: 600, endPoint y: 356, distance: 7.0
click at [600, 362] on div at bounding box center [744, 319] width 380 height 97
click at [600, 356] on p at bounding box center [744, 354] width 367 height 12
click at [609, 343] on section-item-column at bounding box center [744, 318] width 367 height 83
click at [604, 353] on p at bounding box center [744, 354] width 367 height 12
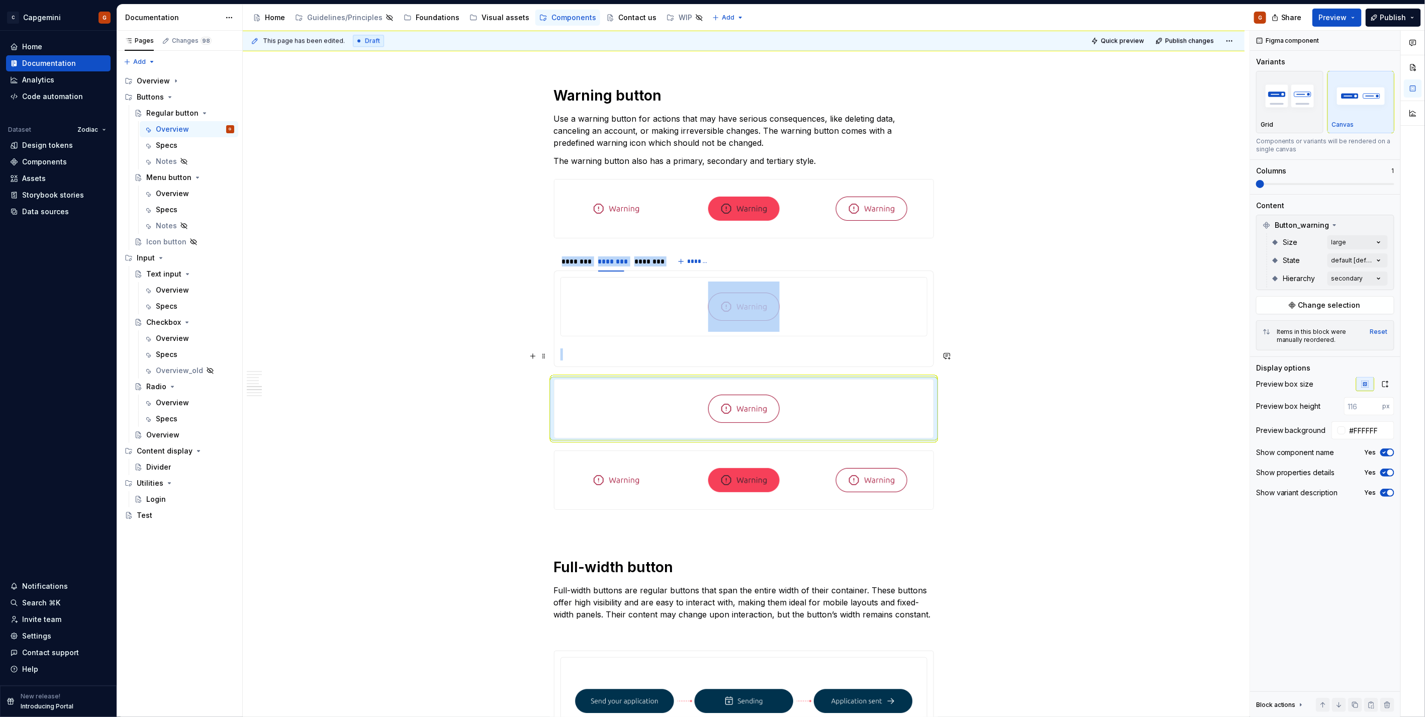
click at [596, 345] on section-item-column at bounding box center [744, 318] width 367 height 83
click at [580, 336] on div at bounding box center [744, 306] width 367 height 59
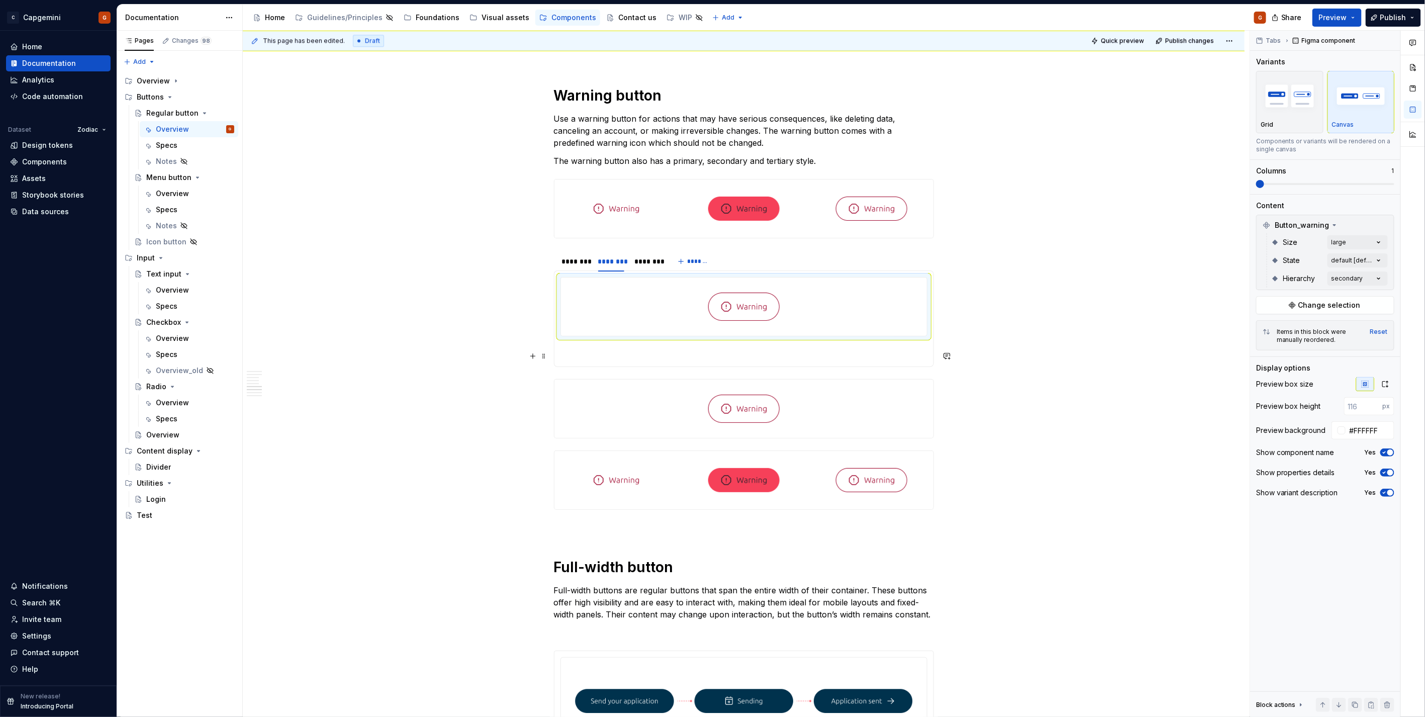
click at [576, 348] on section-item-column at bounding box center [744, 318] width 367 height 83
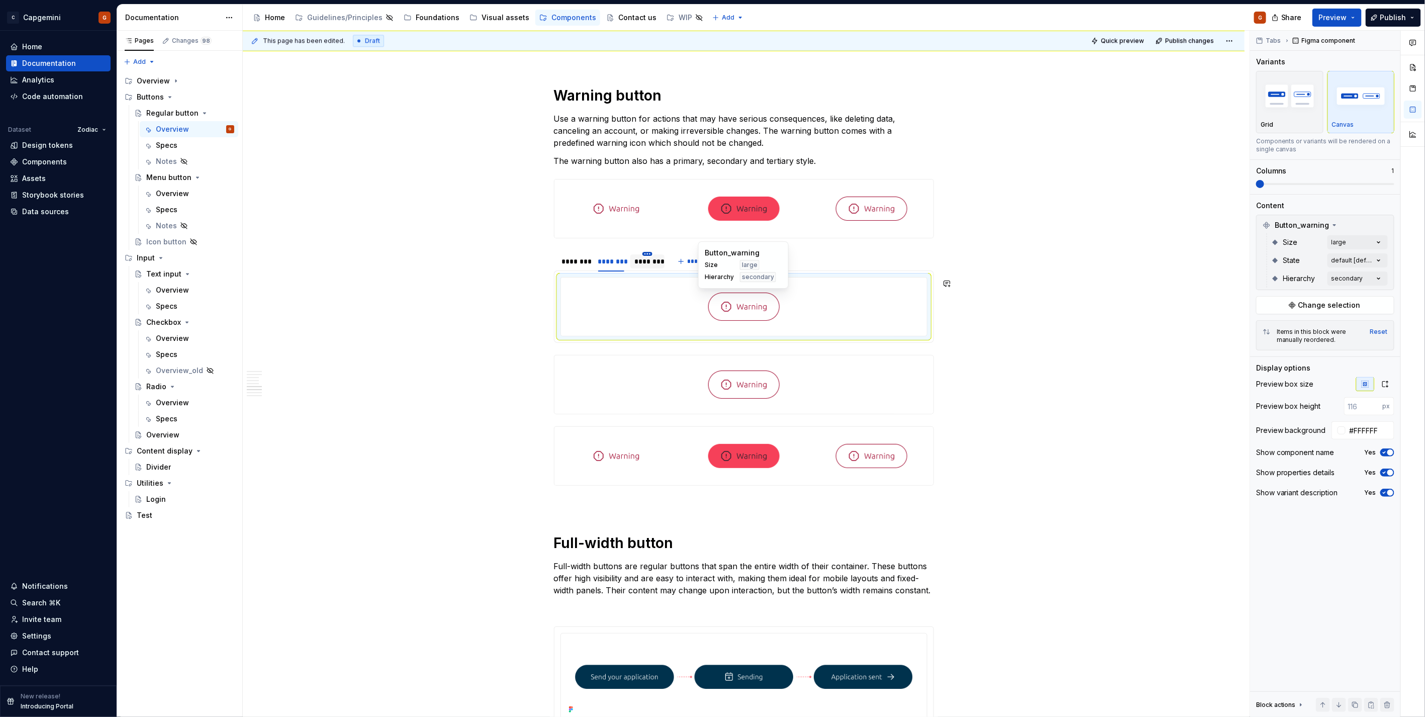
click at [649, 256] on html "C Capgemini G Home Documentation Analytics Code automation Dataset Zodiac Desig…" at bounding box center [712, 358] width 1425 height 717
click at [632, 268] on html "C Capgemini G Home Documentation Analytics Code automation Dataset Zodiac Desig…" at bounding box center [712, 358] width 1425 height 717
click at [636, 265] on div "********" at bounding box center [648, 261] width 26 height 10
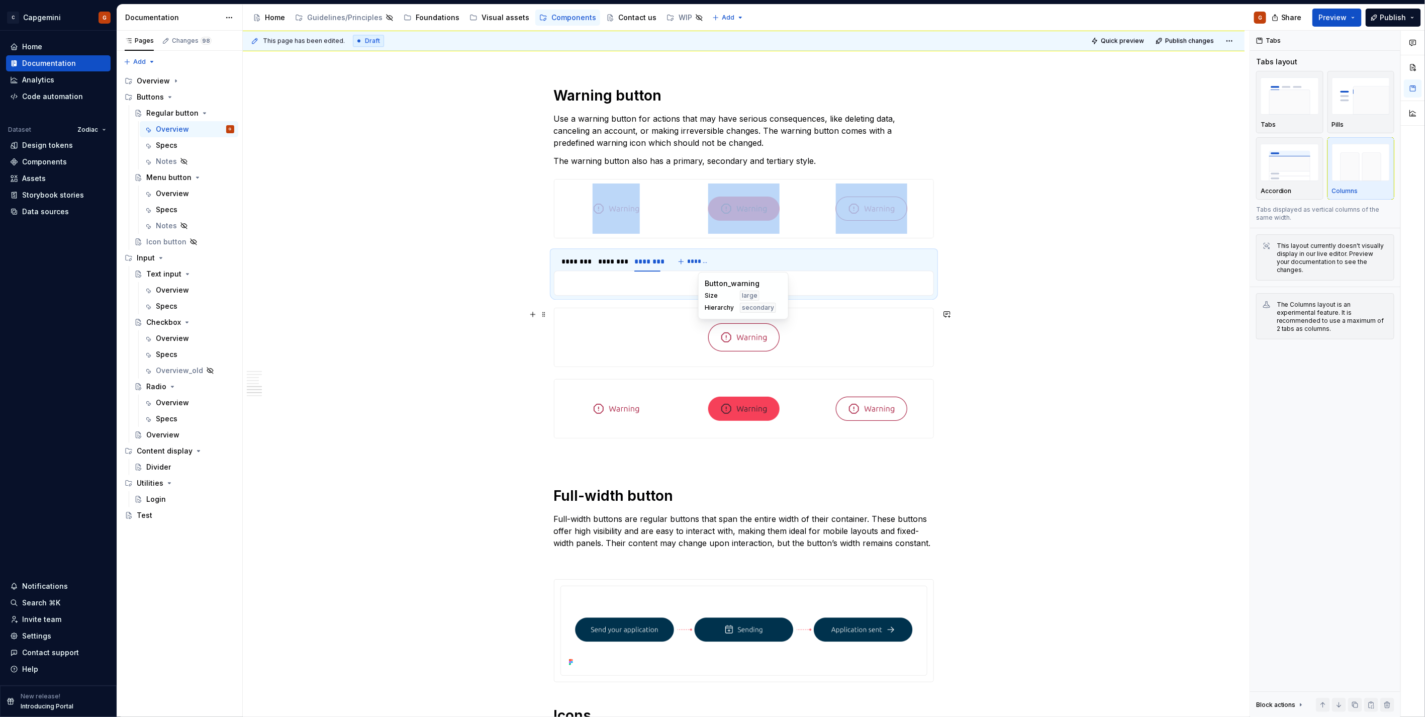
click at [753, 339] on img at bounding box center [743, 337] width 71 height 50
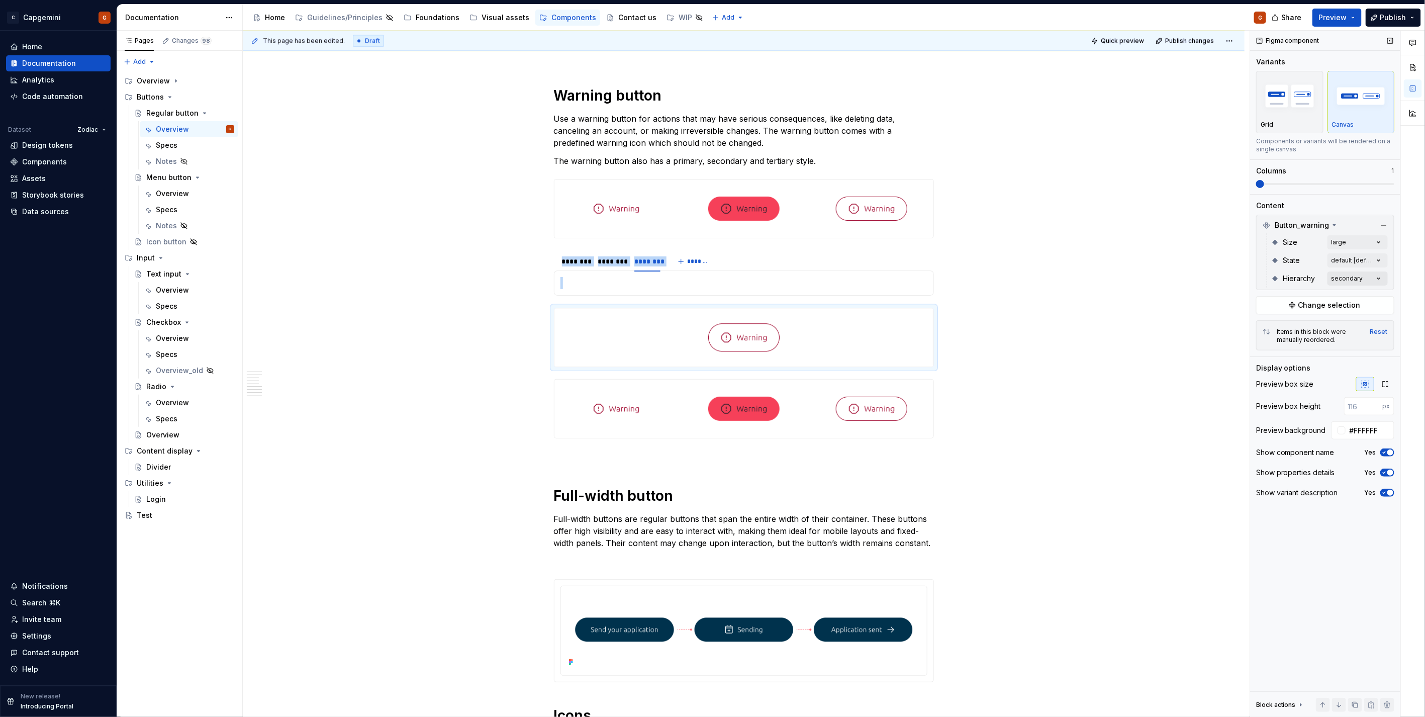
click at [1350, 279] on div "Comments Open comments No comments yet Select ‘Comment’ from the block context …" at bounding box center [1337, 374] width 175 height 687
click at [1301, 339] on span "secondary" at bounding box center [1289, 343] width 37 height 10
click at [1286, 358] on span "tertiary" at bounding box center [1283, 359] width 25 height 10
click at [655, 324] on html "C Capgemini G Home Documentation Analytics Code automation Dataset Zodiac Desig…" at bounding box center [712, 358] width 1425 height 717
click at [607, 358] on p at bounding box center [744, 354] width 367 height 12
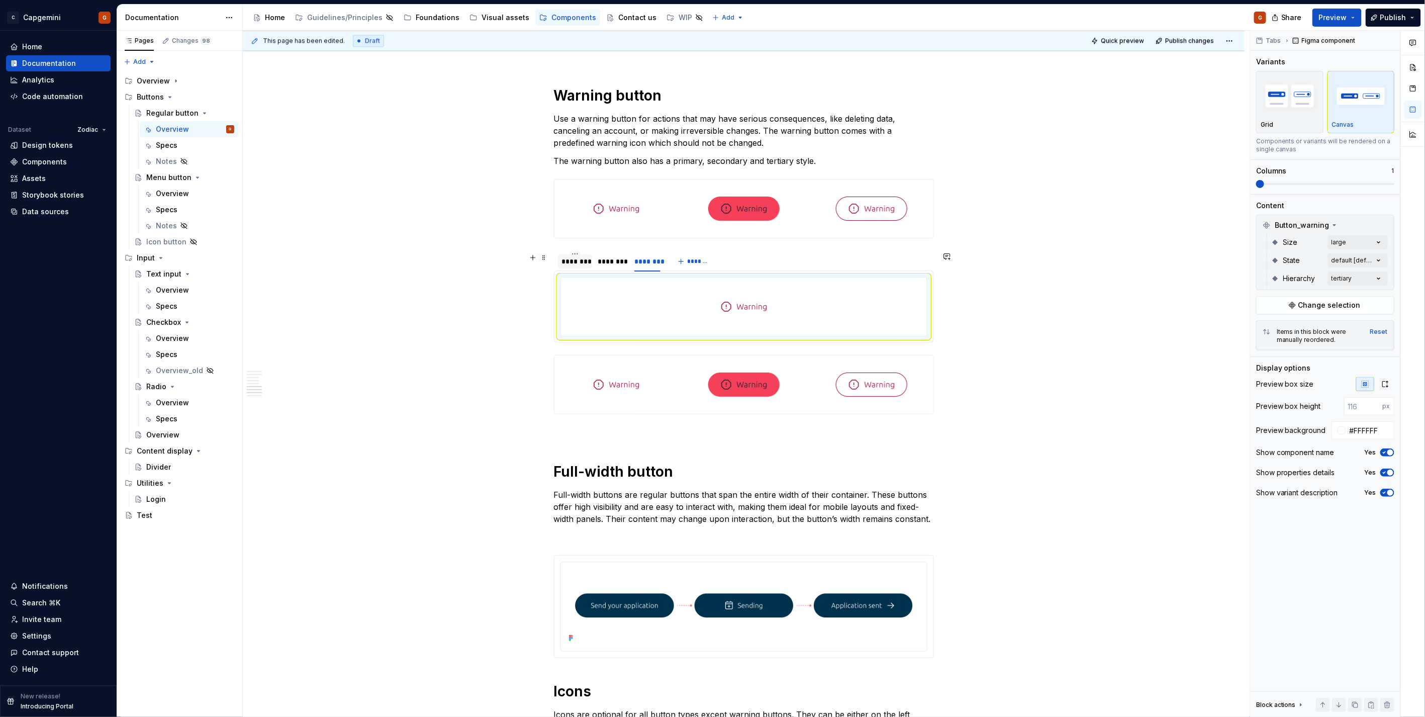
click at [566, 263] on div "********" at bounding box center [575, 261] width 26 height 10
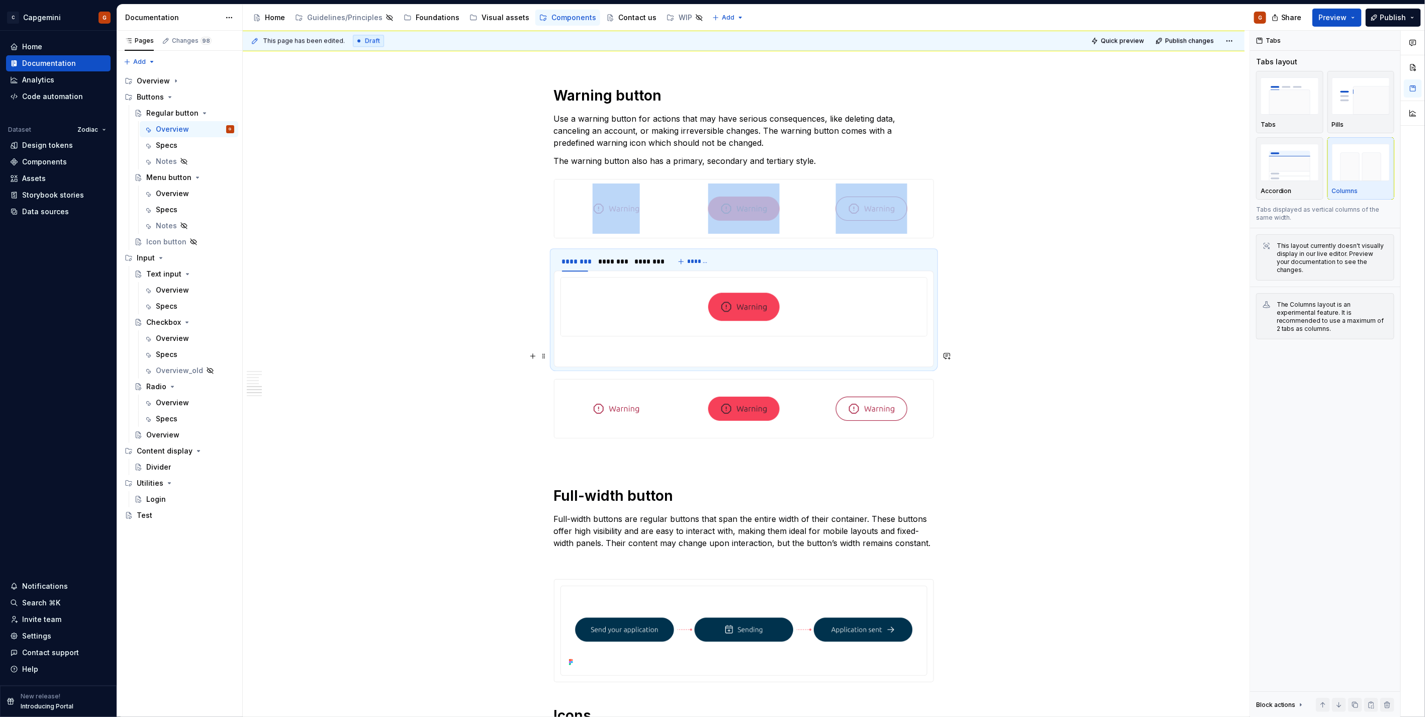
click at [587, 344] on section-item-column at bounding box center [744, 318] width 367 height 83
click at [584, 353] on p at bounding box center [744, 354] width 367 height 12
drag, startPoint x: 559, startPoint y: 355, endPoint x: 581, endPoint y: 353, distance: 21.7
click at [560, 355] on div at bounding box center [744, 319] width 380 height 97
click at [591, 347] on section-item-column at bounding box center [744, 318] width 367 height 83
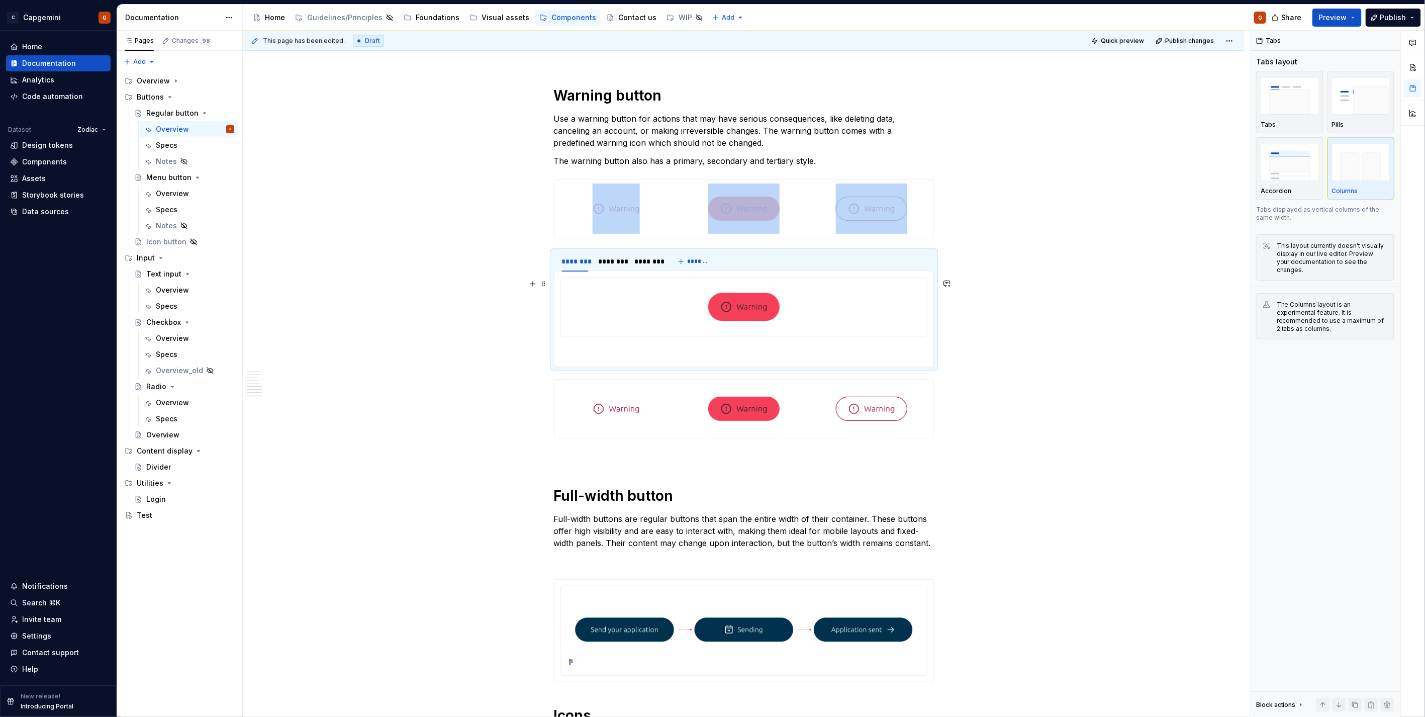
click at [569, 287] on div at bounding box center [744, 307] width 366 height 58
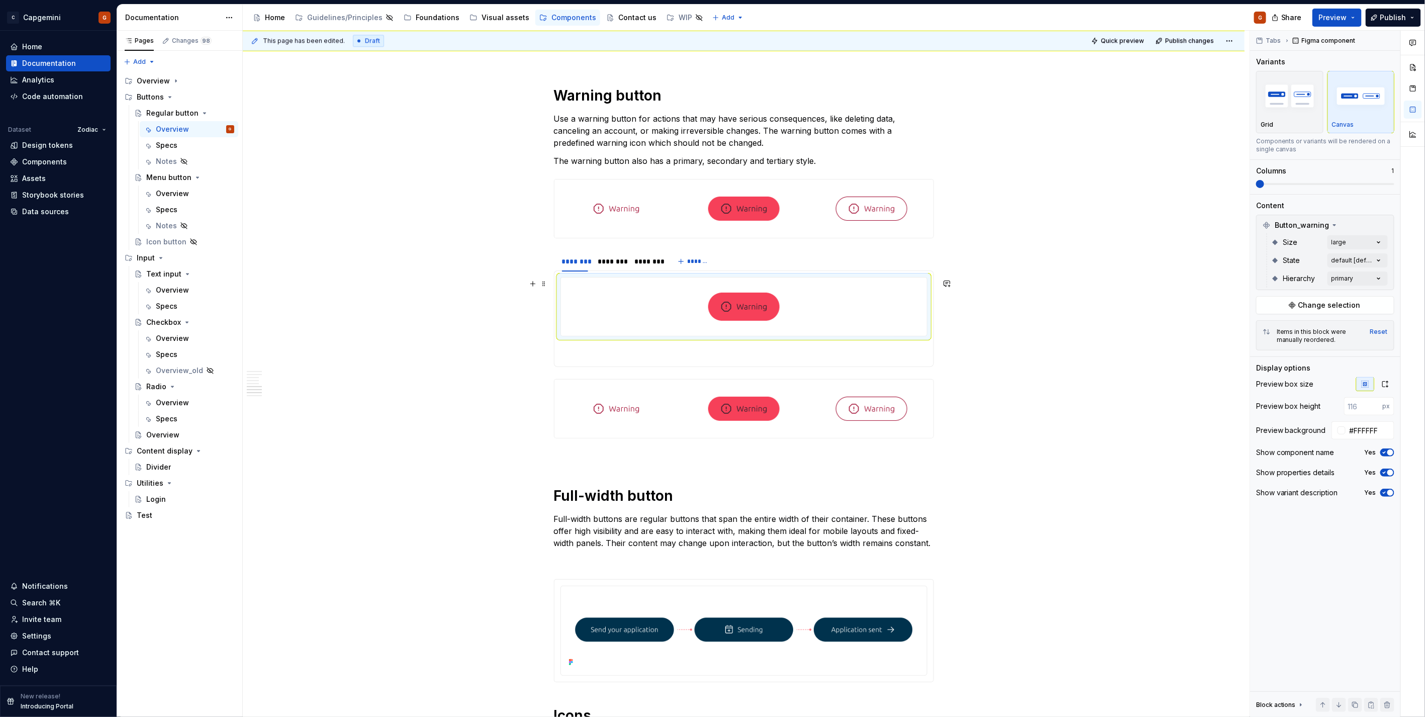
click at [534, 283] on button "button" at bounding box center [533, 284] width 14 height 14
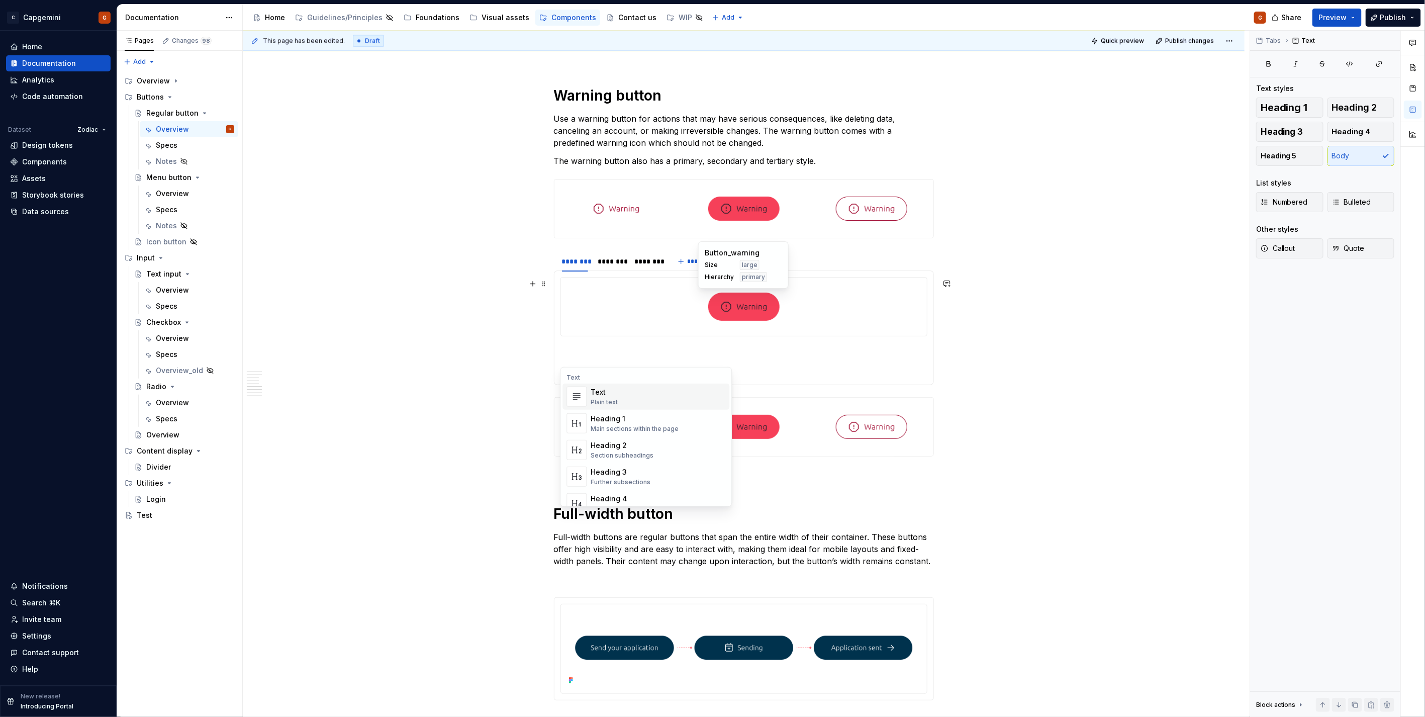
click at [586, 357] on p at bounding box center [744, 354] width 367 height 12
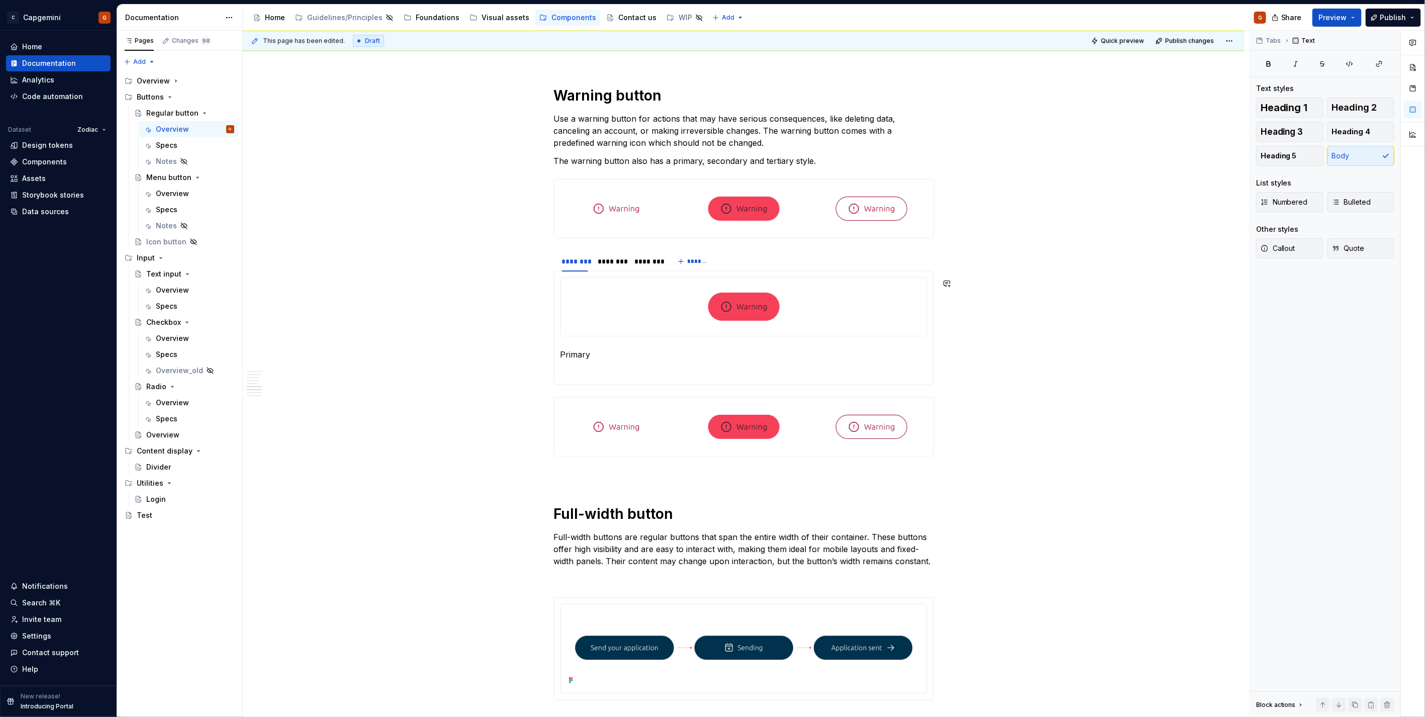
click at [586, 357] on p "Primary" at bounding box center [744, 354] width 367 height 12
click at [578, 370] on p at bounding box center [744, 373] width 367 height 12
click at [571, 358] on p "Primary" at bounding box center [744, 354] width 367 height 12
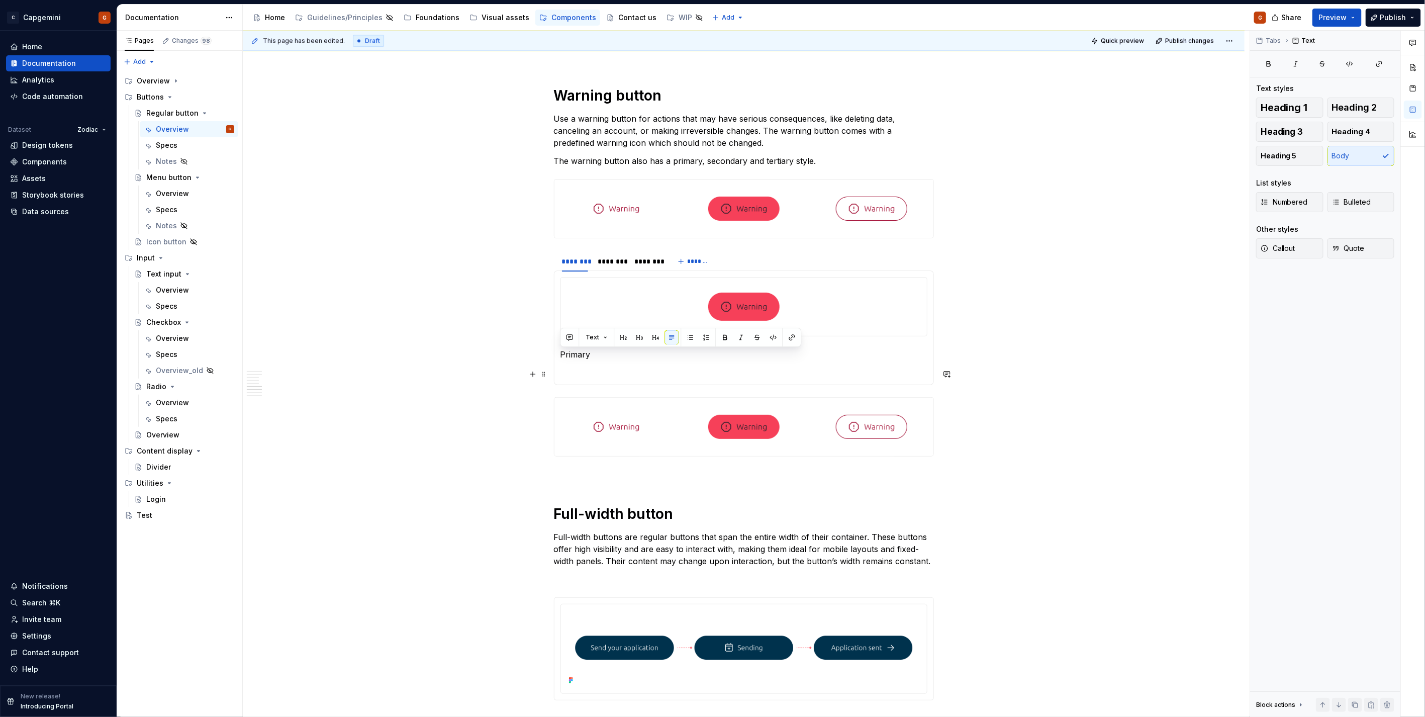
click at [609, 368] on p at bounding box center [744, 373] width 367 height 12
click at [582, 357] on p "Primary" at bounding box center [744, 354] width 367 height 12
click at [613, 257] on html "C Capgemini G Home Documentation Analytics Code automation Dataset Zodiac Desig…" at bounding box center [712, 358] width 1425 height 717
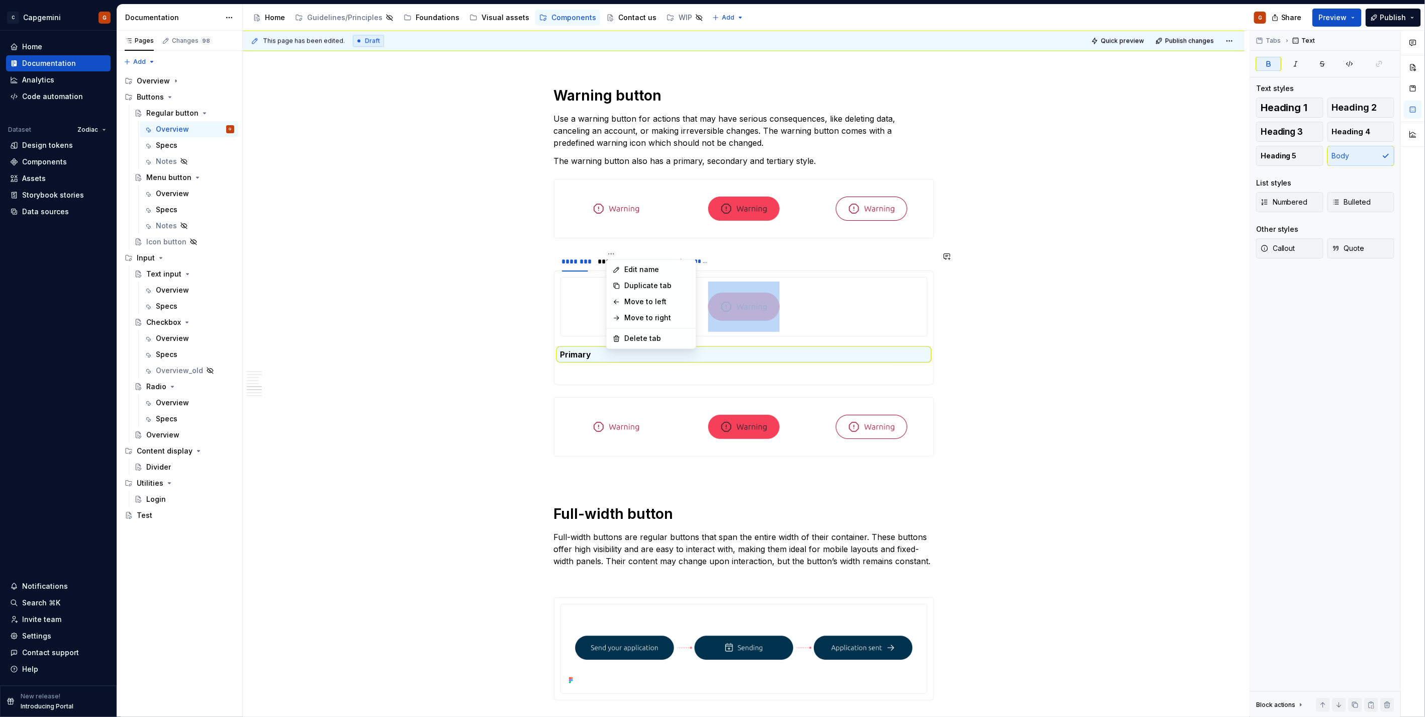
click at [599, 268] on html "C Capgemini G Home Documentation Analytics Code automation Dataset Zodiac Desig…" at bounding box center [712, 358] width 1425 height 717
click at [599, 263] on div "********" at bounding box center [611, 261] width 26 height 10
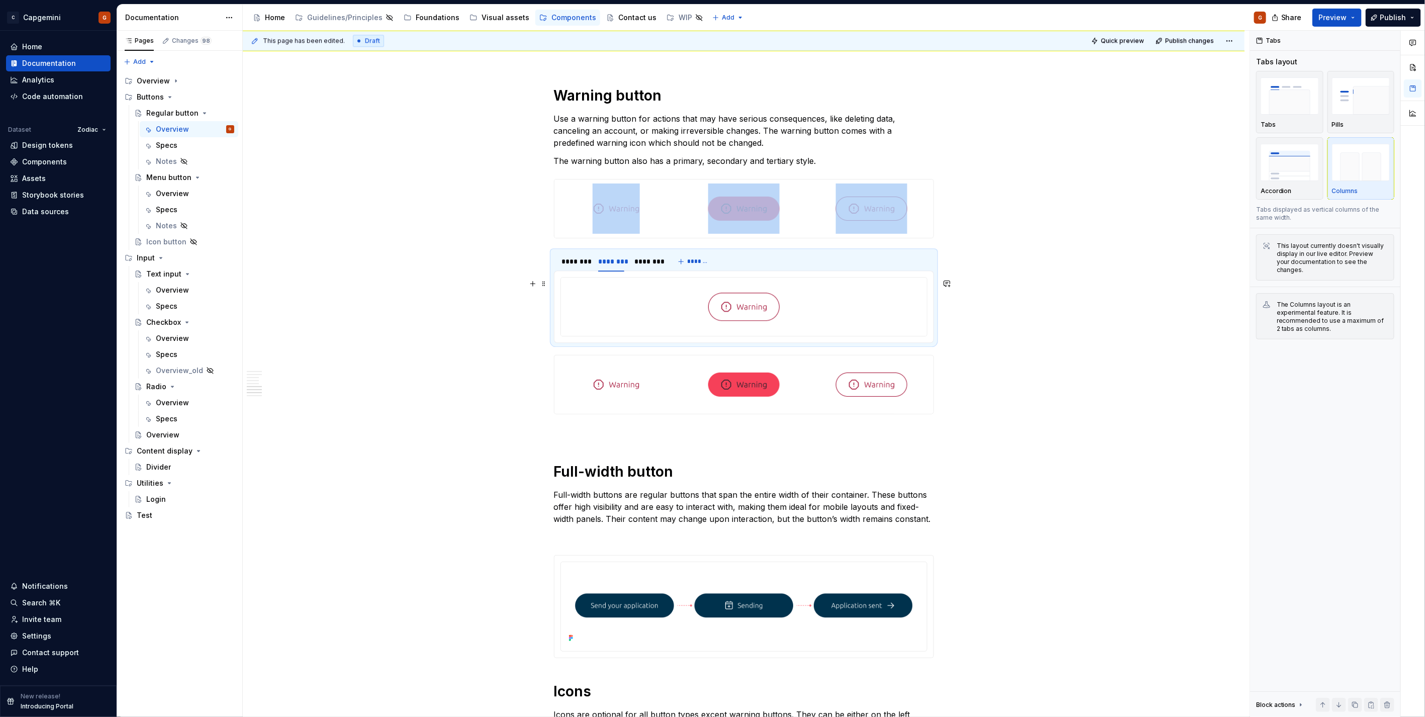
click at [589, 335] on div at bounding box center [744, 307] width 366 height 58
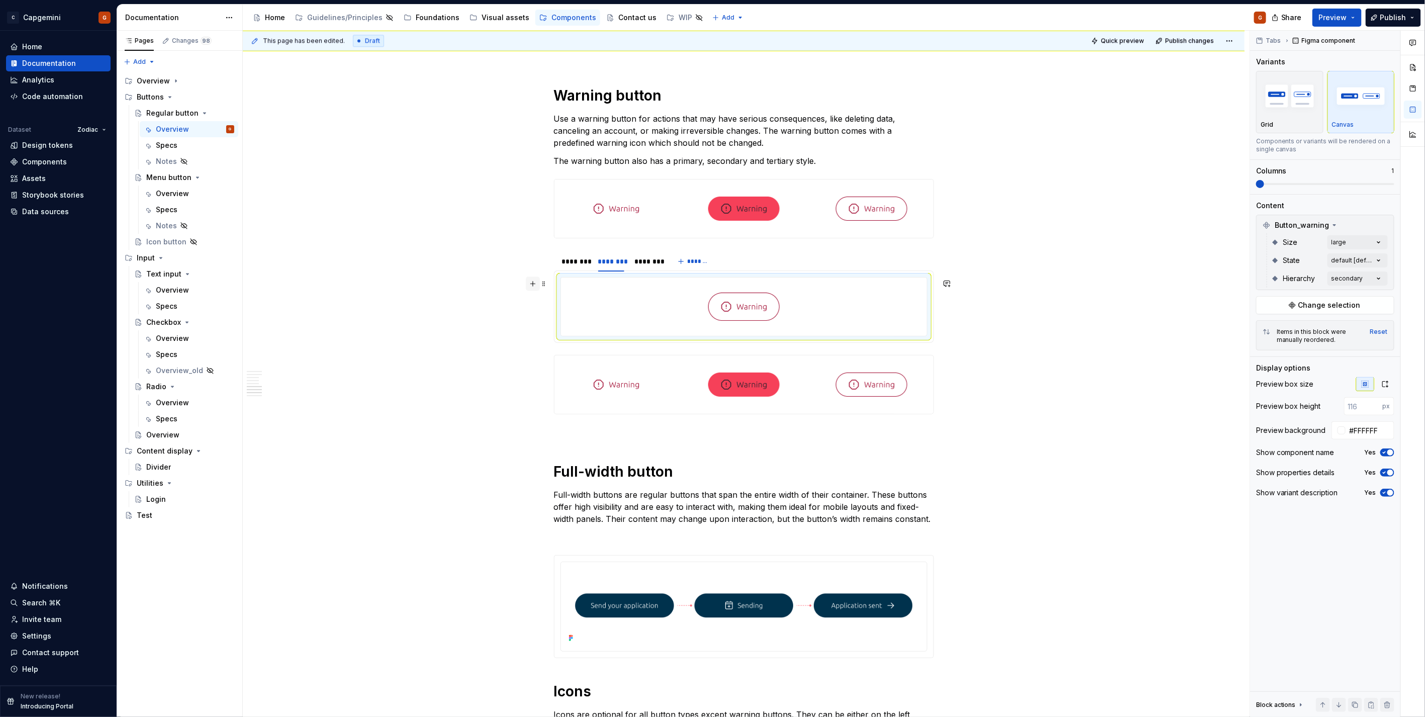
click at [536, 286] on button "button" at bounding box center [533, 284] width 14 height 14
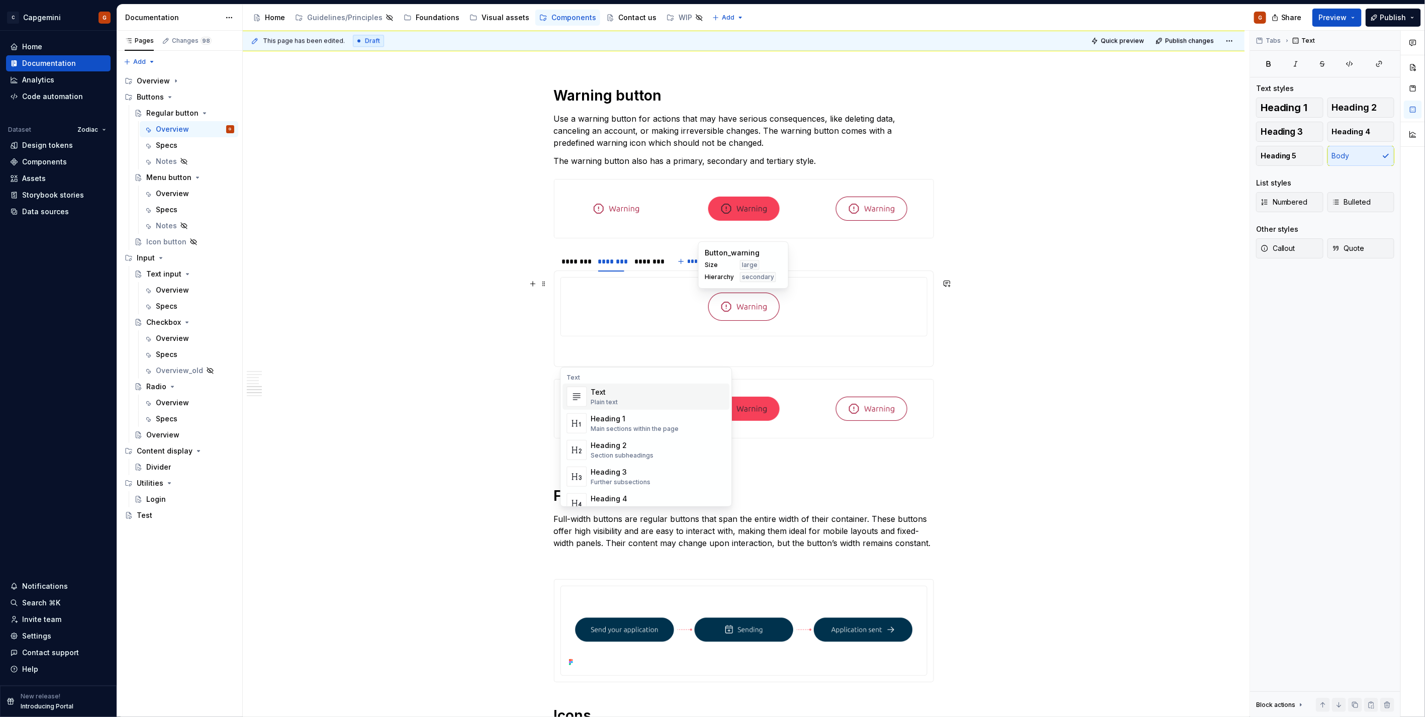
click at [590, 355] on p at bounding box center [744, 354] width 367 height 12
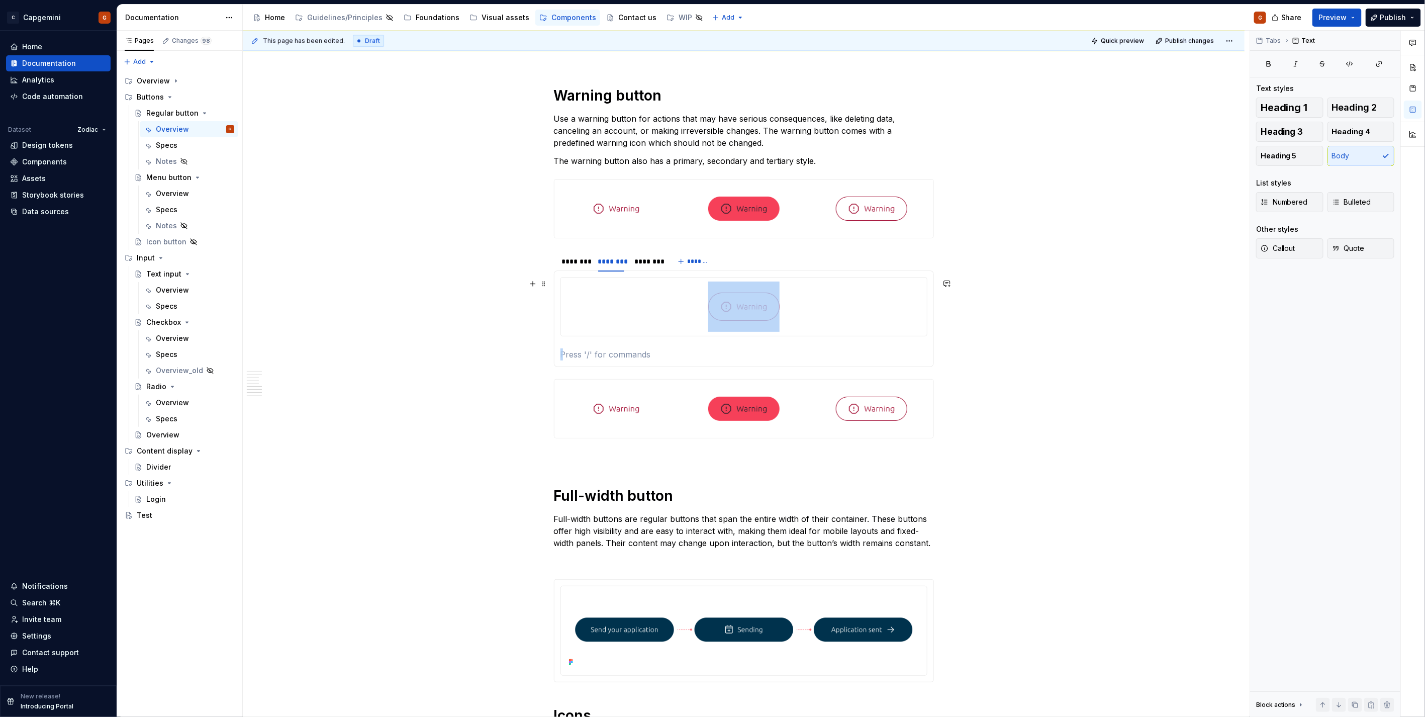
click at [590, 355] on p at bounding box center [744, 354] width 367 height 12
click at [642, 263] on div "********" at bounding box center [648, 261] width 26 height 10
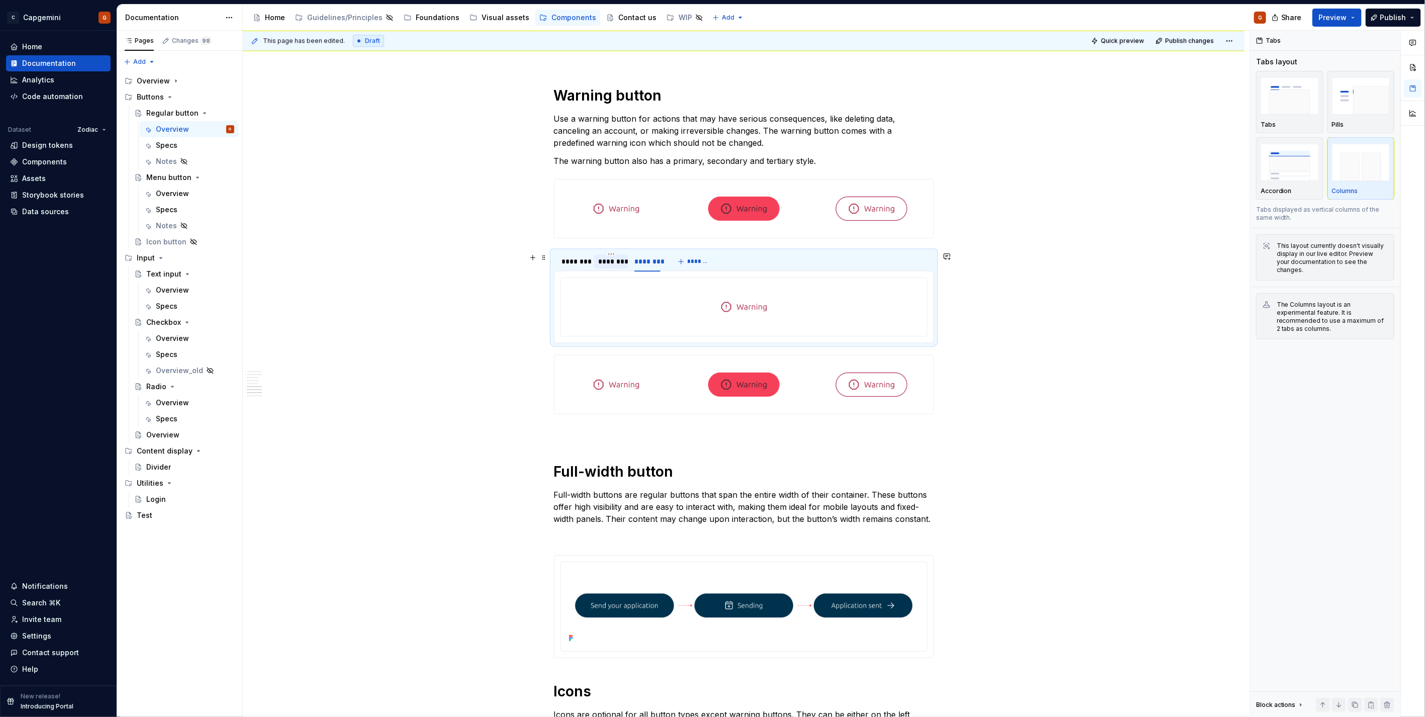
click at [605, 262] on div "********" at bounding box center [611, 261] width 26 height 10
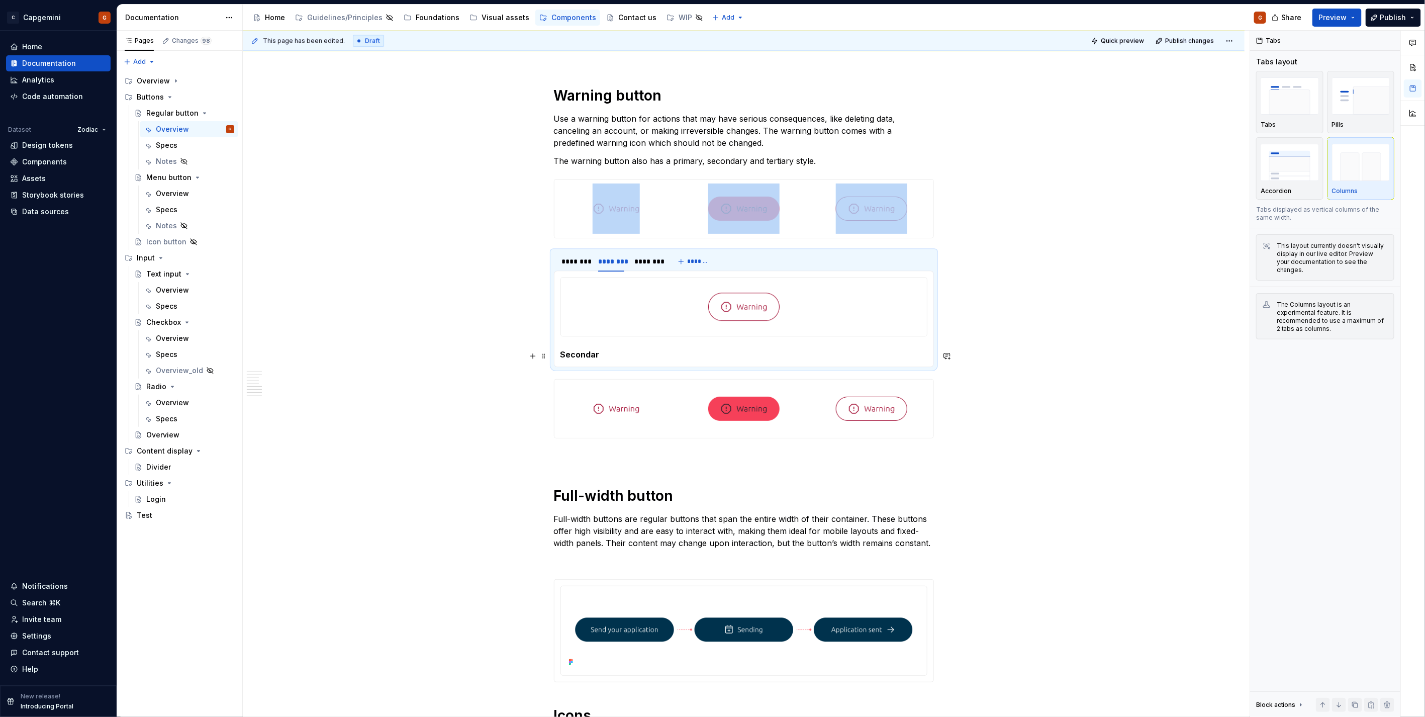
click at [606, 353] on p "Secondar" at bounding box center [744, 354] width 367 height 12
click at [606, 357] on p "Secondar" at bounding box center [744, 354] width 367 height 12
click at [593, 355] on strong "Secondar" at bounding box center [580, 354] width 39 height 10
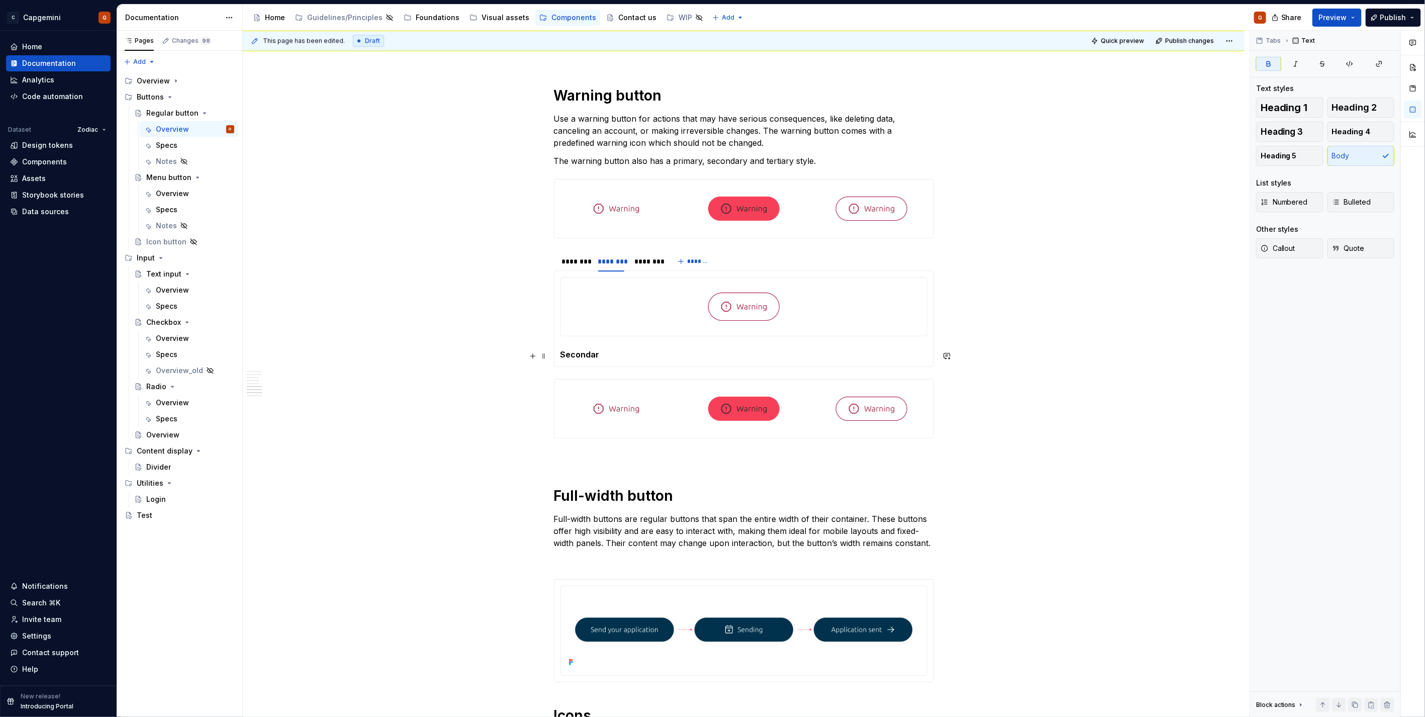
click at [602, 357] on p "Secondar" at bounding box center [744, 354] width 367 height 12
click at [640, 262] on div "********" at bounding box center [648, 261] width 26 height 10
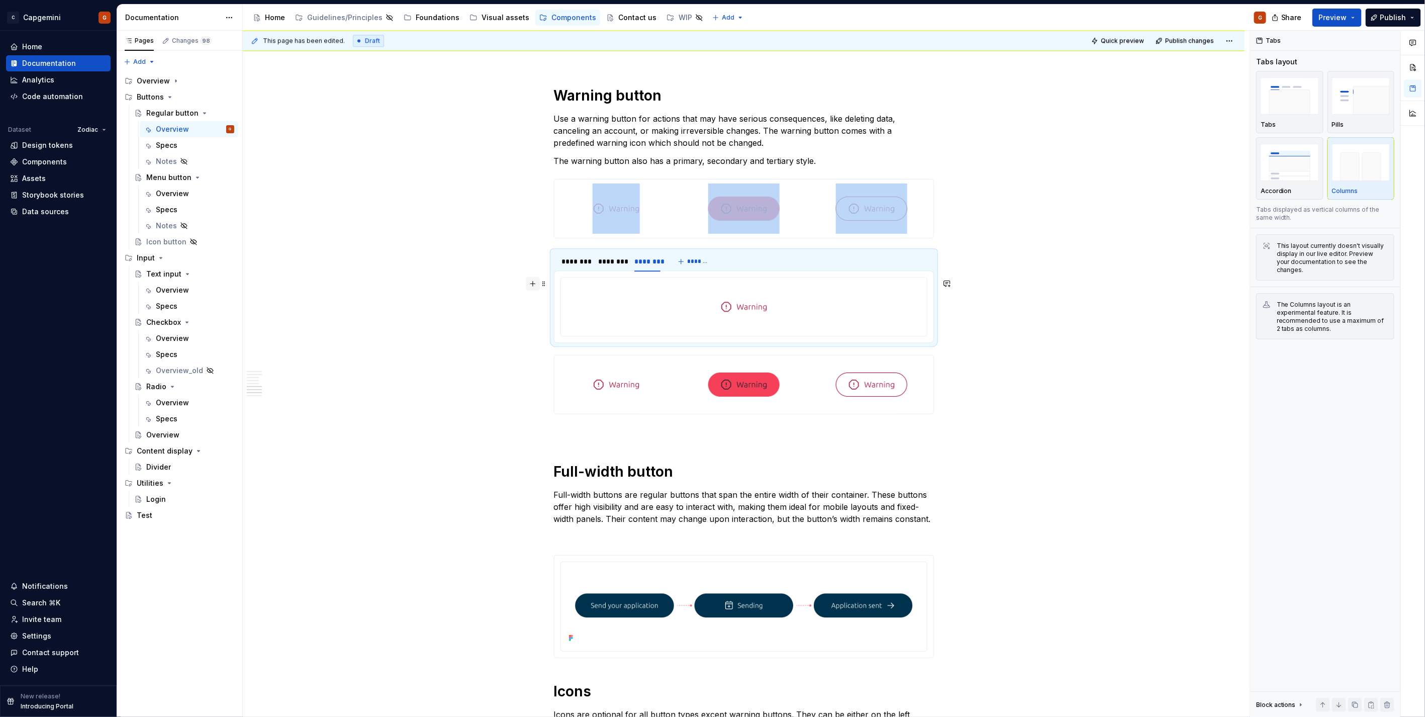
click at [535, 284] on button "button" at bounding box center [533, 284] width 14 height 14
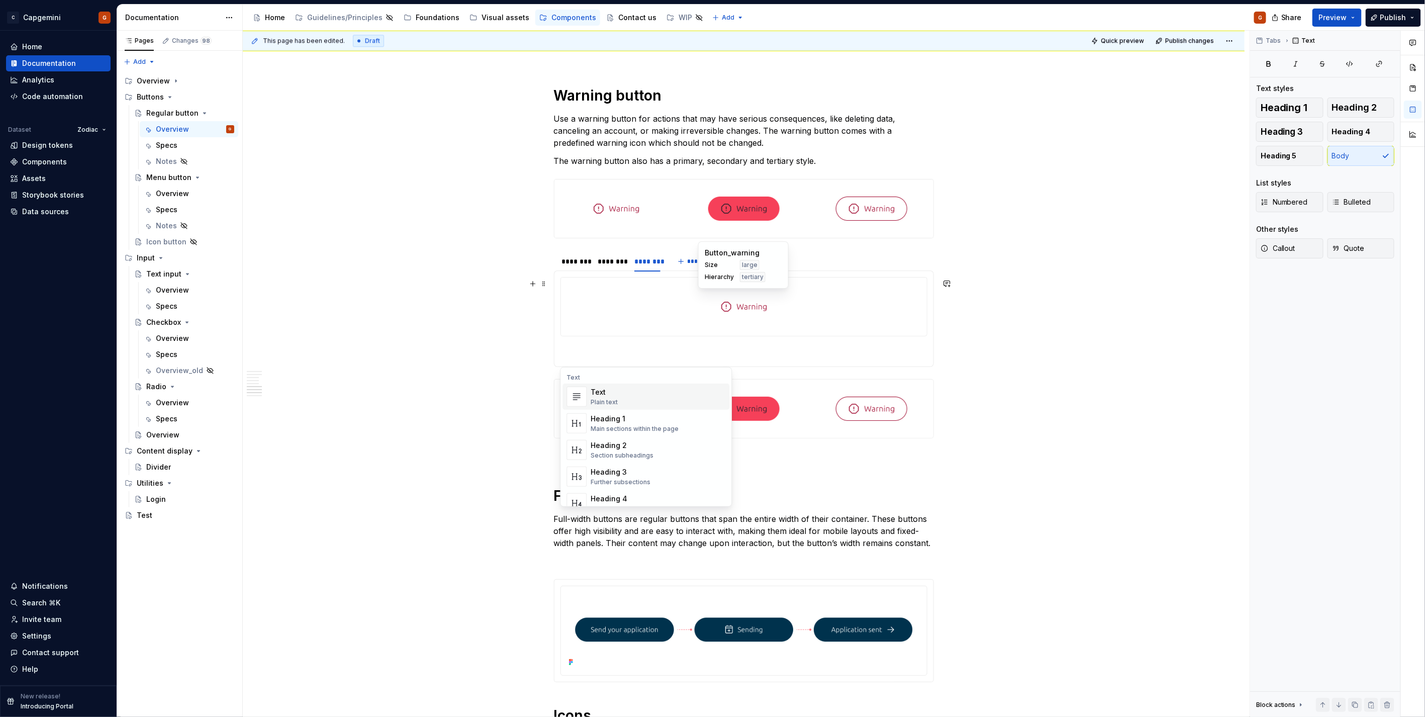
click at [594, 350] on p at bounding box center [744, 354] width 367 height 12
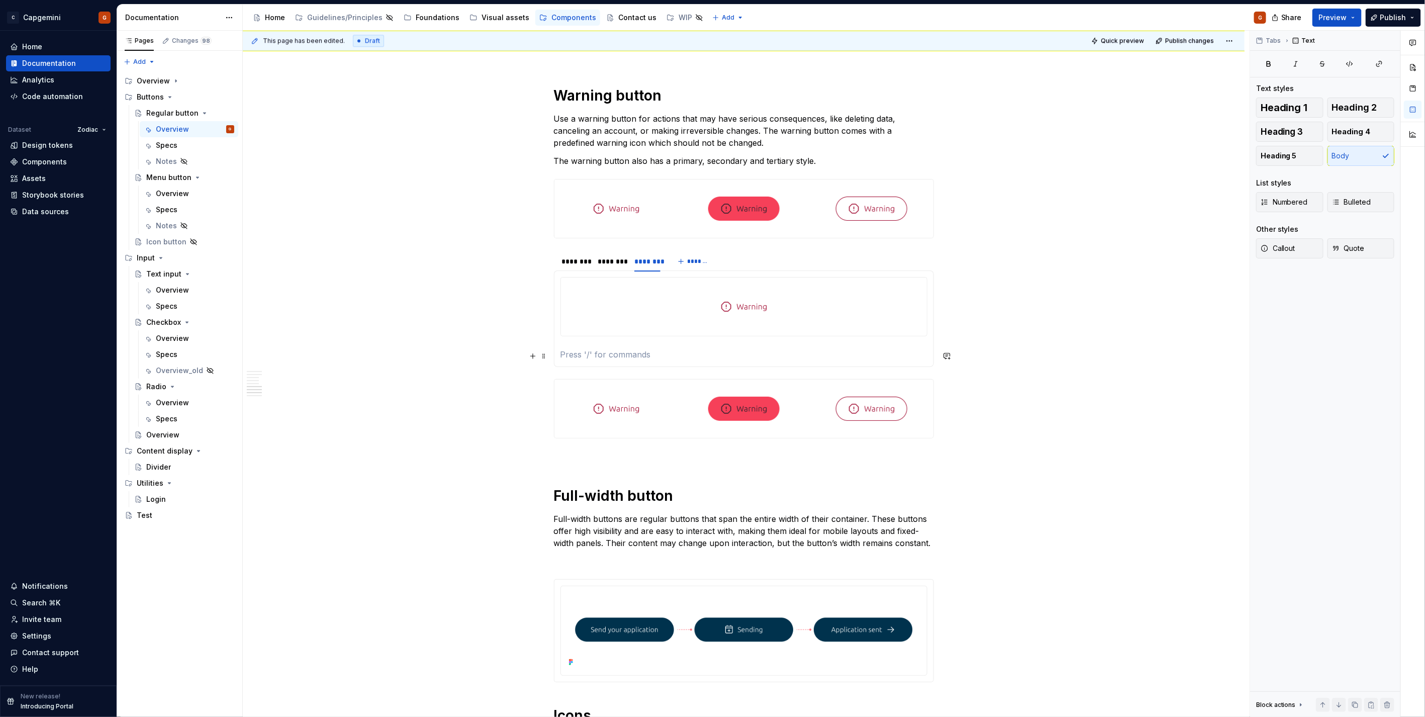
click at [594, 355] on p at bounding box center [744, 354] width 367 height 12
click at [602, 385] on div "Button_warning Size medium Hierarchy tertiary" at bounding box center [616, 366] width 91 height 47
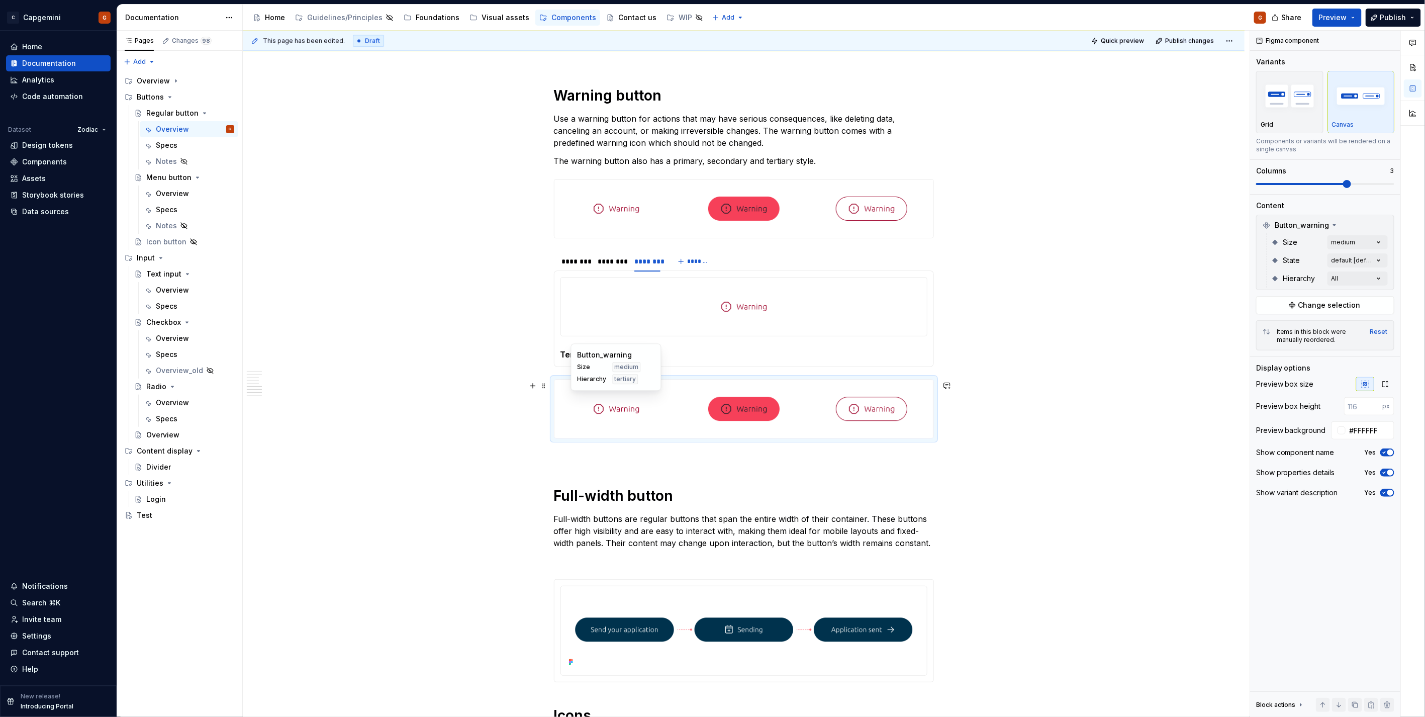
click at [581, 435] on div at bounding box center [617, 409] width 124 height 58
click at [546, 383] on span at bounding box center [544, 386] width 8 height 14
click at [575, 467] on div "Delete" at bounding box center [584, 475] width 85 height 16
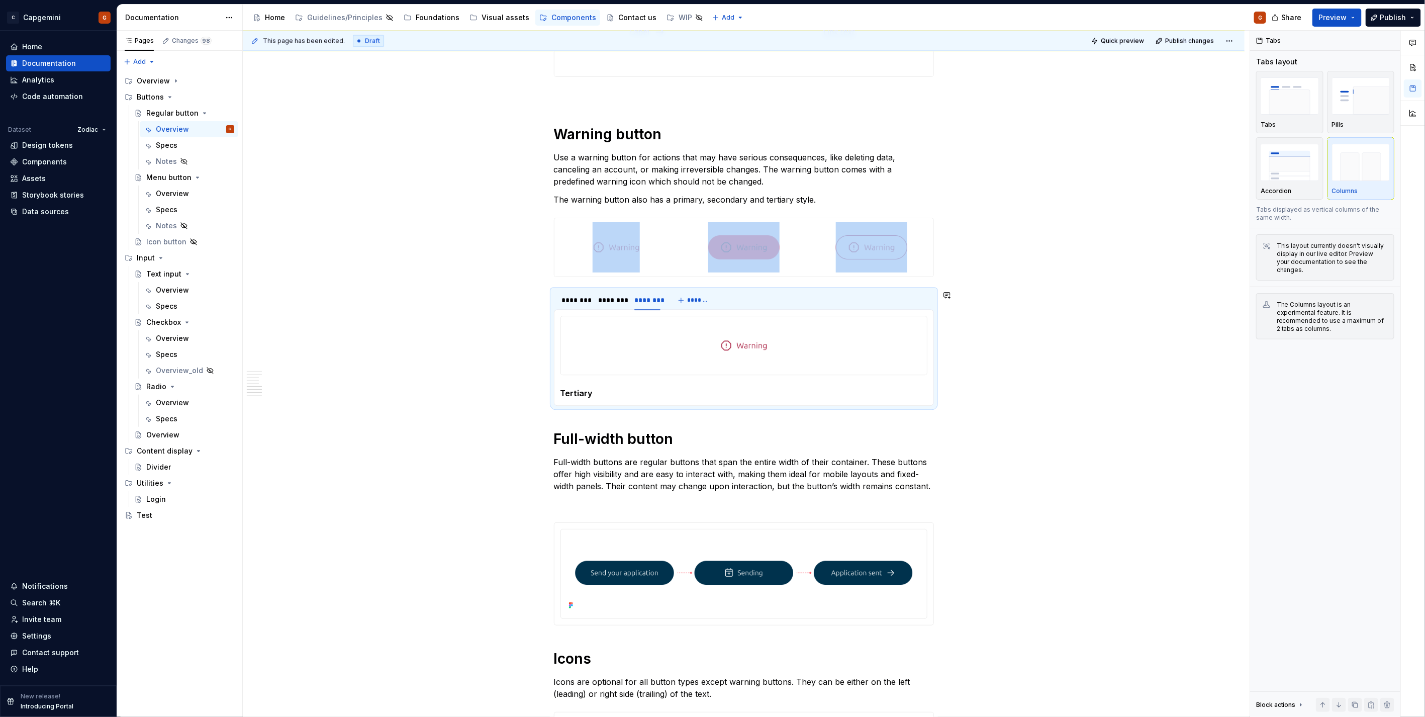
scroll to position [1564, 0]
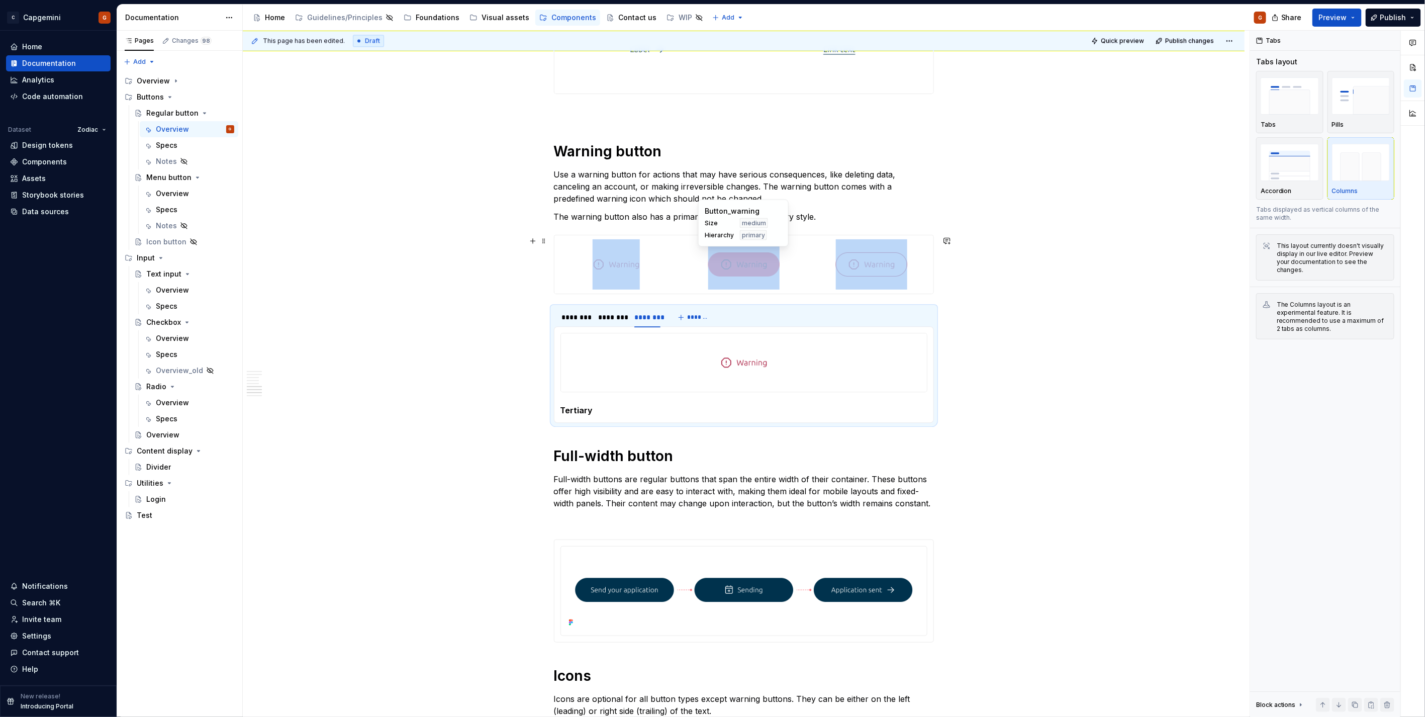
click at [680, 263] on div at bounding box center [744, 264] width 379 height 58
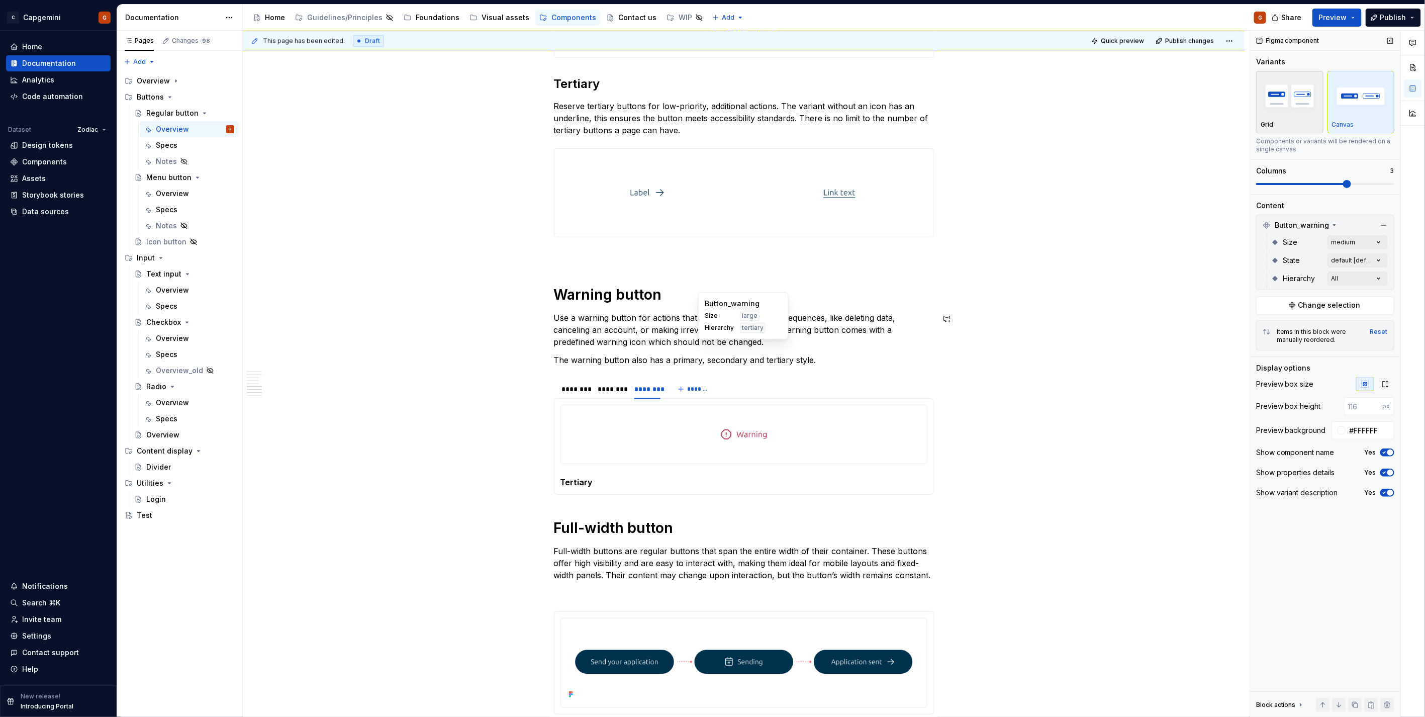
scroll to position [1388, 0]
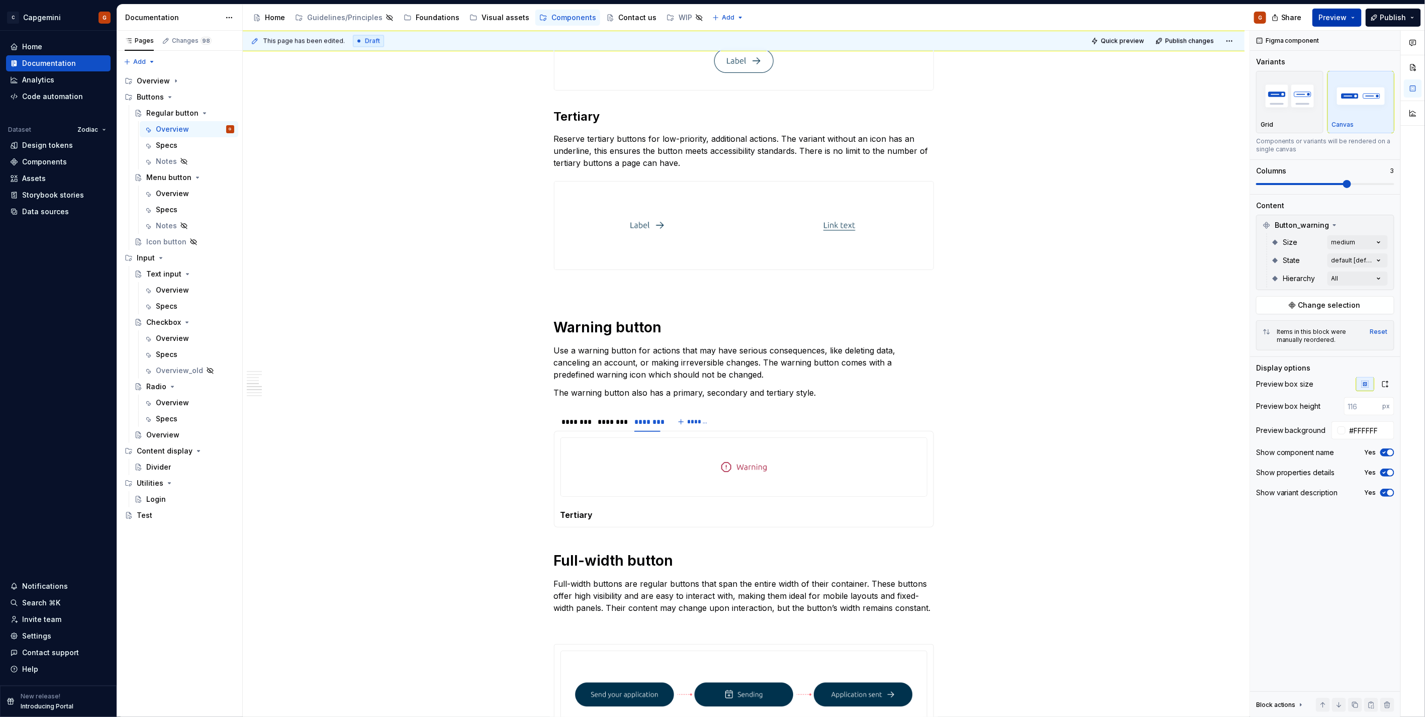
click at [1346, 19] on span "Preview" at bounding box center [1333, 18] width 28 height 10
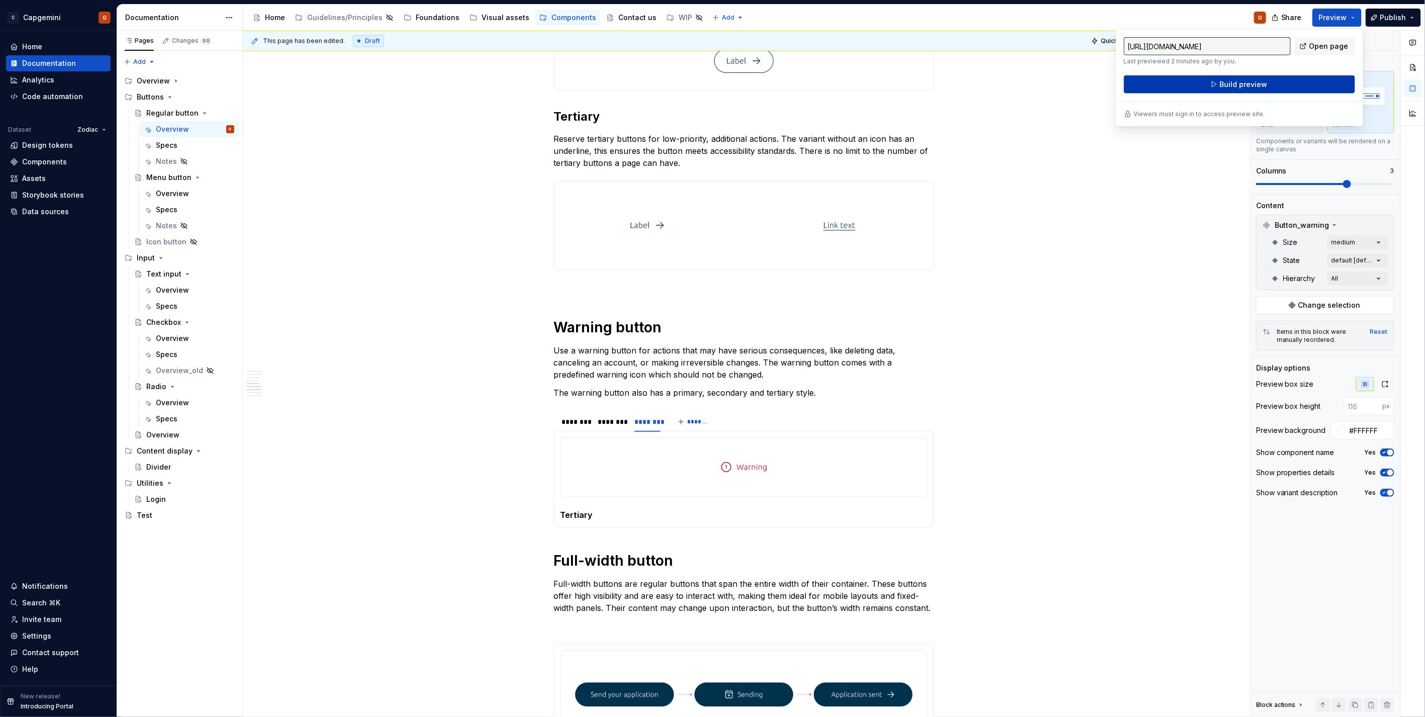
drag, startPoint x: 1346, startPoint y: 19, endPoint x: 1275, endPoint y: 79, distance: 93.5
click at [1275, 79] on button "Build preview" at bounding box center [1239, 84] width 231 height 18
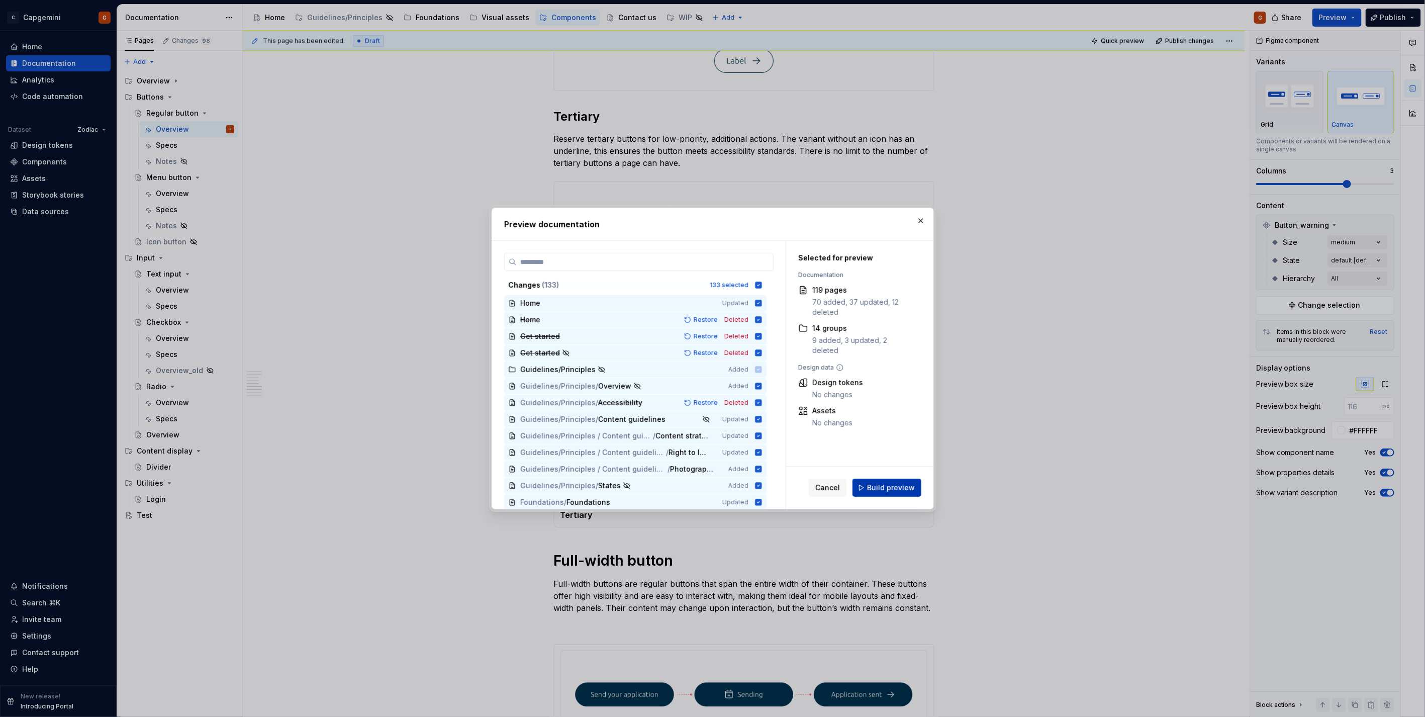
click at [881, 485] on span "Build preview" at bounding box center [891, 488] width 48 height 10
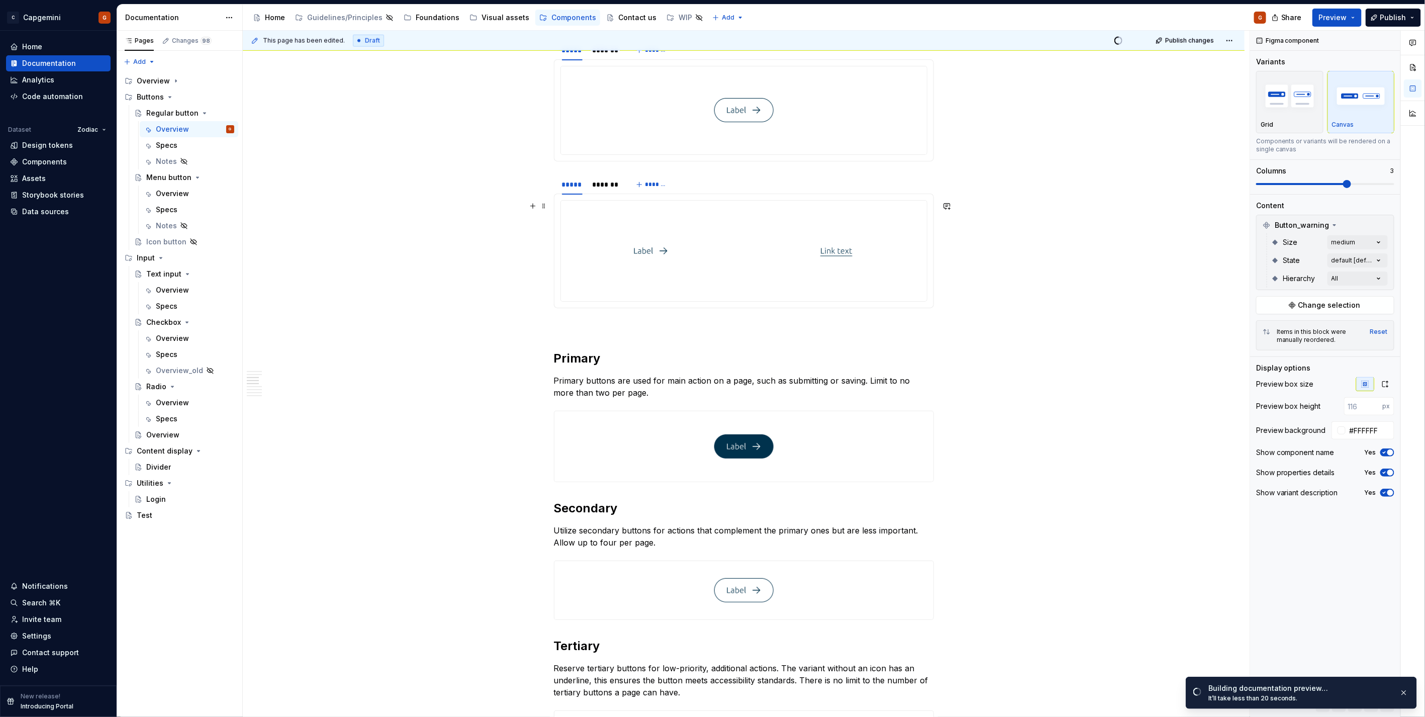
scroll to position [717, 0]
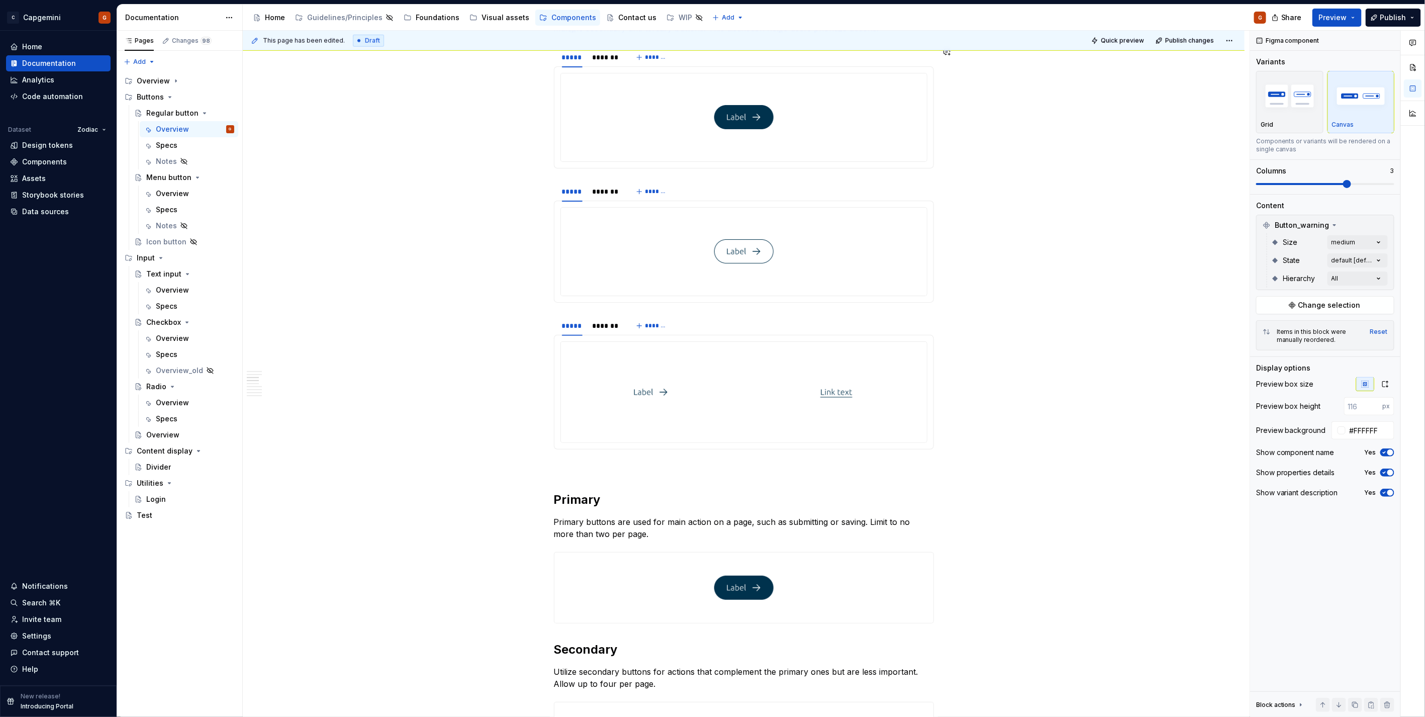
type textarea "*"
type input "200"
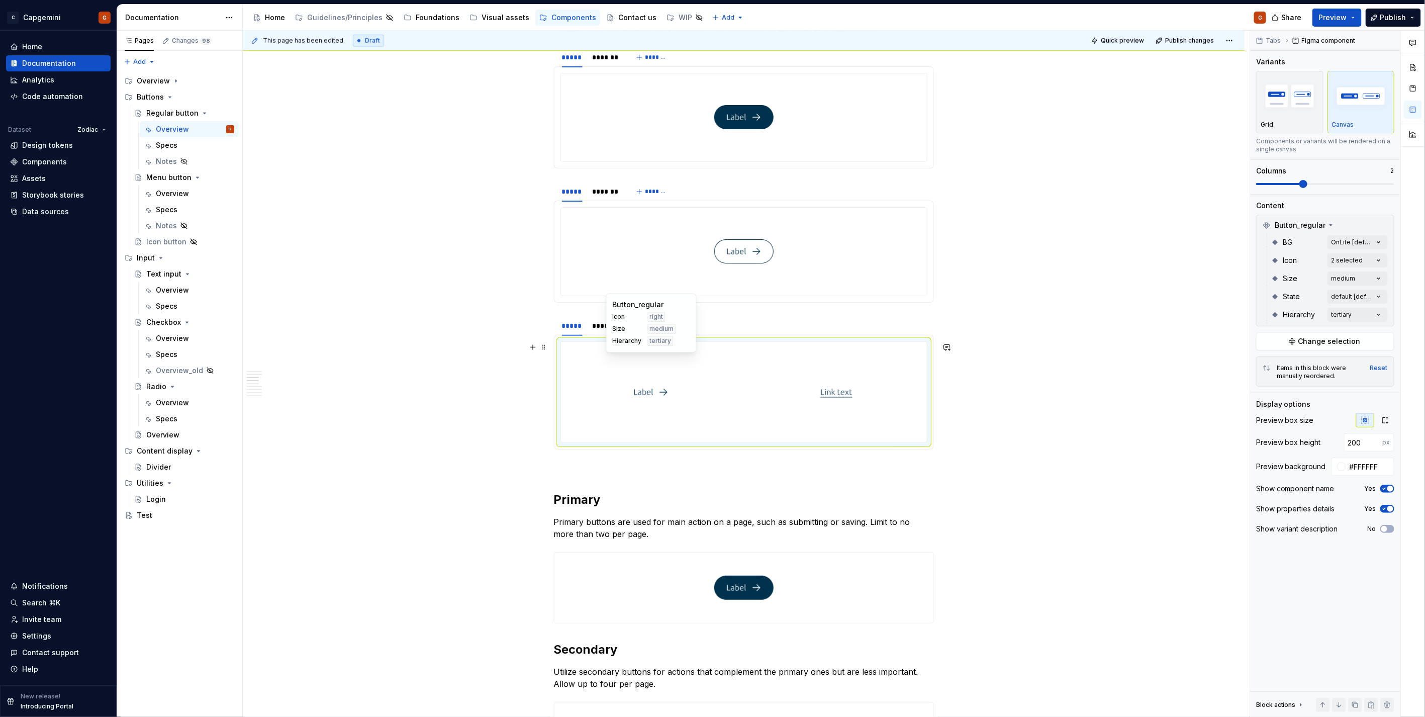
click at [734, 394] on div at bounding box center [651, 392] width 181 height 101
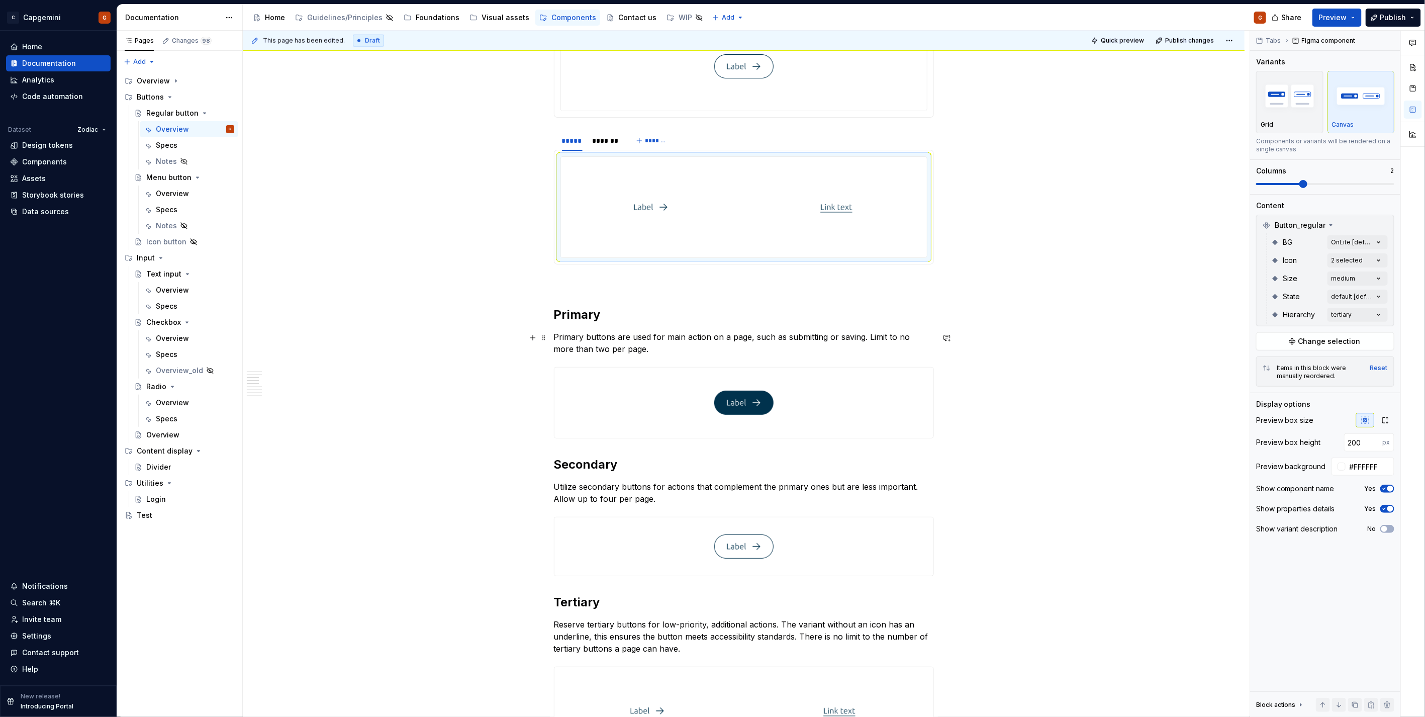
scroll to position [773, 0]
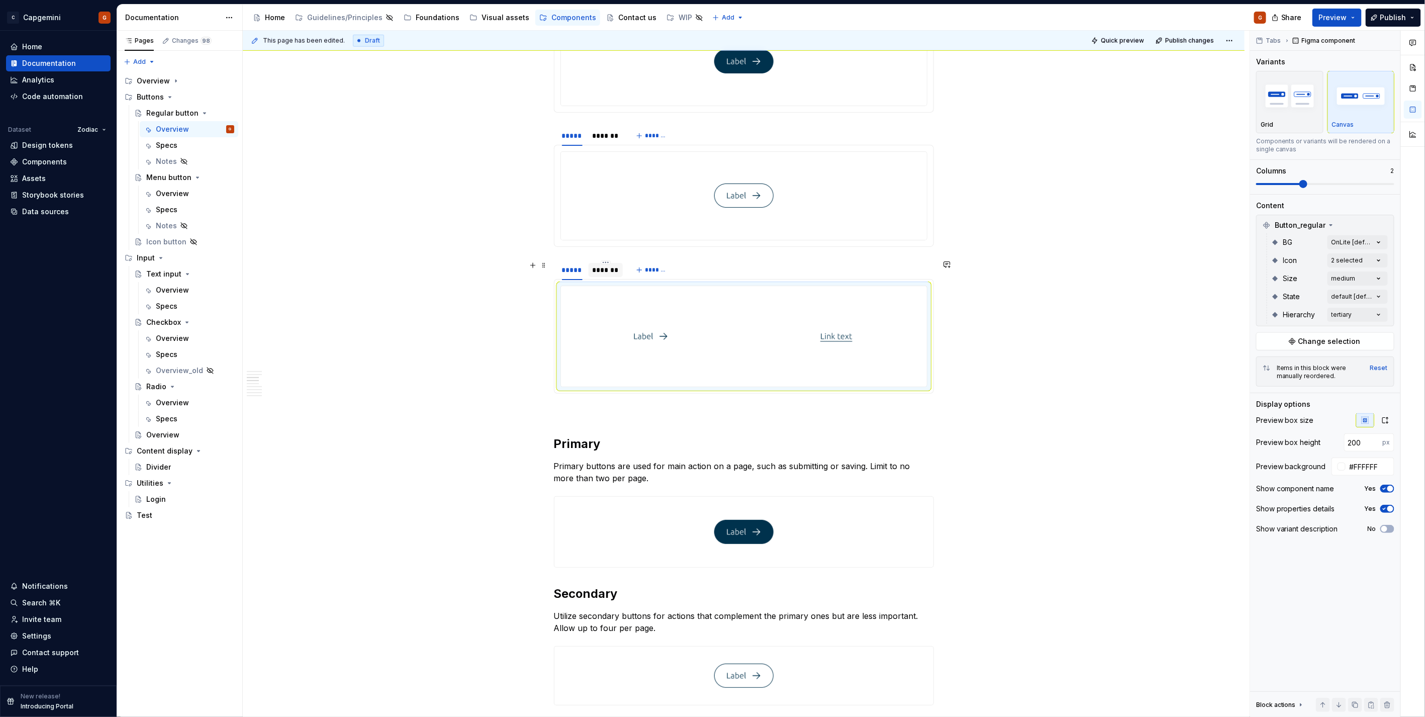
click at [599, 273] on div "*******" at bounding box center [606, 270] width 26 height 10
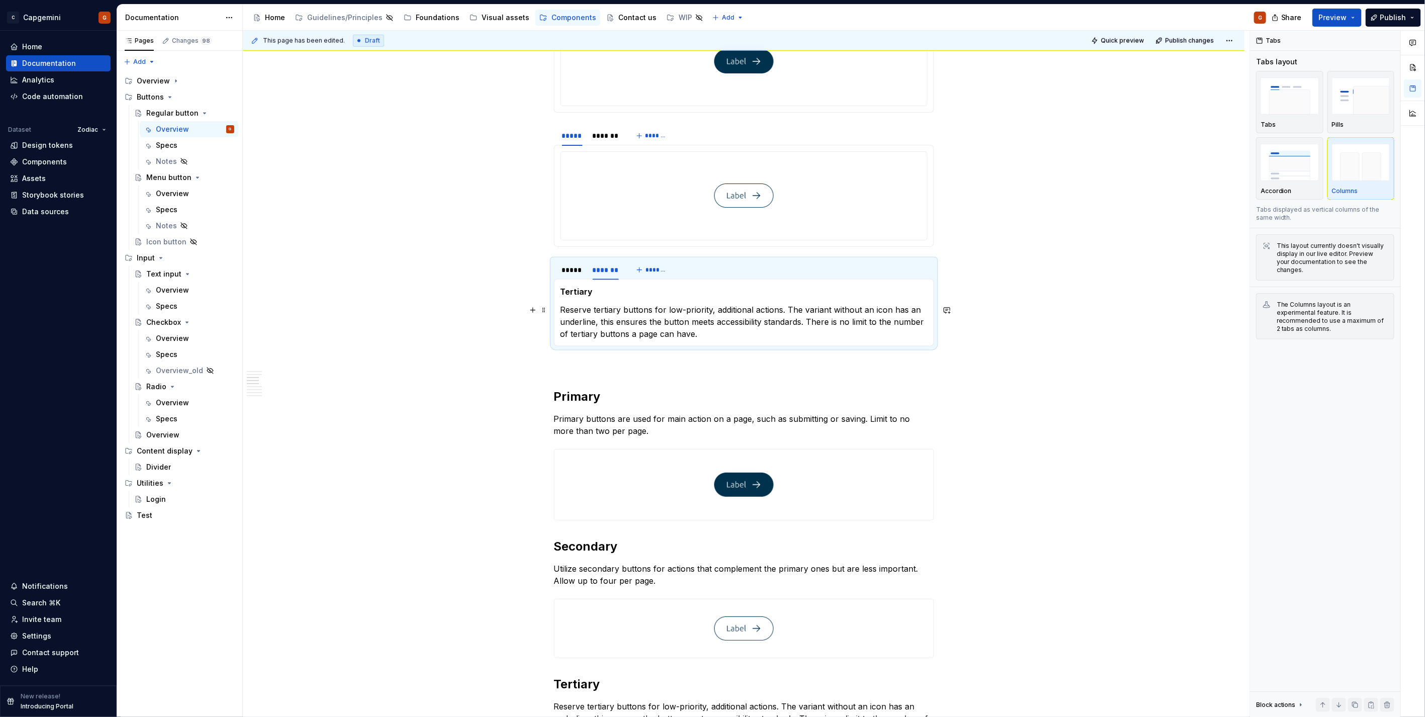
click at [782, 323] on p "Reserve tertiary buttons for low-priority, additional actions. The variant with…" at bounding box center [744, 322] width 367 height 36
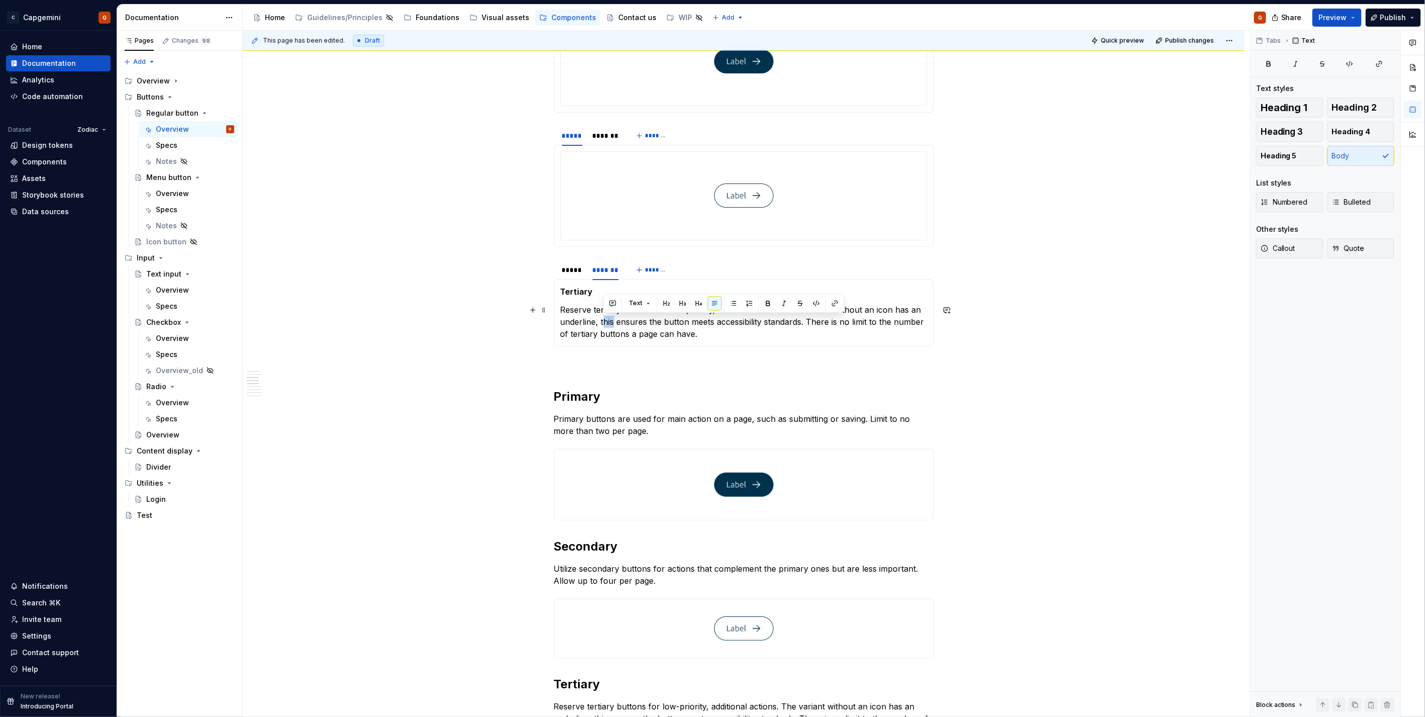
drag, startPoint x: 605, startPoint y: 321, endPoint x: 615, endPoint y: 323, distance: 10.3
click at [615, 323] on p "Reserve tertiary buttons for low-priority, additional actions. The variant with…" at bounding box center [744, 322] width 367 height 36
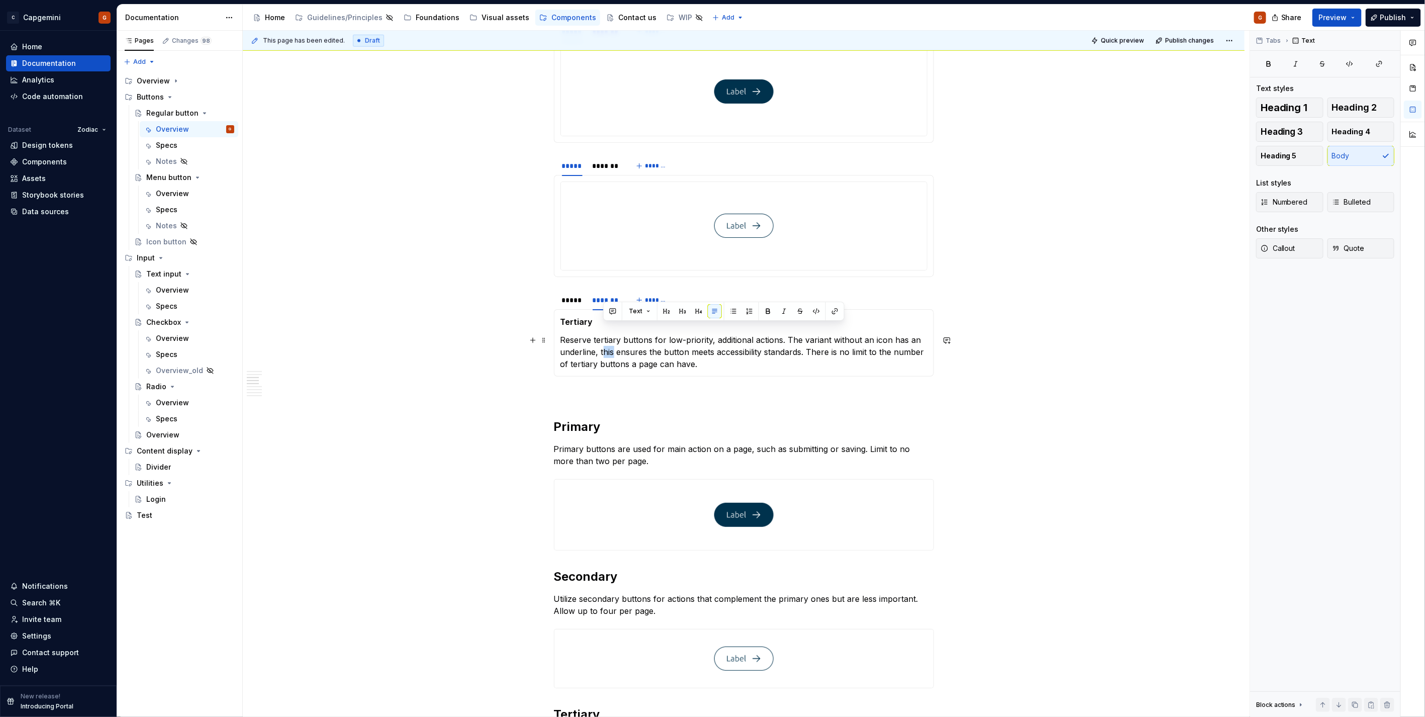
scroll to position [717, 0]
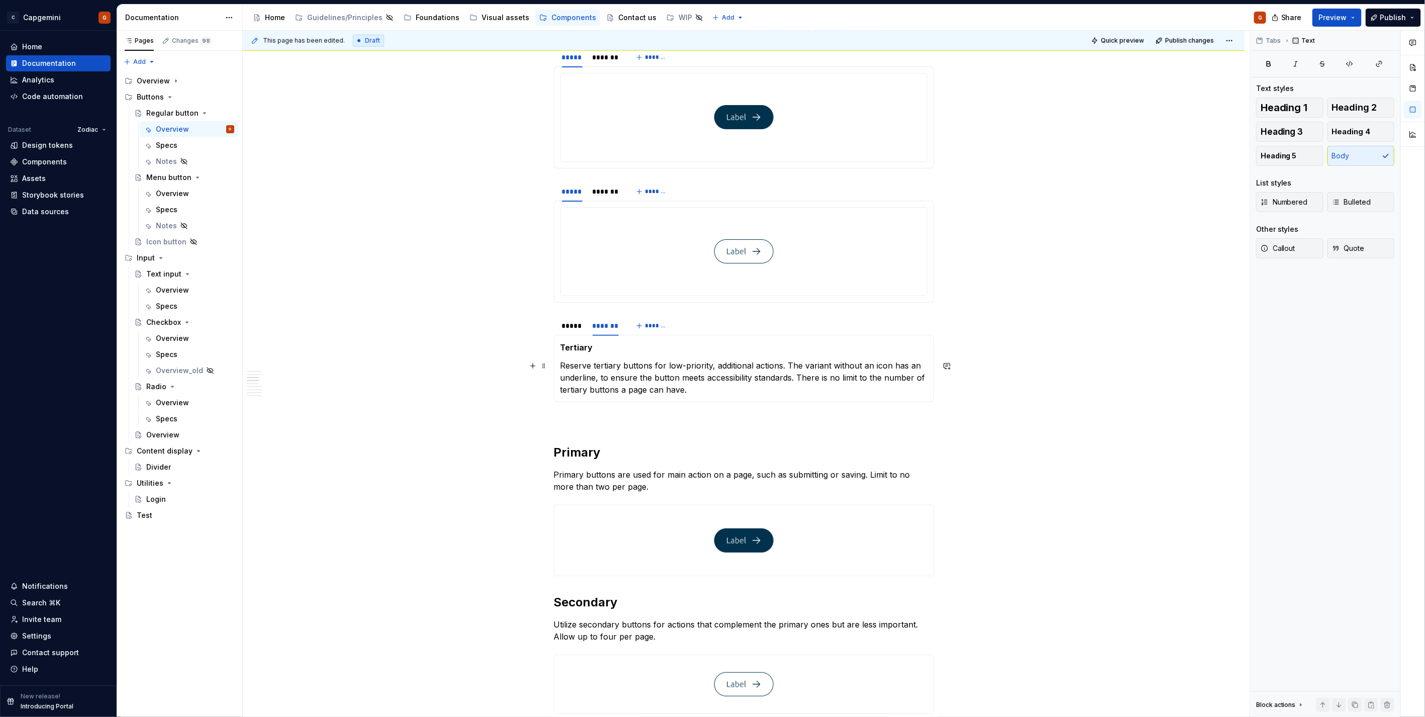
click at [796, 379] on p "Reserve tertiary buttons for low-priority, additional actions. The variant with…" at bounding box center [744, 377] width 367 height 36
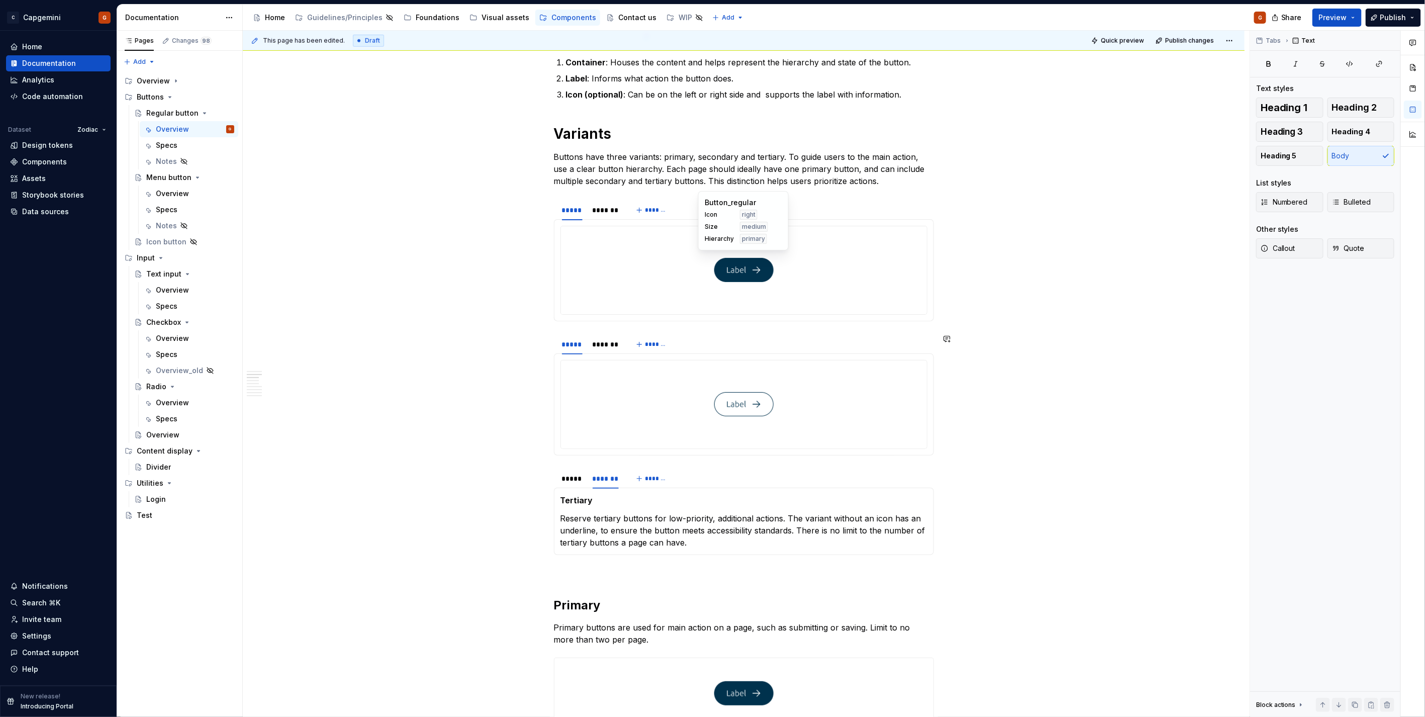
scroll to position [550, 0]
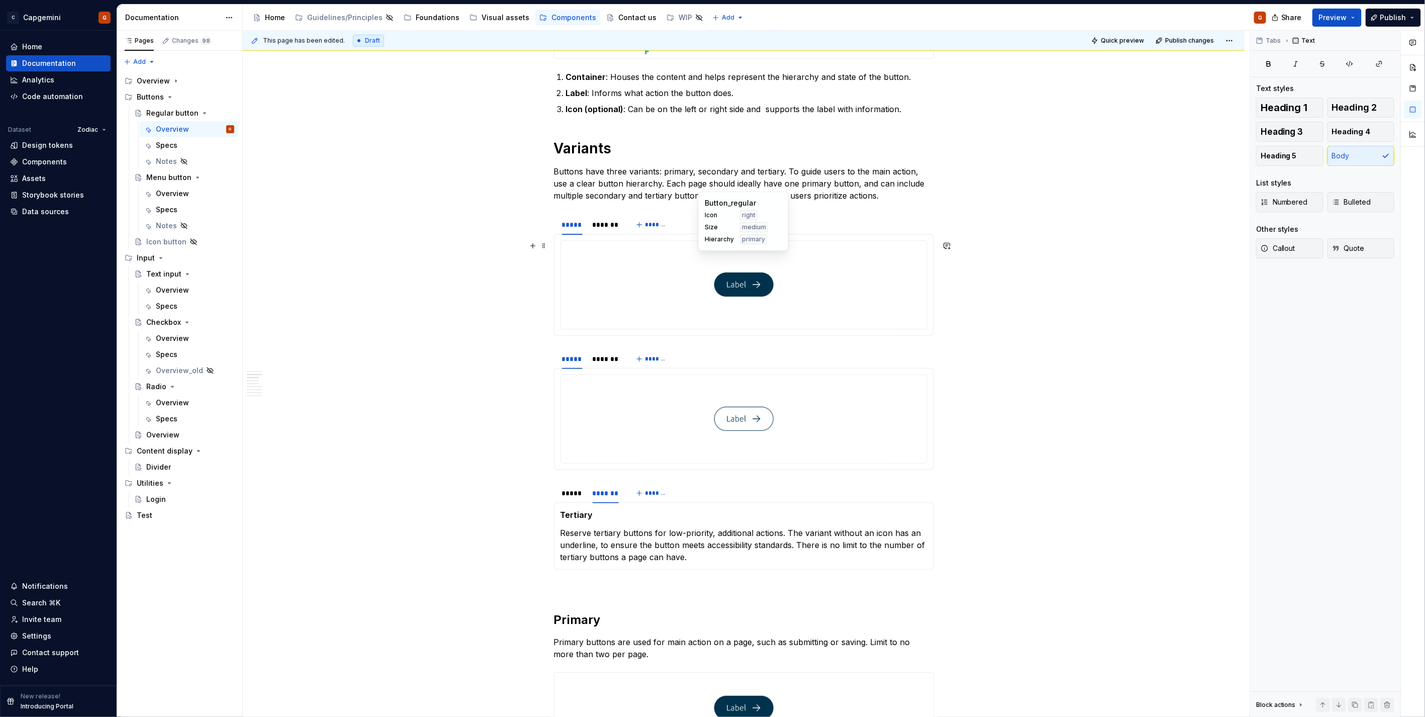
click at [770, 279] on img at bounding box center [743, 285] width 59 height 80
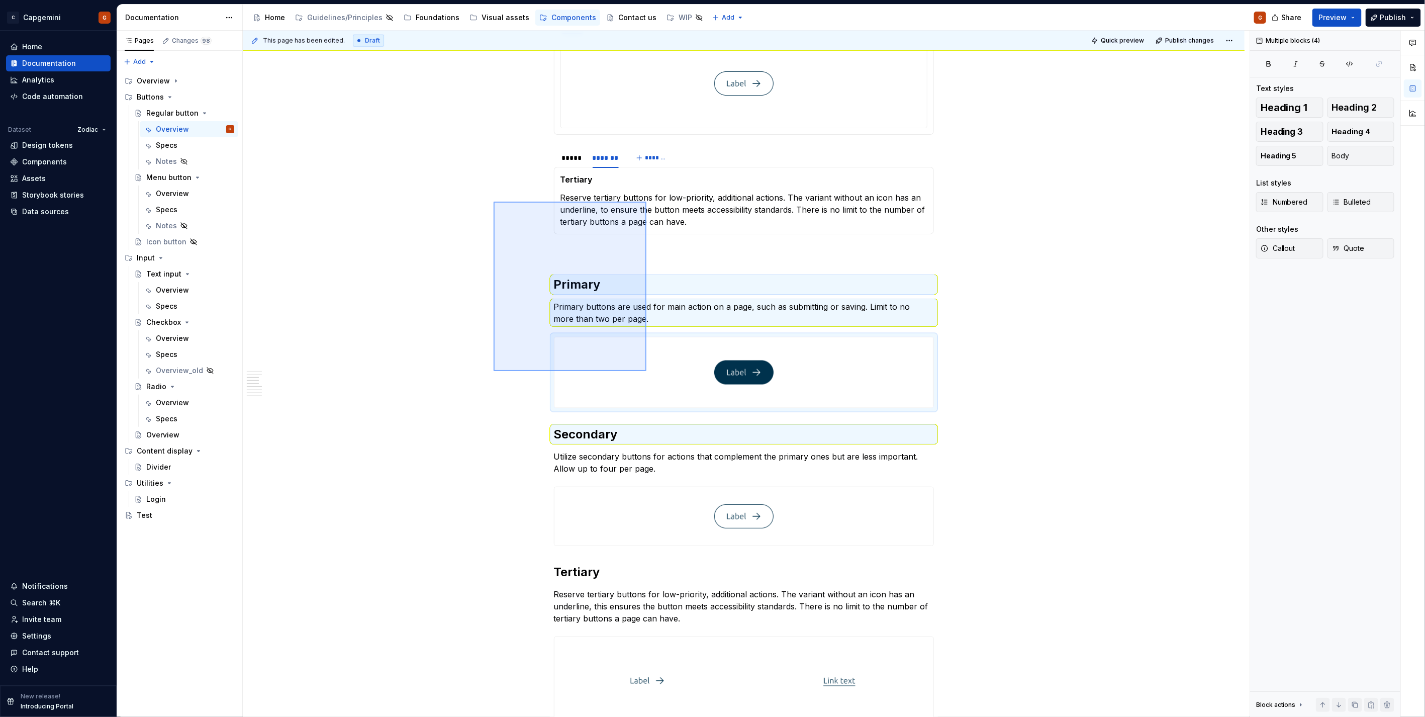
scroll to position [961, 0]
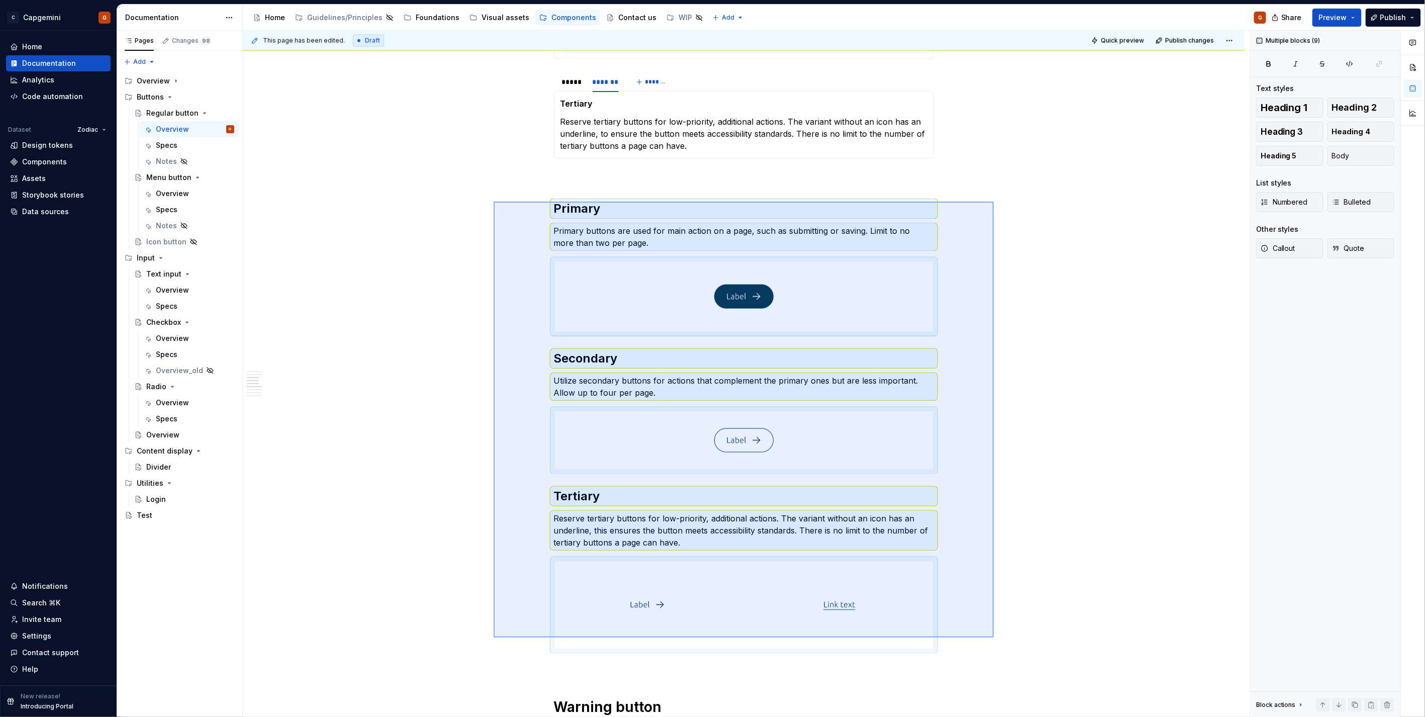
drag, startPoint x: 610, startPoint y: 345, endPoint x: 994, endPoint y: 638, distance: 482.2
click at [994, 638] on div "**********" at bounding box center [746, 374] width 1007 height 687
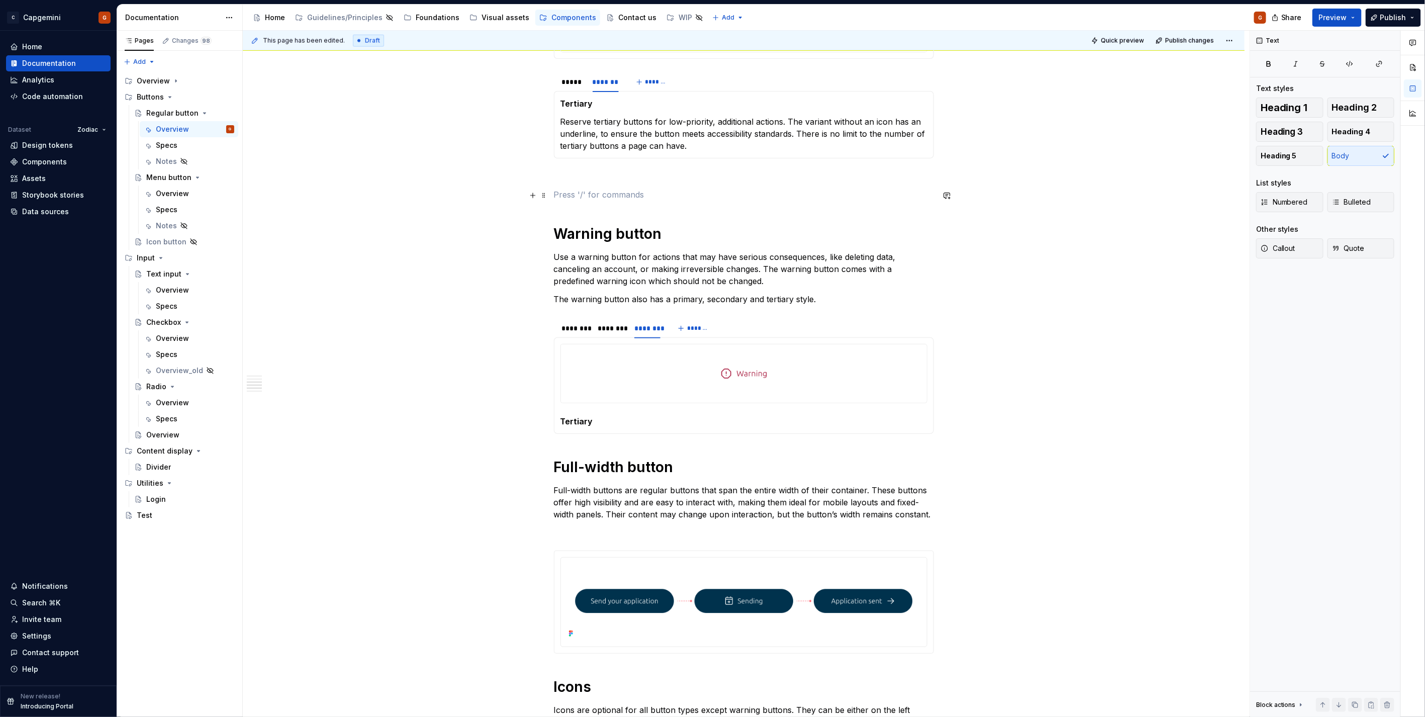
click at [610, 193] on p at bounding box center [744, 195] width 380 height 12
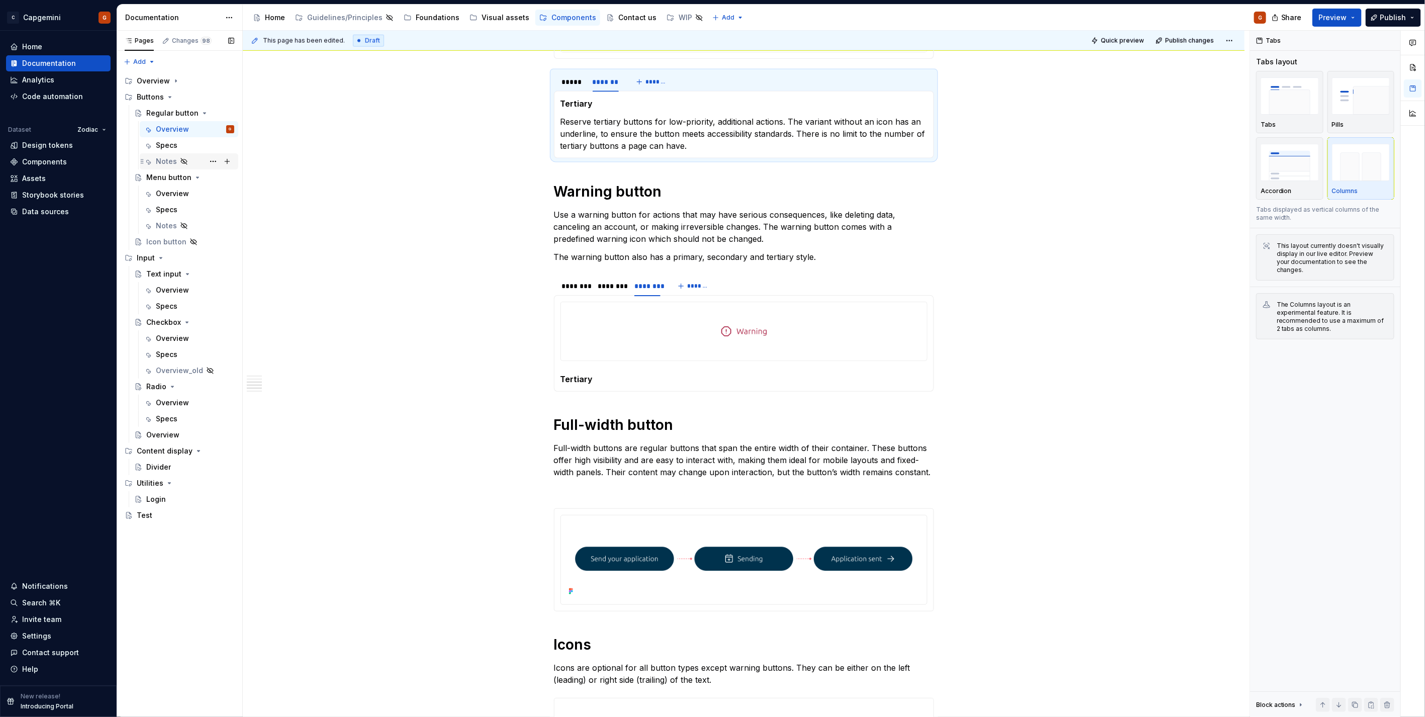
click at [168, 166] on div "Notes" at bounding box center [195, 161] width 78 height 14
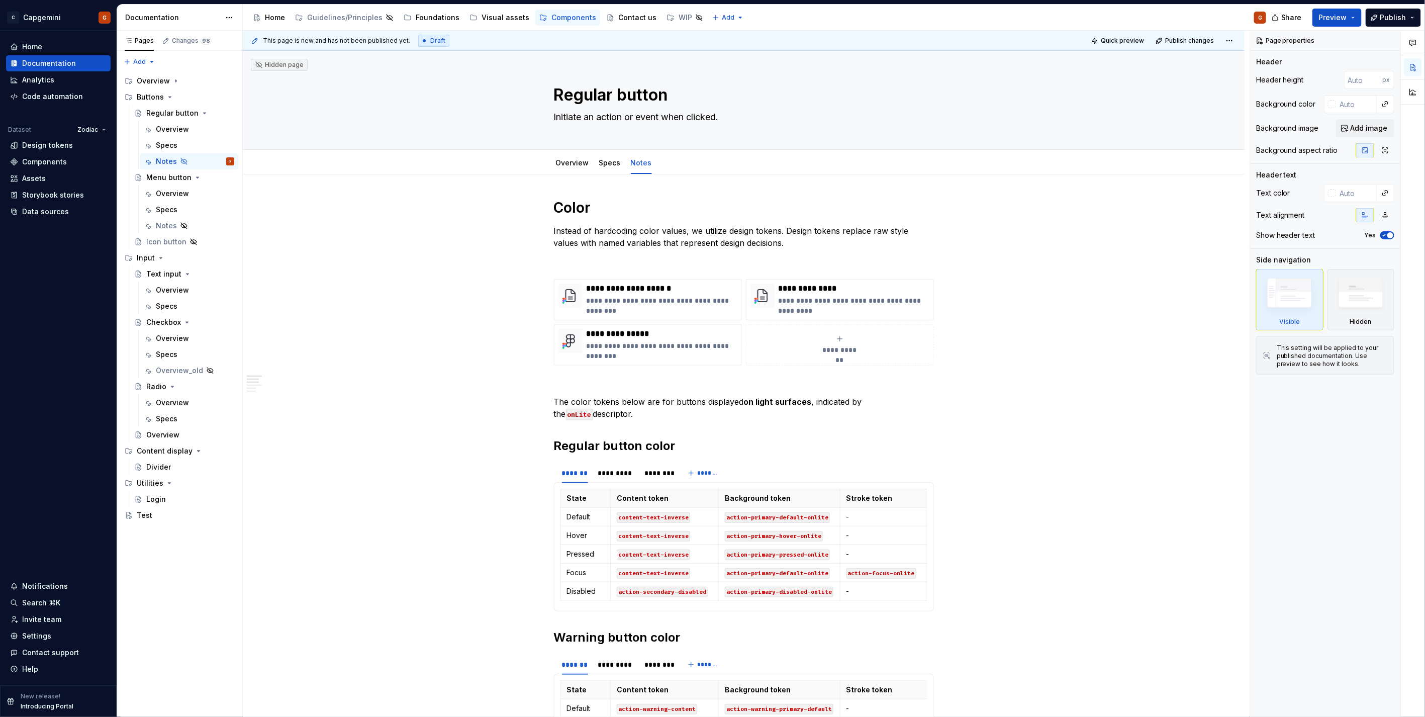
click at [557, 204] on h1 "Color" at bounding box center [744, 208] width 380 height 18
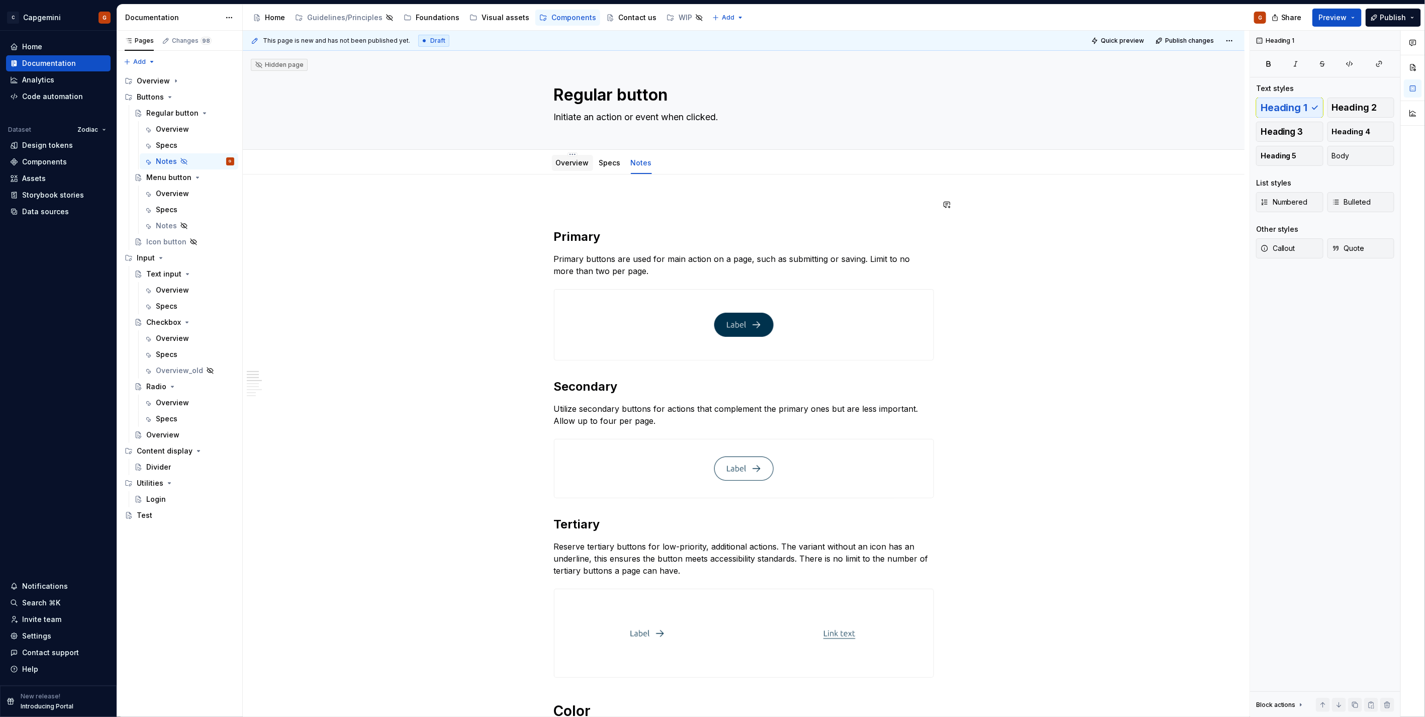
click at [566, 172] on div at bounding box center [572, 172] width 41 height 1
click at [559, 163] on link "Overview" at bounding box center [572, 162] width 33 height 9
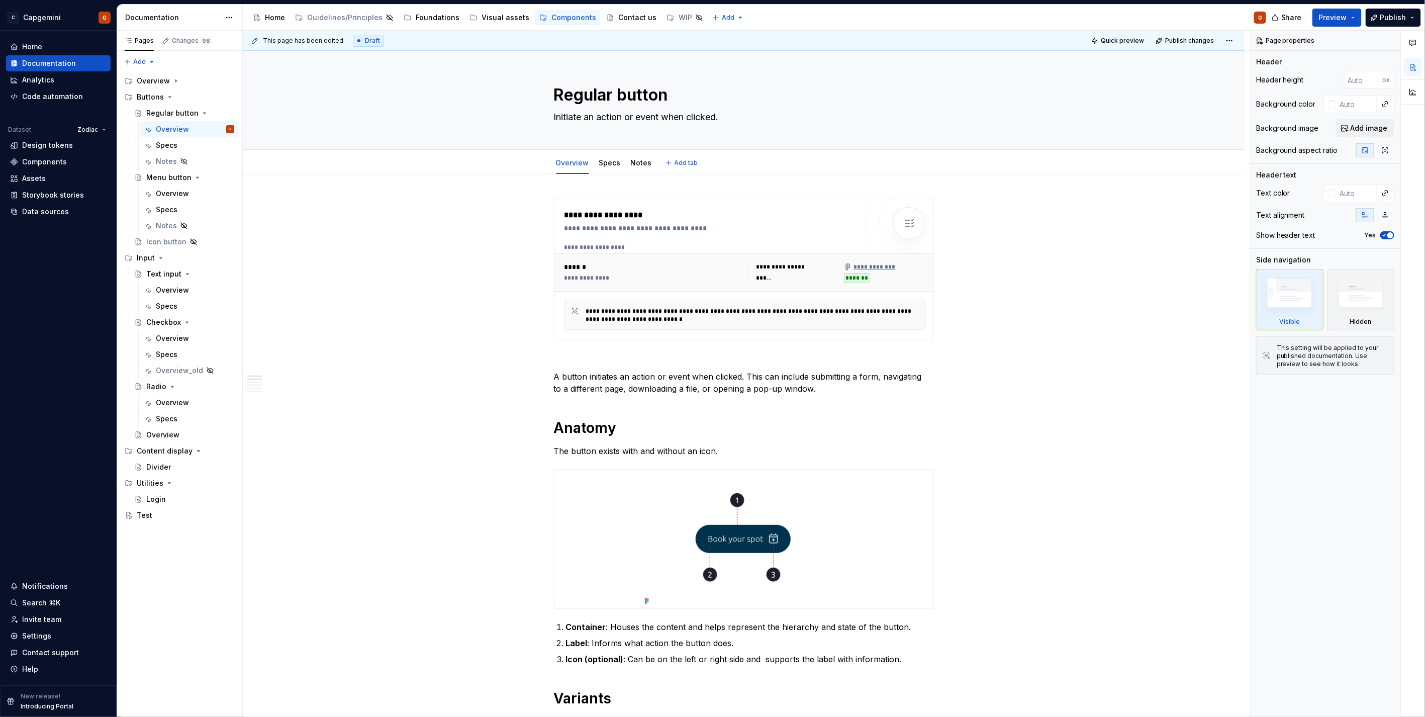
type textarea "*"
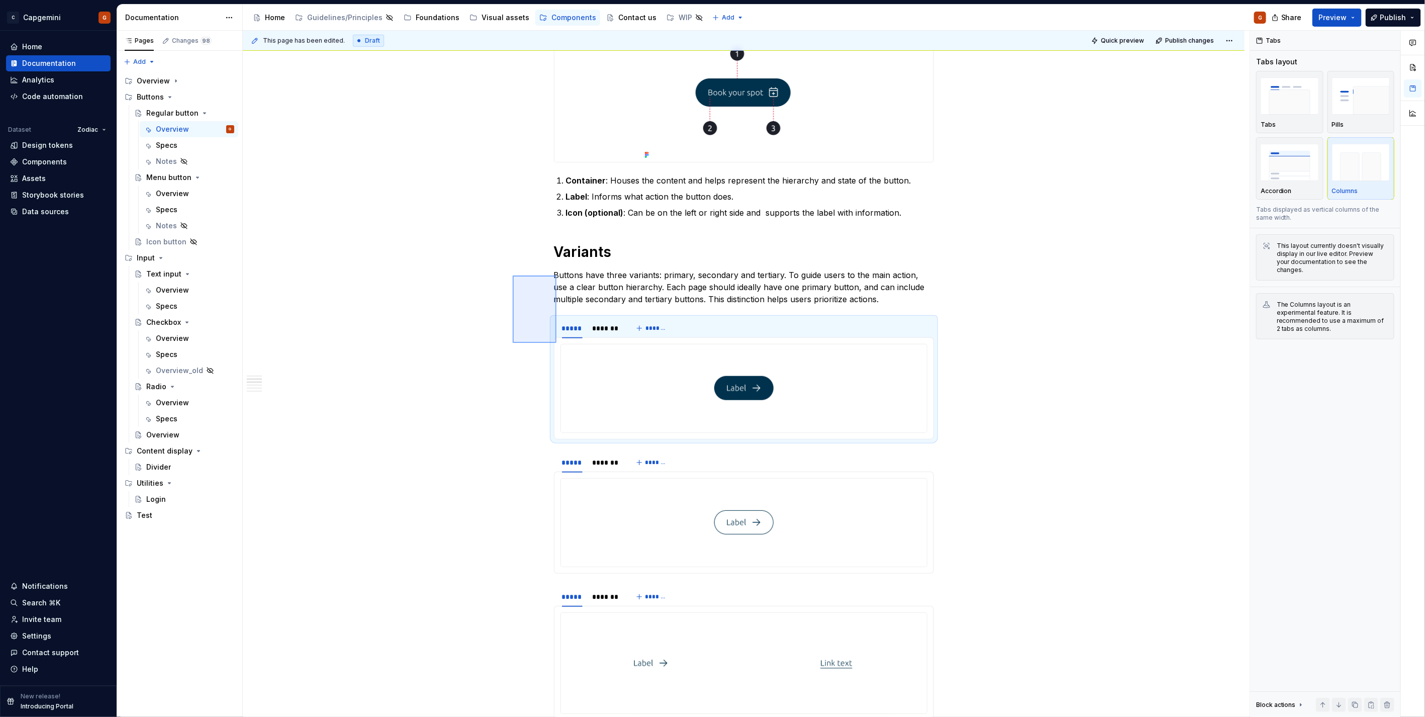
scroll to position [523, 0]
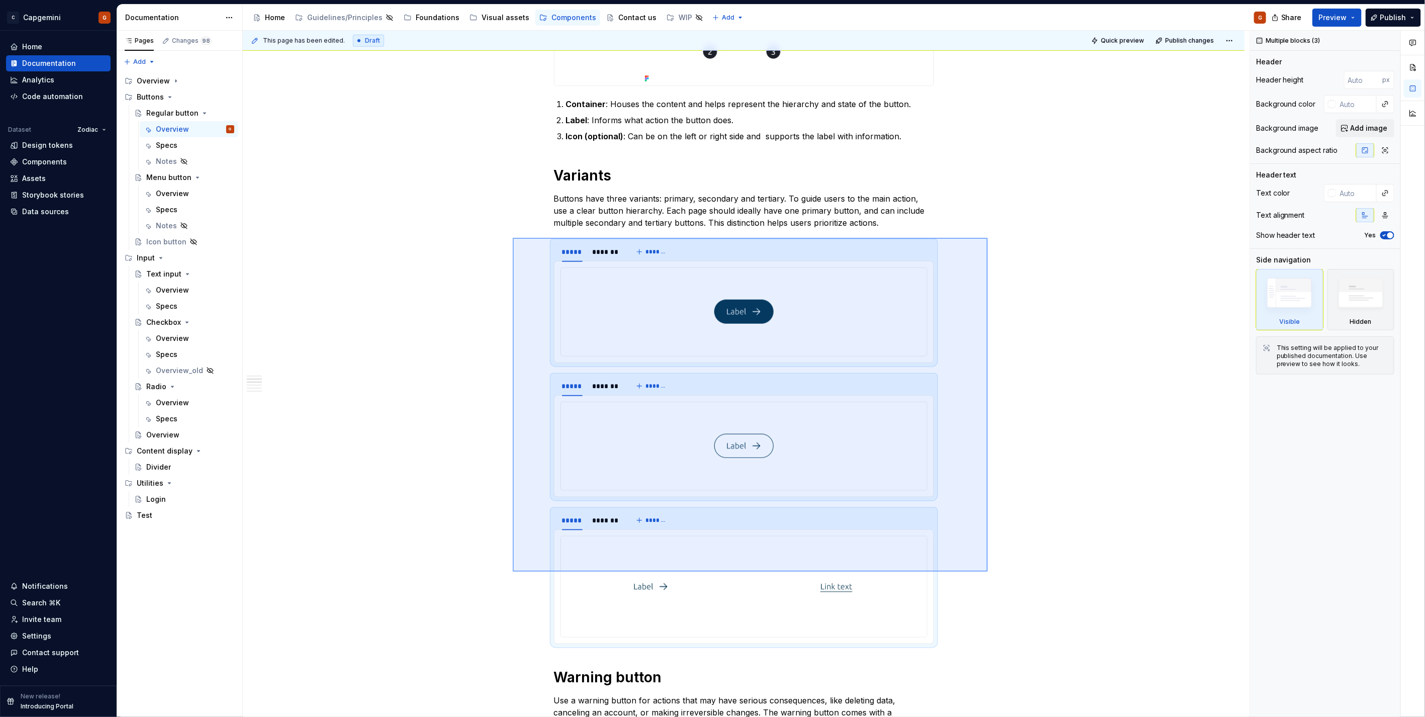
drag, startPoint x: 513, startPoint y: 314, endPoint x: 988, endPoint y: 572, distance: 540.6
click at [988, 572] on div "**********" at bounding box center [746, 374] width 1007 height 687
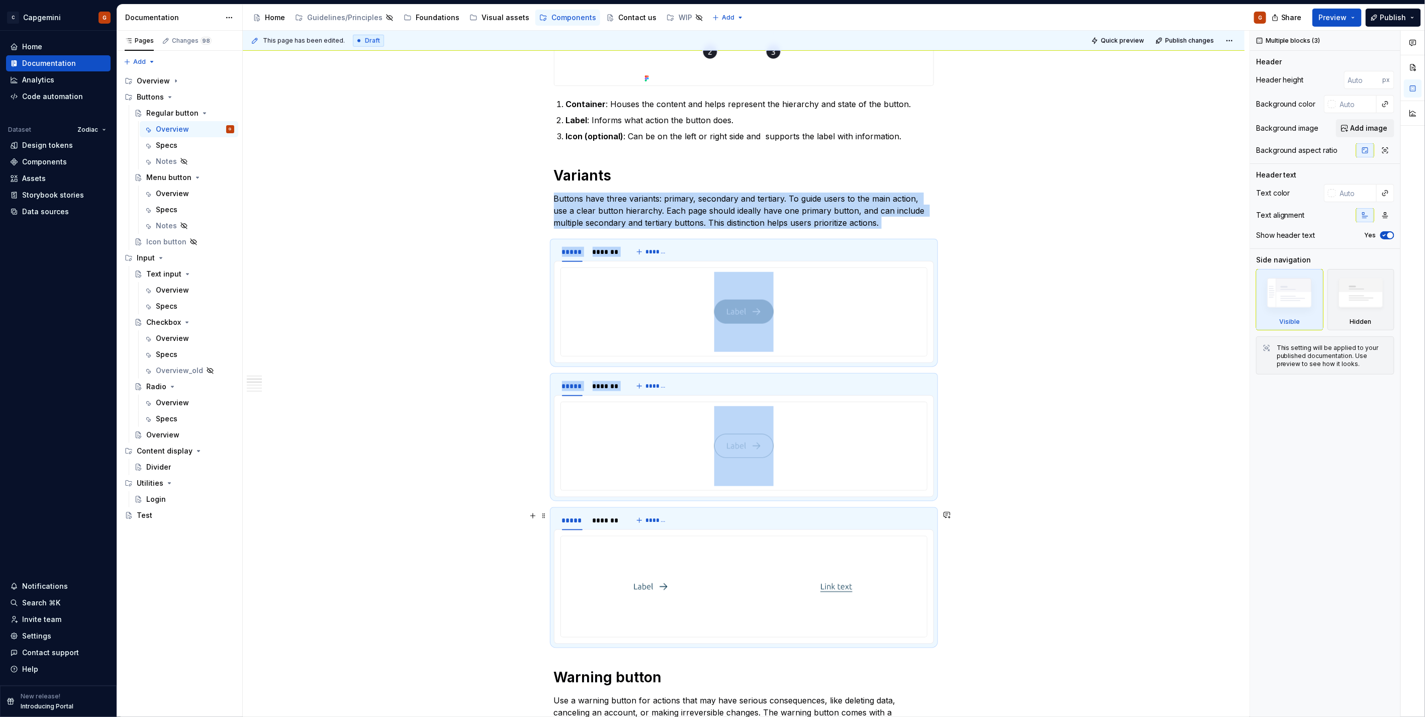
copy div "Buttons have three variants: primary, secondary and tertiary. To guide users to…"
click at [602, 381] on html "C Capgemini G Home Documentation Analytics Code automation Dataset Zodiac Desig…" at bounding box center [712, 358] width 1425 height 717
click at [611, 395] on icon at bounding box center [610, 393] width 5 height 5
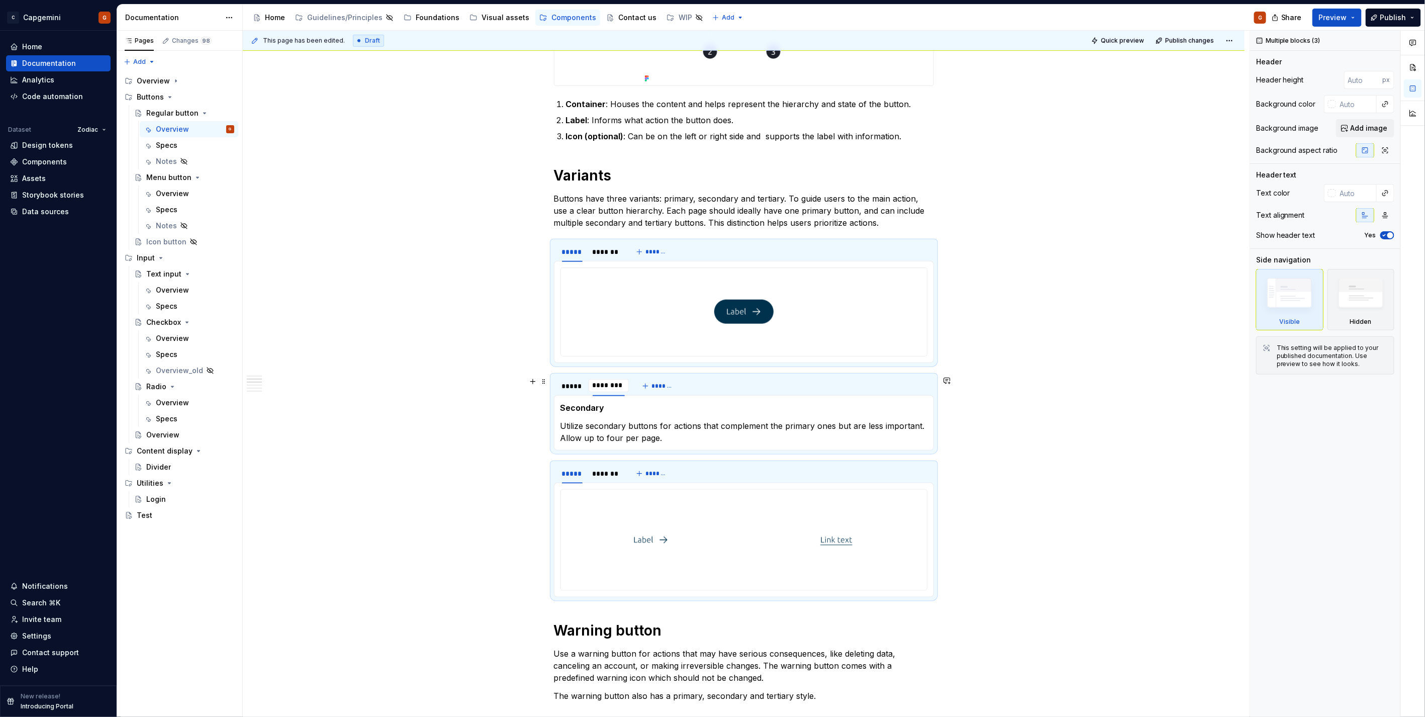
type input "*********"
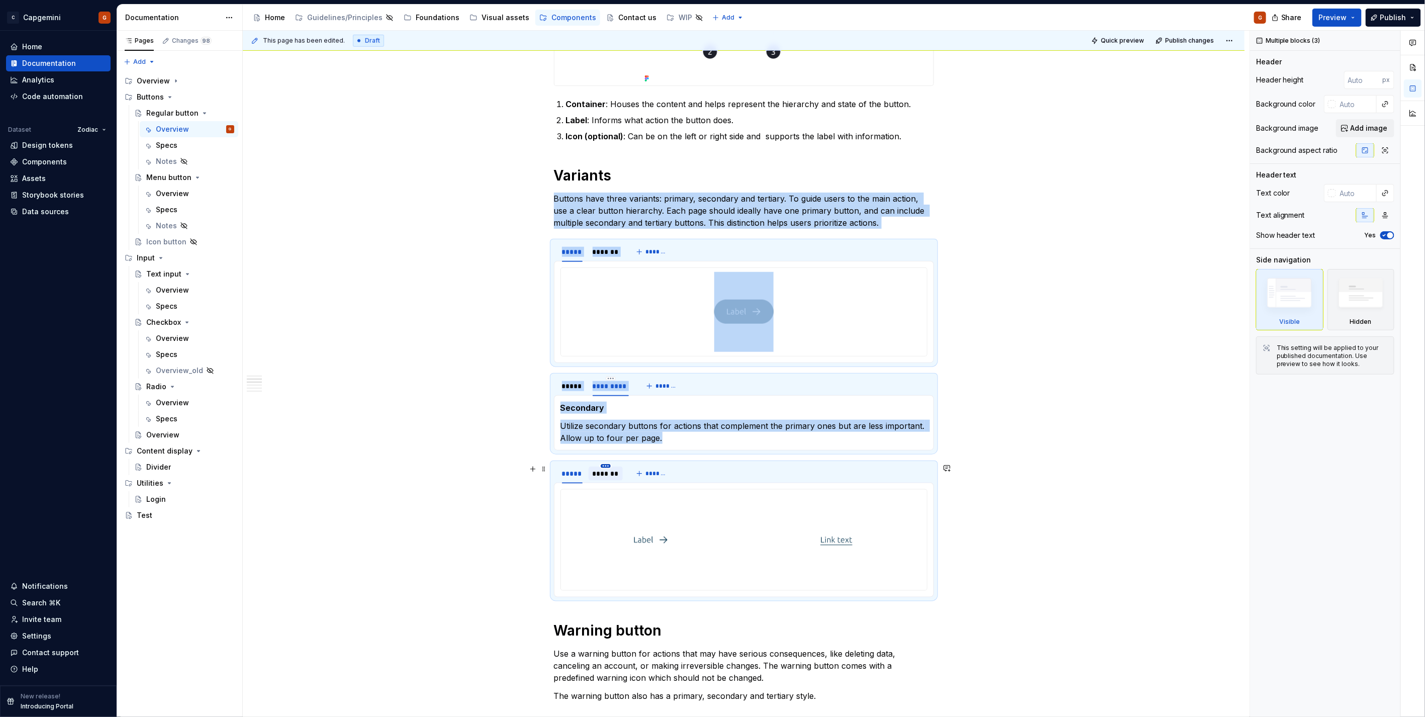
click at [606, 466] on html "C Capgemini G Home Documentation Analytics Code automation Dataset Zodiac Desig…" at bounding box center [712, 358] width 1425 height 717
click at [628, 485] on div "Edit name" at bounding box center [651, 482] width 65 height 10
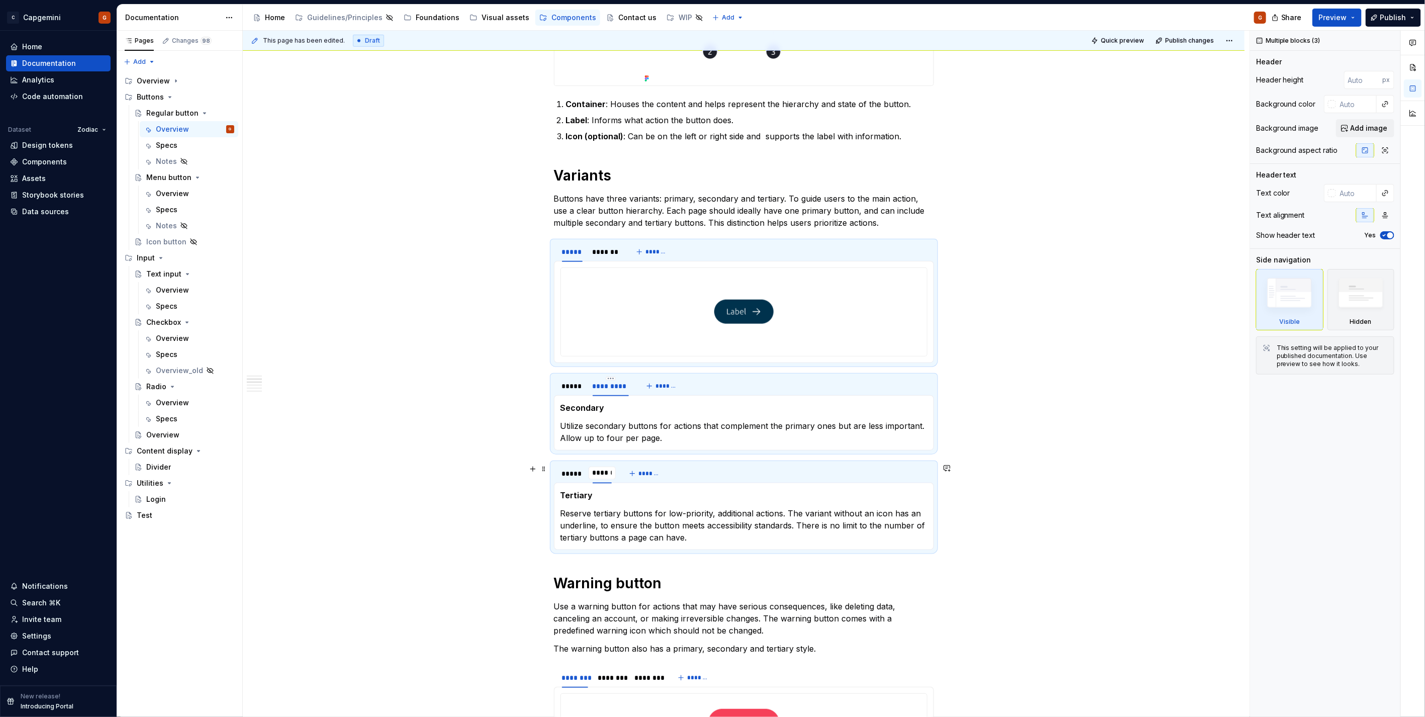
type input "********"
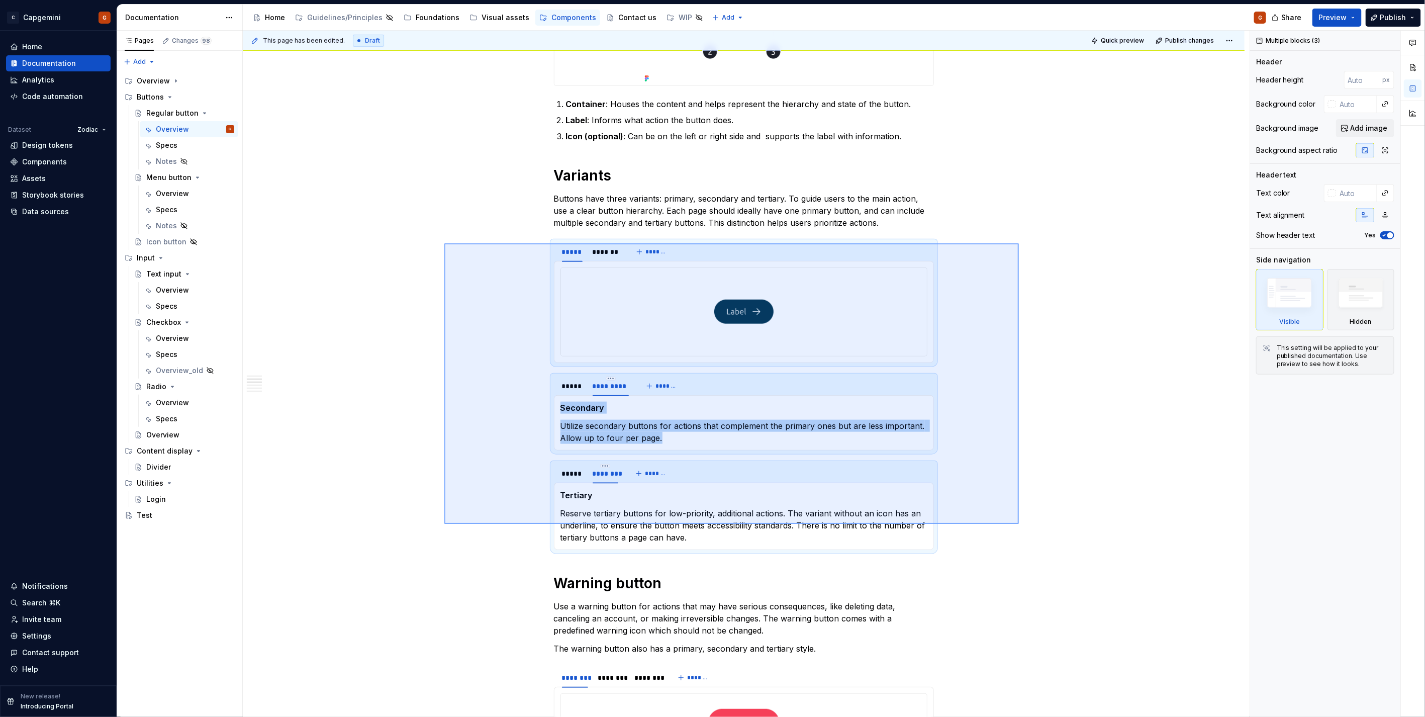
click at [444, 243] on div "**********" at bounding box center [746, 374] width 1007 height 687
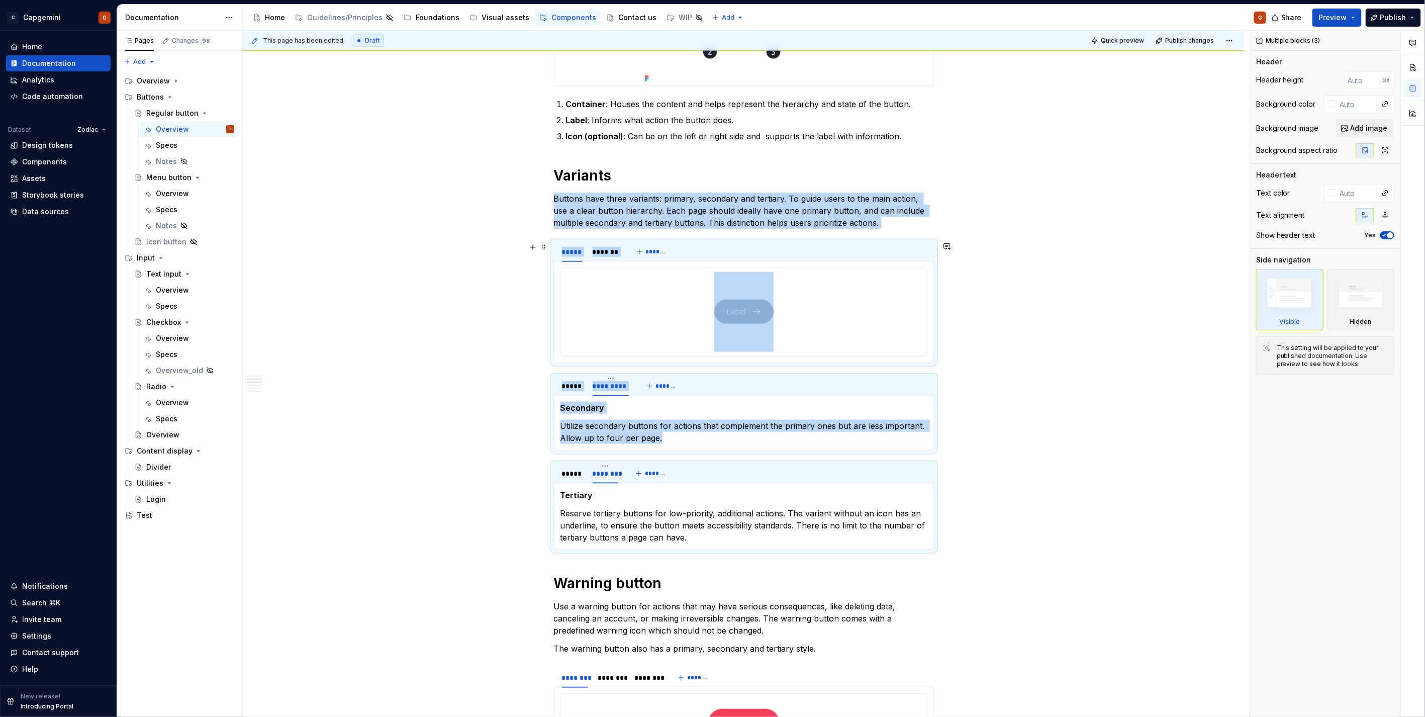
copy div "Buttons have three variants: primary, secondary and tertiary. To guide users to…"
click at [164, 189] on div "Overview" at bounding box center [172, 194] width 33 height 10
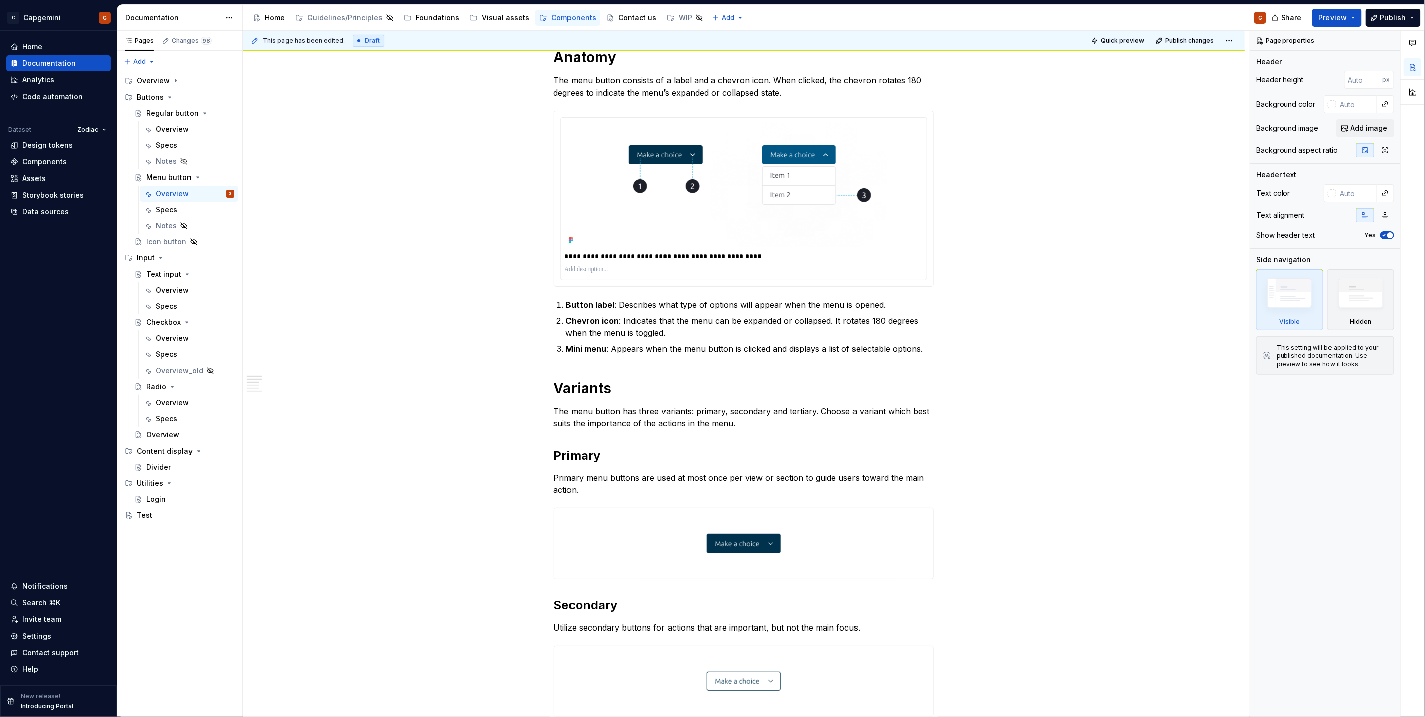
scroll to position [446, 0]
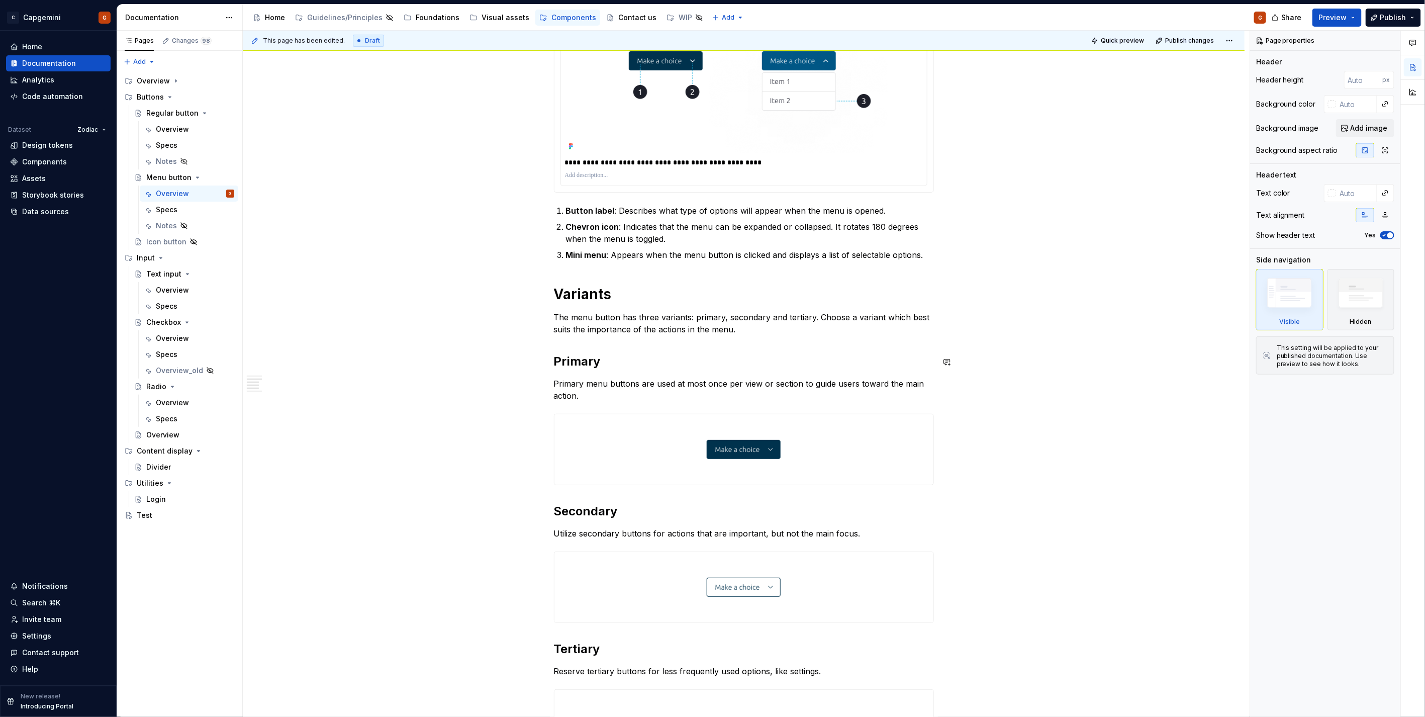
click at [561, 343] on div "**********" at bounding box center [744, 447] width 380 height 1390
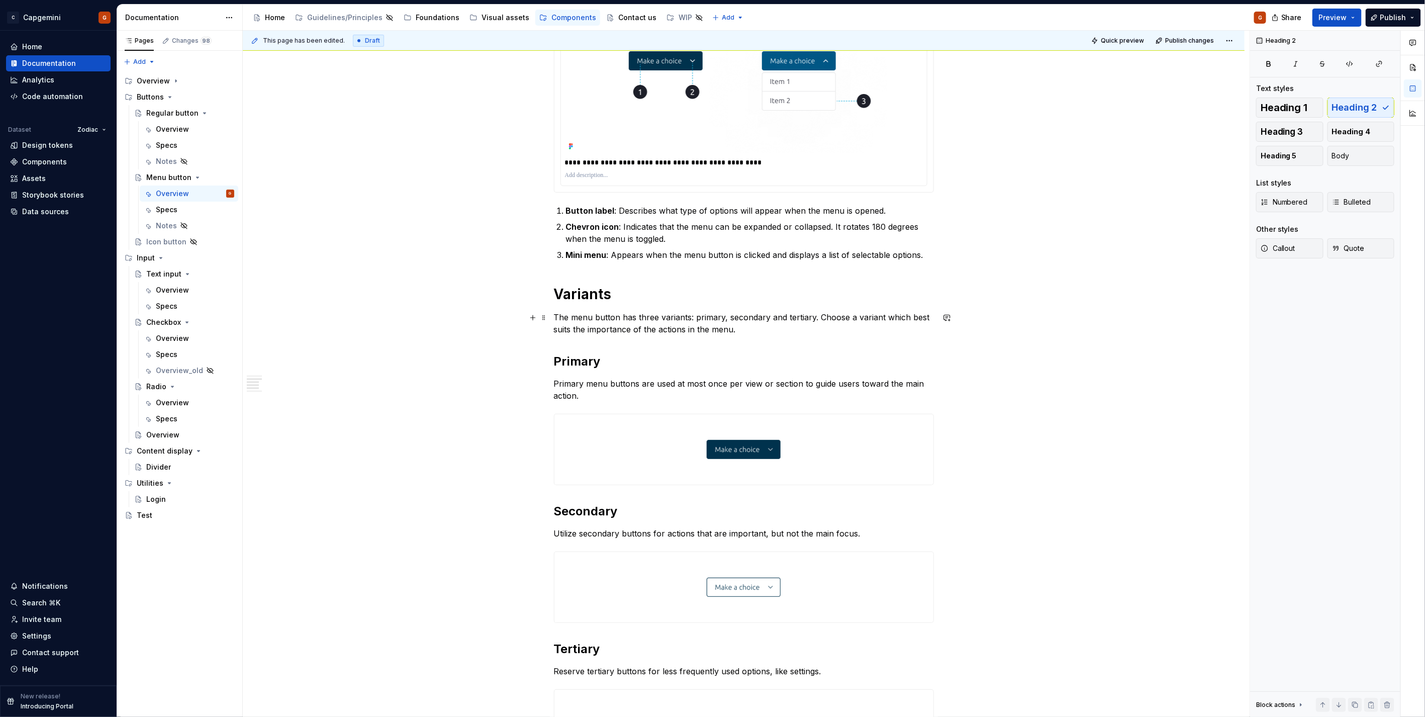
click at [746, 328] on p "The menu button has three variants: primary, secondary and tertiary. Choose a v…" at bounding box center [744, 323] width 380 height 24
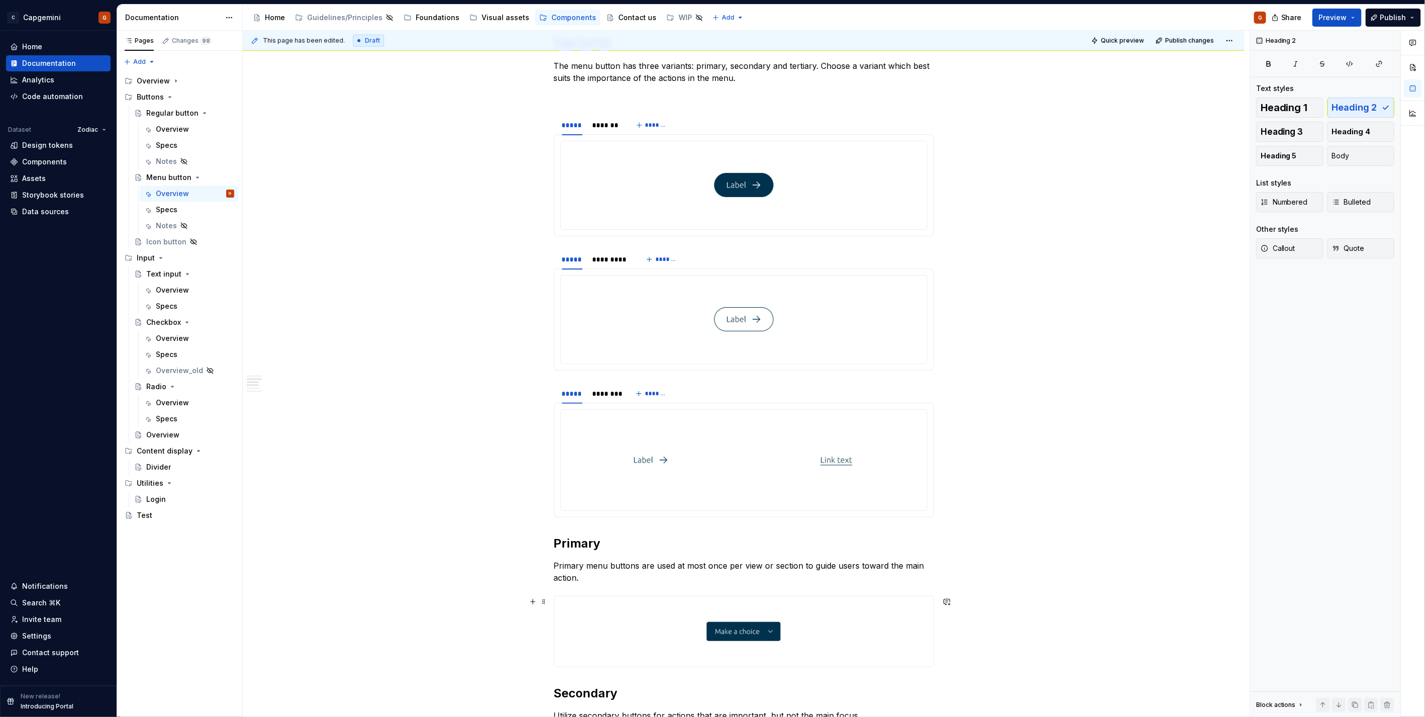
scroll to position [673, 0]
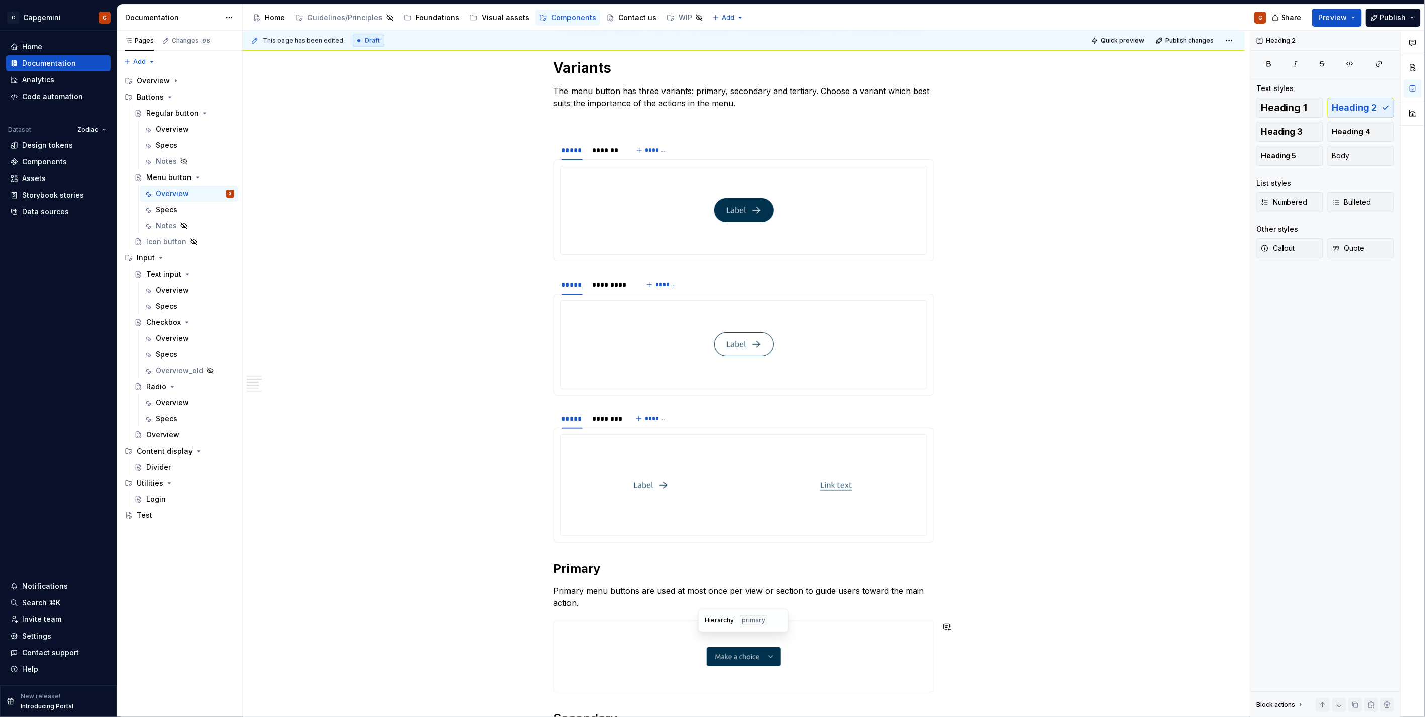
type textarea "*"
click at [600, 623] on div at bounding box center [744, 656] width 379 height 70
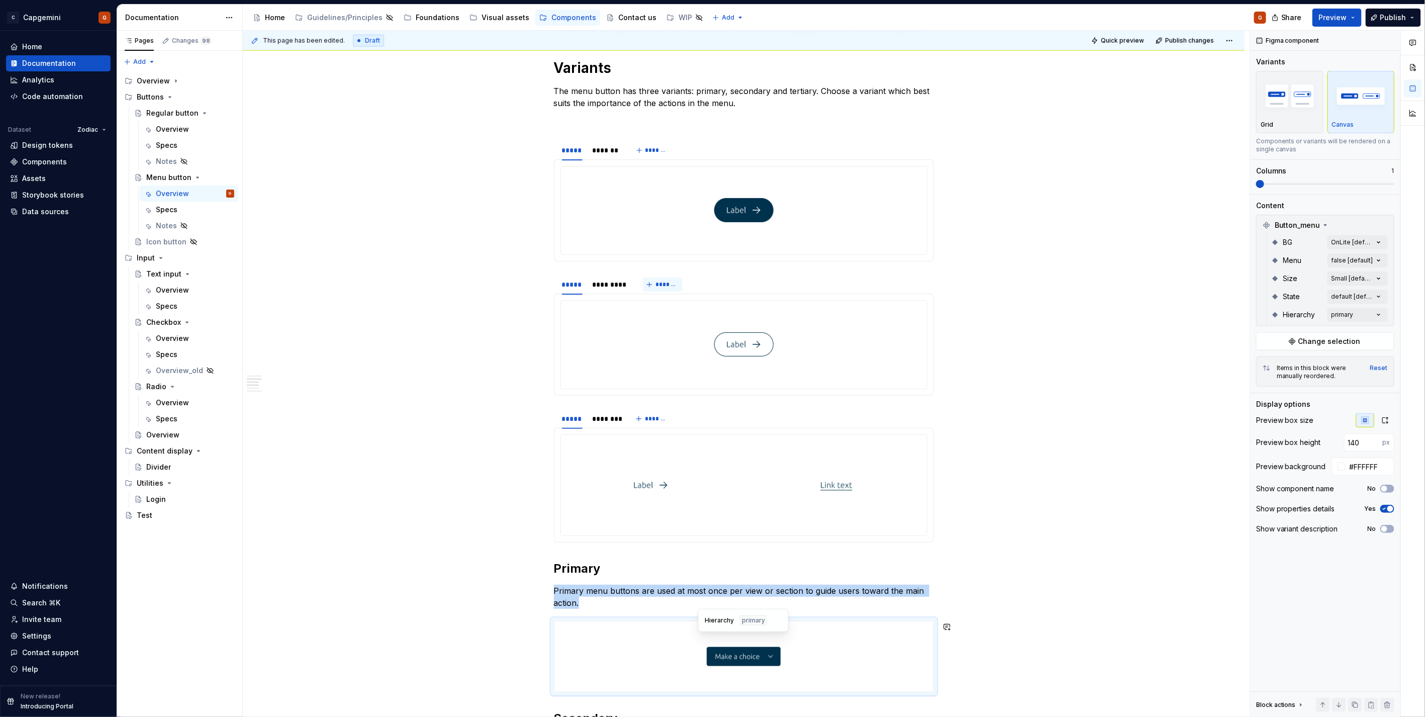
copy p "Primary menu buttons are used at most once per view or section to guide users t…"
click at [675, 205] on div at bounding box center [744, 210] width 366 height 88
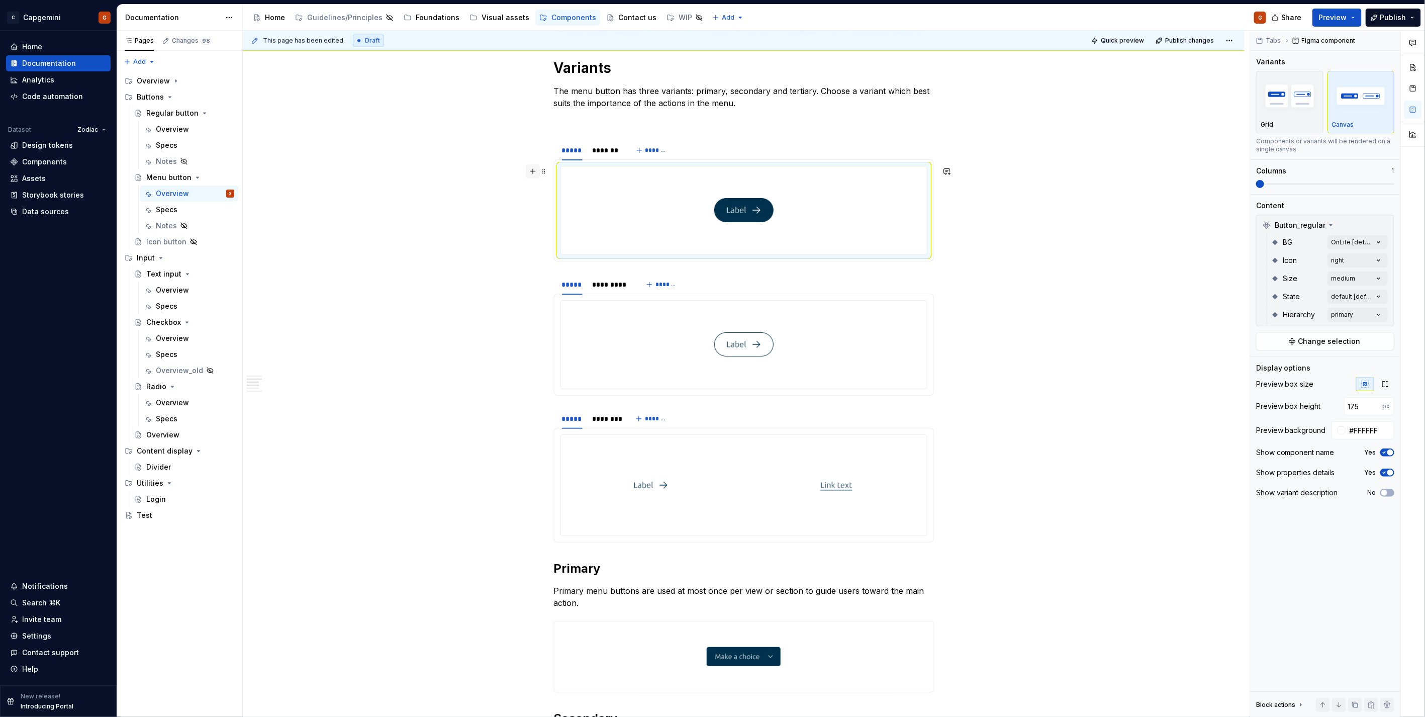
click at [531, 175] on button "button" at bounding box center [533, 171] width 14 height 14
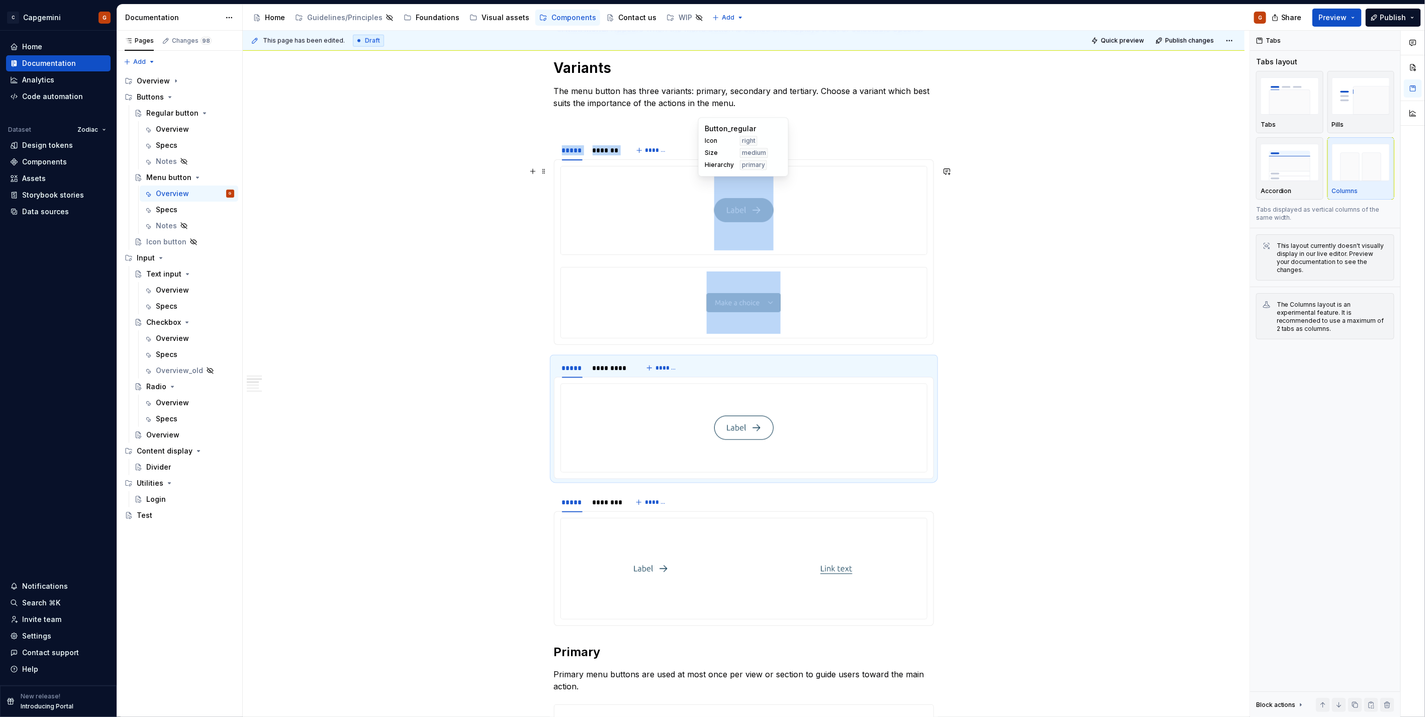
click at [667, 223] on div at bounding box center [744, 210] width 366 height 88
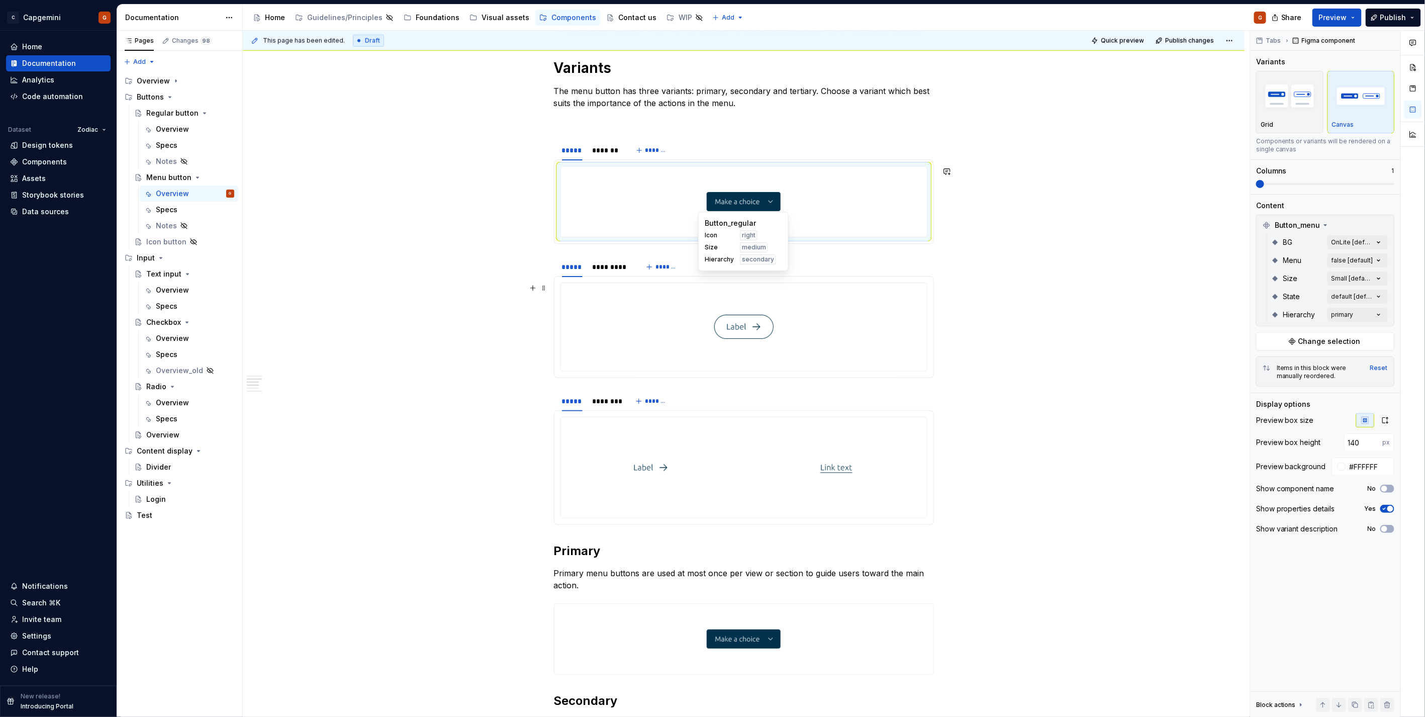
scroll to position [785, 0]
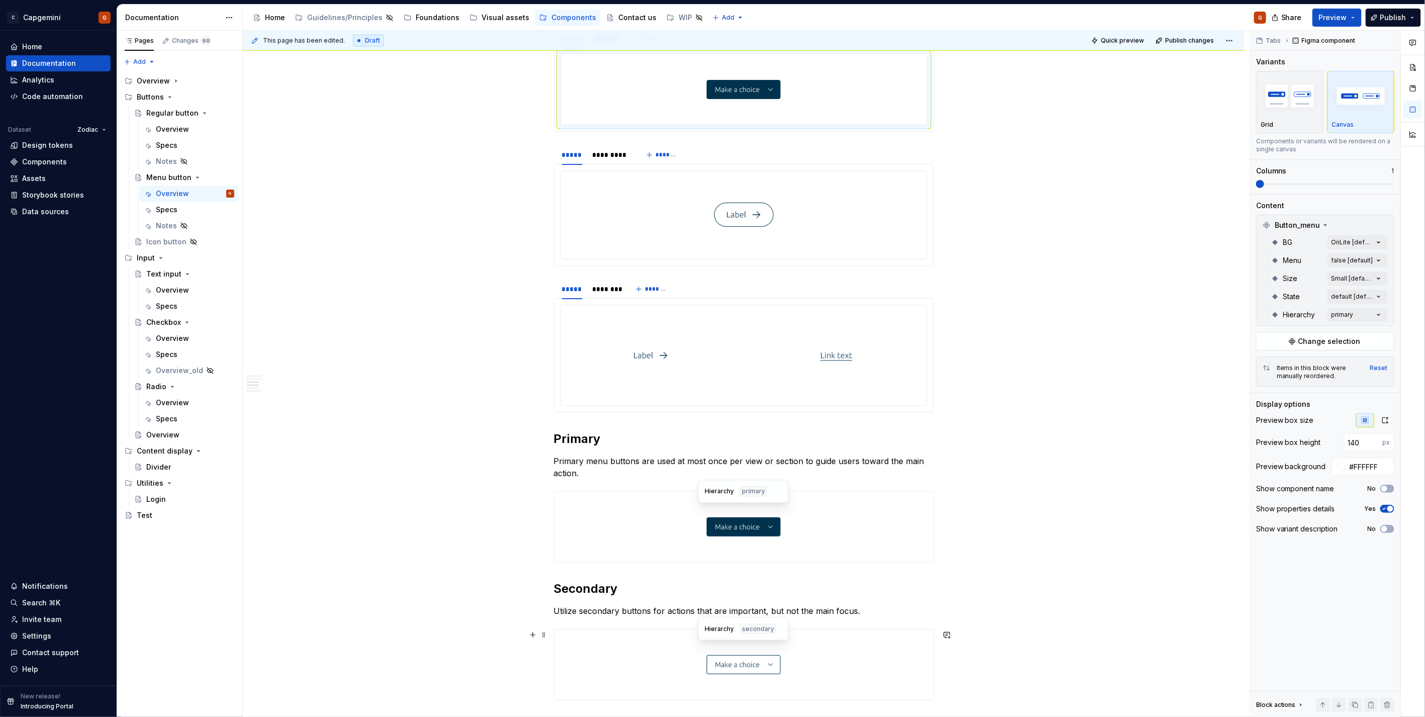
click at [726, 662] on img at bounding box center [744, 665] width 74 height 62
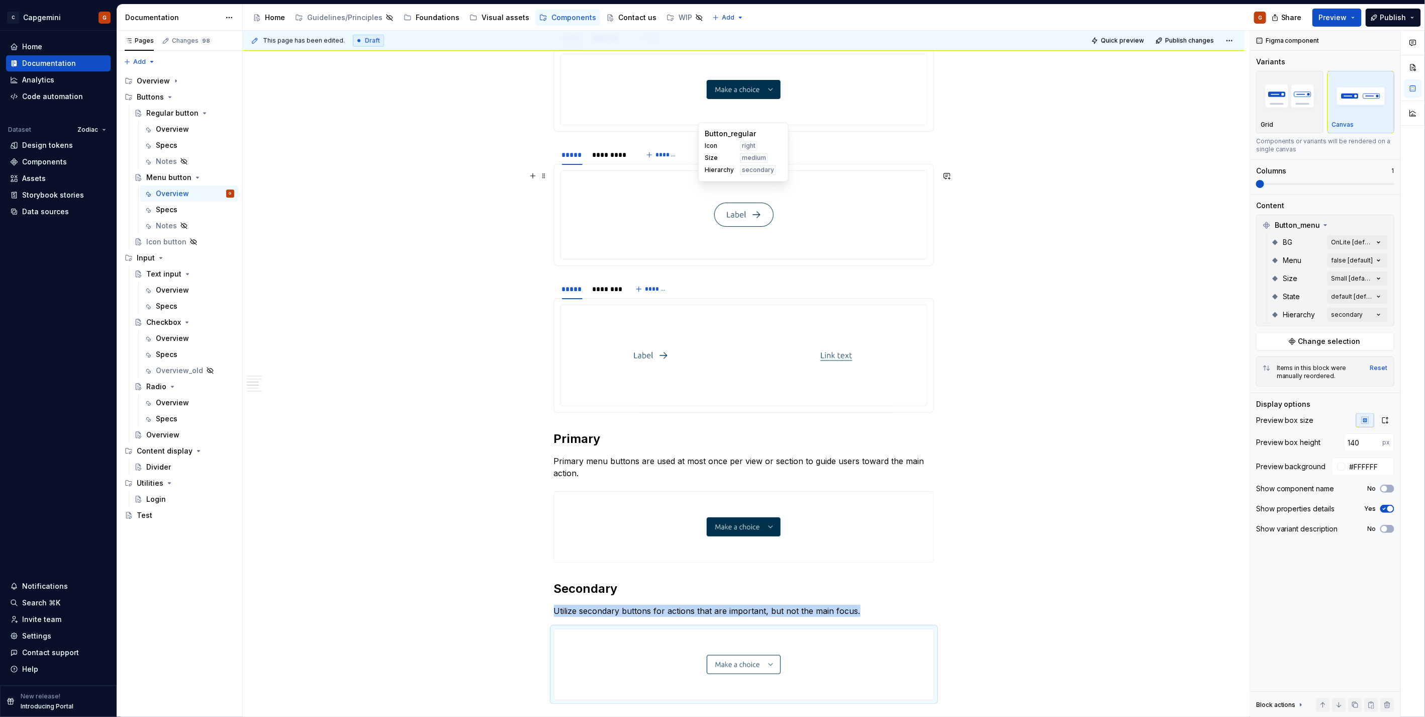
click at [695, 208] on div at bounding box center [744, 215] width 366 height 88
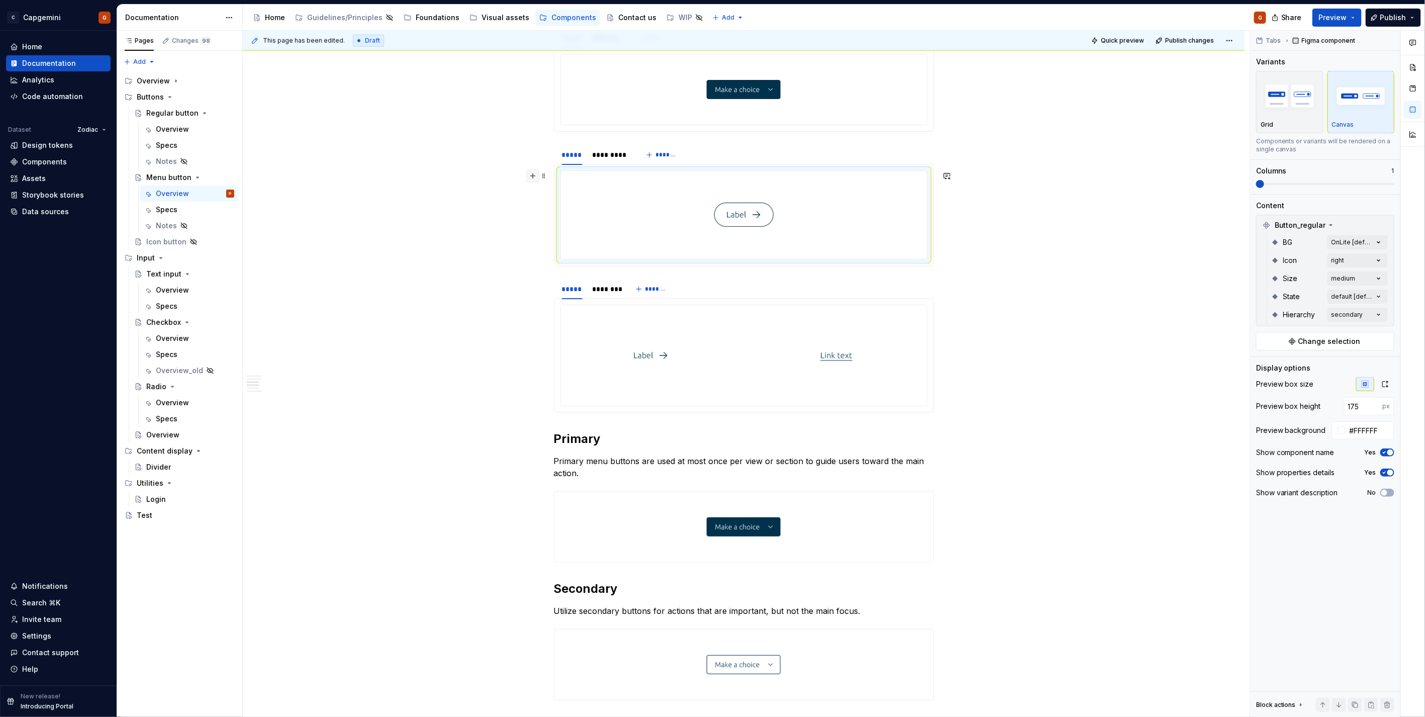
click at [530, 176] on button "button" at bounding box center [533, 176] width 14 height 14
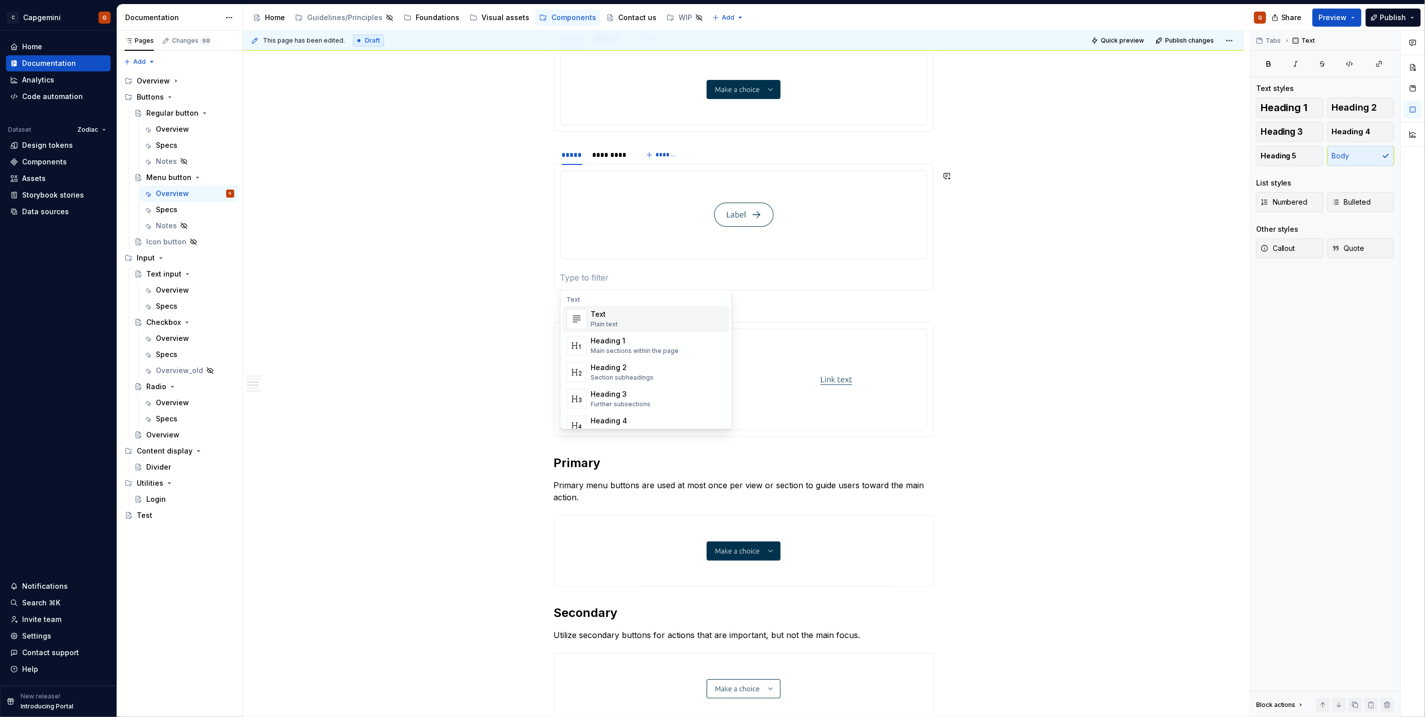
click at [640, 285] on div "Secondary Utilize secondary buttons for actions that complement the primary one…" at bounding box center [744, 227] width 380 height 126
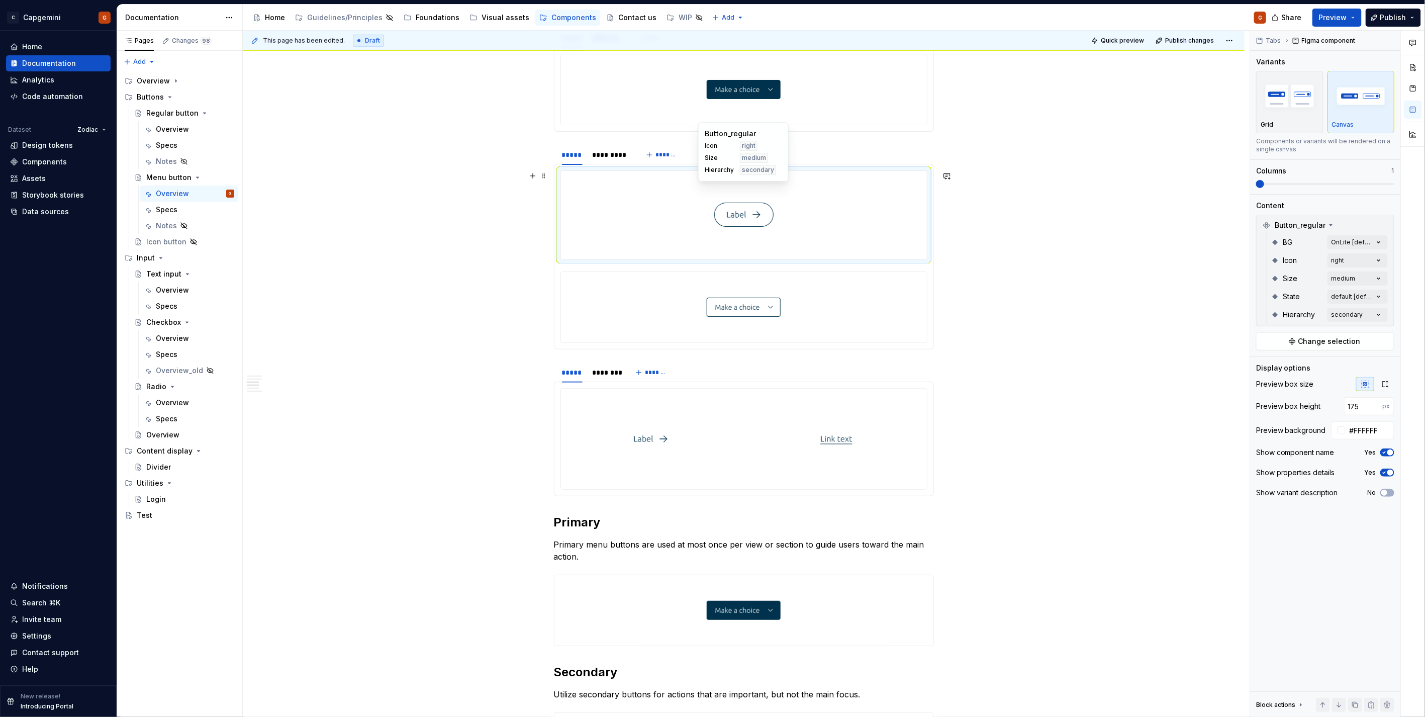
click at [620, 222] on div at bounding box center [744, 215] width 366 height 88
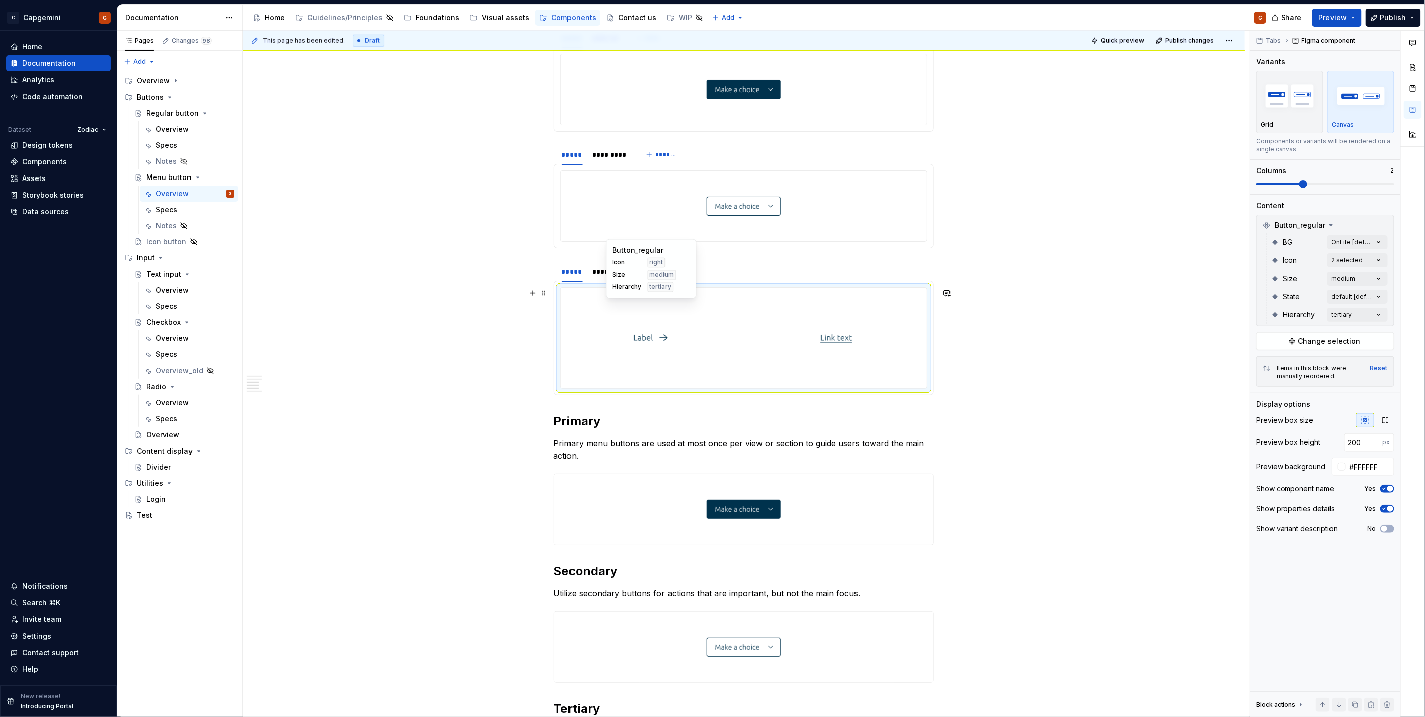
click at [612, 330] on div at bounding box center [651, 338] width 181 height 101
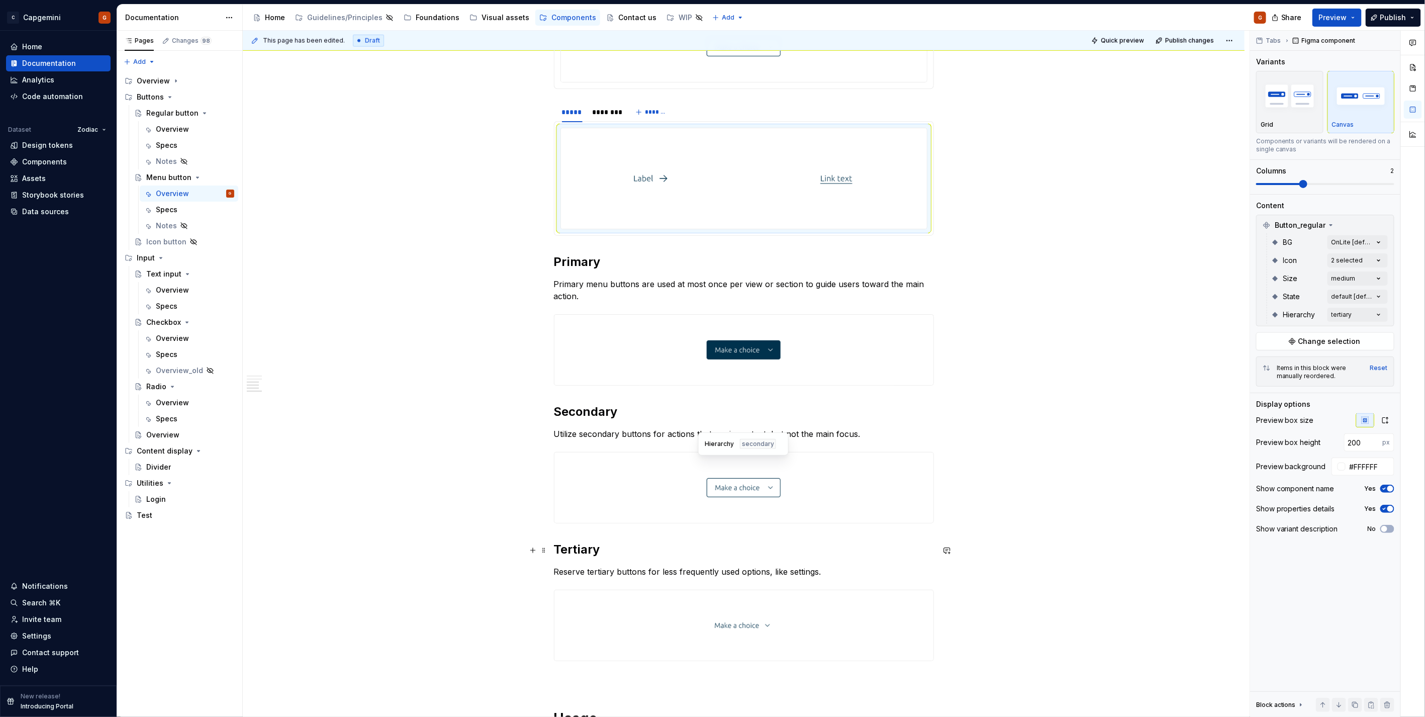
scroll to position [952, 0]
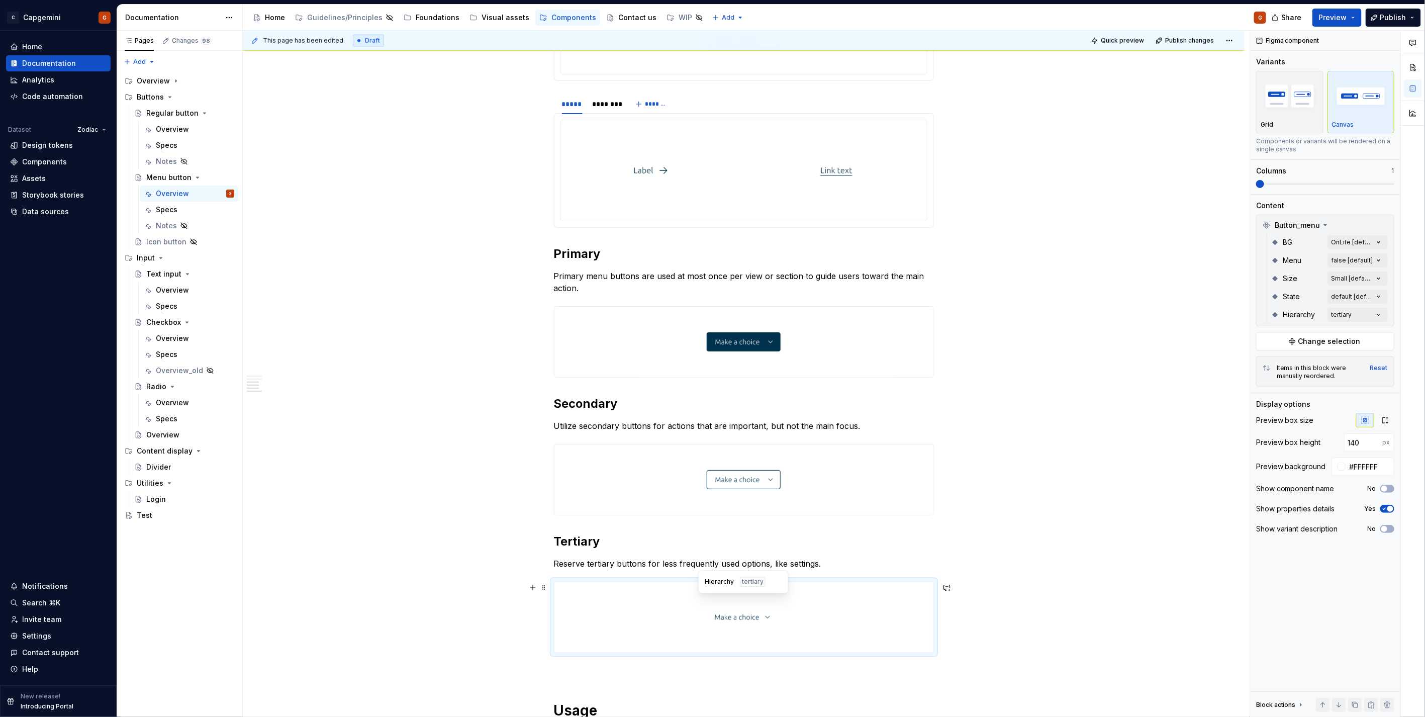
click at [702, 614] on div at bounding box center [744, 617] width 379 height 70
type input "200"
click at [678, 179] on div at bounding box center [651, 170] width 181 height 101
click at [599, 143] on div at bounding box center [651, 170] width 181 height 101
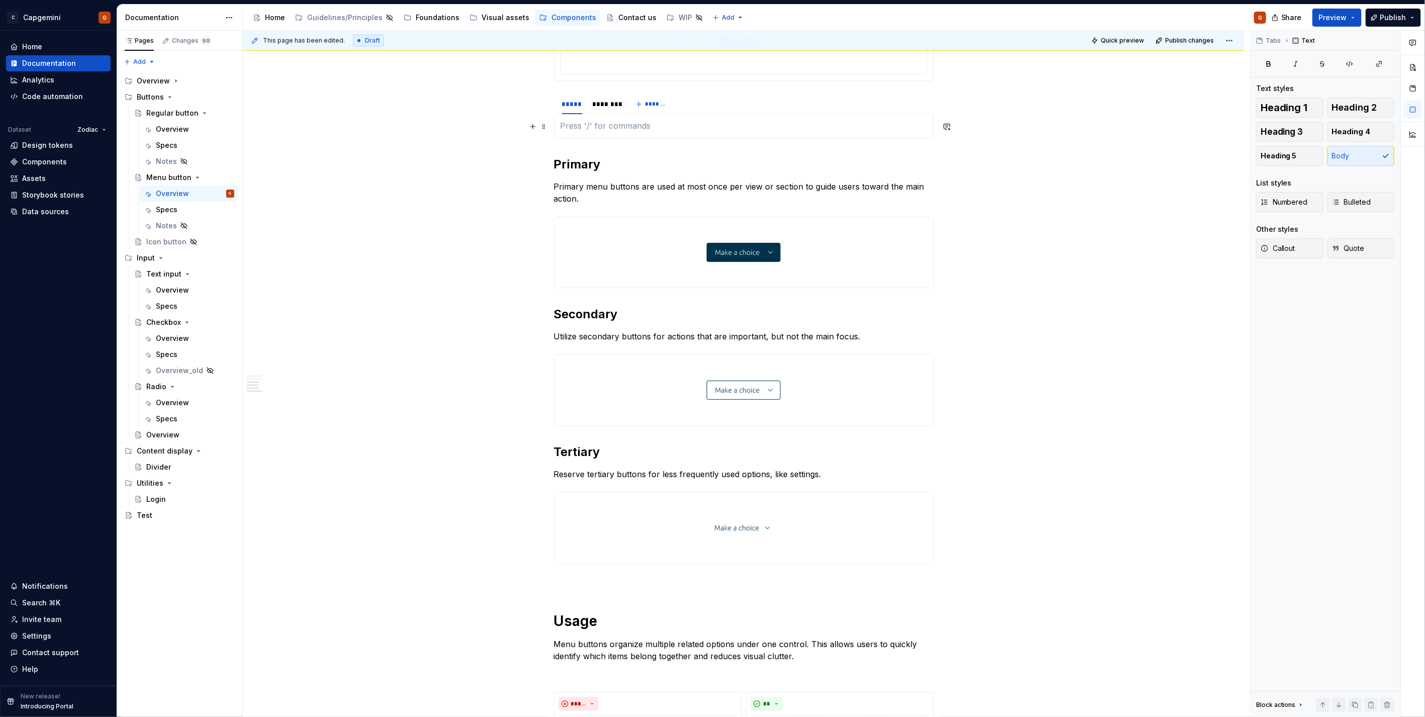
click at [565, 123] on p at bounding box center [744, 126] width 367 height 12
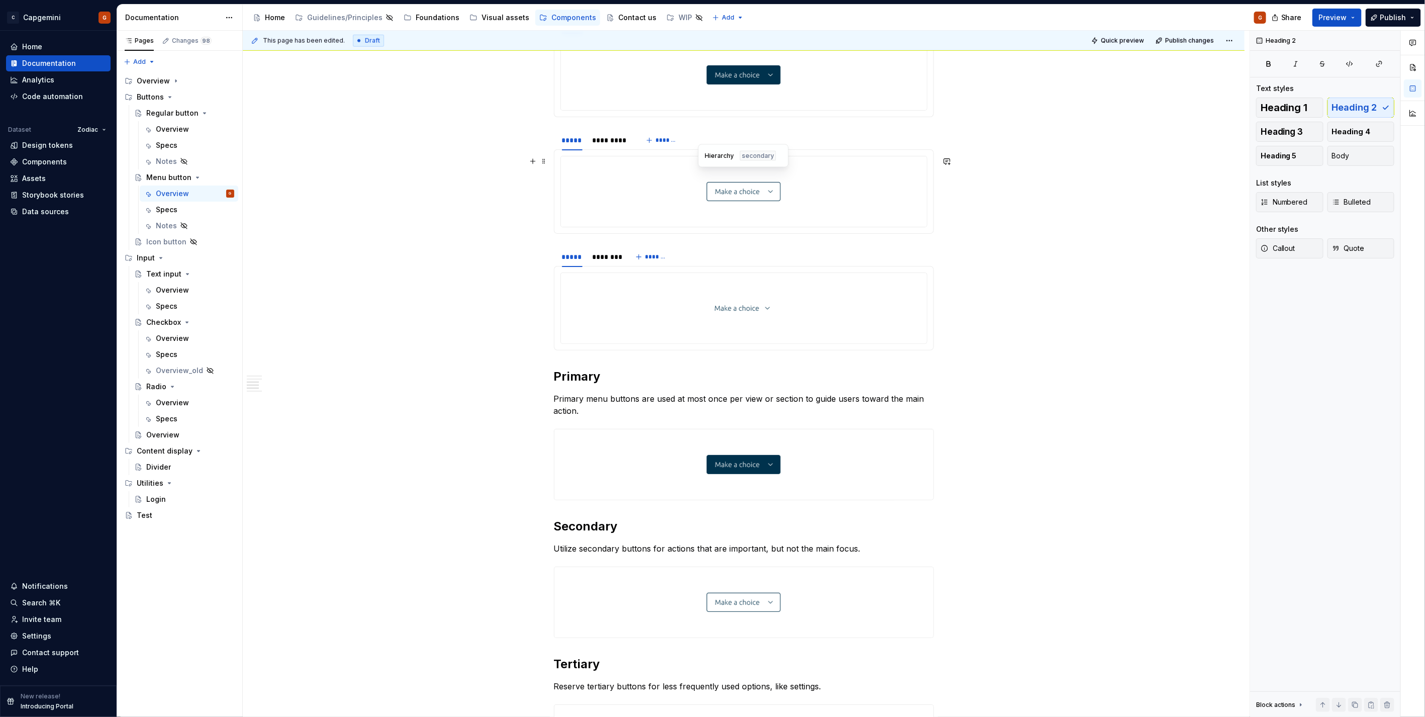
scroll to position [785, 0]
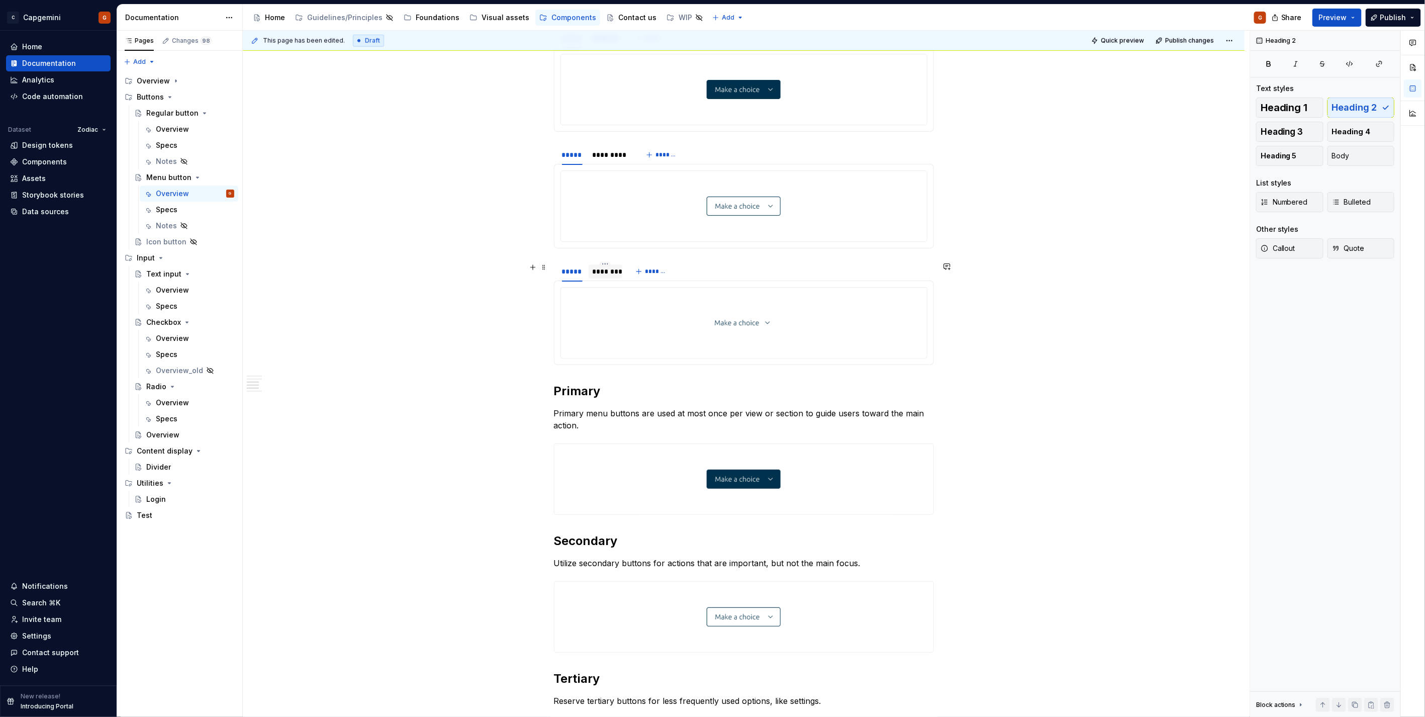
click at [611, 277] on div "********" at bounding box center [606, 271] width 26 height 10
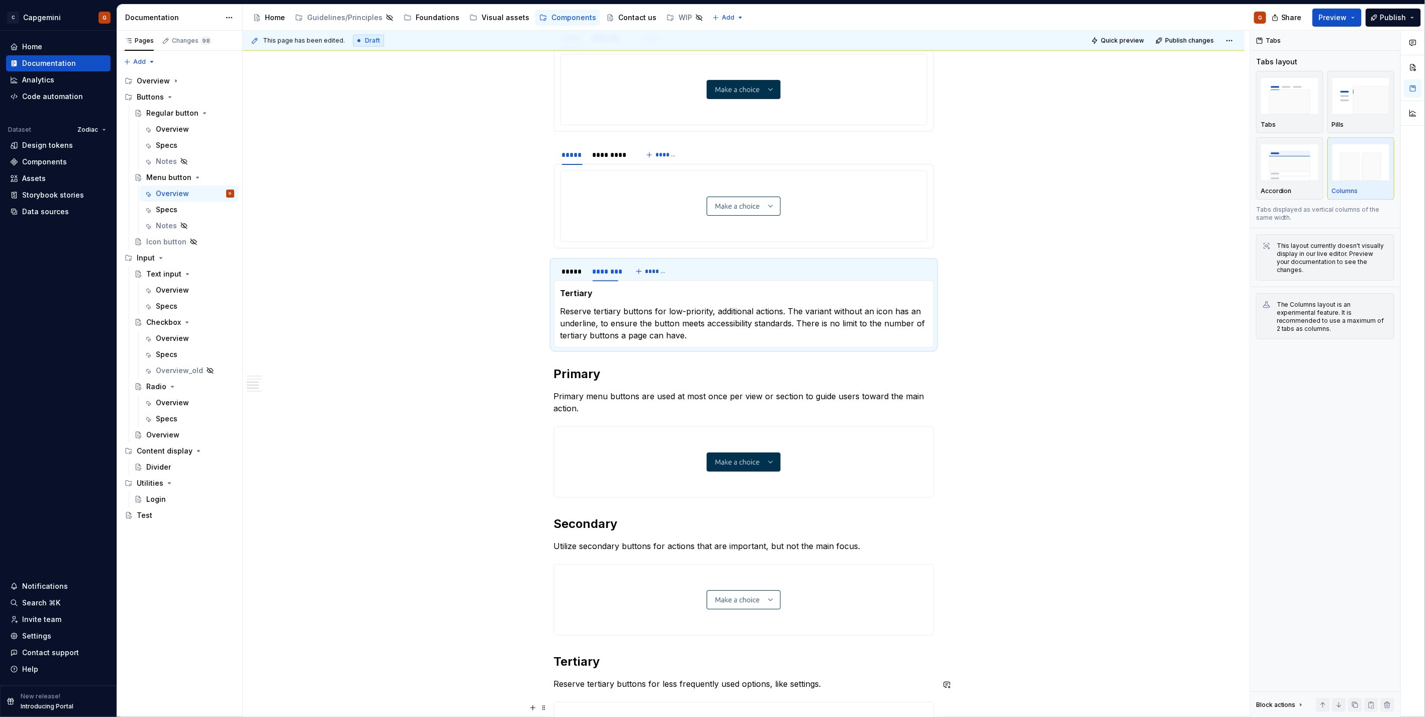
scroll to position [1008, 0]
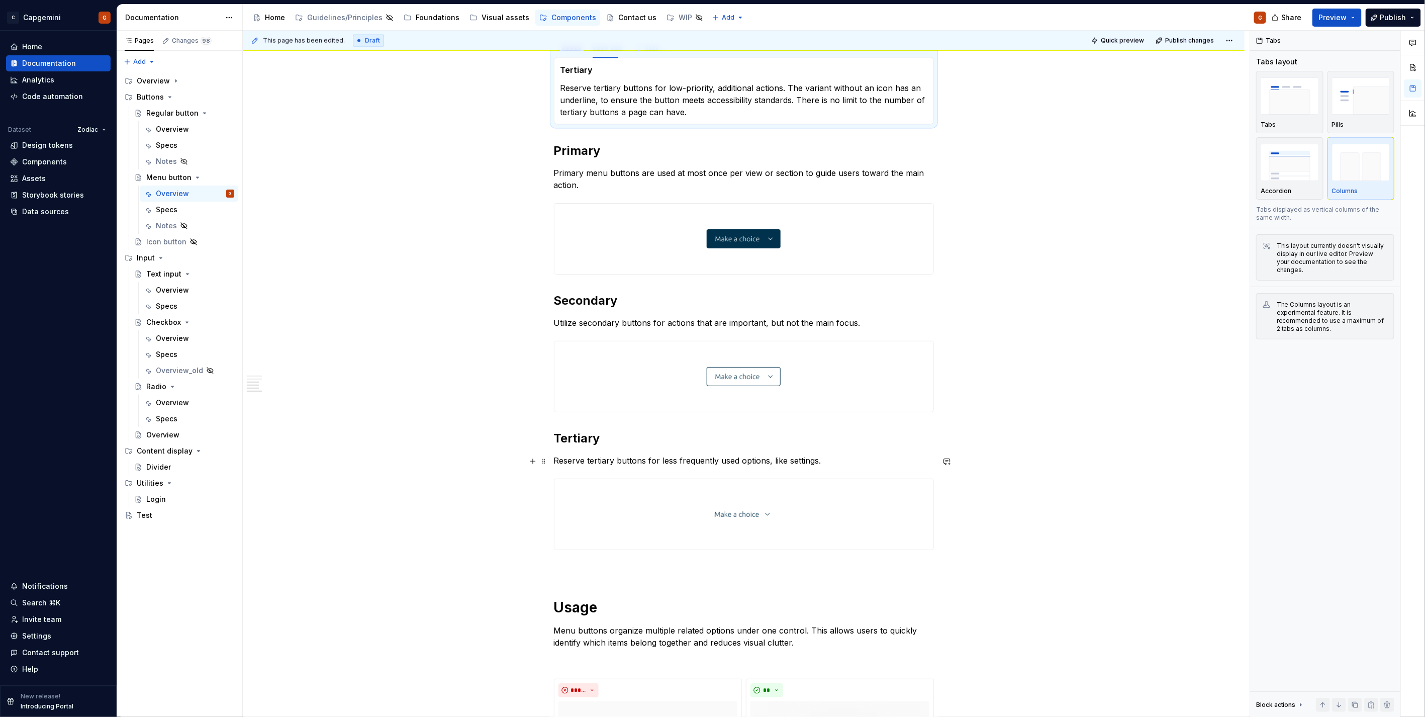
click at [596, 456] on p "Reserve tertiary buttons for less frequently used options, like settings." at bounding box center [744, 461] width 380 height 12
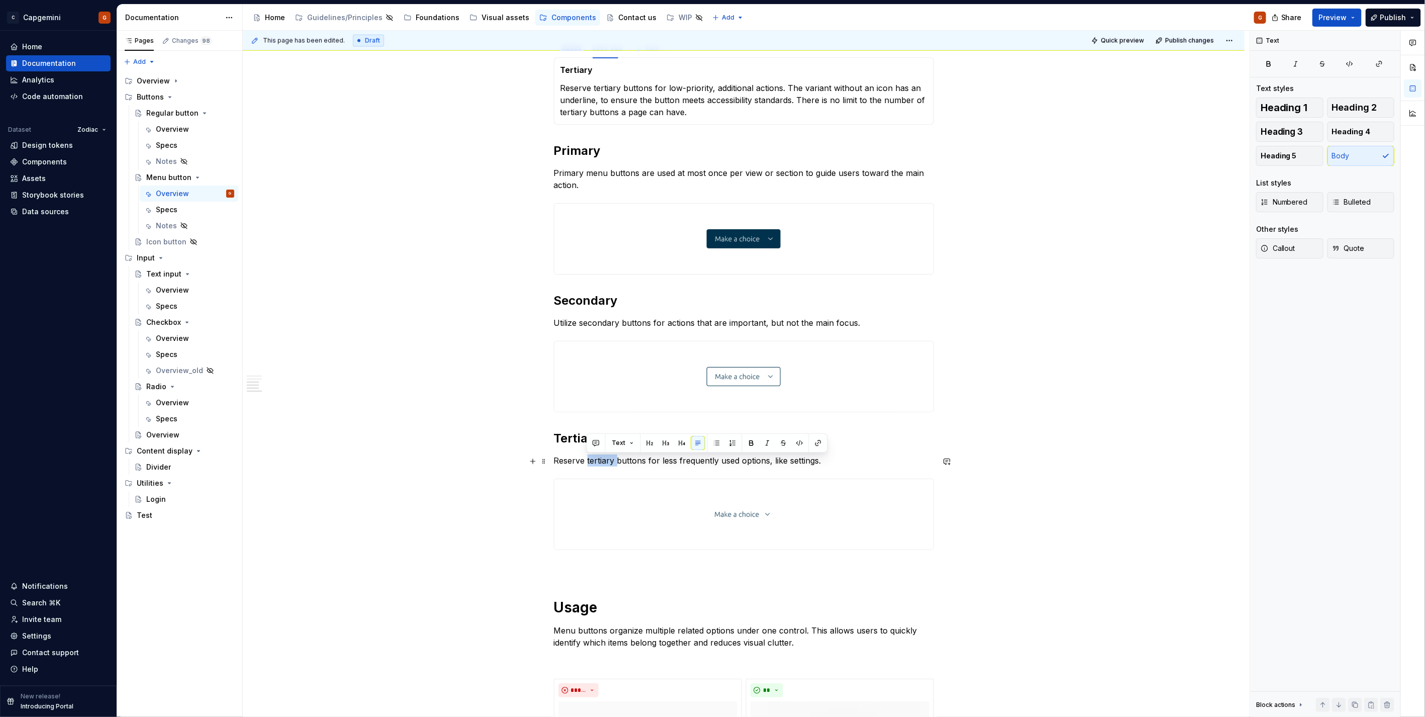
click at [596, 456] on p "Reserve tertiary buttons for less frequently used options, like settings." at bounding box center [744, 461] width 380 height 12
copy p "Reserve tertiary buttons for less frequently used options, like settings."
click at [657, 99] on p "Reserve tertiary buttons for low-priority, additional actions. The variant with…" at bounding box center [744, 100] width 367 height 36
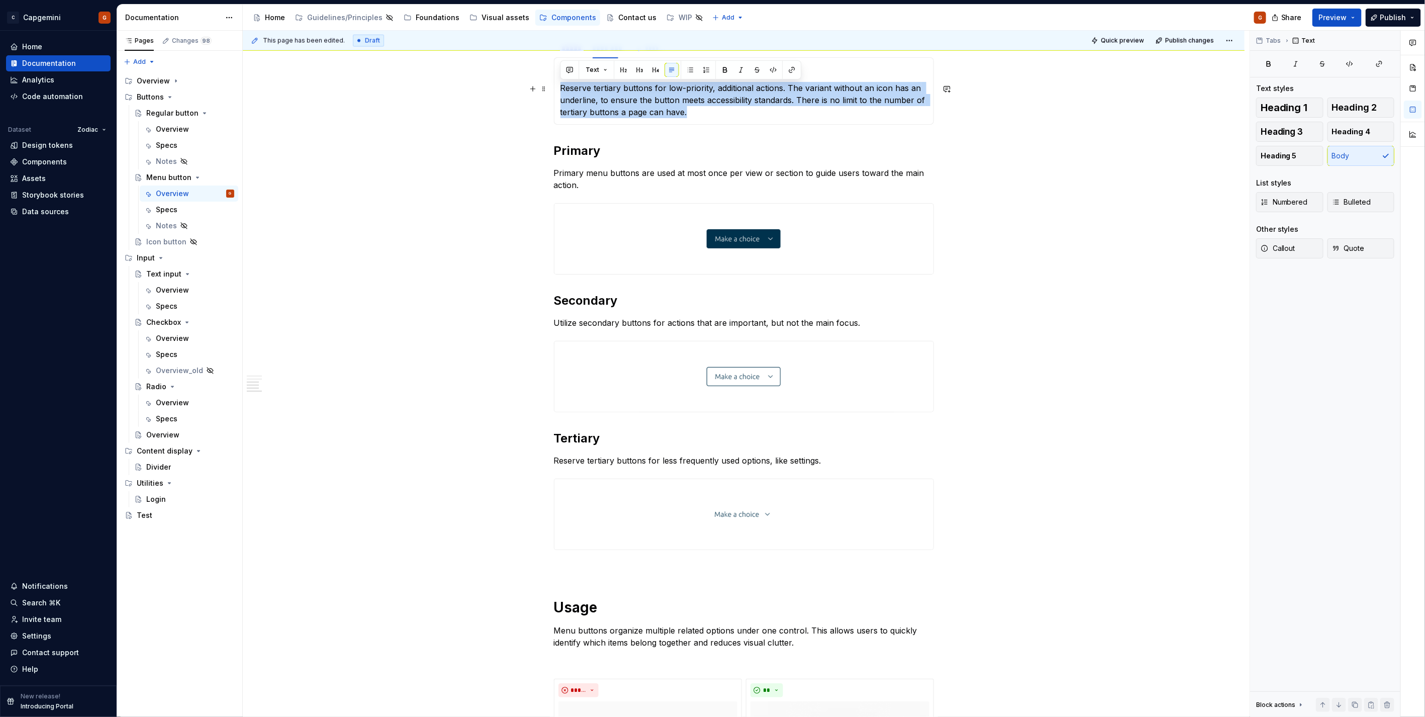
click at [649, 108] on p "Reserve tertiary buttons for low-priority, additional actions. The variant with…" at bounding box center [744, 100] width 367 height 36
drag, startPoint x: 701, startPoint y: 116, endPoint x: 552, endPoint y: 87, distance: 151.5
click at [554, 87] on section "***** ******** ******* Tertiary Reserve tertiary buttons for low-priority, addi…" at bounding box center [744, 80] width 380 height 87
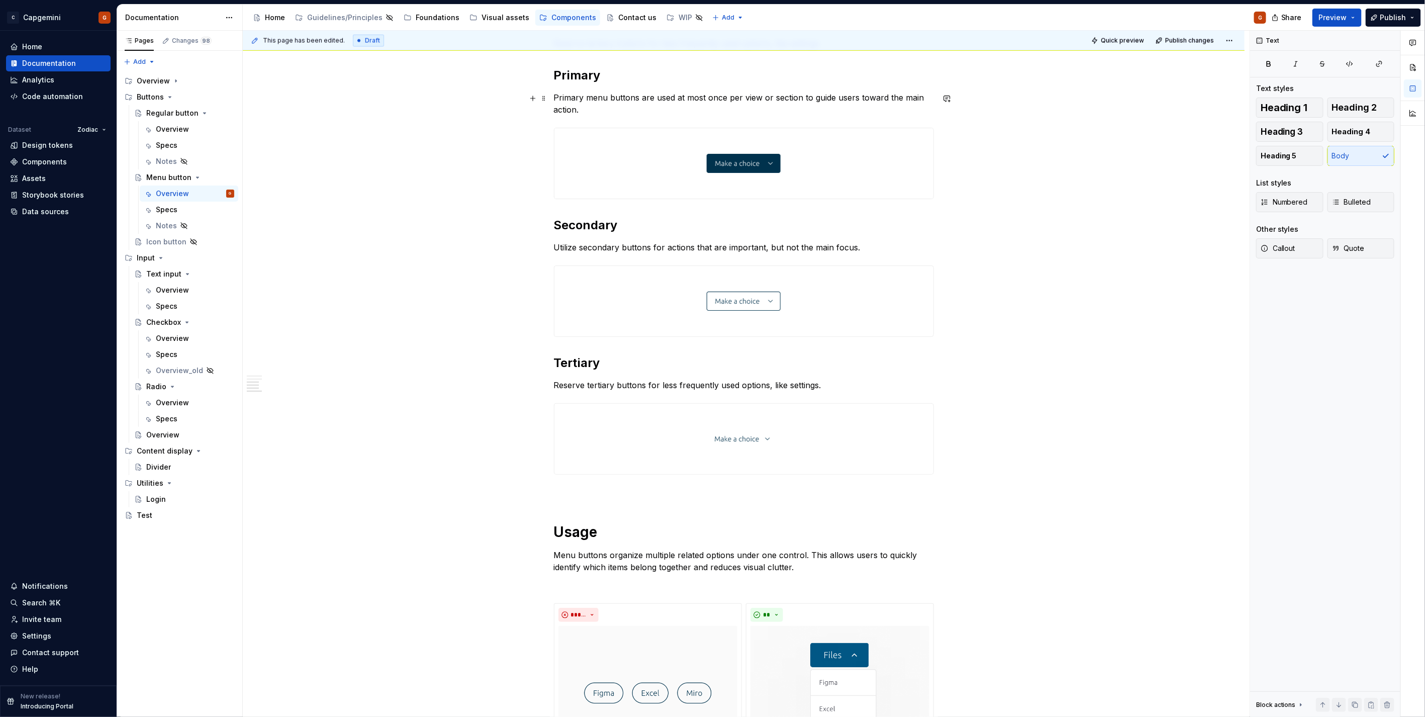
scroll to position [933, 0]
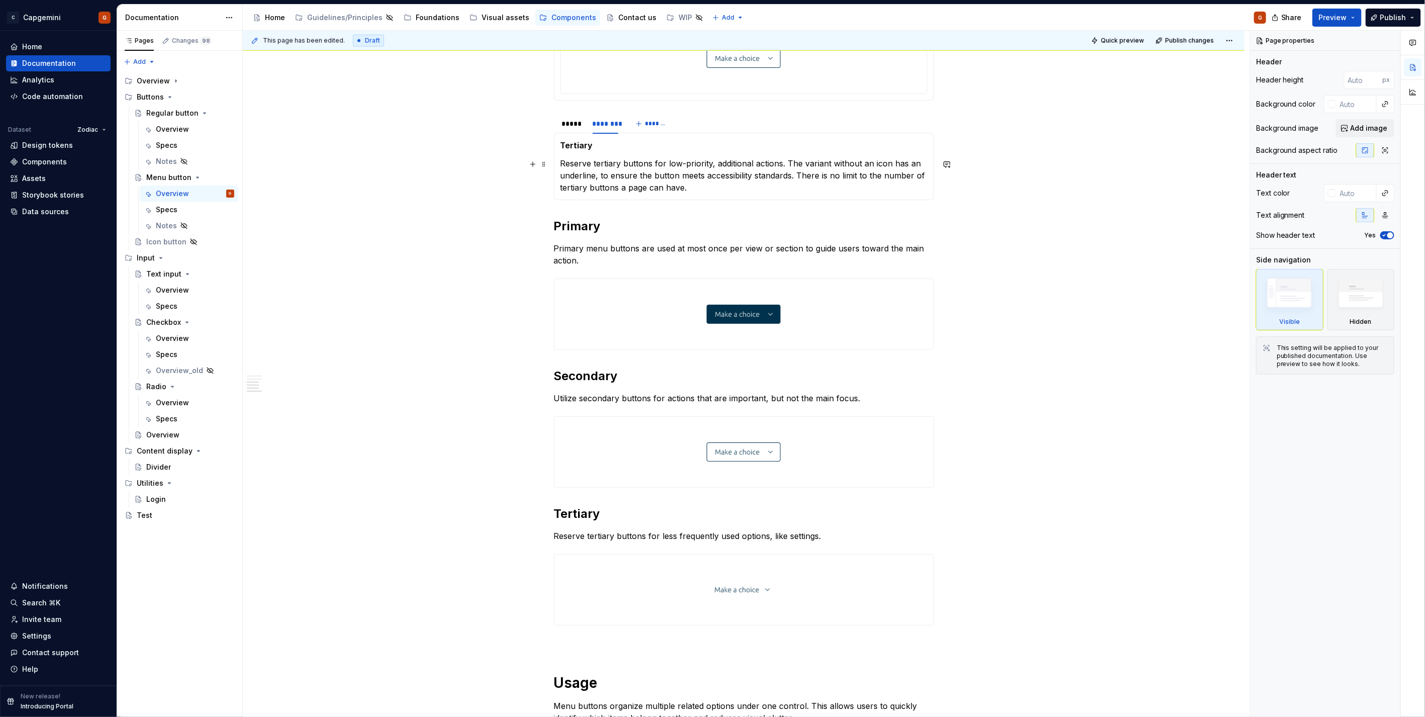
click at [622, 177] on p "Reserve tertiary buttons for low-priority, additional actions. The variant with…" at bounding box center [744, 175] width 367 height 36
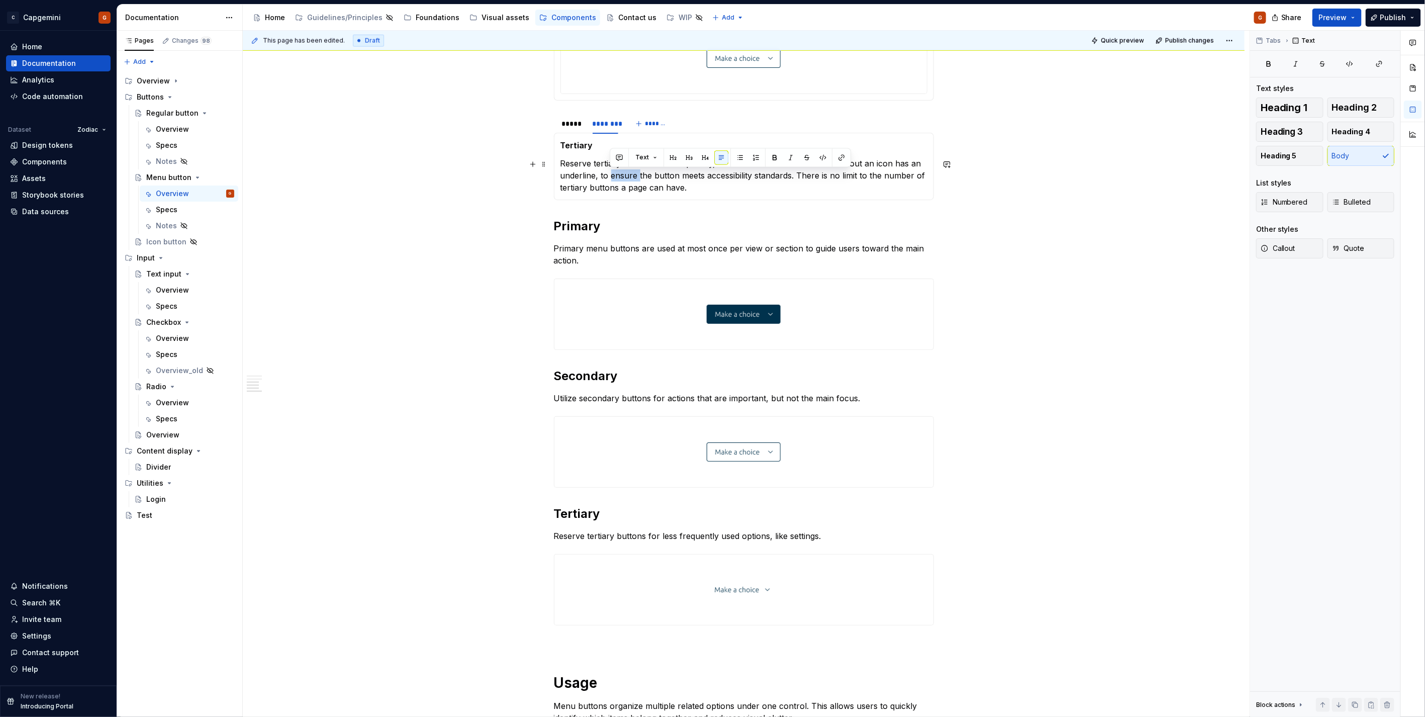
click at [622, 177] on p "Reserve tertiary buttons for low-priority, additional actions. The variant with…" at bounding box center [744, 175] width 367 height 36
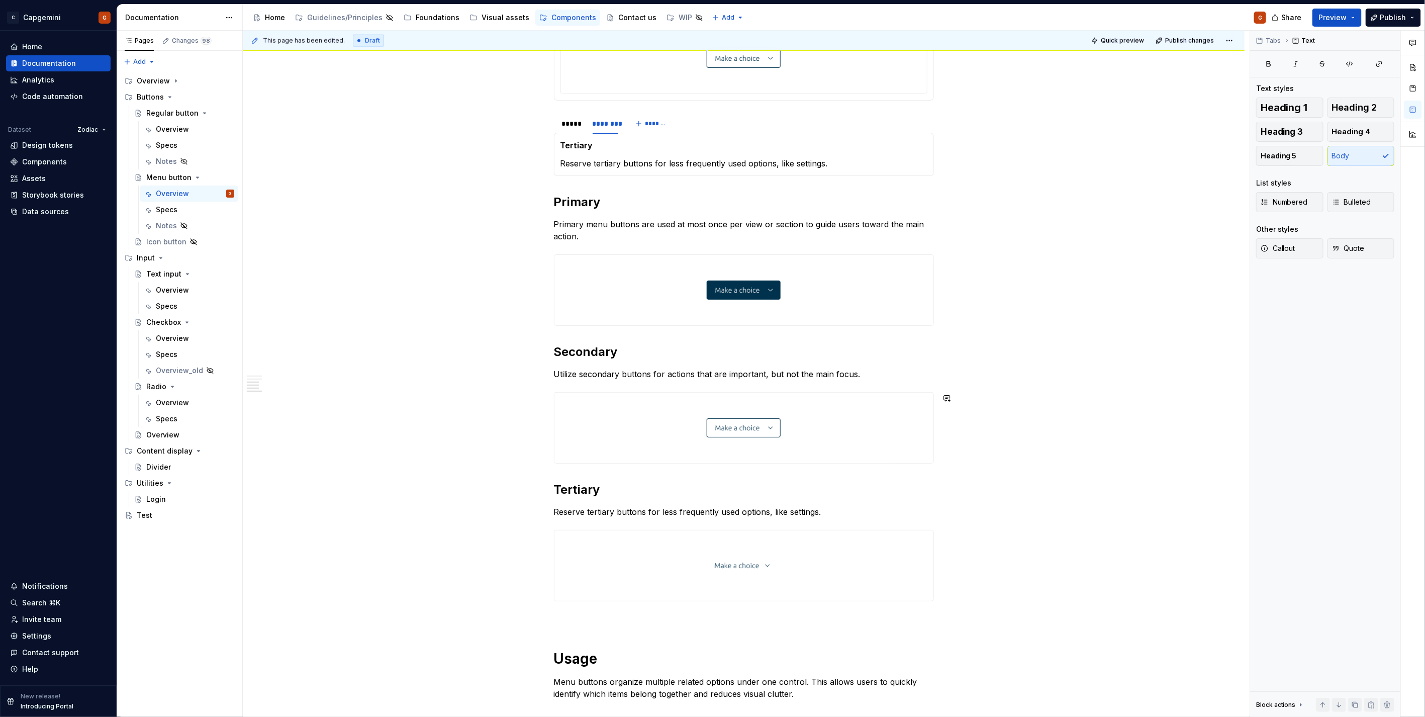
click at [686, 380] on p "Utilize secondary buttons for actions that are important, but not the main focu…" at bounding box center [744, 374] width 380 height 12
copy p "Utilize secondary buttons for actions that are important, but not the main focu…"
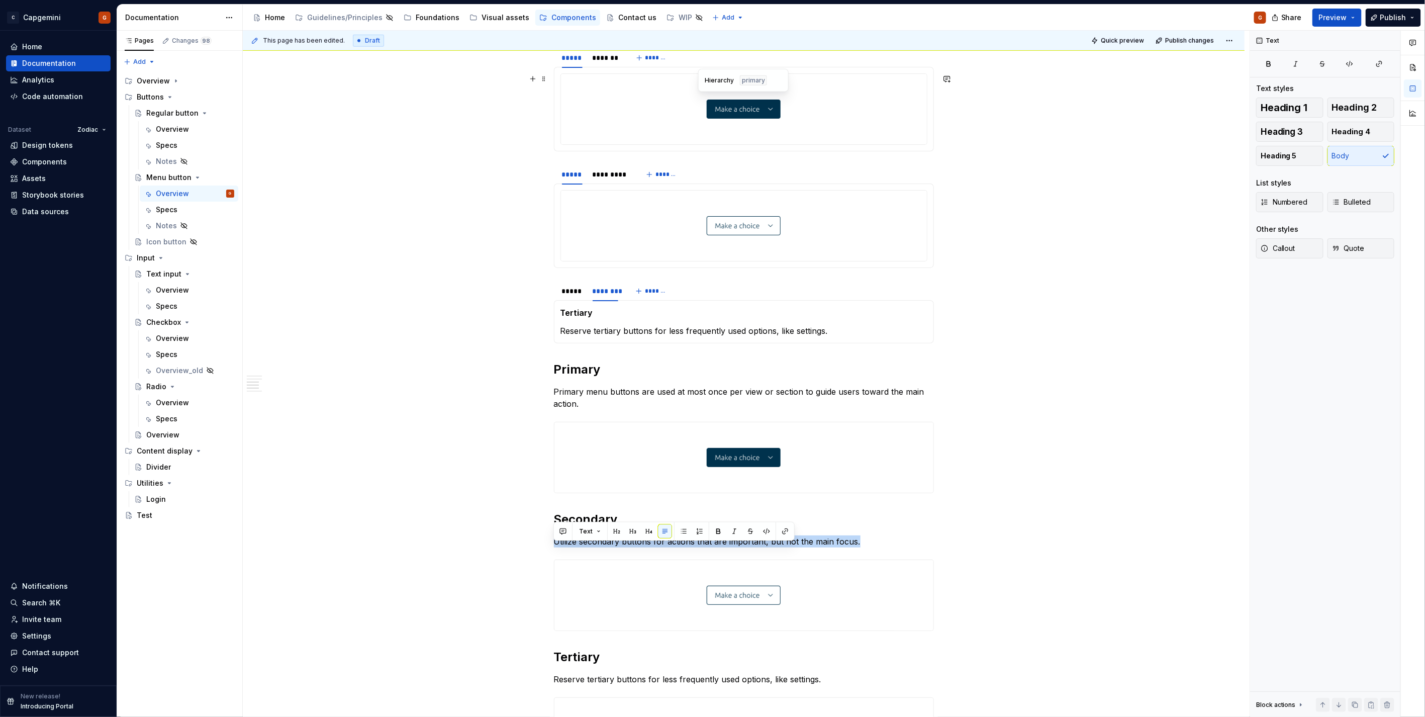
scroll to position [709, 0]
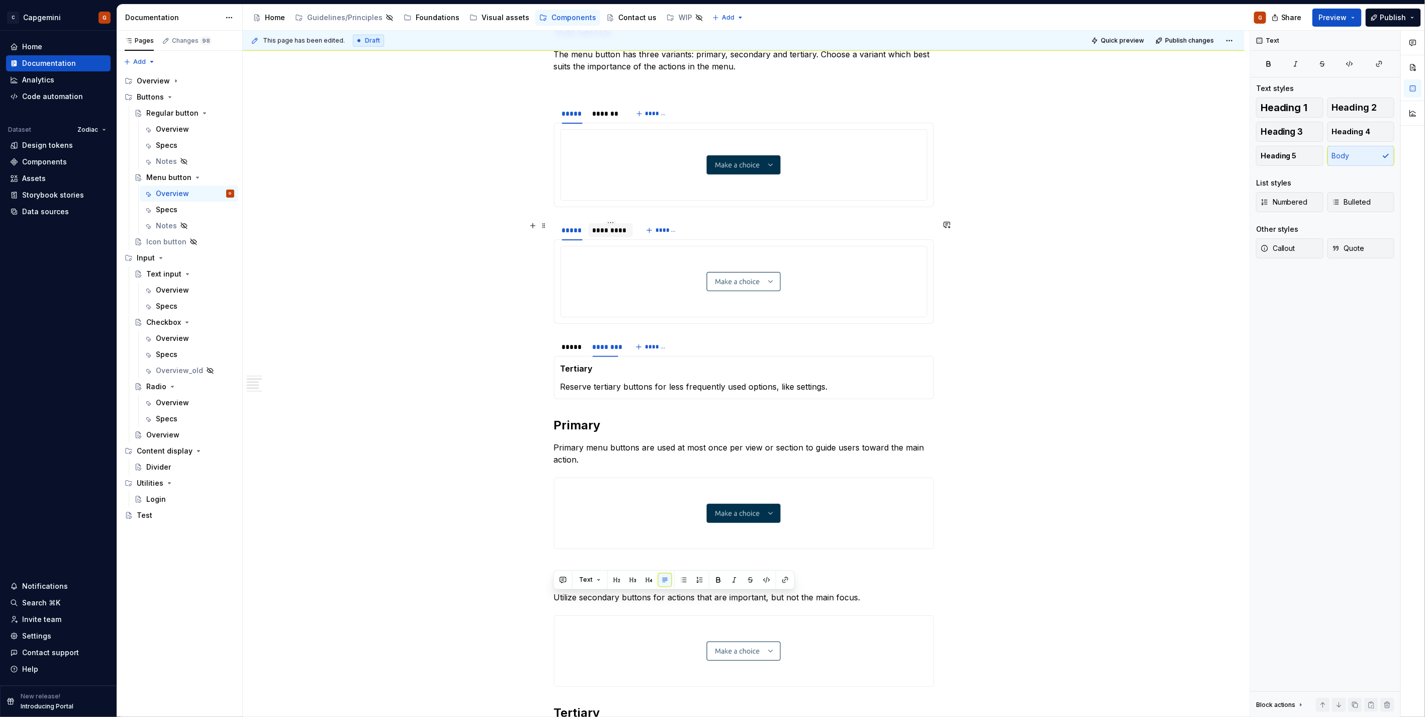
click at [610, 232] on div "*********" at bounding box center [611, 230] width 37 height 10
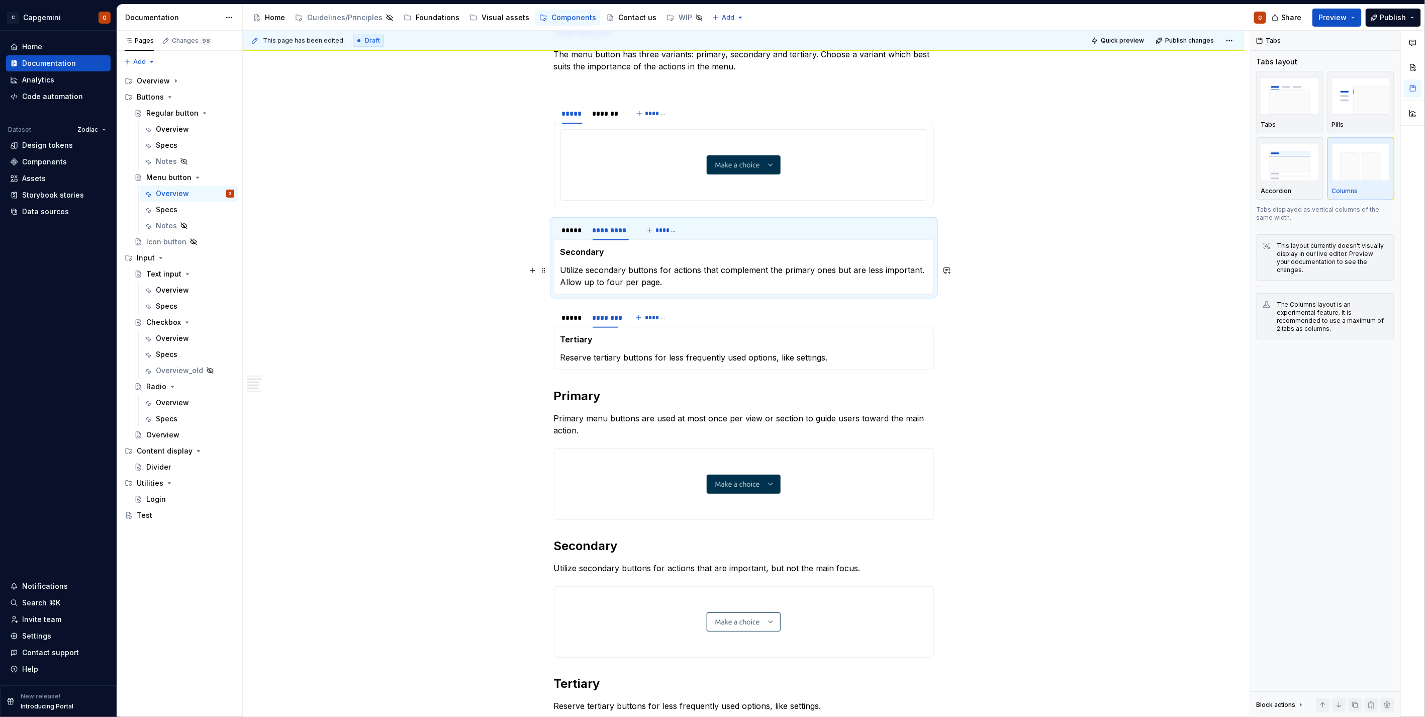
click at [597, 278] on p "Utilize secondary buttons for actions that complement the primary ones but are …" at bounding box center [744, 276] width 367 height 24
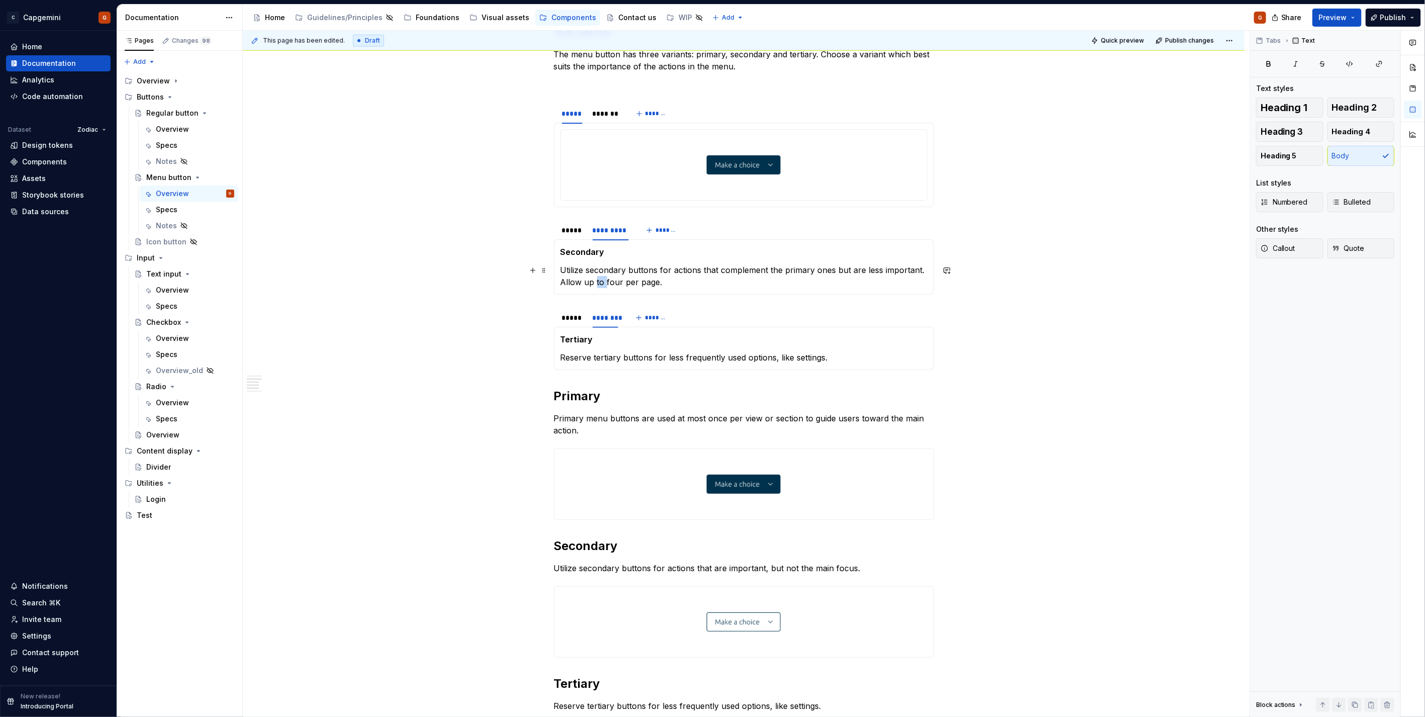
click at [597, 278] on p "Utilize secondary buttons for actions that complement the primary ones but are …" at bounding box center [744, 276] width 367 height 24
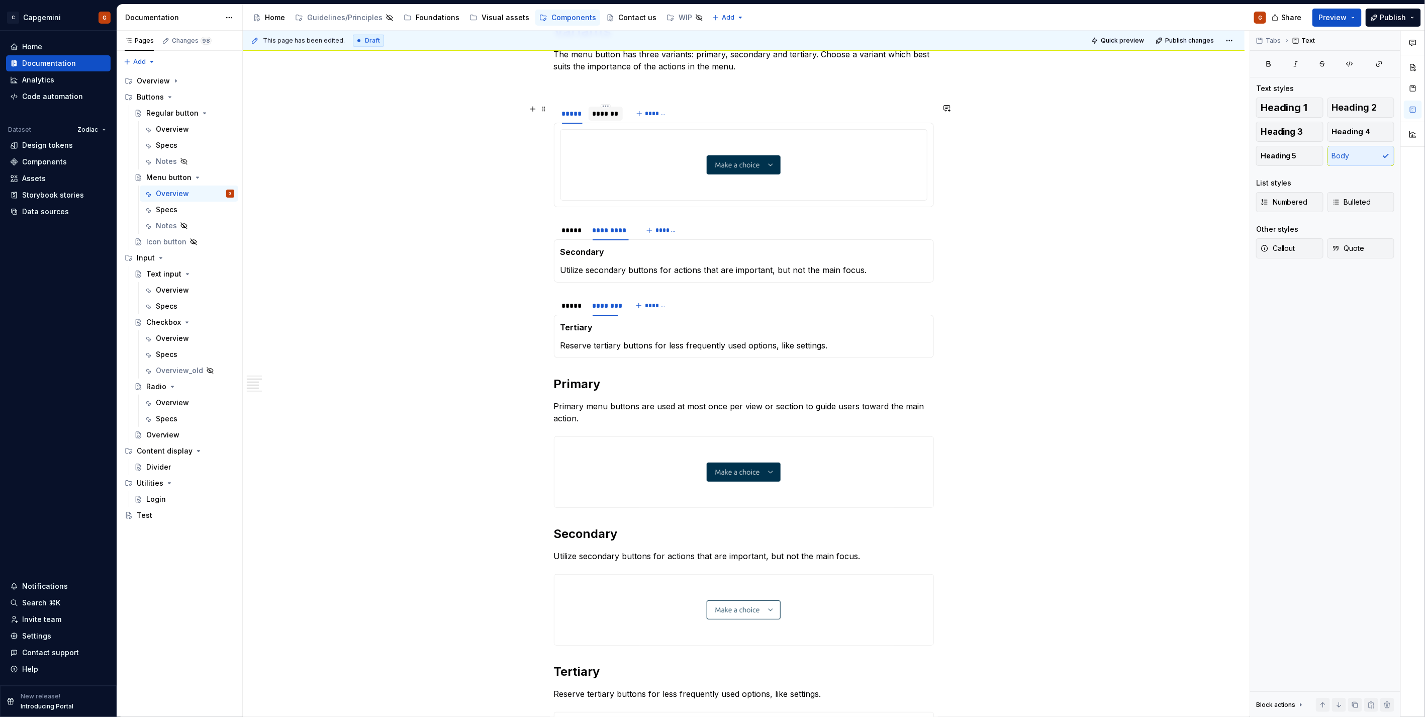
click at [603, 113] on div "*******" at bounding box center [606, 114] width 26 height 10
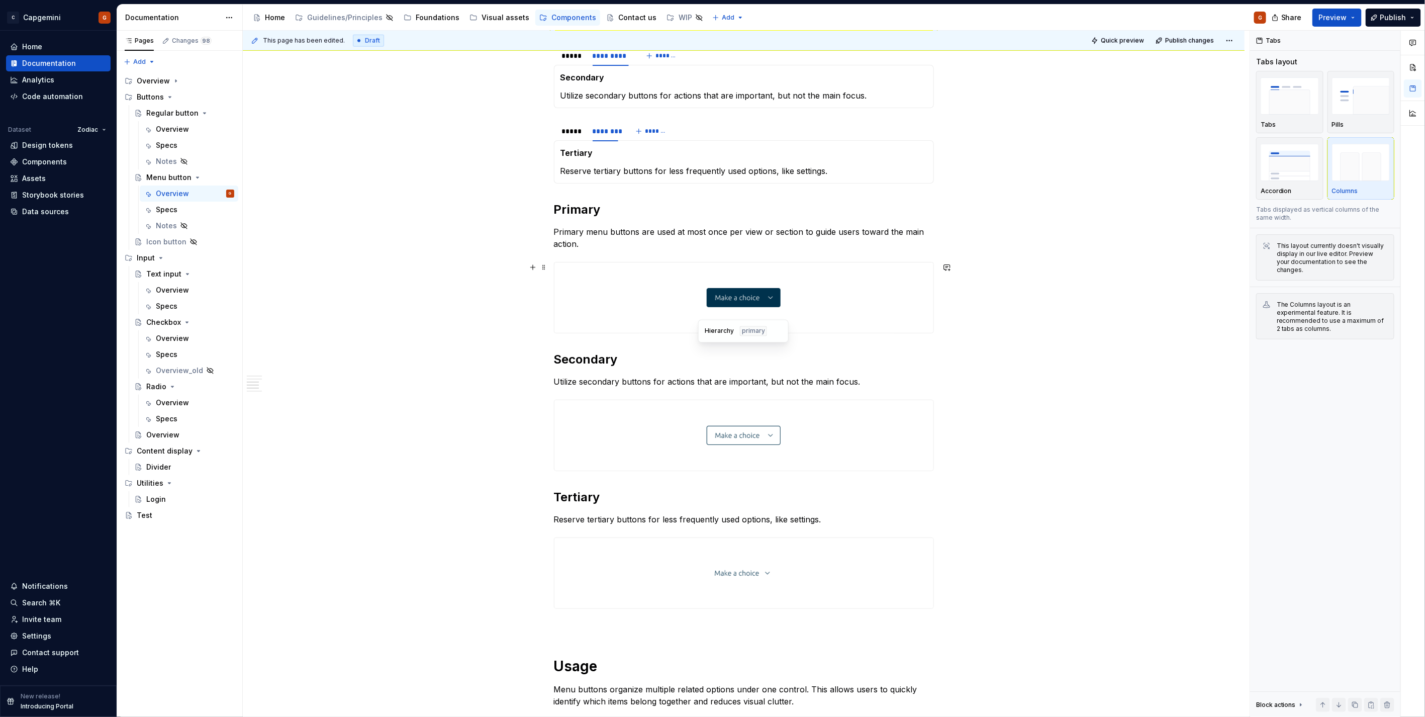
scroll to position [877, 0]
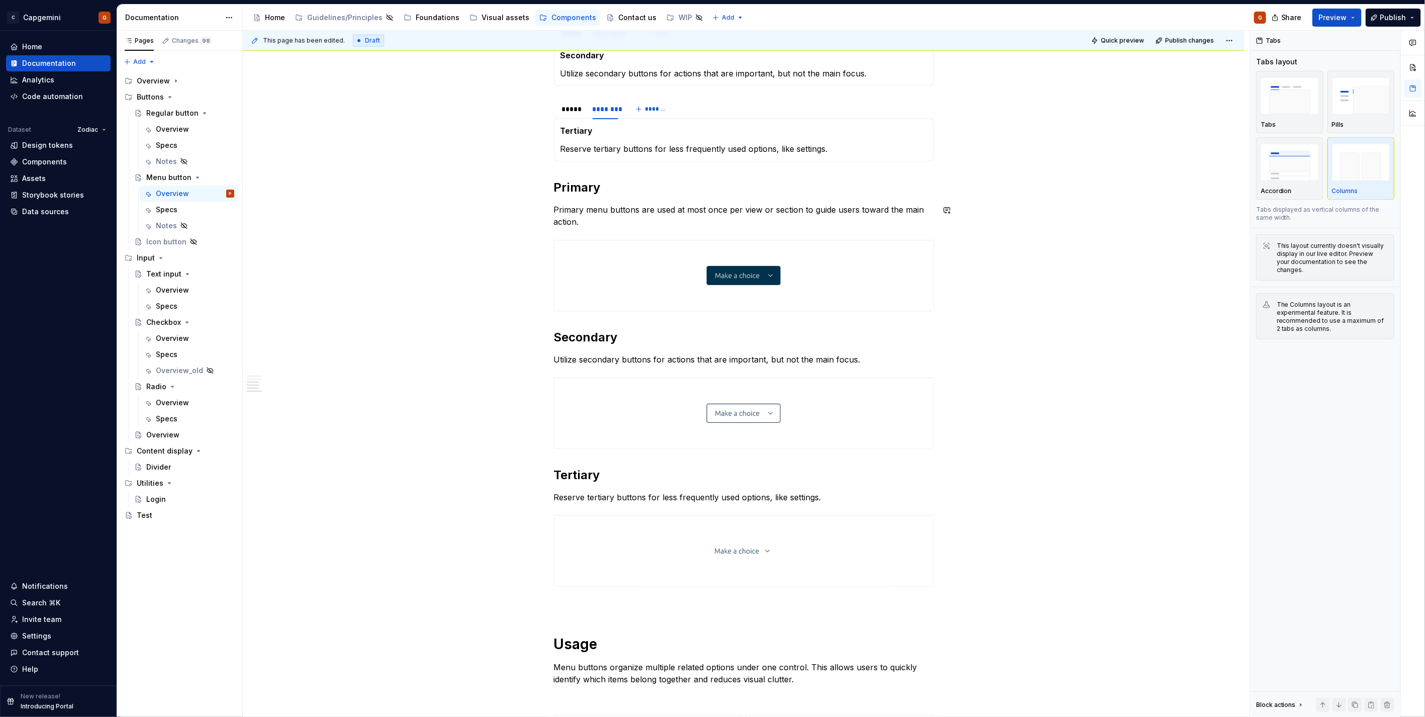
click at [648, 209] on p "Primary menu buttons are used at most once per view or section to guide users t…" at bounding box center [744, 216] width 380 height 24
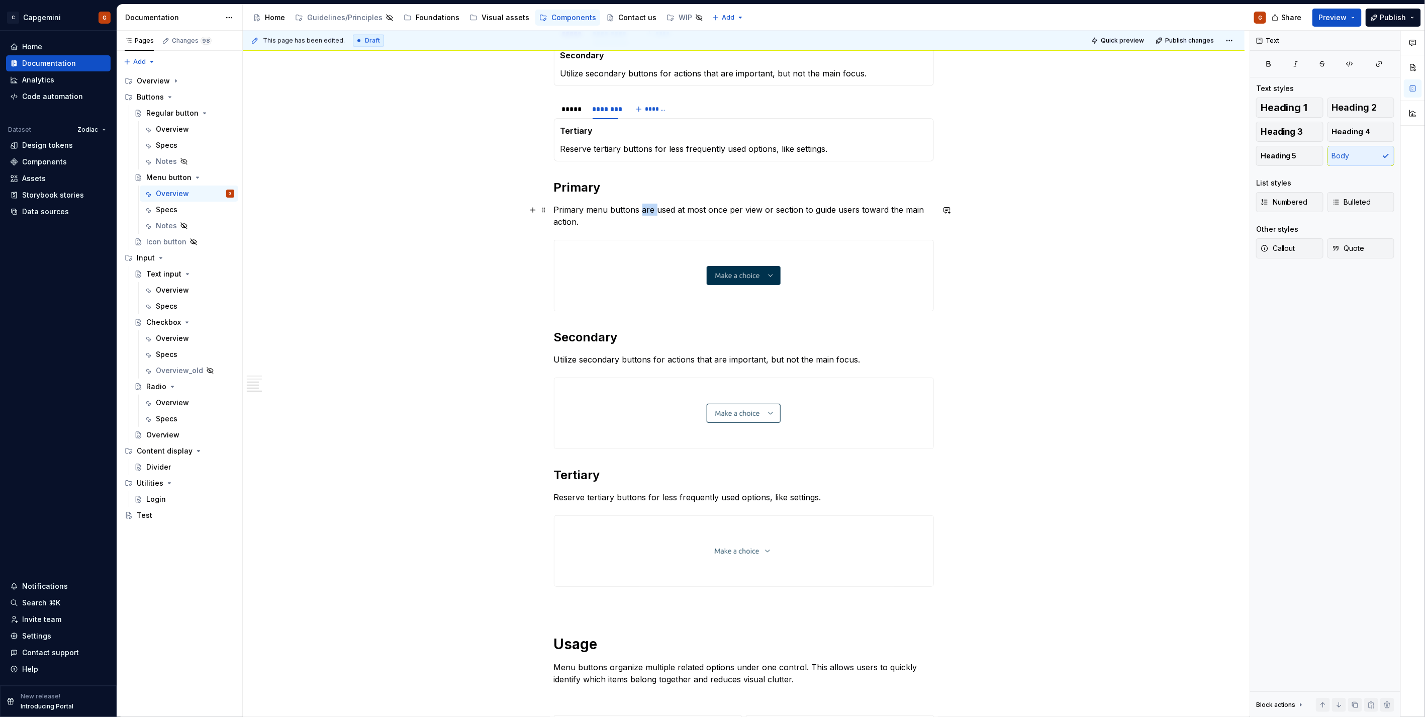
click at [648, 209] on p "Primary menu buttons are used at most once per view or section to guide users t…" at bounding box center [744, 216] width 380 height 24
copy p "Primary menu buttons are used at most once per view or section to guide users t…"
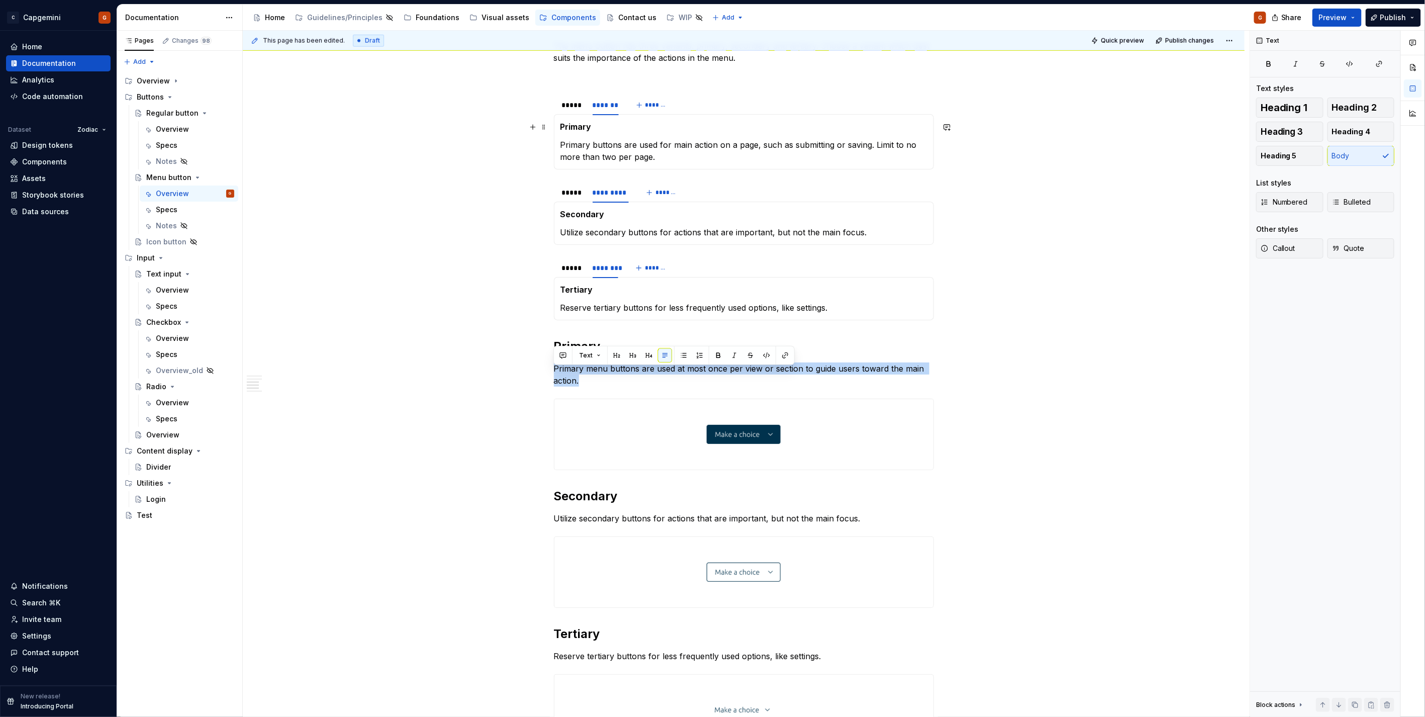
scroll to position [709, 0]
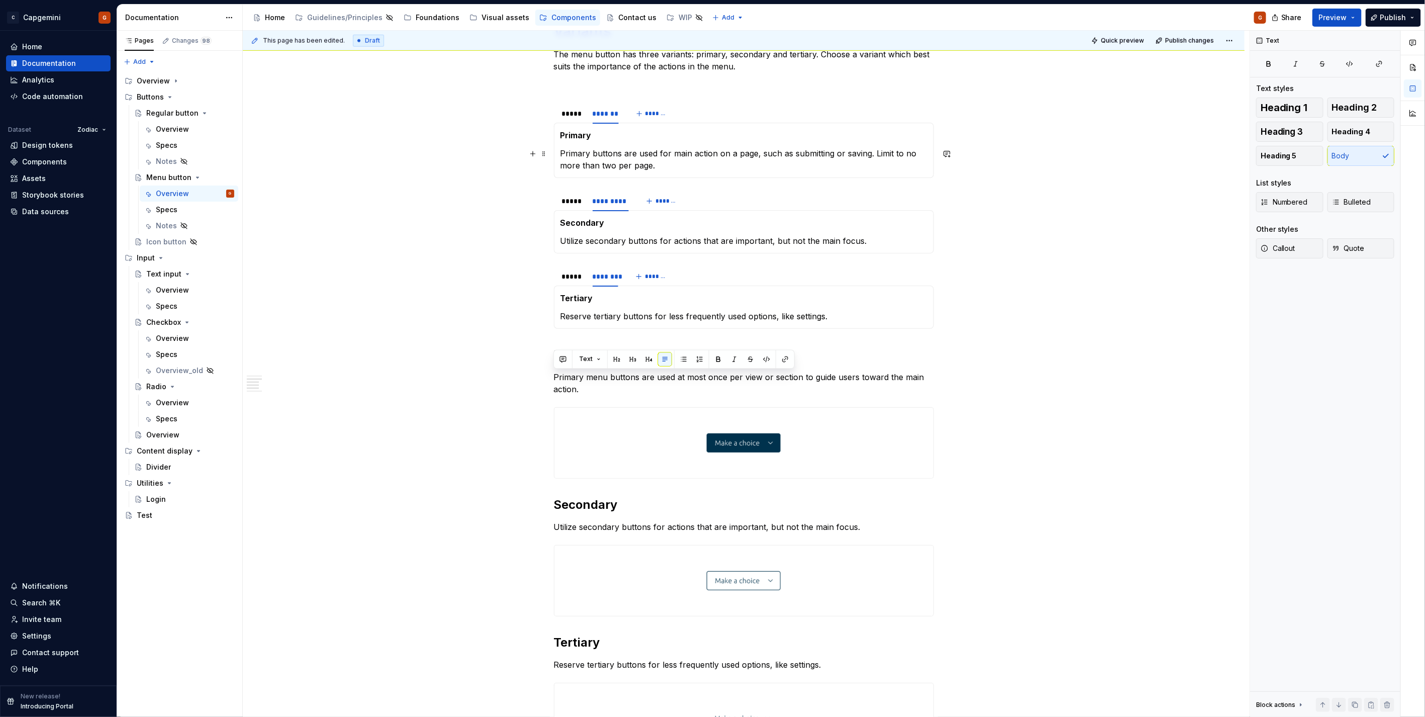
click at [607, 172] on div "Primary Primary buttons are used for main action on a page, such as submitting …" at bounding box center [744, 150] width 380 height 55
click at [606, 156] on p "Primary buttons are used for main action on a page, such as submitting or savin…" at bounding box center [744, 159] width 367 height 24
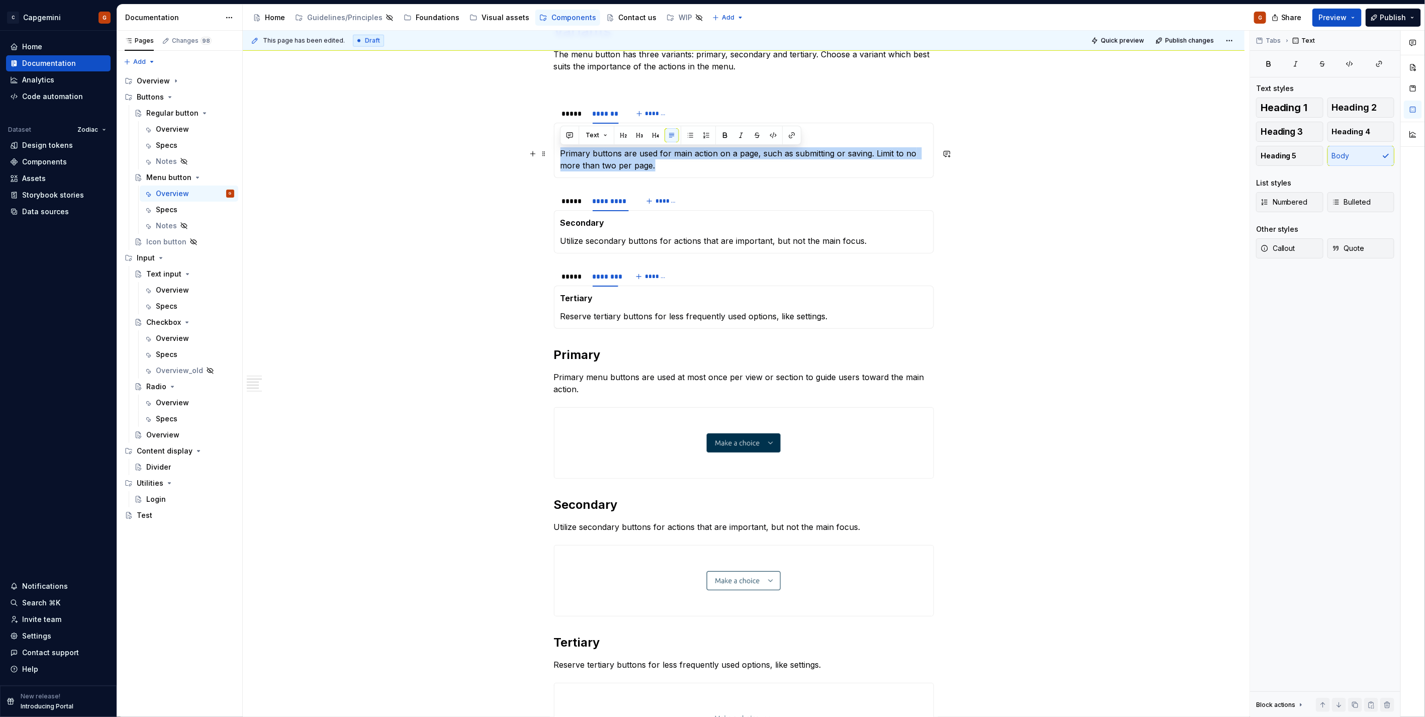
click at [606, 156] on p "Primary buttons are used for main action on a page, such as submitting or savin…" at bounding box center [744, 159] width 367 height 24
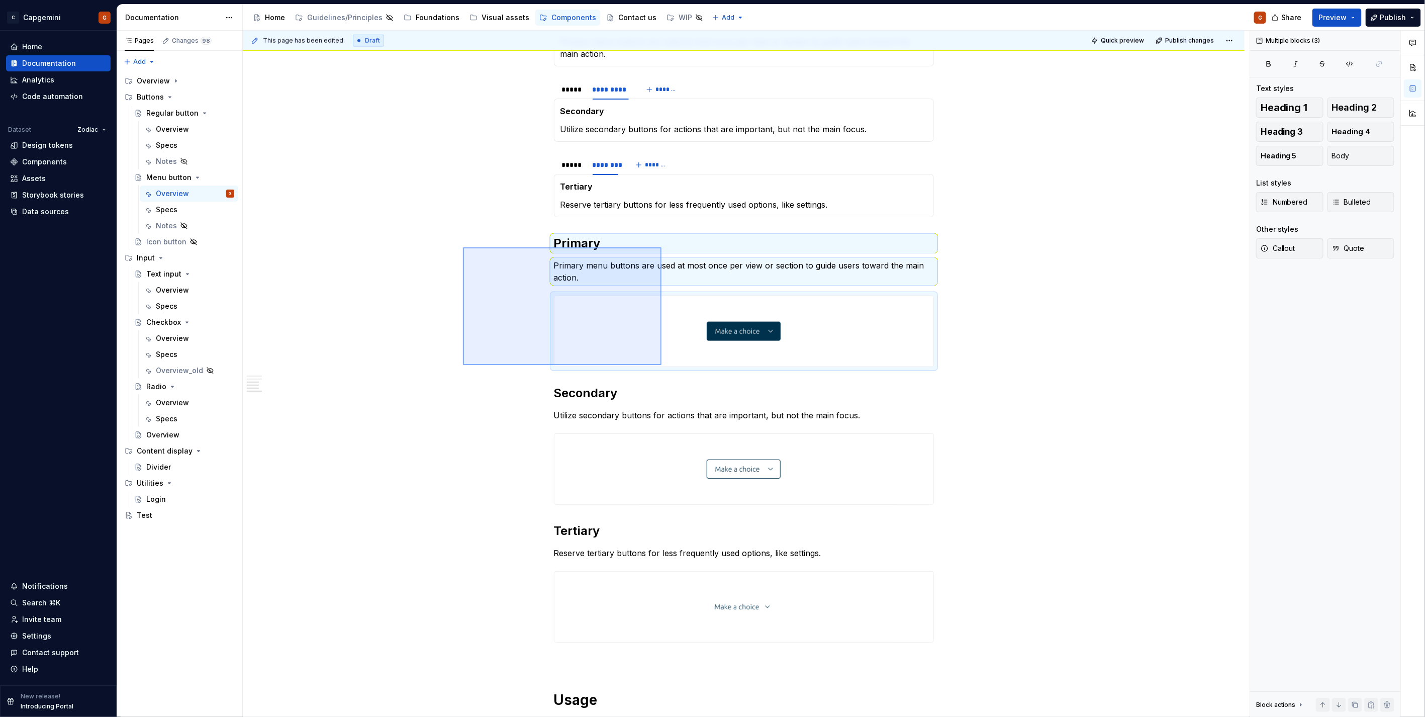
scroll to position [897, 0]
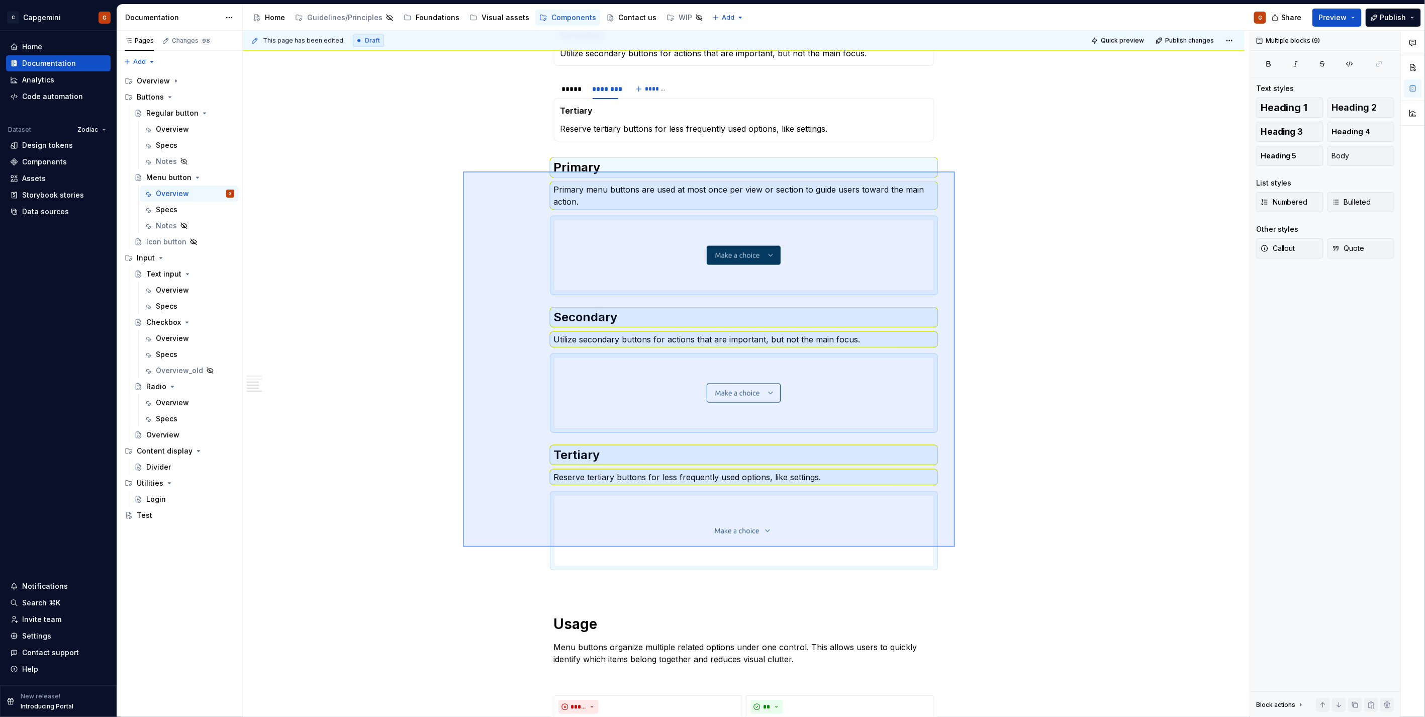
drag, startPoint x: 463, startPoint y: 247, endPoint x: 956, endPoint y: 548, distance: 577.2
click at [956, 548] on div "**********" at bounding box center [746, 374] width 1007 height 687
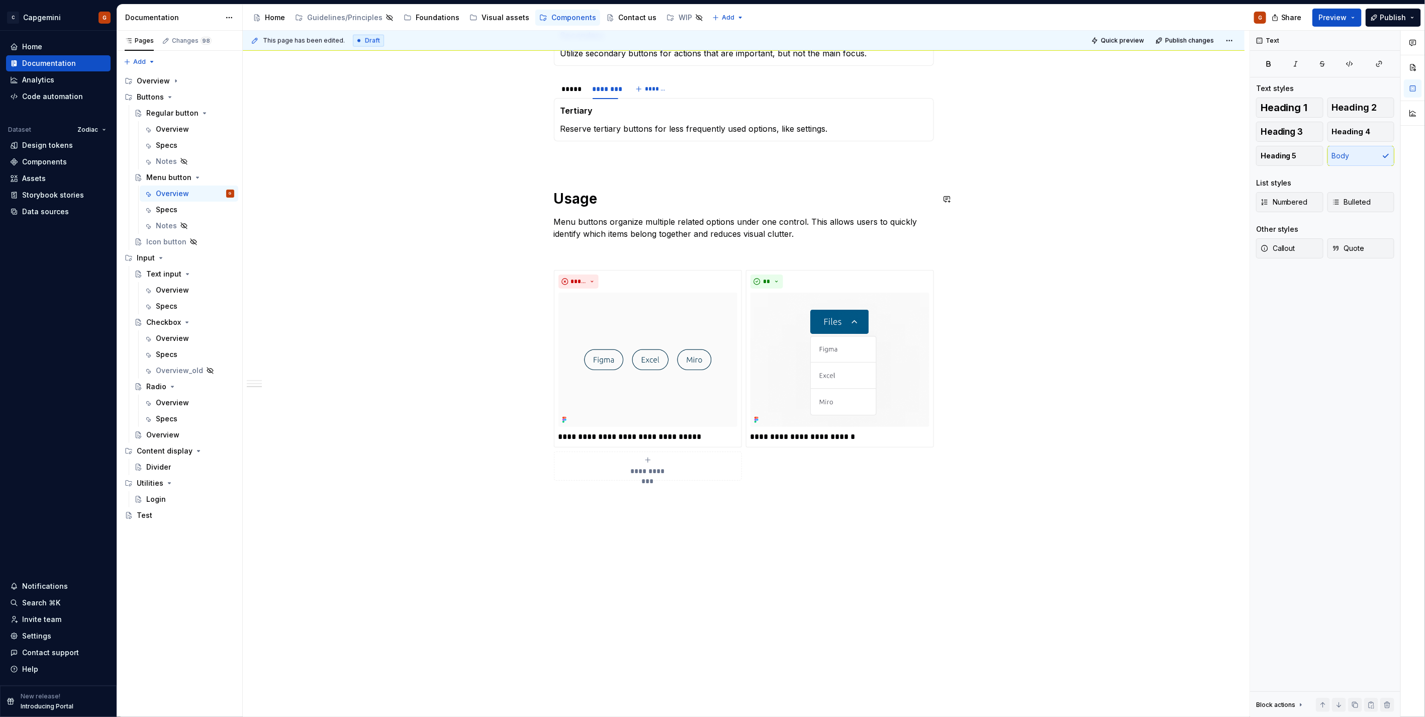
click at [592, 161] on p at bounding box center [744, 159] width 380 height 12
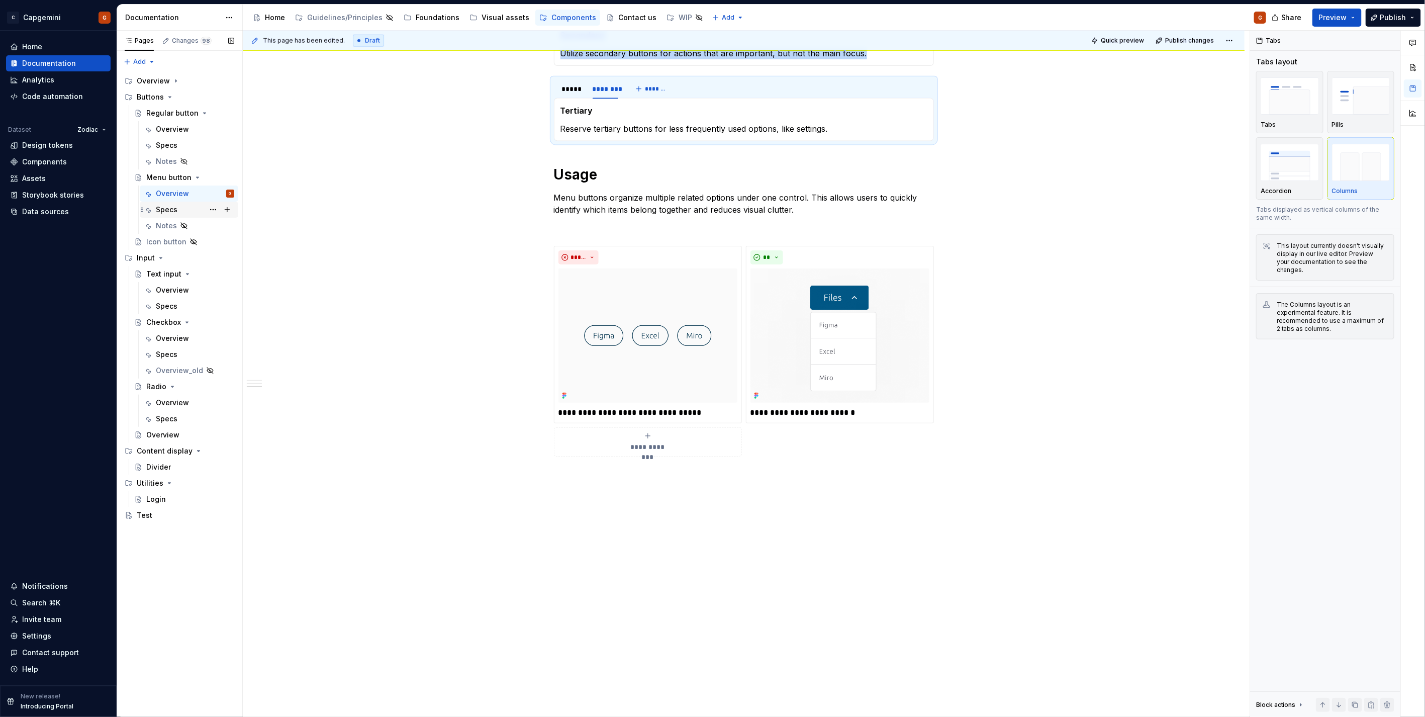
click at [171, 207] on div "Specs" at bounding box center [167, 210] width 22 height 10
click at [171, 227] on div "Notes" at bounding box center [166, 226] width 21 height 10
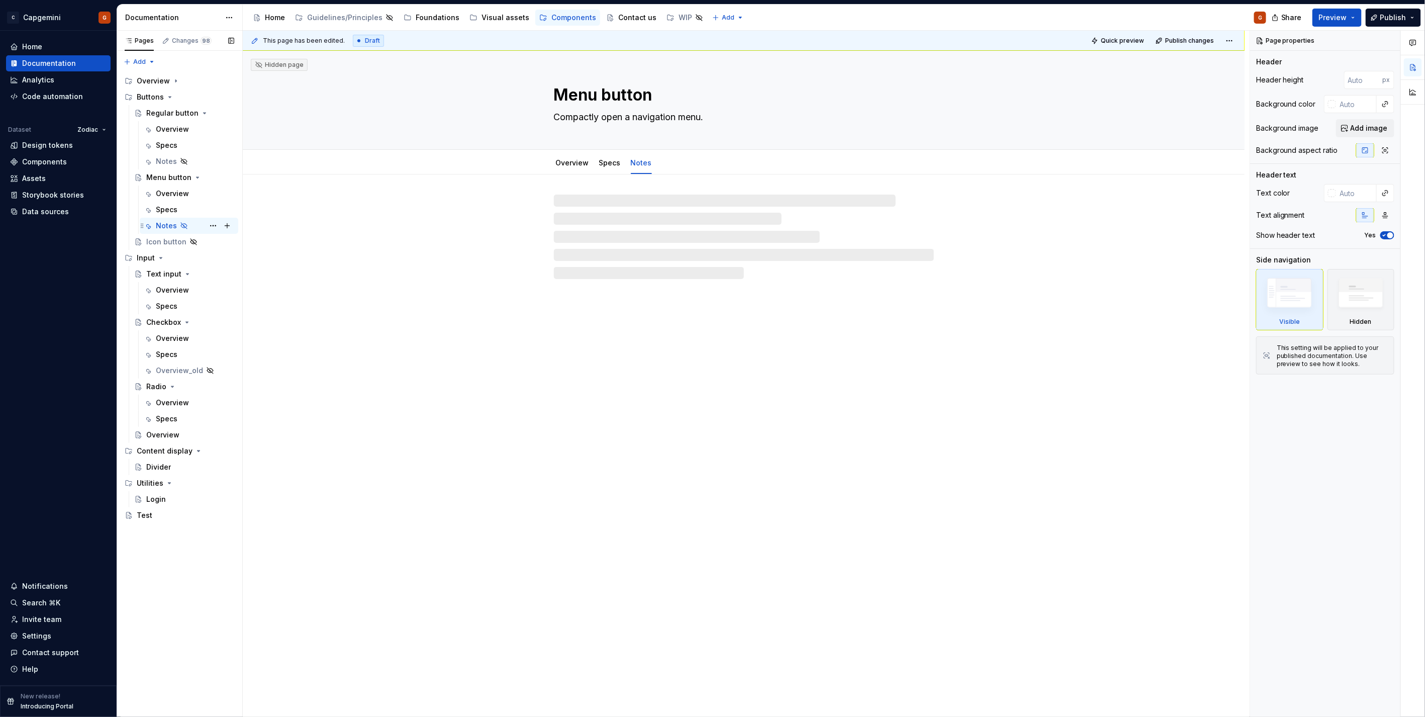
click at [171, 227] on div "Notes" at bounding box center [166, 226] width 21 height 10
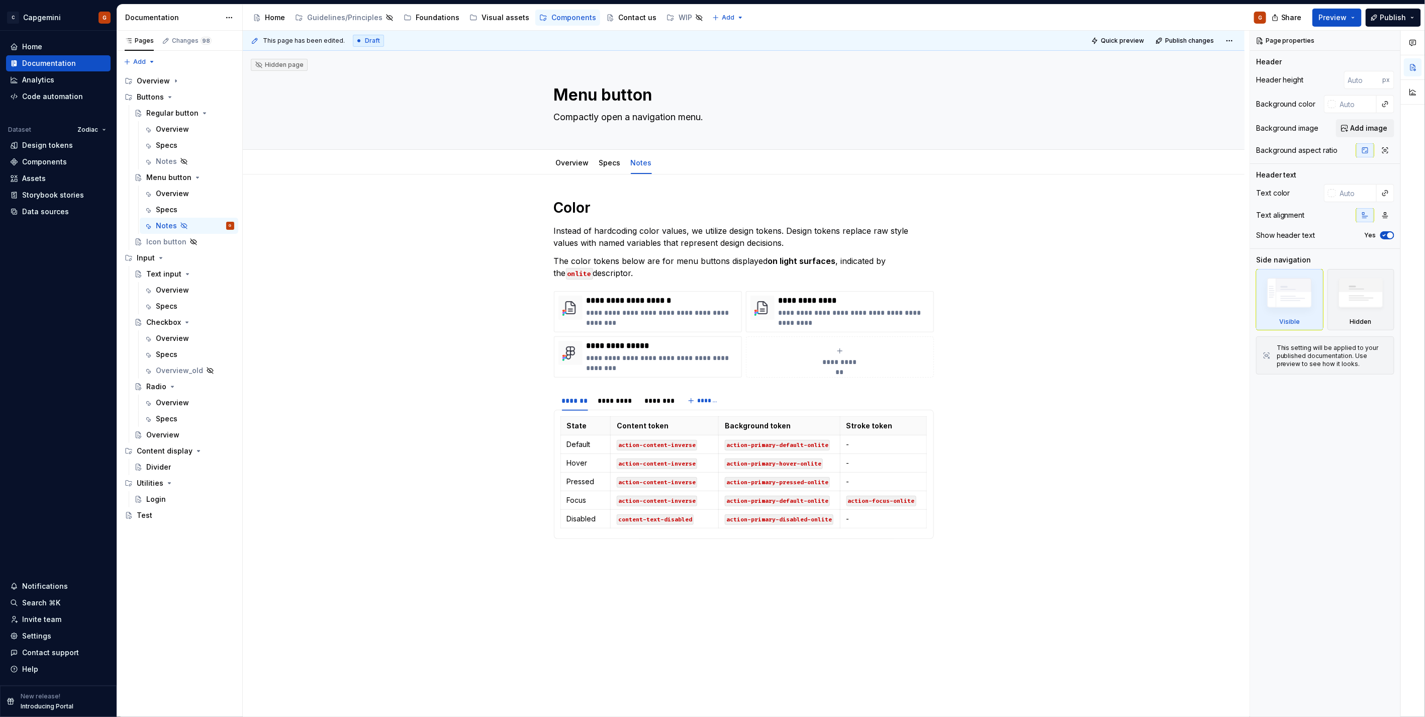
click at [561, 202] on h1 "Color" at bounding box center [744, 208] width 380 height 18
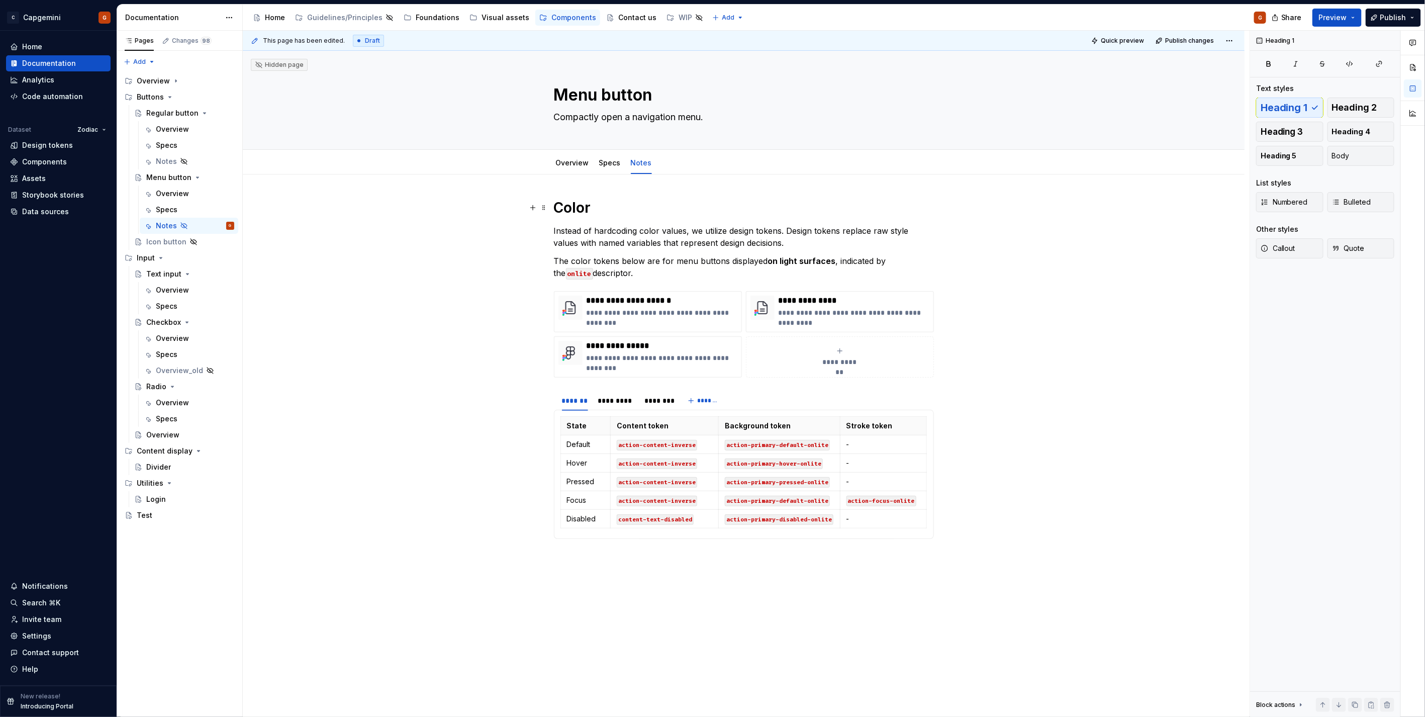
click at [550, 205] on div "**********" at bounding box center [744, 474] width 1002 height 600
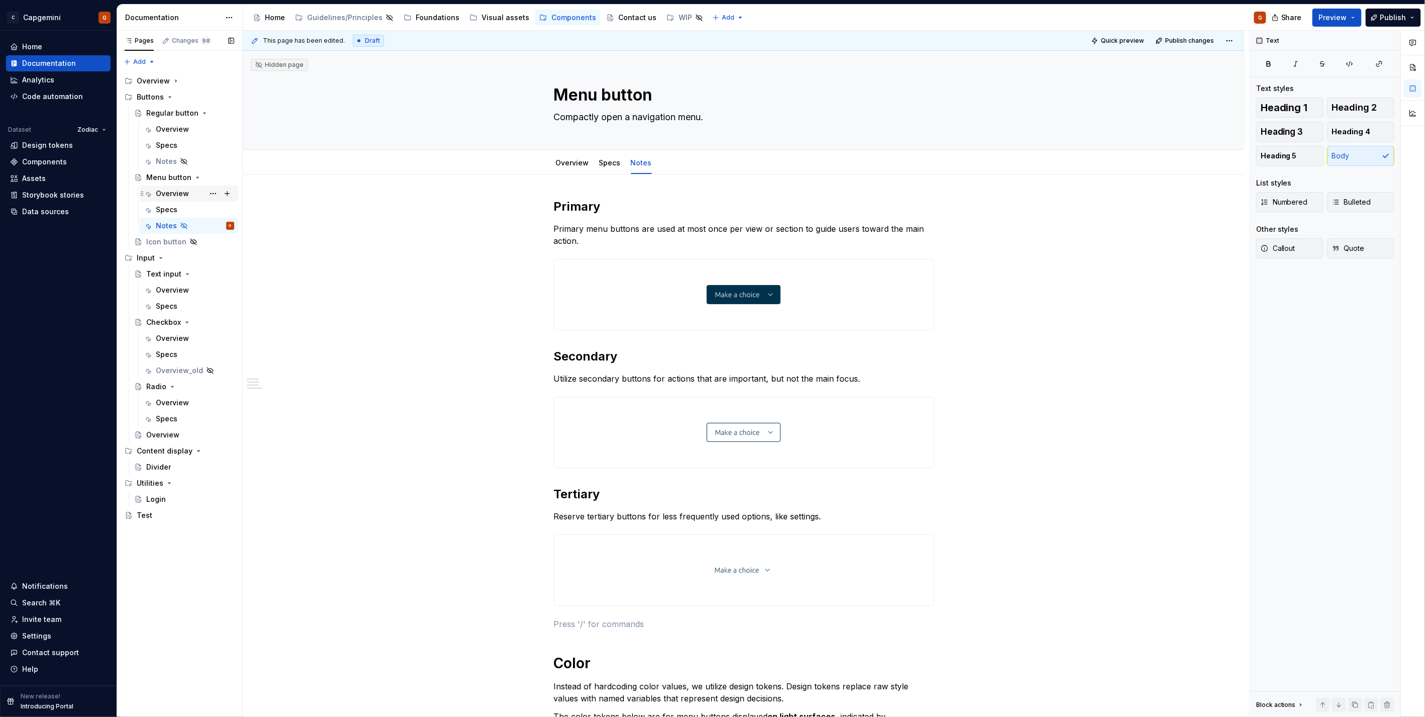
click at [183, 195] on div "Overview" at bounding box center [172, 194] width 33 height 10
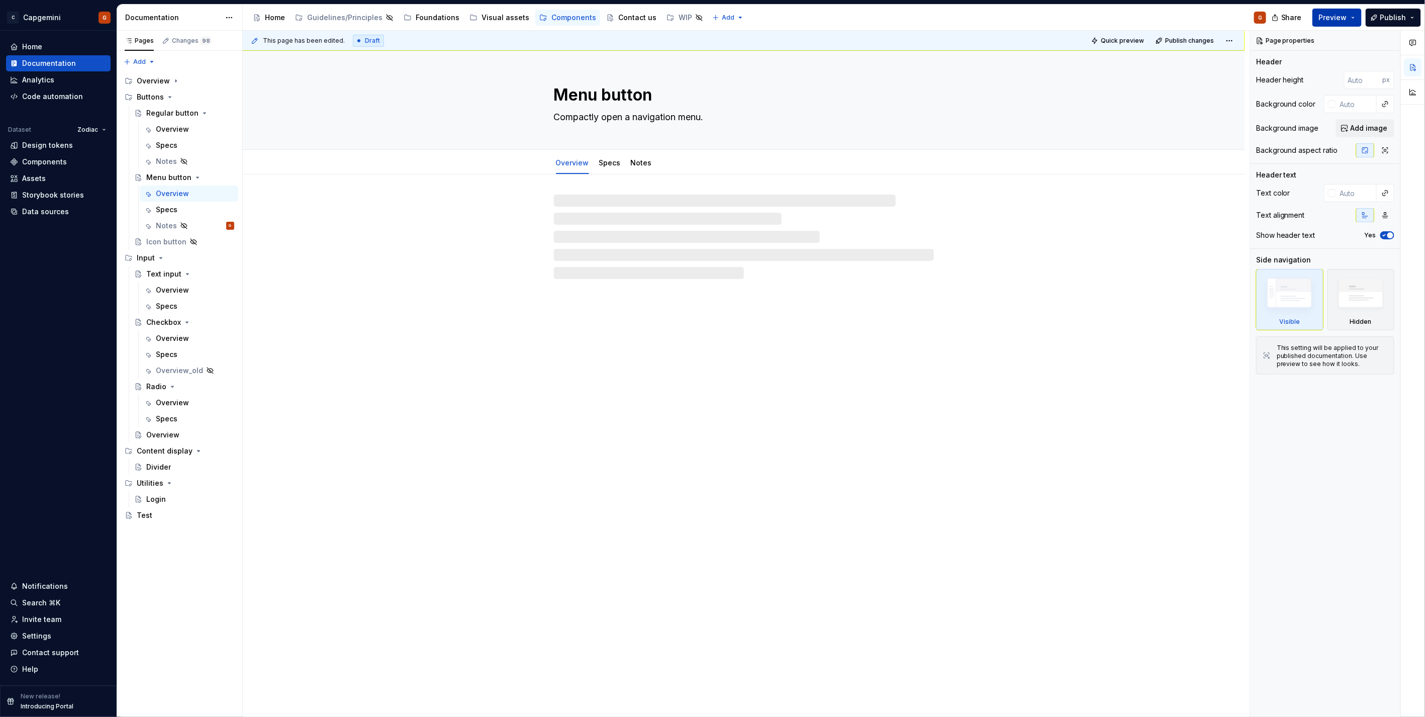
click at [1338, 22] on span "Preview" at bounding box center [1333, 18] width 28 height 10
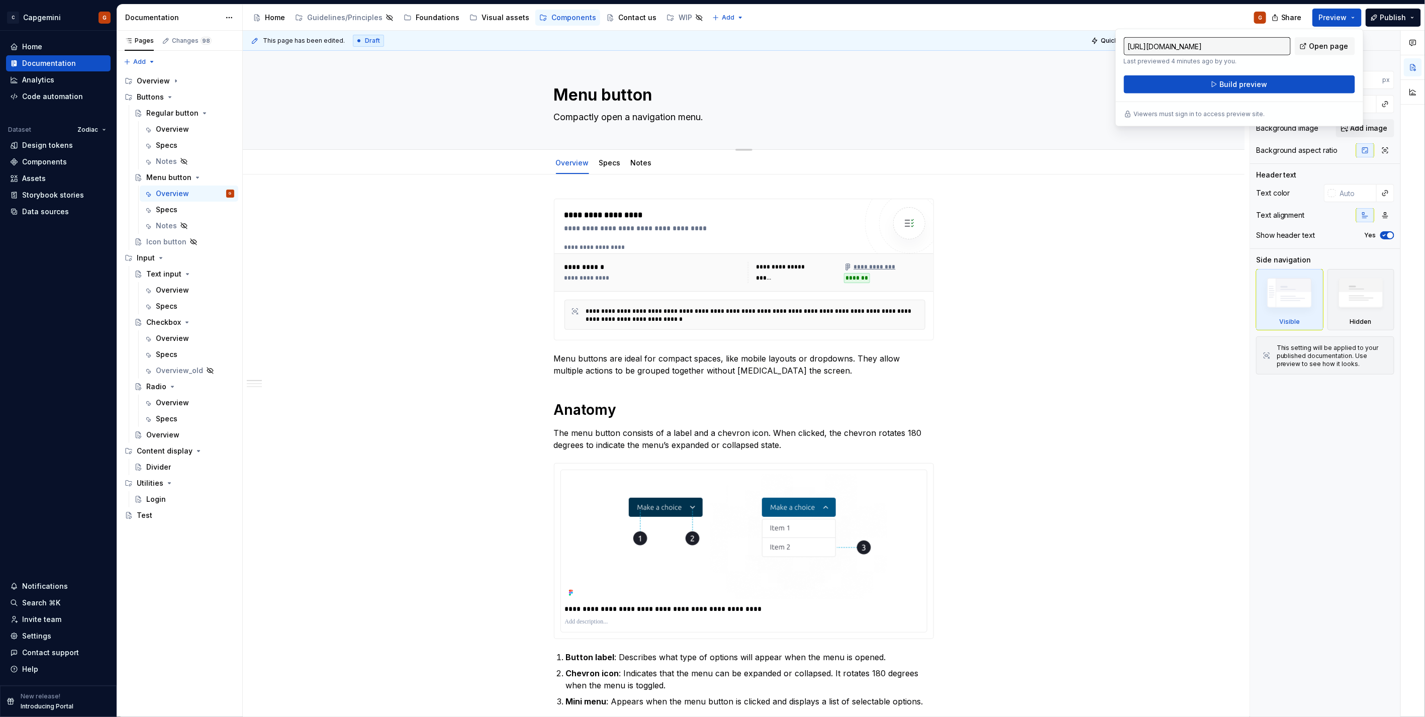
drag, startPoint x: 1338, startPoint y: 22, endPoint x: 1175, endPoint y: 126, distance: 193.6
click at [1205, 164] on div "Overview Specs Notes" at bounding box center [744, 162] width 1002 height 25
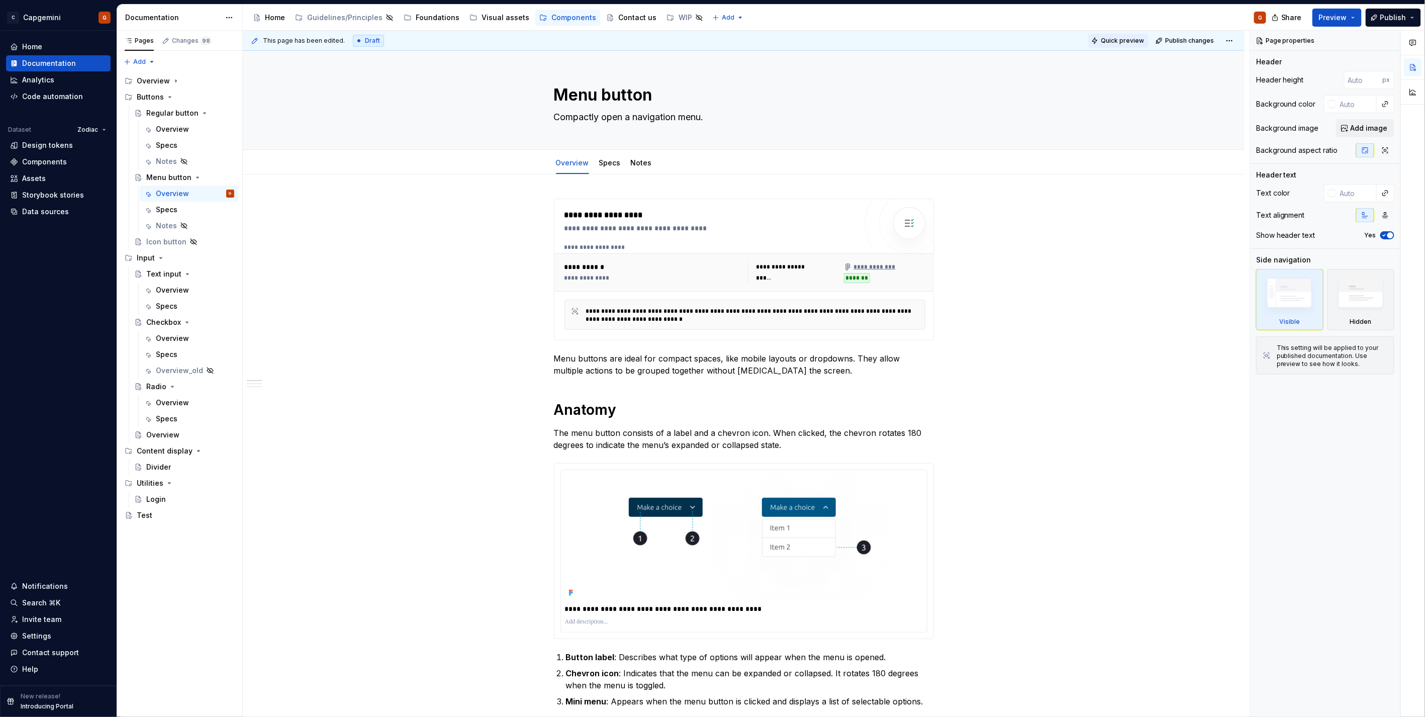
click at [1132, 40] on span "Quick preview" at bounding box center [1122, 41] width 43 height 8
click at [1373, 686] on link "Open page" at bounding box center [1368, 693] width 51 height 14
type textarea "*"
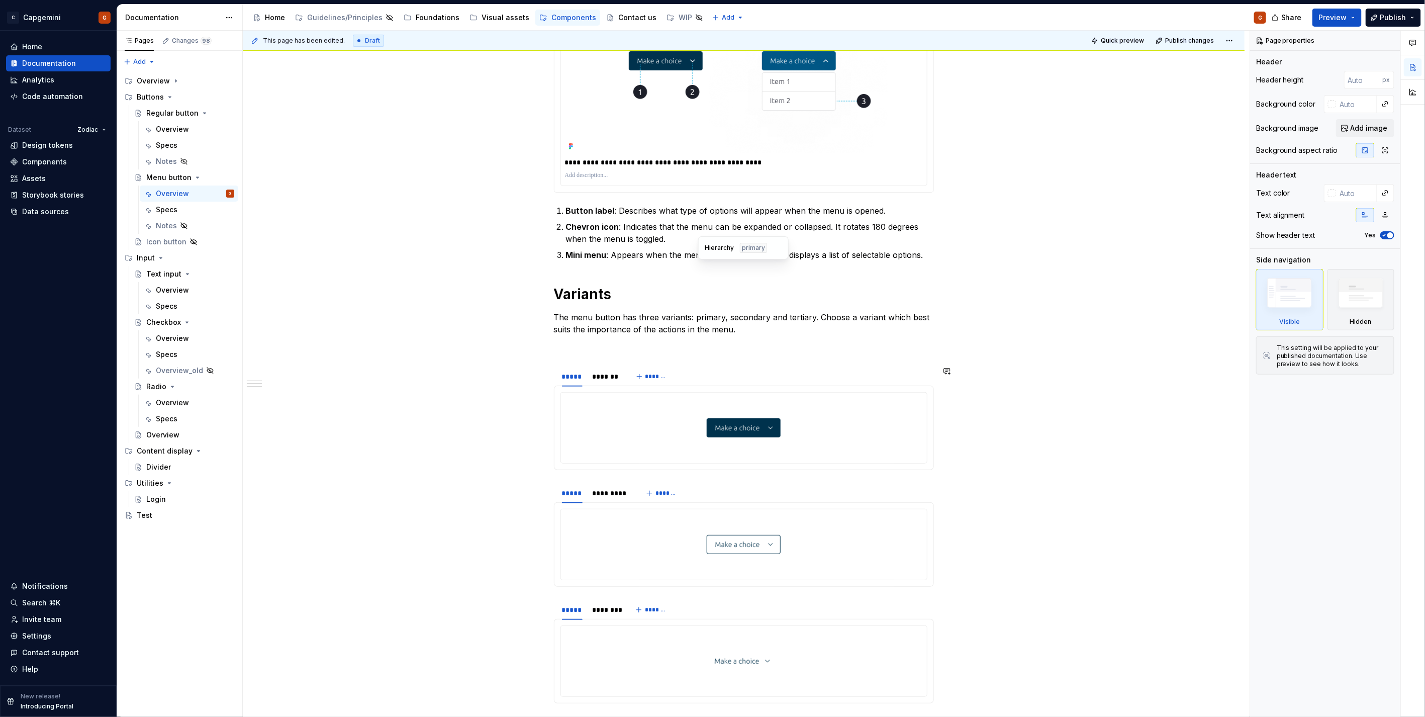
scroll to position [614, 0]
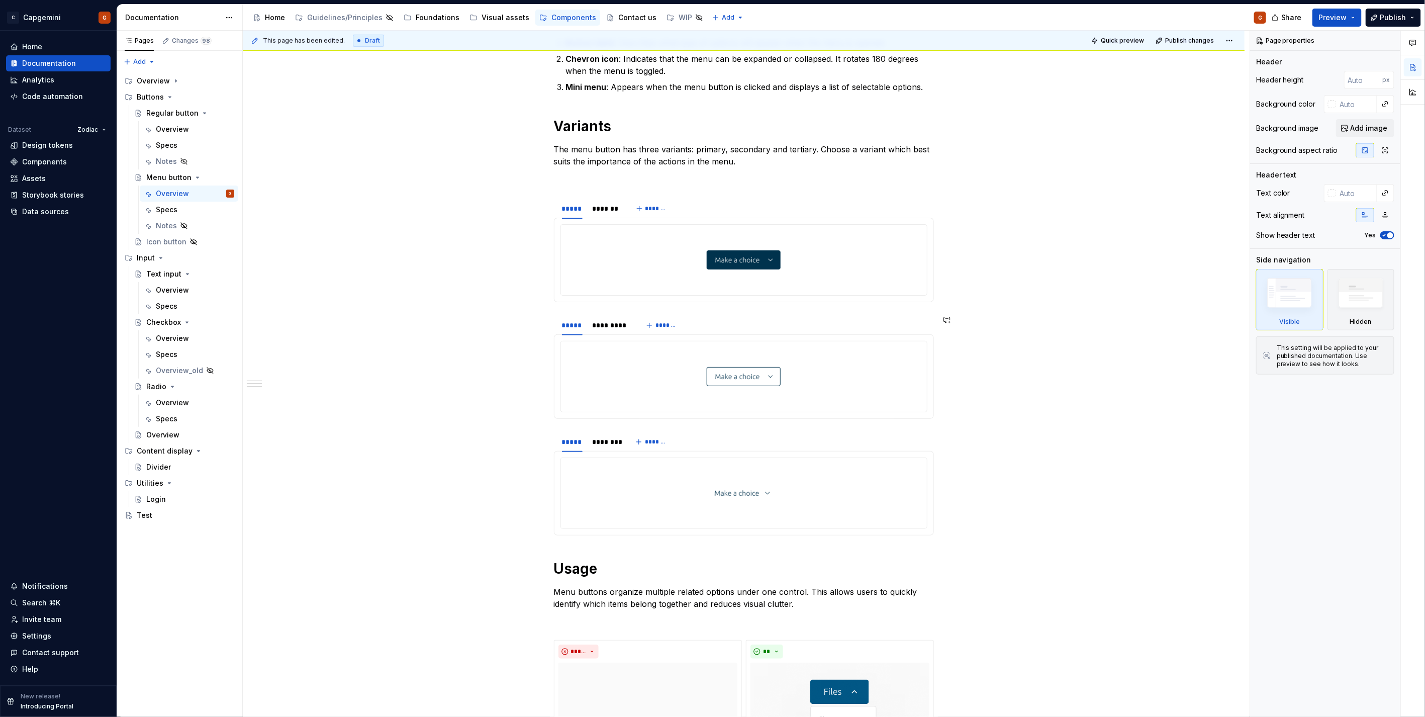
click at [773, 252] on img at bounding box center [744, 260] width 74 height 62
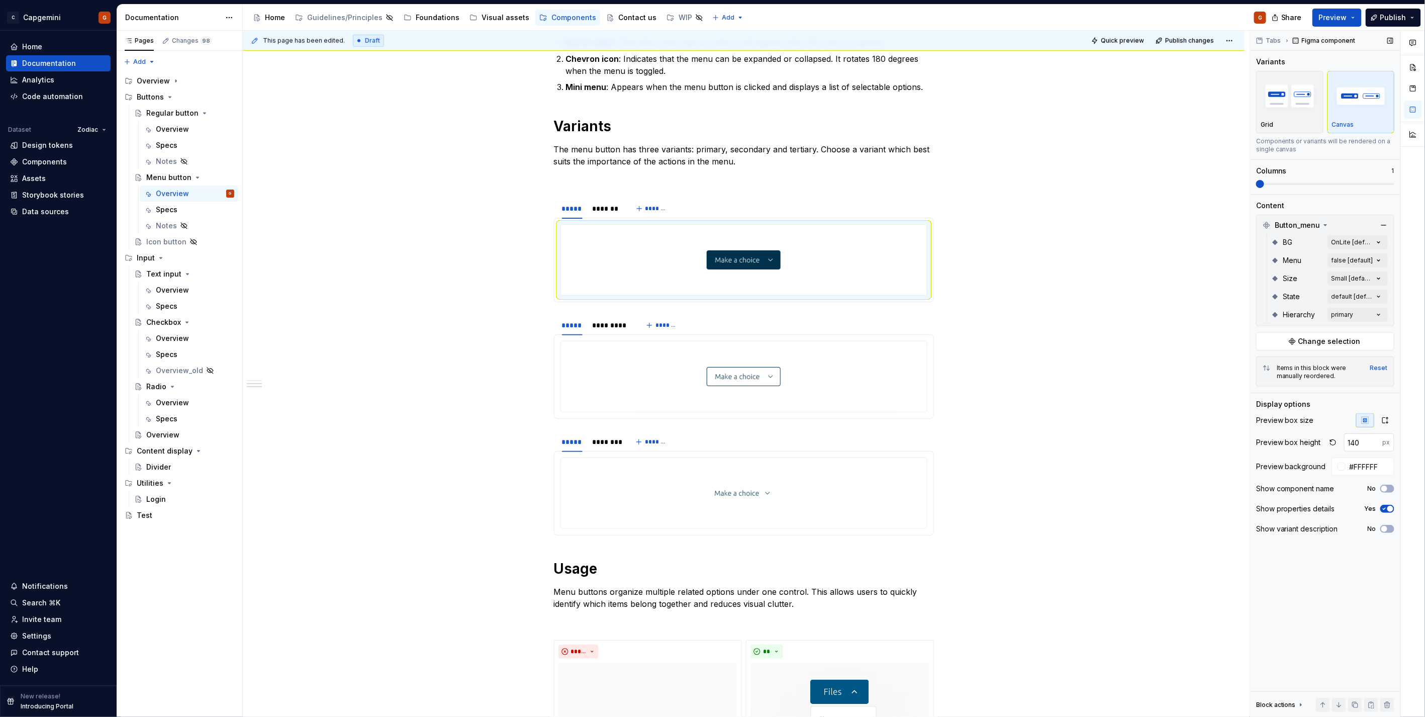
click at [1363, 449] on input "140" at bounding box center [1363, 442] width 39 height 18
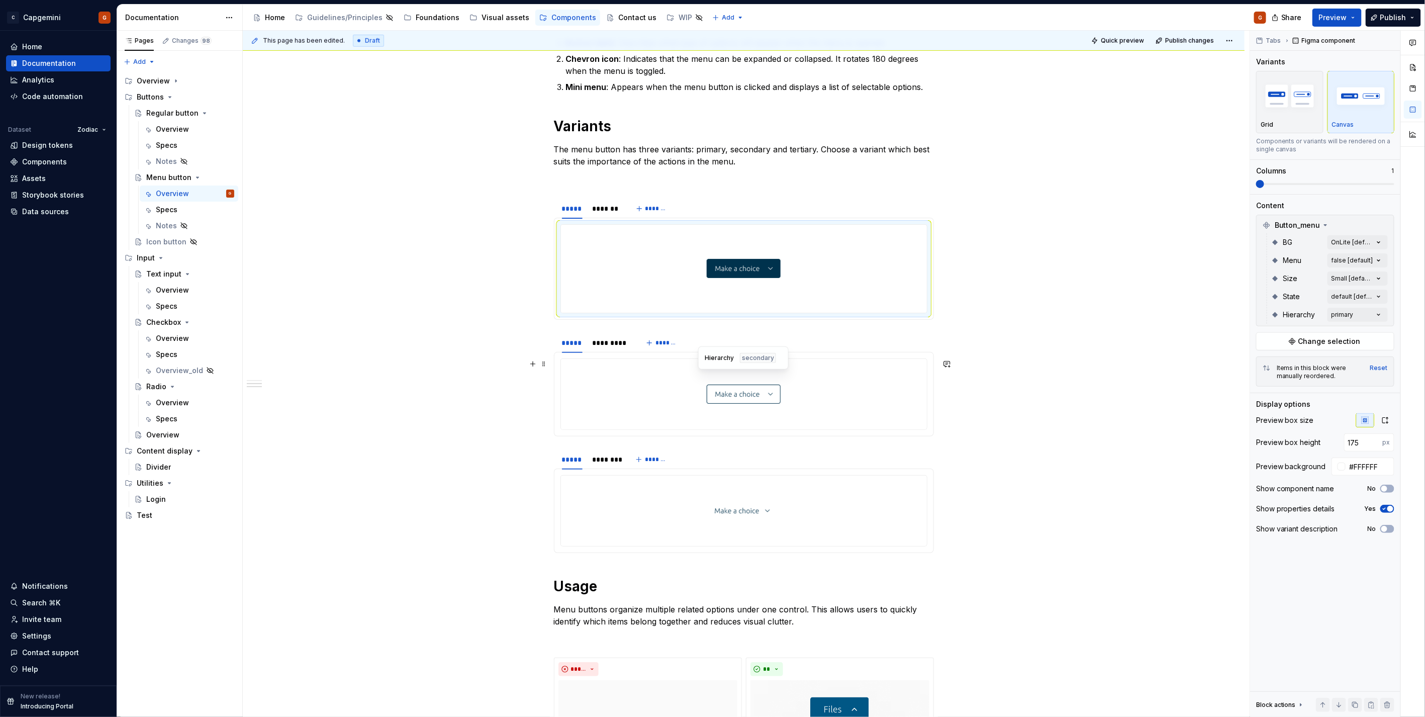
click at [809, 388] on div at bounding box center [744, 394] width 366 height 70
click at [1357, 443] on input "140" at bounding box center [1363, 442] width 39 height 18
click at [926, 503] on div at bounding box center [744, 511] width 366 height 70
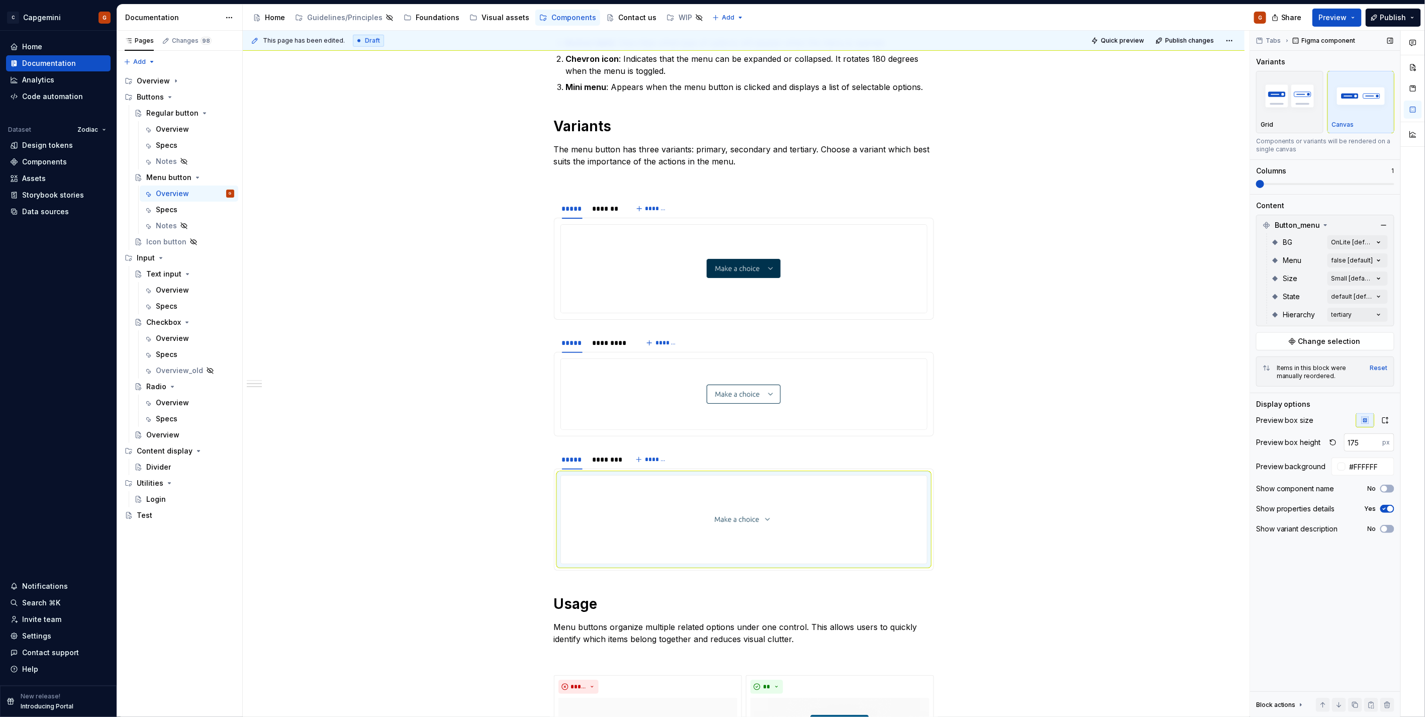
click at [1364, 442] on input "175" at bounding box center [1363, 442] width 39 height 18
click at [893, 524] on div at bounding box center [744, 520] width 366 height 88
click at [861, 400] on div at bounding box center [744, 394] width 366 height 70
click at [1365, 440] on input "140" at bounding box center [1363, 442] width 39 height 18
type input "175"
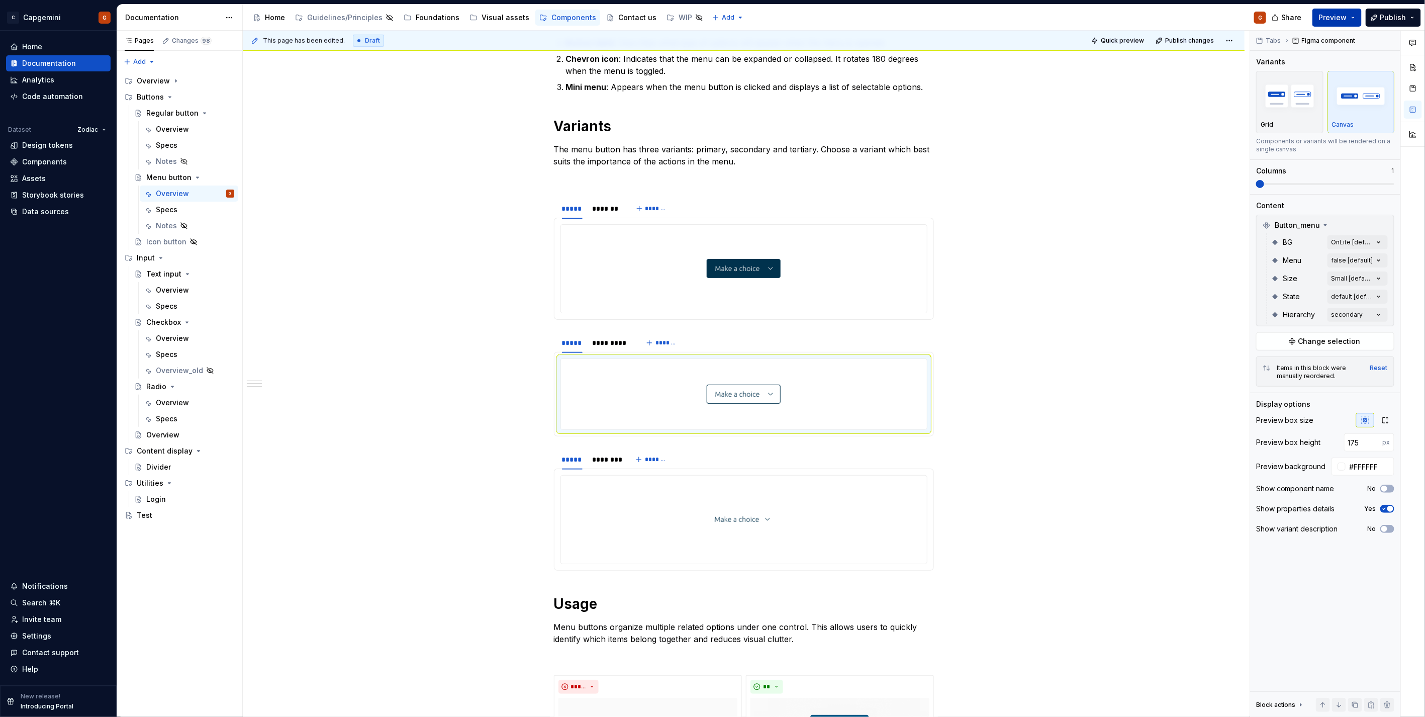
click at [1339, 13] on span "Preview" at bounding box center [1333, 18] width 28 height 10
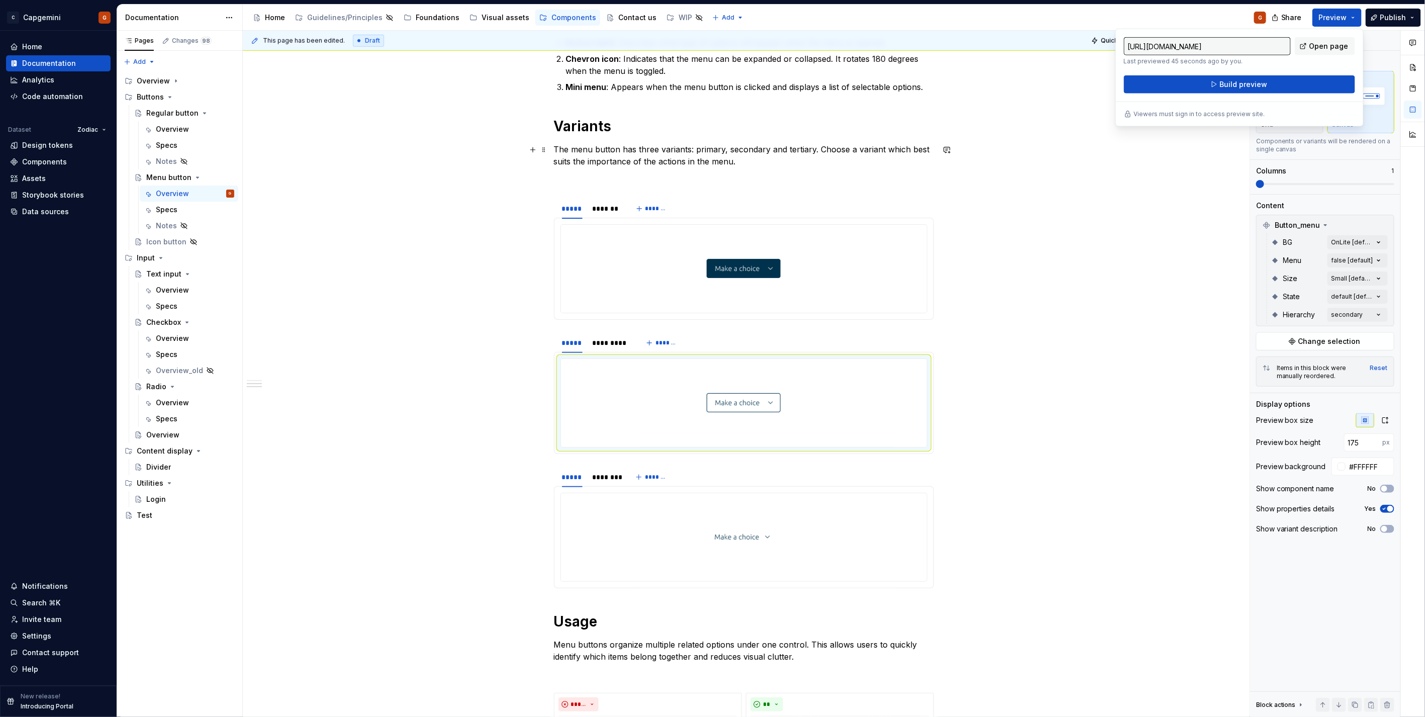
click at [1117, 145] on div "**********" at bounding box center [744, 366] width 1002 height 1613
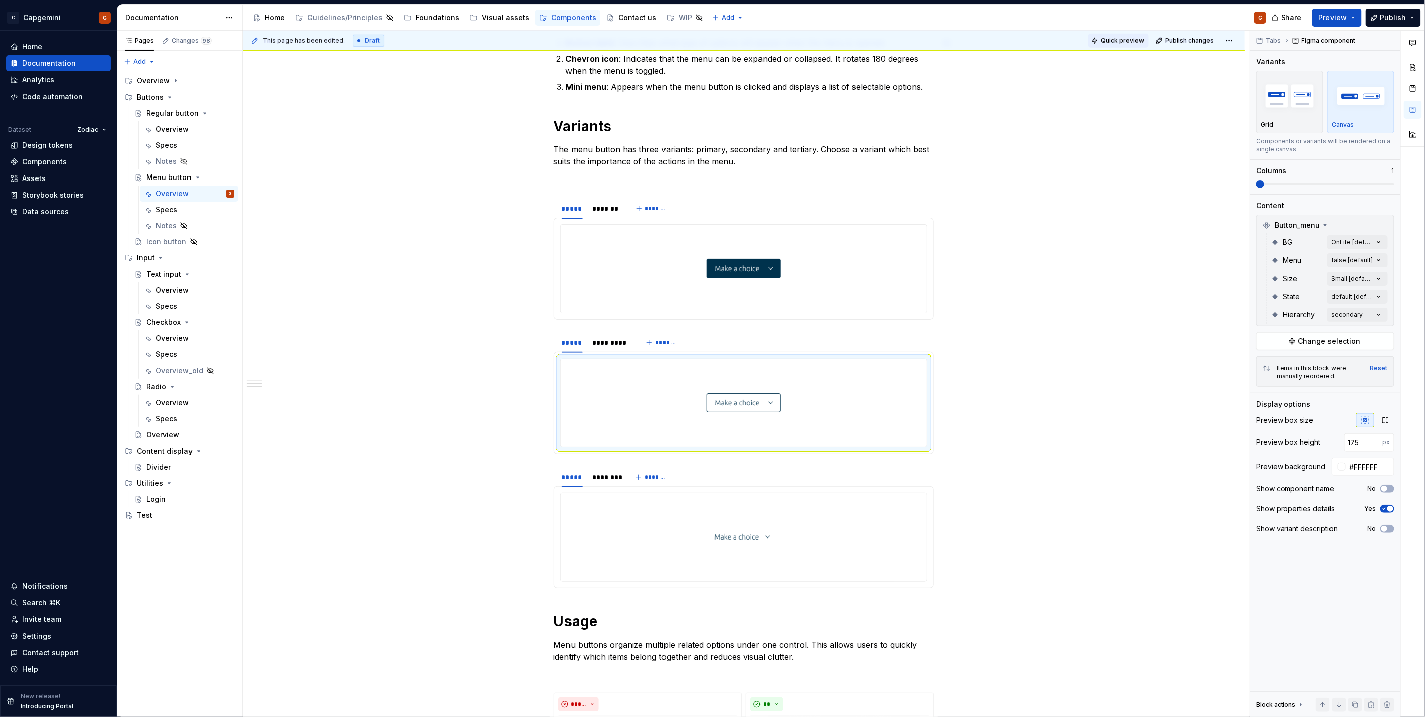
click at [1115, 45] on button "Quick preview" at bounding box center [1119, 41] width 60 height 14
type textarea "*"
